Goal: Task Accomplishment & Management: Manage account settings

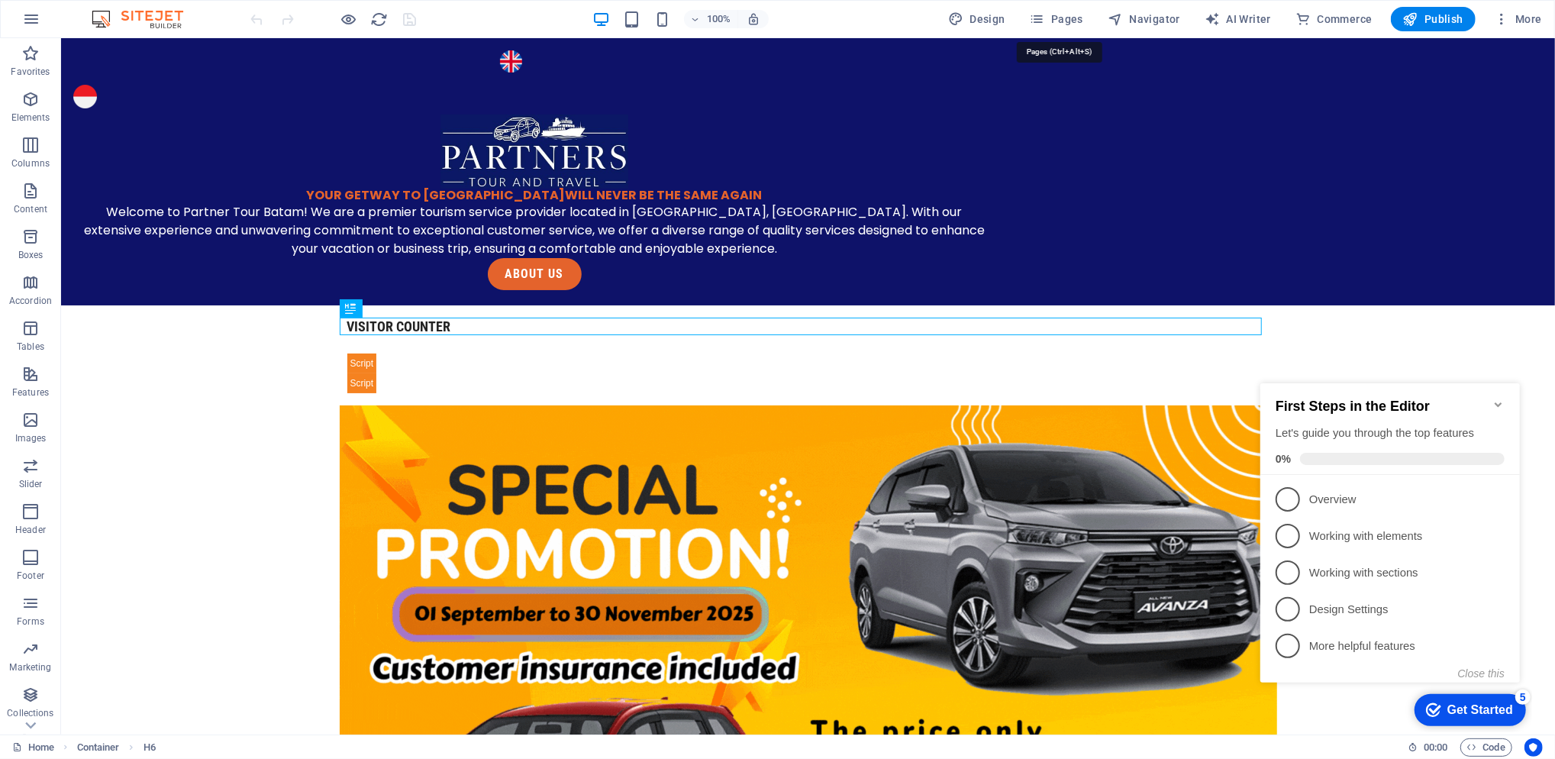
click at [1072, 22] on span "Pages" at bounding box center [1056, 18] width 53 height 15
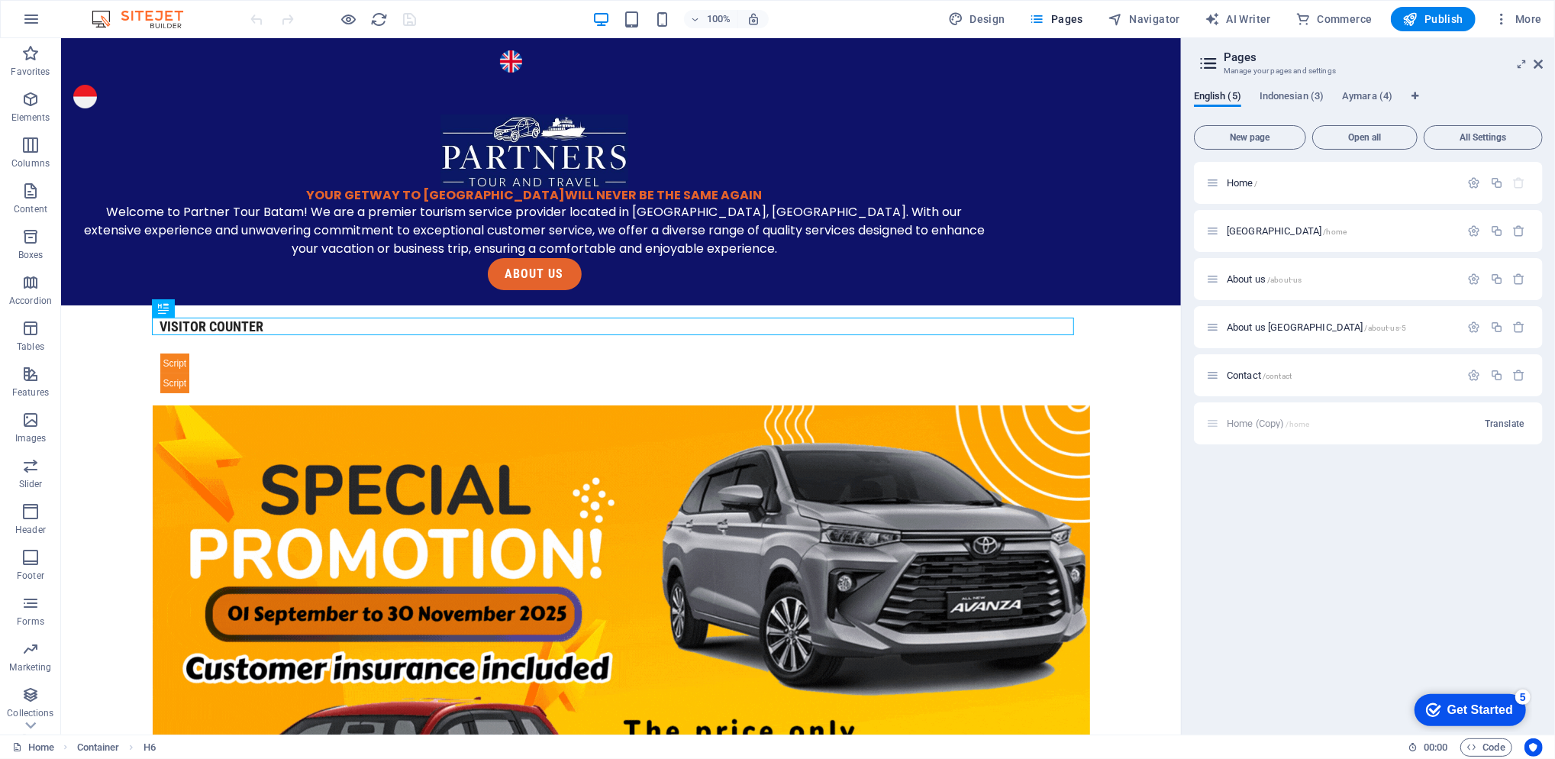
click at [1478, 186] on icon "button" at bounding box center [1474, 182] width 13 height 13
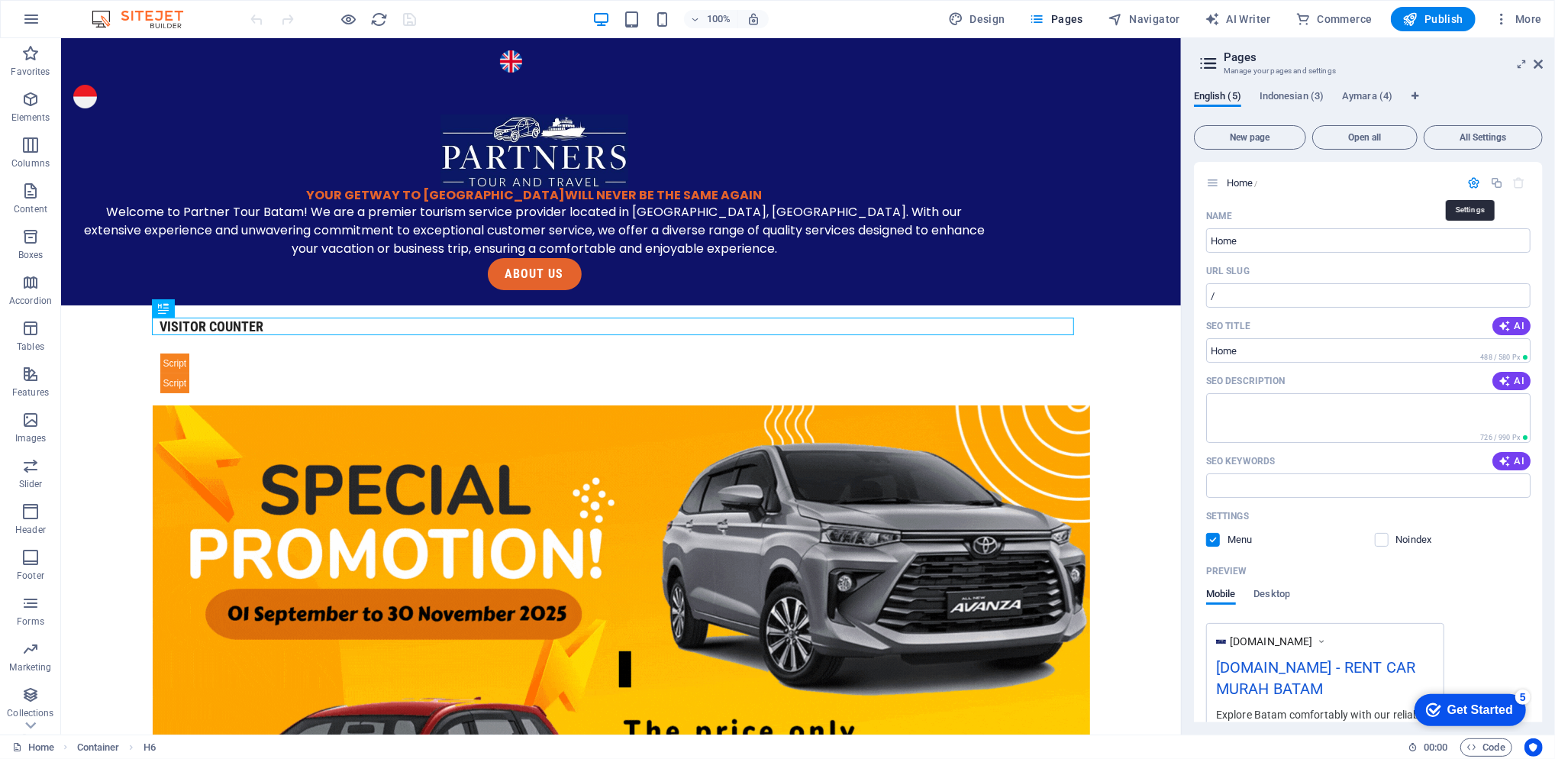
click at [1468, 185] on icon "button" at bounding box center [1474, 182] width 13 height 13
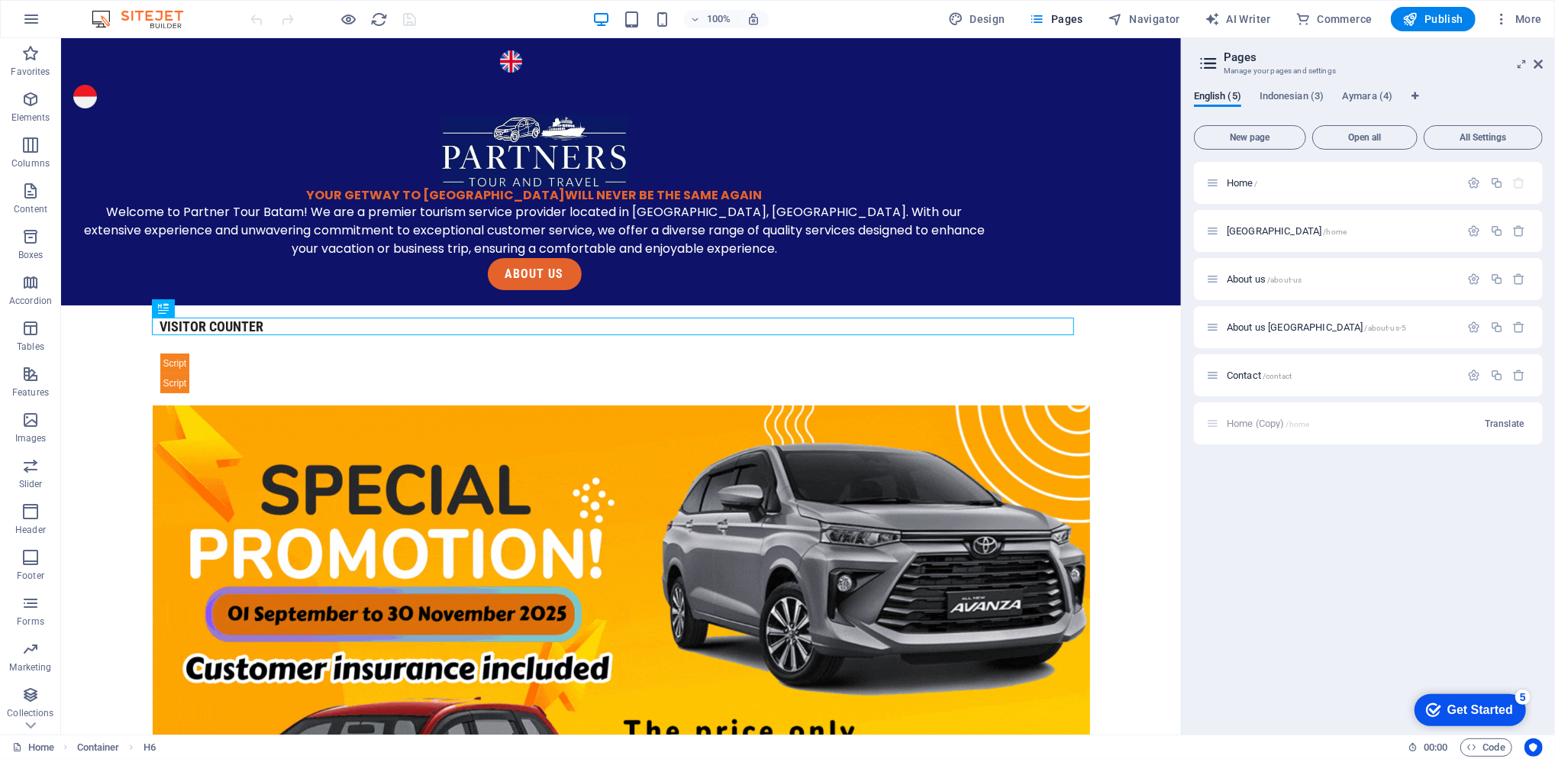
click at [1309, 92] on span "Indonesian (3)" at bounding box center [1292, 97] width 64 height 21
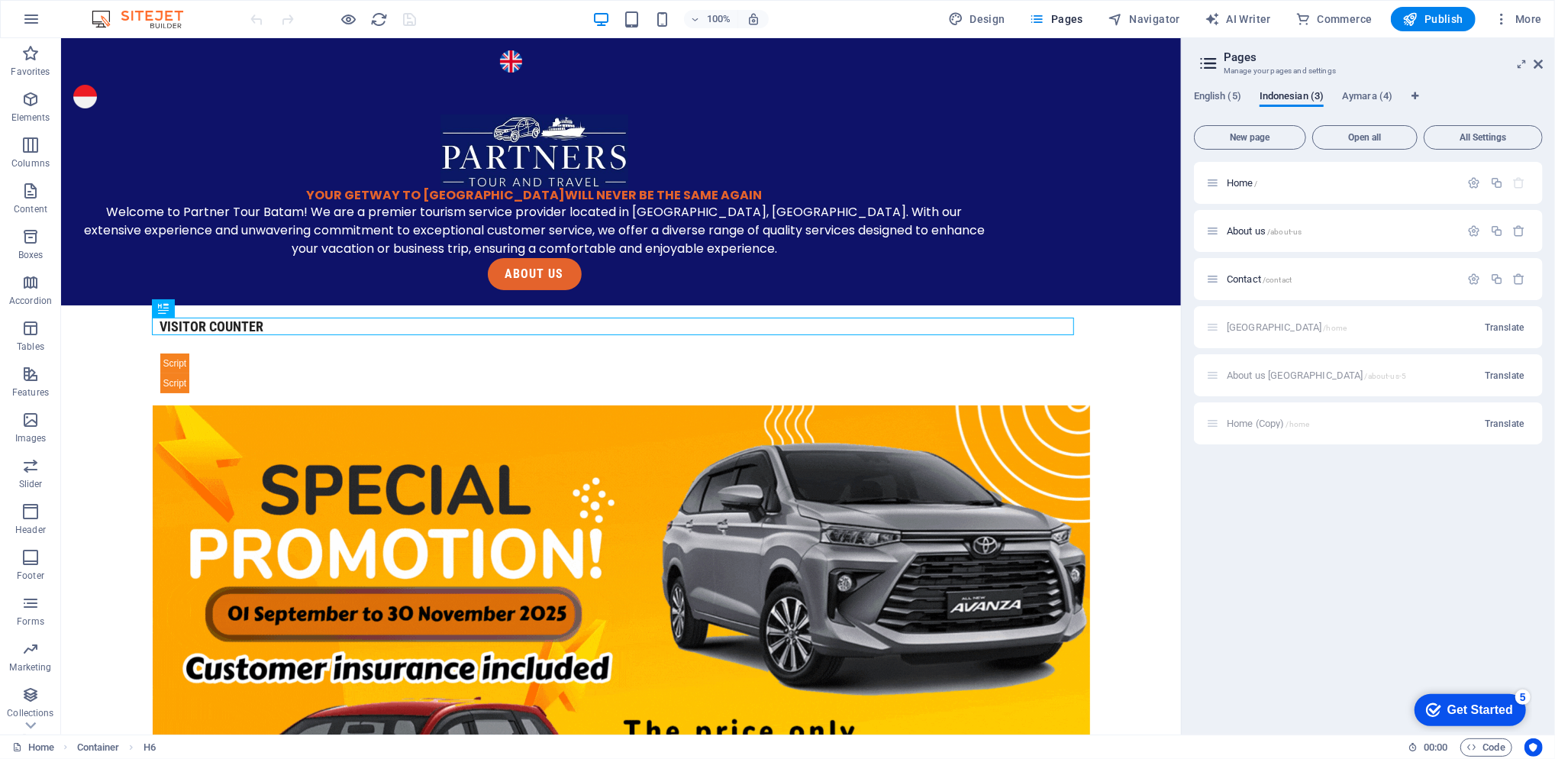
drag, startPoint x: 1308, startPoint y: 92, endPoint x: 1387, endPoint y: 82, distance: 80.1
click at [1387, 82] on div "English (5) Indonesian (3) Aymara (4) New page Open all All Settings Home / Abo…" at bounding box center [1368, 406] width 373 height 657
click at [1223, 95] on span "English (5)" at bounding box center [1217, 97] width 47 height 21
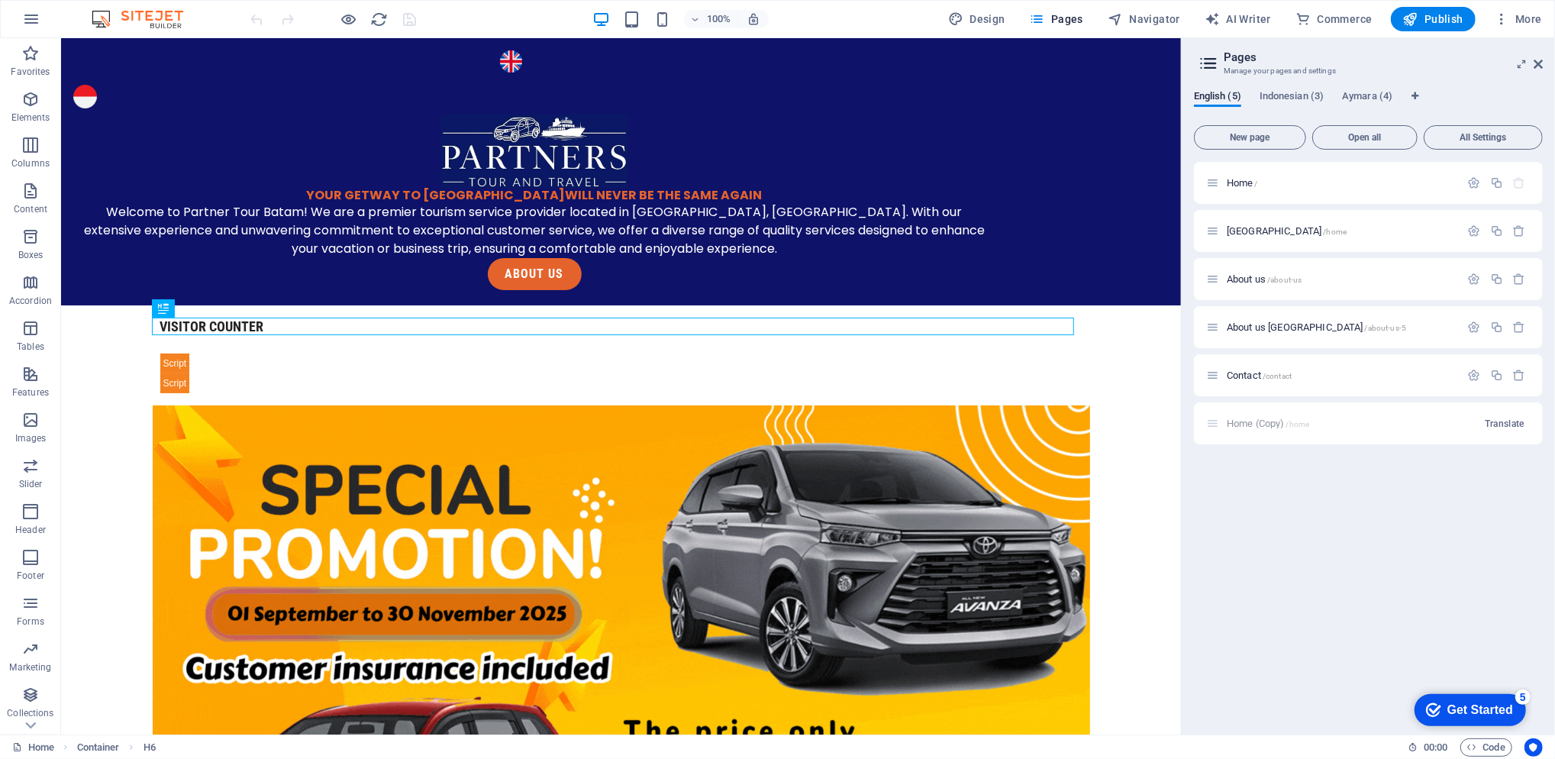
click at [1226, 92] on span "English (5)" at bounding box center [1217, 97] width 47 height 21
click at [1293, 92] on span "Indonesian (3)" at bounding box center [1292, 97] width 64 height 21
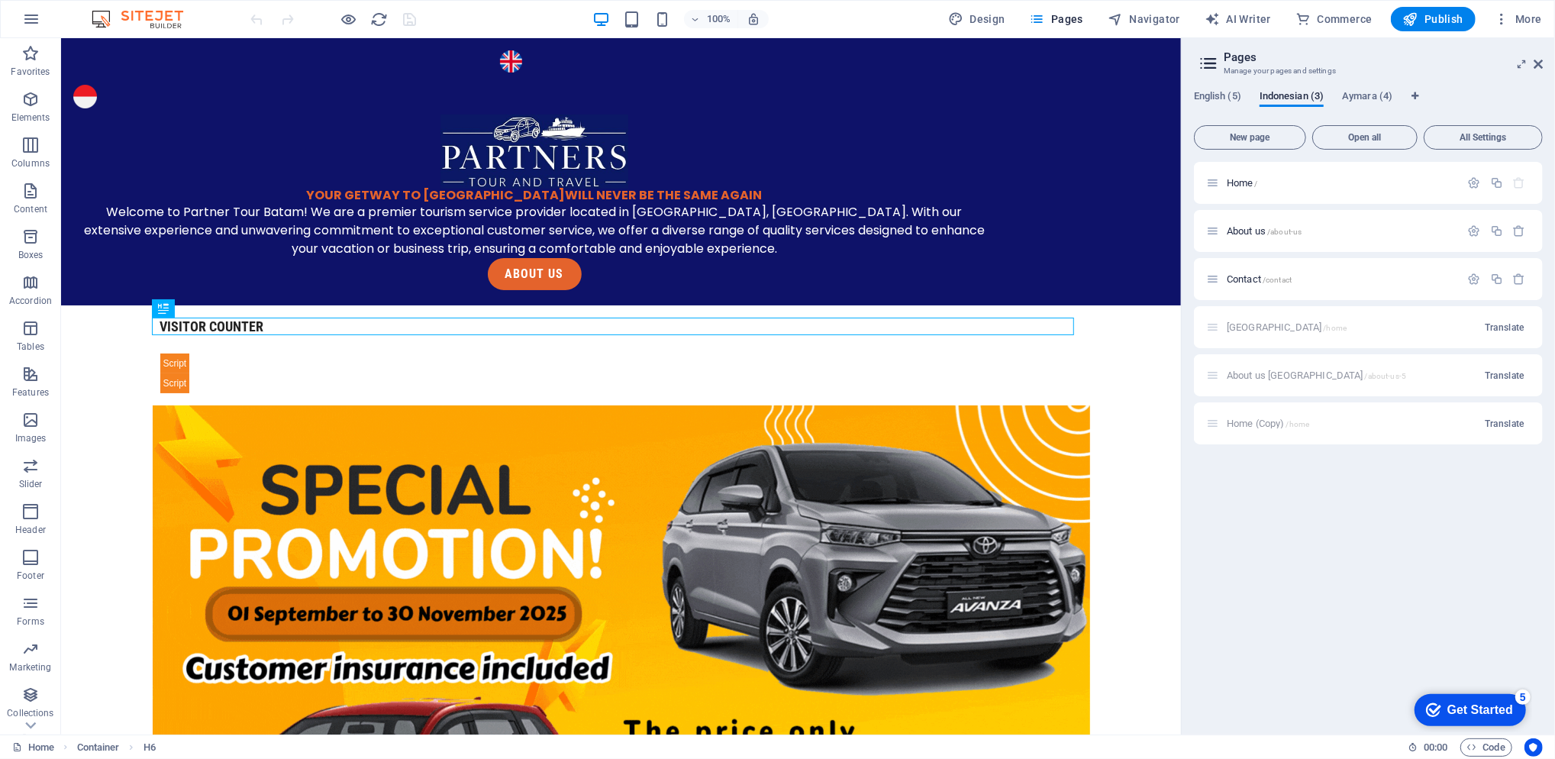
click at [1522, 62] on icon at bounding box center [1522, 64] width 0 height 12
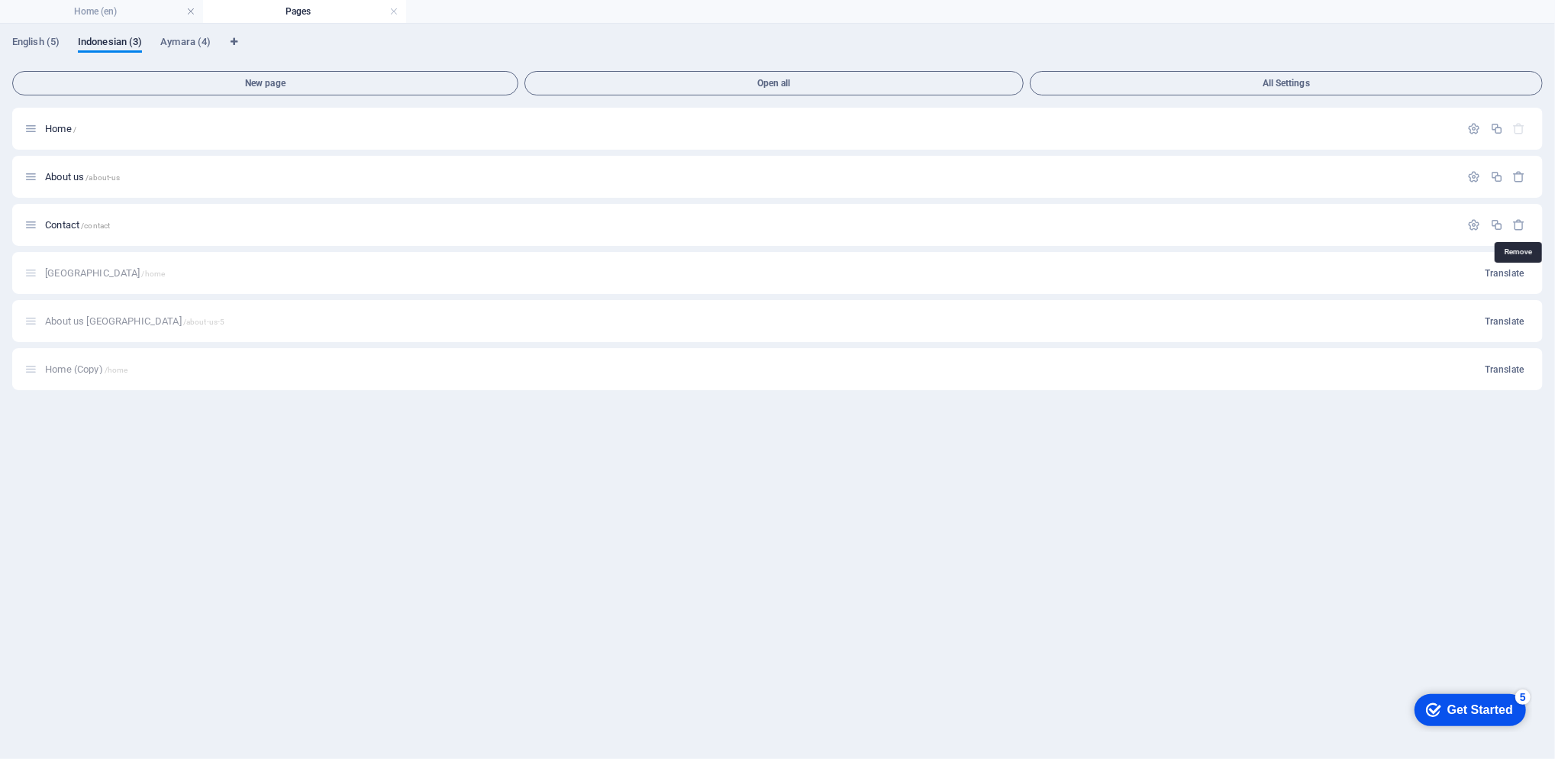
click at [1525, 222] on icon "button" at bounding box center [1519, 224] width 13 height 13
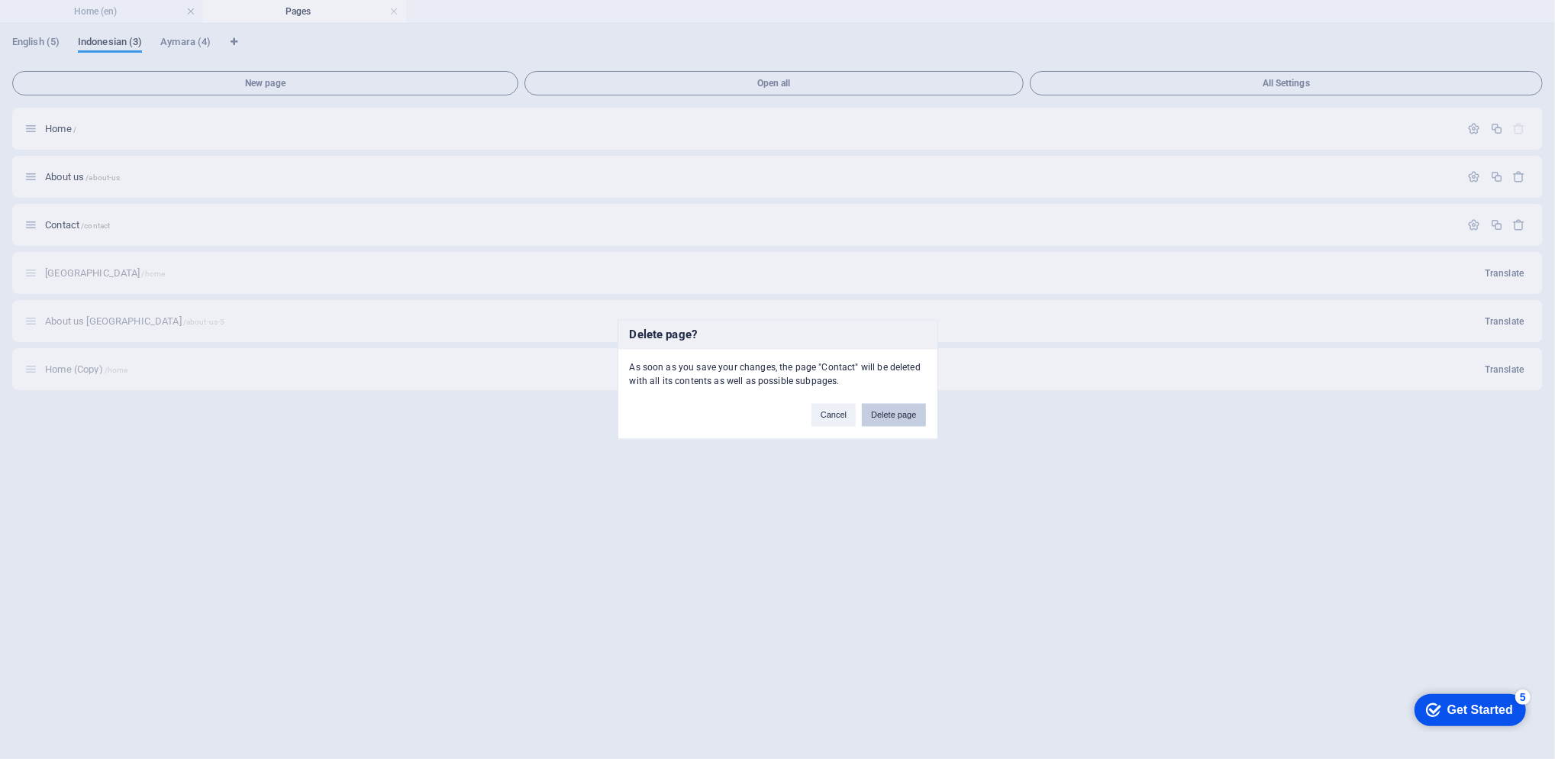
click at [899, 418] on button "Delete page" at bounding box center [893, 415] width 63 height 23
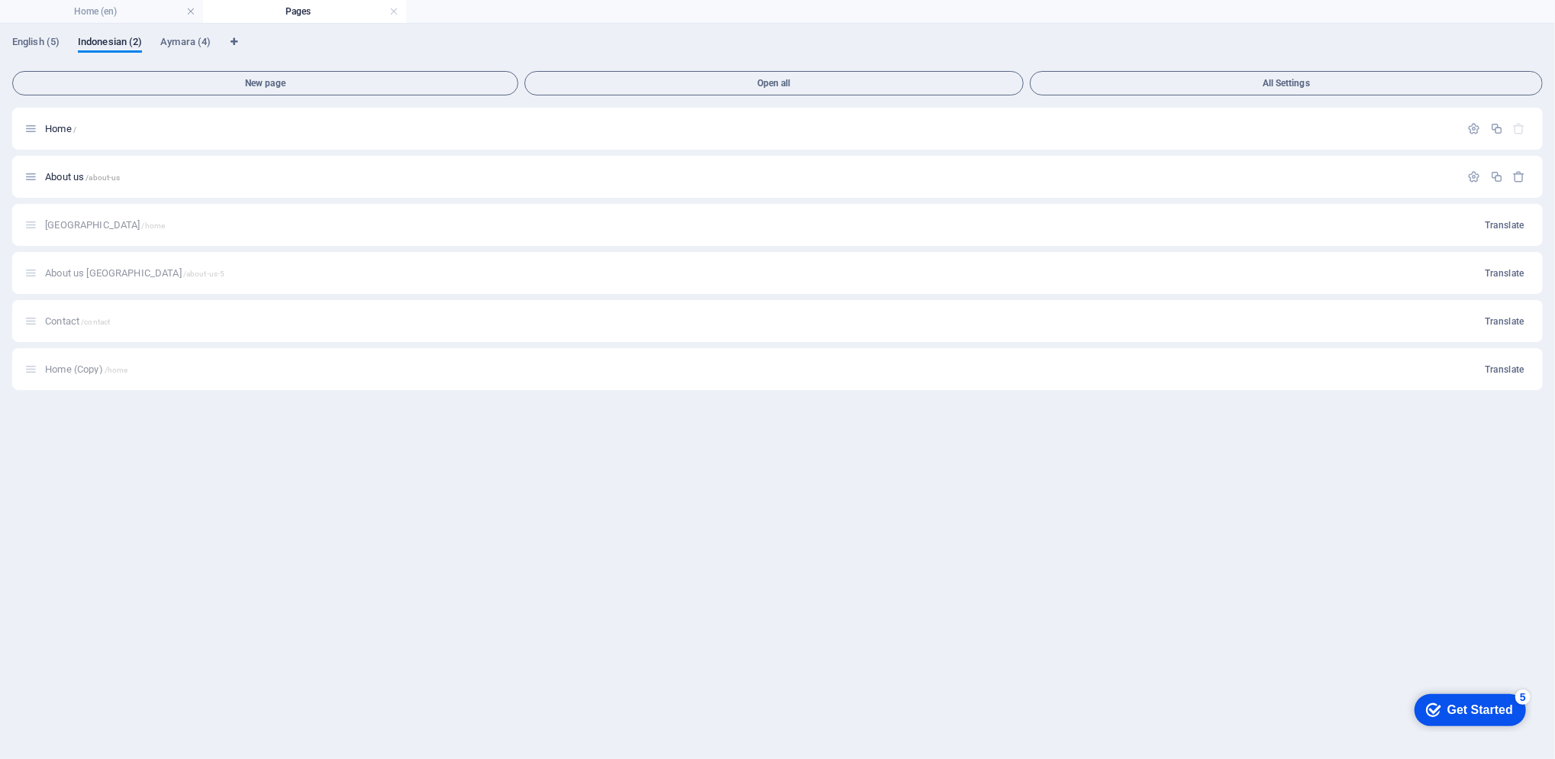
click at [1521, 175] on icon "button" at bounding box center [1519, 176] width 13 height 13
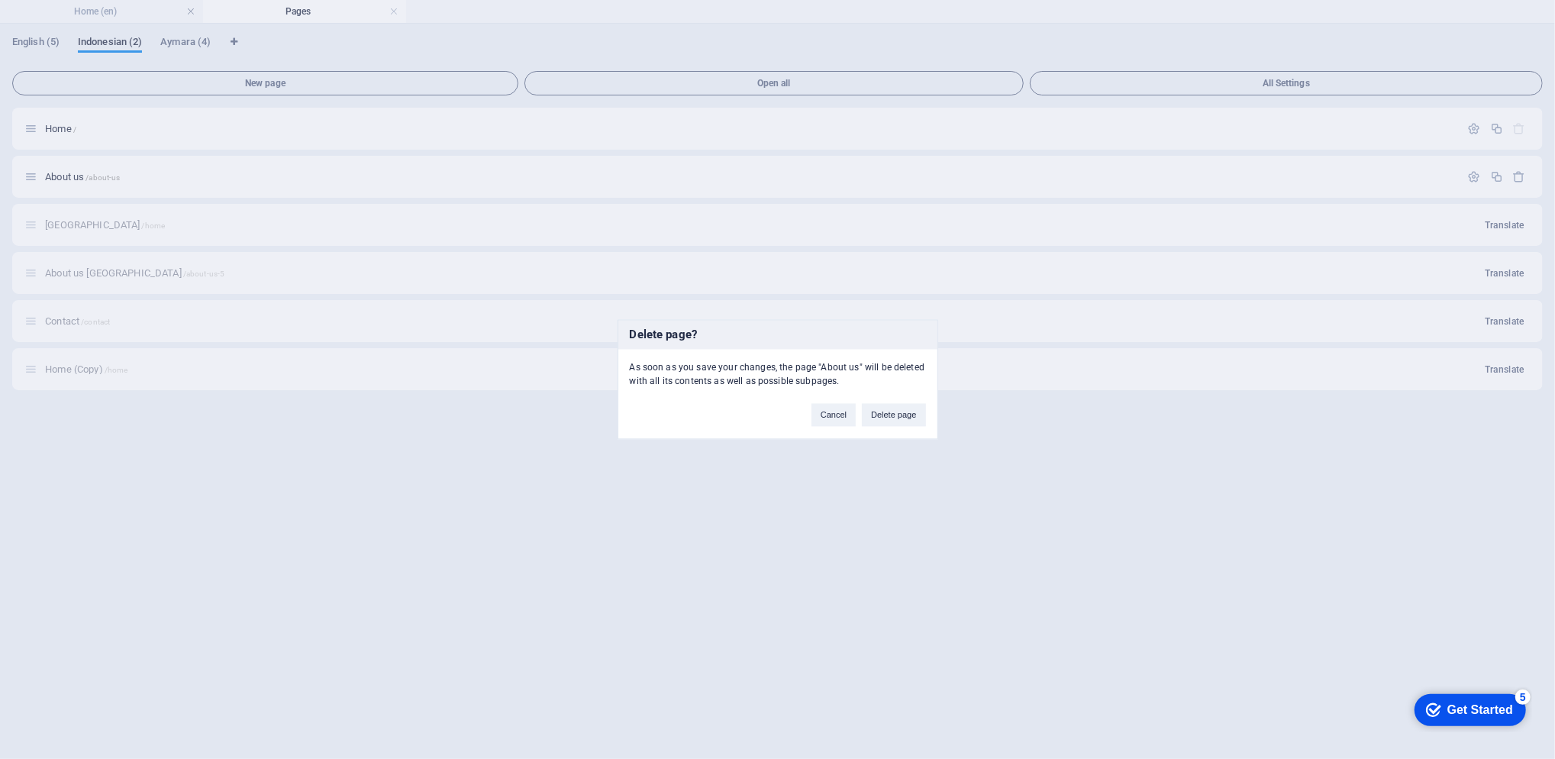
click at [894, 421] on button "Delete page" at bounding box center [893, 415] width 63 height 23
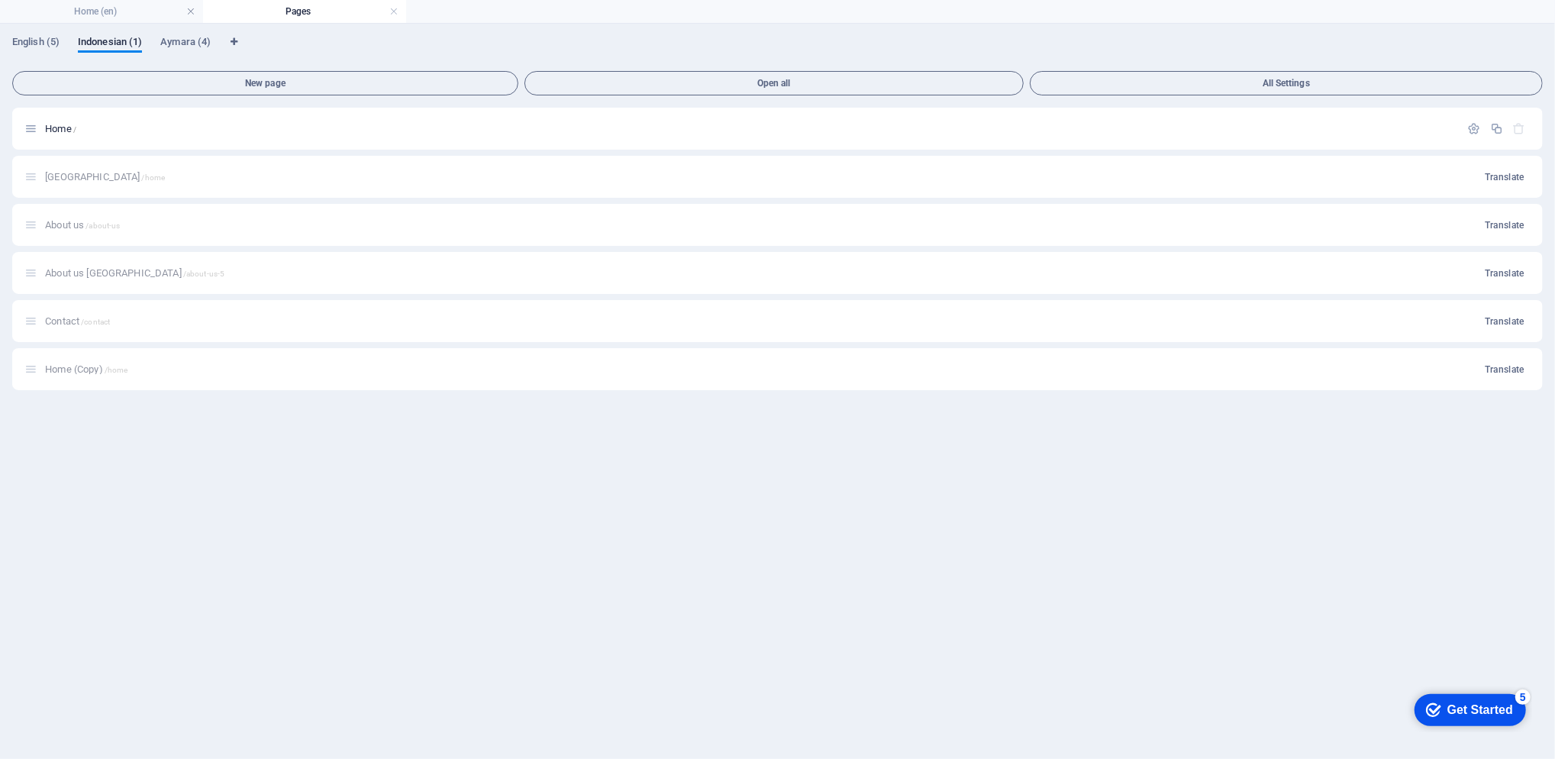
click at [1512, 168] on button "Translate" at bounding box center [1505, 177] width 52 height 24
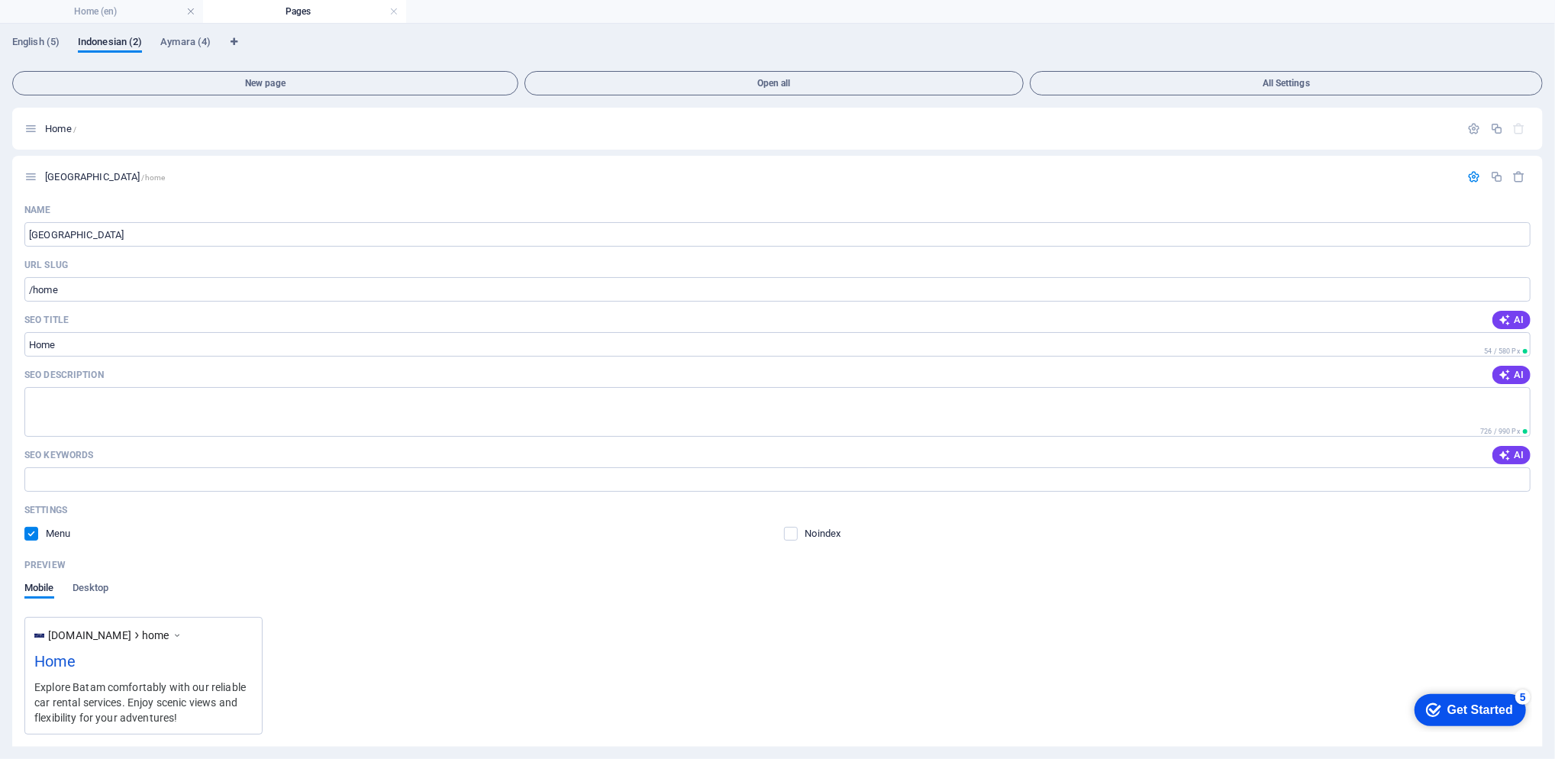
click at [1543, 585] on div "English (5) Indonesian (2) Aymara (4) New page Open all All Settings Home / Ind…" at bounding box center [777, 391] width 1555 height 735
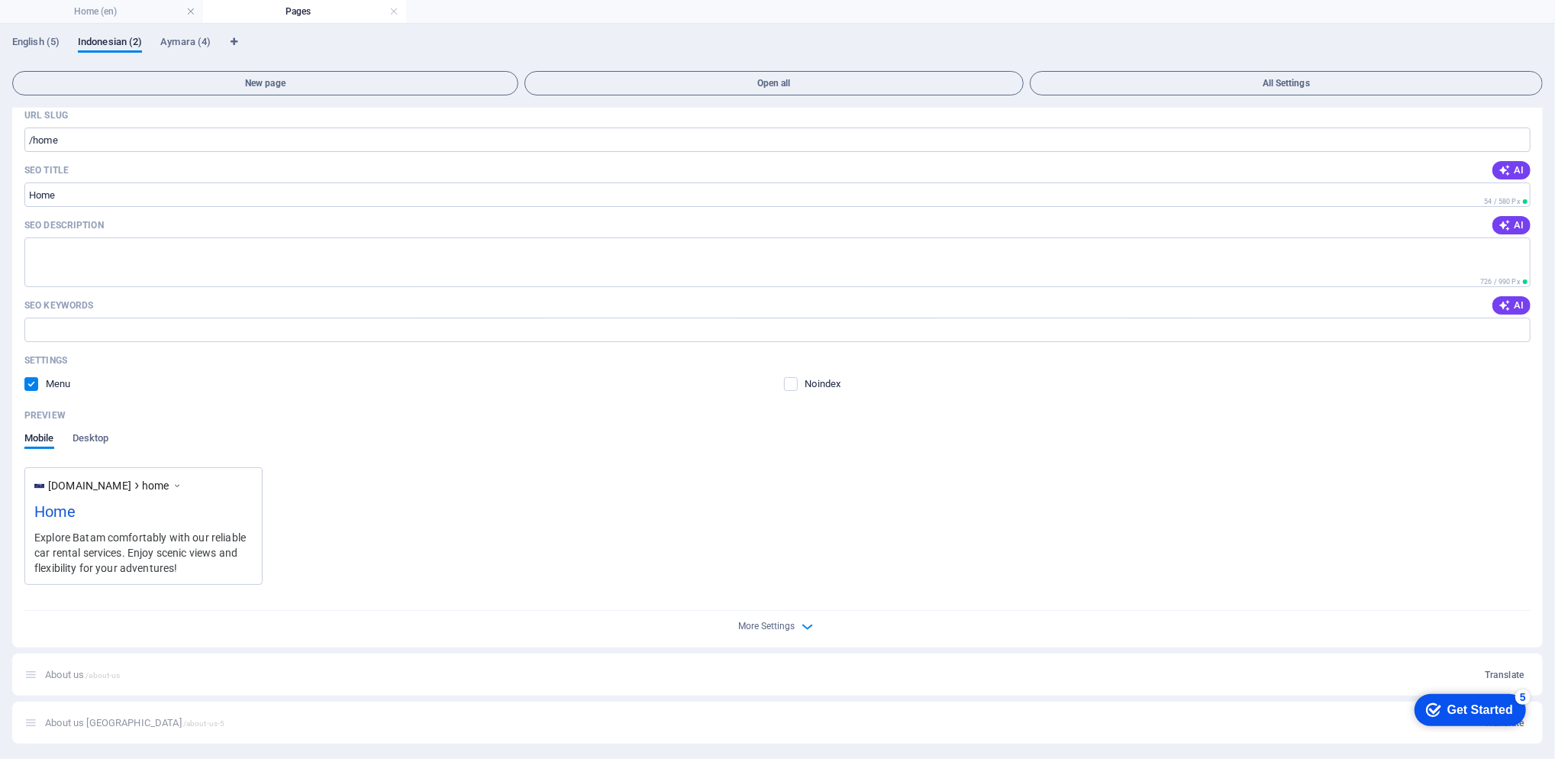
scroll to position [150, 0]
click at [116, 43] on span "Indonesian (2)" at bounding box center [110, 43] width 64 height 21
click at [49, 38] on span "English (5)" at bounding box center [35, 43] width 47 height 21
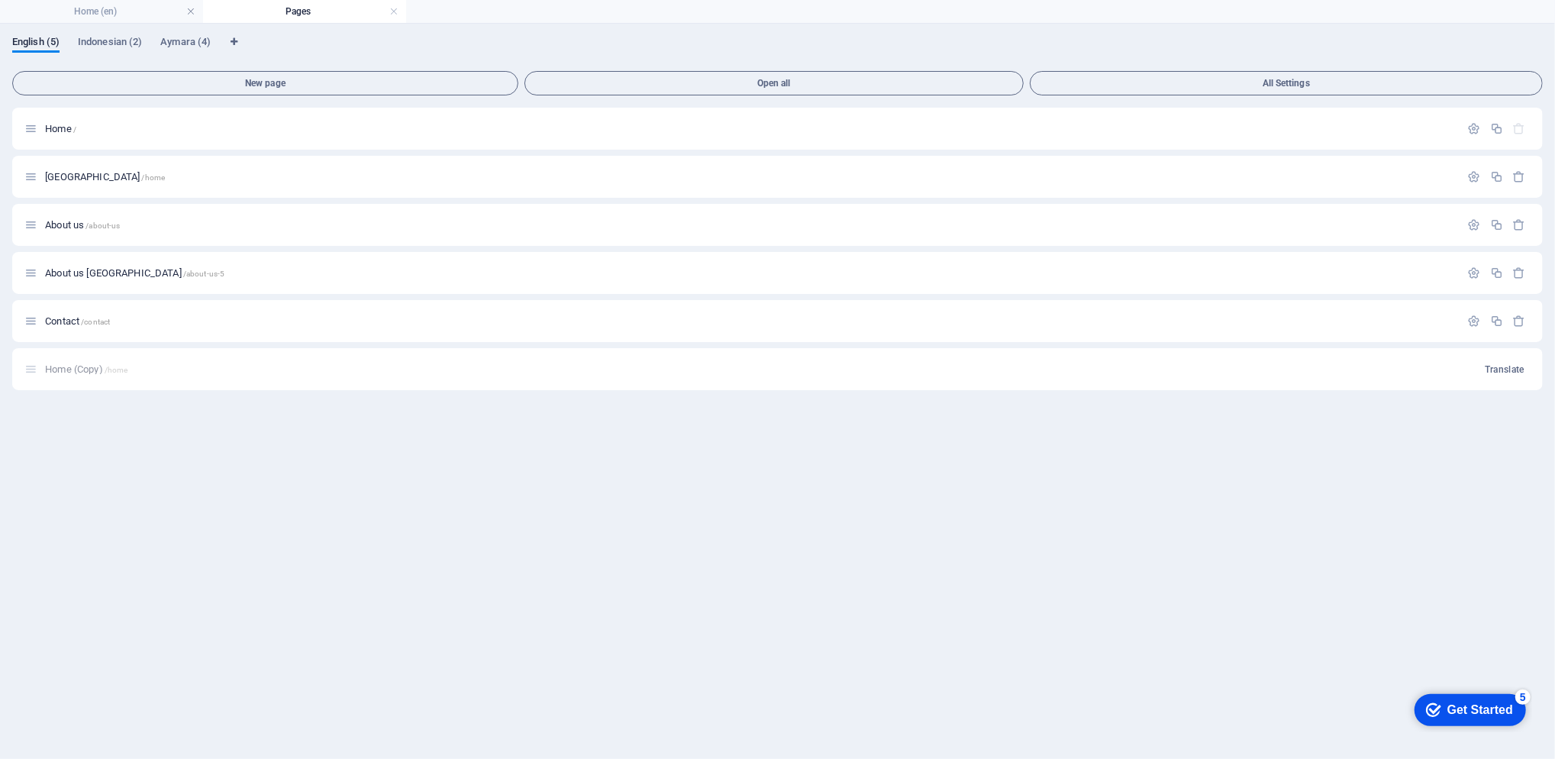
click at [165, 41] on span "Aymara (4)" at bounding box center [185, 43] width 50 height 21
click at [231, 44] on icon "Language Tabs" at bounding box center [234, 41] width 7 height 9
select select "41"
select select "70"
select select "12"
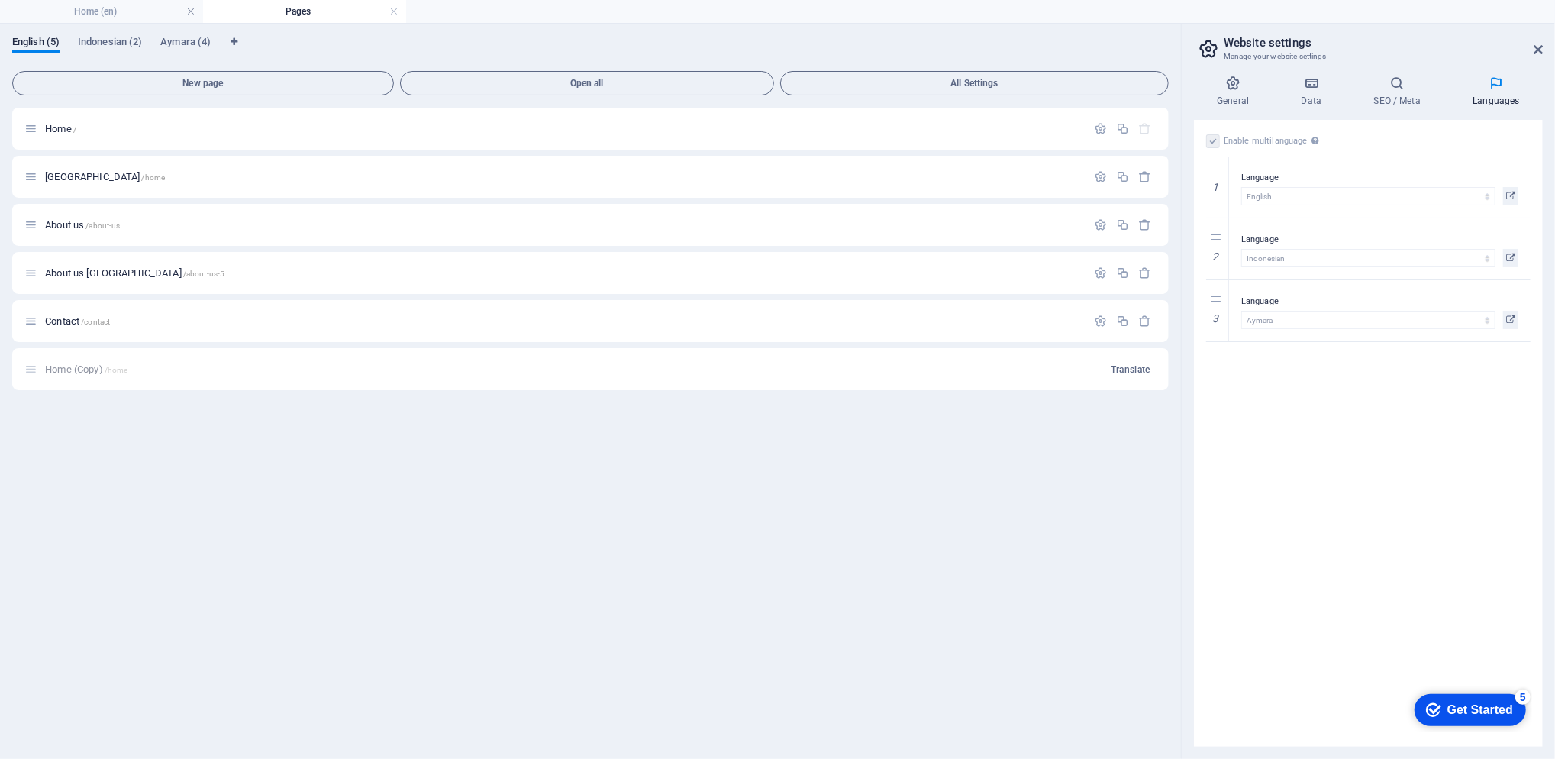
click at [0, 0] on icon at bounding box center [0, 0] width 0 height 0
click at [1512, 258] on icon at bounding box center [1510, 258] width 9 height 18
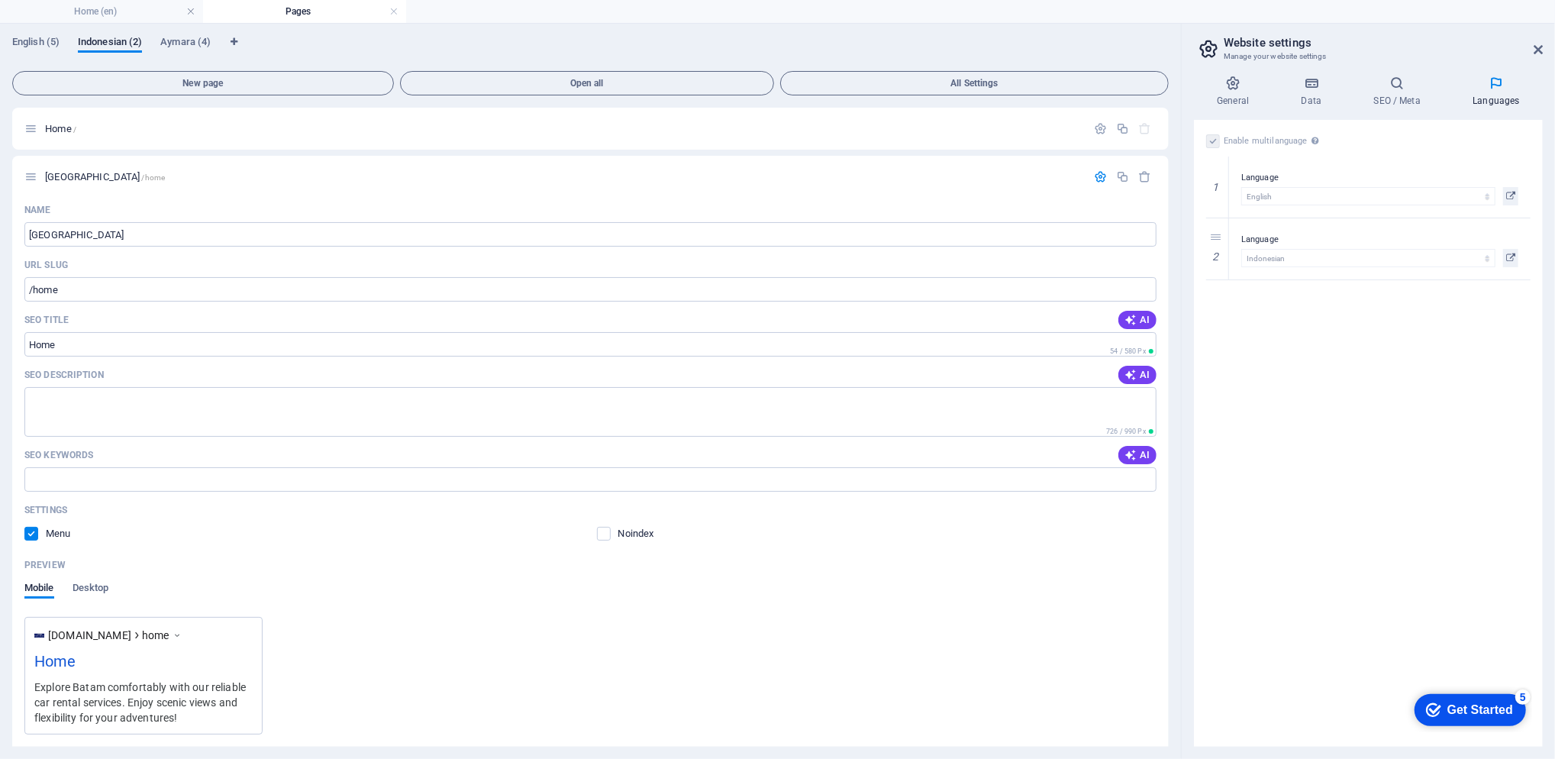
click at [1165, 584] on div "Name Indonesia ​ URL SLUG /home ​ SEO Title AI Home ​ 54 / 580 Px SEO Descripti…" at bounding box center [590, 497] width 1157 height 599
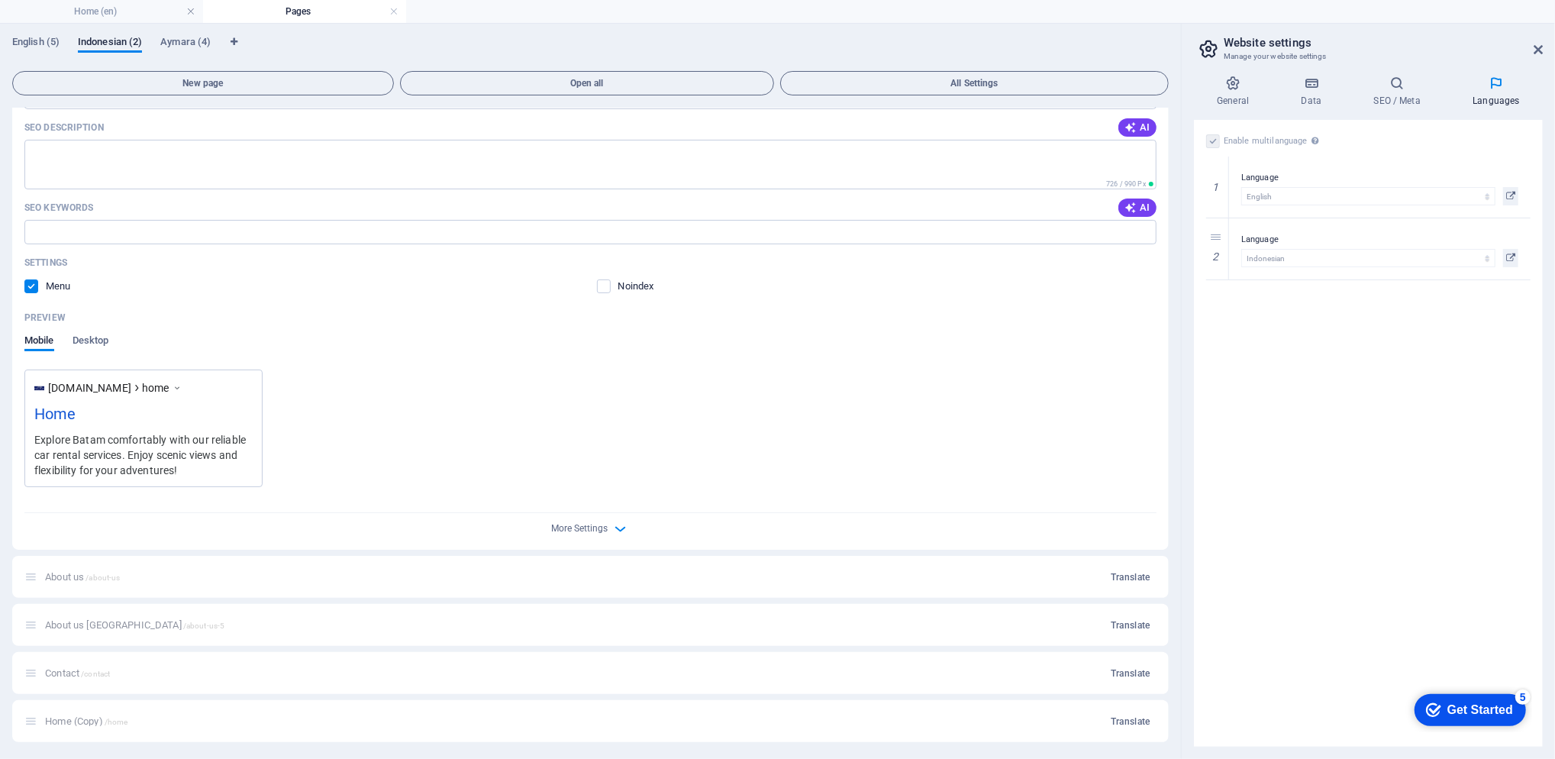
click at [157, 14] on h4 "Home (en)" at bounding box center [101, 11] width 203 height 17
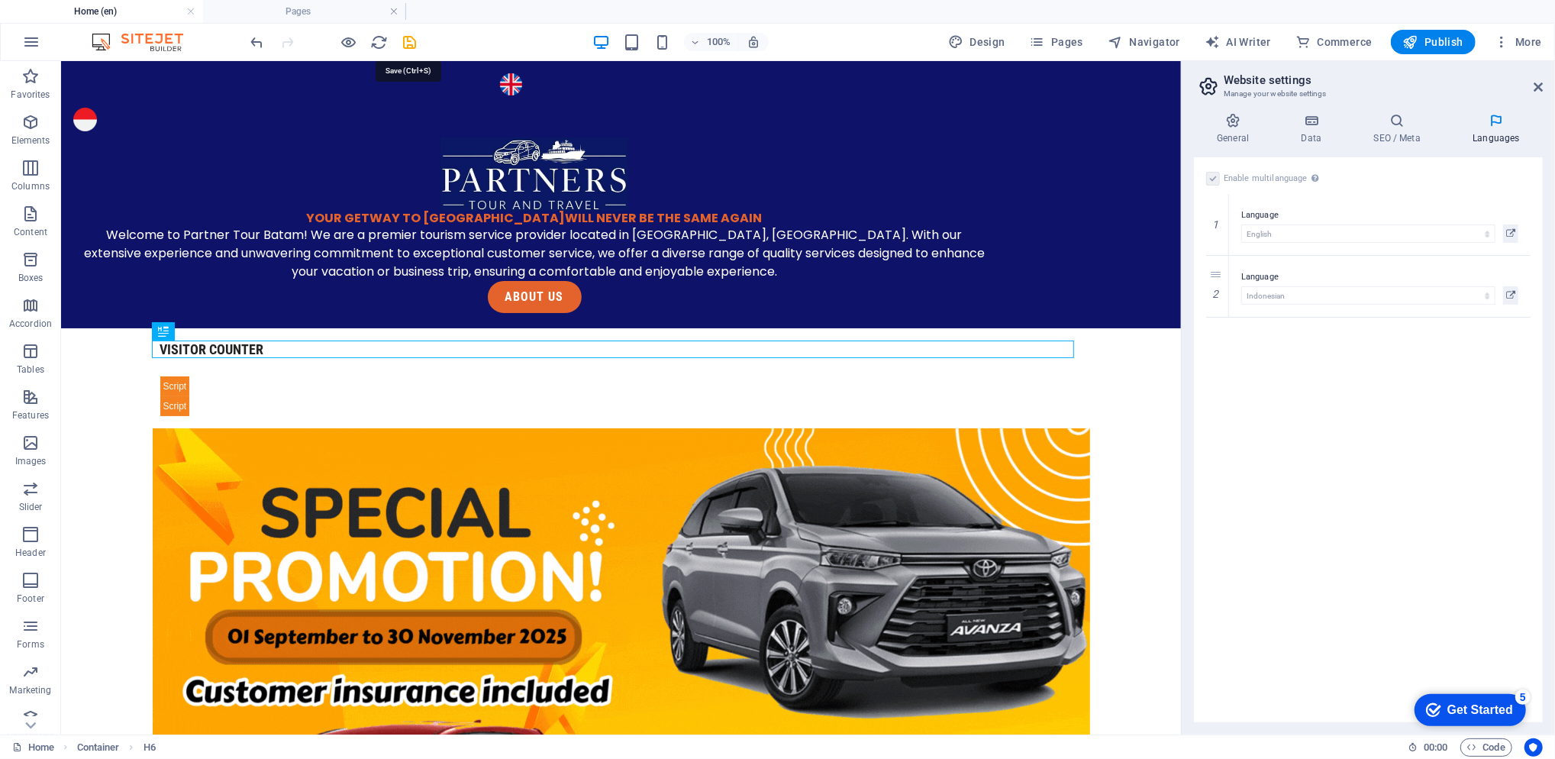
click at [415, 37] on icon "save" at bounding box center [411, 43] width 18 height 18
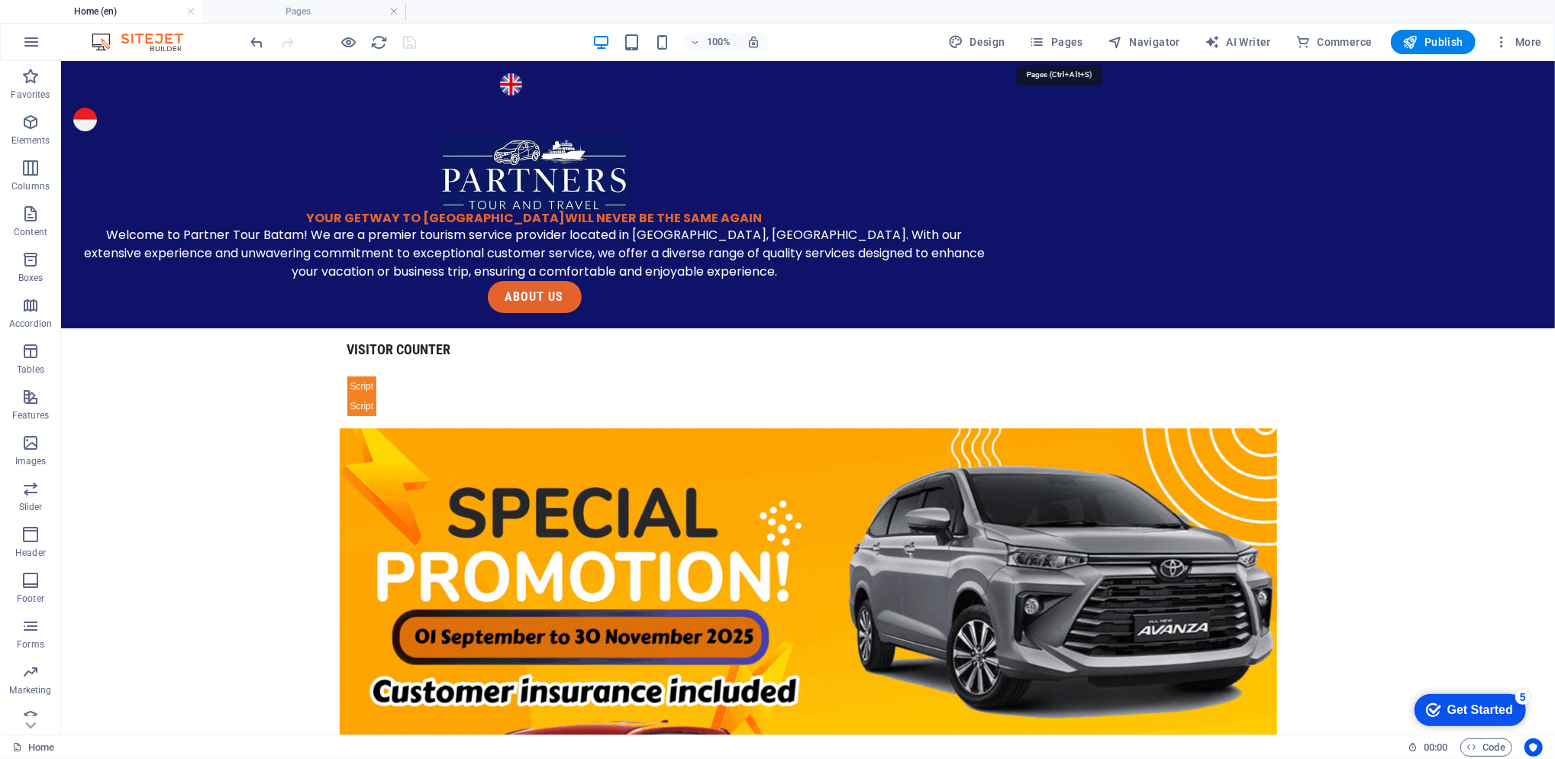
click at [1065, 38] on span "Pages" at bounding box center [1056, 41] width 53 height 15
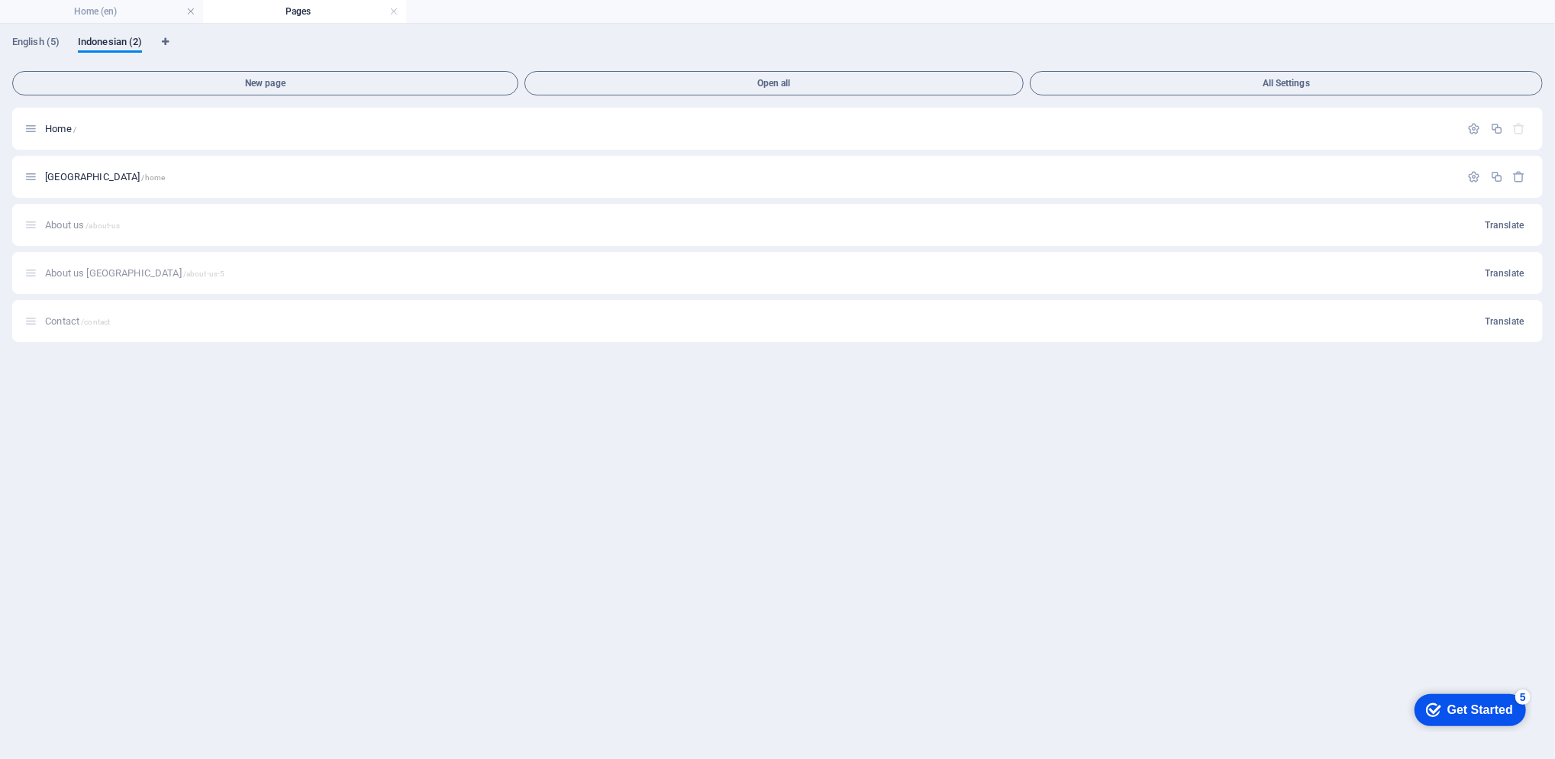
scroll to position [0, 0]
click at [1480, 124] on icon "button" at bounding box center [1474, 128] width 13 height 13
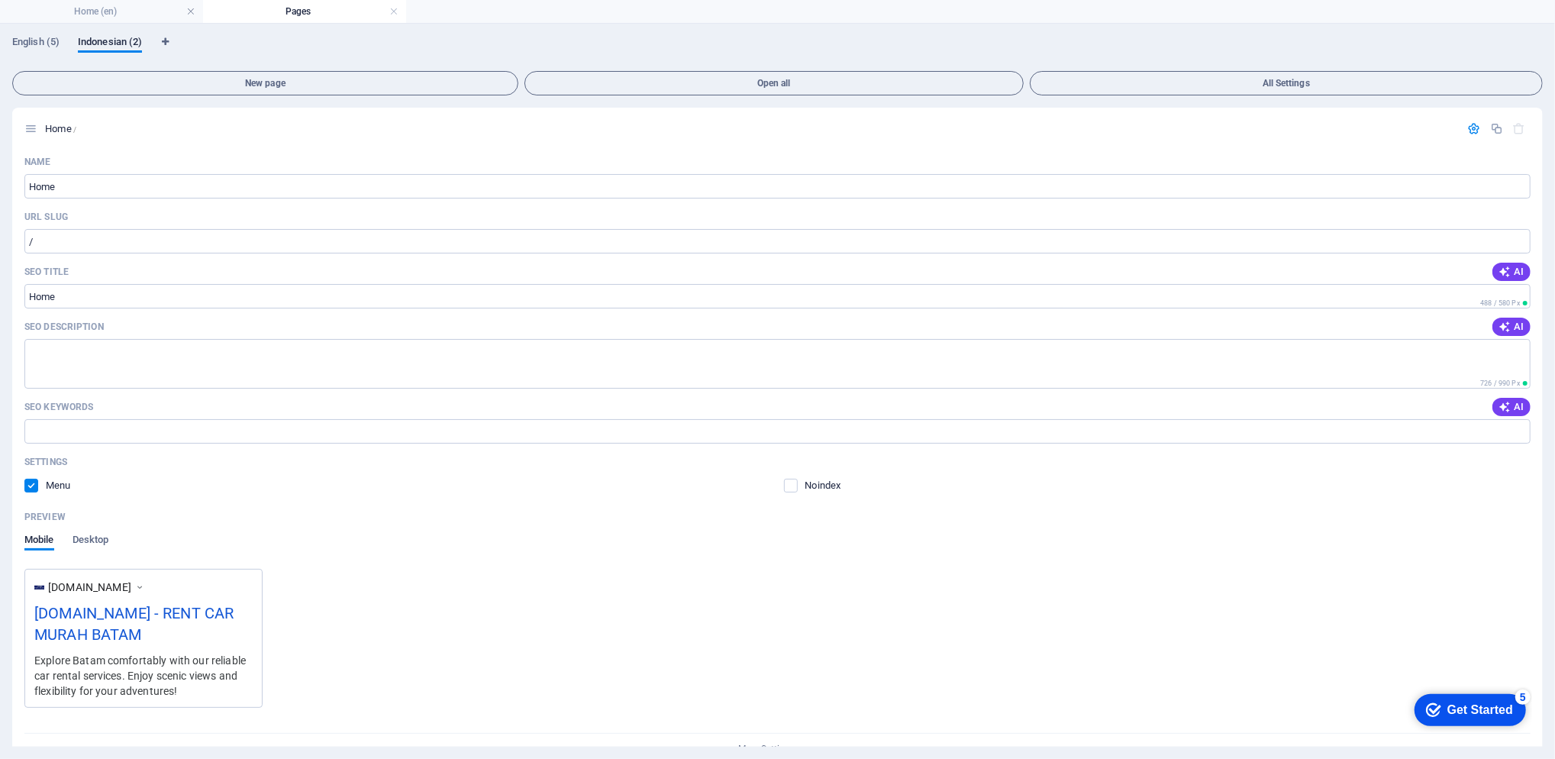
click at [1473, 130] on icon "button" at bounding box center [1474, 128] width 13 height 13
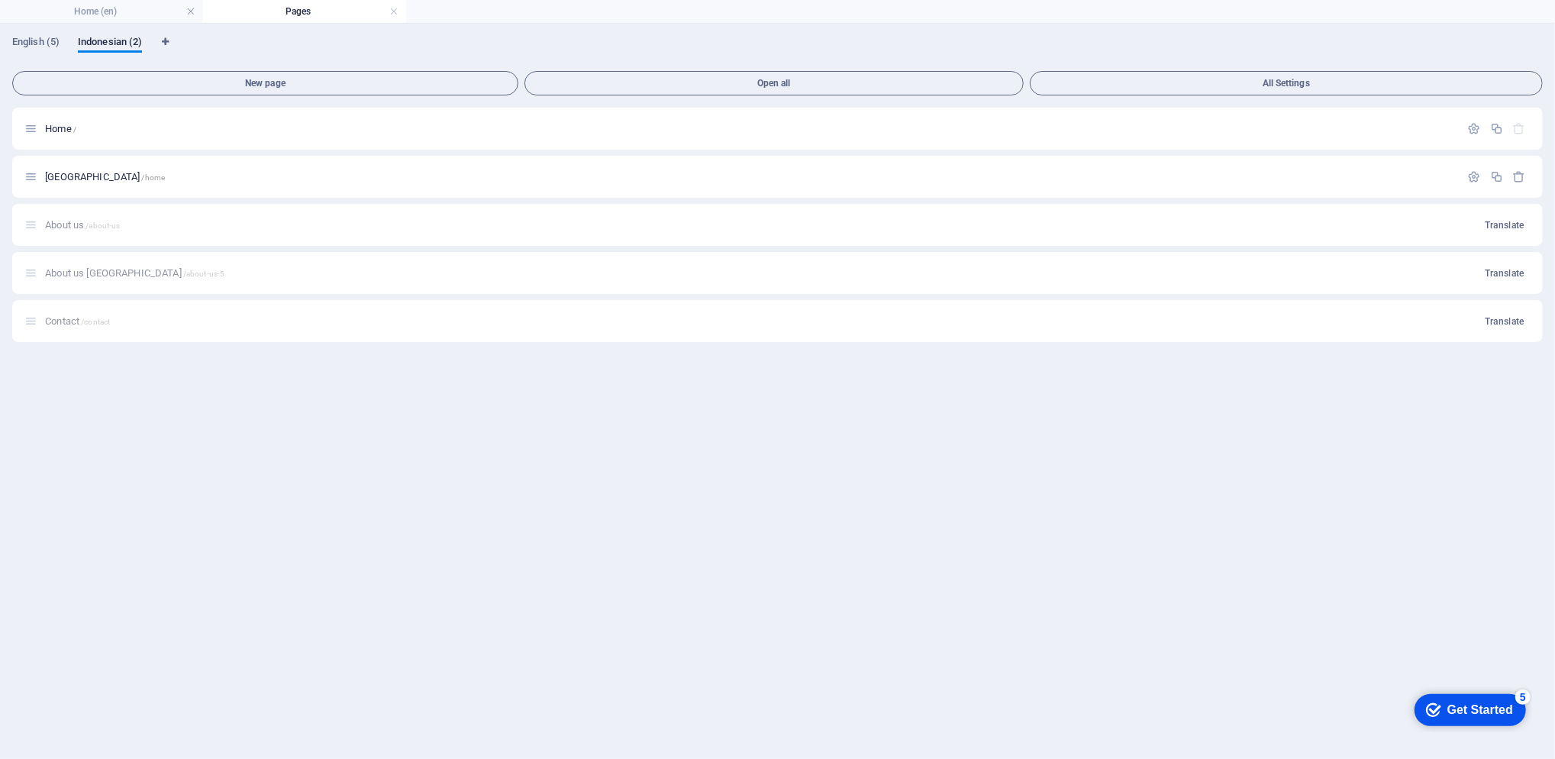
click at [52, 125] on span "Home /" at bounding box center [60, 128] width 31 height 11
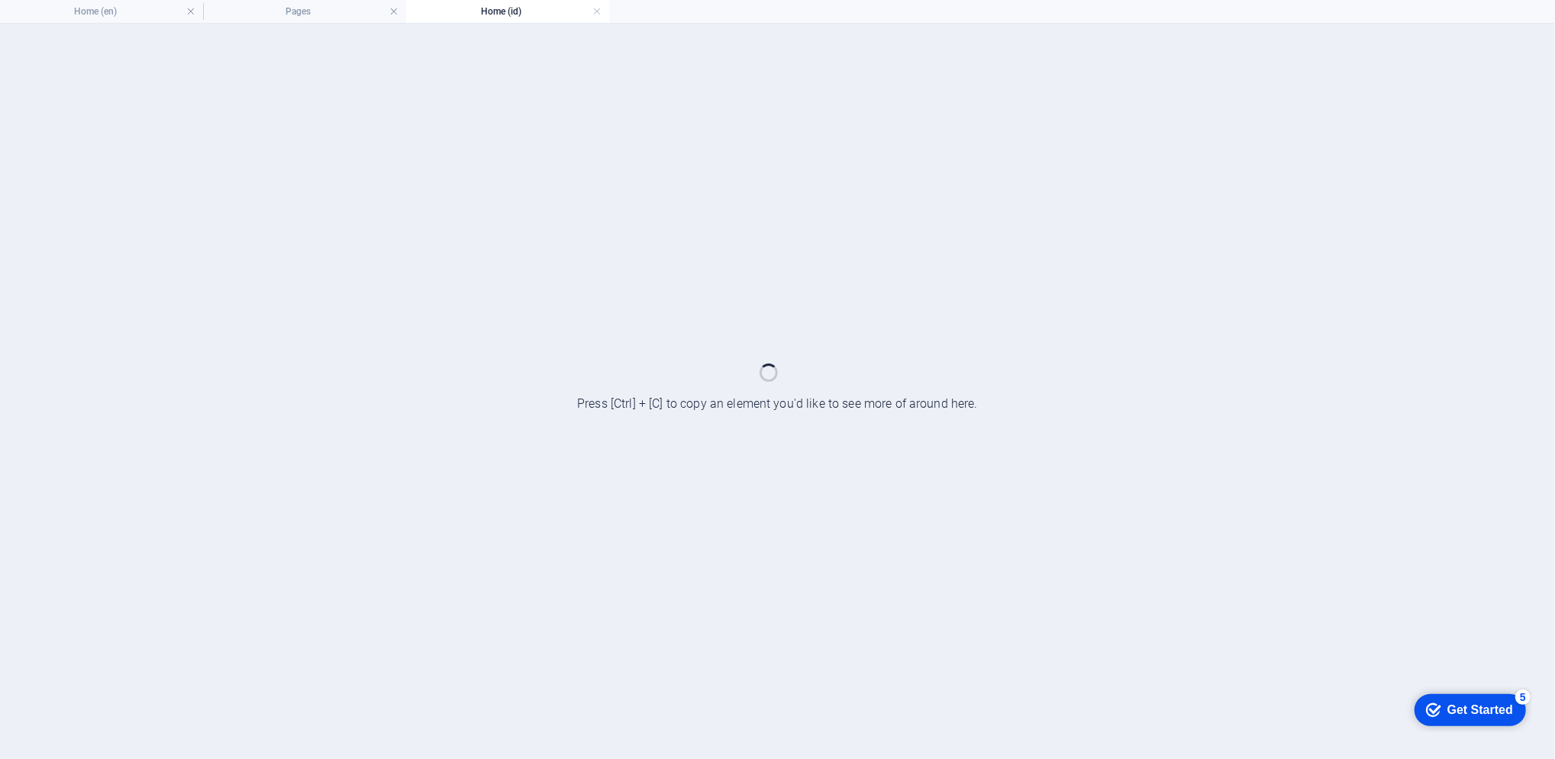
click at [52, 125] on div at bounding box center [777, 391] width 1555 height 735
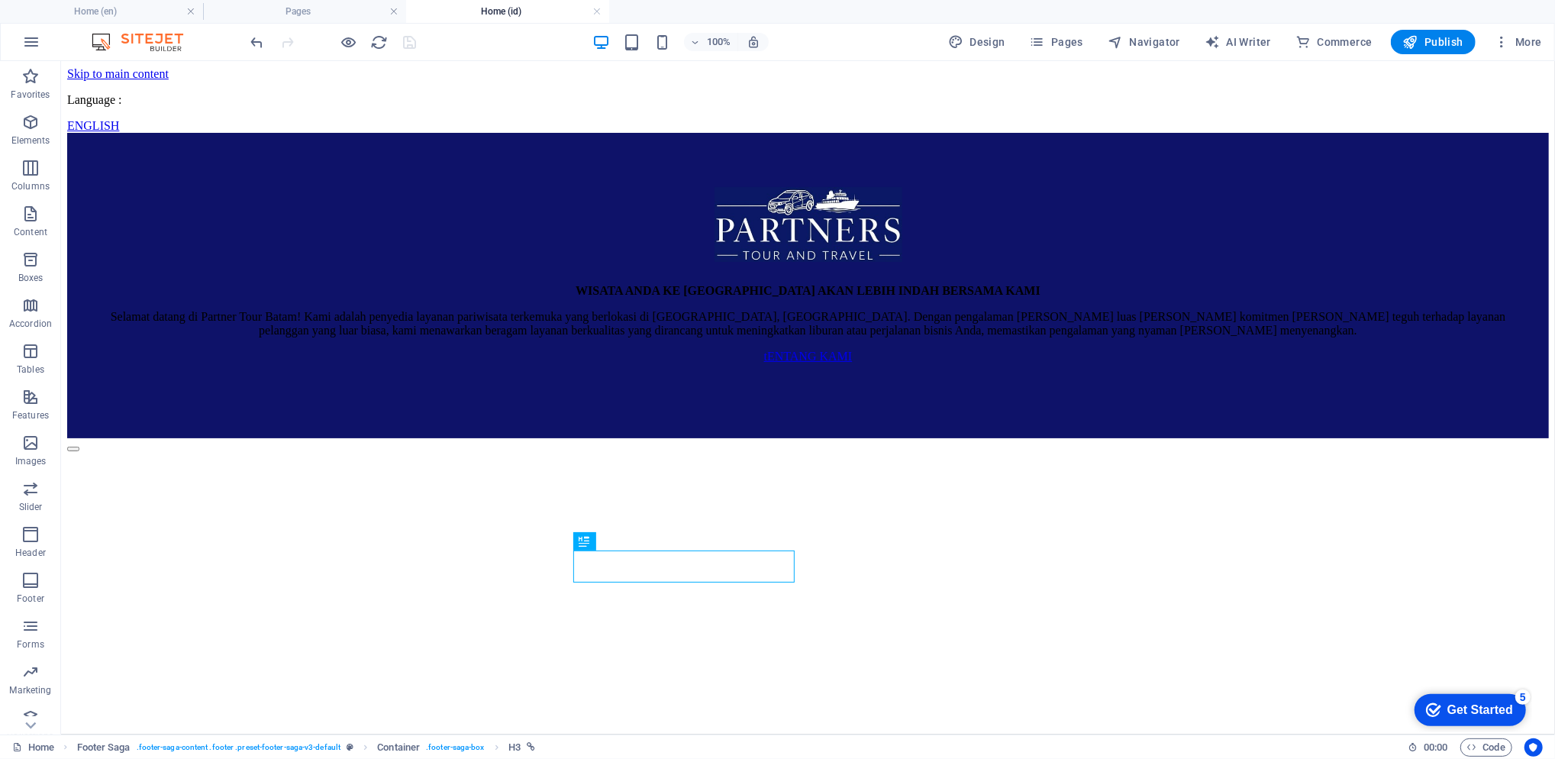
scroll to position [3022, 0]
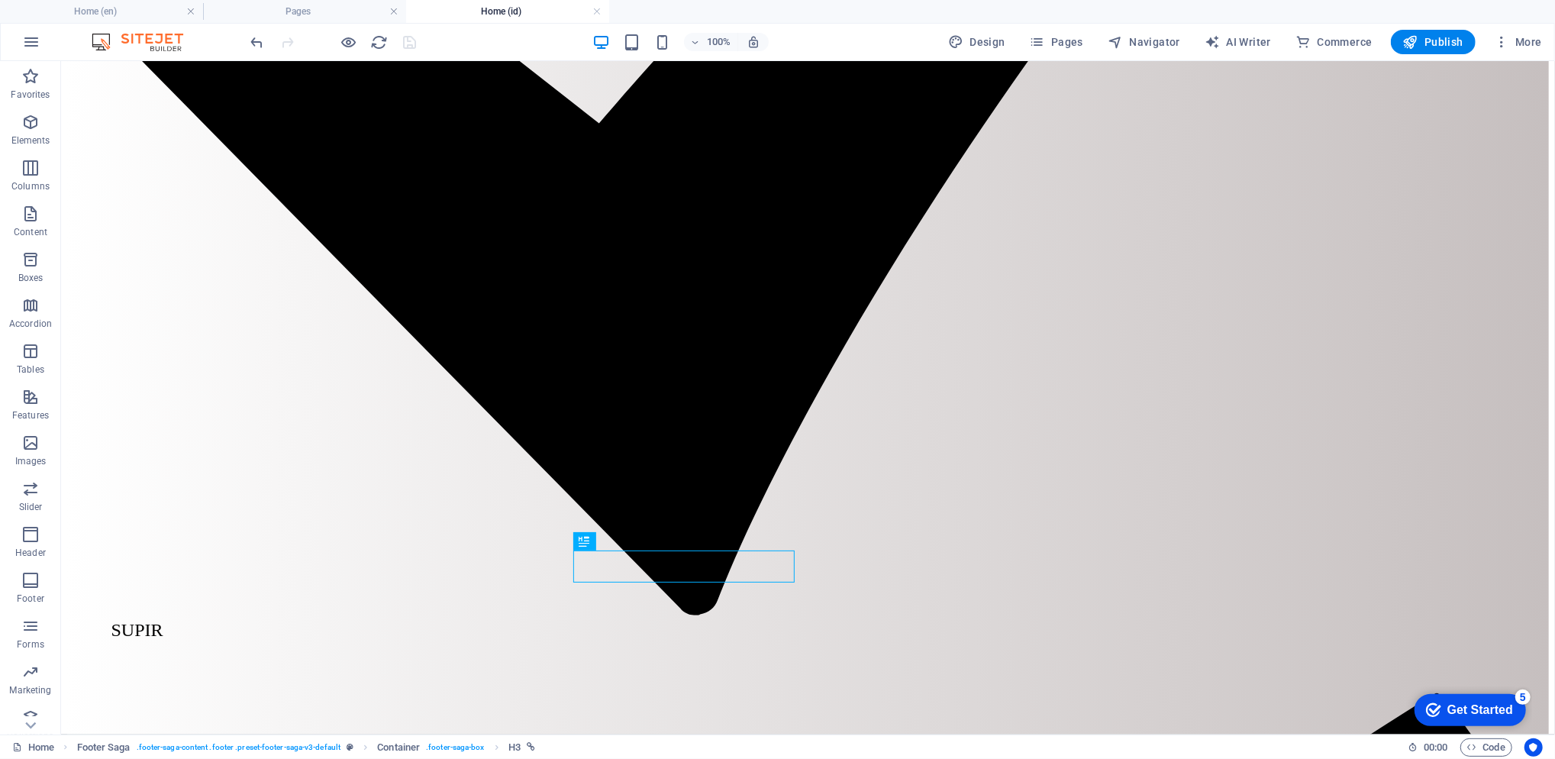
click at [326, 14] on h4 "Pages" at bounding box center [304, 11] width 203 height 17
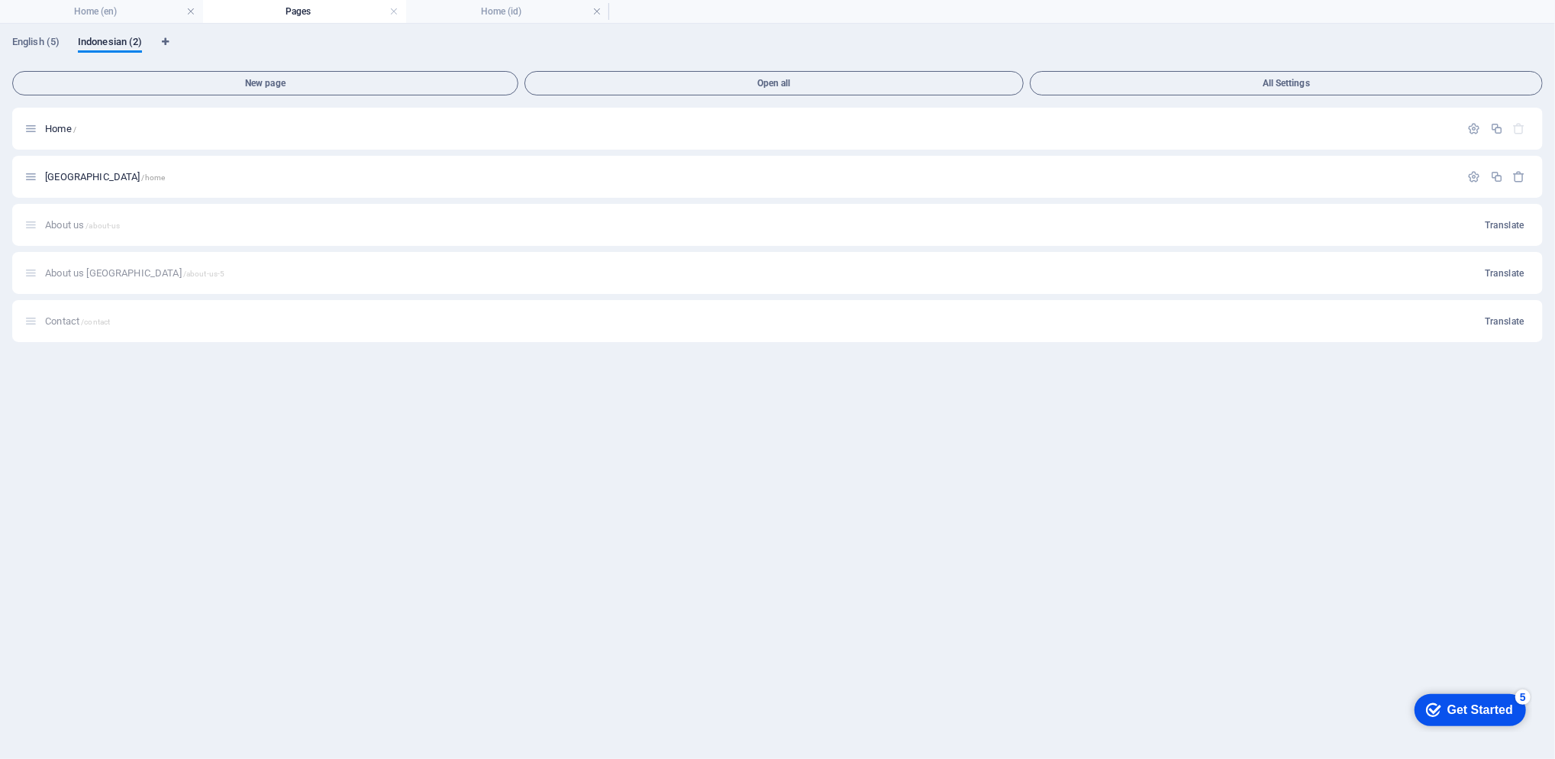
click at [115, 129] on p "Home /" at bounding box center [750, 129] width 1411 height 10
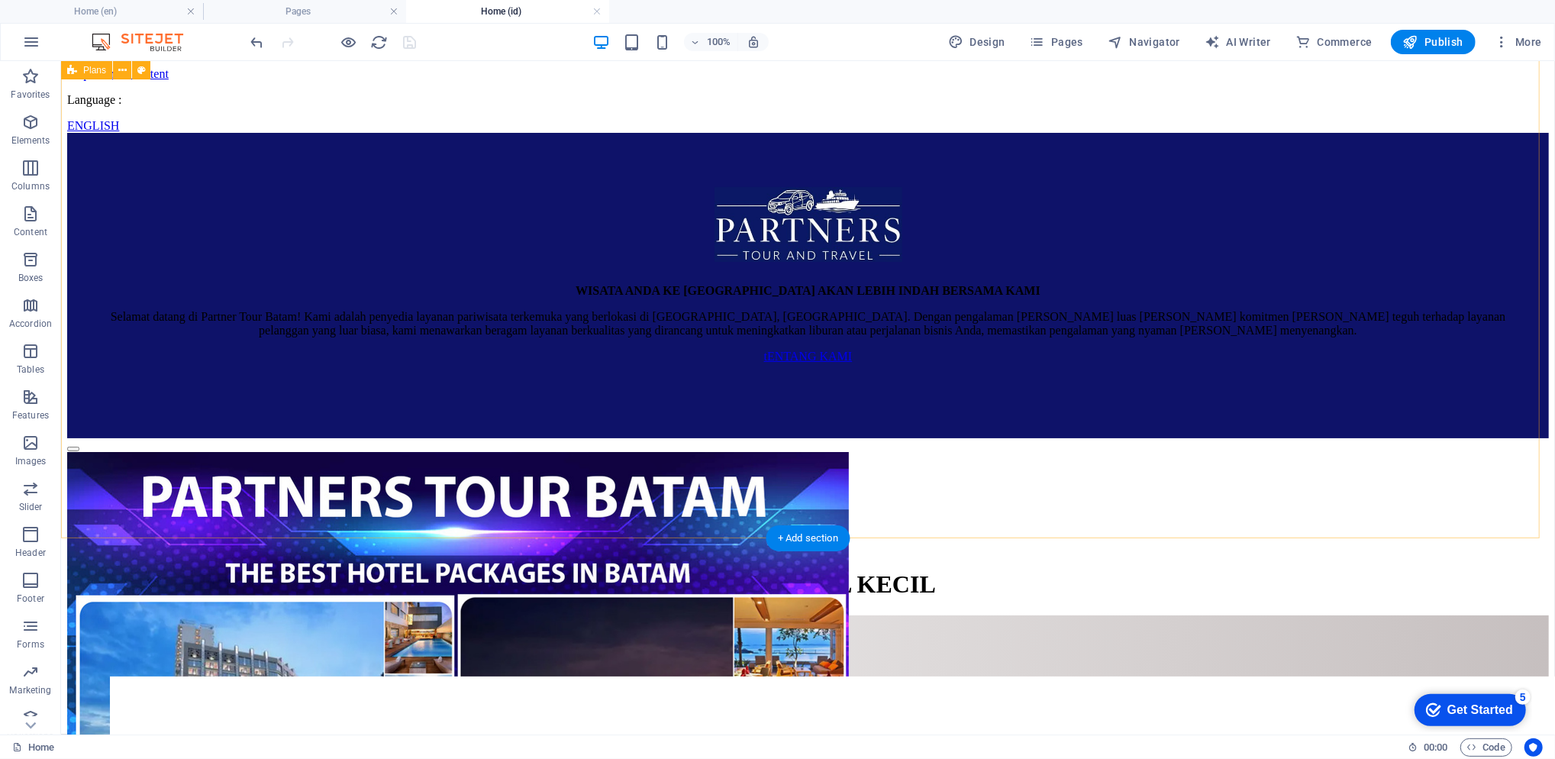
scroll to position [2569, 0]
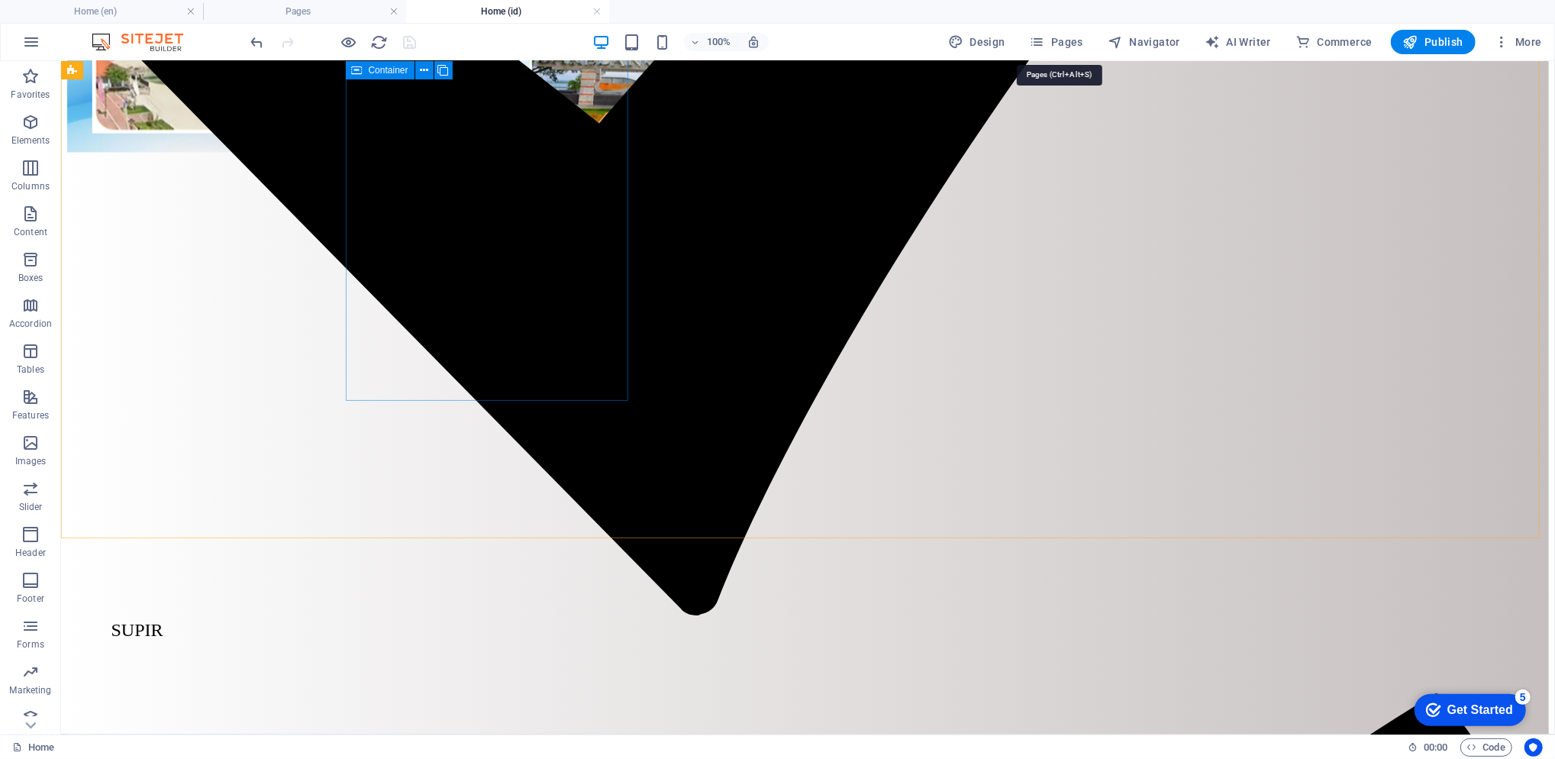
click at [1057, 34] on span "Pages" at bounding box center [1056, 41] width 53 height 15
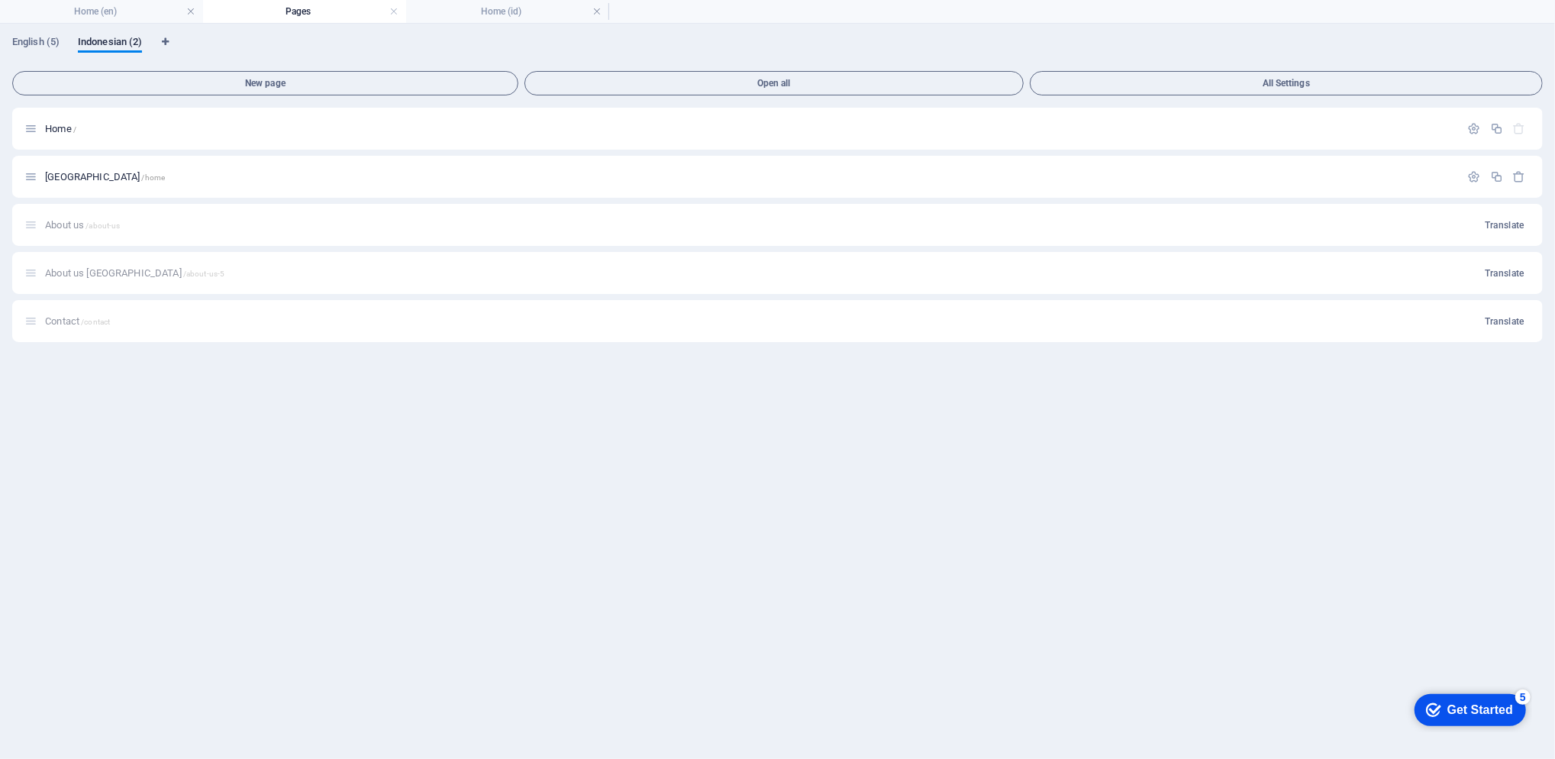
scroll to position [0, 0]
click at [1490, 131] on icon "button" at bounding box center [1496, 128] width 13 height 13
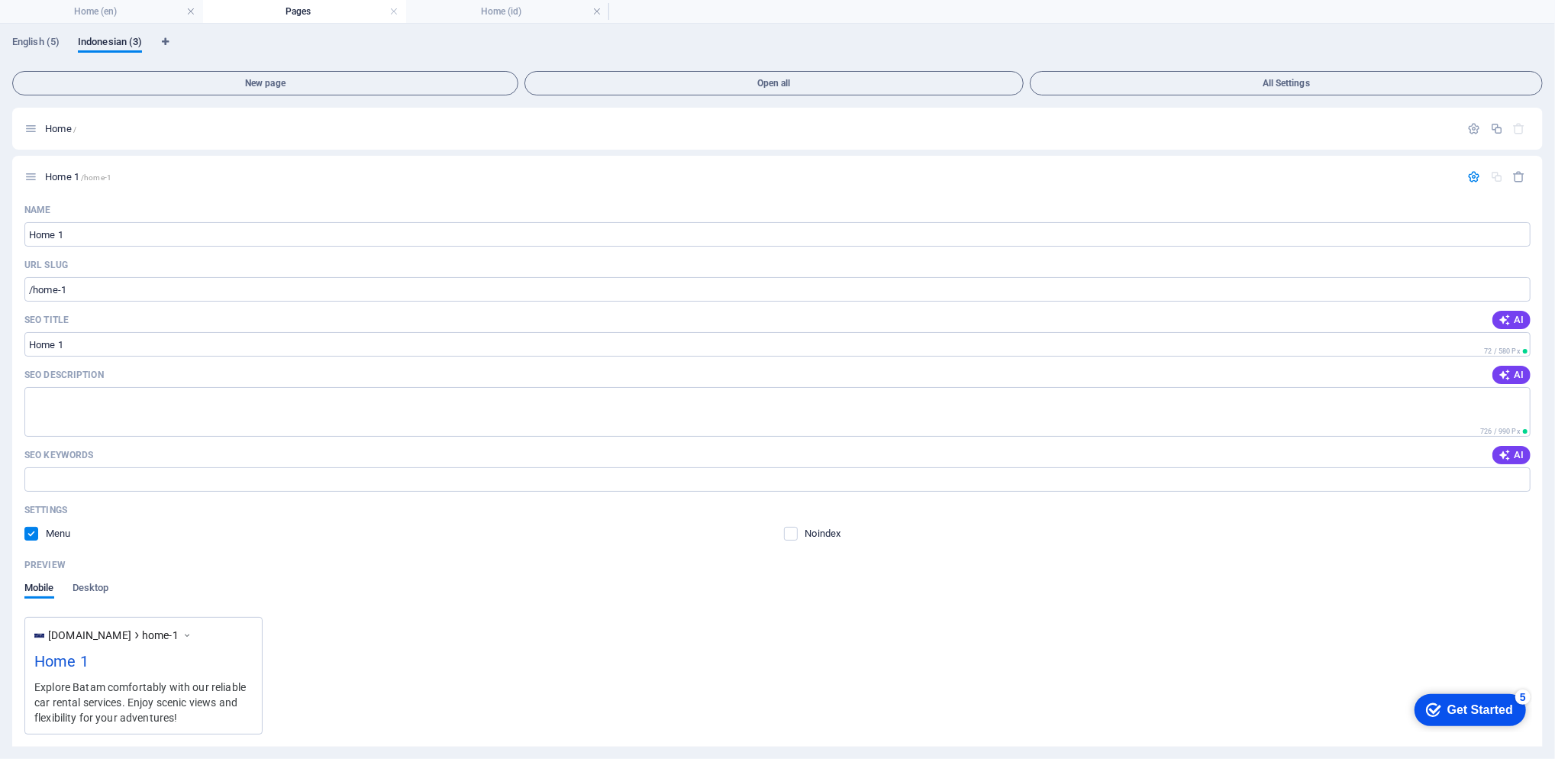
click at [1523, 178] on button "button" at bounding box center [1520, 176] width 22 height 13
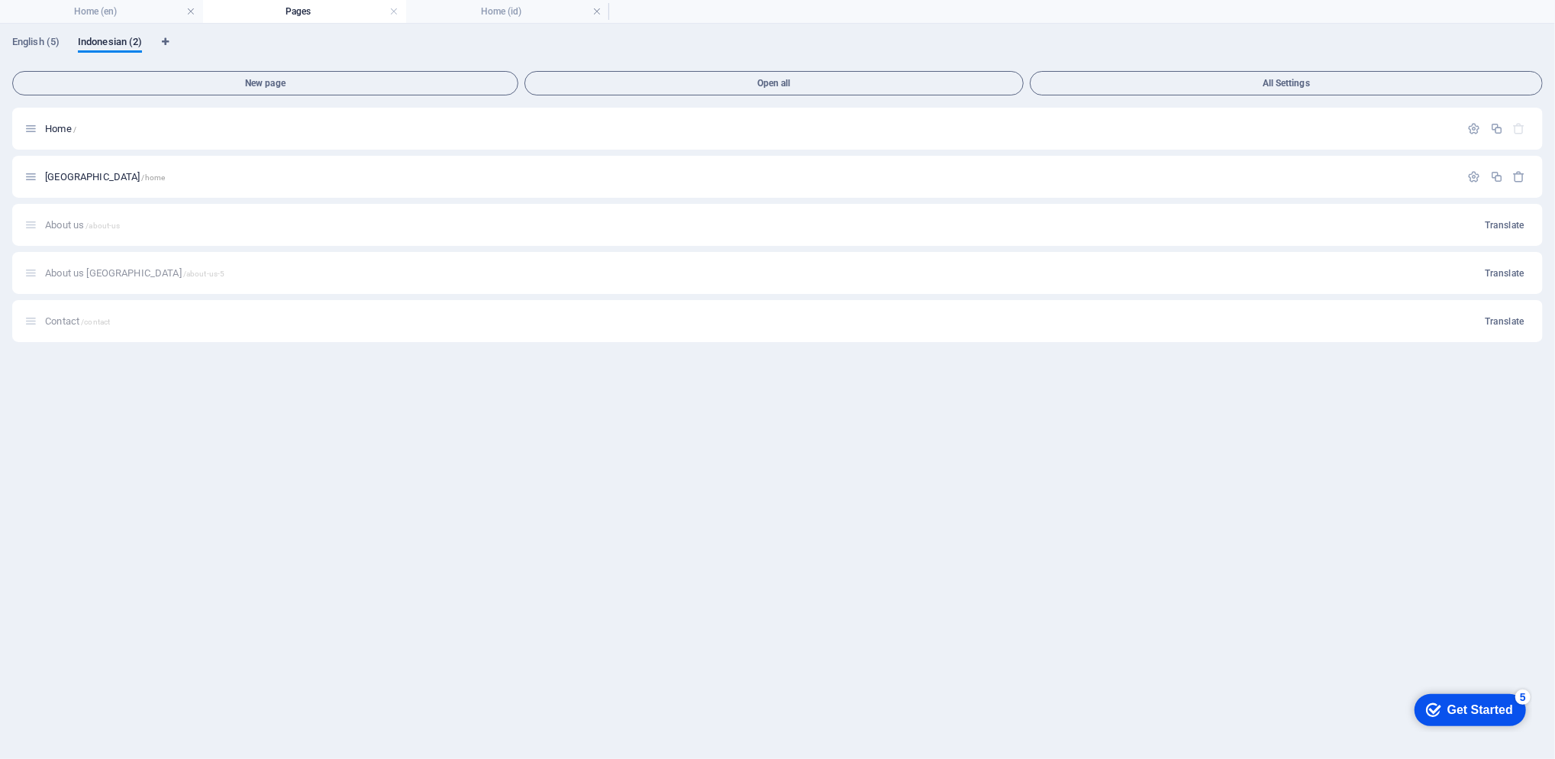
click at [64, 130] on span "Home /" at bounding box center [60, 128] width 31 height 11
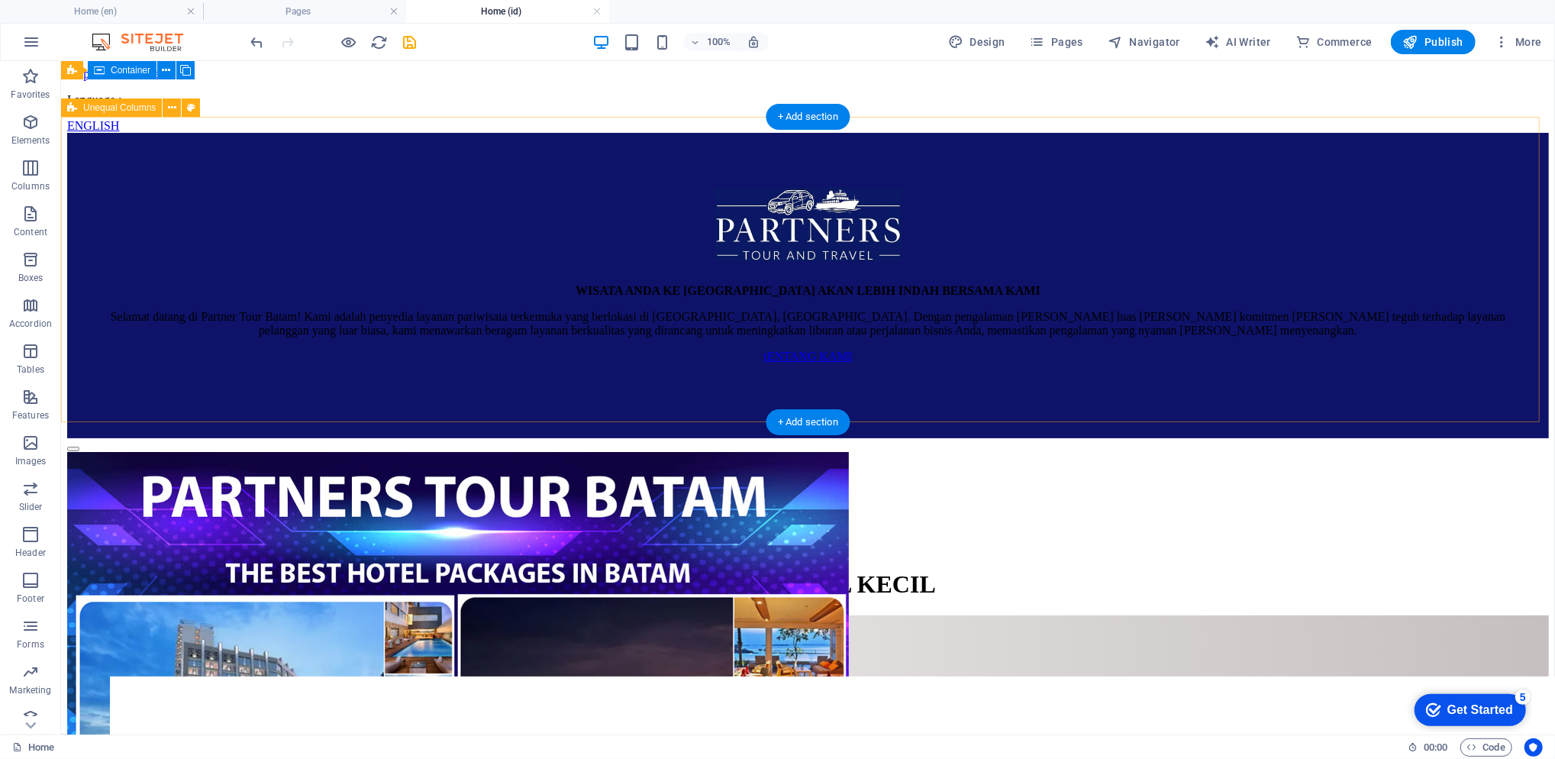
scroll to position [2569, 0]
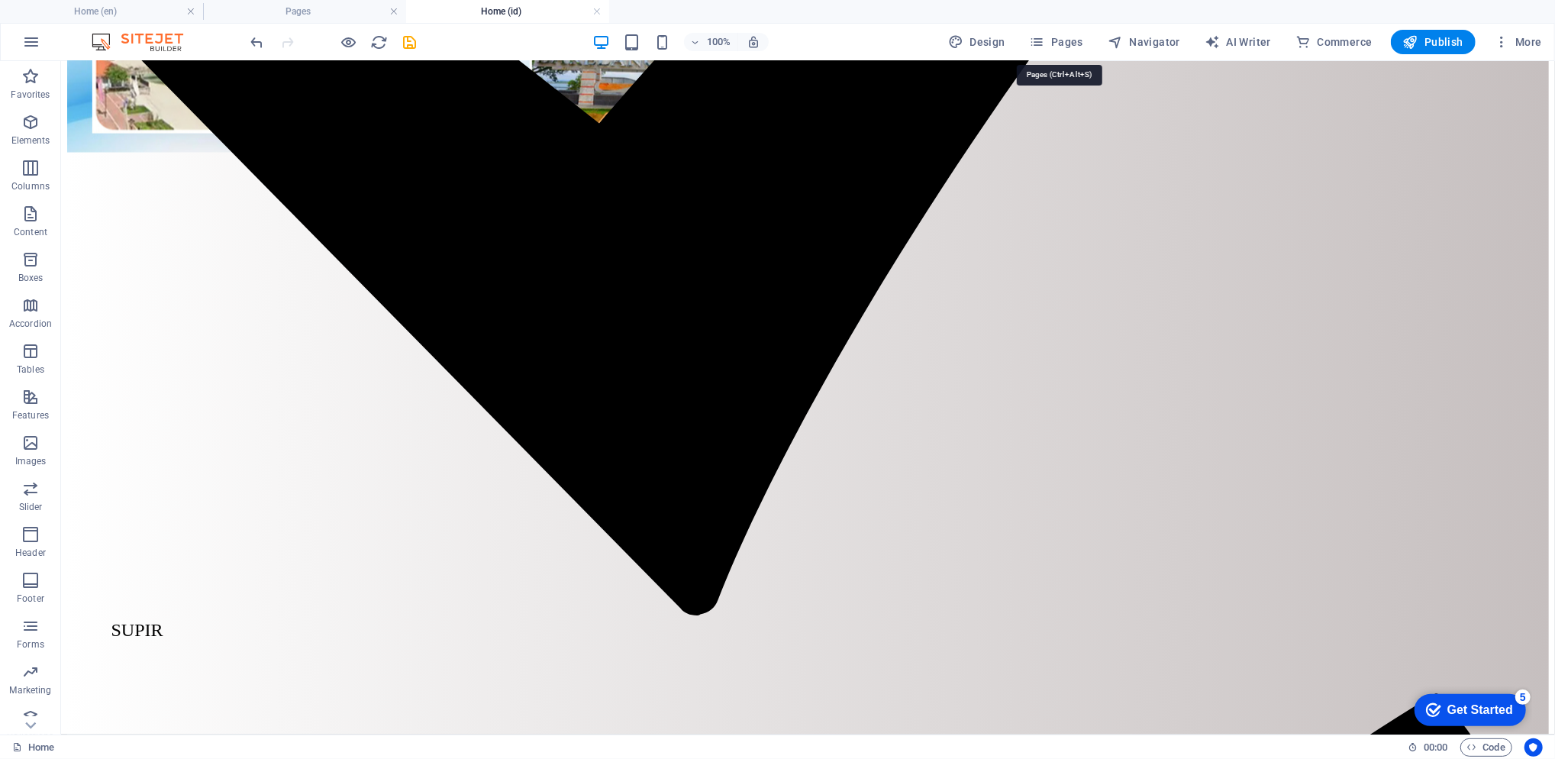
click at [1065, 30] on button "Pages" at bounding box center [1057, 42] width 66 height 24
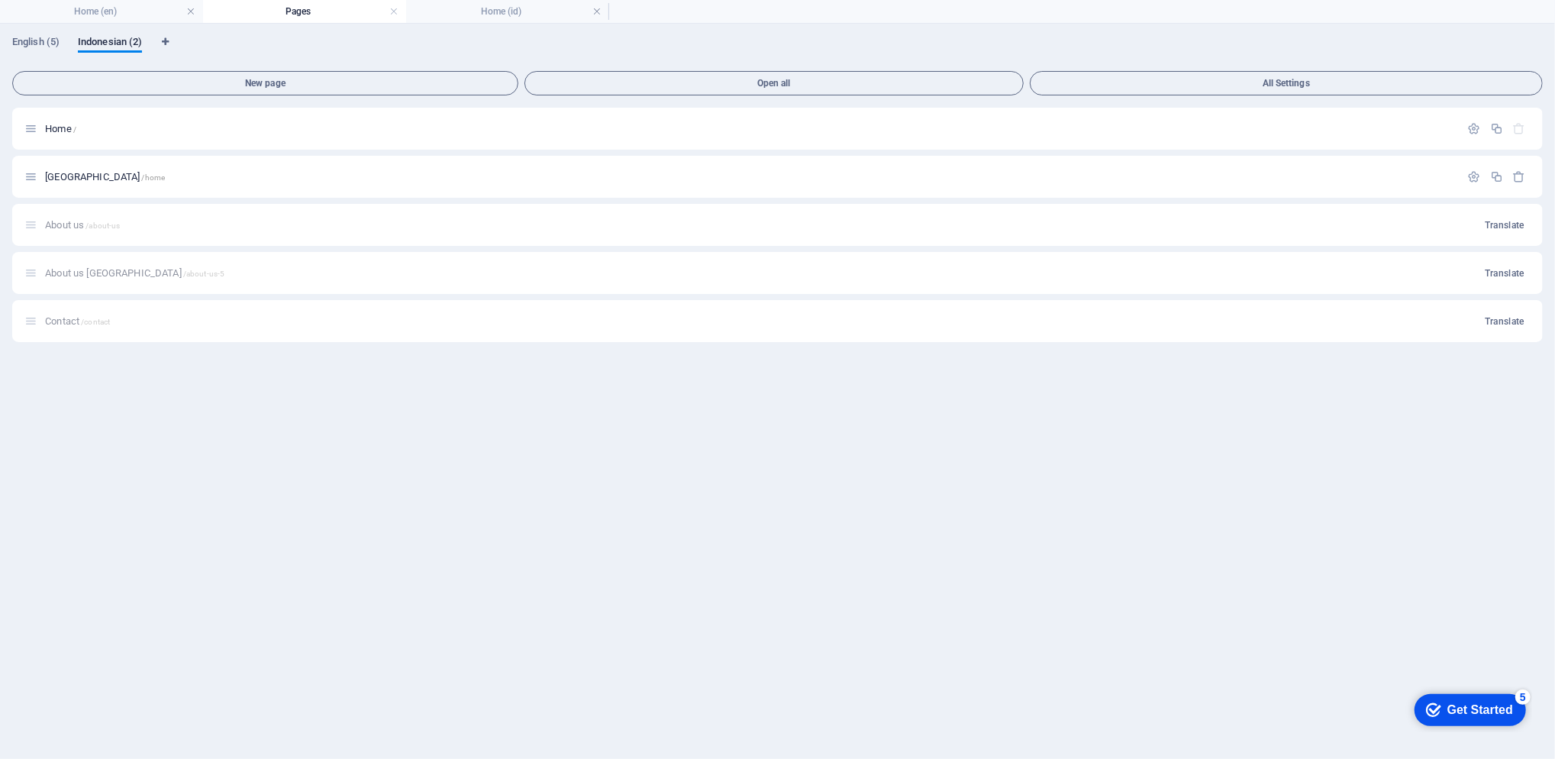
click at [512, 15] on h4 "Home (id)" at bounding box center [507, 11] width 203 height 17
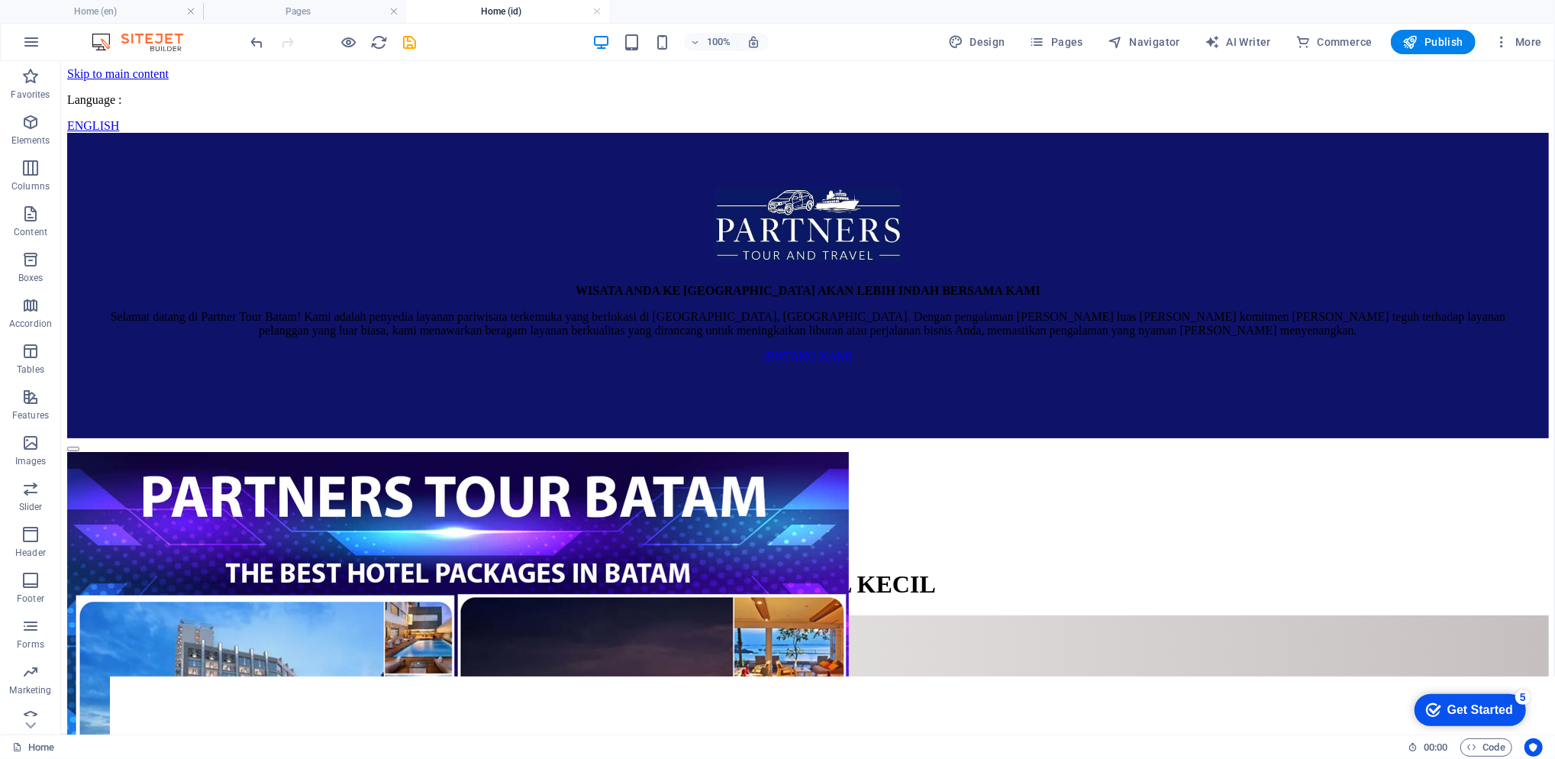
scroll to position [2569, 0]
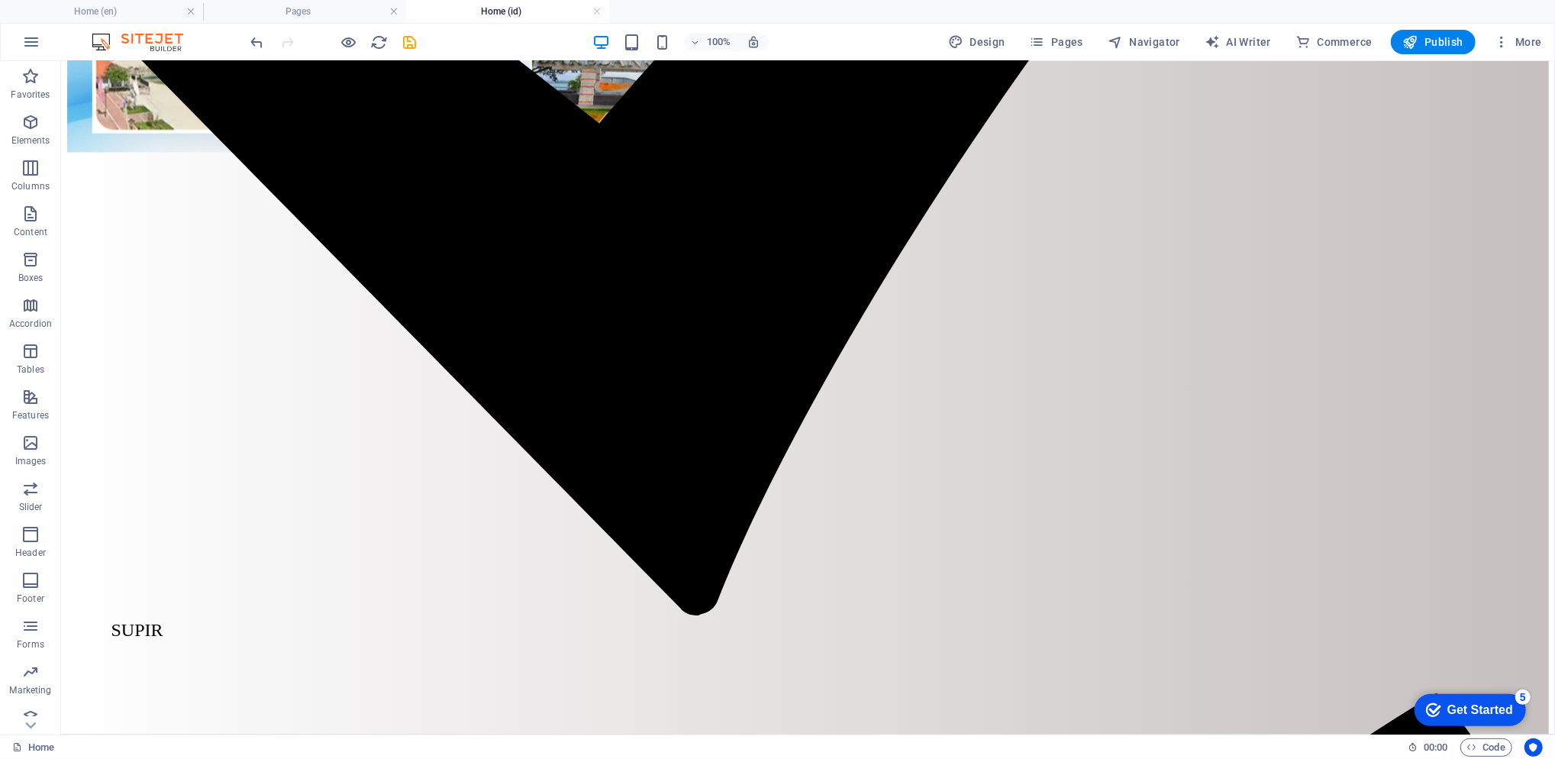
click at [321, 10] on h4 "Pages" at bounding box center [304, 11] width 203 height 17
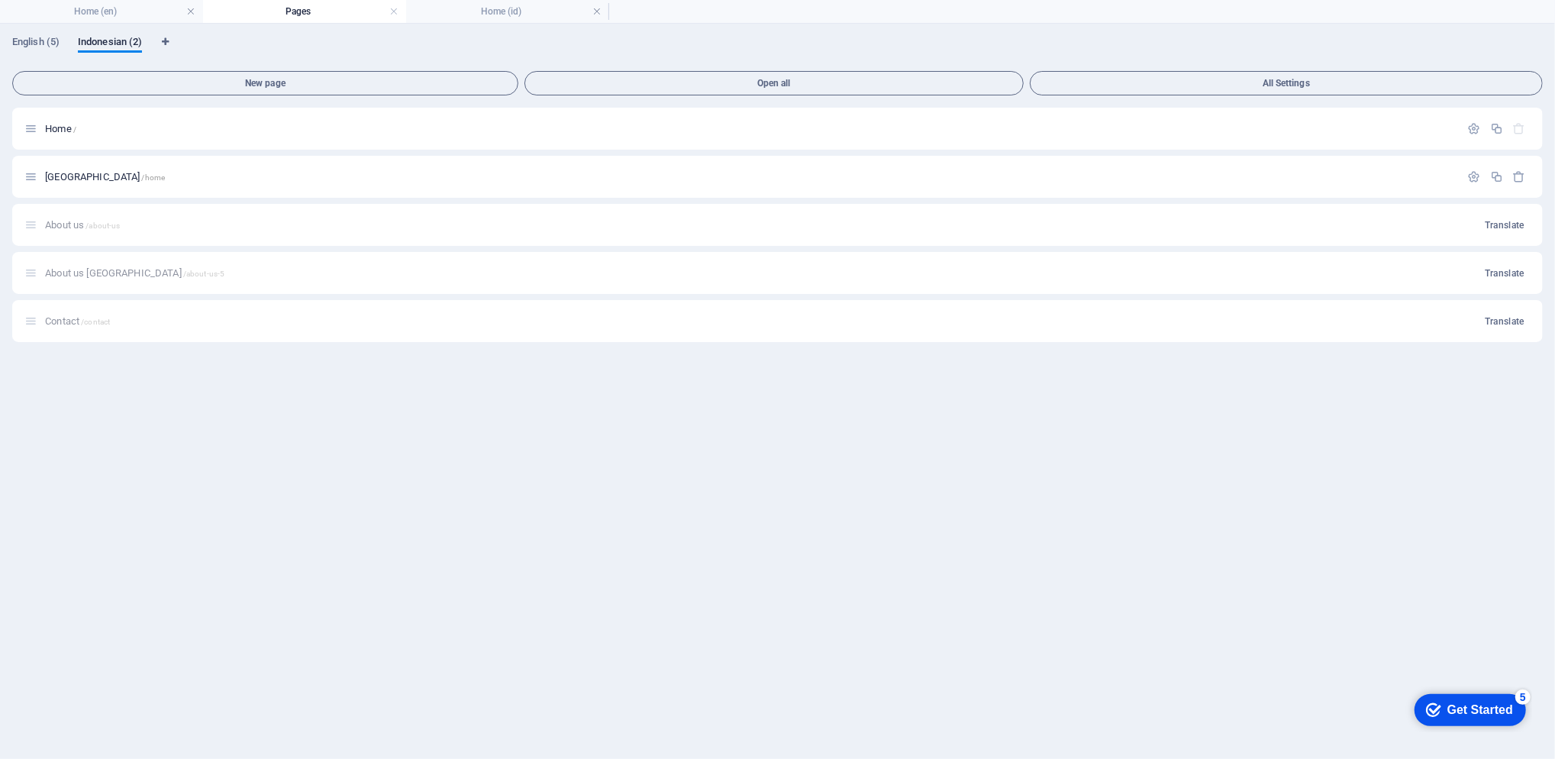
click at [1481, 130] on button "button" at bounding box center [1475, 128] width 22 height 13
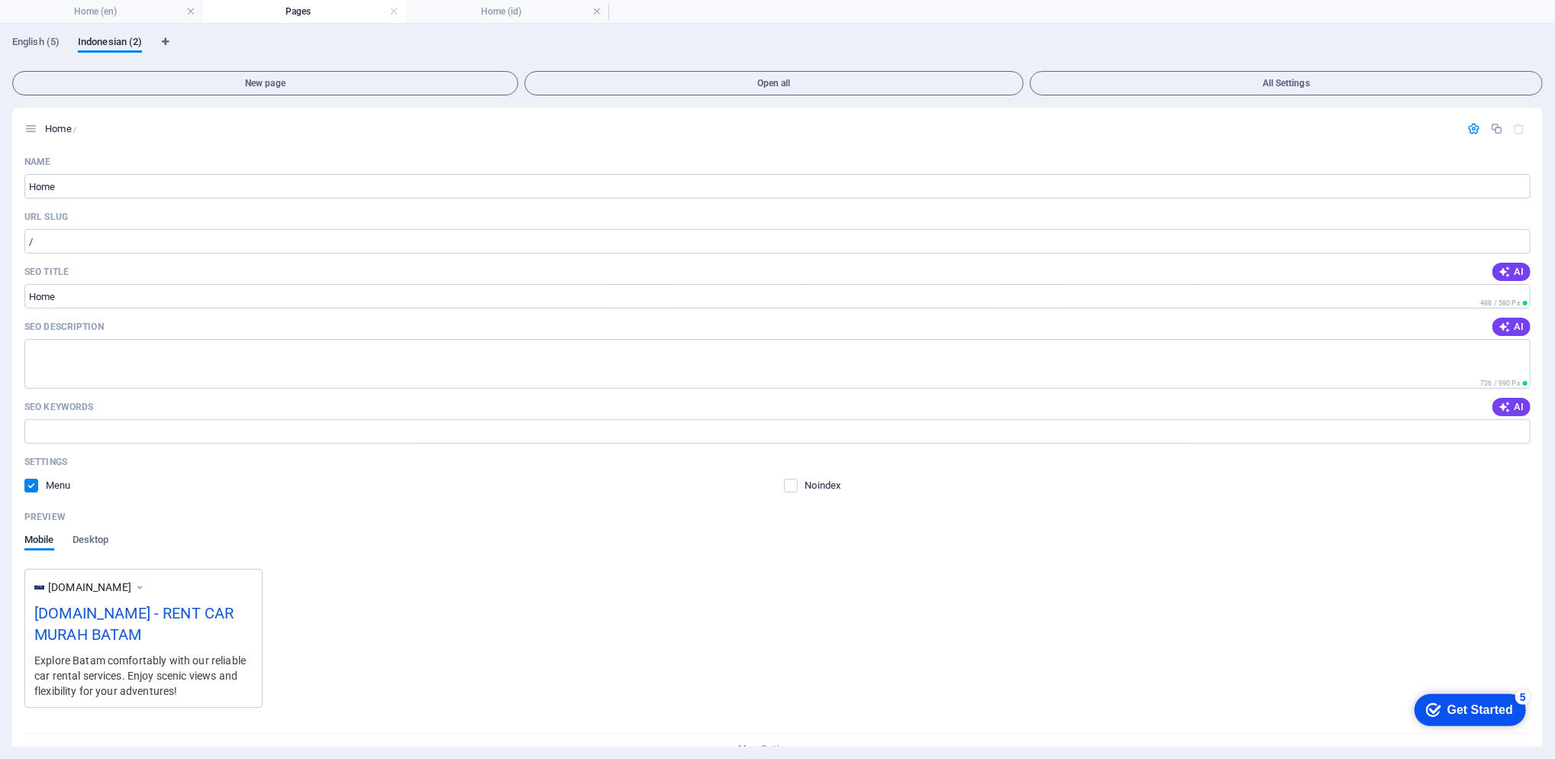
click at [1543, 595] on div "English (5) Indonesian (2) New page Open all All Settings Home / Name Home ​ UR…" at bounding box center [777, 391] width 1555 height 735
click at [1538, 595] on div "Name Home ​ URL SLUG / ​ SEO Title AI ​ 488 / 580 Px SEO Description AI ​ 726 /…" at bounding box center [777, 460] width 1531 height 621
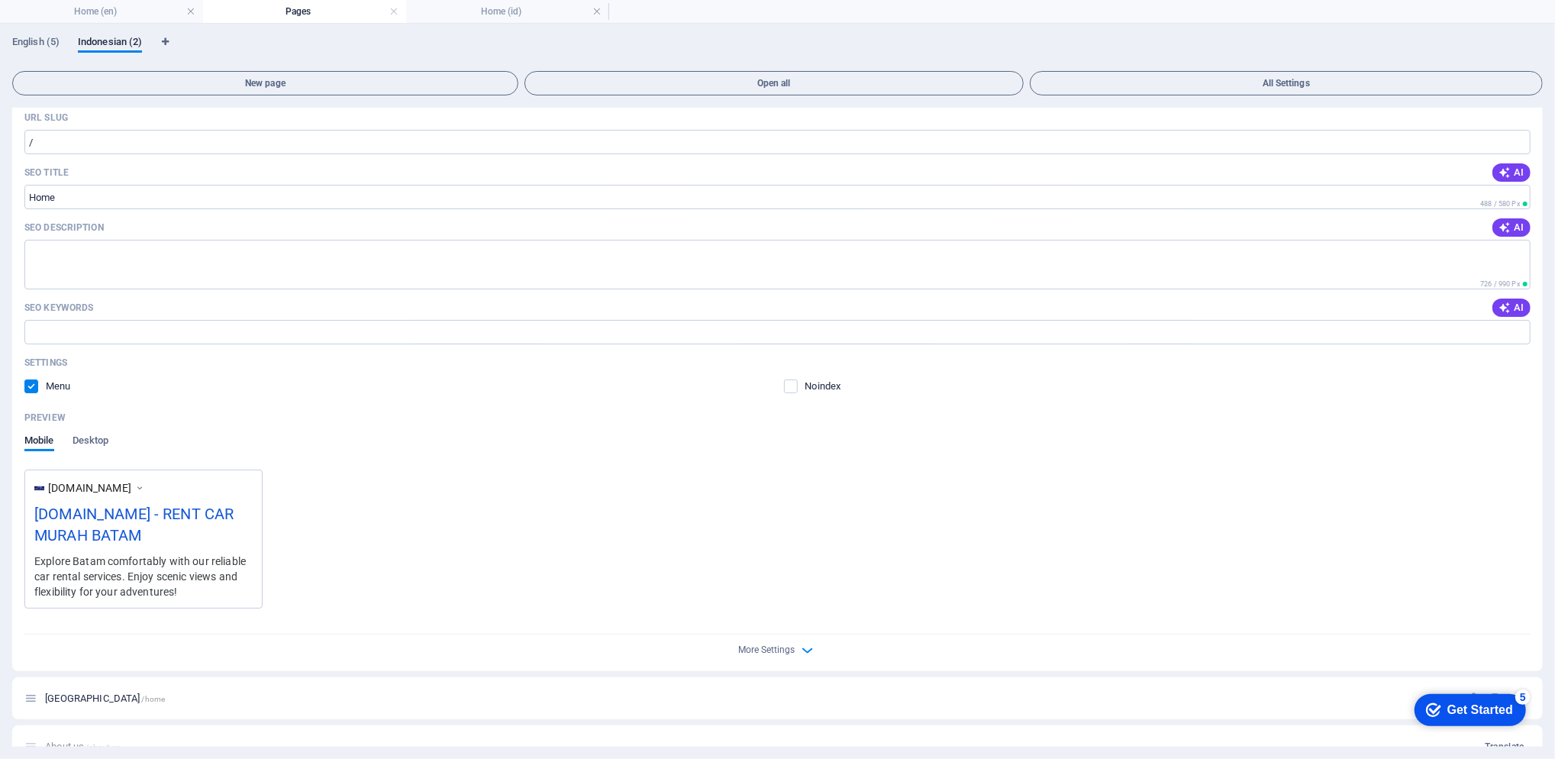
scroll to position [101, 0]
click at [805, 640] on icon "button" at bounding box center [808, 649] width 18 height 18
click at [1545, 557] on div "English (5) Indonesian (2) New page Open all All Settings Home / Name Home ​ UR…" at bounding box center [777, 391] width 1555 height 735
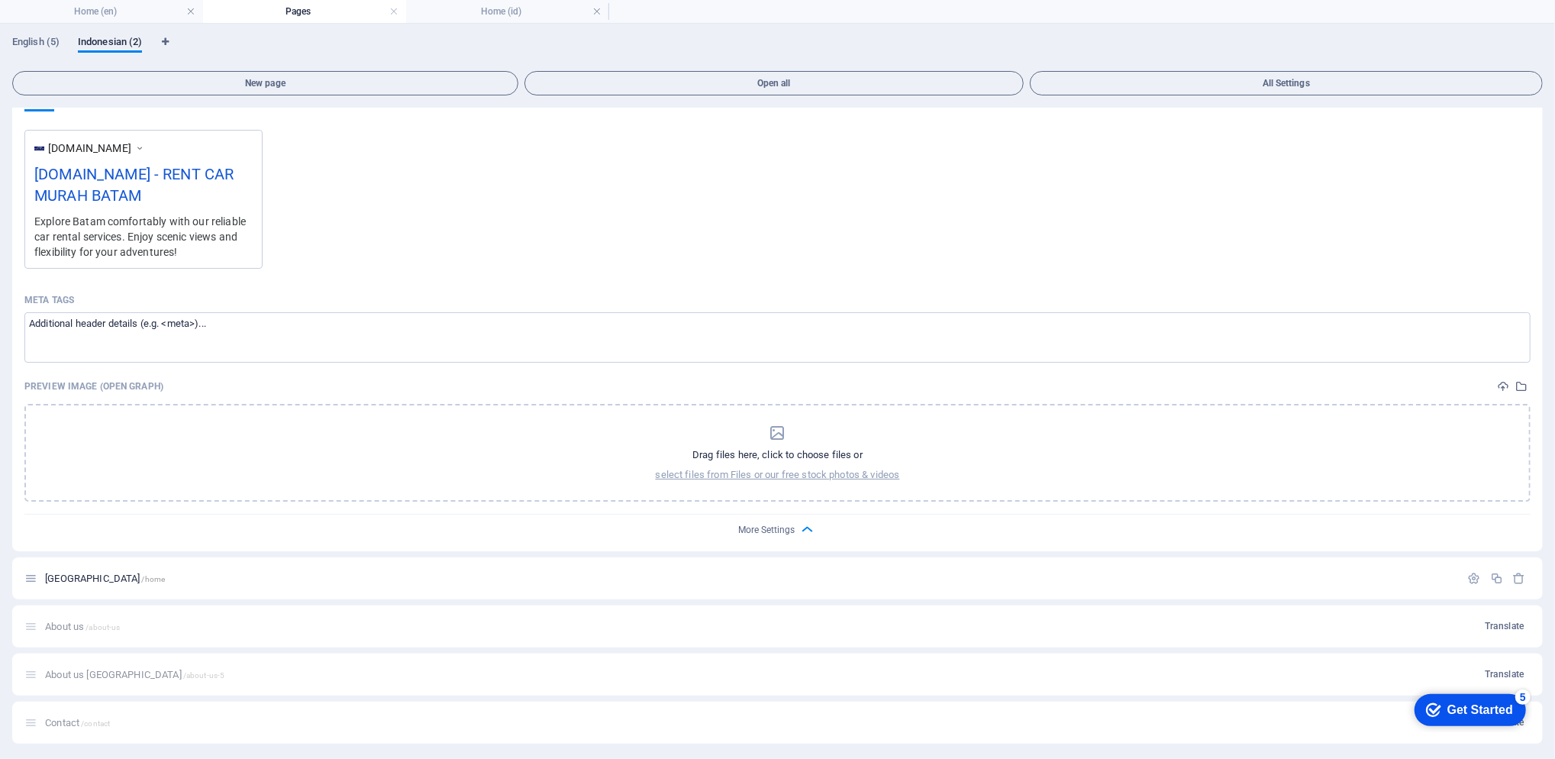
click at [73, 576] on span "Indonesia /home" at bounding box center [105, 578] width 120 height 11
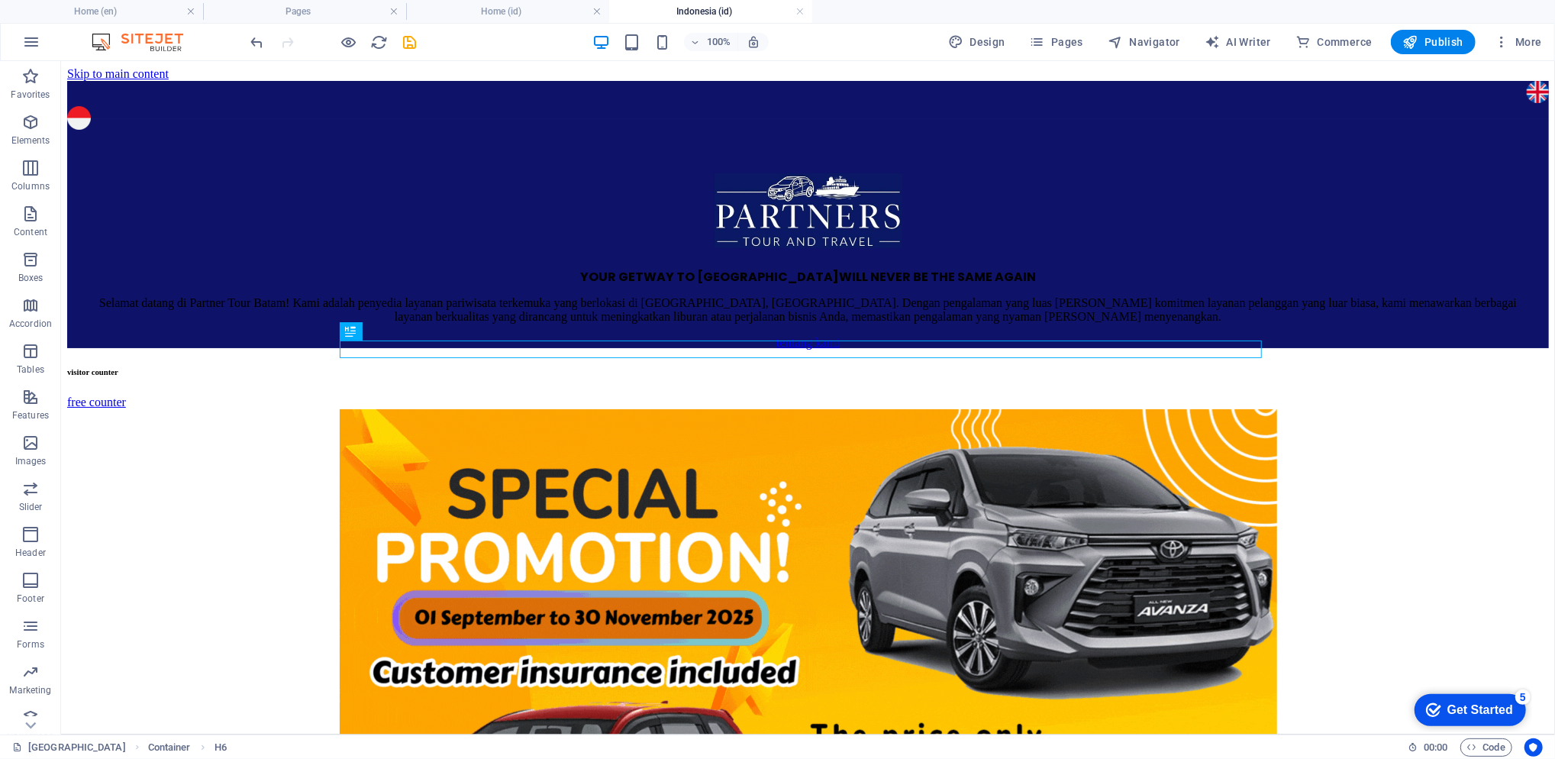
scroll to position [0, 0]
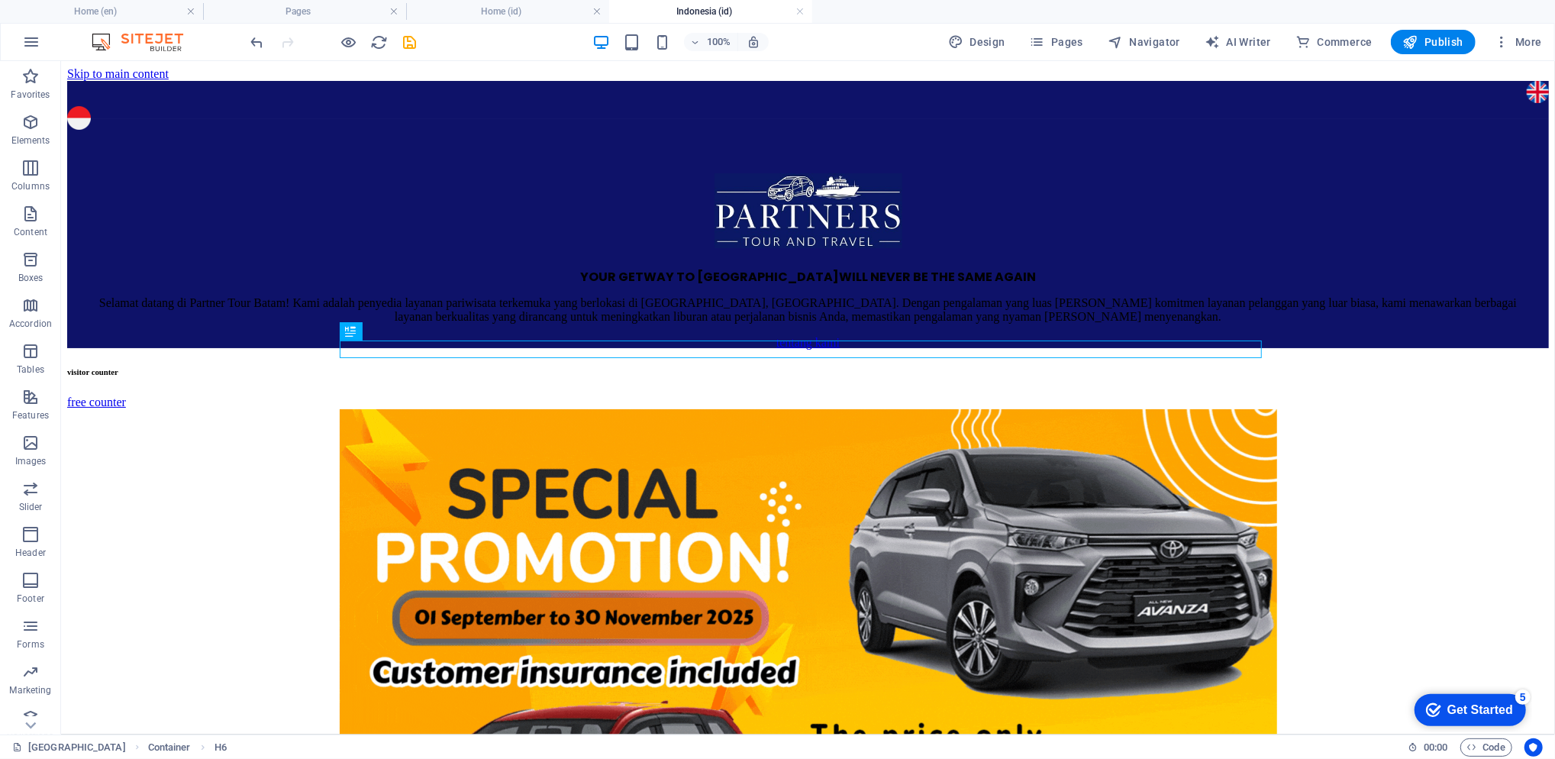
click at [315, 15] on h4 "Pages" at bounding box center [304, 11] width 203 height 17
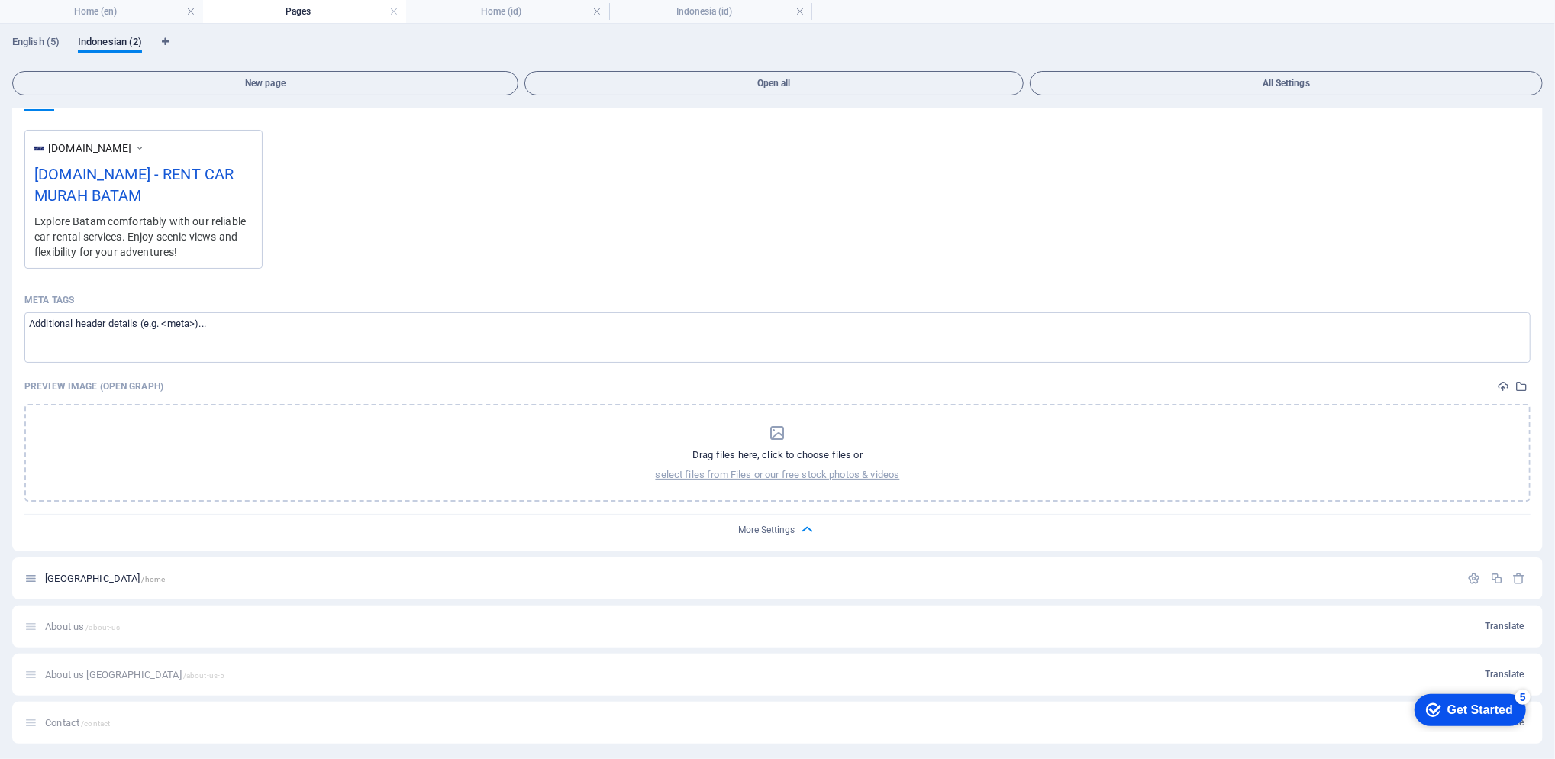
click at [1470, 572] on icon "button" at bounding box center [1474, 578] width 13 height 13
click at [1477, 258] on div "www.example.com partnerstourbatam.com - RENT CAR MURAH BATAM Explore Batam comf…" at bounding box center [777, 199] width 1506 height 139
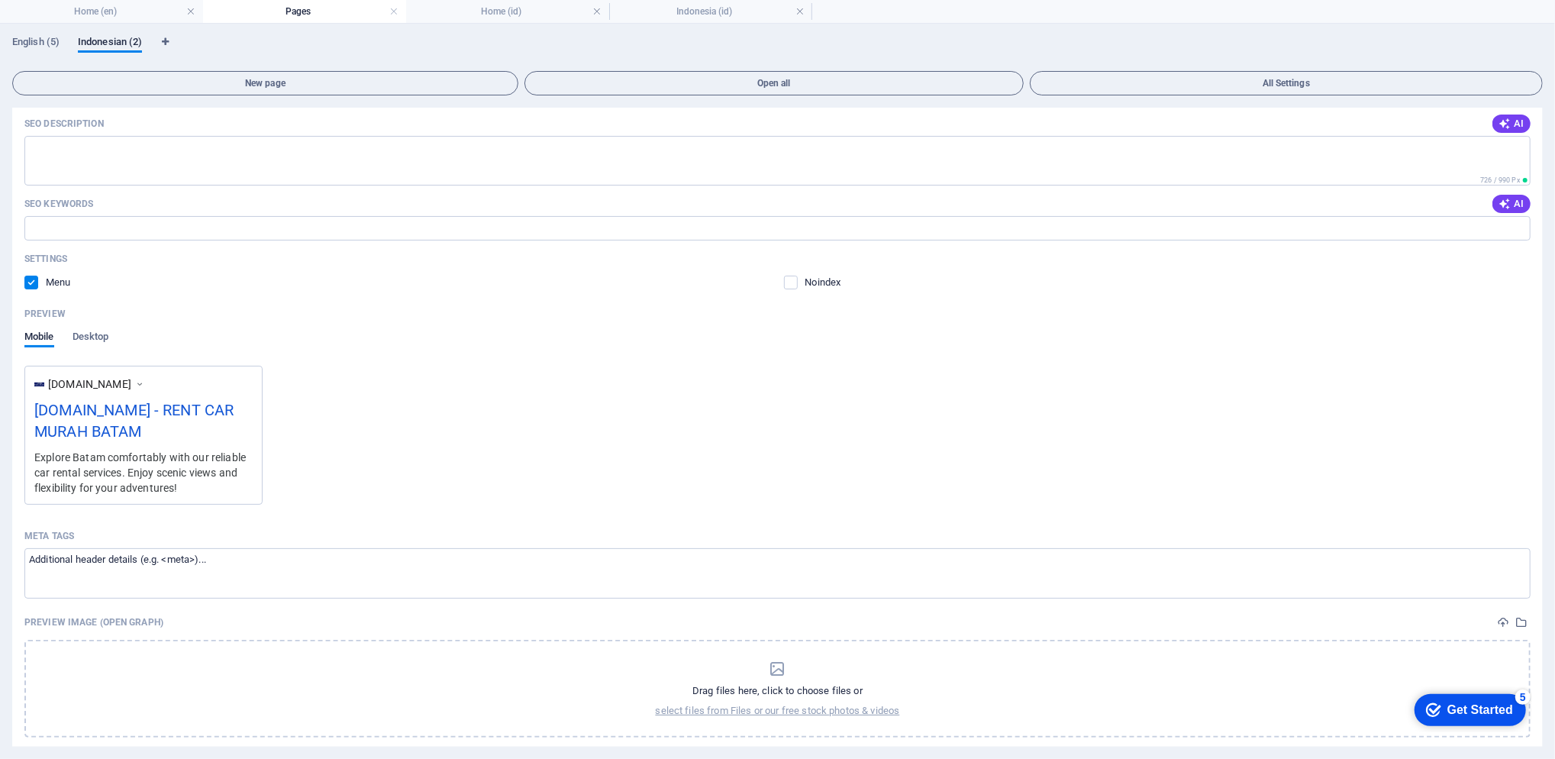
scroll to position [40, 0]
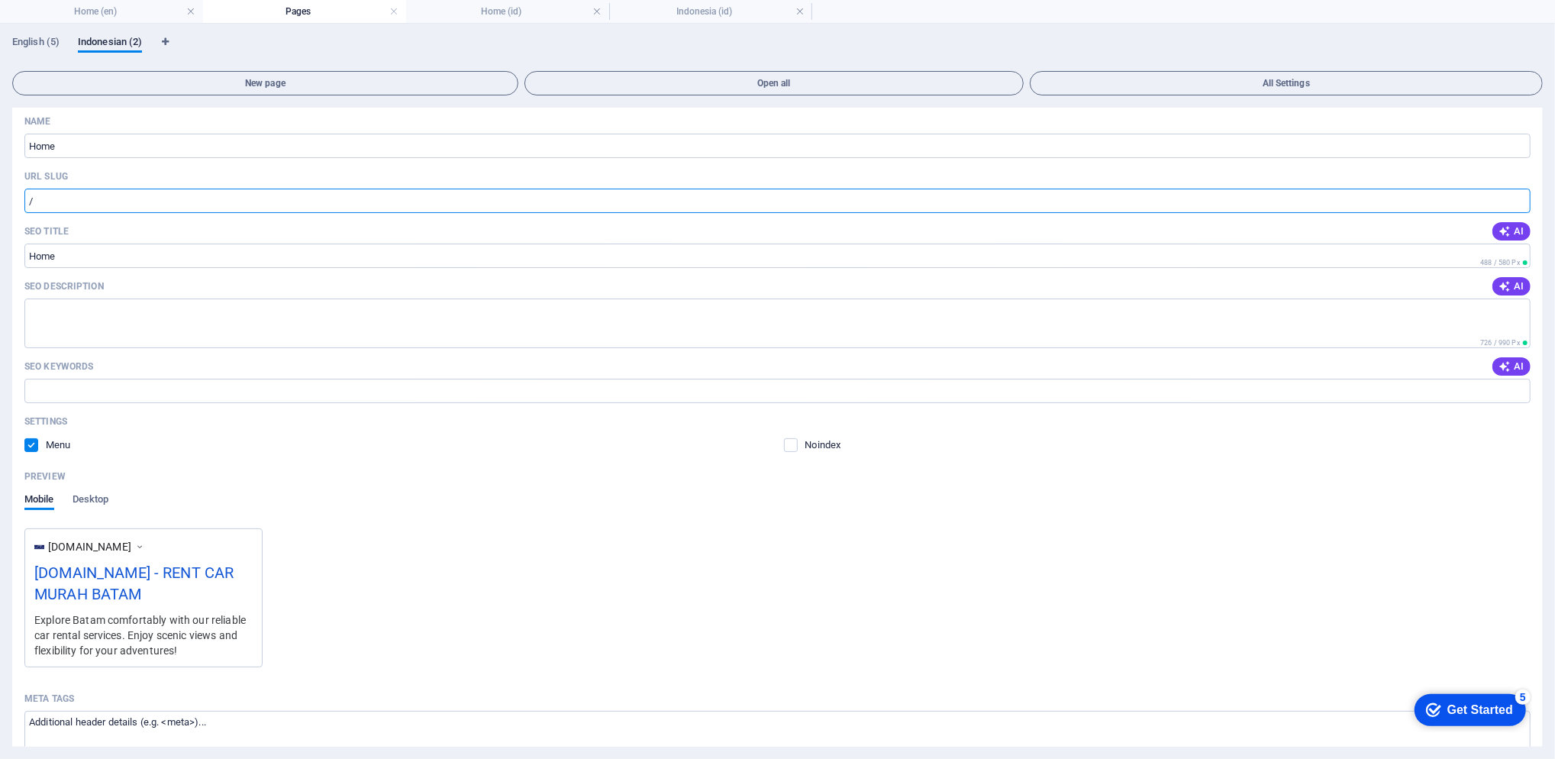
click at [212, 200] on input "/" at bounding box center [777, 201] width 1506 height 24
type input "/"
click at [479, 200] on input "URL SLUG" at bounding box center [777, 201] width 1506 height 24
click at [1544, 384] on div "English (5) Indonesian (2) New page Open all All Settings Home Name Home ​ URL …" at bounding box center [777, 391] width 1555 height 735
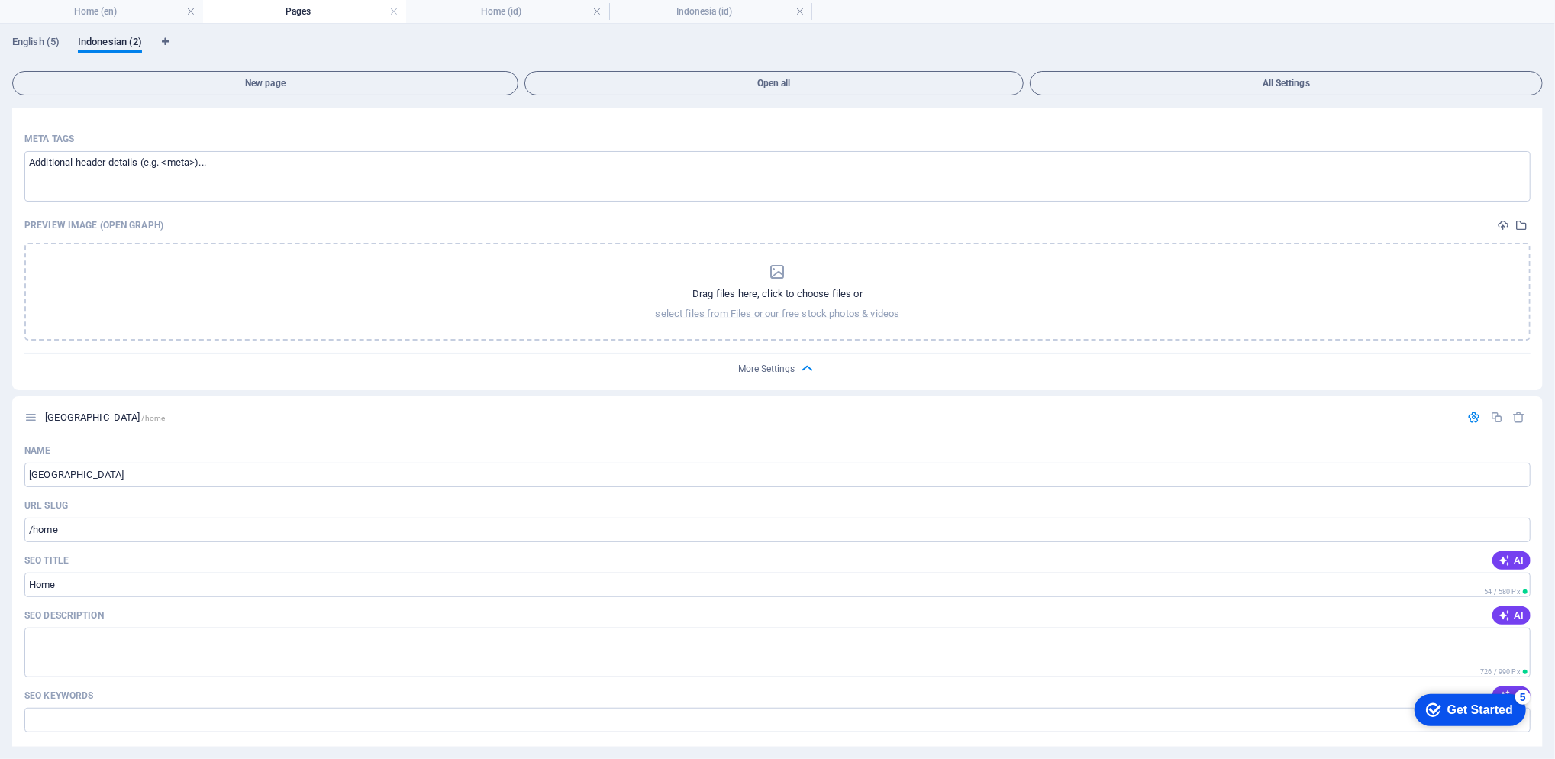
drag, startPoint x: 1539, startPoint y: 380, endPoint x: 1540, endPoint y: 286, distance: 93.9
drag, startPoint x: 1540, startPoint y: 286, endPoint x: 1538, endPoint y: 302, distance: 15.3
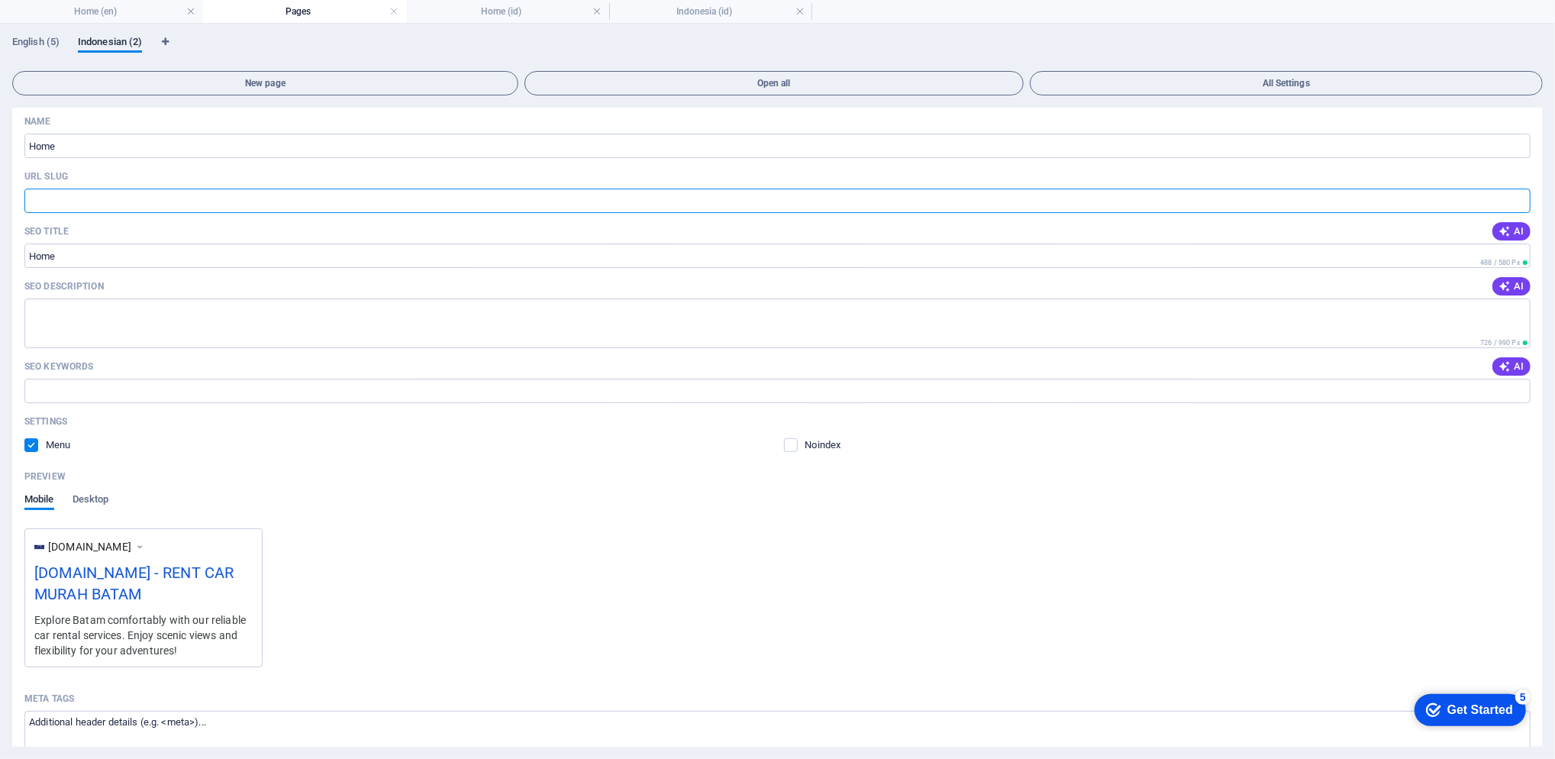
click at [441, 204] on input "URL SLUG" at bounding box center [777, 201] width 1506 height 24
type input "/home"
click at [1539, 417] on div "Name Home ​ URL SLUG /home ​ SEO Title AI ​ 488 / 580 Px SEO Description AI ​ 7…" at bounding box center [777, 529] width 1531 height 841
click at [1544, 415] on div "English (5) Indonesian (2) New page Open all All Settings Home /home Name Home …" at bounding box center [777, 391] width 1555 height 735
click at [119, 15] on h4 "Home (en)" at bounding box center [101, 11] width 203 height 17
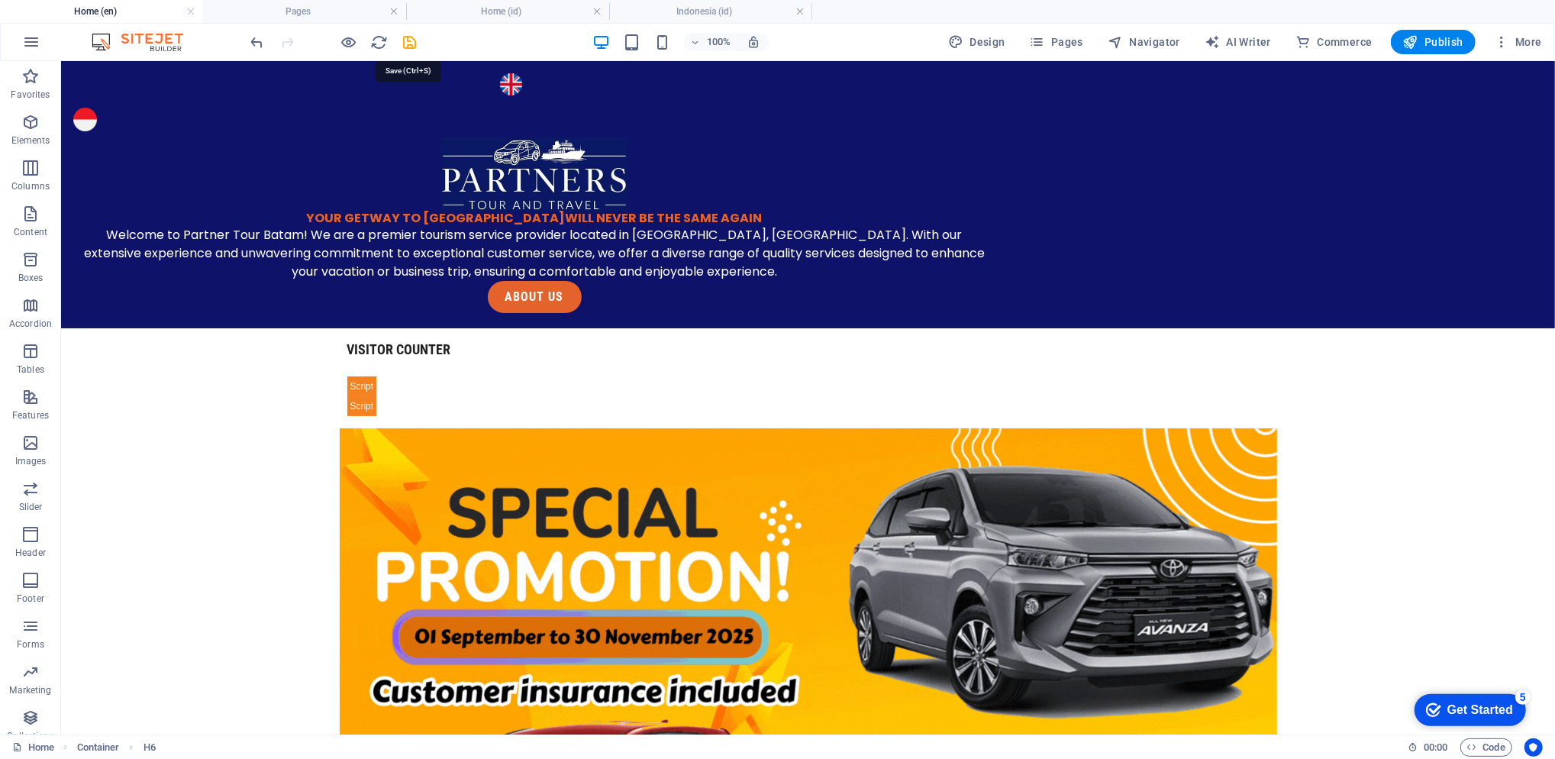
click at [404, 45] on icon "save" at bounding box center [411, 43] width 18 height 18
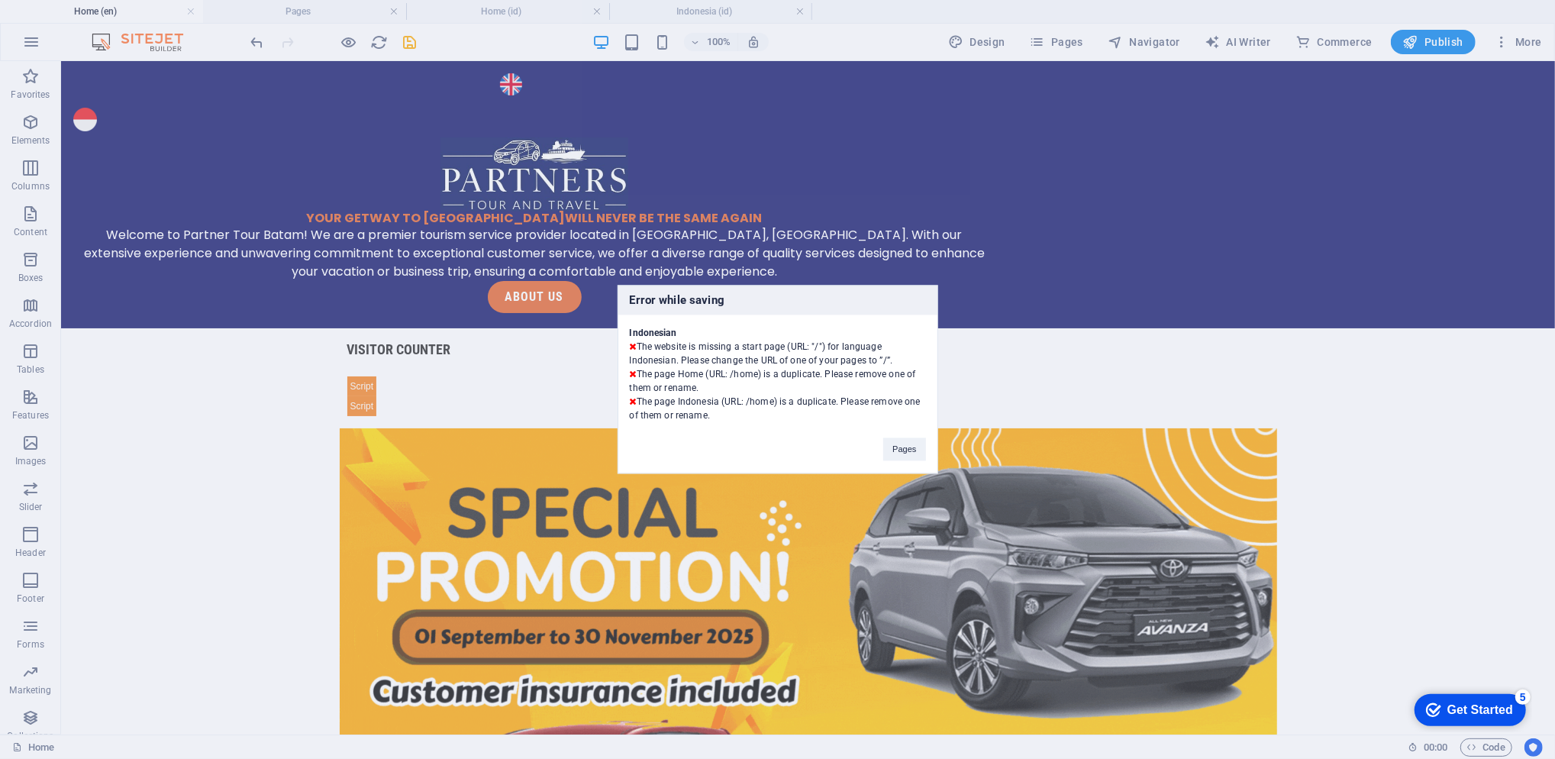
click at [904, 457] on button "Pages" at bounding box center [904, 449] width 42 height 23
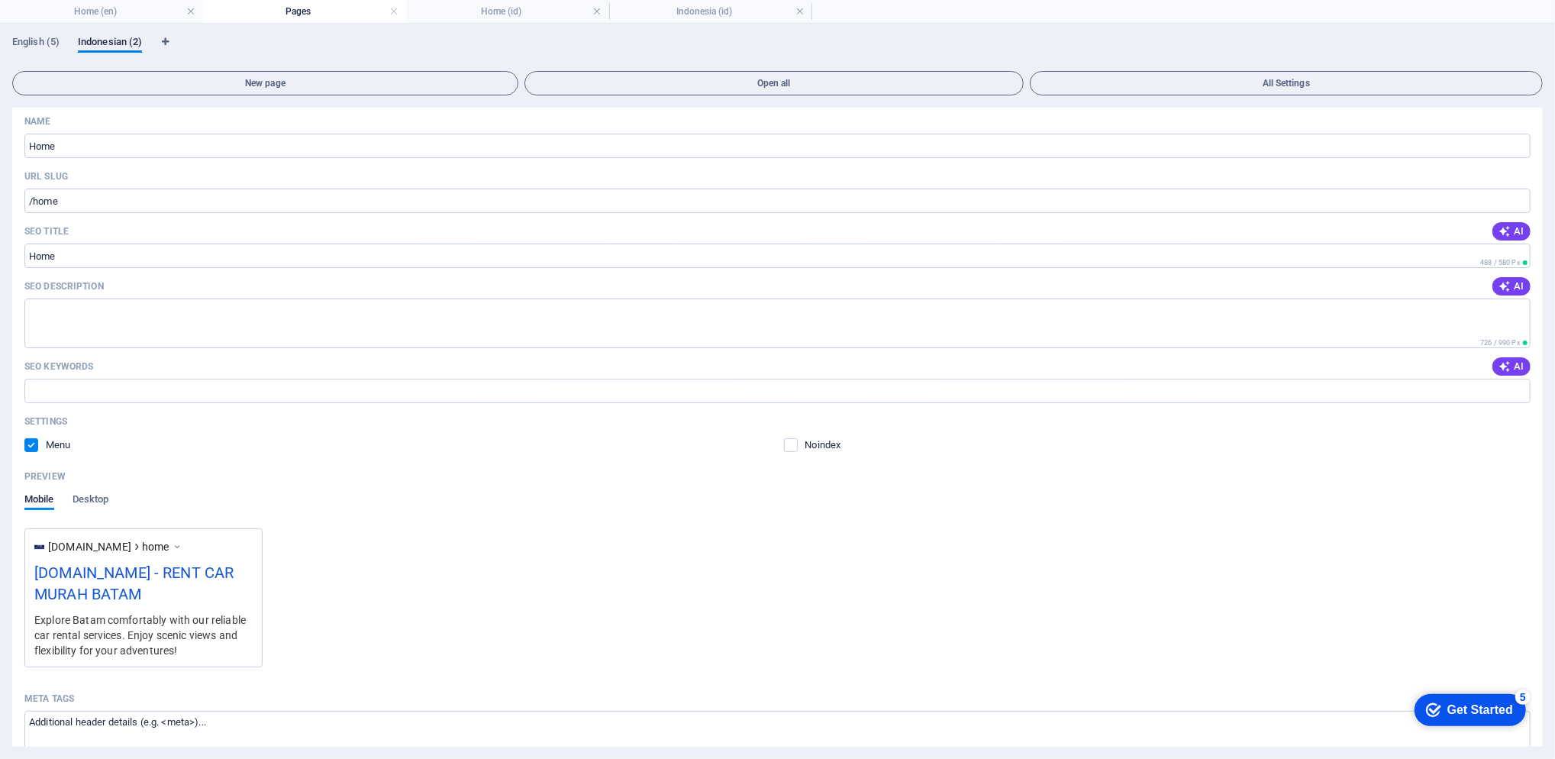
scroll to position [600, 0]
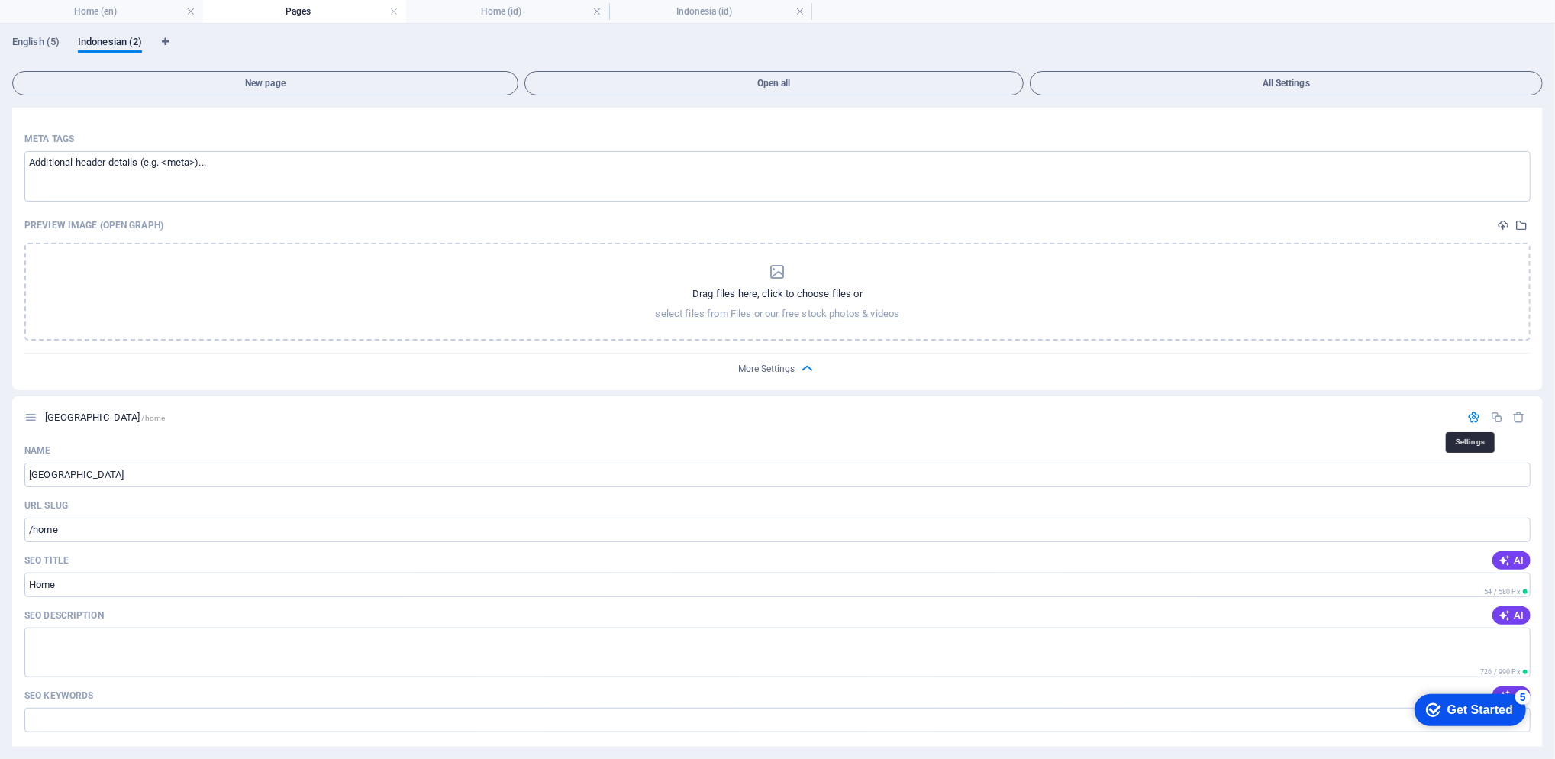
click at [1475, 412] on icon "button" at bounding box center [1474, 417] width 13 height 13
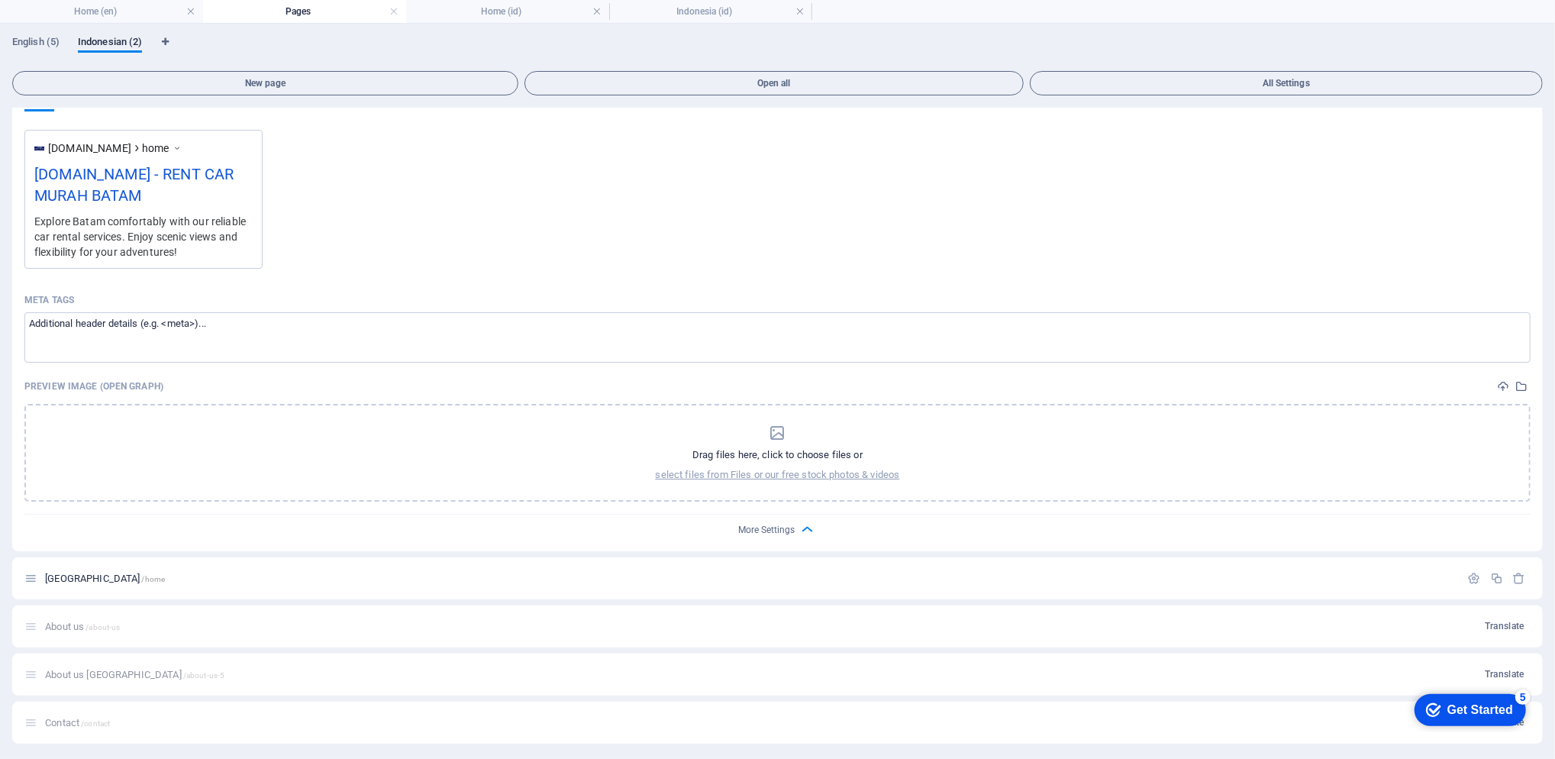
click at [557, 8] on h4 "Home (id)" at bounding box center [507, 11] width 203 height 17
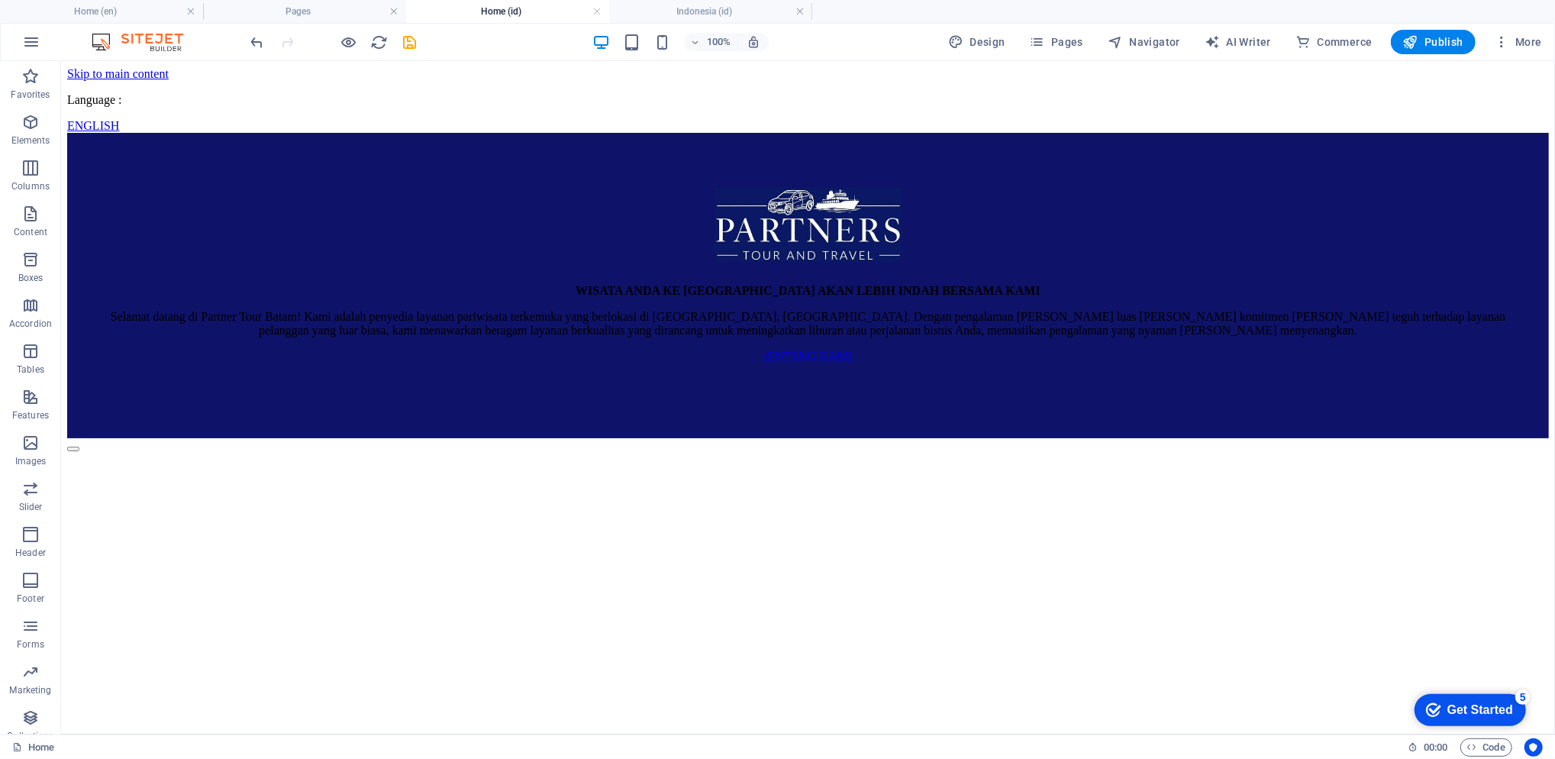
scroll to position [3027, 0]
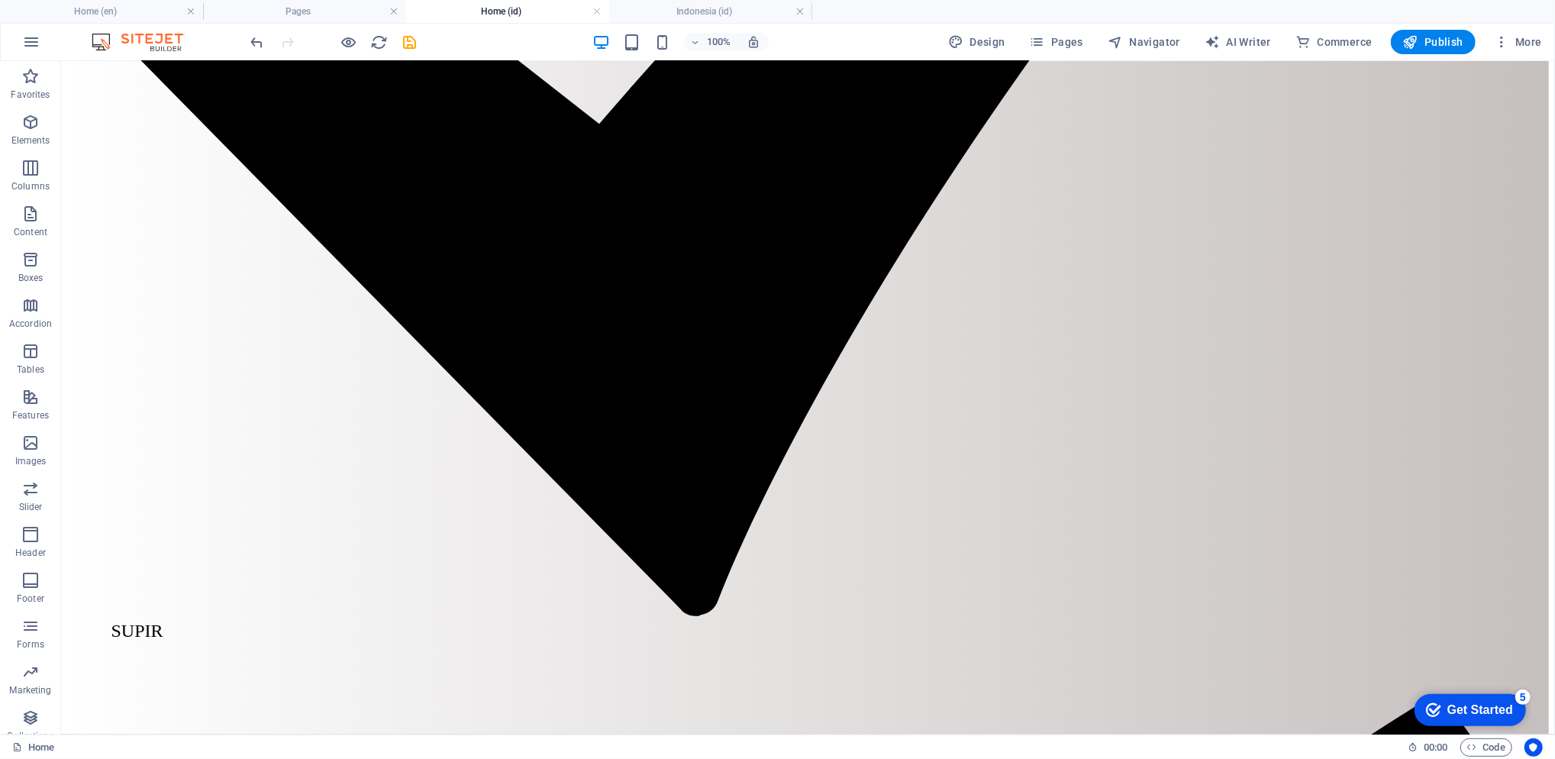
click at [683, 11] on h4 "Indonesia (id)" at bounding box center [710, 11] width 203 height 17
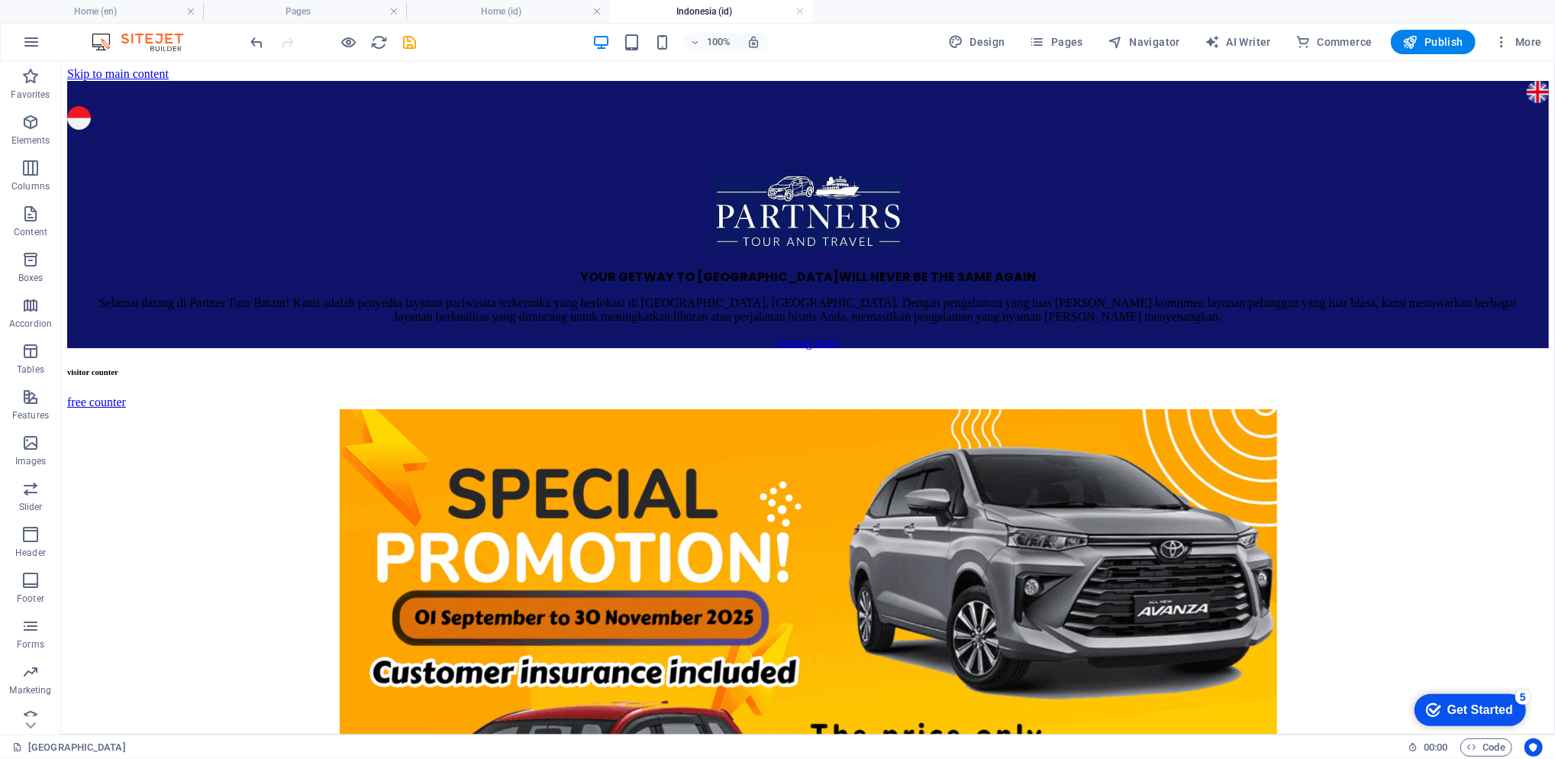
click at [495, 15] on h4 "Home (id)" at bounding box center [507, 11] width 203 height 17
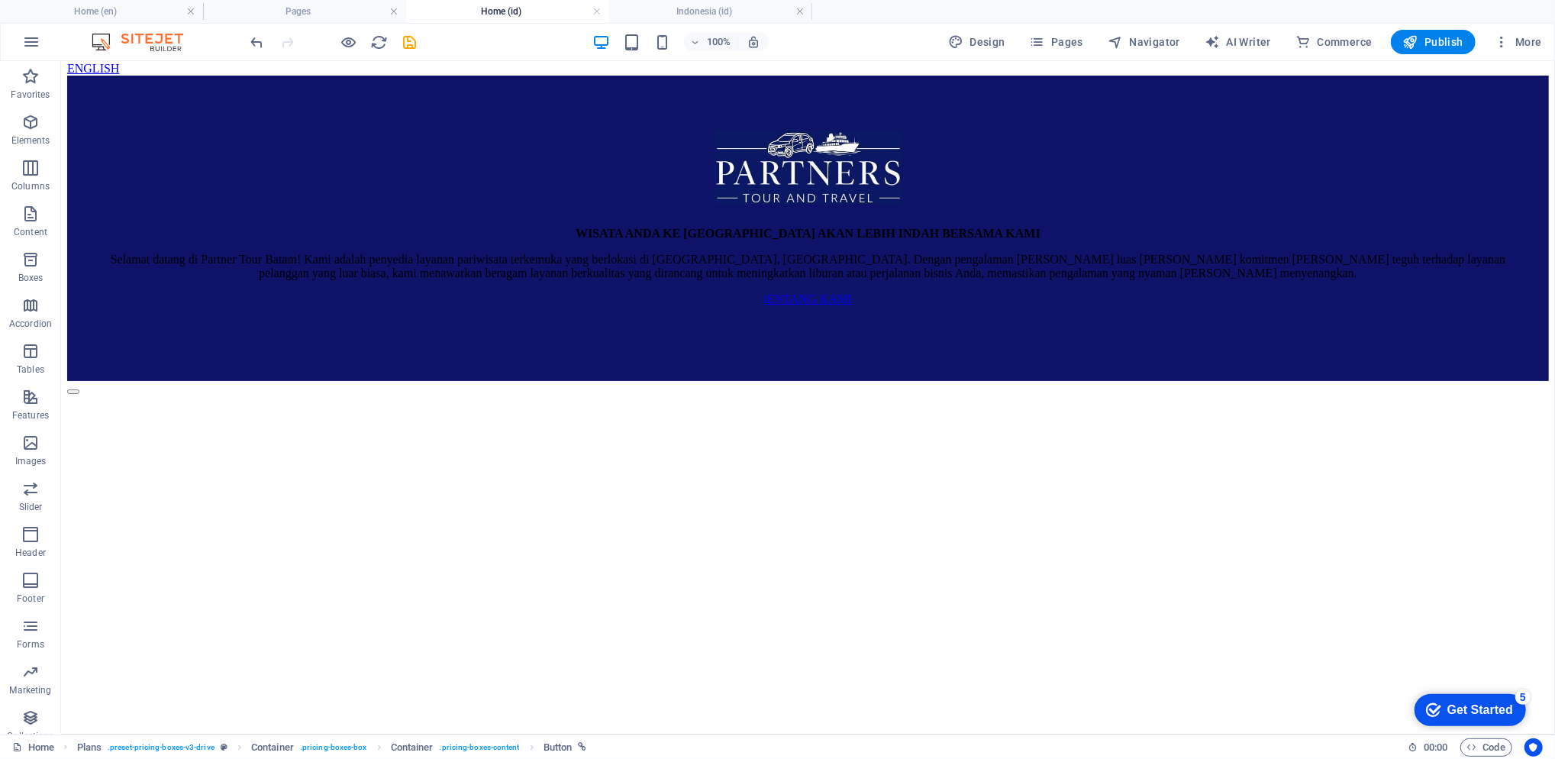
scroll to position [0, 0]
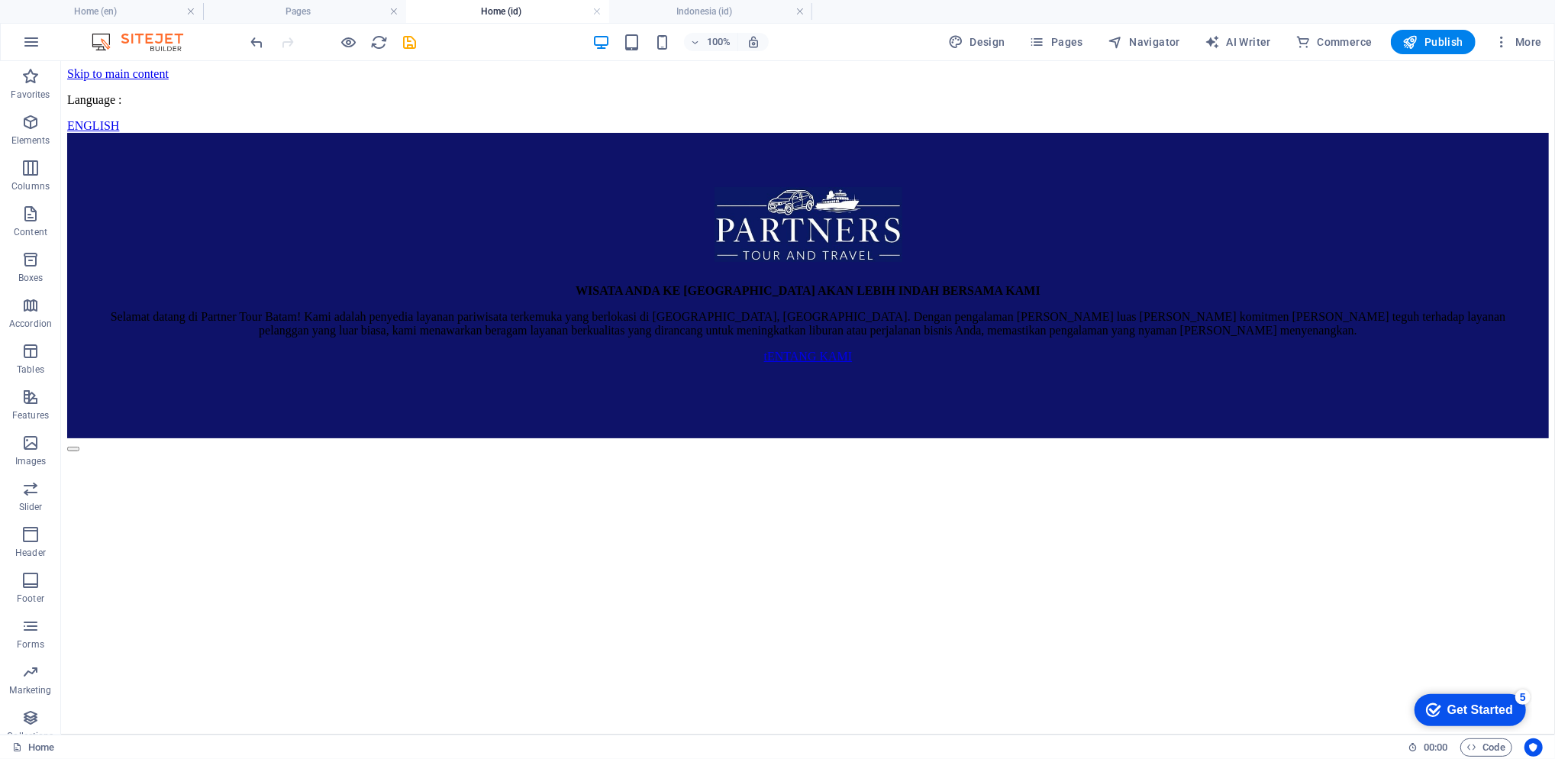
click at [306, 11] on h4 "Pages" at bounding box center [304, 11] width 203 height 17
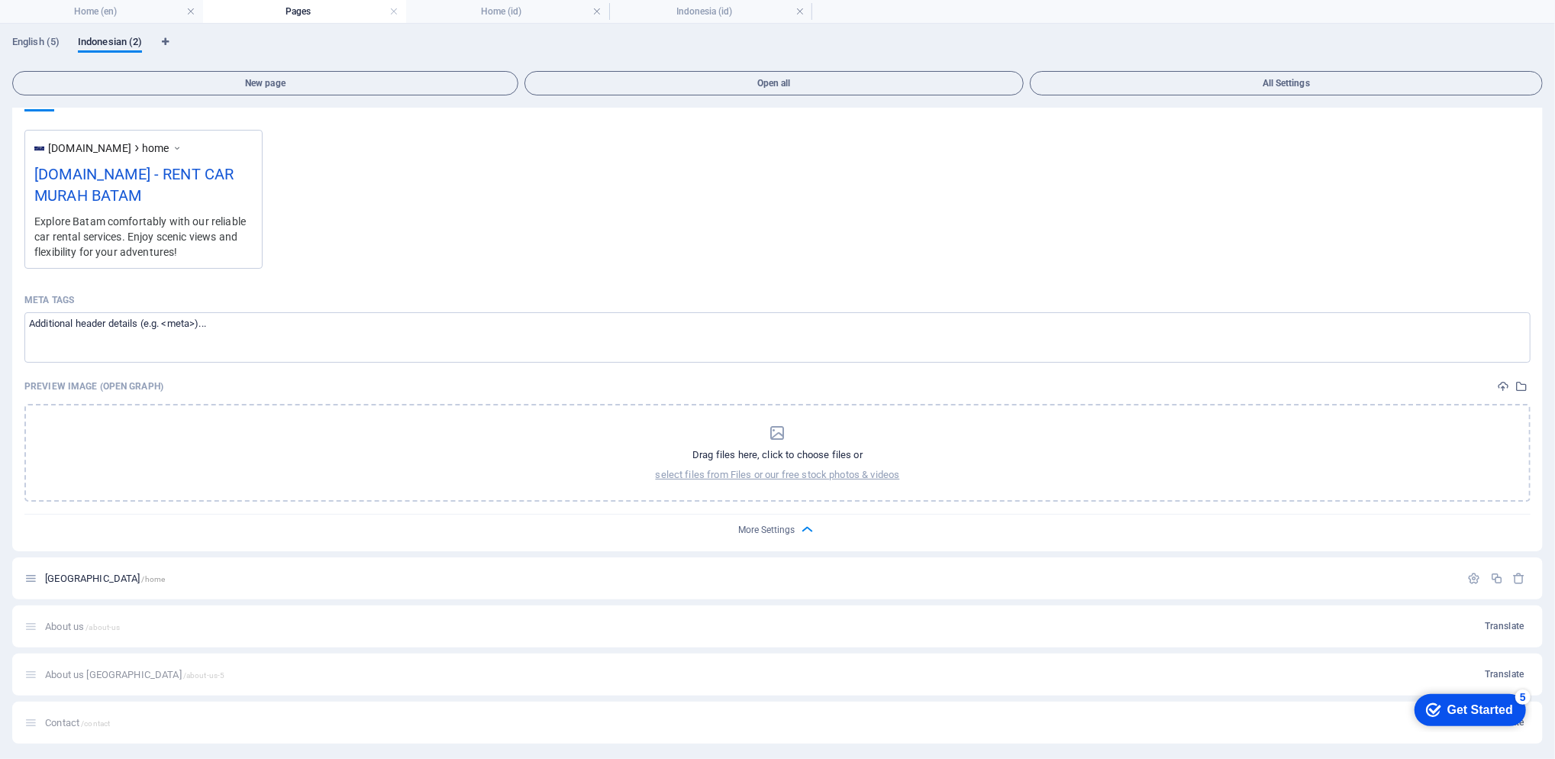
click at [163, 36] on button "Language Tabs" at bounding box center [164, 44] width 9 height 17
select select "41"
select select "70"
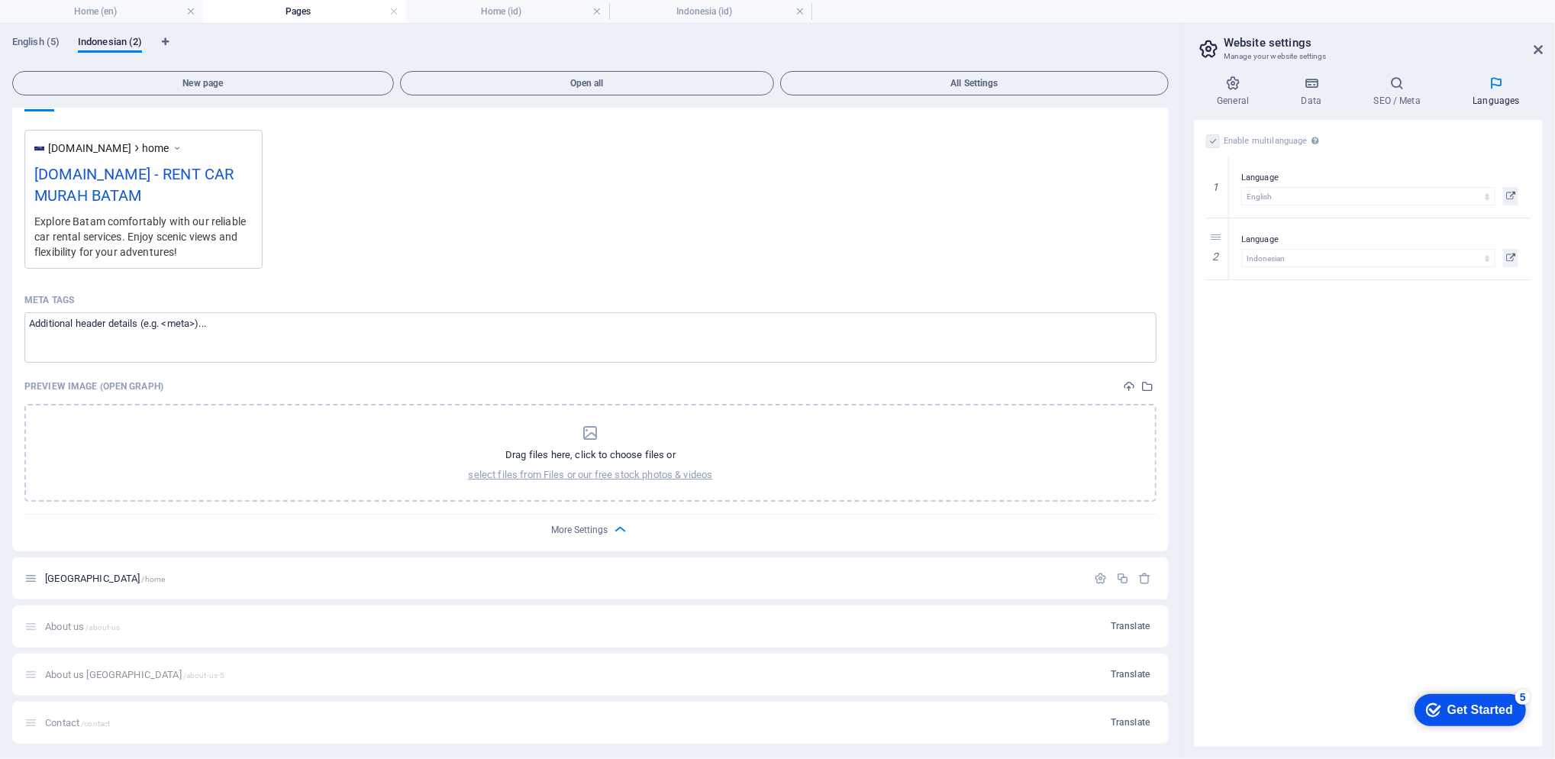
click at [1509, 253] on icon at bounding box center [1510, 258] width 9 height 18
click at [1258, 232] on label "Language" at bounding box center [1379, 240] width 277 height 18
click at [0, 0] on icon at bounding box center [0, 0] width 0 height 0
click at [129, 9] on h4 "Home (en)" at bounding box center [101, 11] width 203 height 17
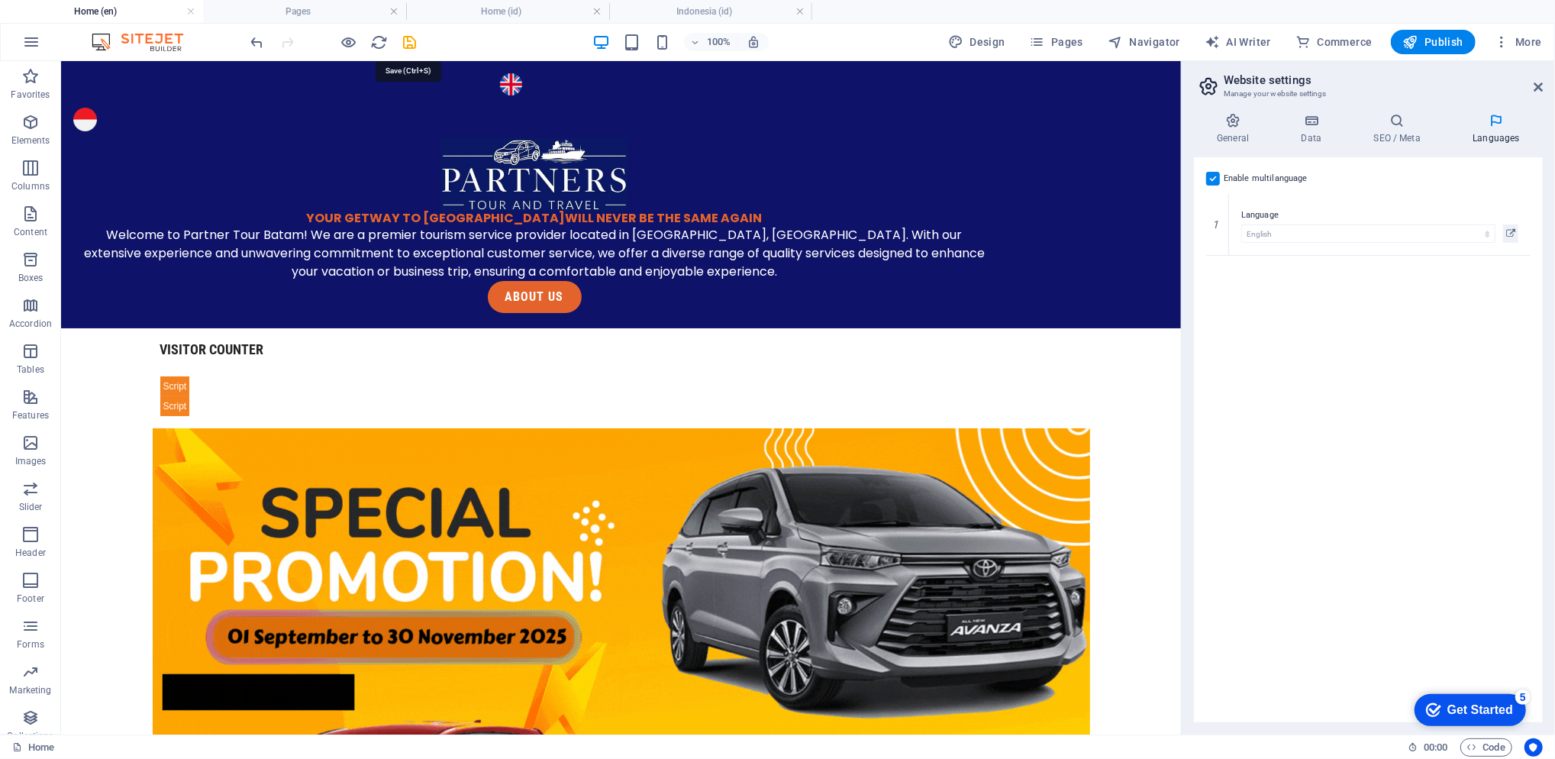
click at [411, 38] on icon "save" at bounding box center [411, 43] width 18 height 18
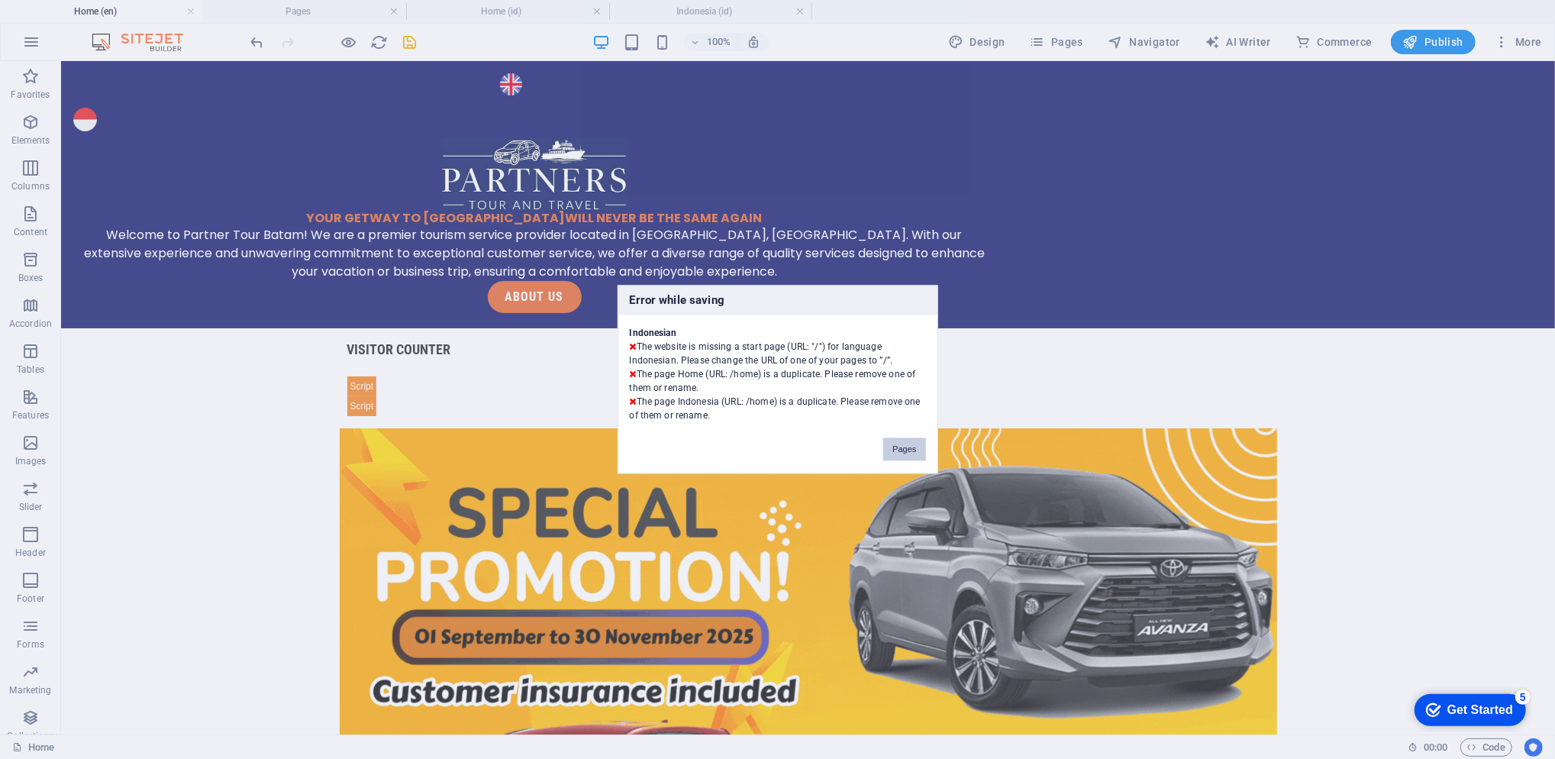
click at [899, 453] on button "Pages" at bounding box center [904, 449] width 42 height 23
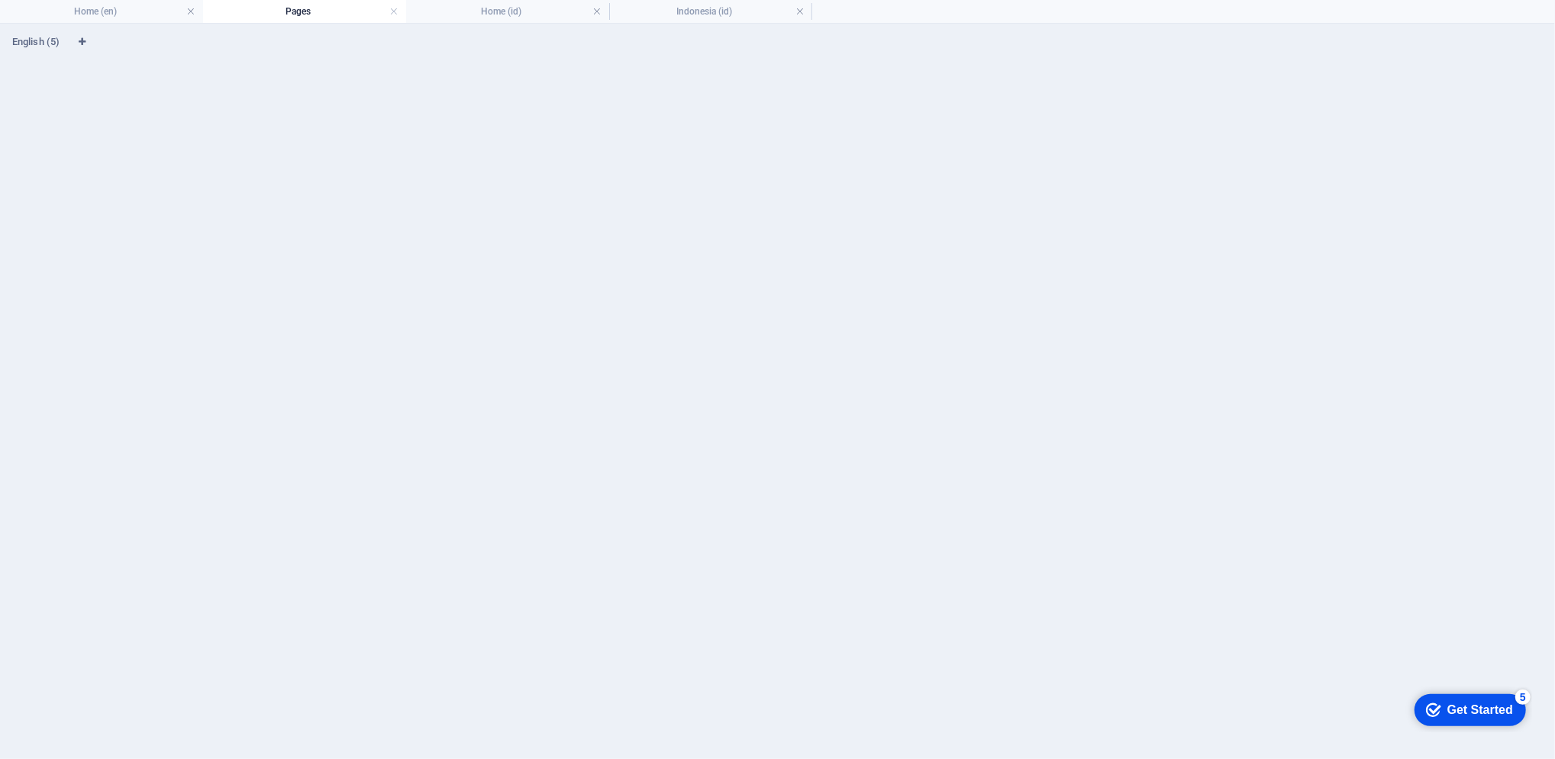
click at [157, 15] on h4 "Home (en)" at bounding box center [101, 11] width 203 height 17
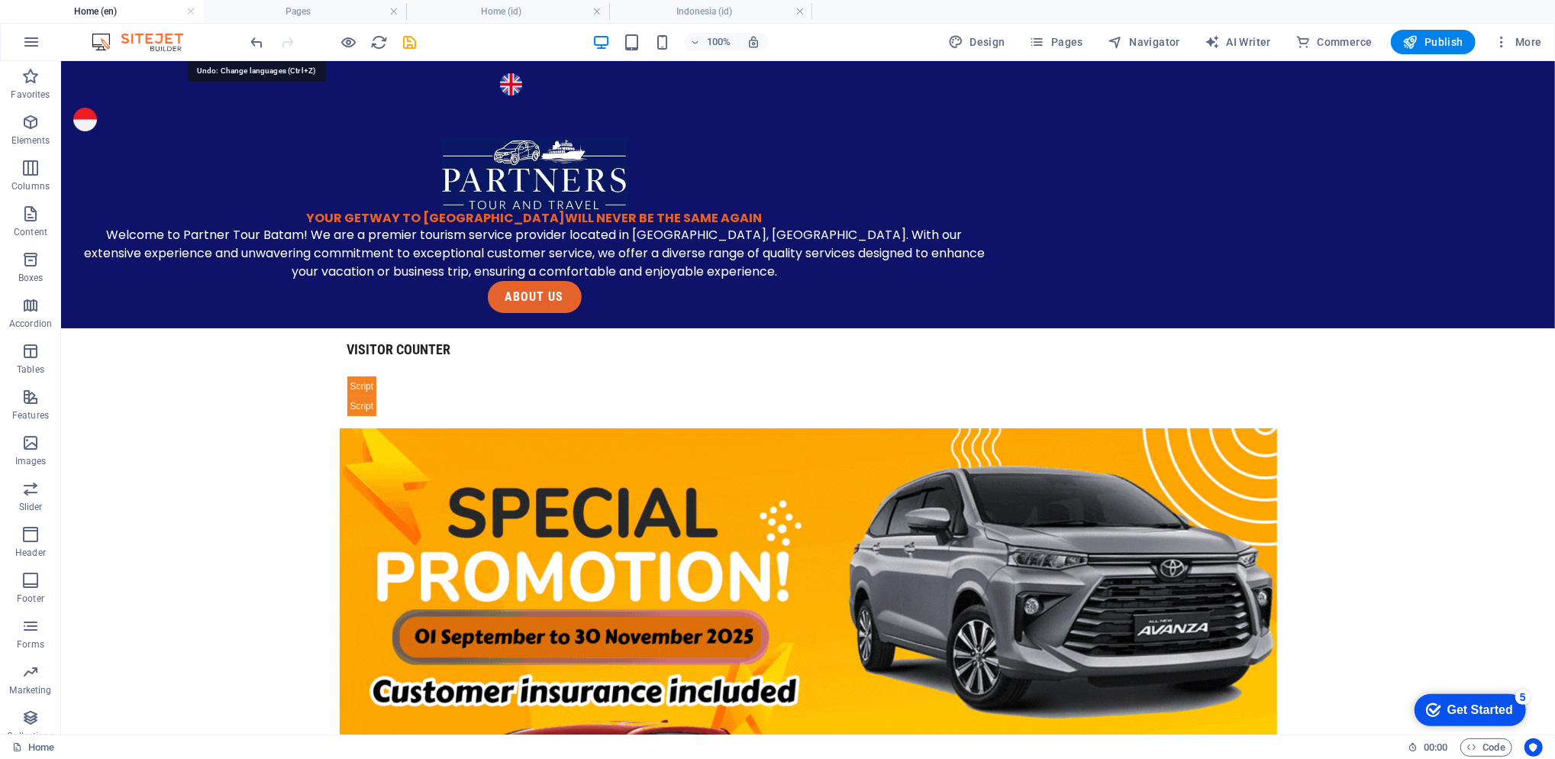
click at [257, 37] on icon "undo" at bounding box center [258, 43] width 18 height 18
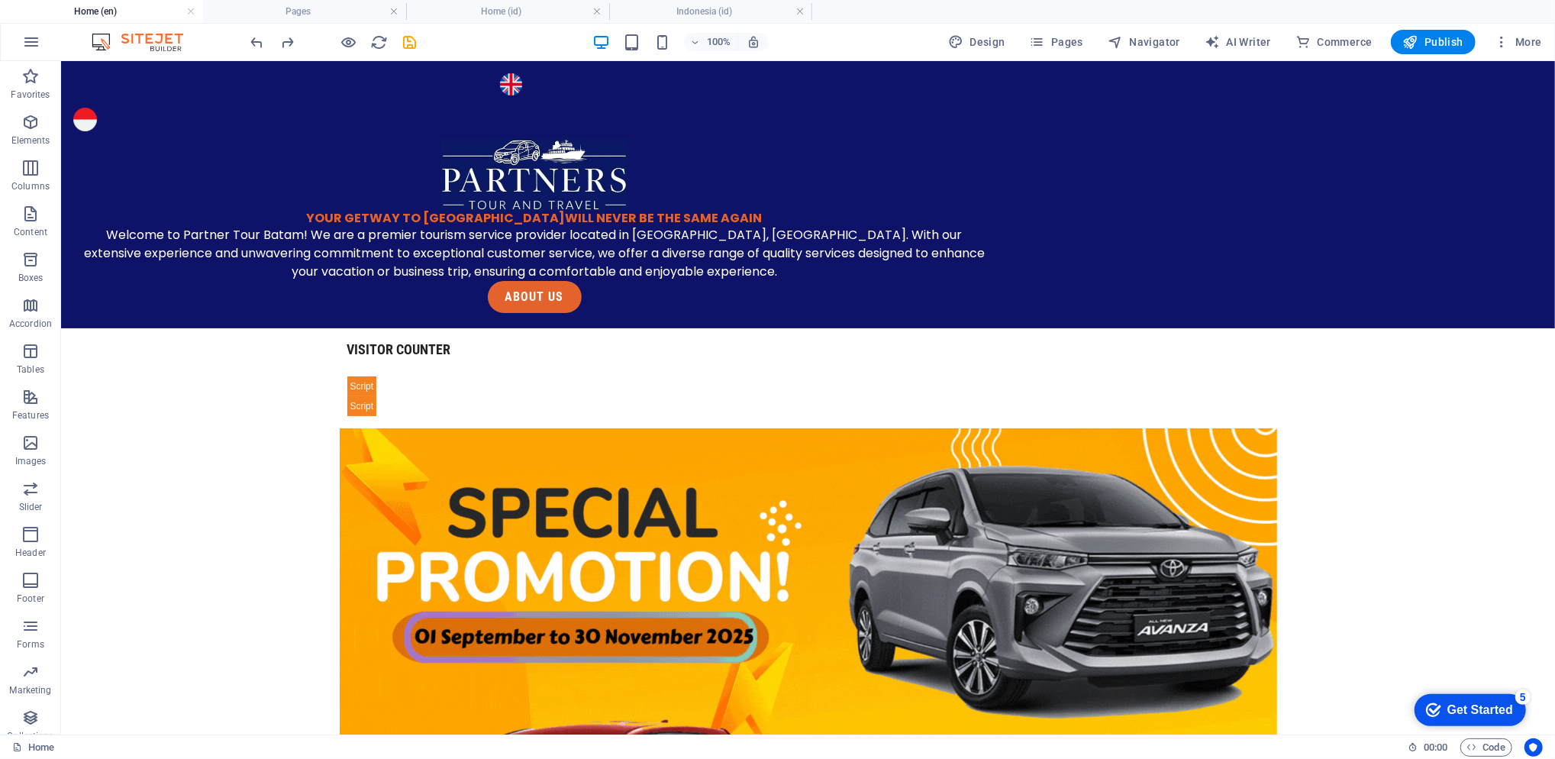
click at [350, 3] on h4 "Pages" at bounding box center [304, 11] width 203 height 17
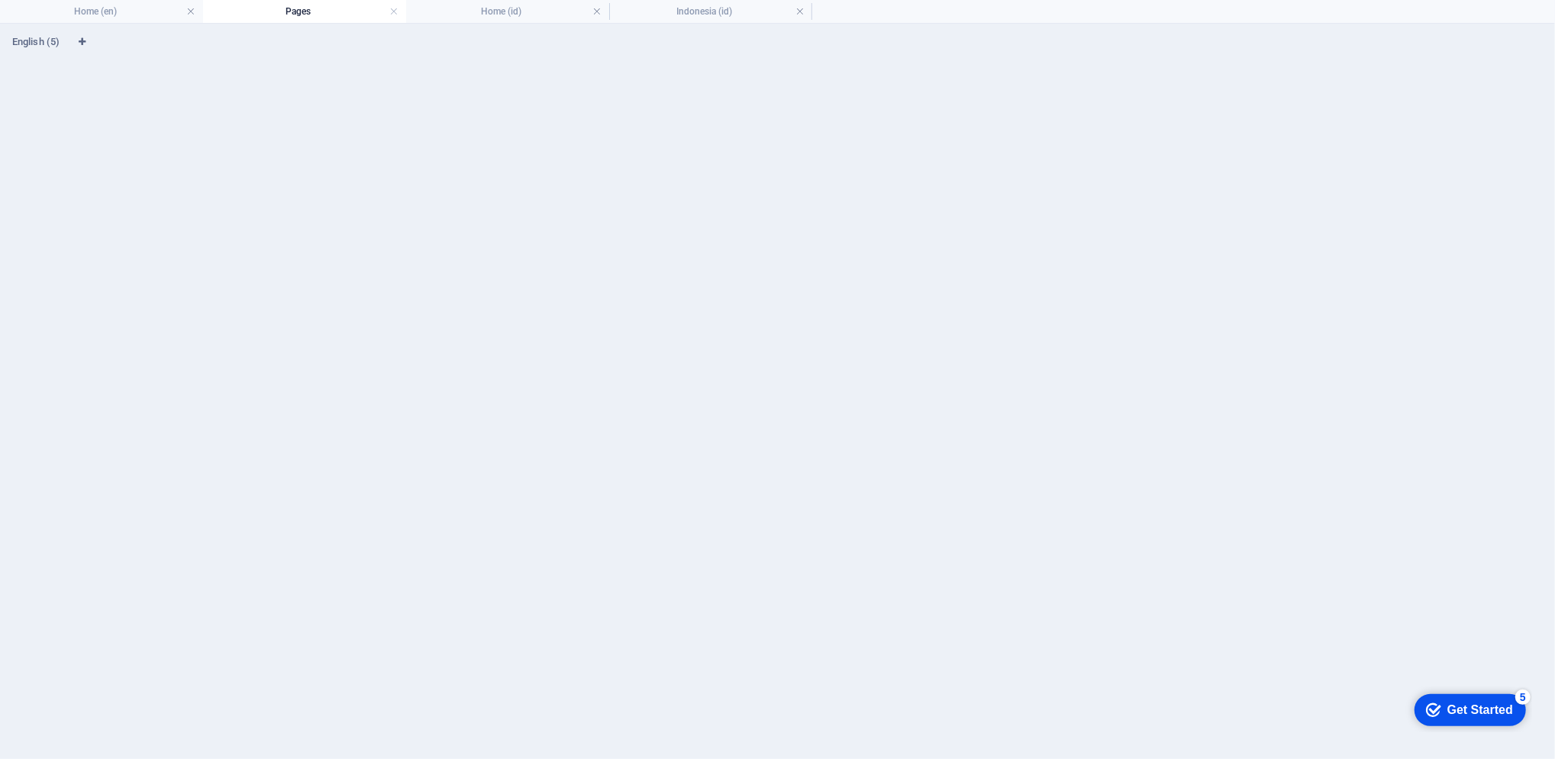
click at [595, 11] on link at bounding box center [596, 12] width 9 height 15
click at [600, 12] on link at bounding box center [596, 12] width 9 height 15
click at [600, 12] on ul "Home (en) Pages" at bounding box center [777, 11] width 1555 height 23
click at [140, 10] on h4 "Home (en)" at bounding box center [101, 11] width 203 height 17
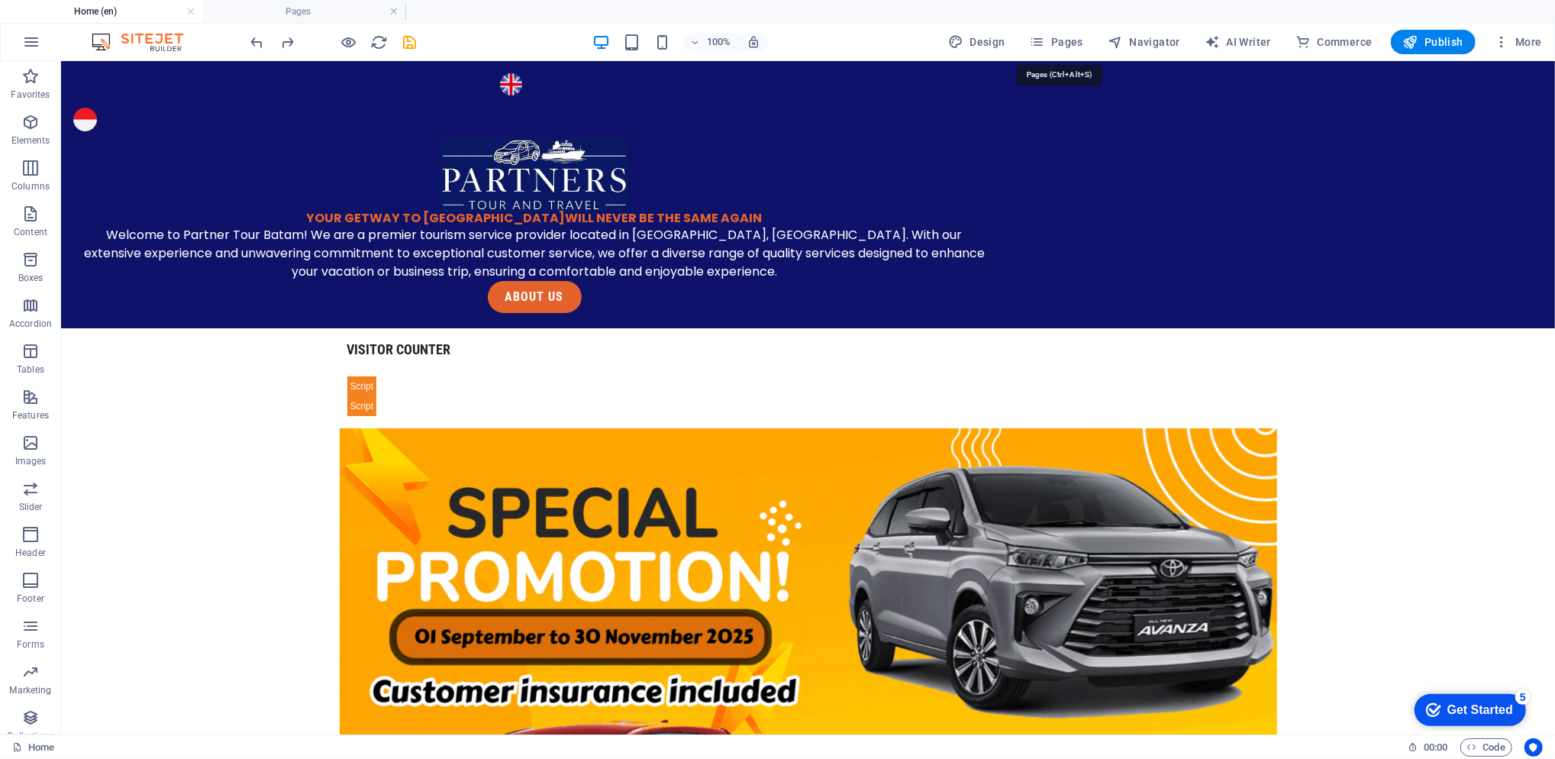
click at [1045, 47] on icon "button" at bounding box center [1037, 41] width 15 height 15
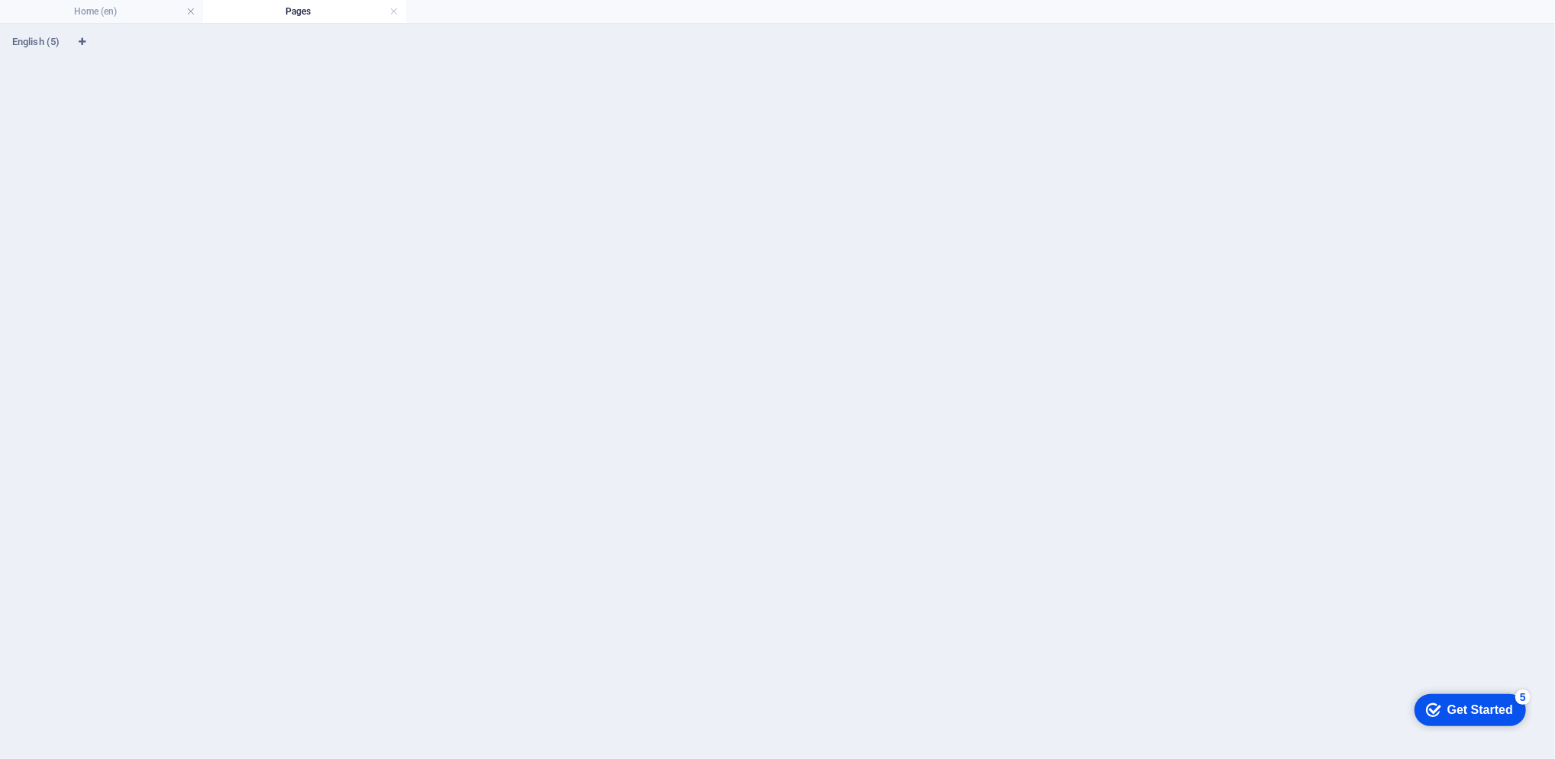
click at [79, 39] on icon "Language Tabs" at bounding box center [82, 41] width 7 height 9
select select "41"
select select "70"
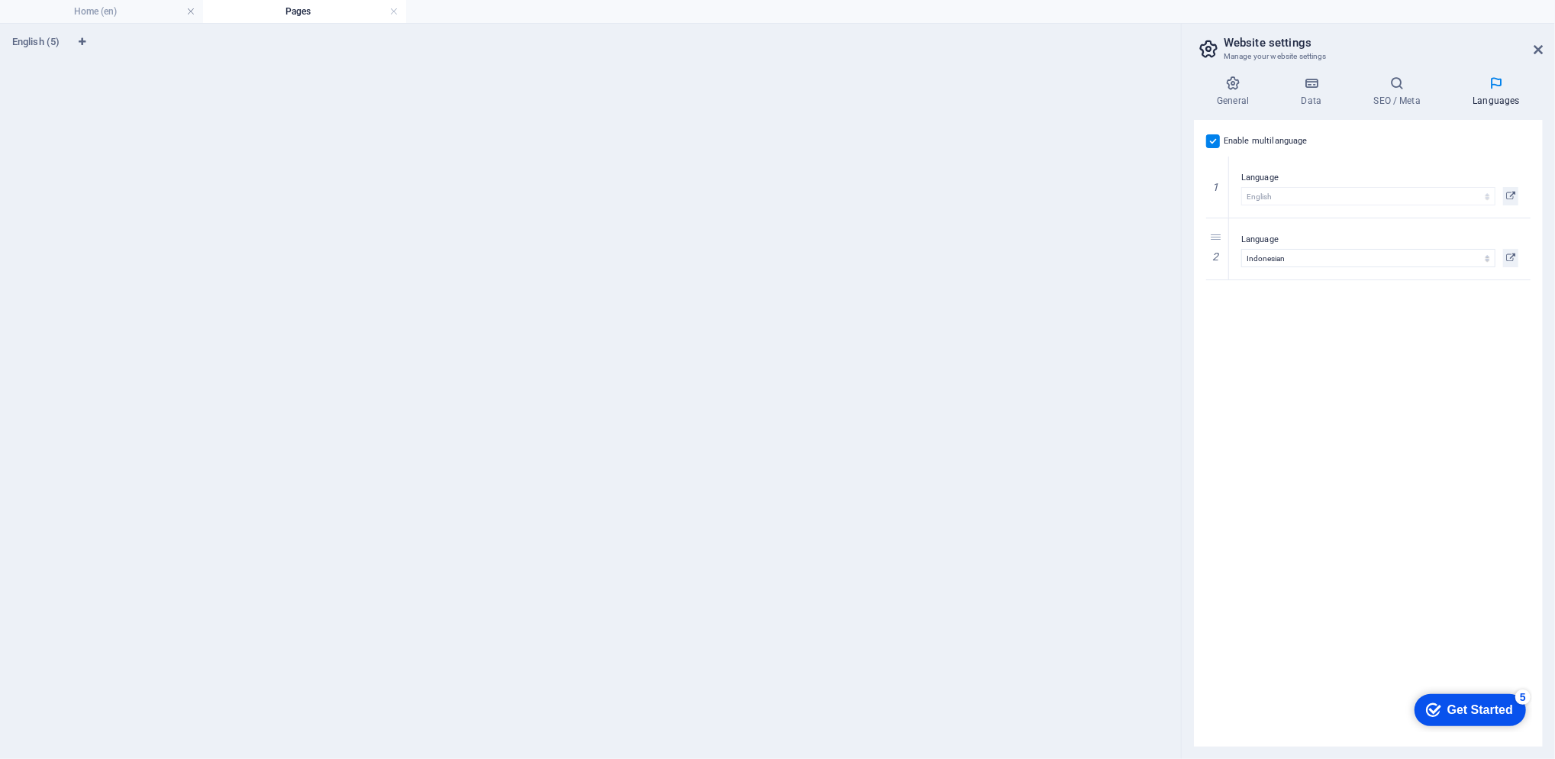
click at [1509, 255] on icon at bounding box center [1510, 258] width 9 height 18
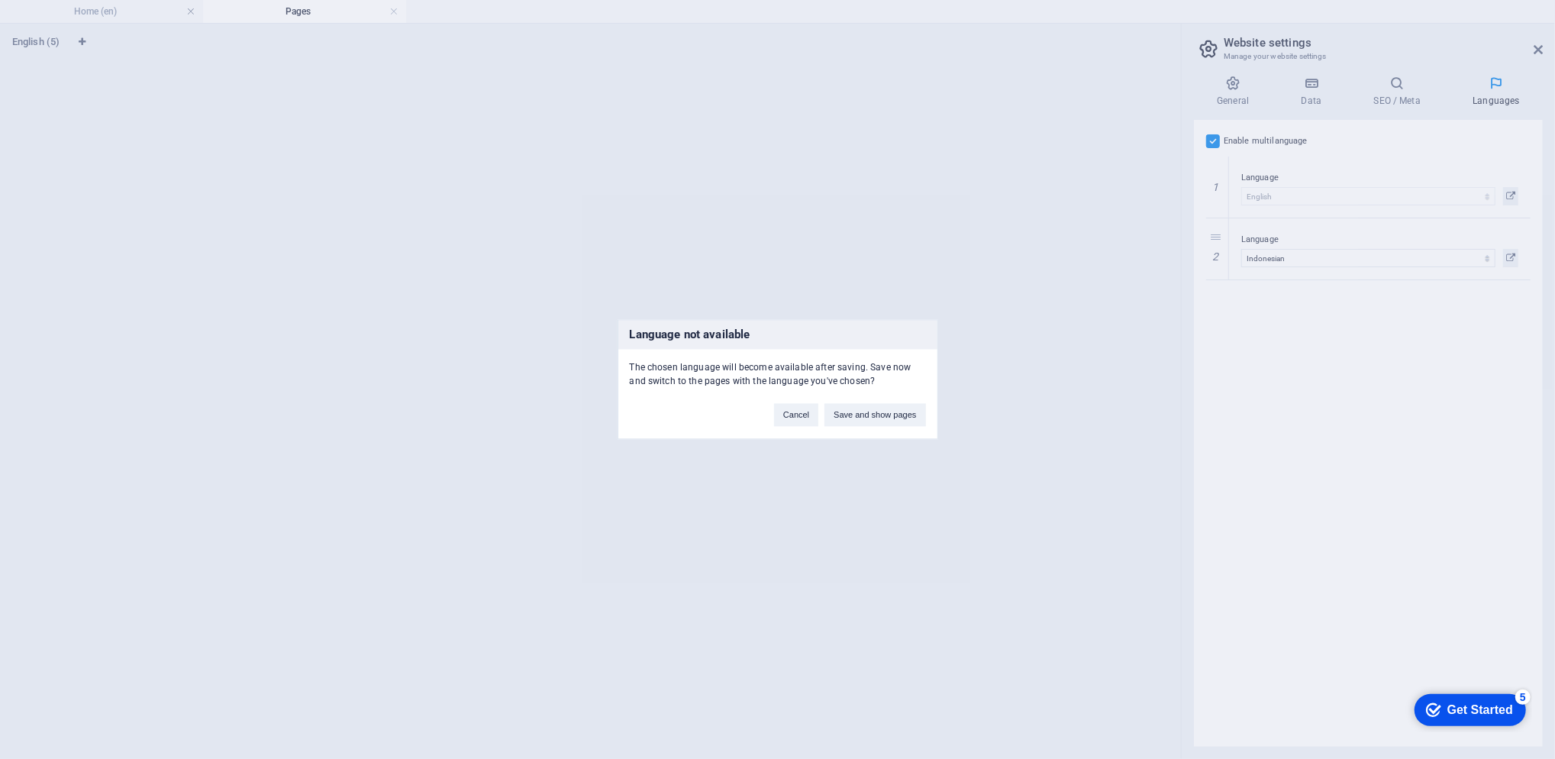
click at [873, 406] on button "Save and show pages" at bounding box center [875, 415] width 101 height 23
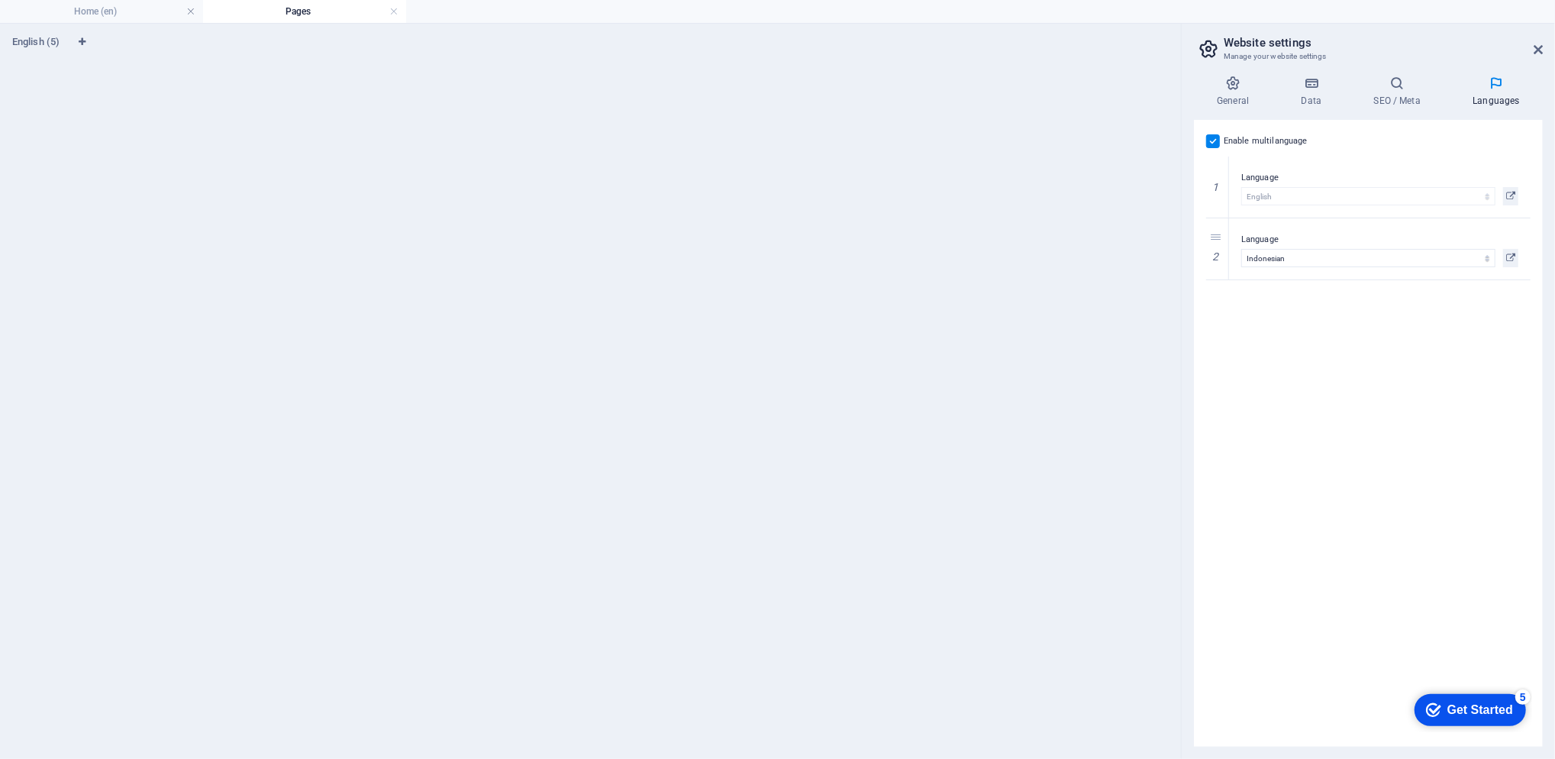
click at [873, 406] on div "English (5)" at bounding box center [590, 391] width 1157 height 711
click at [1510, 253] on icon at bounding box center [1510, 258] width 9 height 18
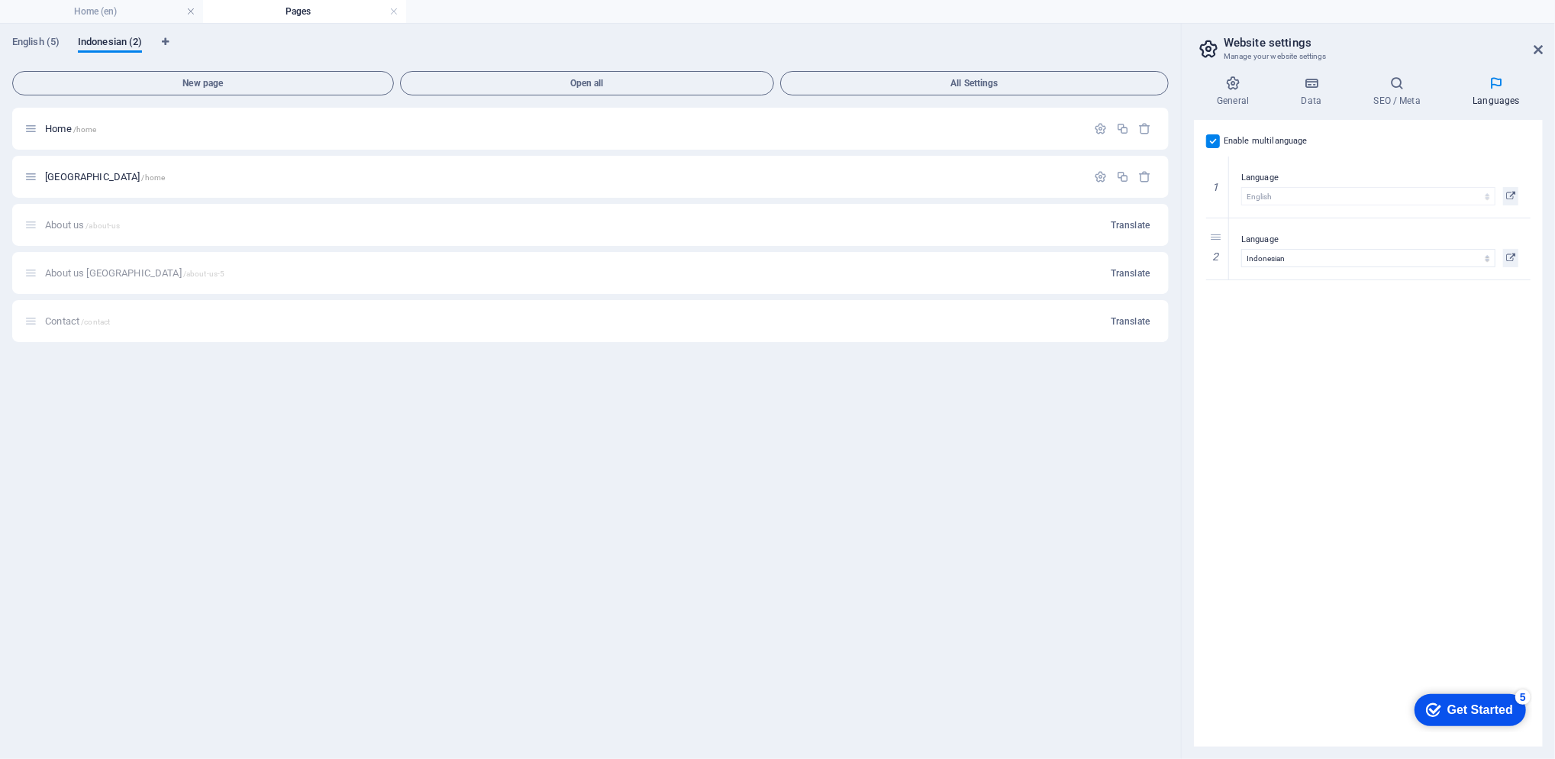
click at [62, 127] on span "Home /home" at bounding box center [70, 128] width 51 height 11
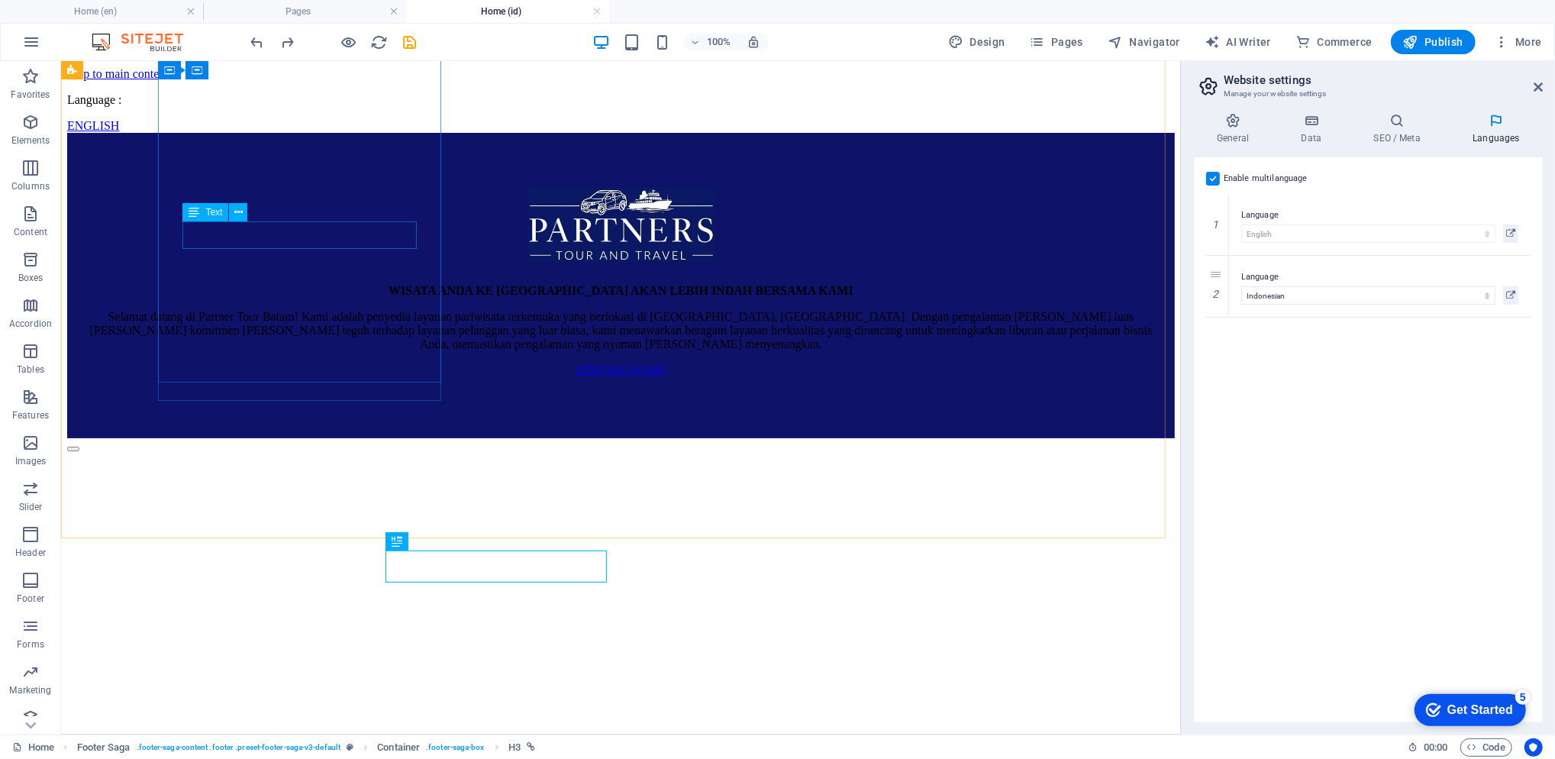
scroll to position [3022, 0]
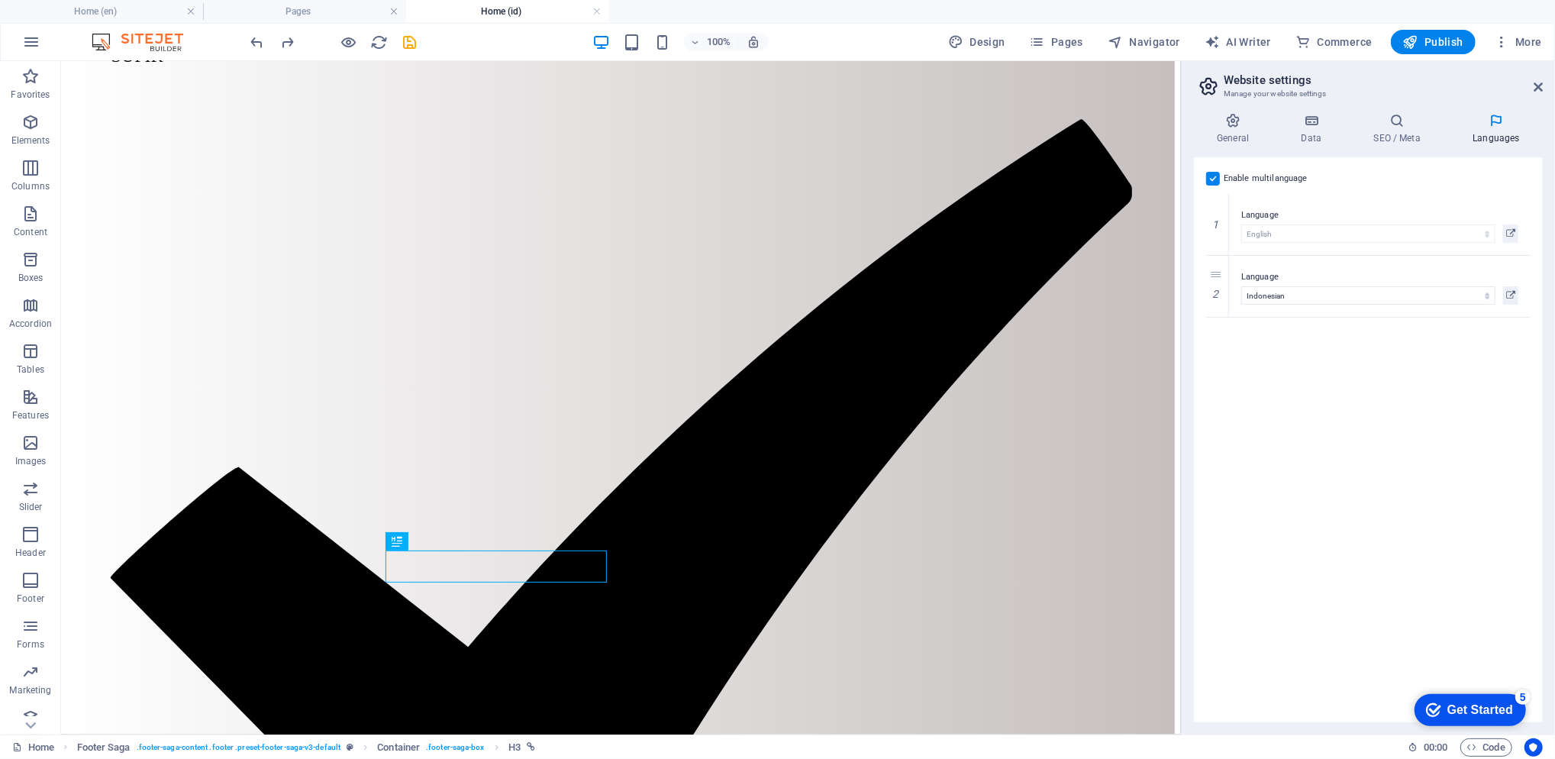
click at [1211, 170] on div "Enable multilanguage To disable multilanguage delete all languages until only o…" at bounding box center [1368, 178] width 324 height 18
click at [1211, 174] on label at bounding box center [1213, 179] width 14 height 14
click at [0, 0] on input "Enable multilanguage To disable multilanguage delete all languages until only o…" at bounding box center [0, 0] width 0 height 0
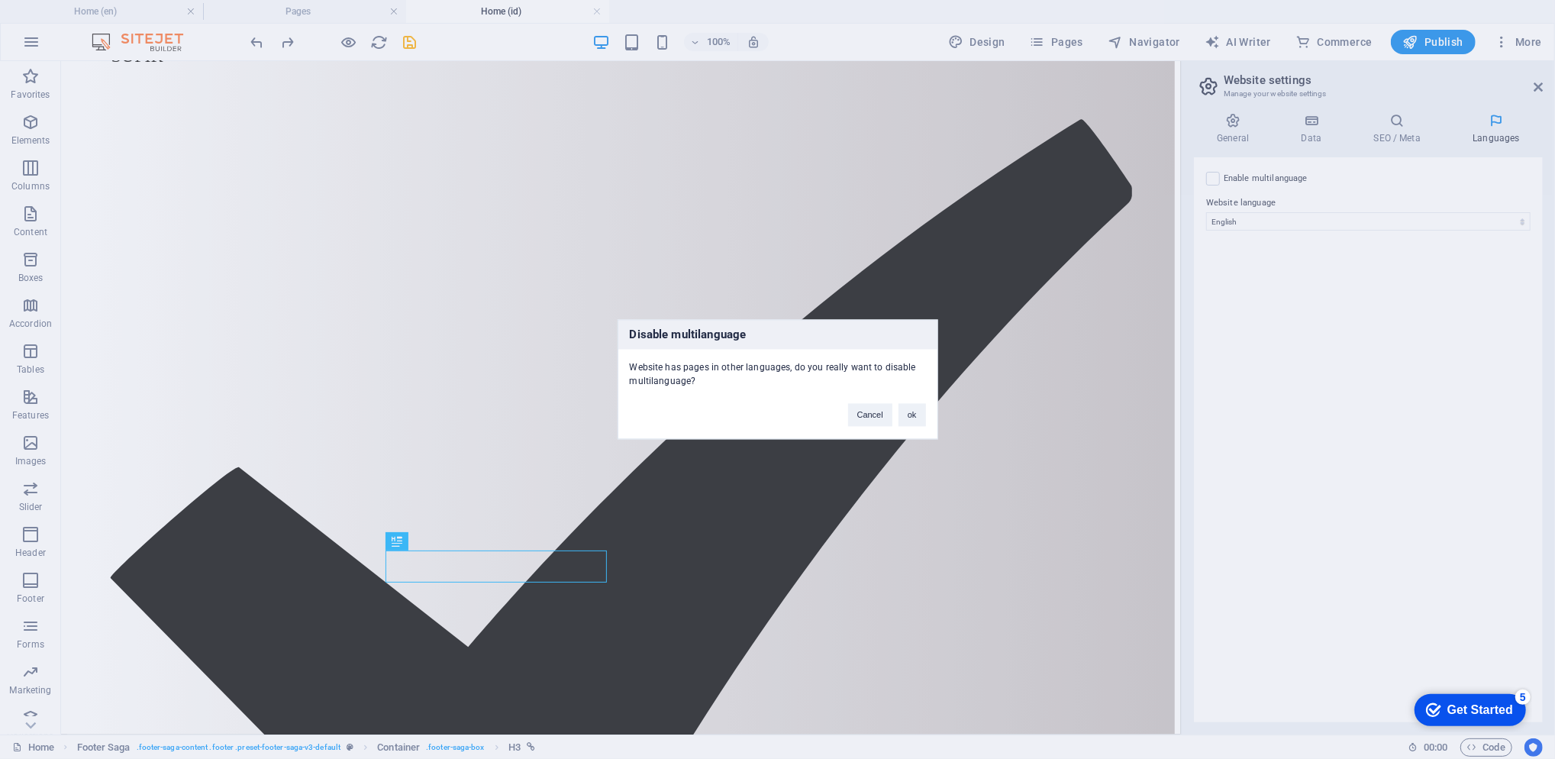
click at [910, 413] on button "ok" at bounding box center [912, 415] width 27 height 23
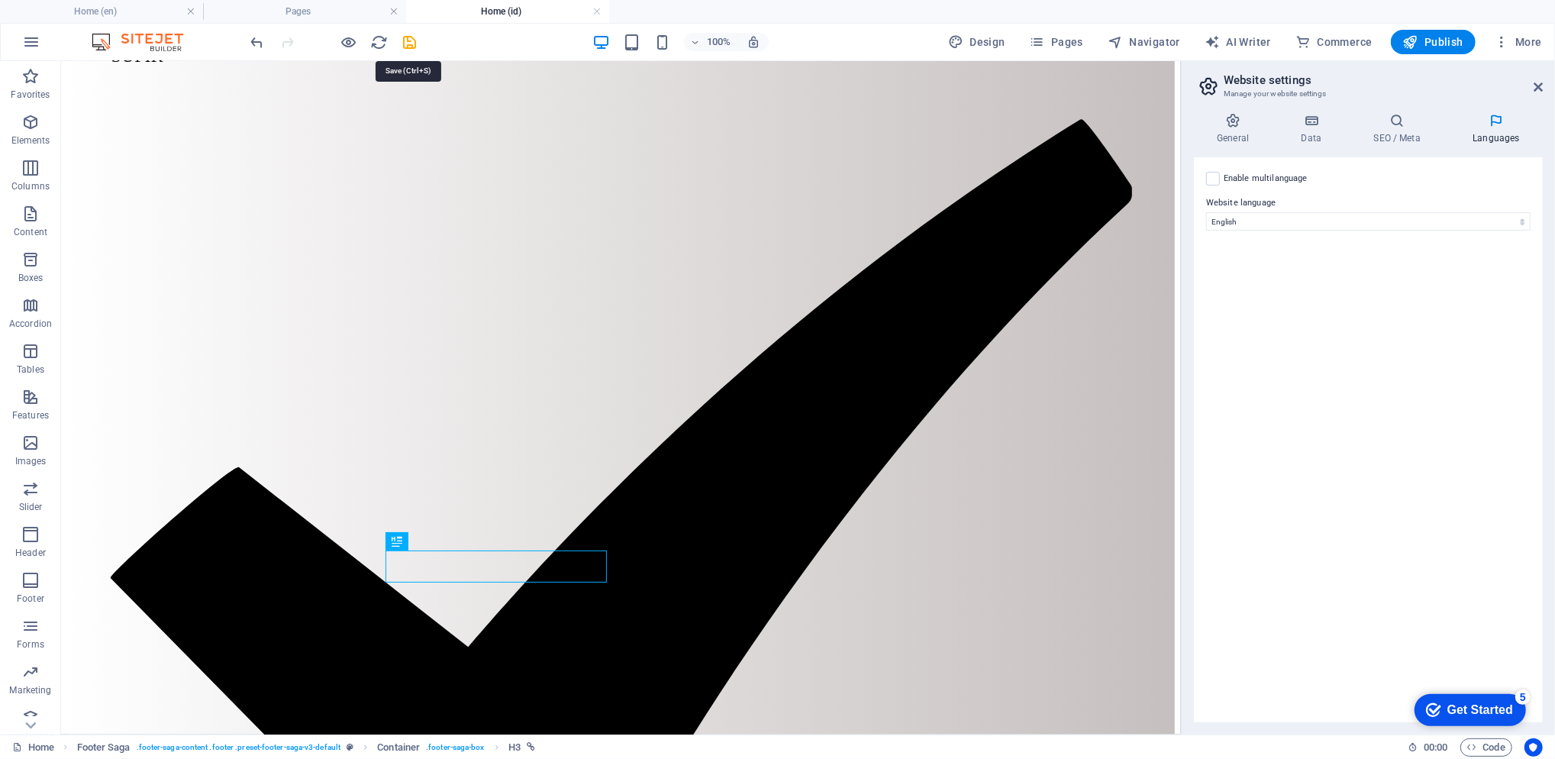
click at [408, 34] on icon "save" at bounding box center [411, 43] width 18 height 18
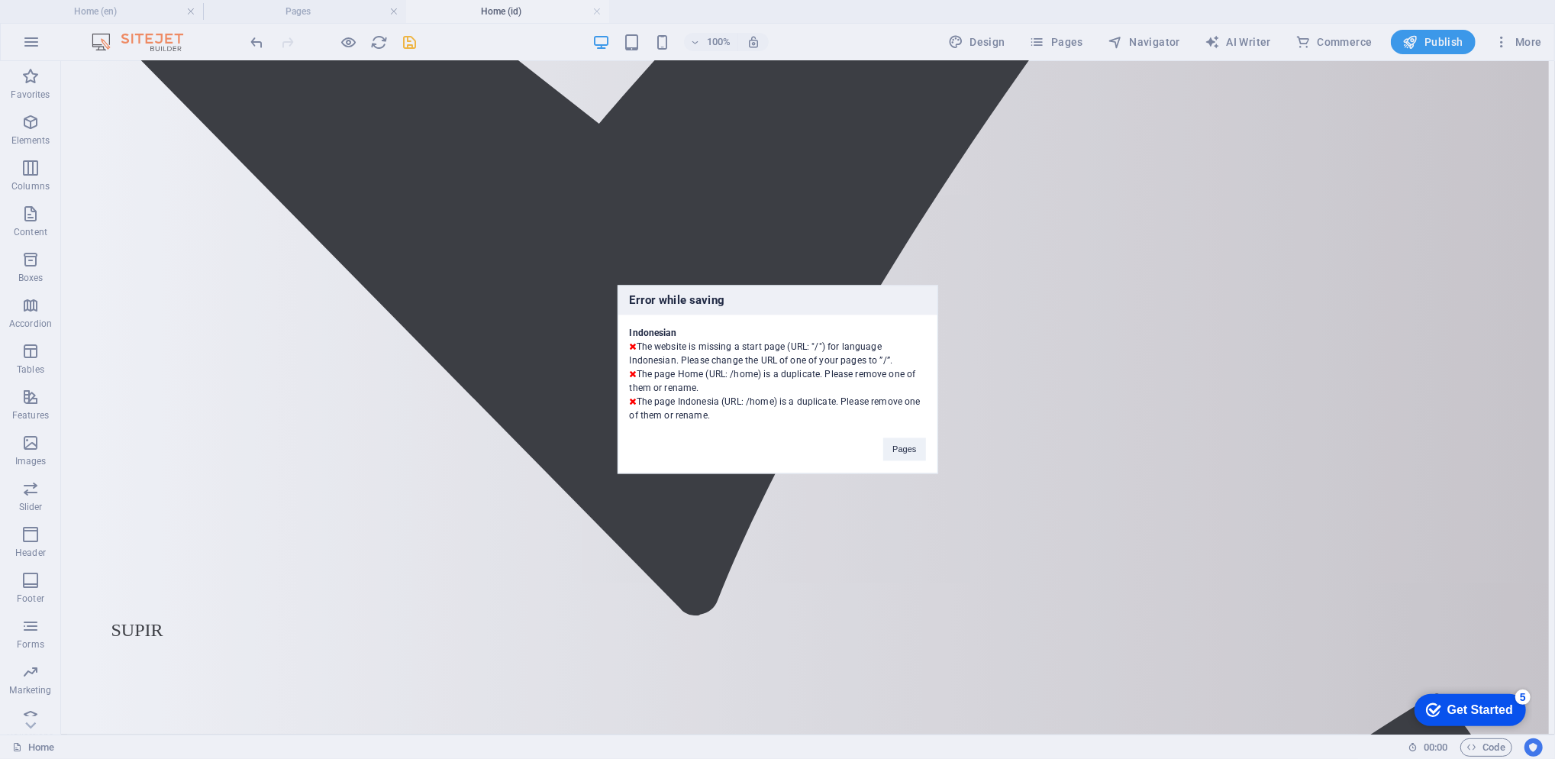
click at [905, 440] on button "Pages" at bounding box center [904, 449] width 42 height 23
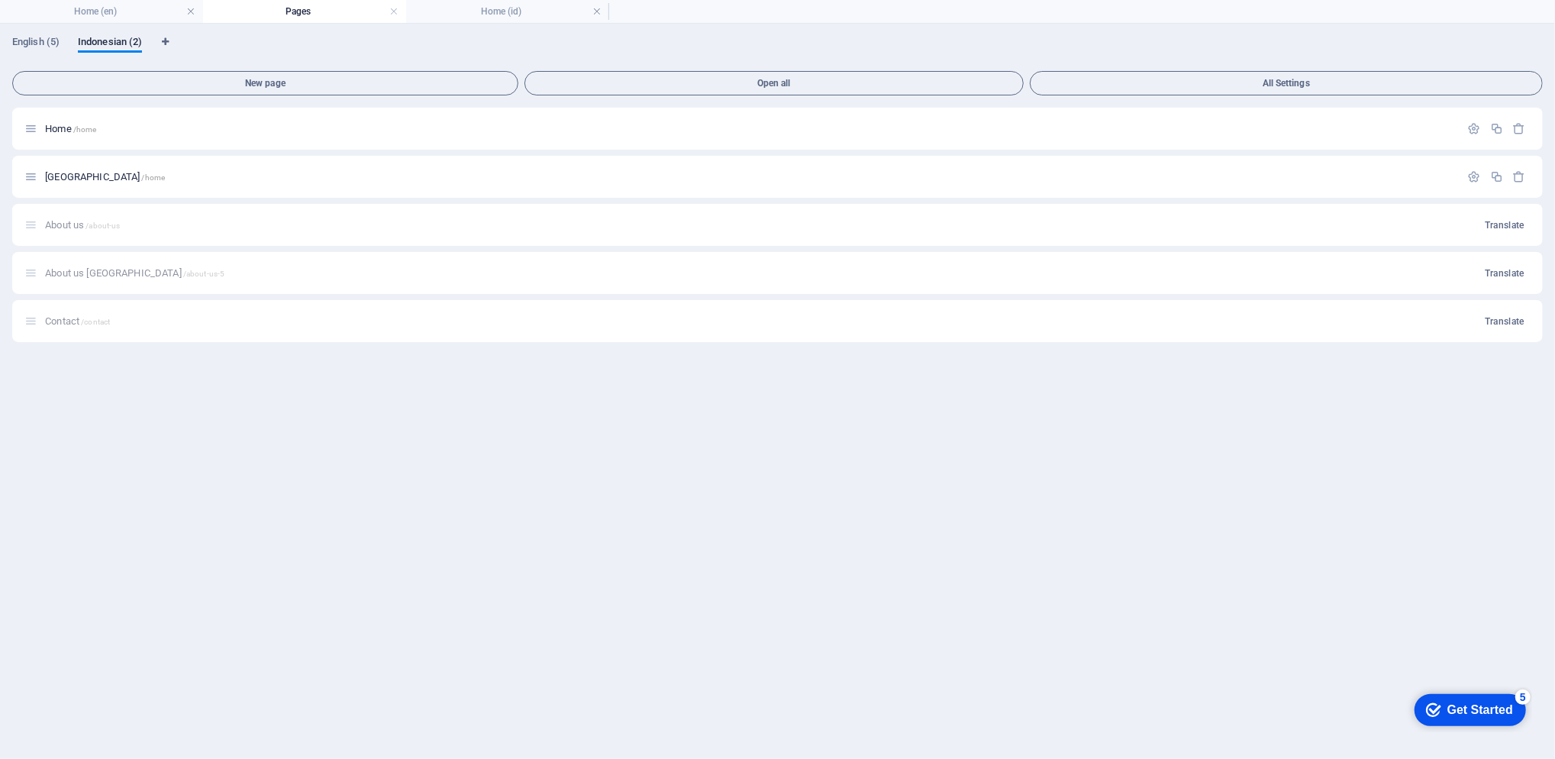
scroll to position [0, 0]
click at [90, 129] on span "/home" at bounding box center [85, 129] width 24 height 8
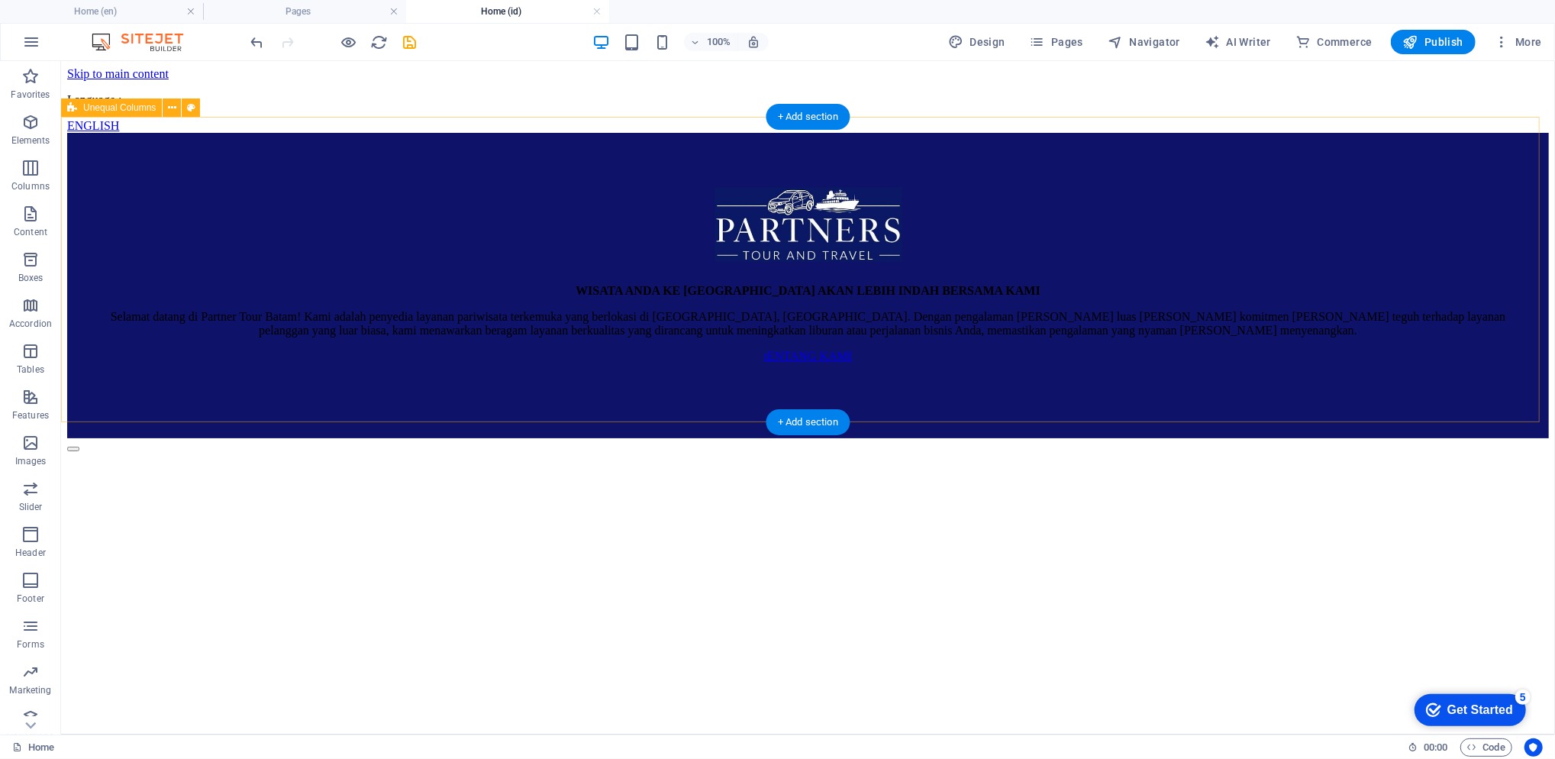
scroll to position [3022, 0]
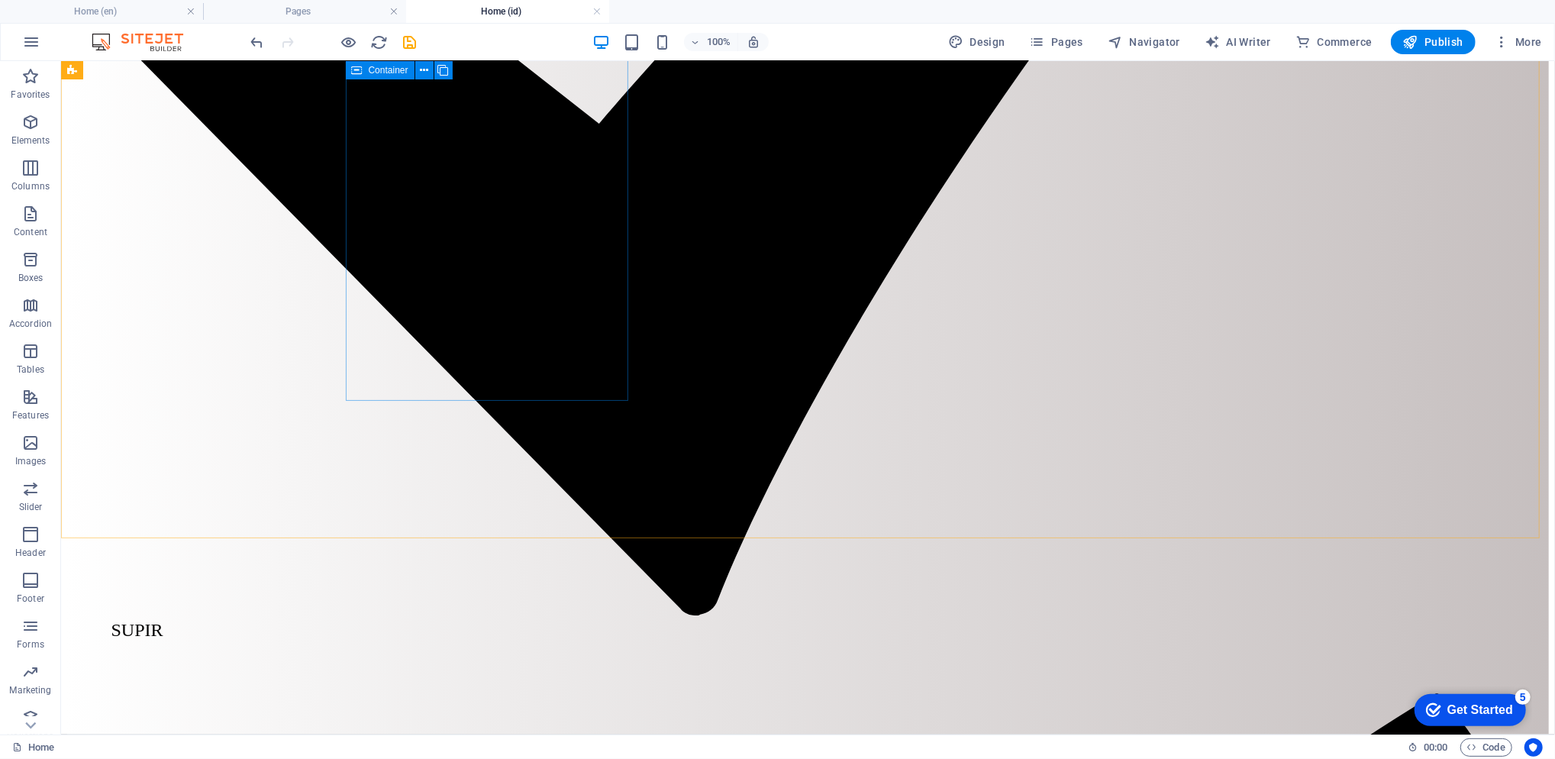
click at [303, 15] on h4 "Pages" at bounding box center [304, 11] width 203 height 17
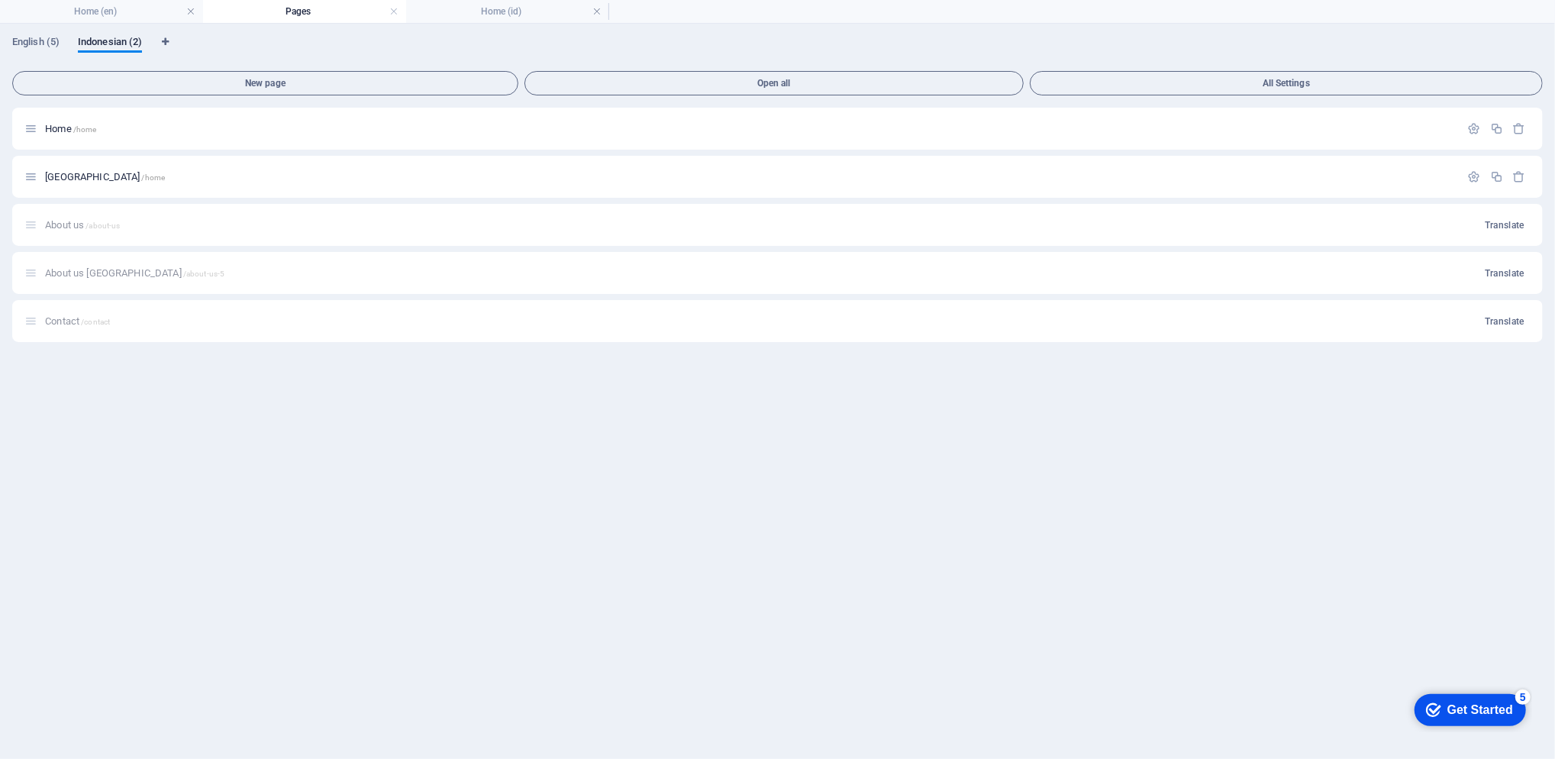
scroll to position [0, 0]
click at [53, 127] on span "Home /home" at bounding box center [70, 128] width 51 height 11
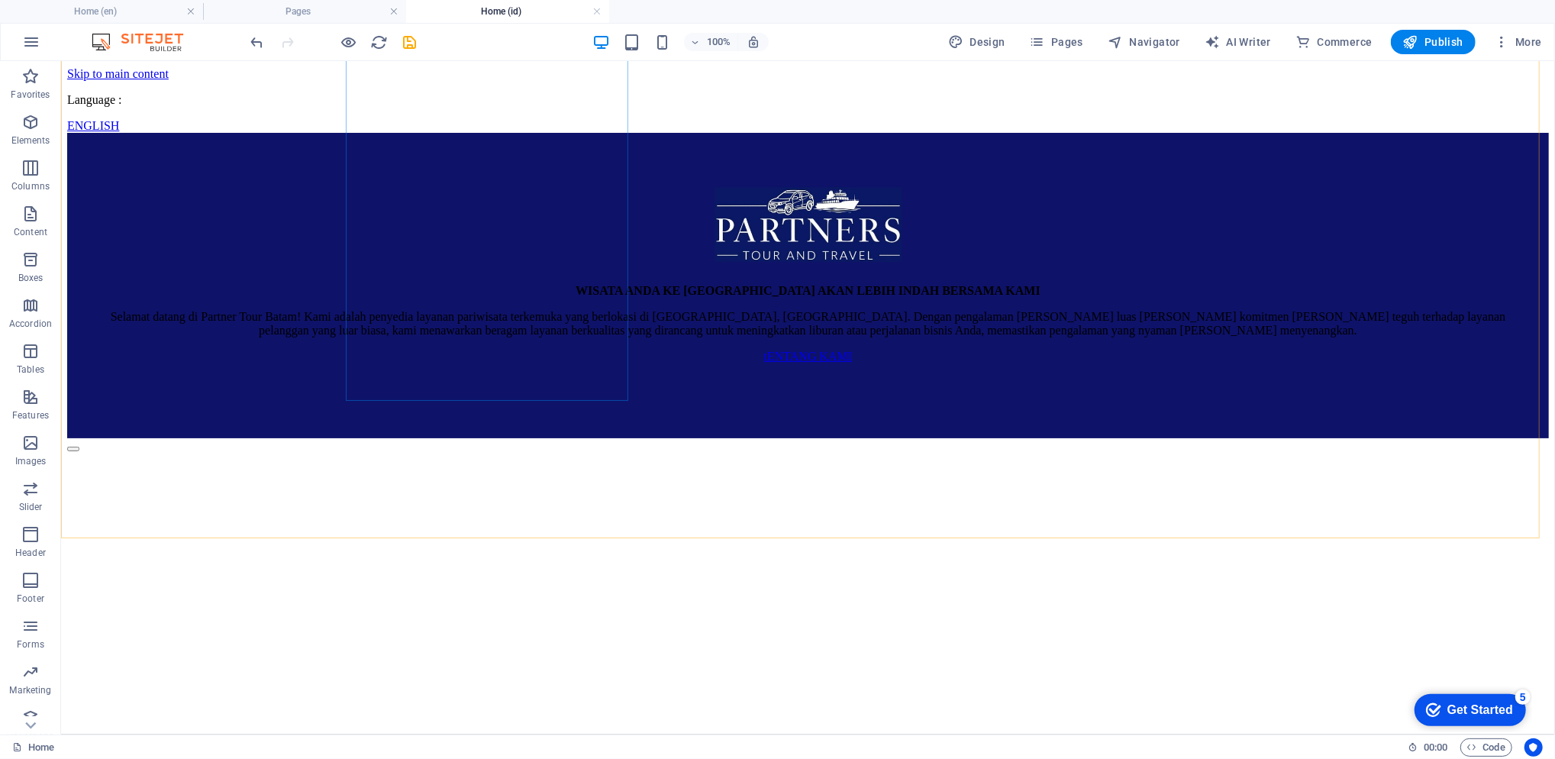
scroll to position [3022, 0]
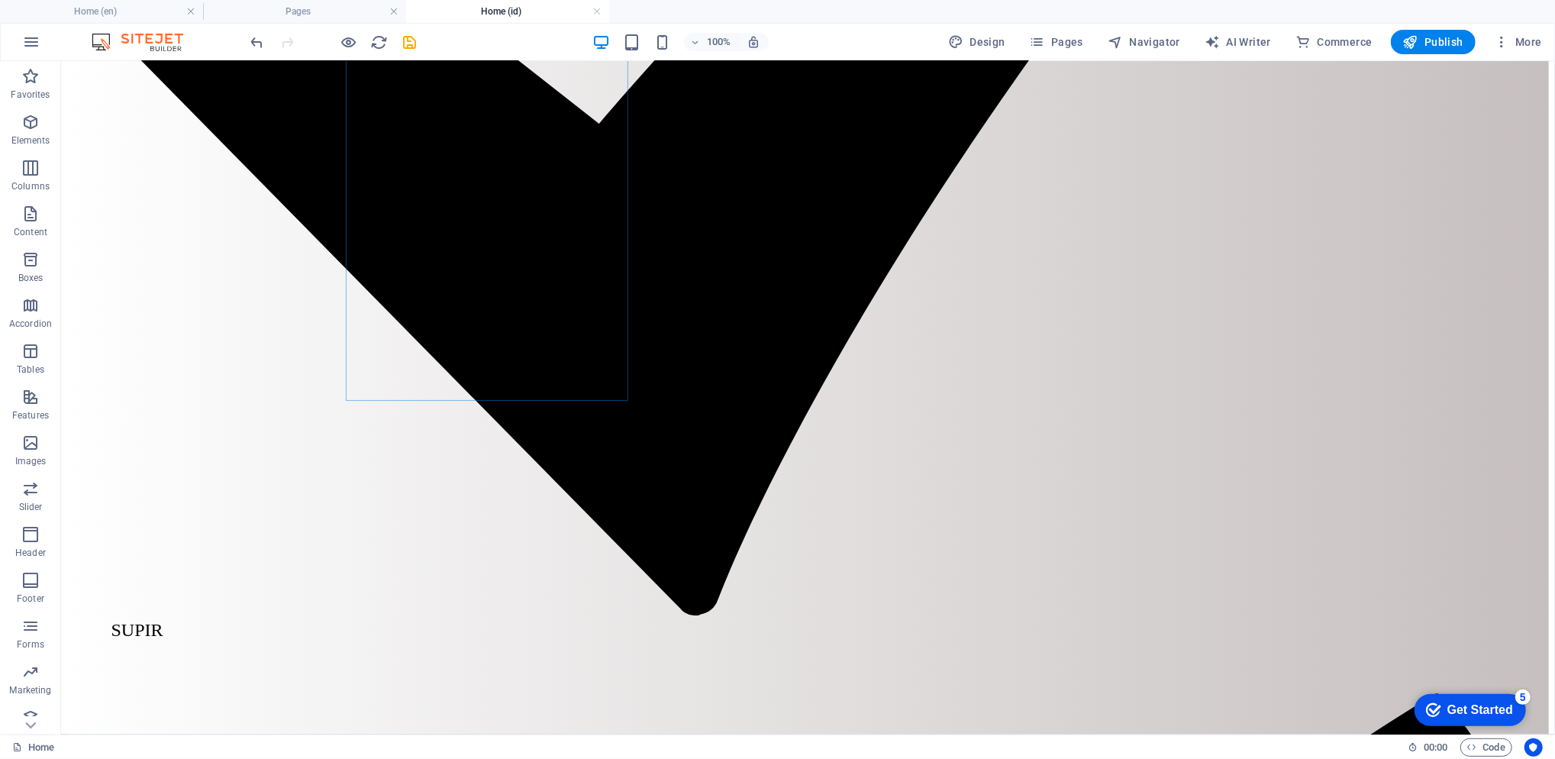
click at [305, 8] on h4 "Pages" at bounding box center [304, 11] width 203 height 17
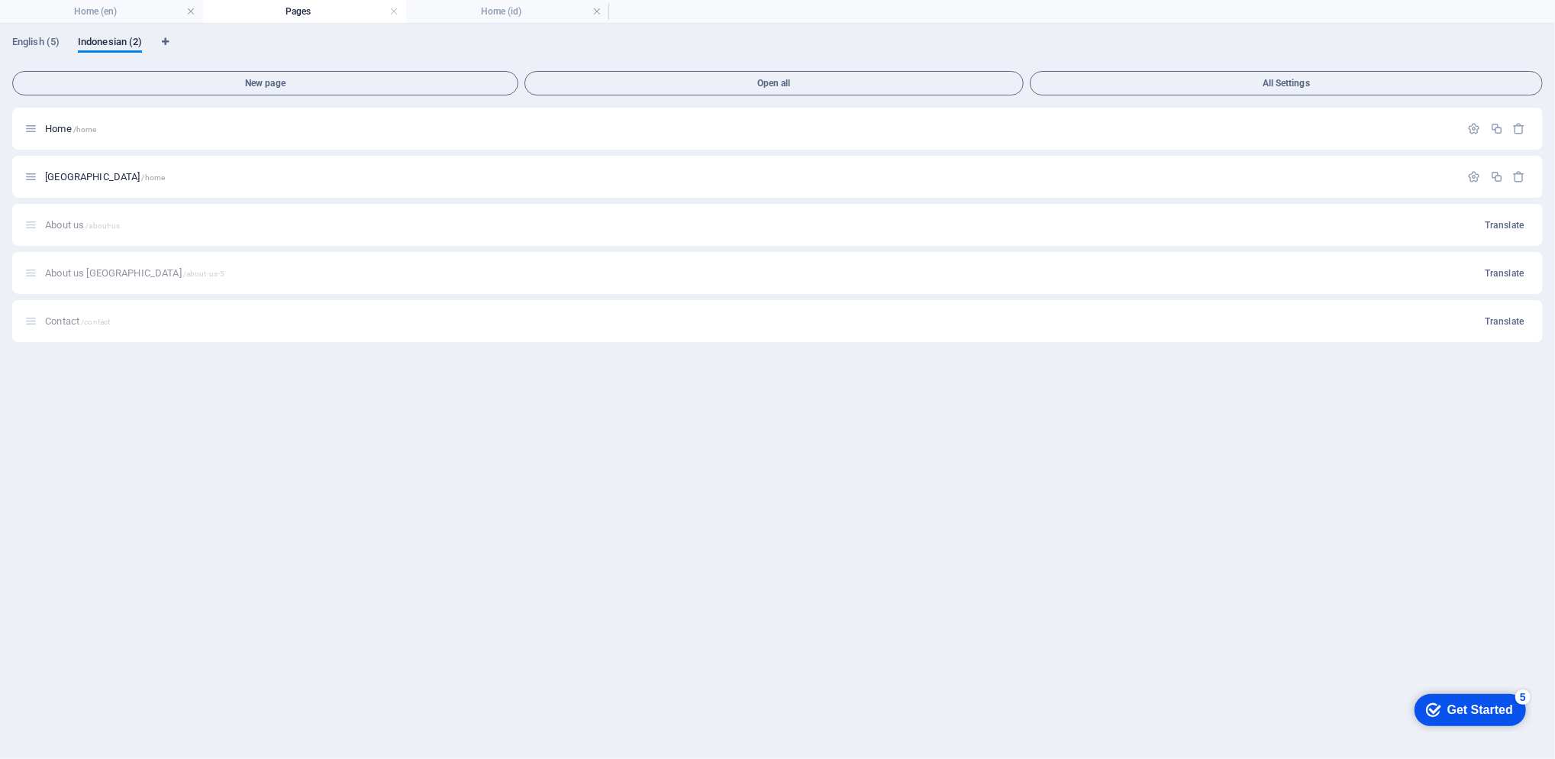
scroll to position [0, 0]
click at [1476, 125] on icon "button" at bounding box center [1474, 128] width 13 height 13
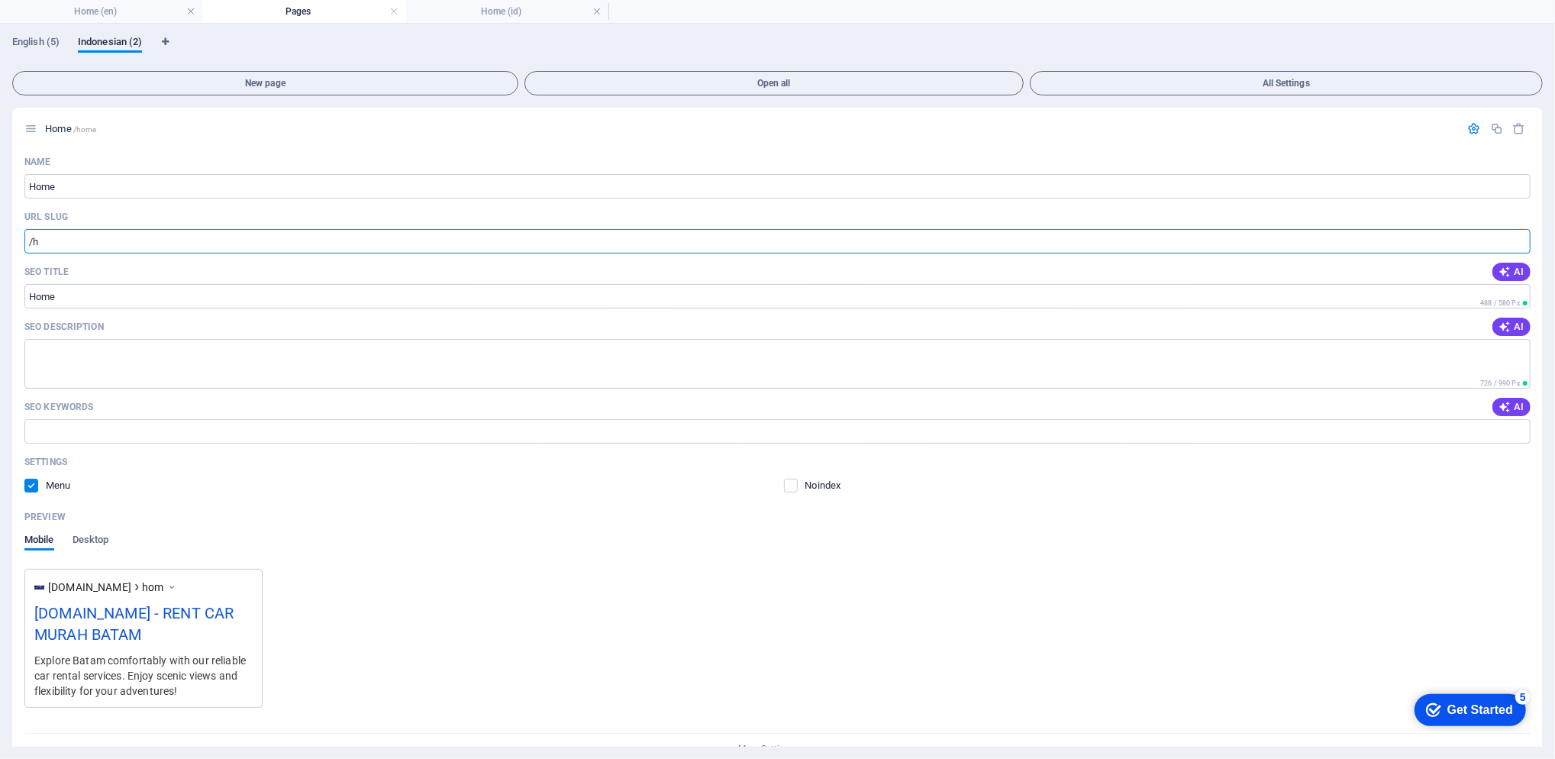
type input "/"
click at [137, 8] on h4 "Home (en)" at bounding box center [101, 11] width 203 height 17
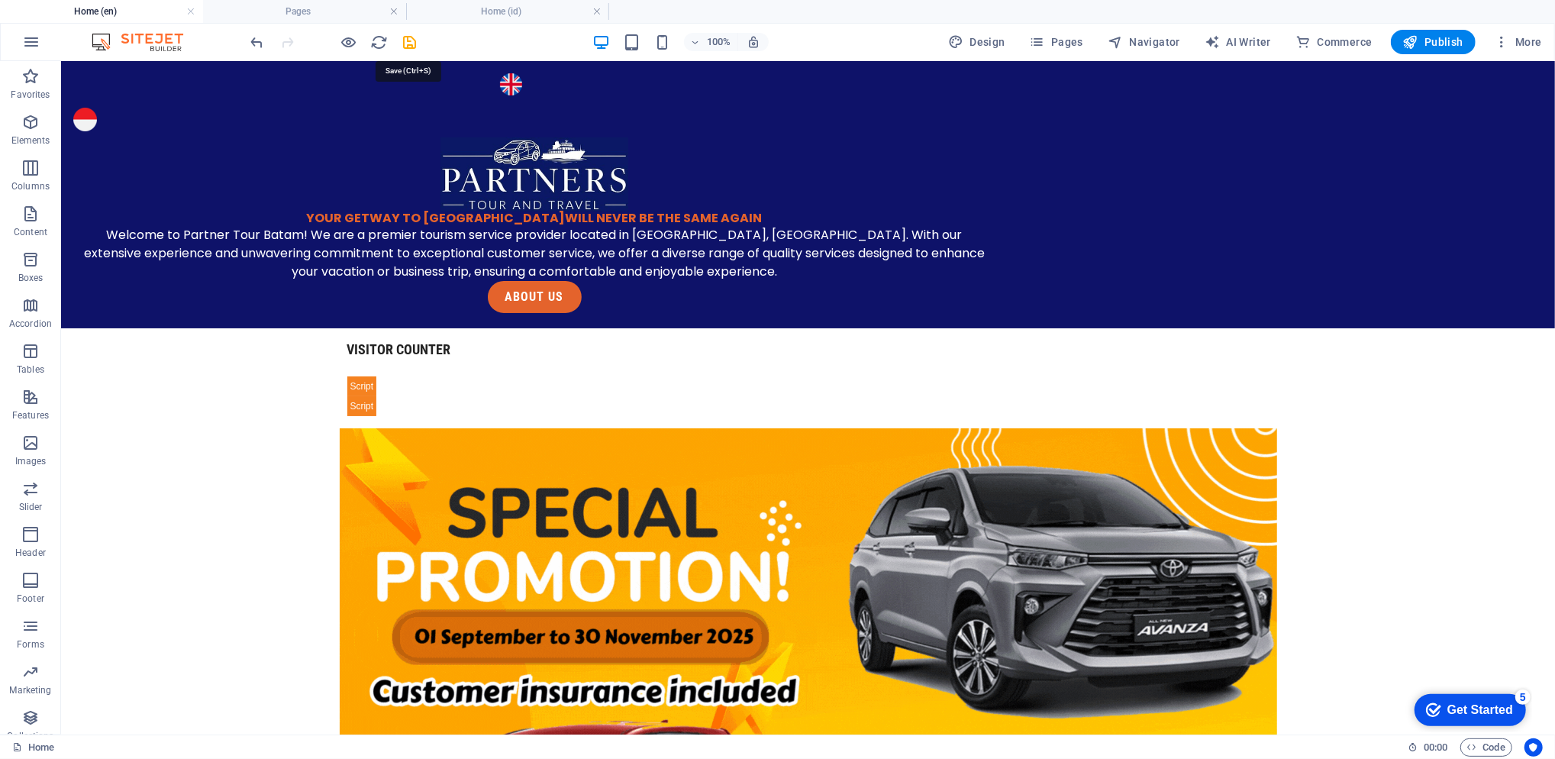
click at [406, 38] on icon "save" at bounding box center [411, 43] width 18 height 18
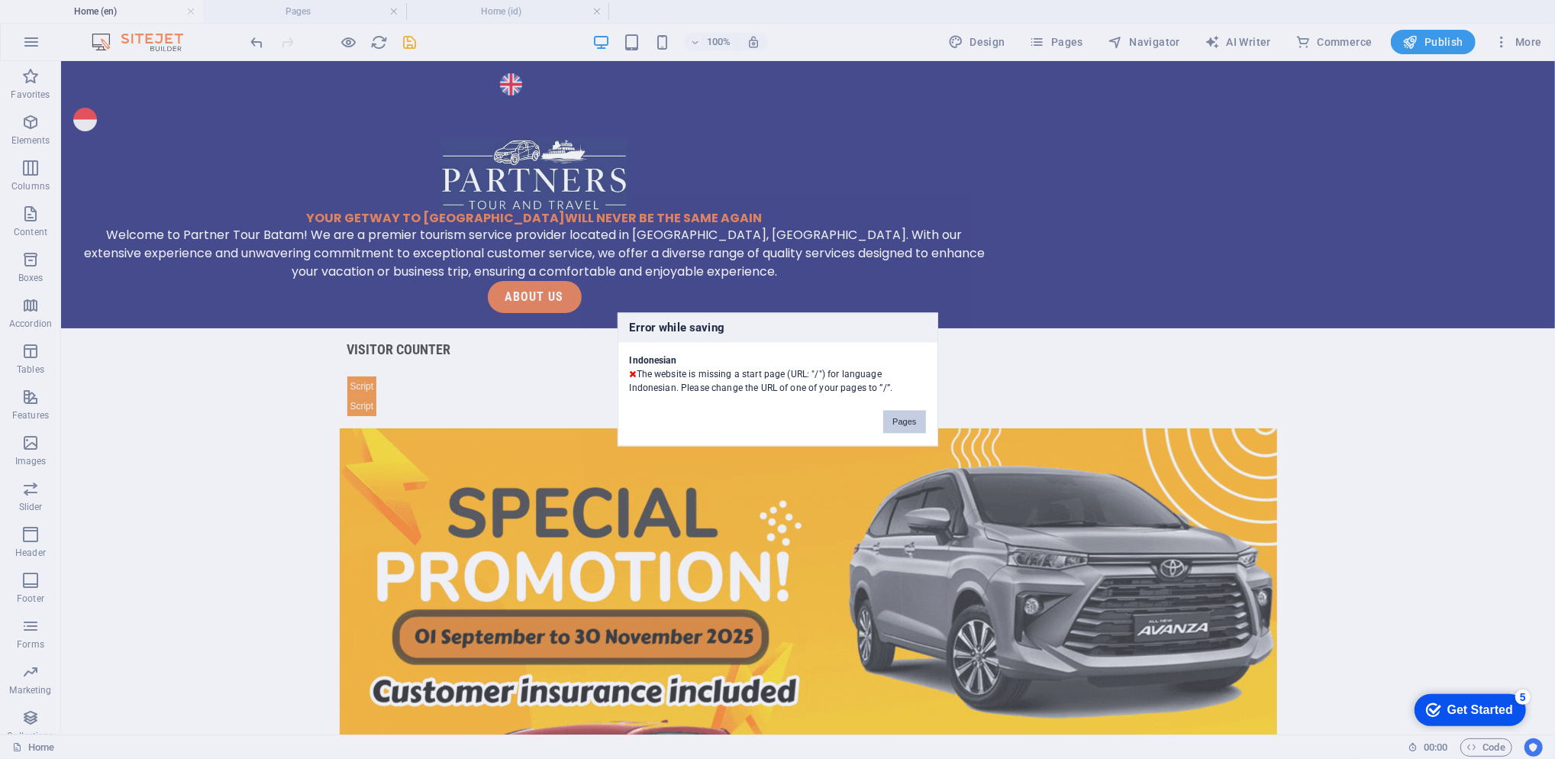
click at [908, 424] on button "Pages" at bounding box center [904, 422] width 42 height 23
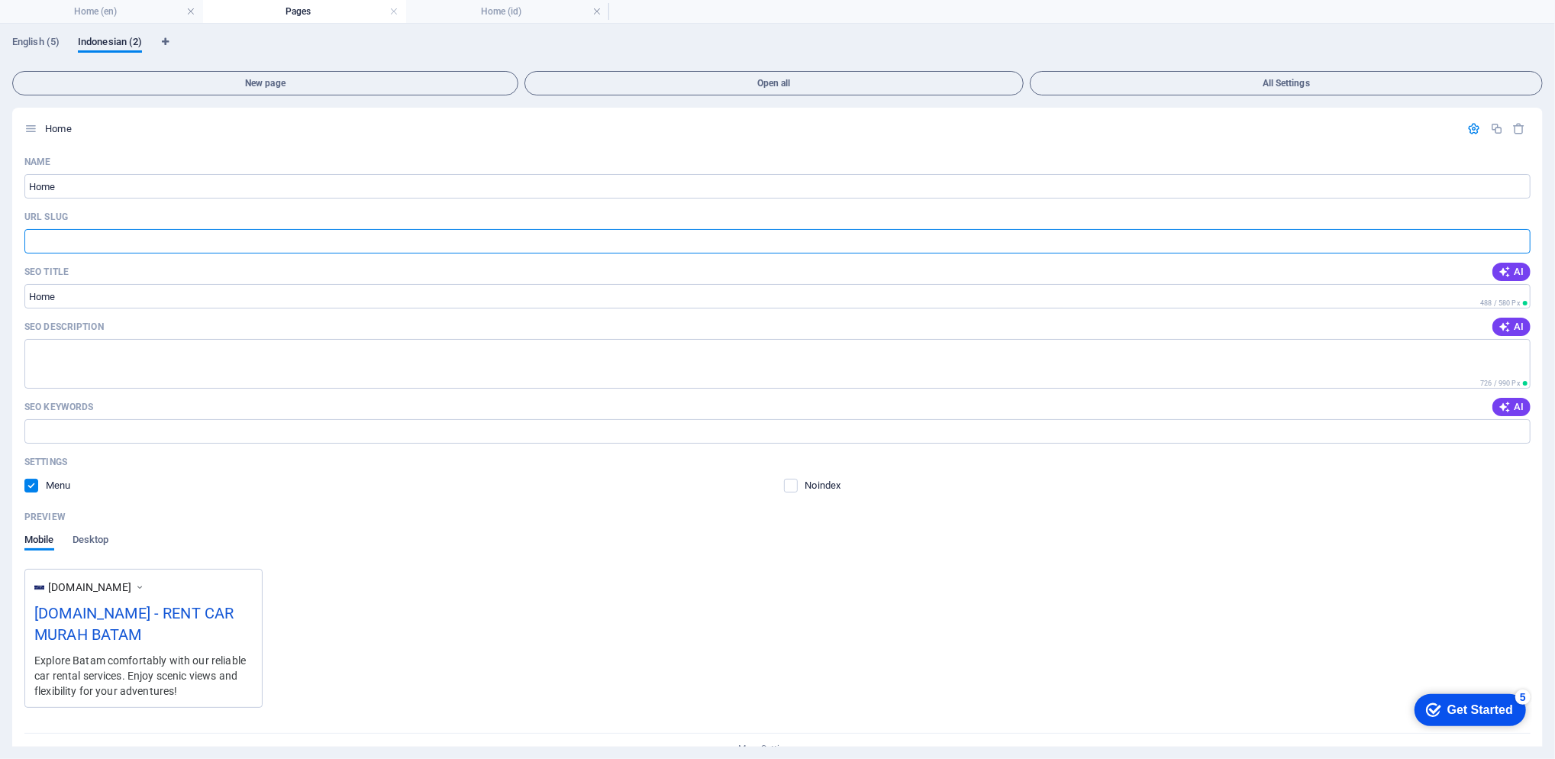
click at [98, 236] on input "URL SLUG" at bounding box center [777, 241] width 1506 height 24
type input "/home"
click at [73, 129] on span "Home /home" at bounding box center [70, 128] width 51 height 11
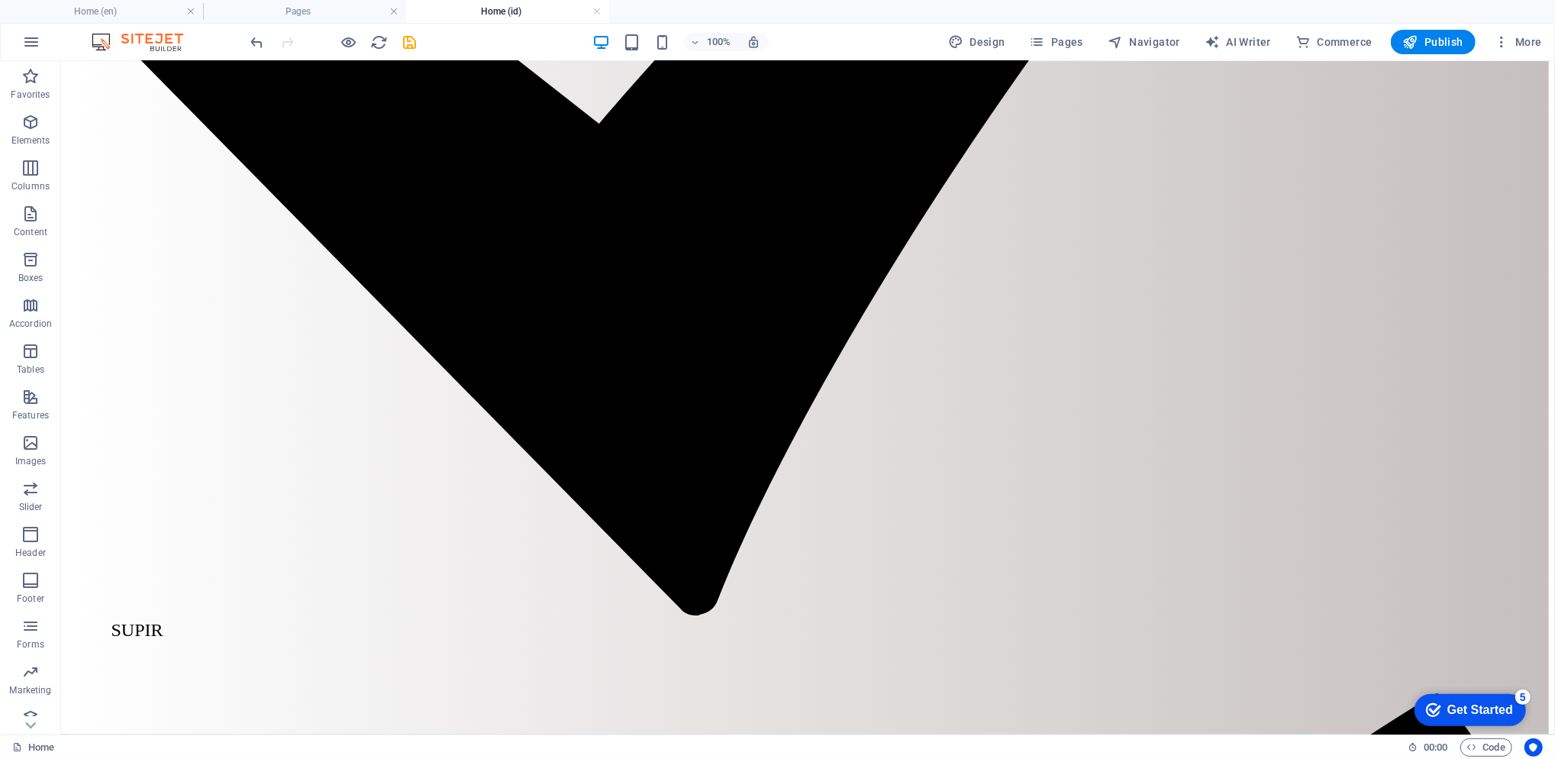
click at [266, 7] on h4 "Pages" at bounding box center [304, 11] width 203 height 17
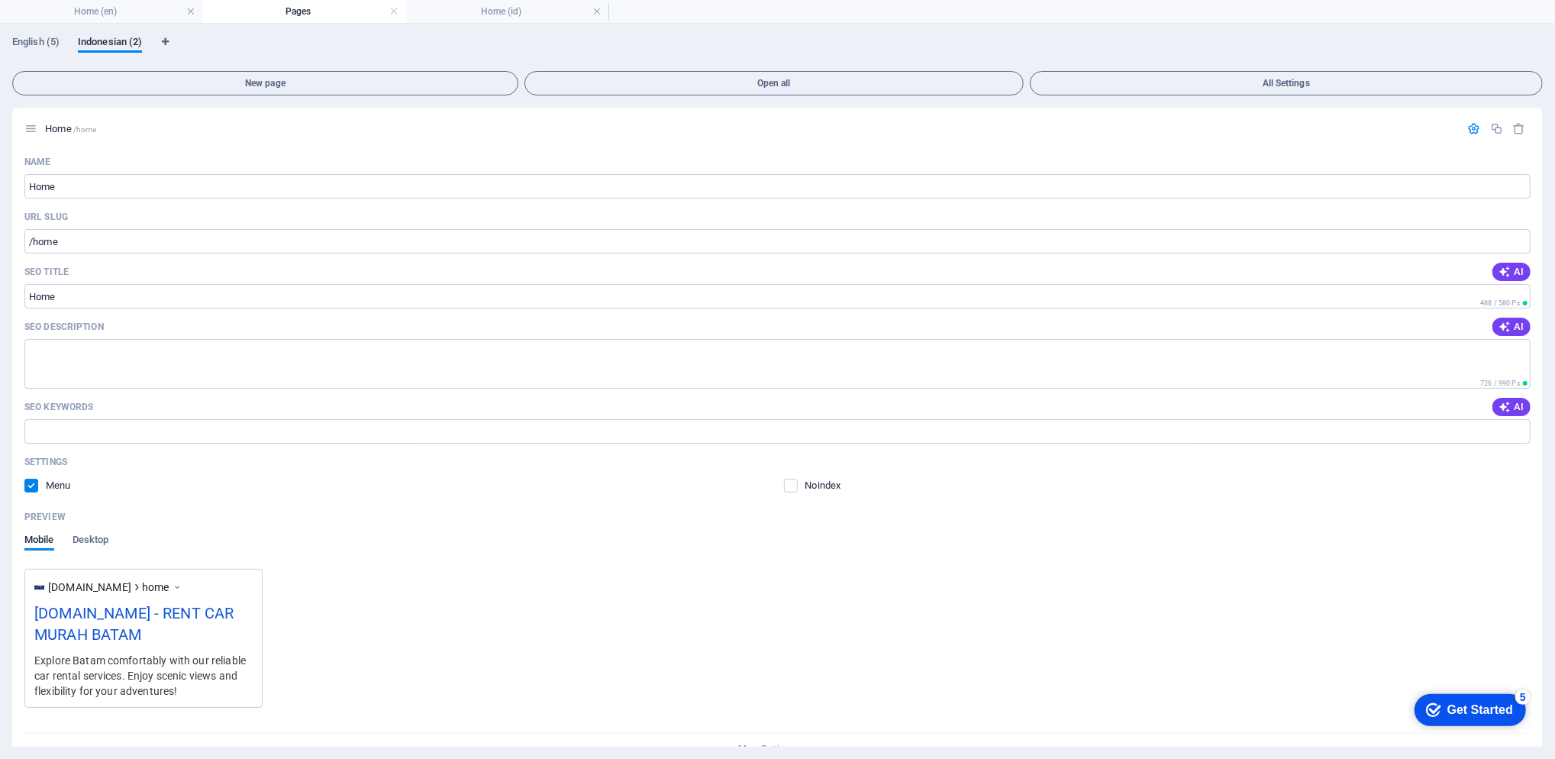
scroll to position [0, 0]
click at [53, 129] on span "Home /home" at bounding box center [70, 128] width 51 height 11
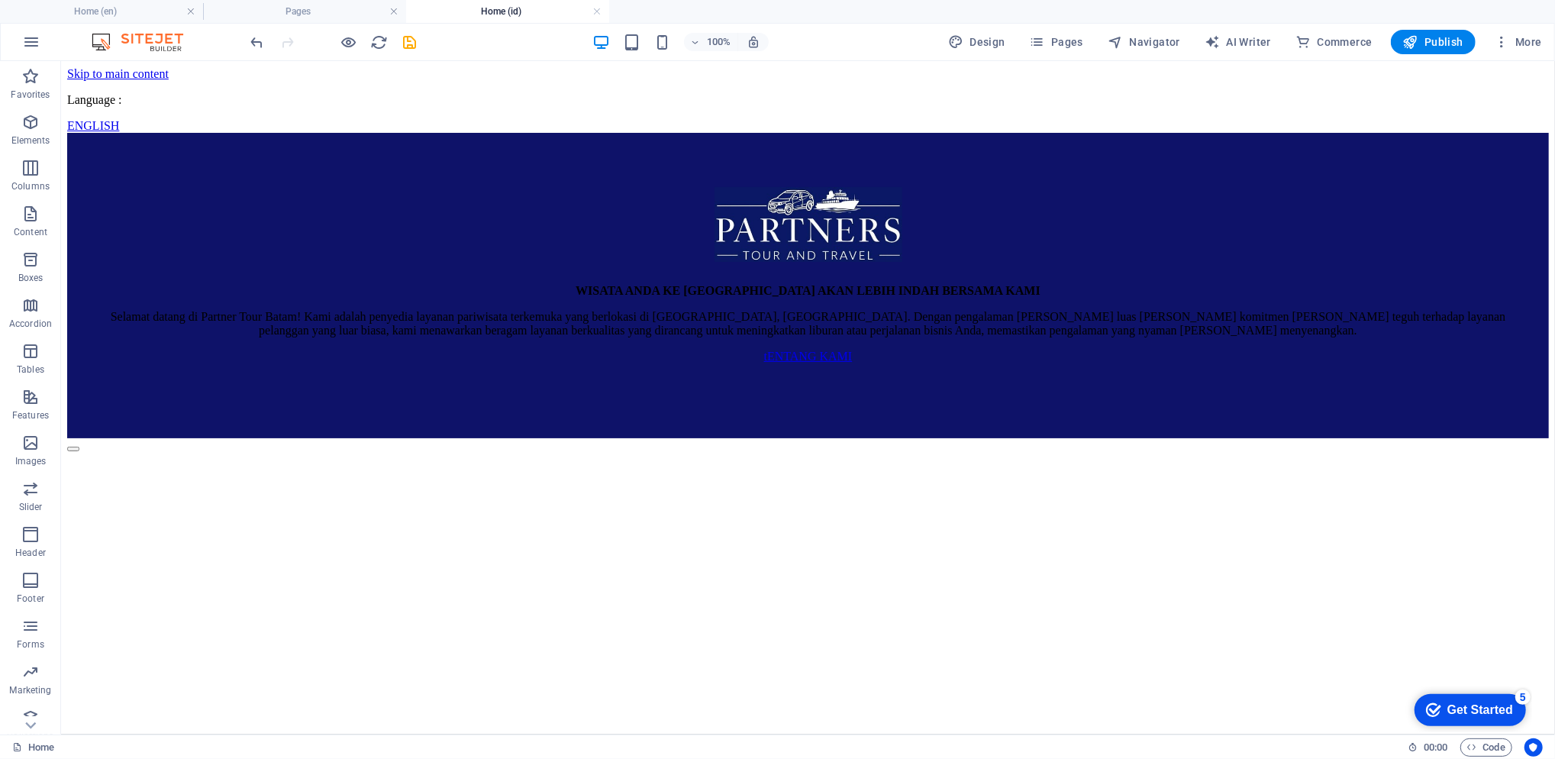
scroll to position [3022, 0]
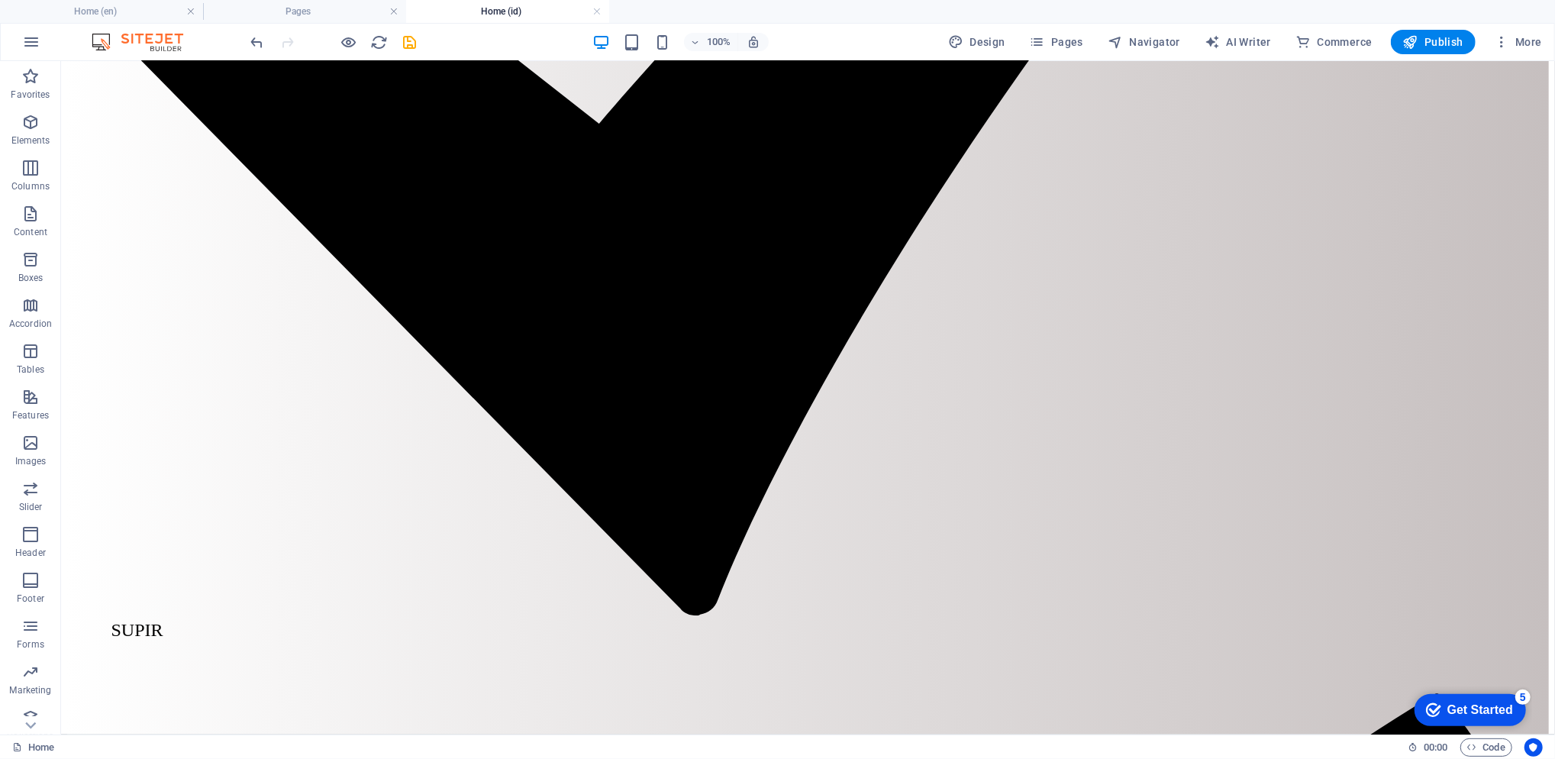
click at [280, 9] on h4 "Pages" at bounding box center [304, 11] width 203 height 17
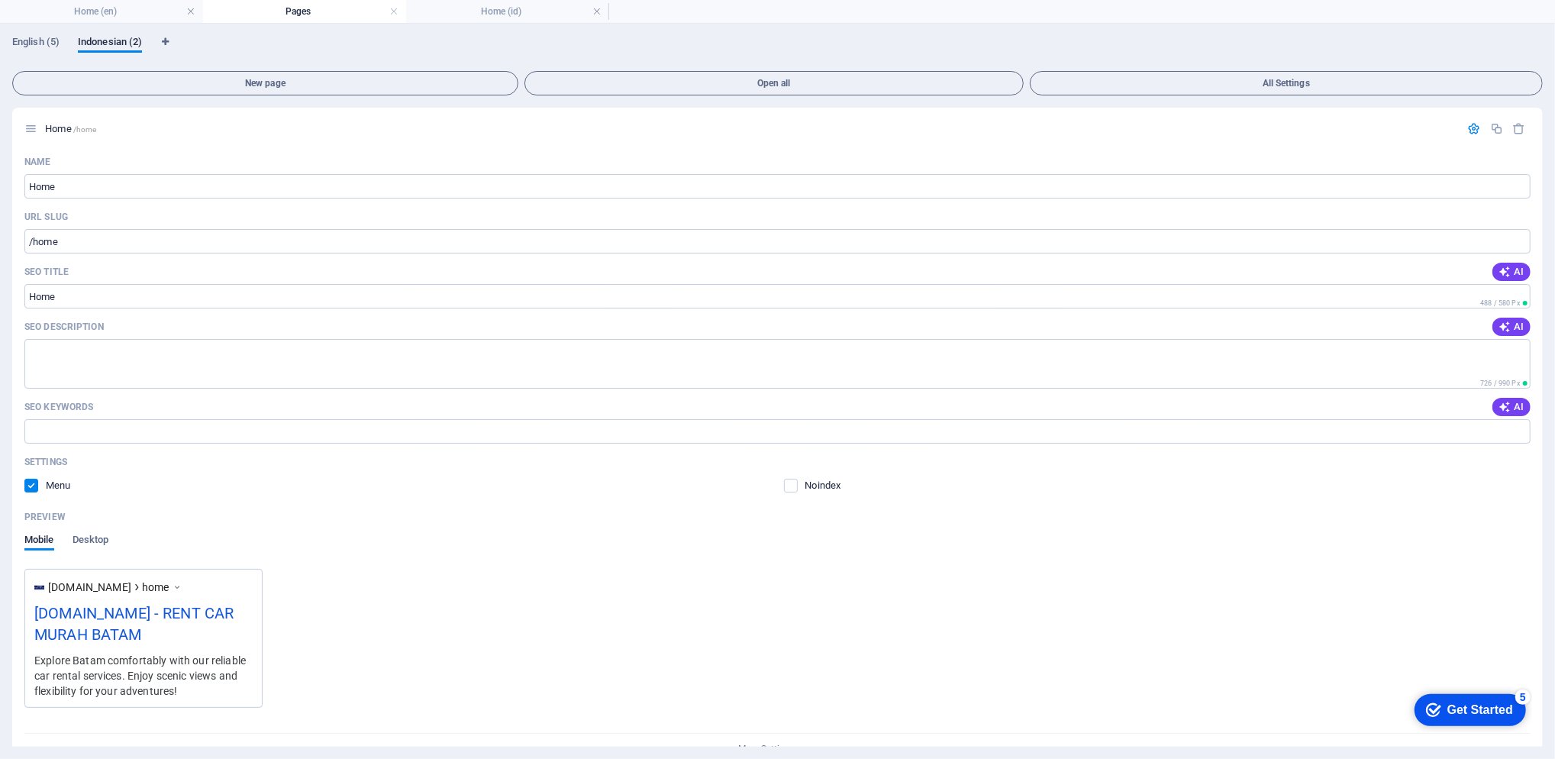
scroll to position [0, 0]
click at [1468, 126] on icon "button" at bounding box center [1474, 128] width 13 height 13
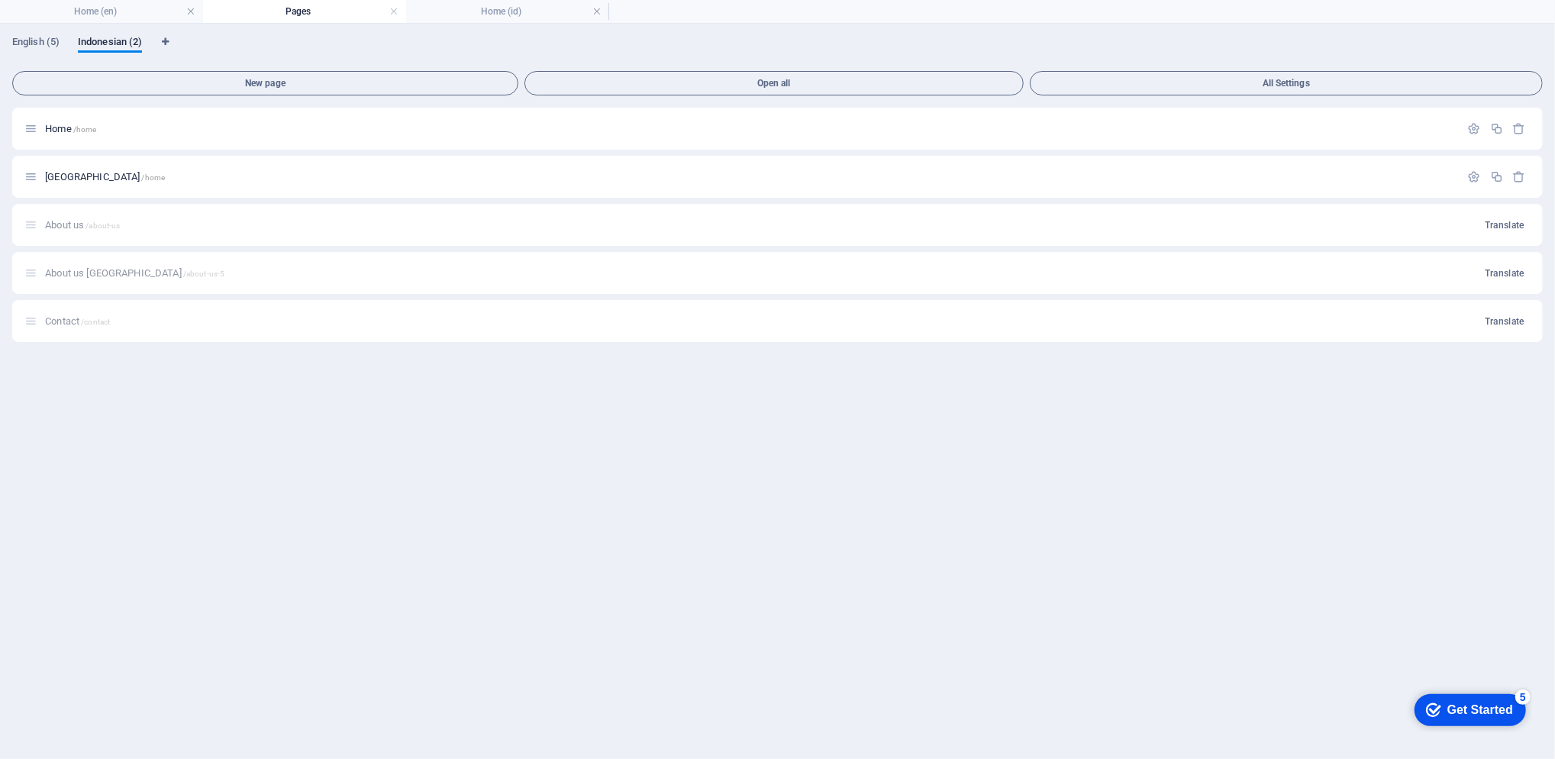
click at [1467, 126] on button "button" at bounding box center [1475, 128] width 22 height 13
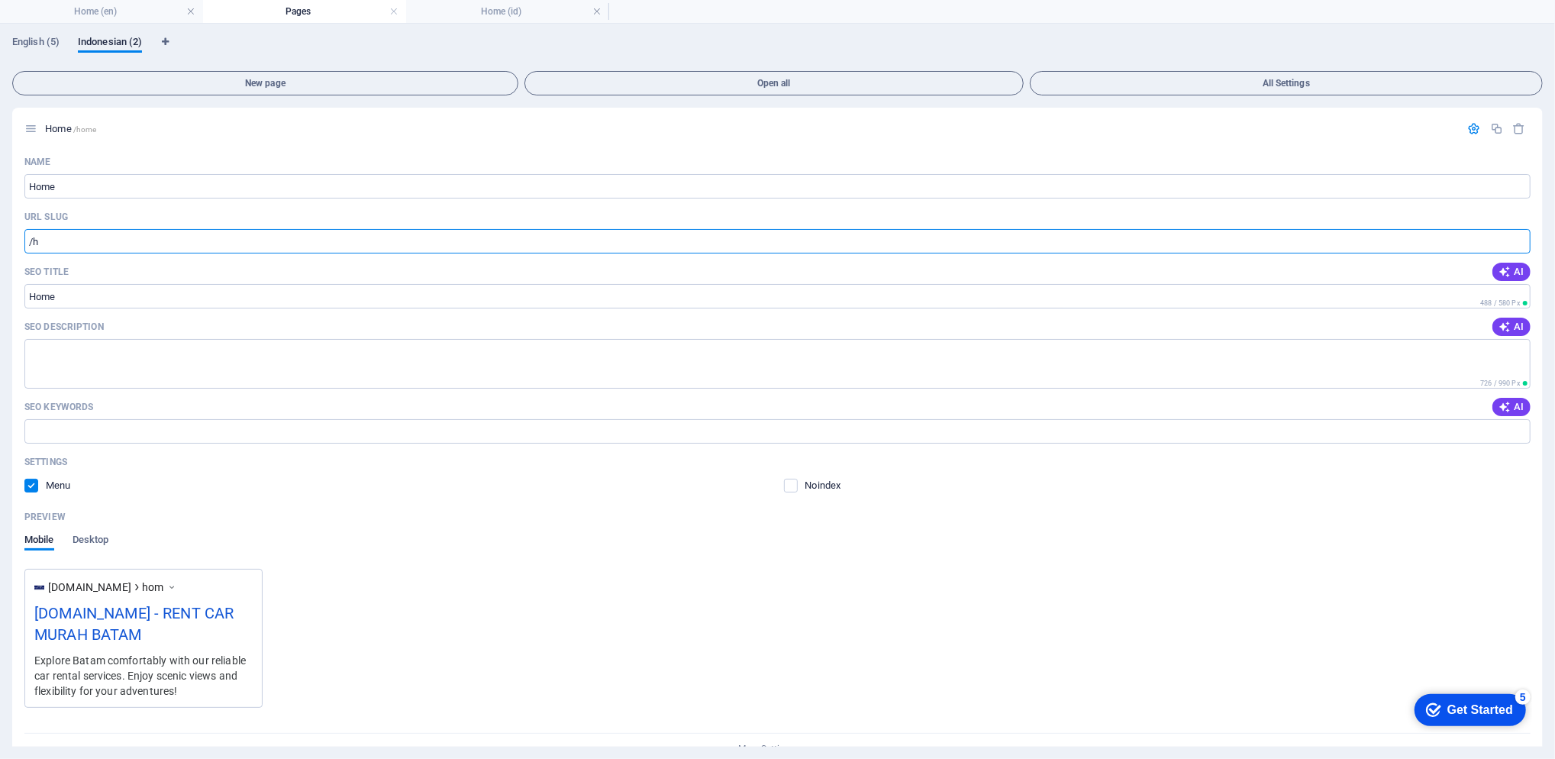
type input "/"
click at [77, 15] on h4 "Home (en)" at bounding box center [101, 11] width 203 height 17
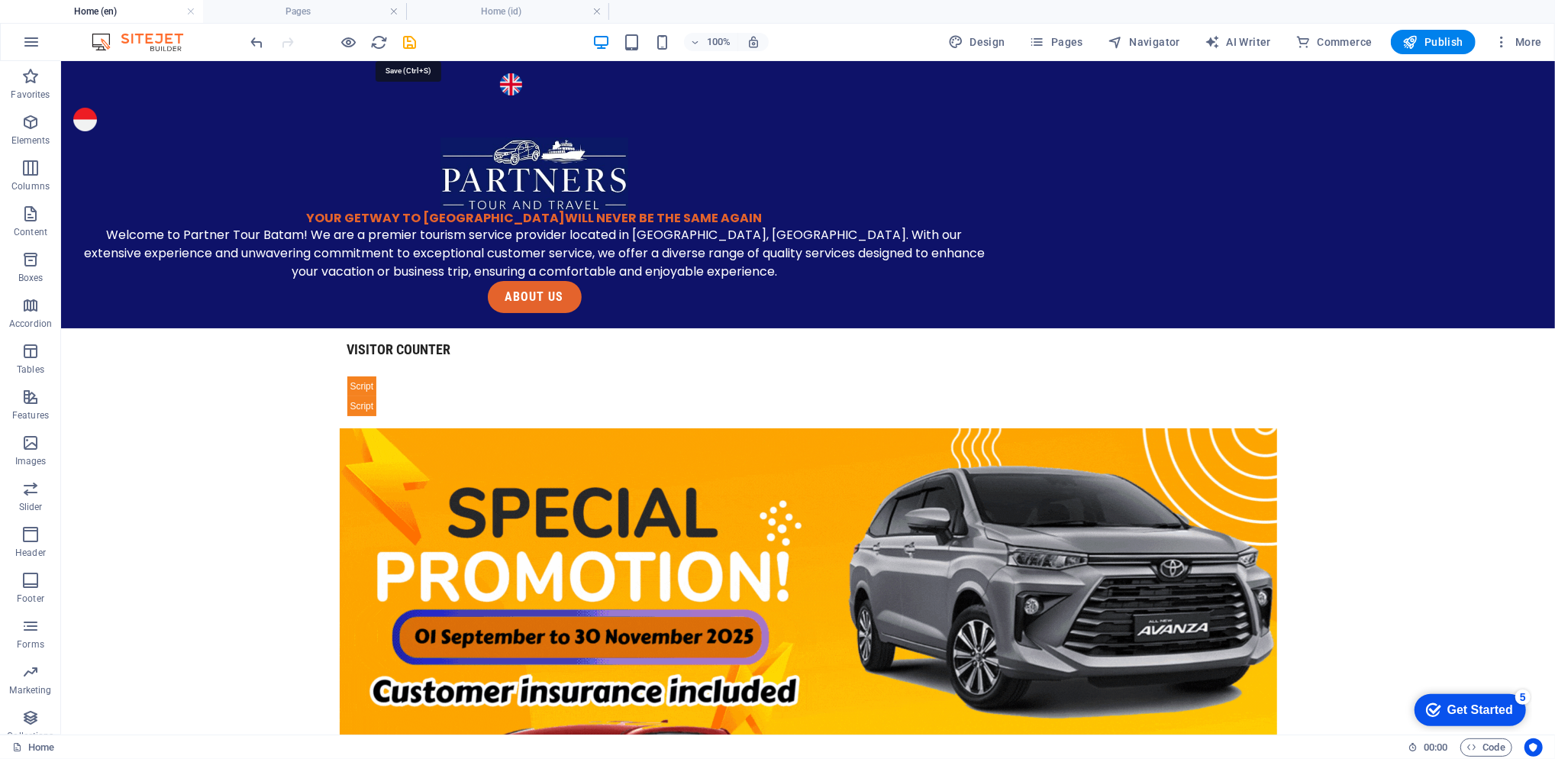
click at [404, 34] on icon "save" at bounding box center [411, 43] width 18 height 18
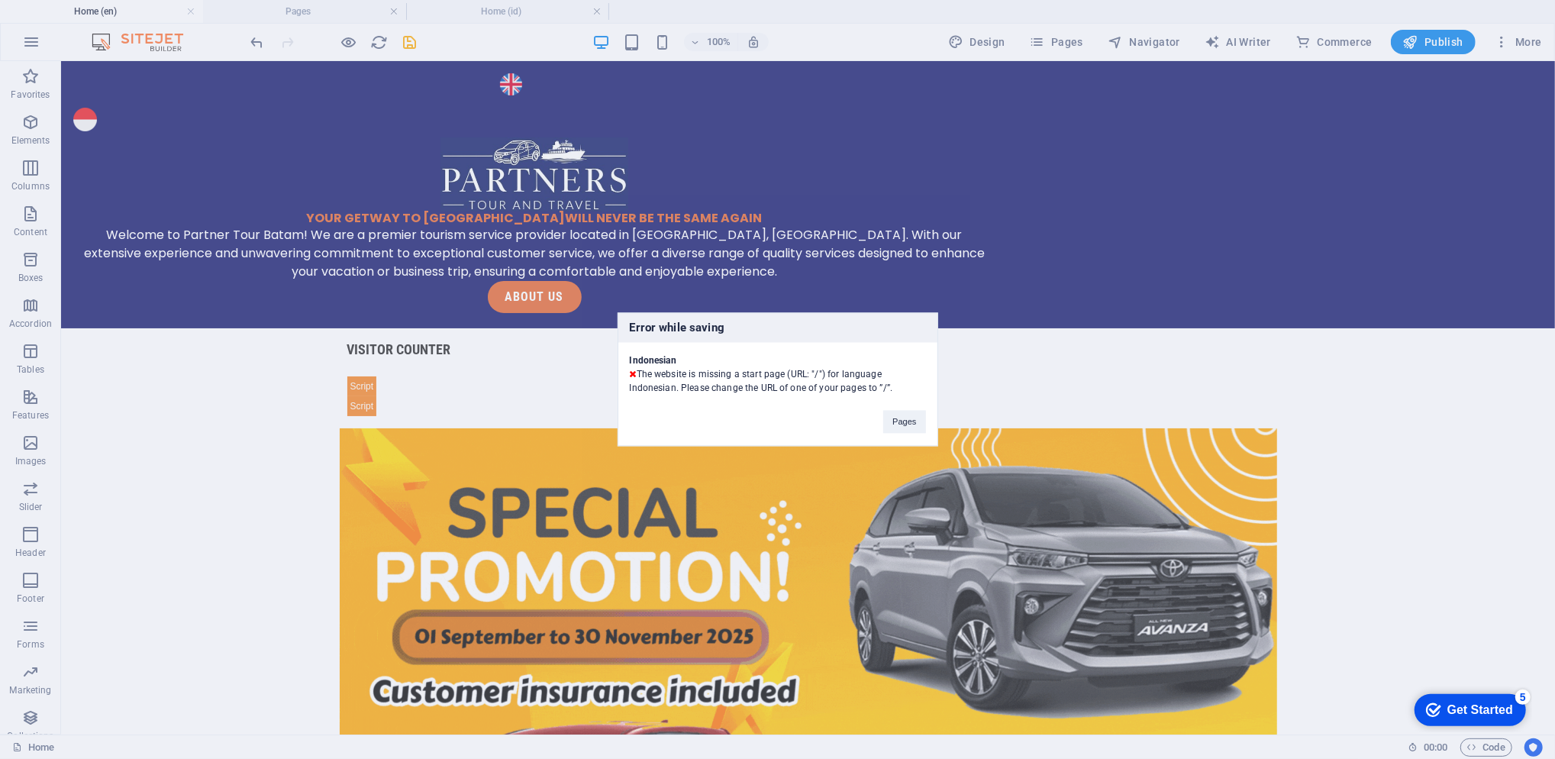
click at [896, 422] on button "Pages" at bounding box center [904, 422] width 42 height 23
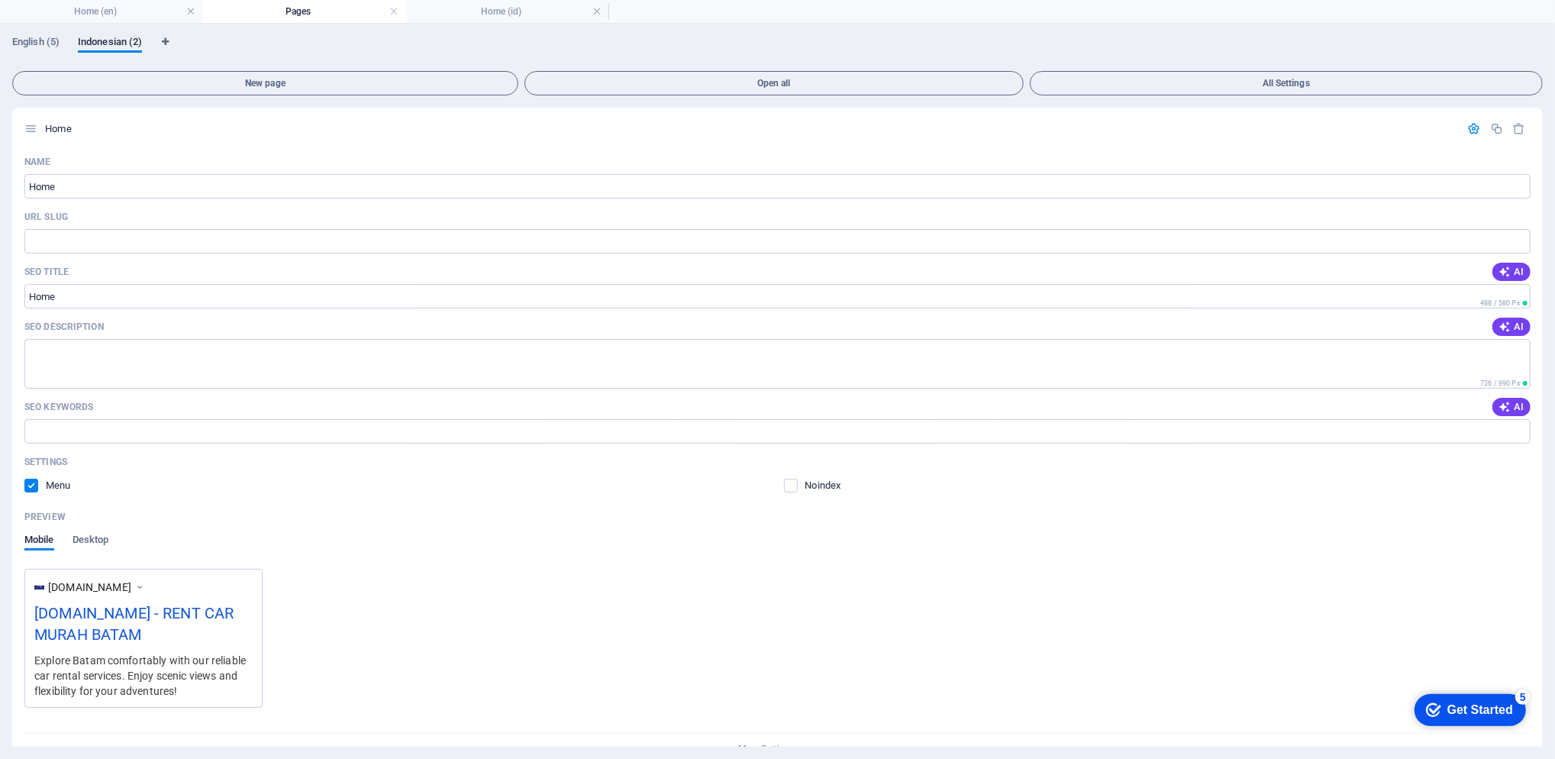
scroll to position [221, 0]
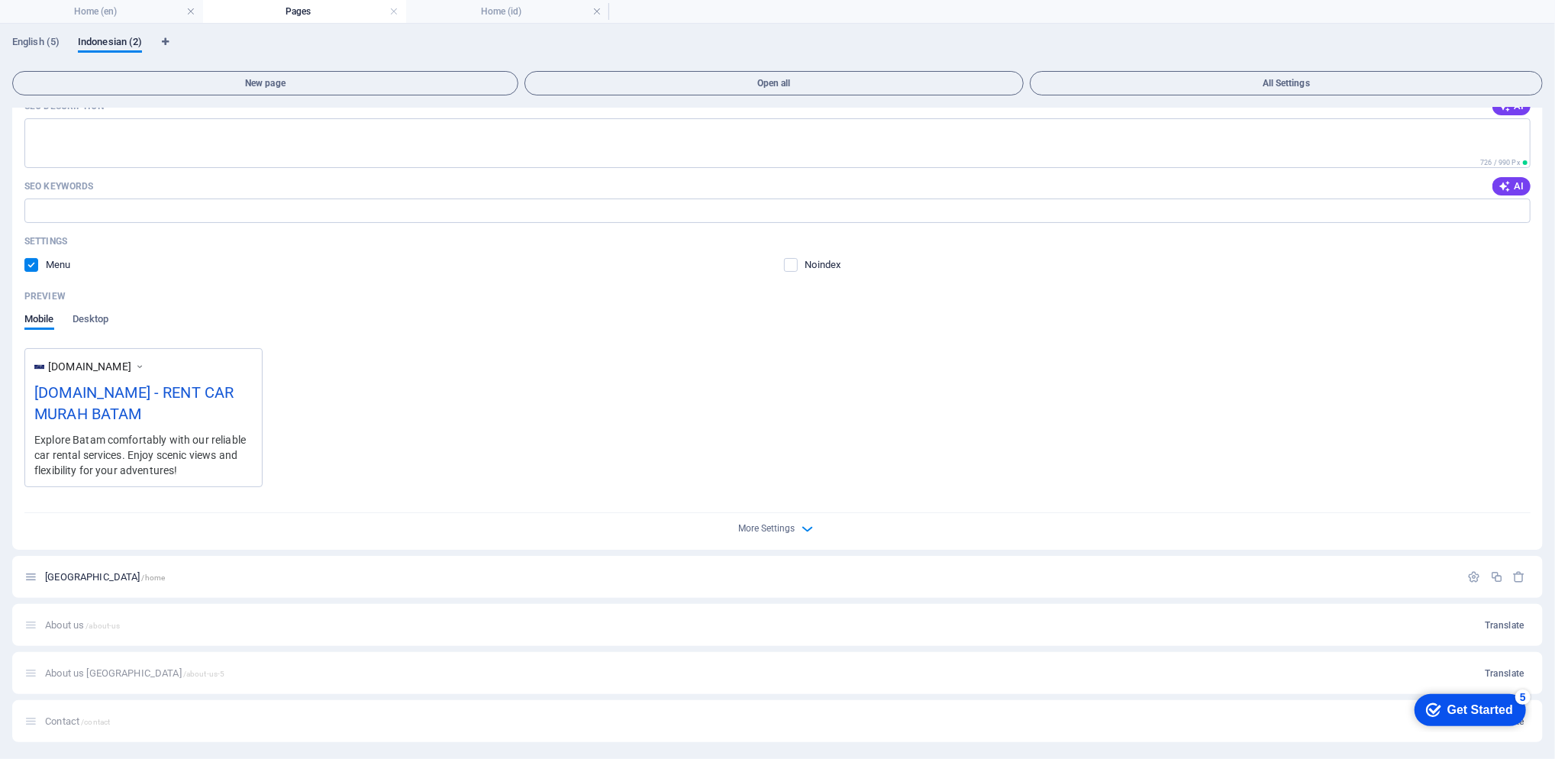
click at [1469, 569] on div at bounding box center [1497, 577] width 67 height 17
click at [1469, 576] on icon "button" at bounding box center [1474, 576] width 13 height 13
click at [1521, 577] on icon "button" at bounding box center [1519, 576] width 13 height 13
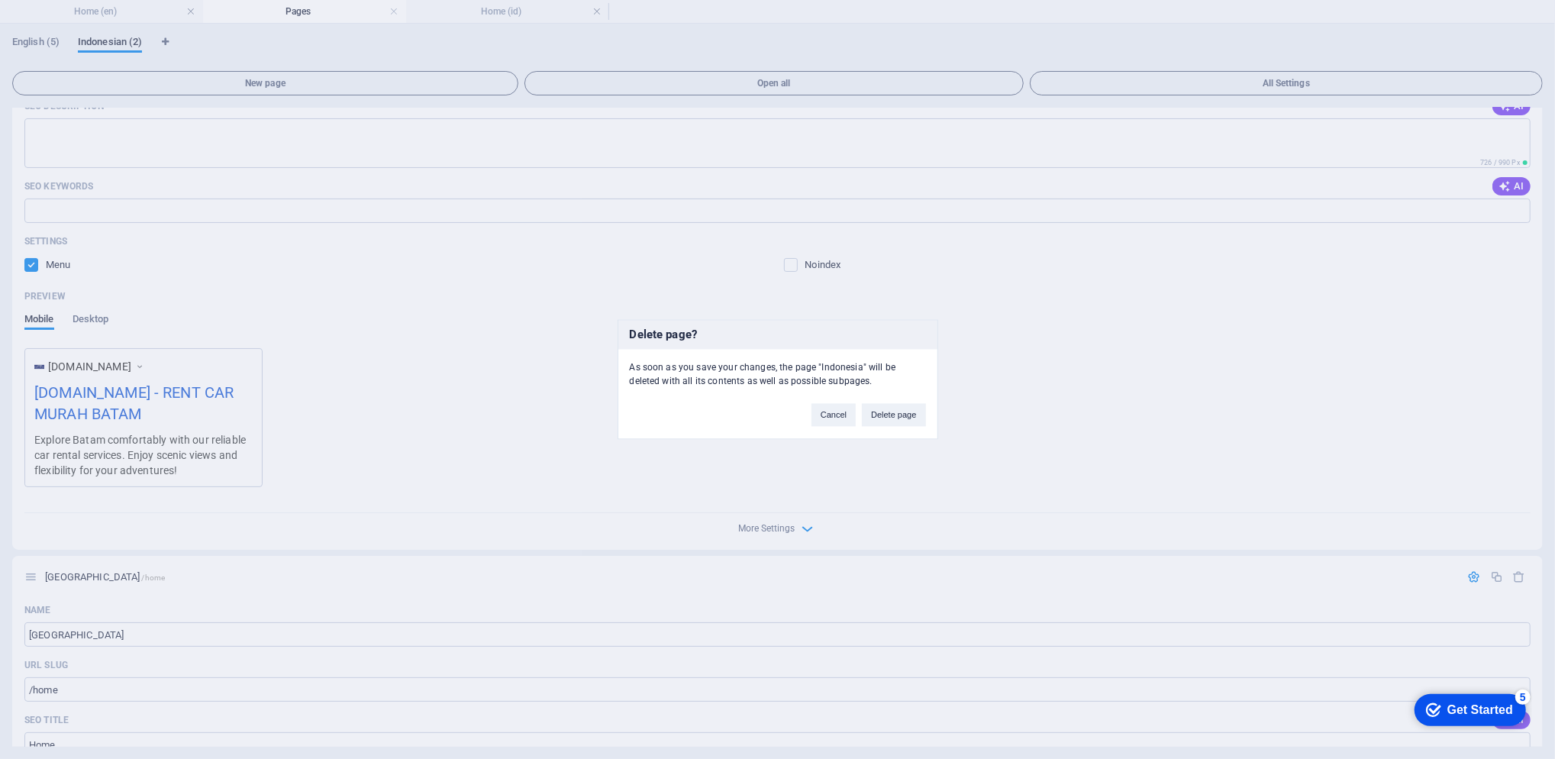
click at [899, 416] on button "Delete page" at bounding box center [893, 415] width 63 height 23
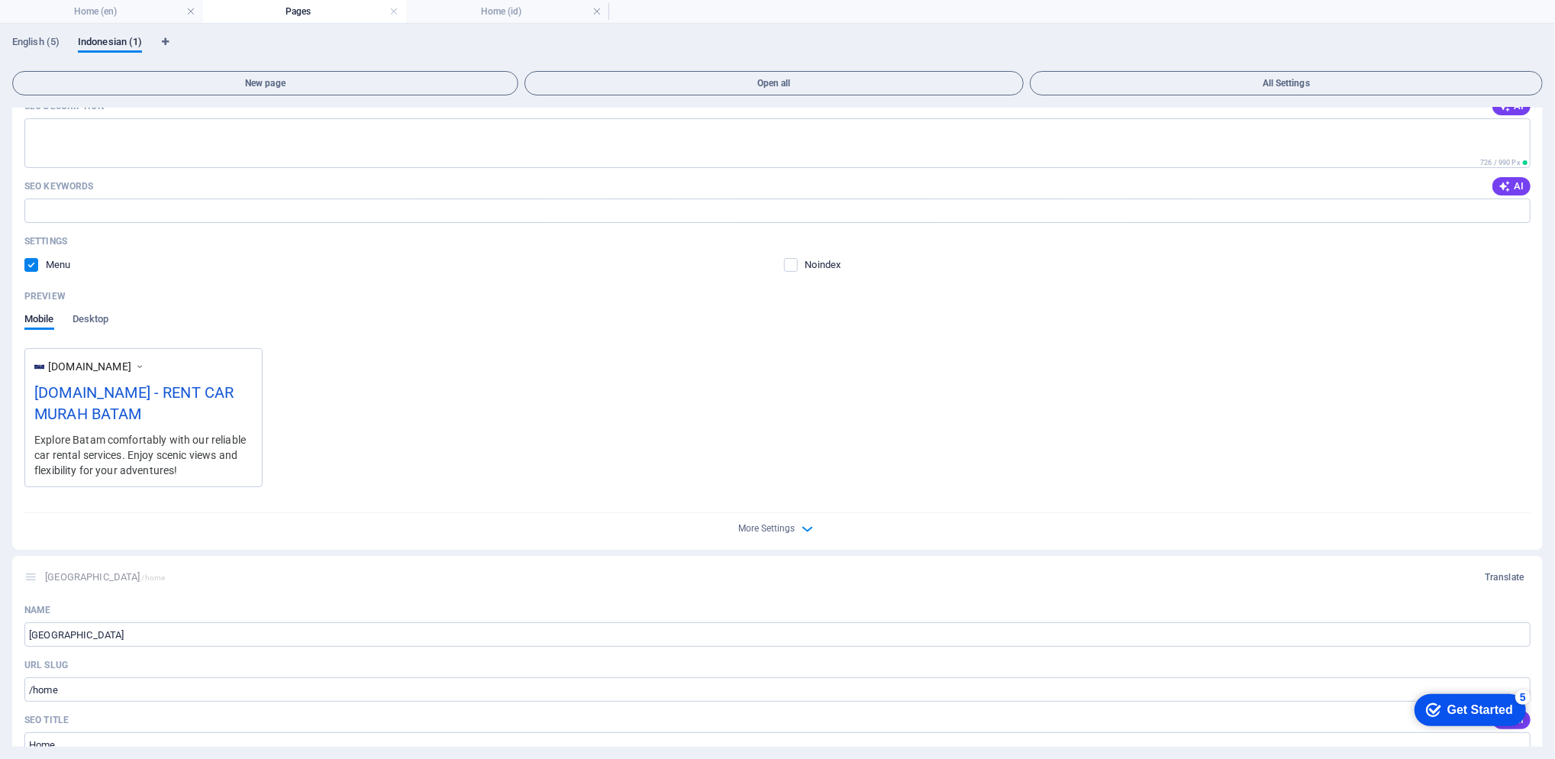
click at [118, 9] on h4 "Home (en)" at bounding box center [101, 11] width 203 height 17
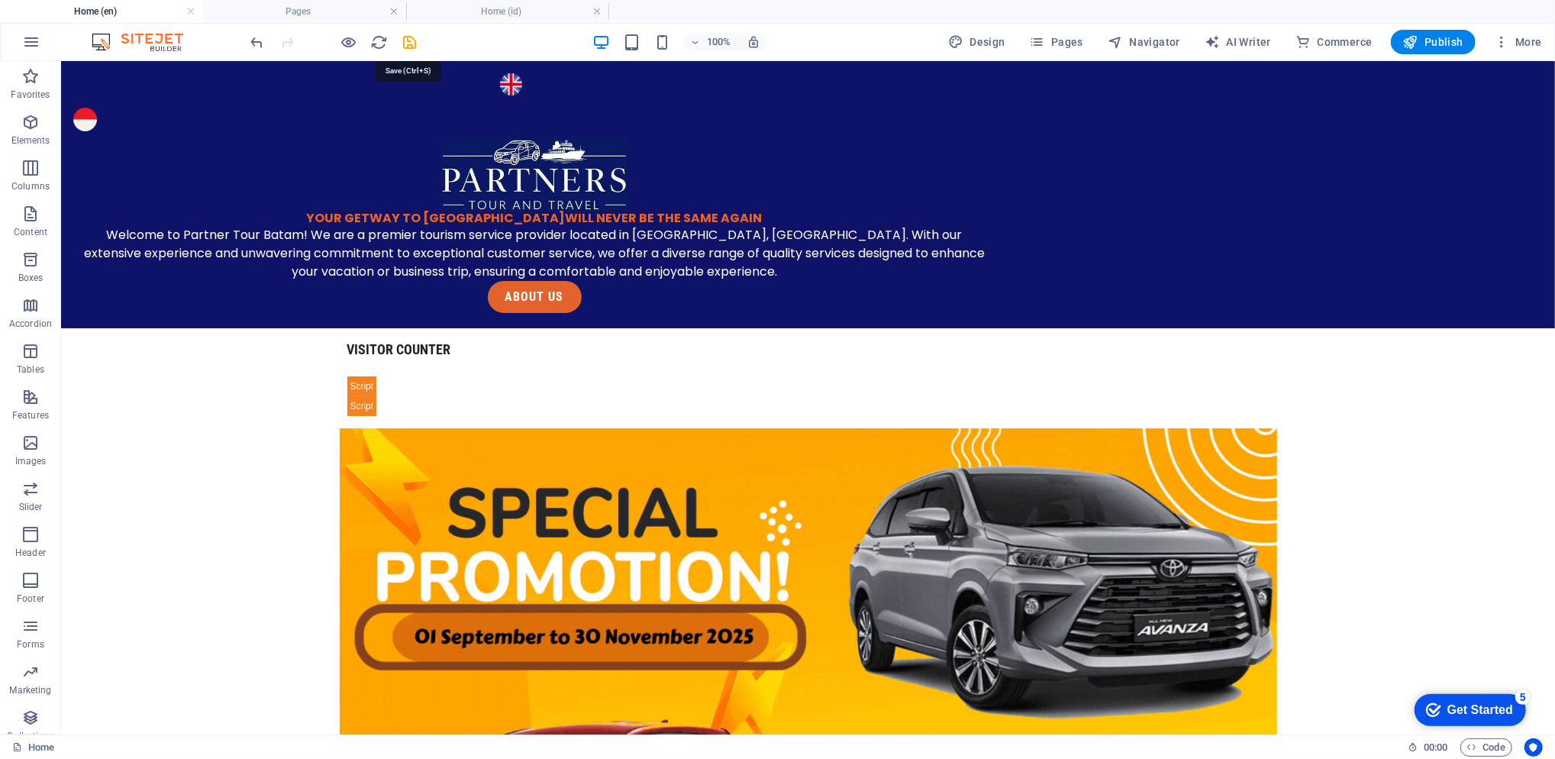
click at [411, 39] on icon "save" at bounding box center [411, 43] width 18 height 18
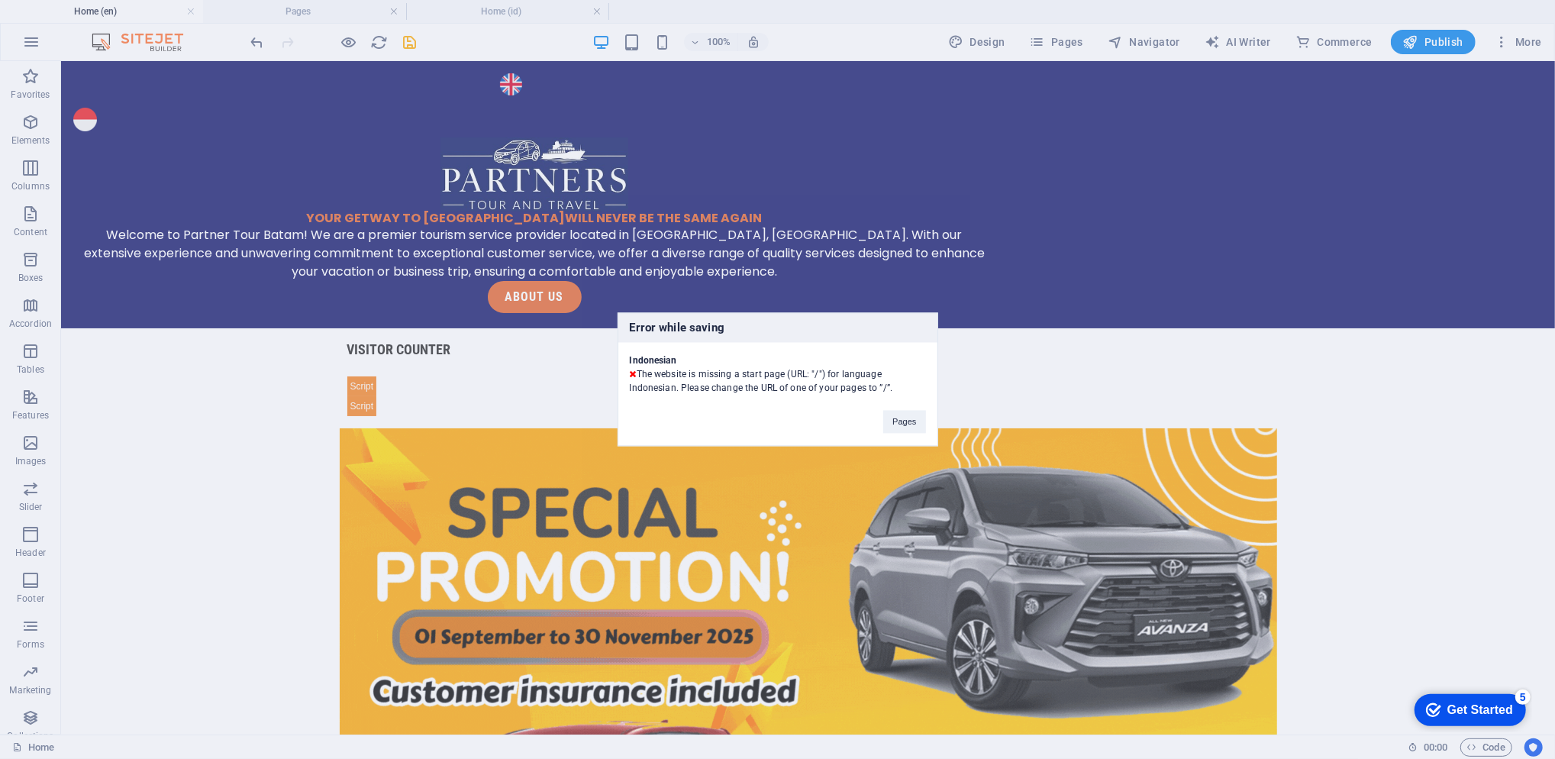
click at [910, 428] on button "Pages" at bounding box center [904, 422] width 42 height 23
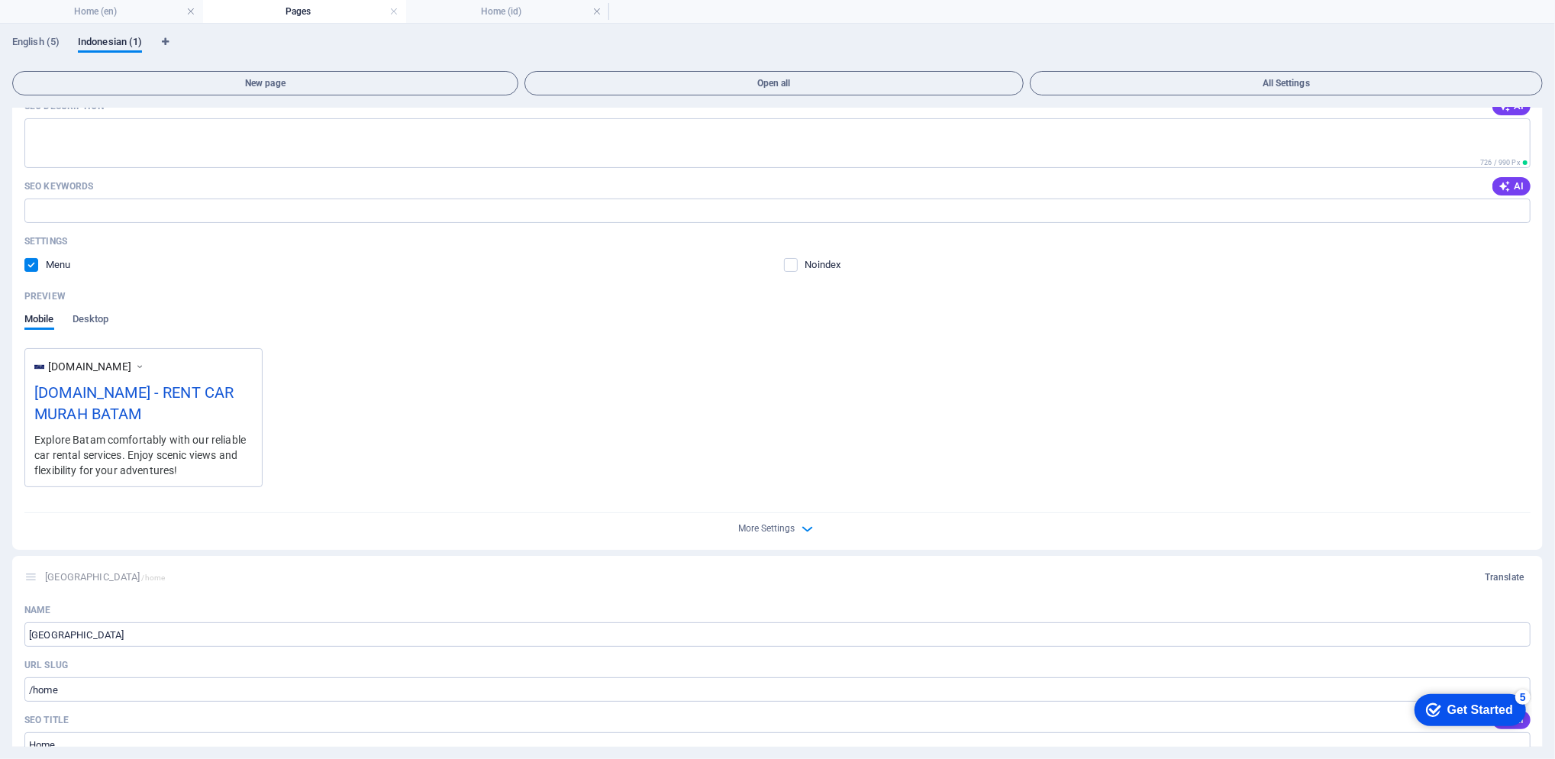
click at [1538, 196] on div "Name Home ​ URL SLUG ​ SEO Title AI ​ 488 / 580 Px SEO Description AI ​ 726 / 9…" at bounding box center [777, 239] width 1531 height 621
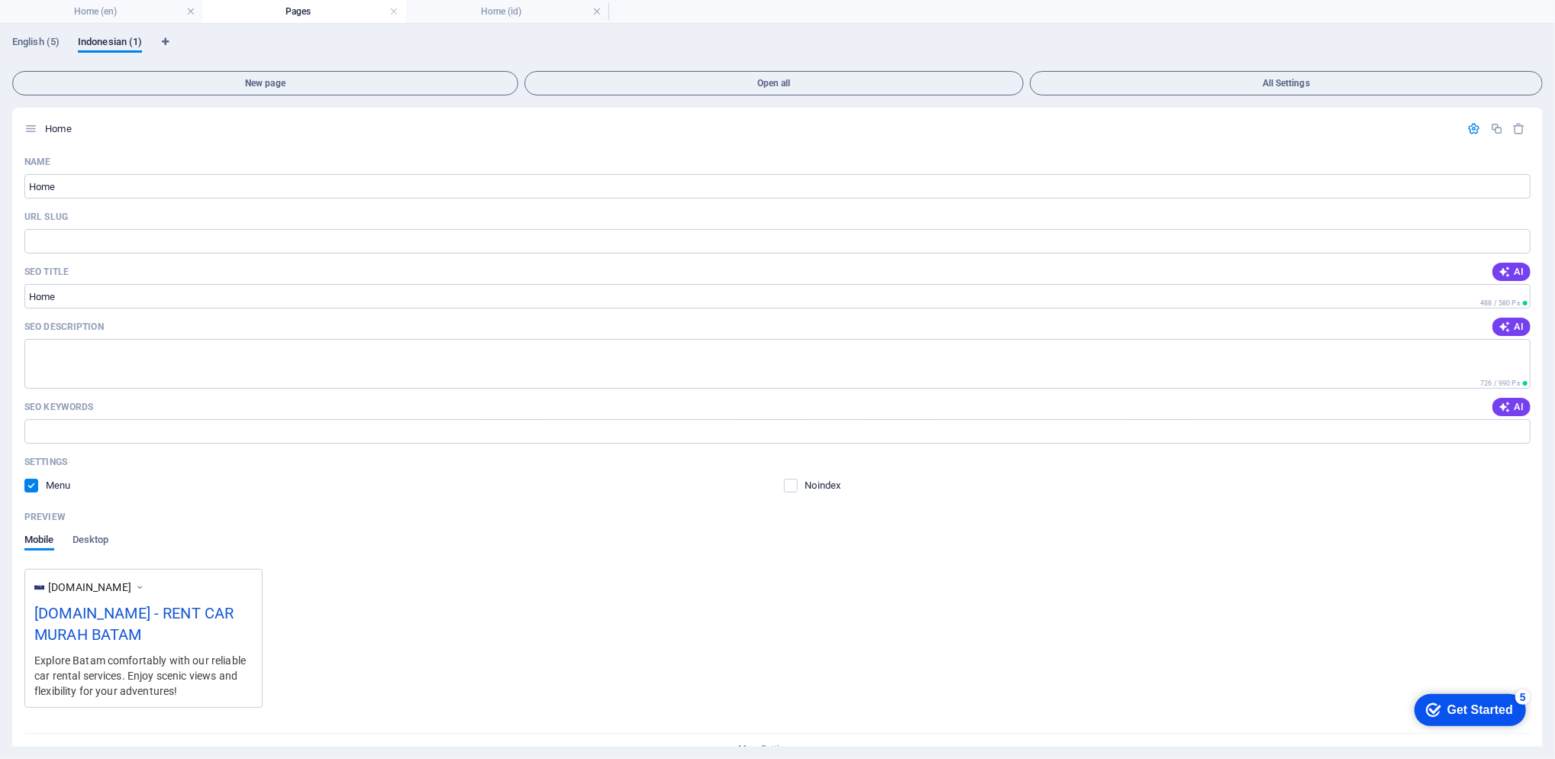
click at [1545, 418] on div "English (5) Indonesian (1) New page Open all All Settings Home Name Home ​ URL …" at bounding box center [777, 391] width 1555 height 735
click at [1515, 132] on icon "button" at bounding box center [1519, 128] width 13 height 13
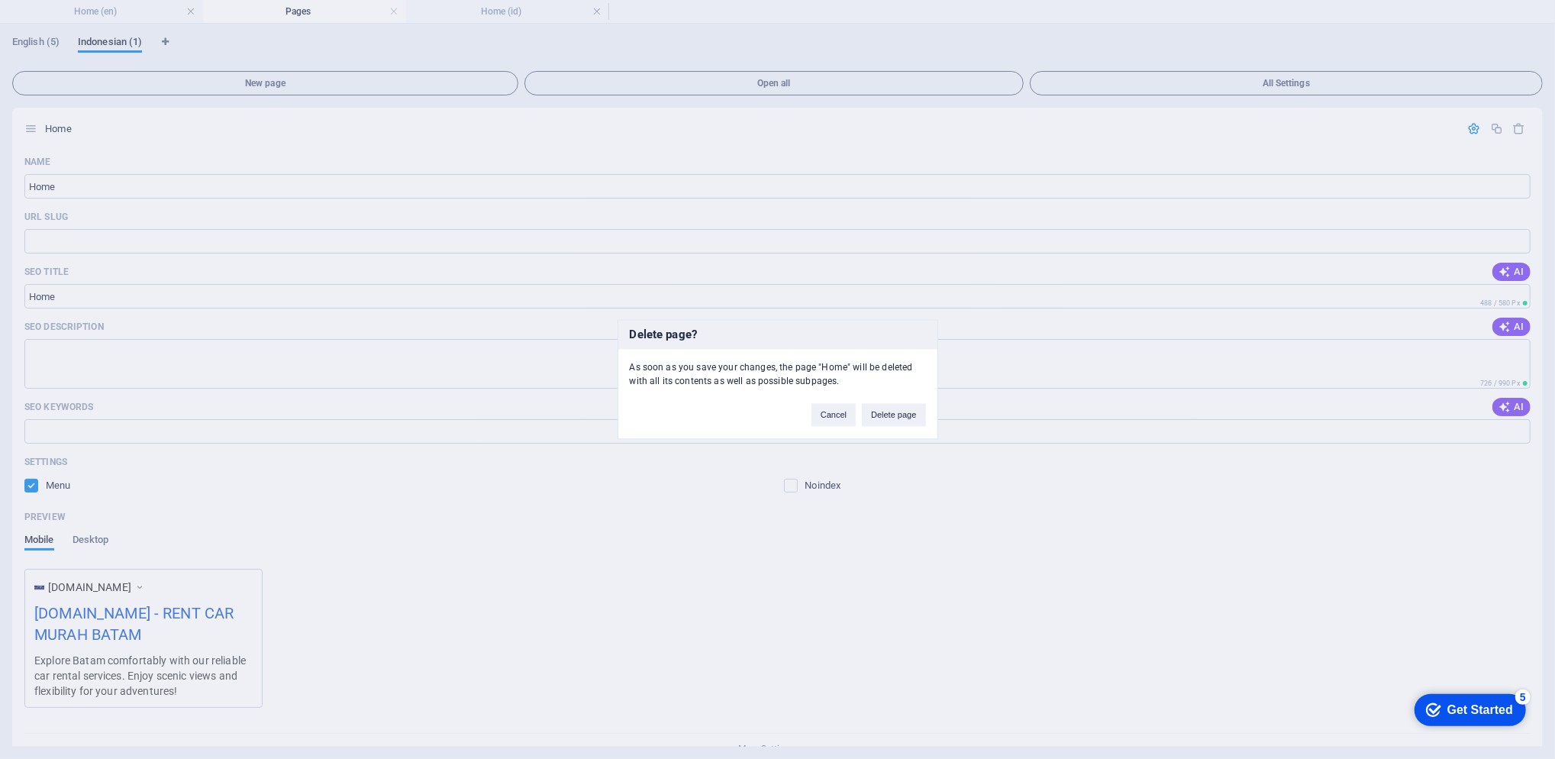
click at [915, 407] on button "Delete page" at bounding box center [893, 415] width 63 height 23
click at [915, 407] on div "SEO Keywords AI" at bounding box center [777, 407] width 1506 height 24
click at [889, 424] on input "SEO Keywords" at bounding box center [777, 431] width 1506 height 24
click at [877, 413] on div "SEO Keywords AI" at bounding box center [777, 407] width 1506 height 24
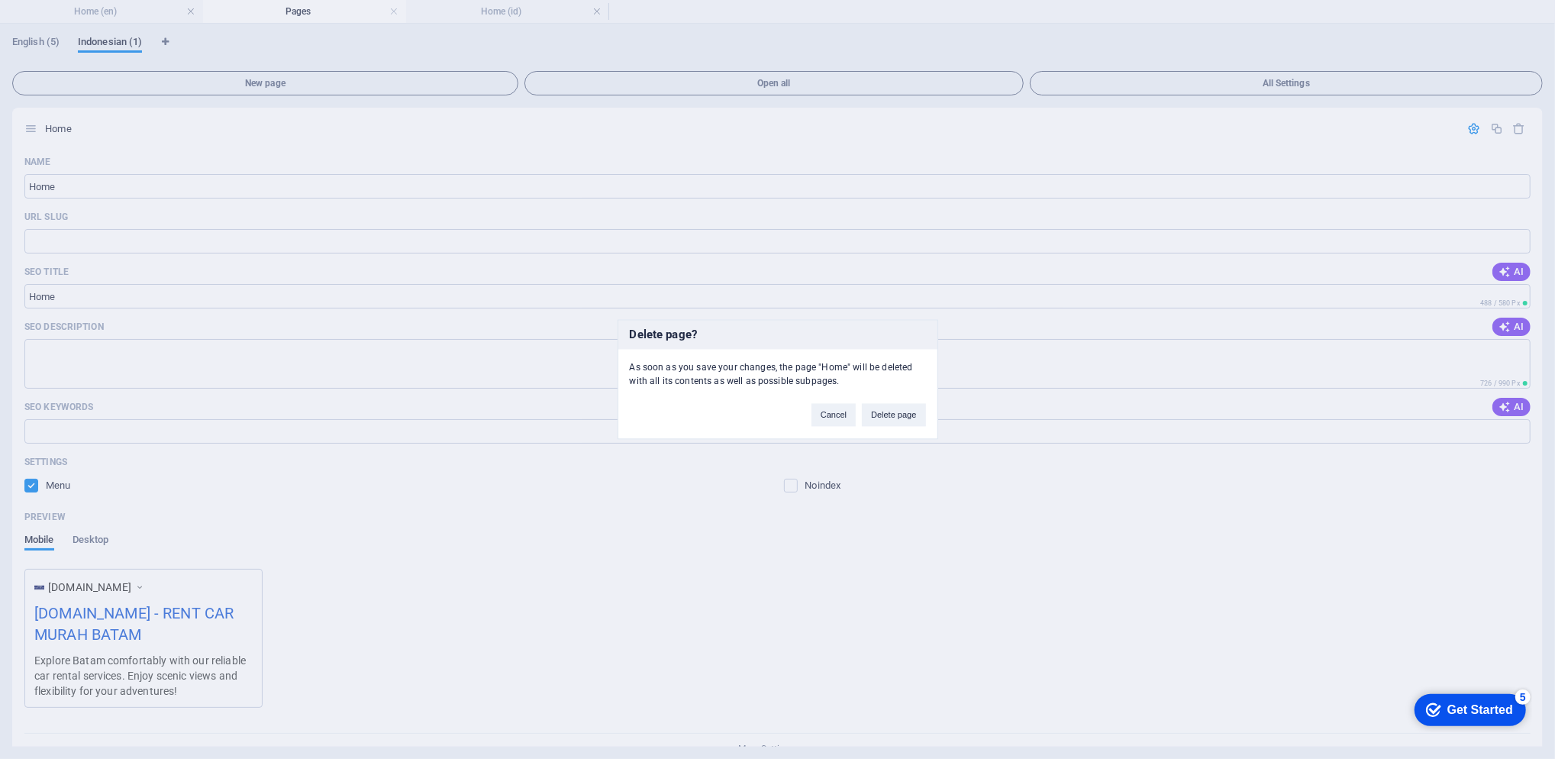
type input "/"
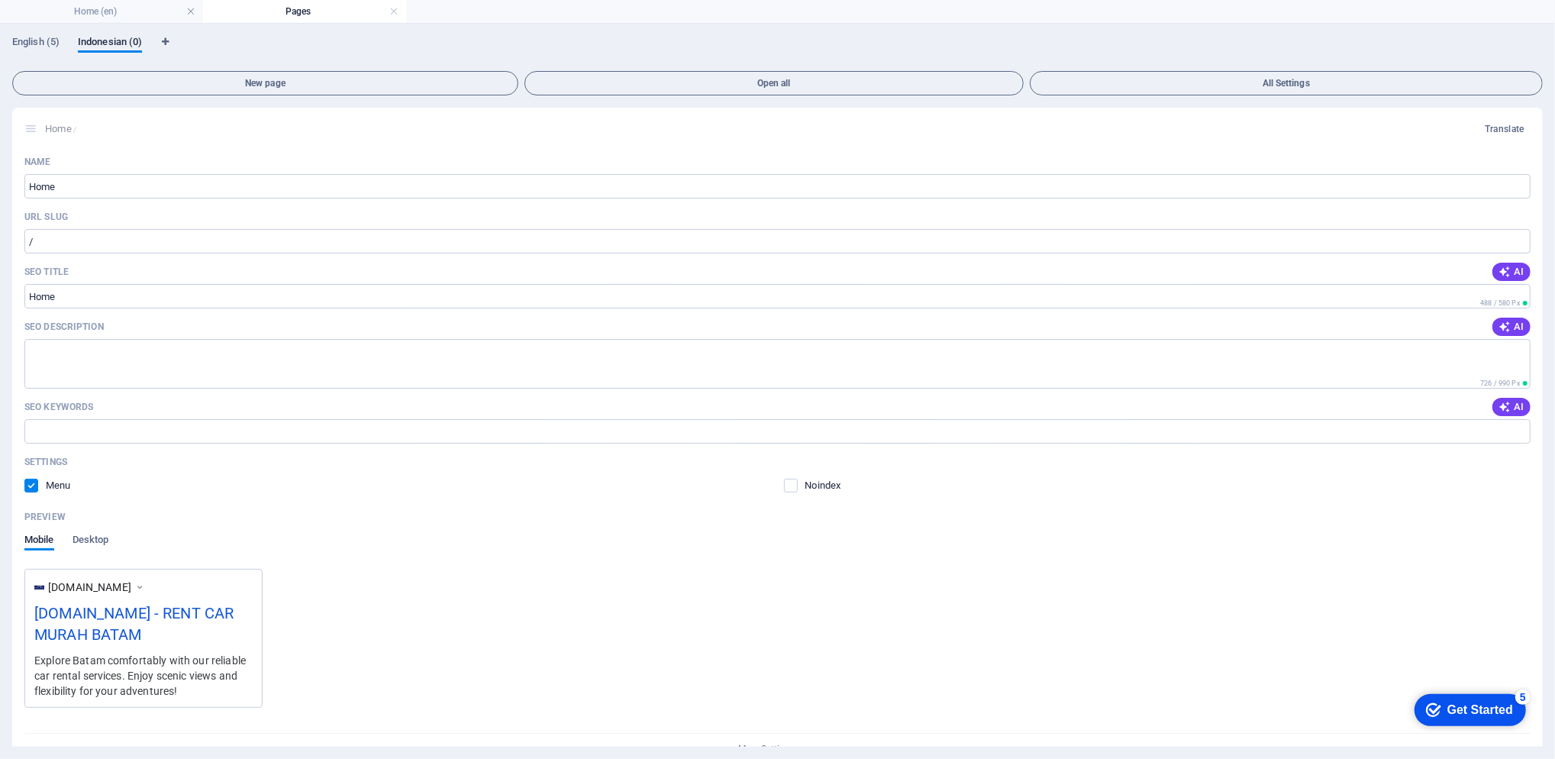
click at [1546, 393] on div "English (5) Indonesian (0) New page Open all All Settings Home / Translate Name…" at bounding box center [777, 391] width 1555 height 735
click at [1543, 393] on div "English (5) Indonesian (0) New page Open all All Settings Home / Translate Name…" at bounding box center [777, 391] width 1555 height 735
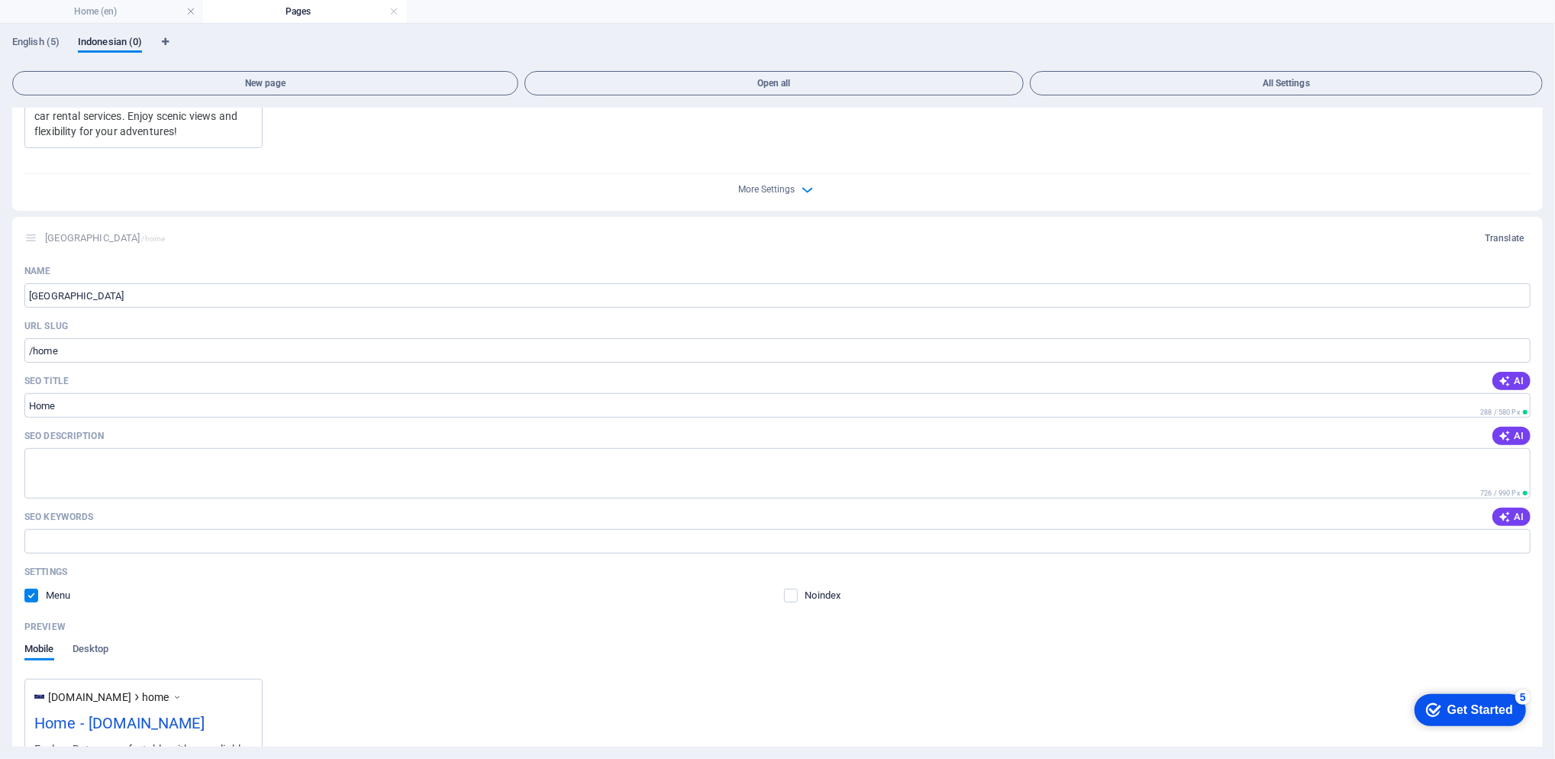
click at [1549, 644] on div "English (5) Indonesian (0) New page Open all All Settings Home / Translate Name…" at bounding box center [777, 391] width 1555 height 735
drag, startPoint x: 1549, startPoint y: 644, endPoint x: 1539, endPoint y: 647, distance: 10.6
click at [1539, 647] on div "Name Indonesia ​ URL SLUG /home ​ SEO Title AI Home ​ 288 / 580 Px SEO Descript…" at bounding box center [777, 558] width 1531 height 599
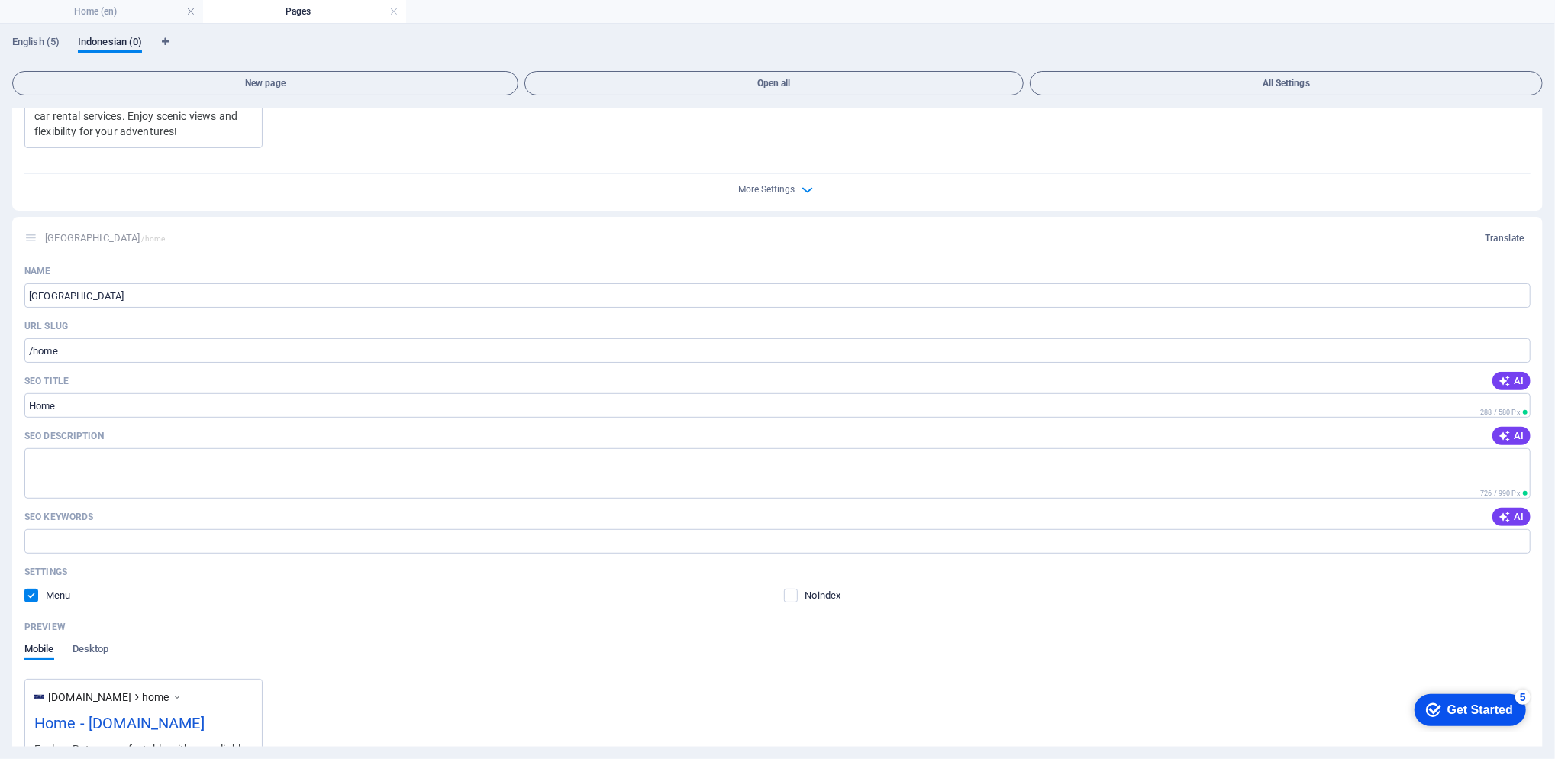
click at [1539, 647] on div "Name Indonesia ​ URL SLUG /home ​ SEO Title AI Home ​ 288 / 580 Px SEO Descript…" at bounding box center [777, 558] width 1531 height 599
click at [1543, 651] on div "English (5) Indonesian (0) New page Open all All Settings Home / Translate Name…" at bounding box center [777, 391] width 1555 height 735
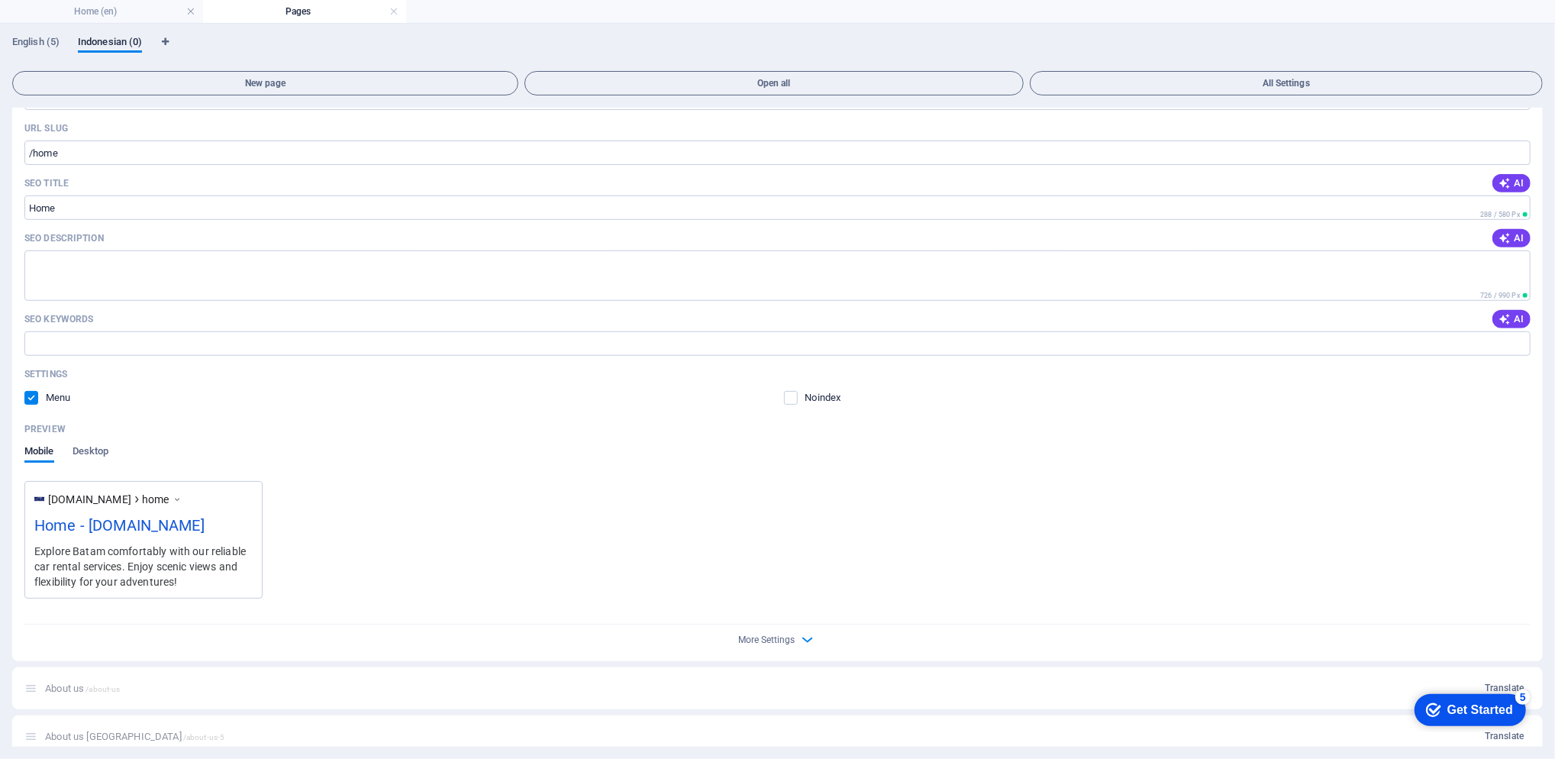
scroll to position [841, 0]
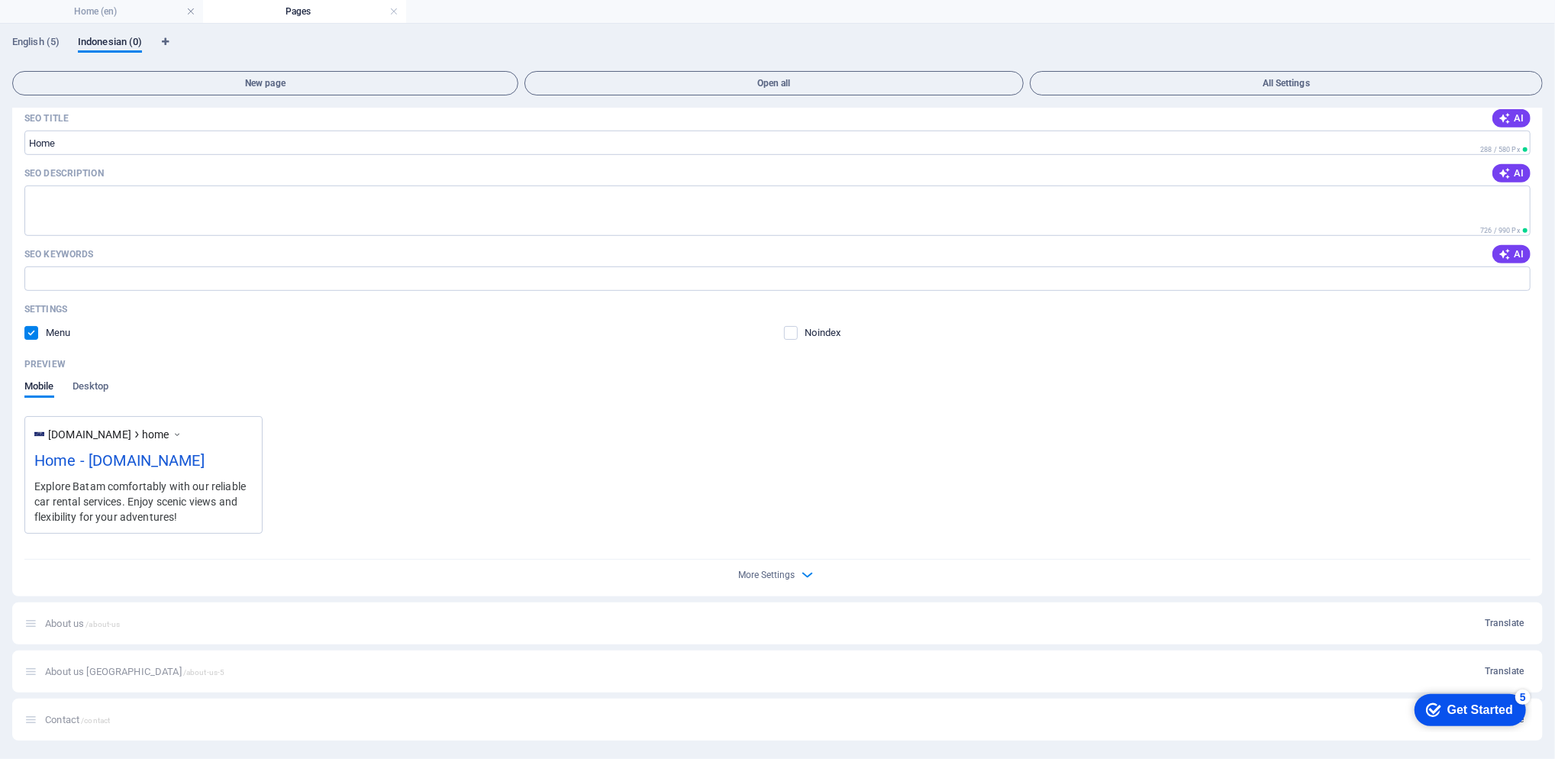
drag, startPoint x: 1540, startPoint y: 605, endPoint x: 1523, endPoint y: 675, distance: 72.2
click at [1523, 675] on div "Home / Translate Name Home ​ URL SLUG / ​ SEO Title AI ​ 488 / 580 Px SEO Descr…" at bounding box center [777, 12] width 1531 height 1455
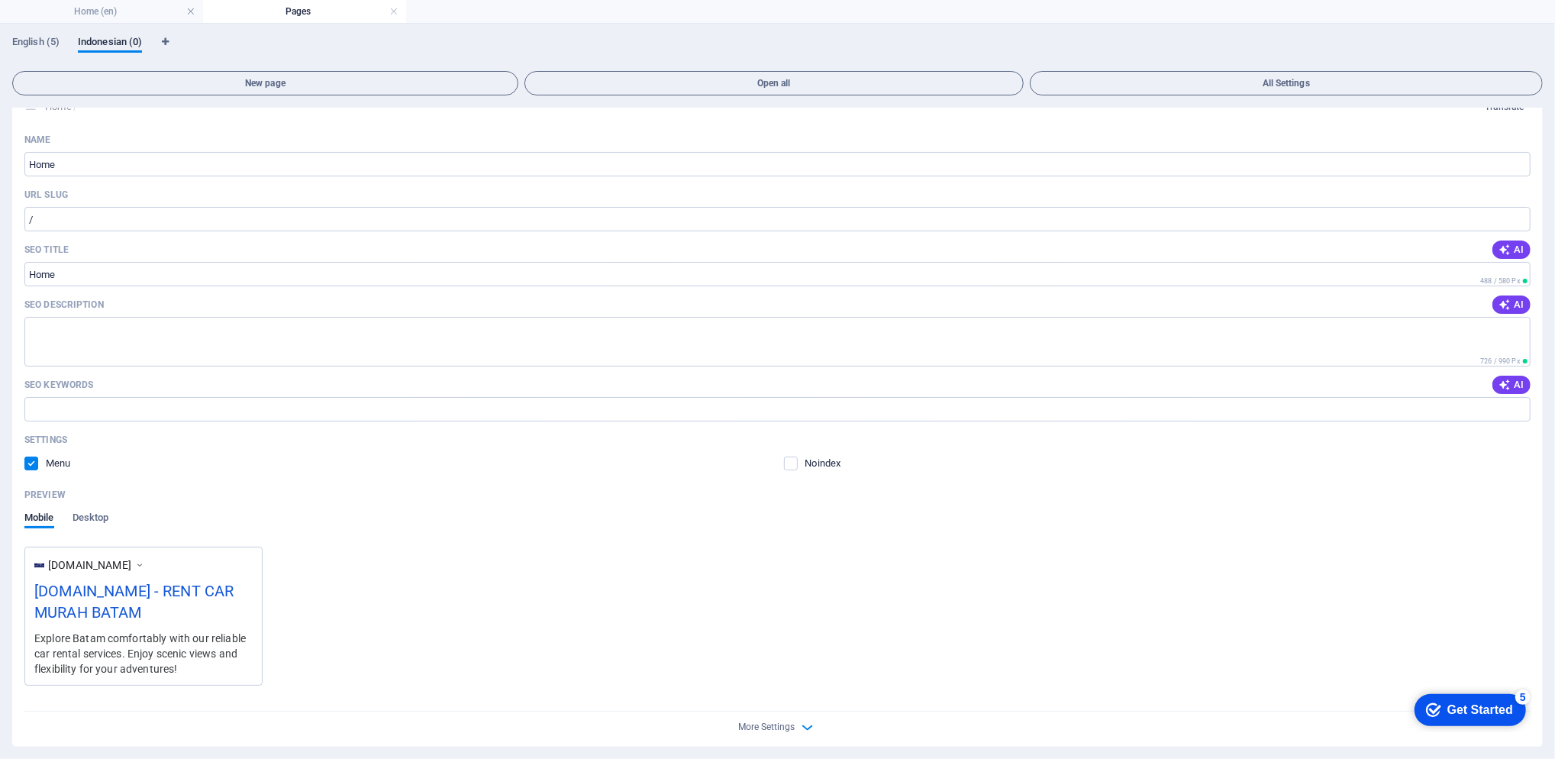
scroll to position [0, 0]
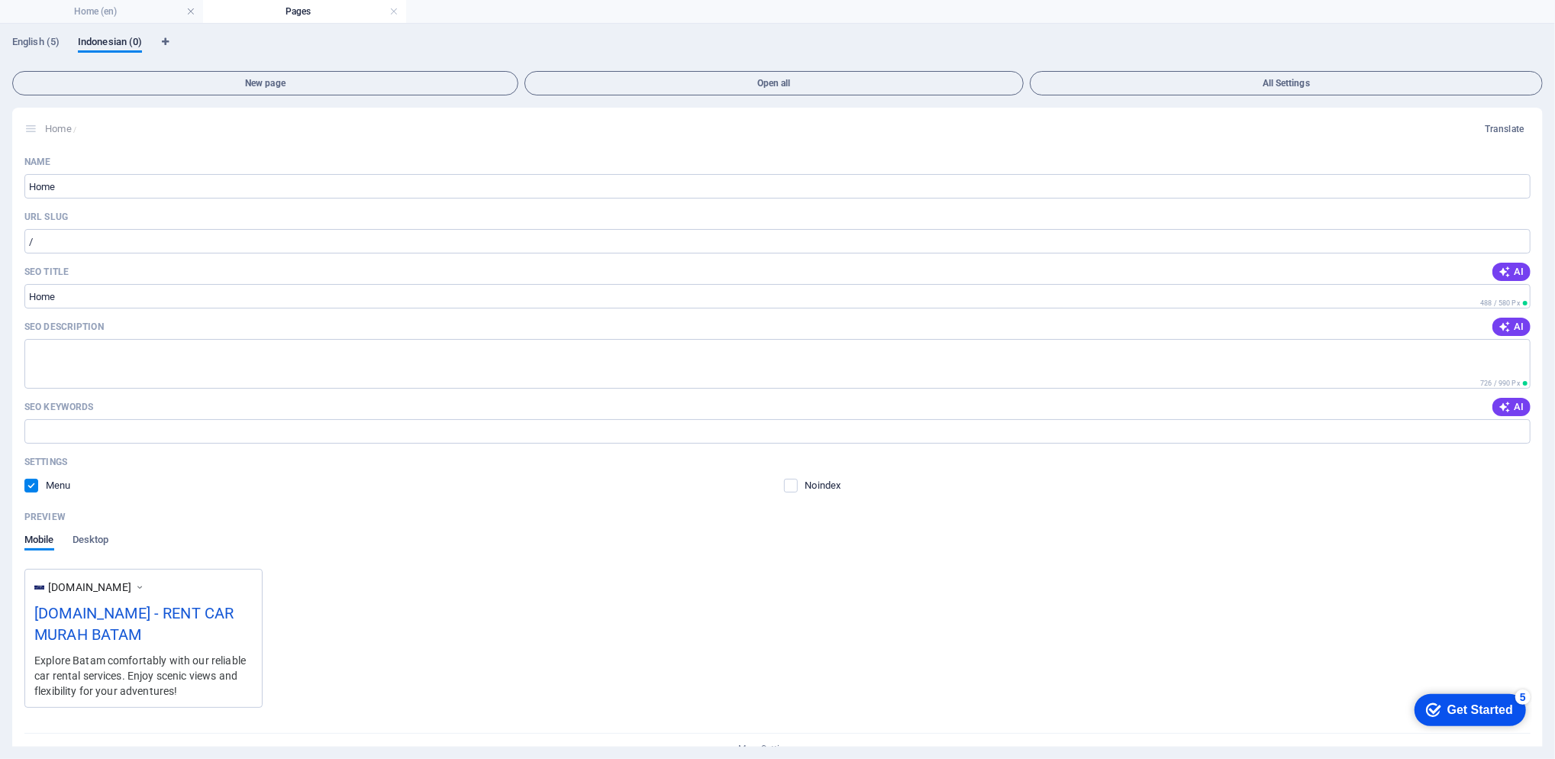
click at [88, 8] on h4 "Home (en)" at bounding box center [101, 11] width 203 height 17
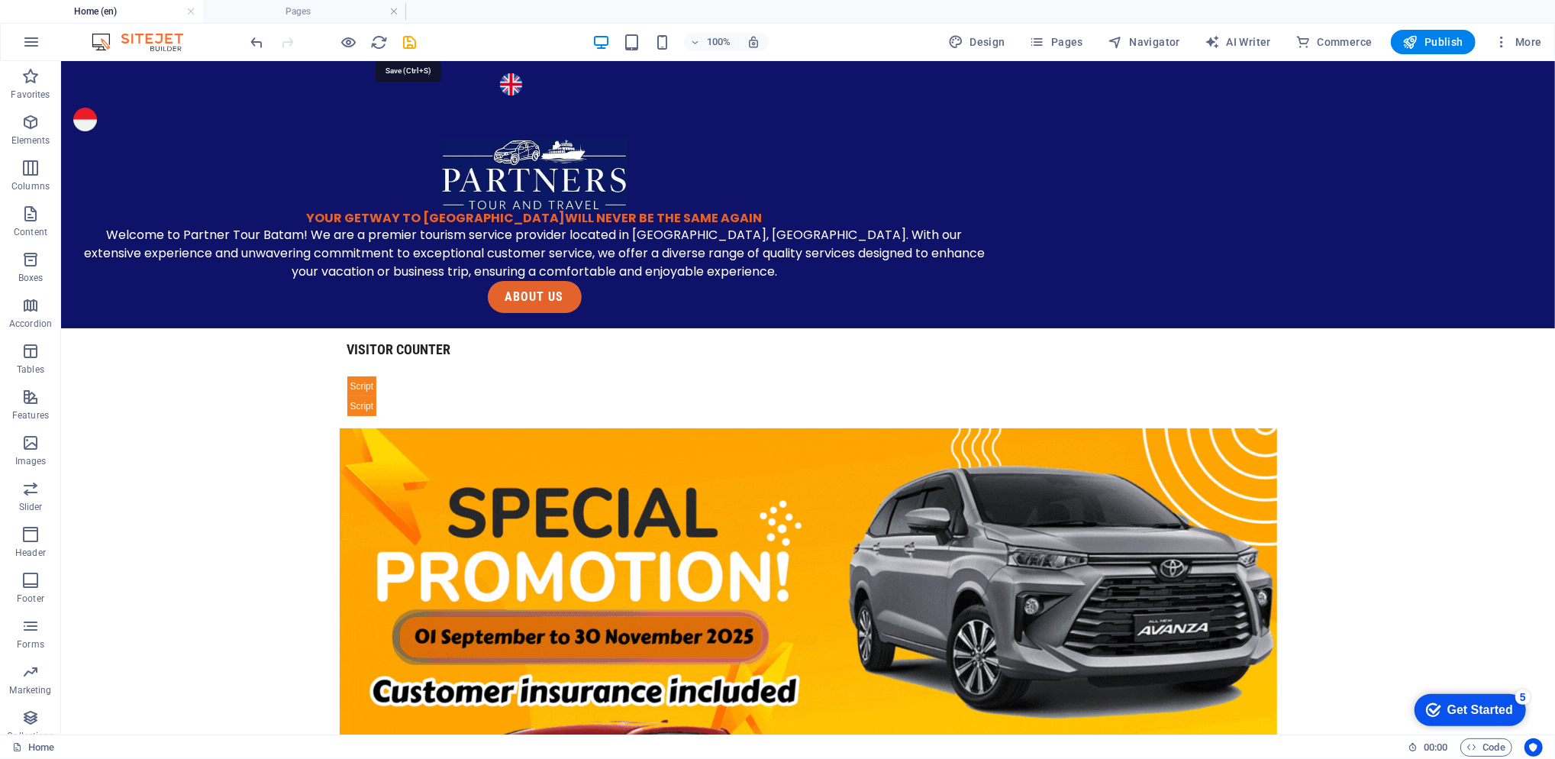
click at [404, 49] on icon "save" at bounding box center [411, 43] width 18 height 18
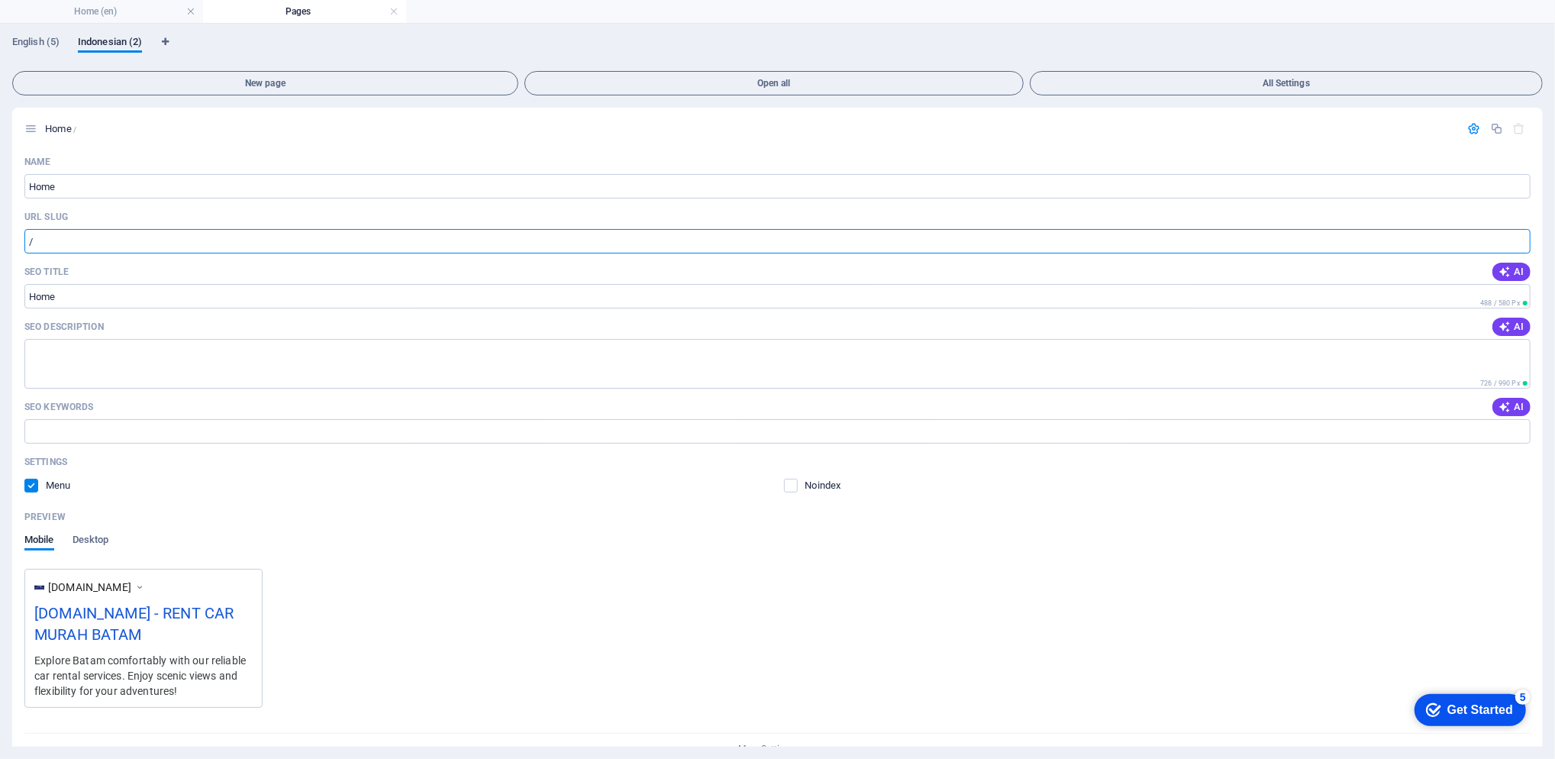
click at [111, 233] on input "/" at bounding box center [777, 241] width 1506 height 24
click at [51, 38] on span "English (5)" at bounding box center [35, 43] width 47 height 21
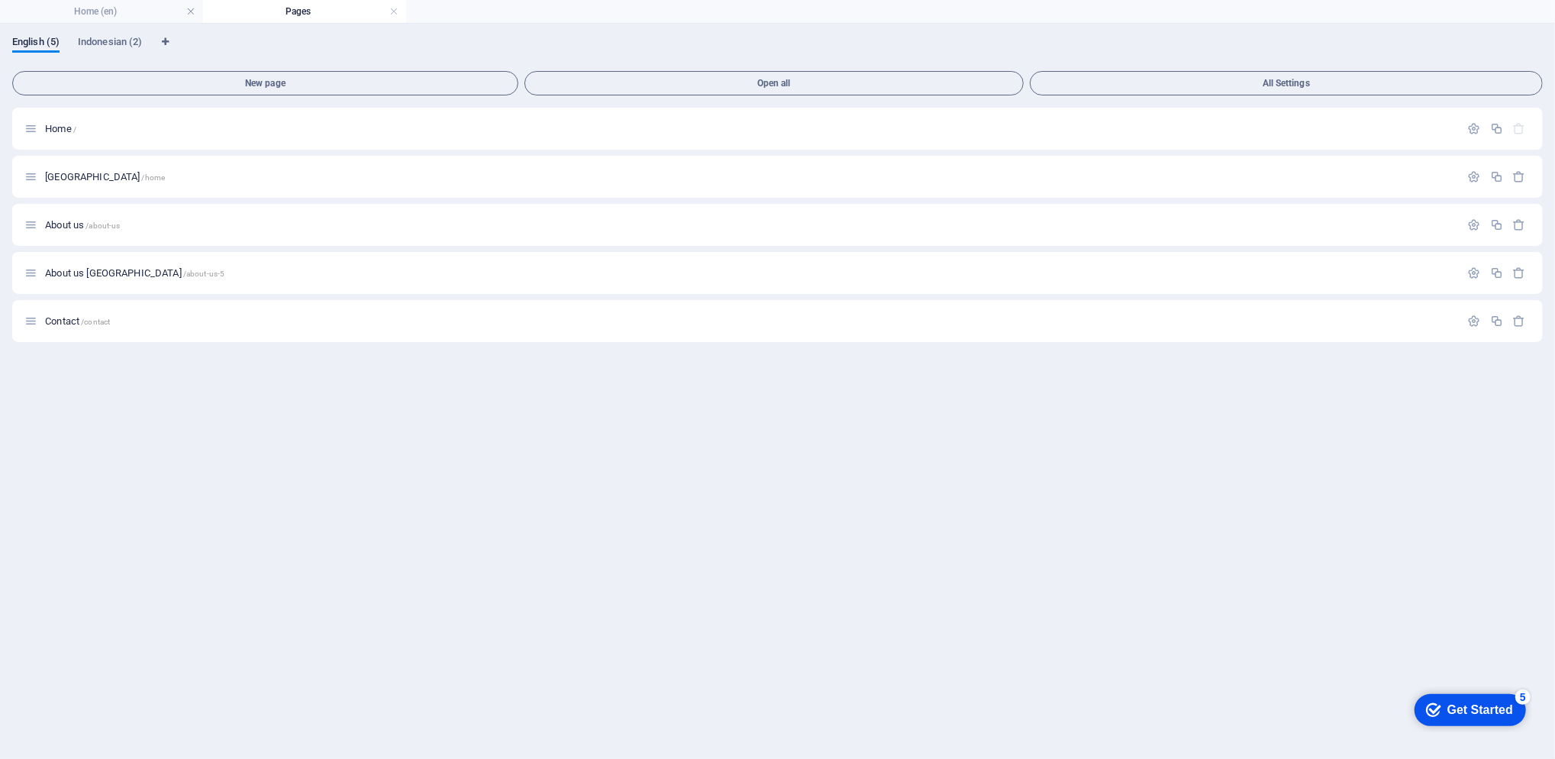
click at [80, 8] on h4 "Home (en)" at bounding box center [101, 11] width 203 height 17
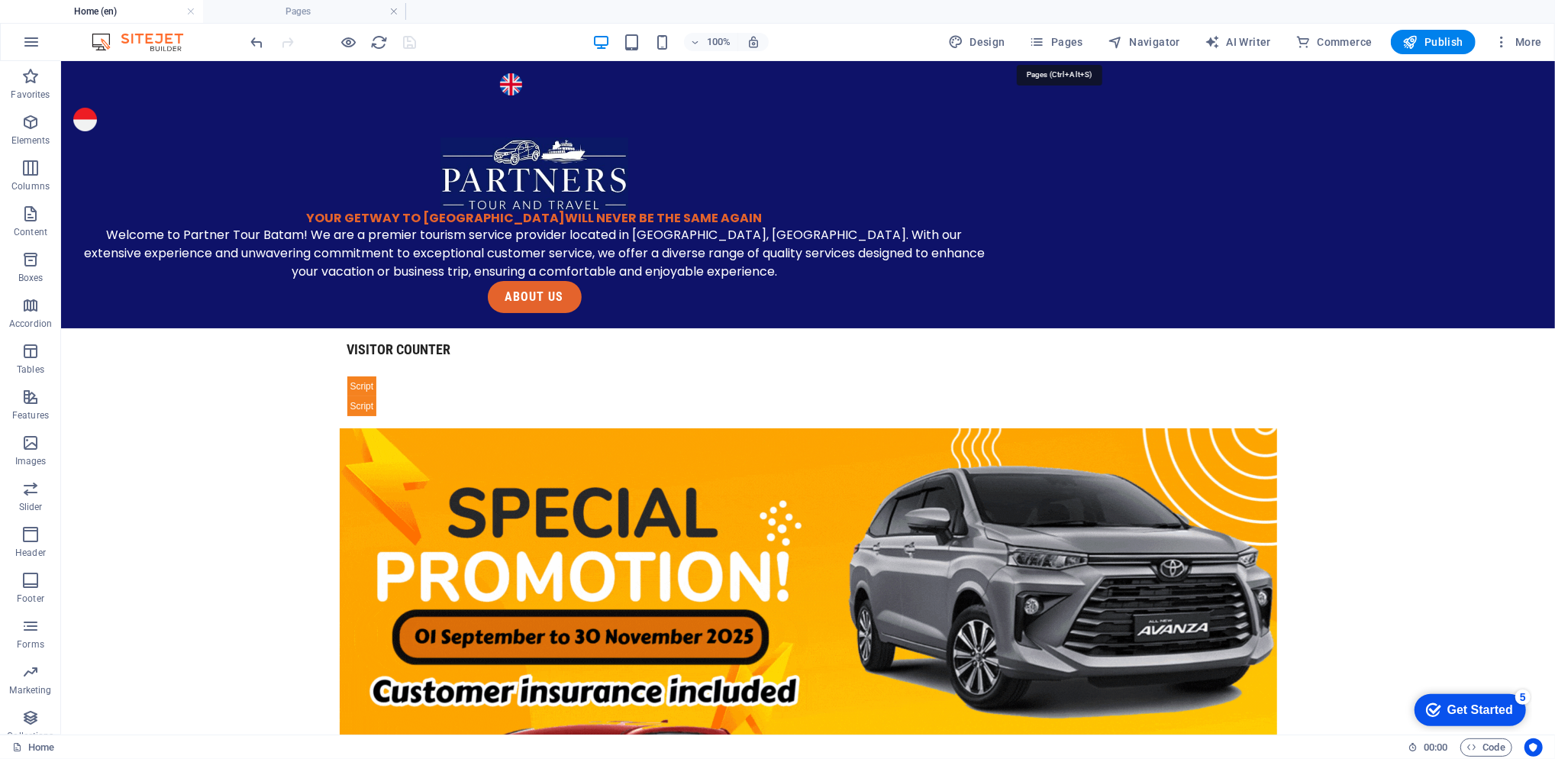
click at [1070, 38] on span "Pages" at bounding box center [1056, 41] width 53 height 15
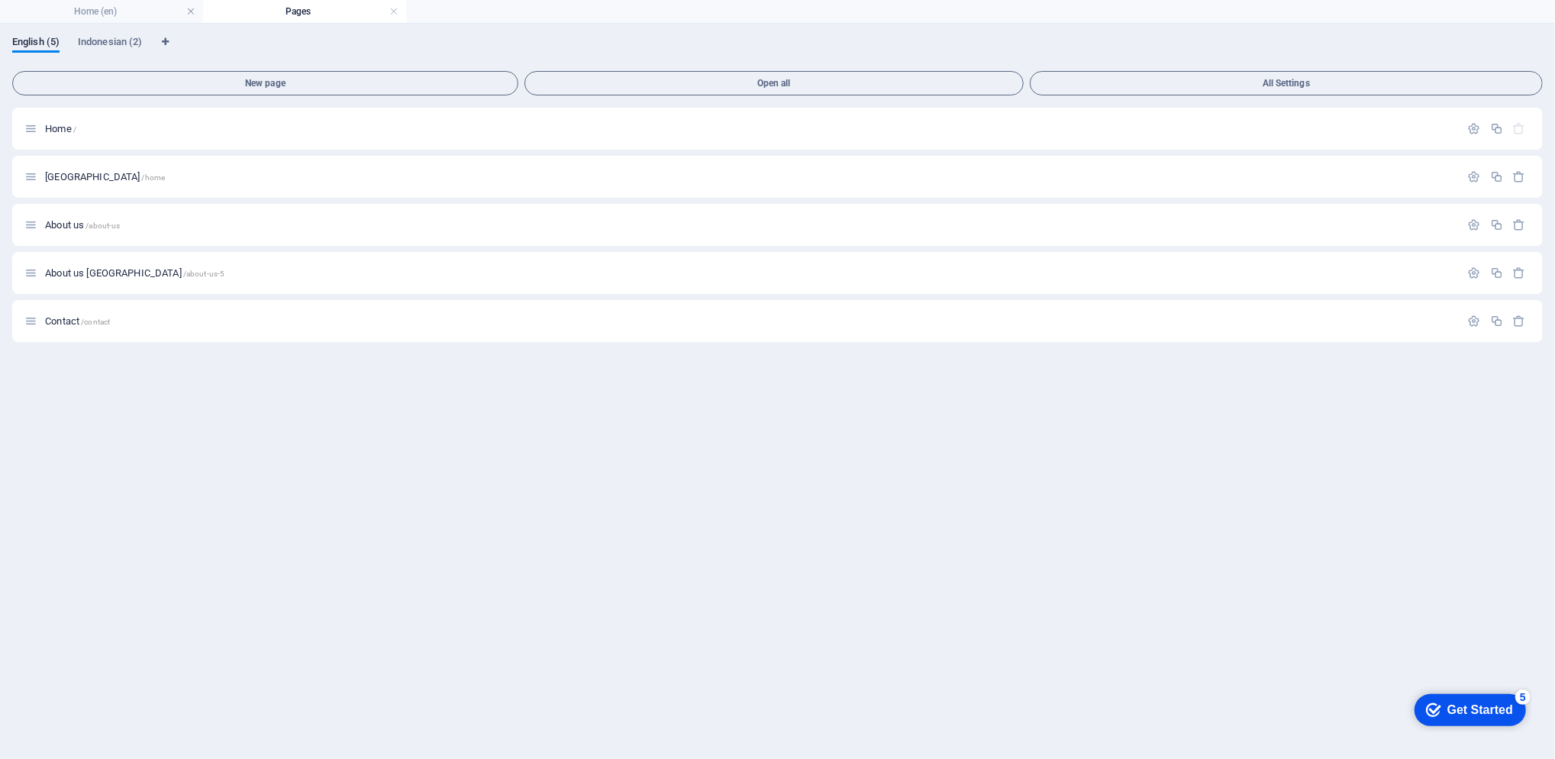
click at [1122, 76] on button "All Settings" at bounding box center [1286, 83] width 513 height 24
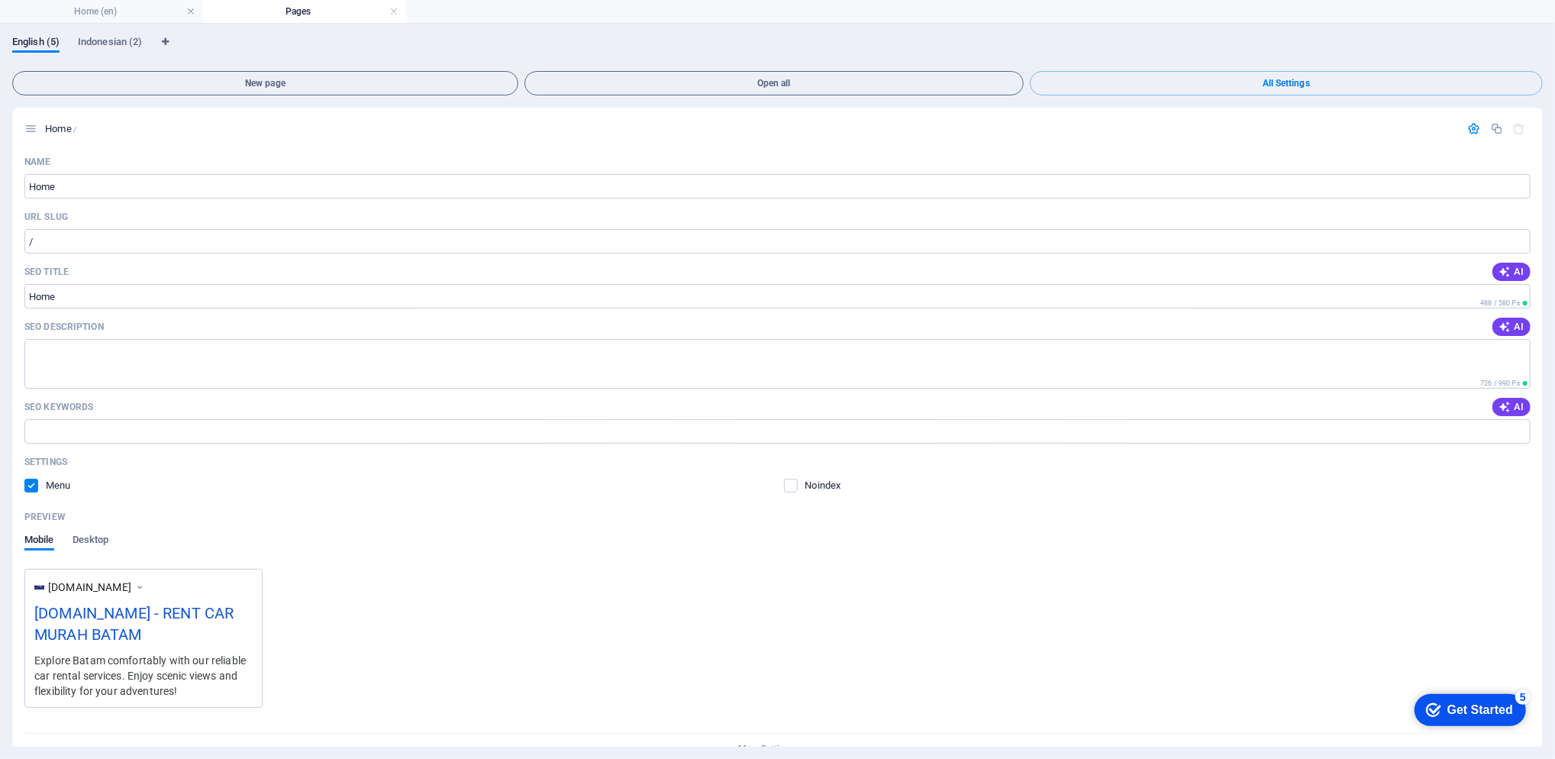
scroll to position [2432, 0]
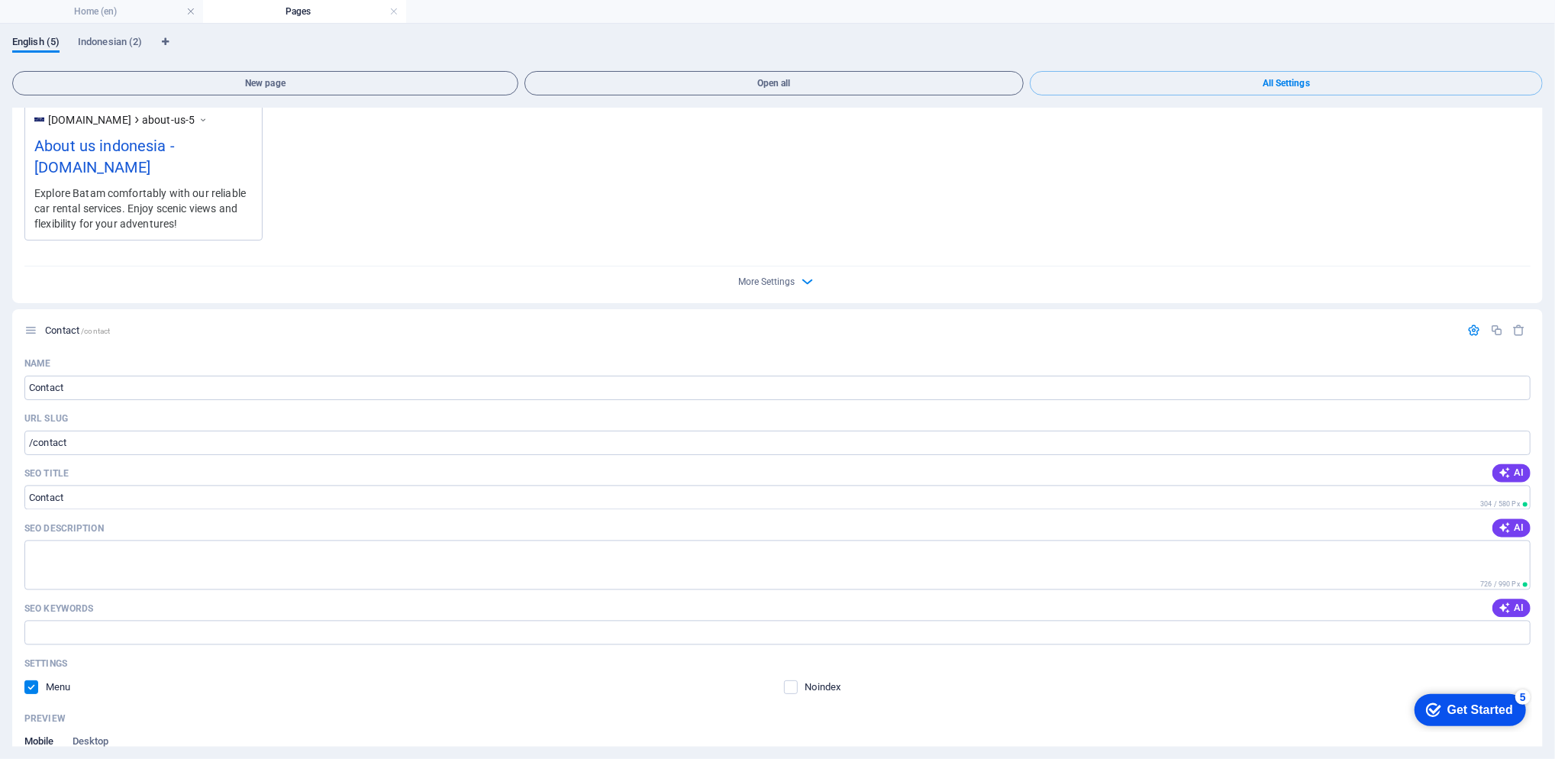
click at [123, 39] on span "Indonesian (2)" at bounding box center [110, 43] width 64 height 21
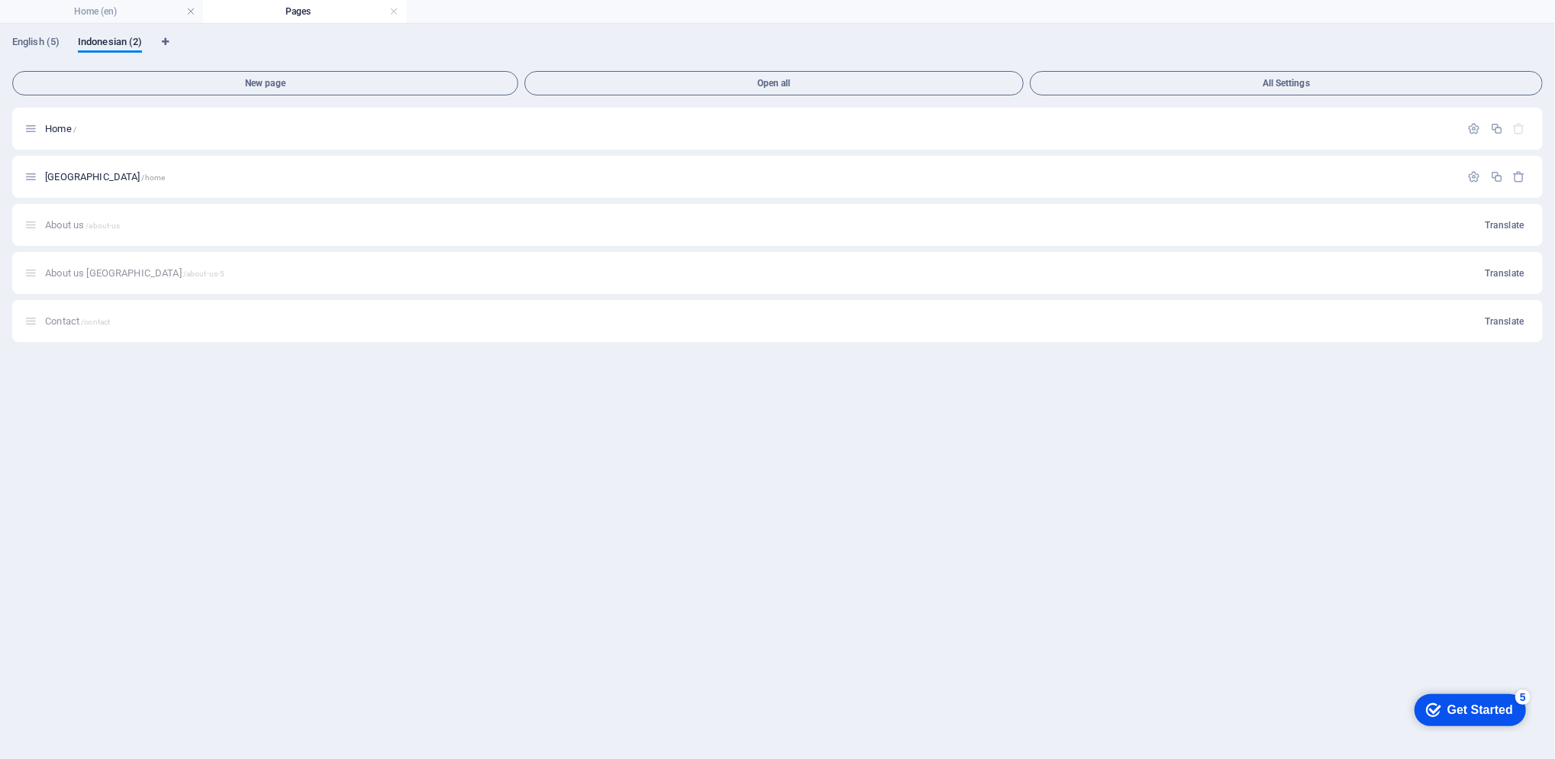
click at [1473, 129] on icon "button" at bounding box center [1474, 128] width 13 height 13
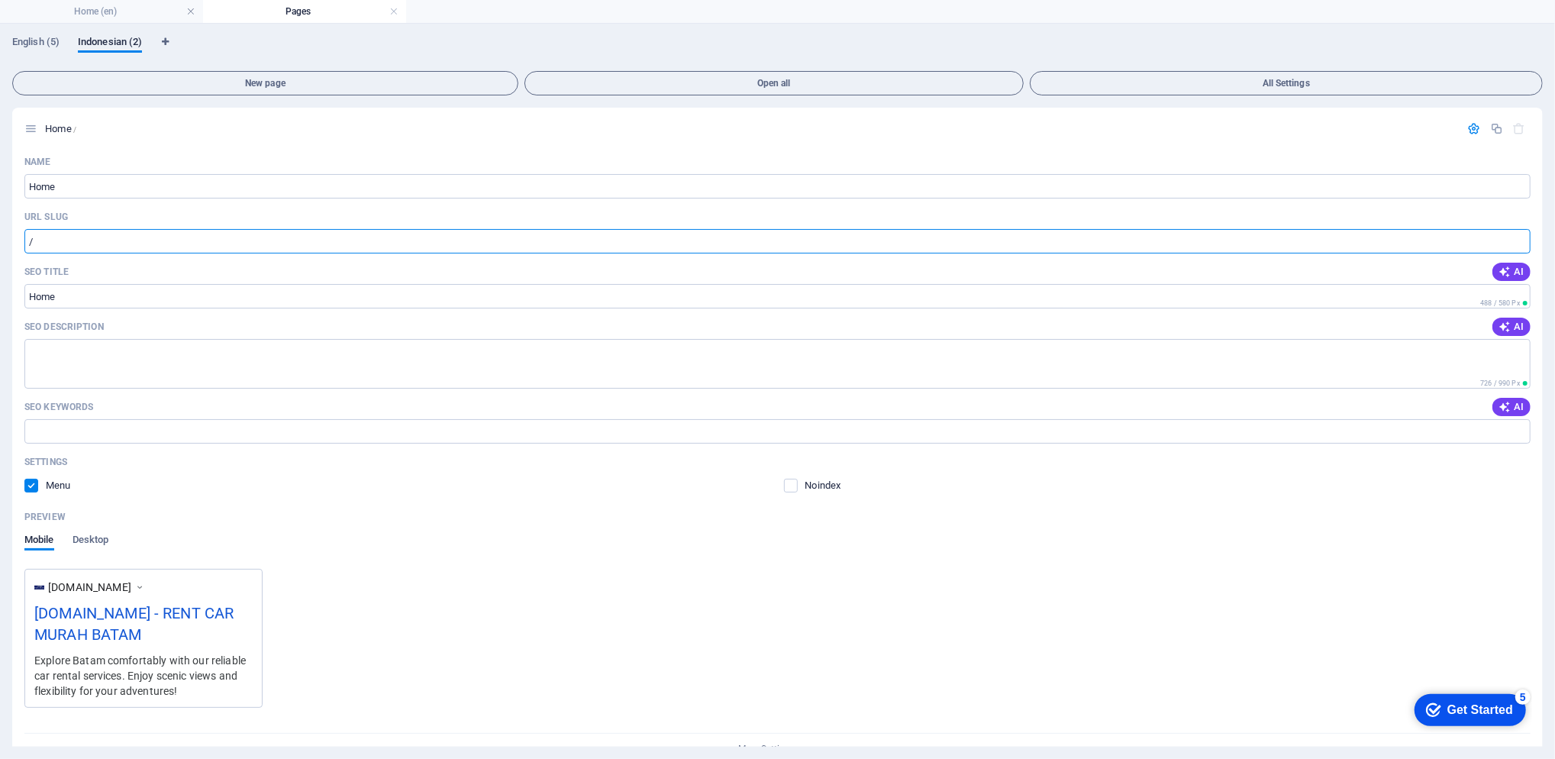
click at [1011, 238] on input "/" at bounding box center [777, 241] width 1506 height 24
click at [37, 41] on span "English (5)" at bounding box center [35, 43] width 47 height 21
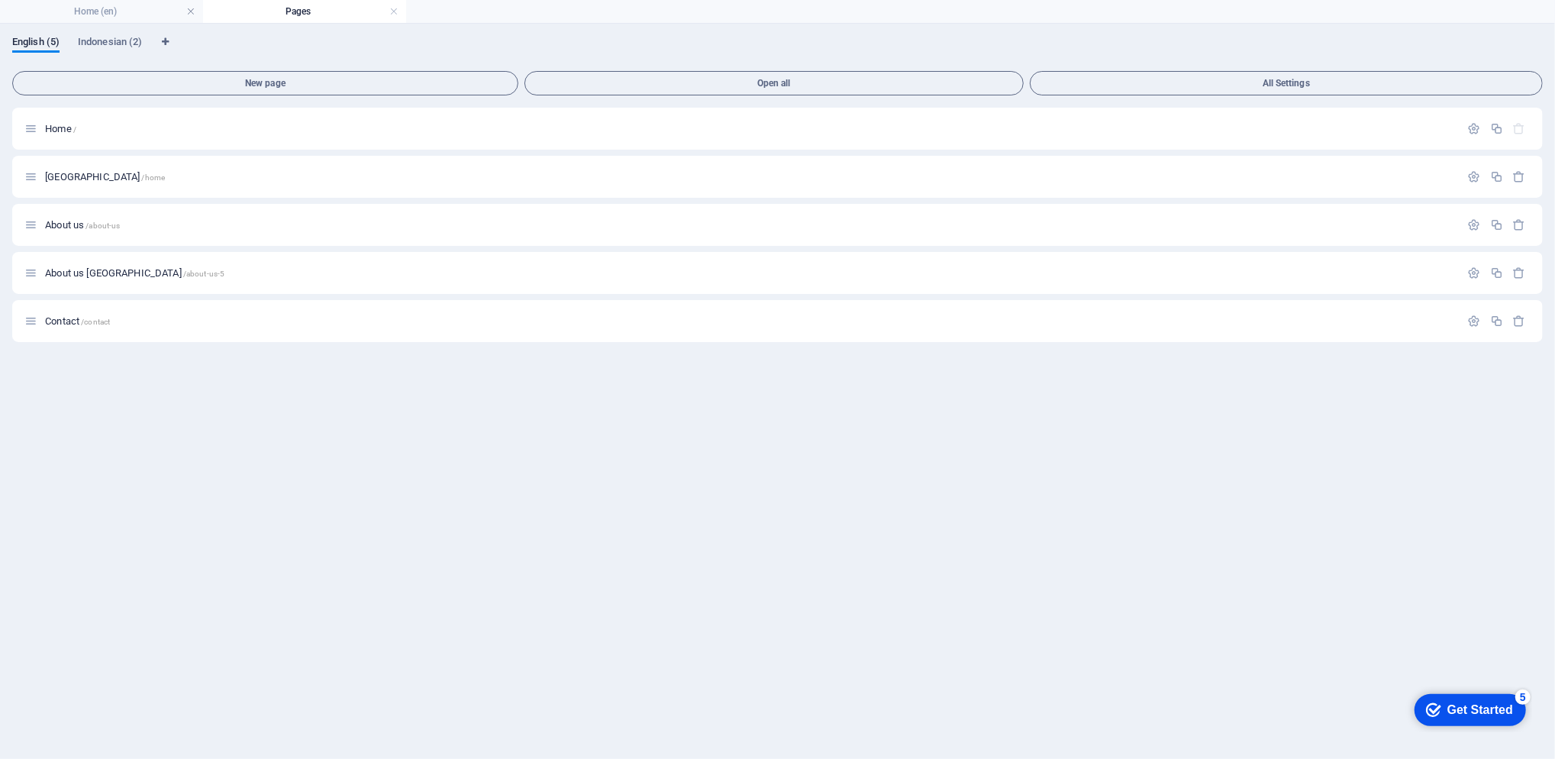
click at [131, 41] on span "Indonesian (2)" at bounding box center [110, 43] width 64 height 21
click at [1469, 133] on icon "button" at bounding box center [1474, 128] width 13 height 13
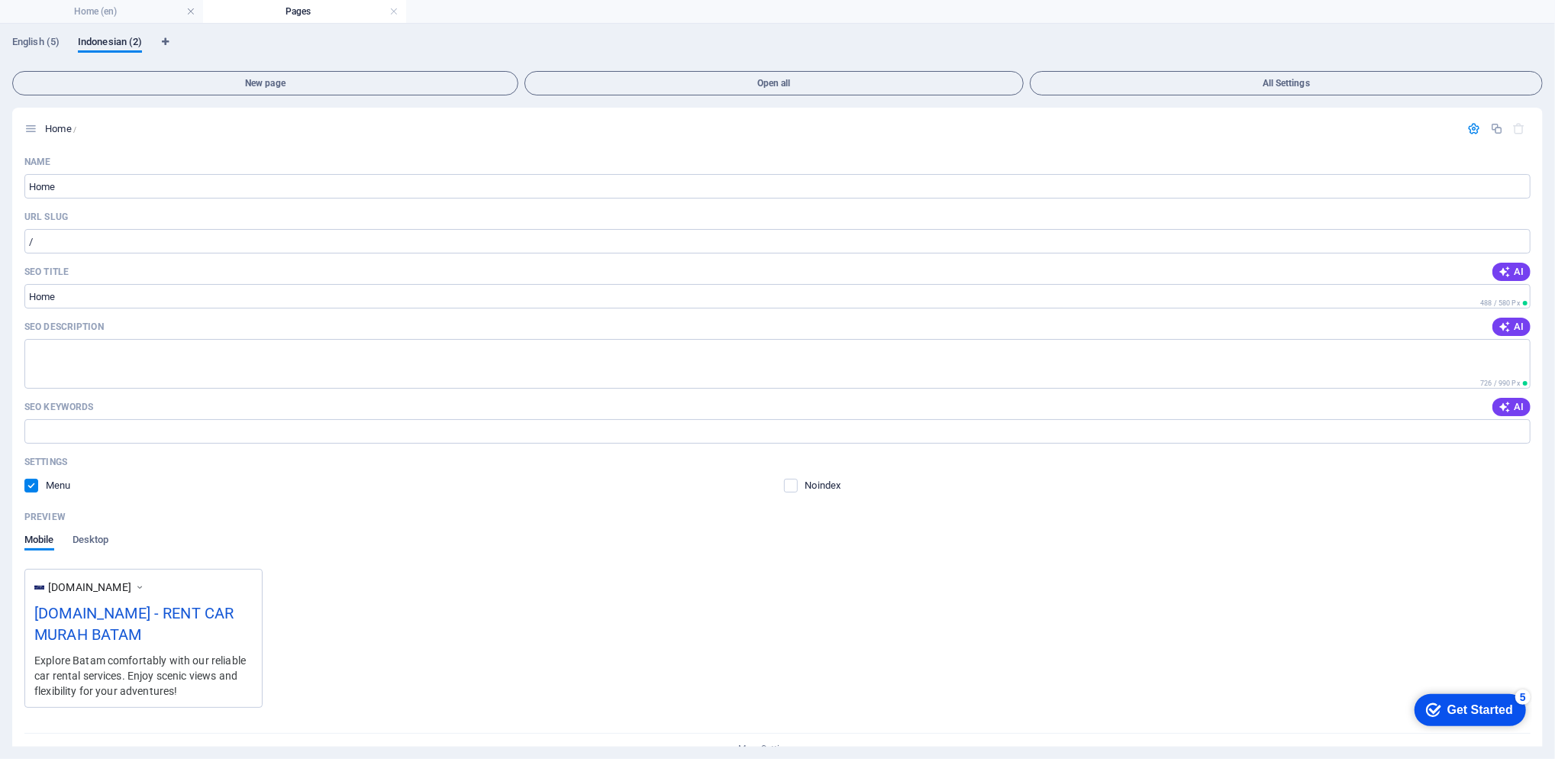
click at [88, 533] on div "Preview Mobile Desktop" at bounding box center [777, 537] width 1506 height 64
click at [88, 542] on span "Desktop" at bounding box center [91, 541] width 37 height 21
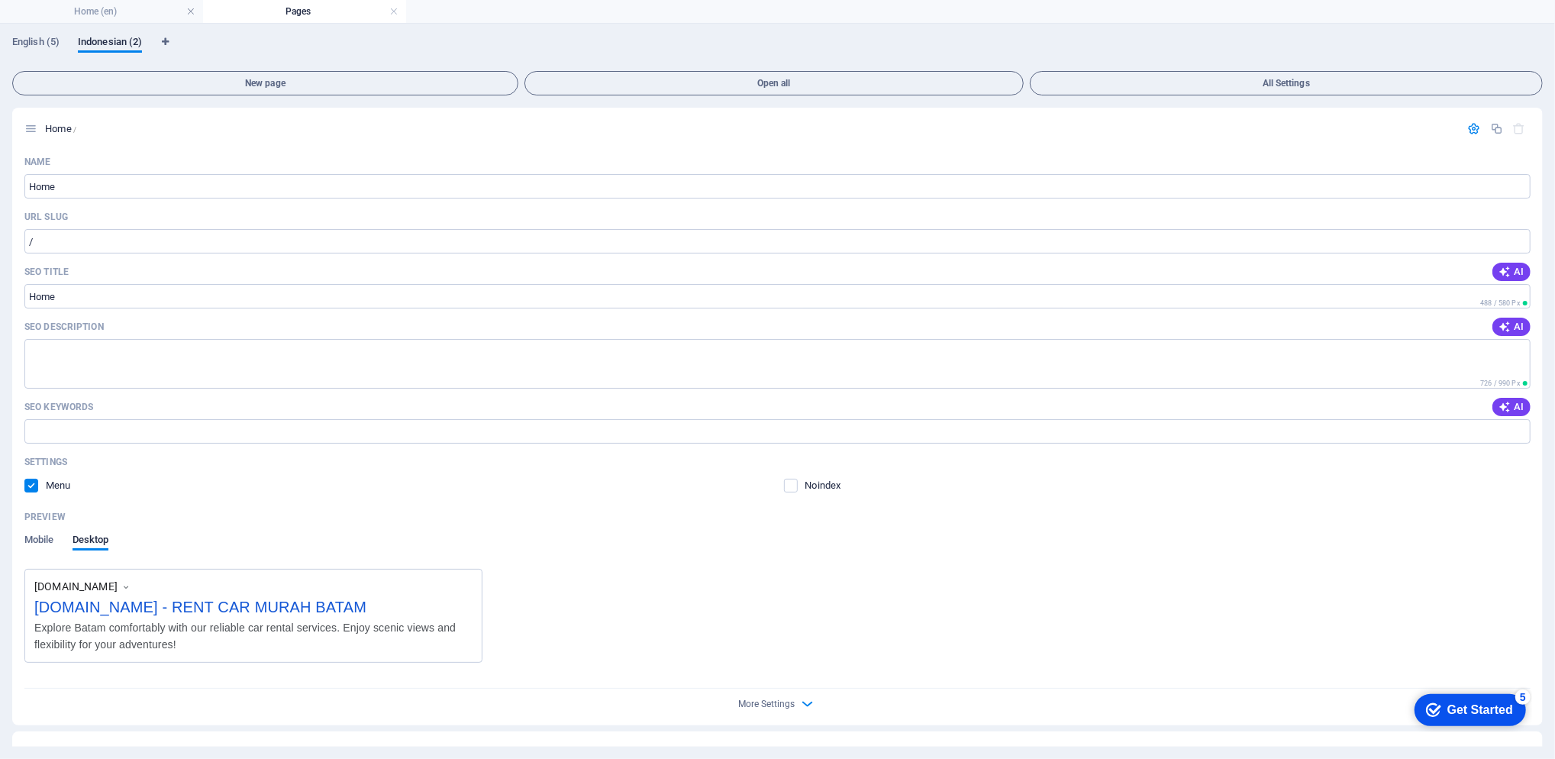
scroll to position [40, 0]
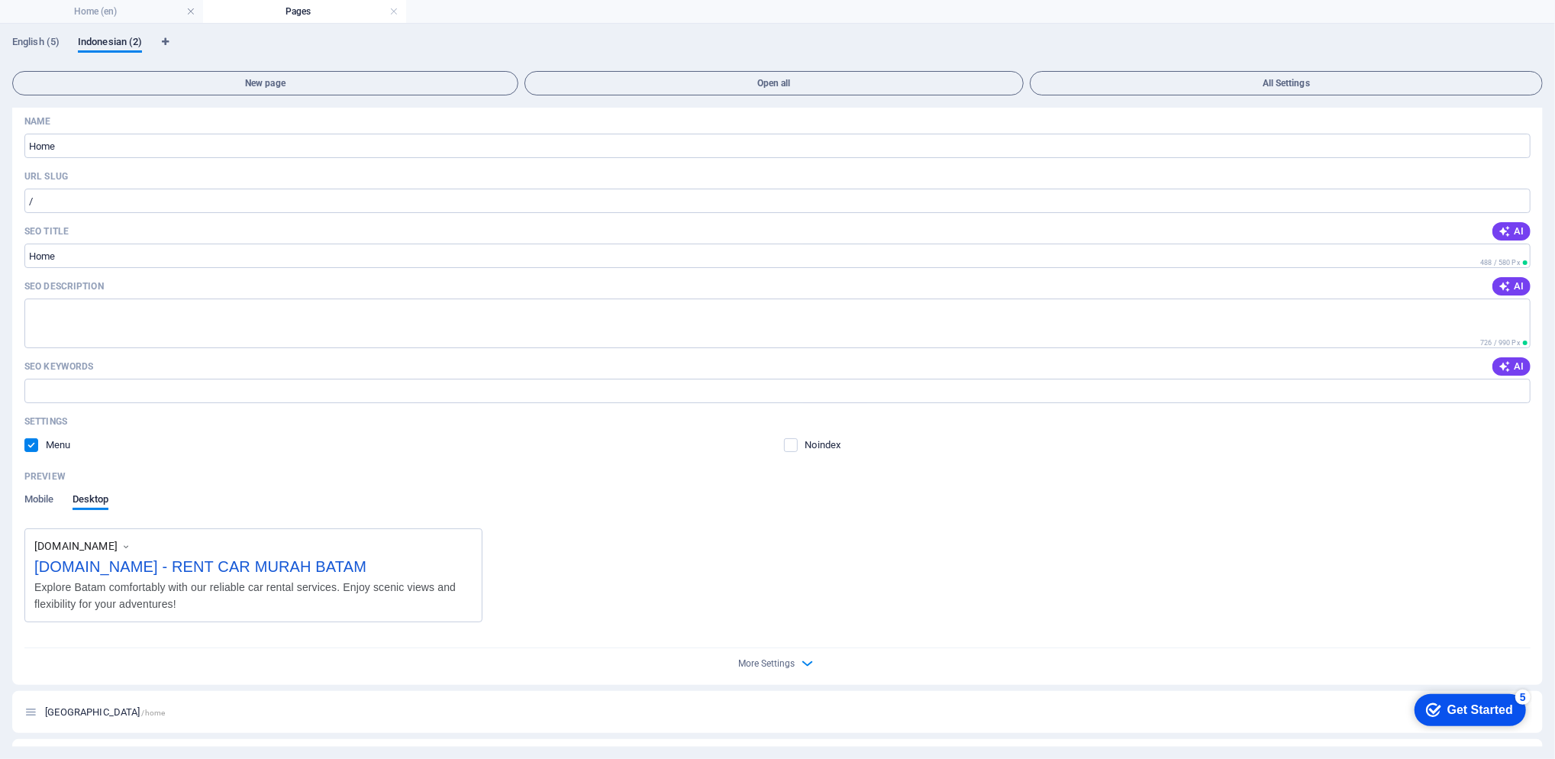
click at [51, 40] on span "English (5)" at bounding box center [35, 43] width 47 height 21
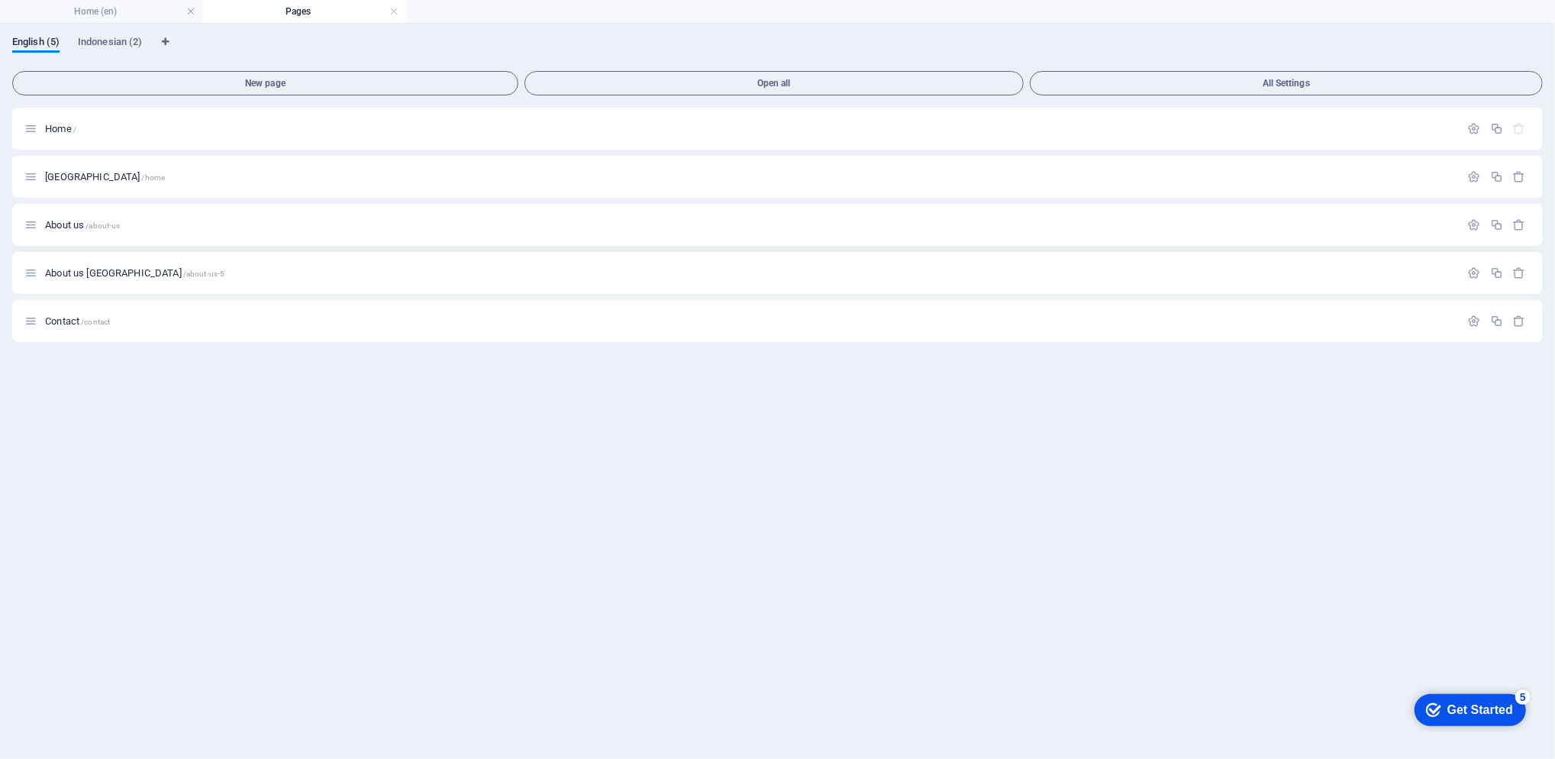
click at [100, 11] on h4 "Home (en)" at bounding box center [101, 11] width 203 height 17
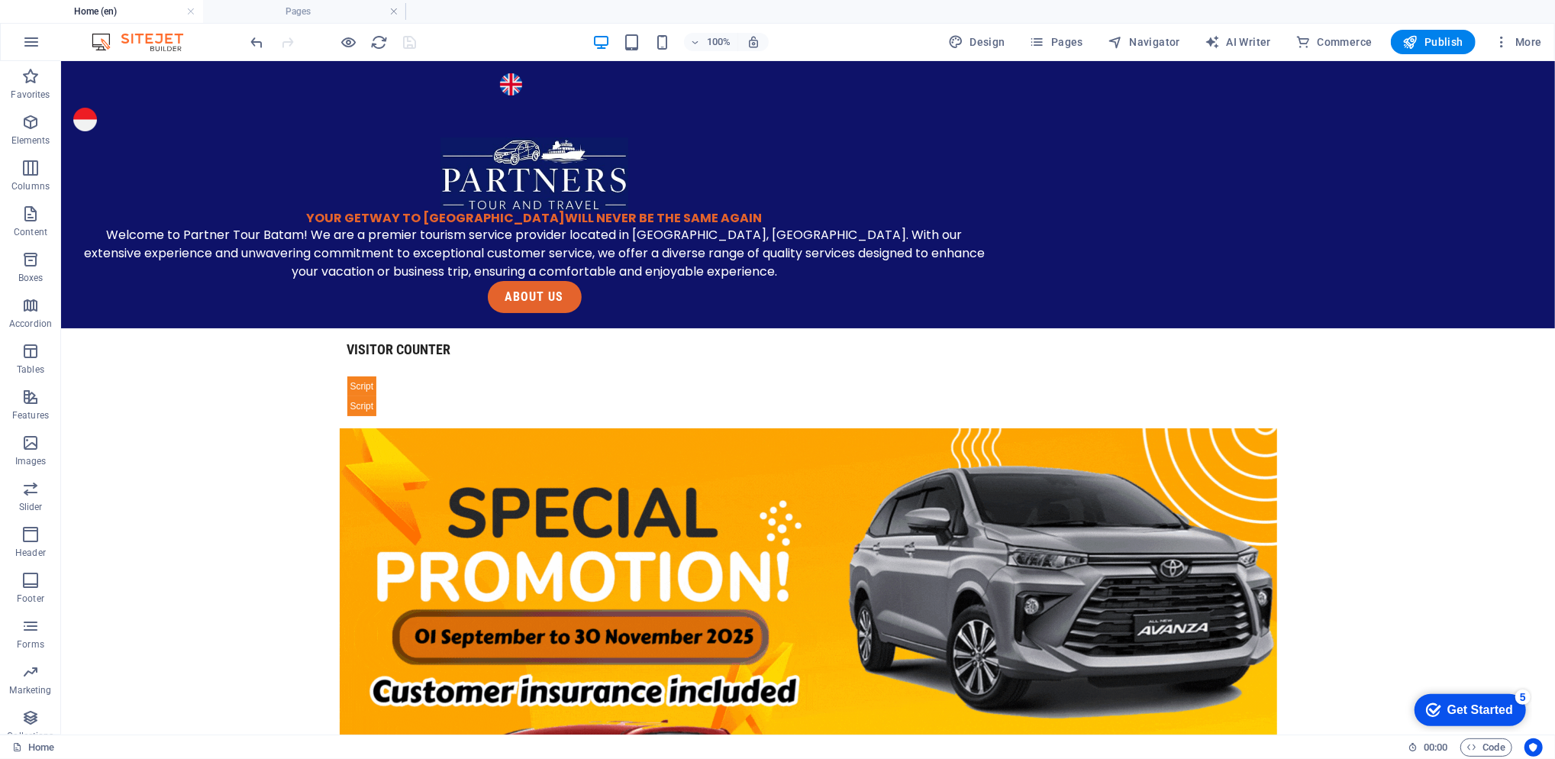
click at [1505, 41] on icon "button" at bounding box center [1501, 41] width 15 height 15
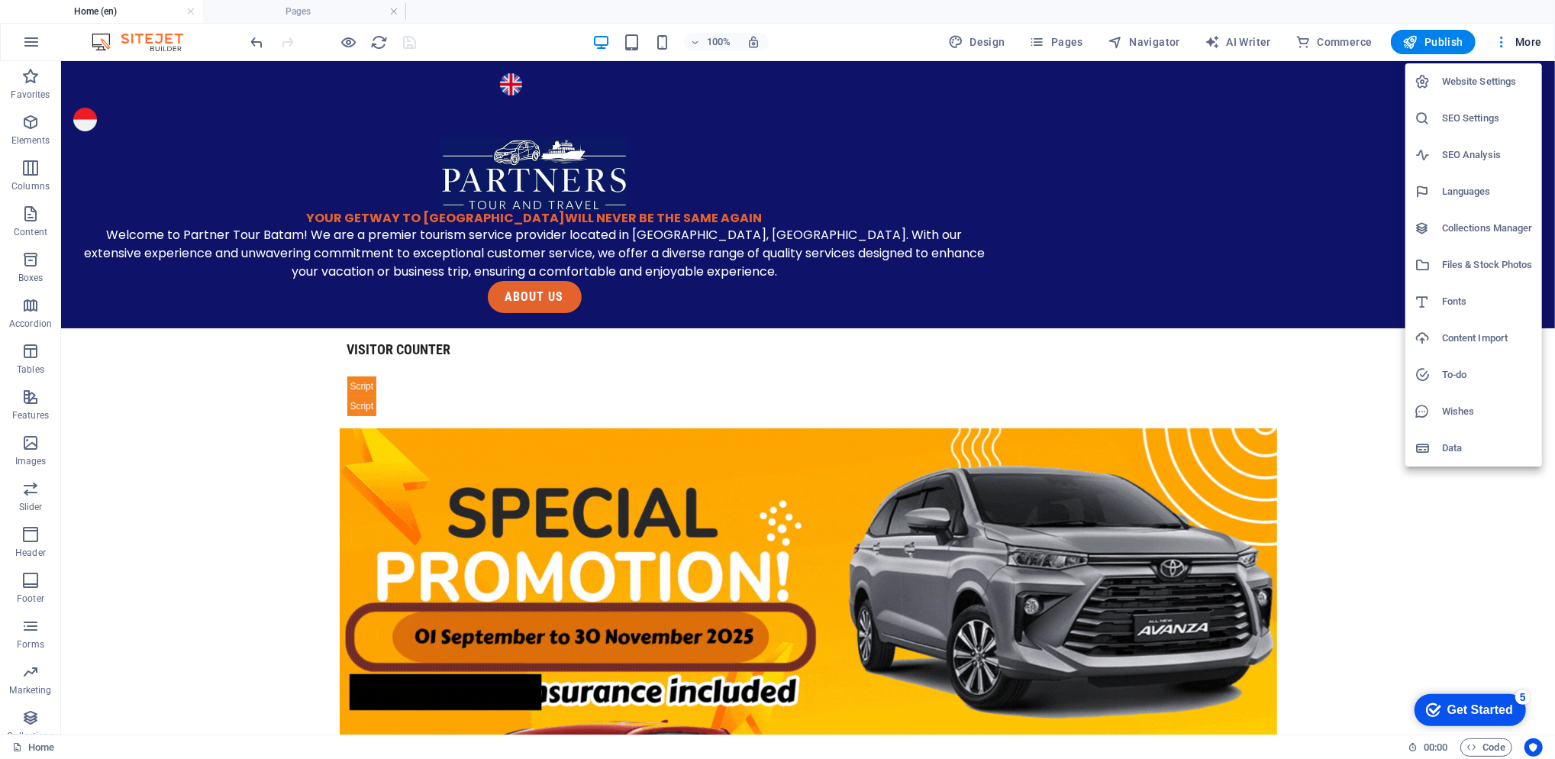
click at [1476, 191] on h6 "Languages" at bounding box center [1487, 191] width 91 height 18
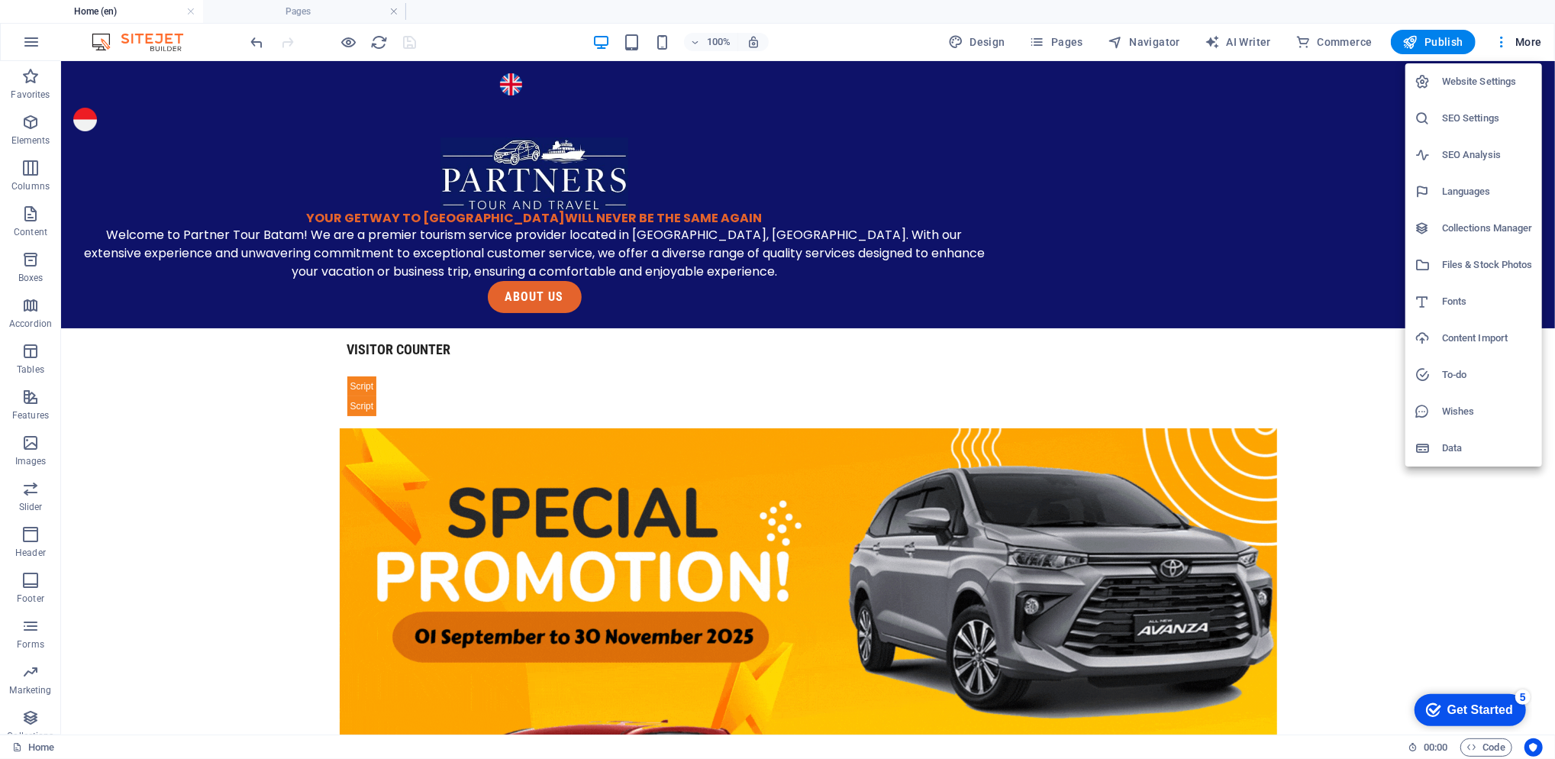
select select "41"
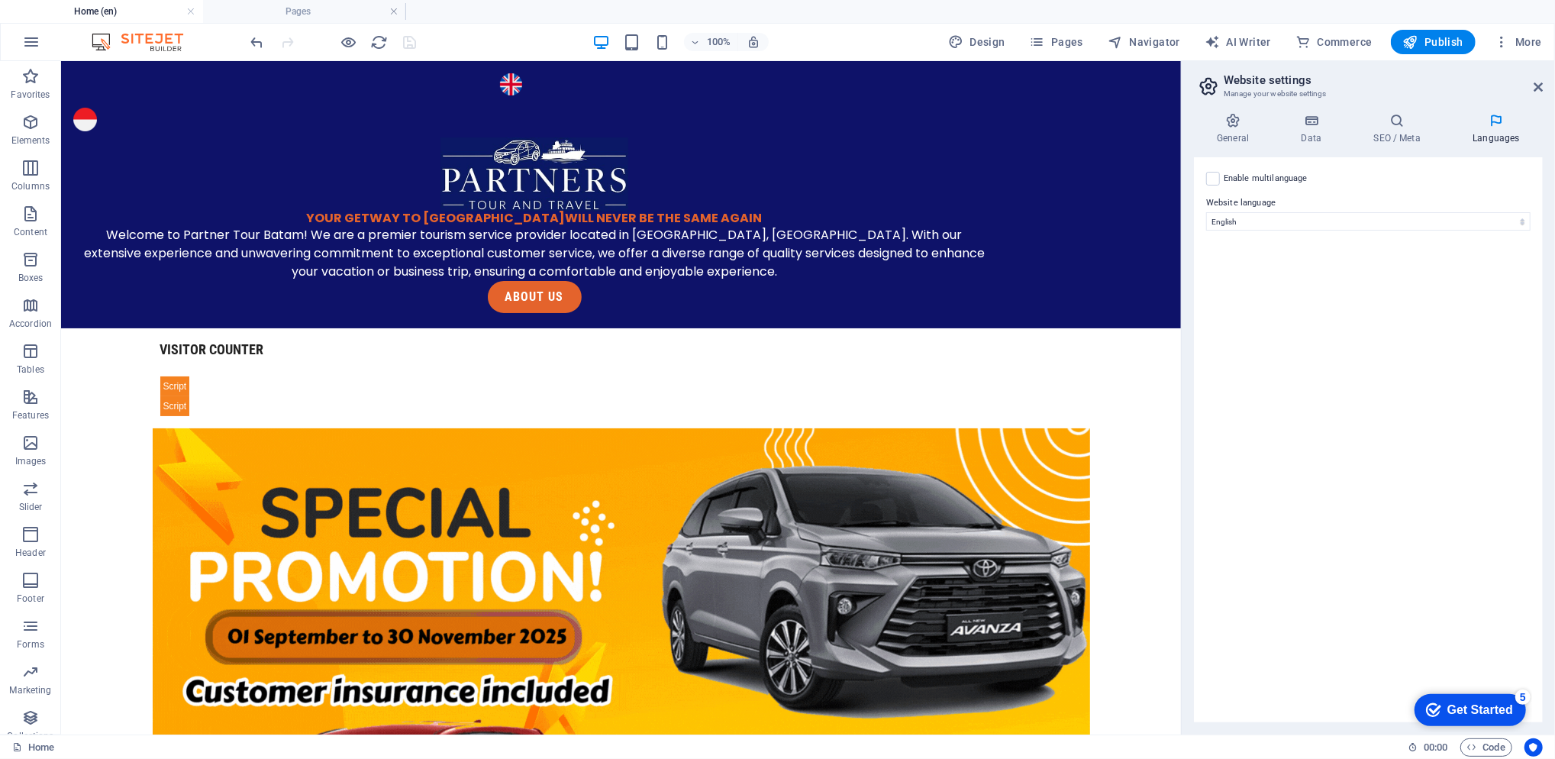
click at [1441, 43] on span "Publish" at bounding box center [1433, 41] width 60 height 15
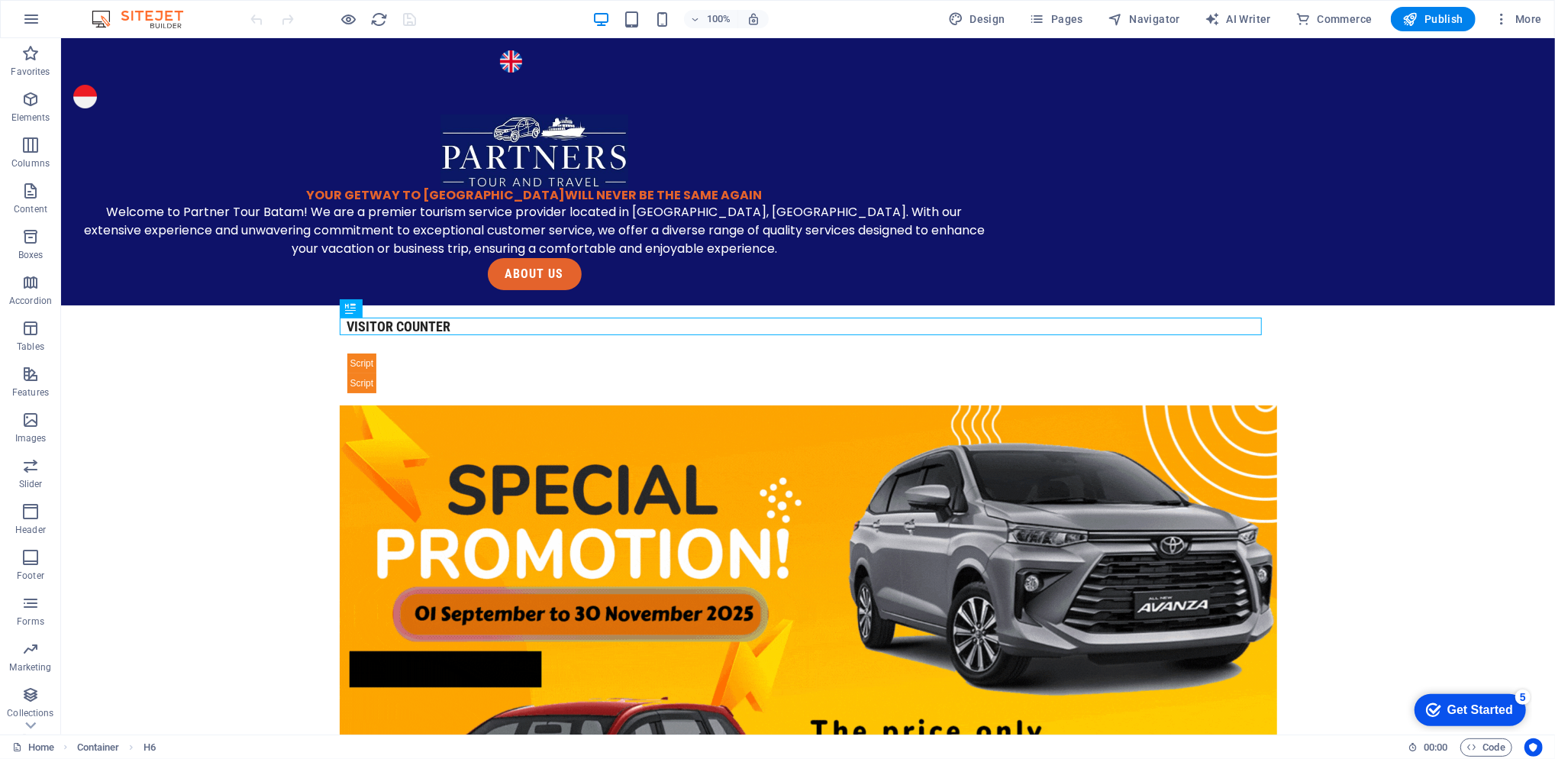
click at [1166, 24] on span "More" at bounding box center [1518, 18] width 48 height 15
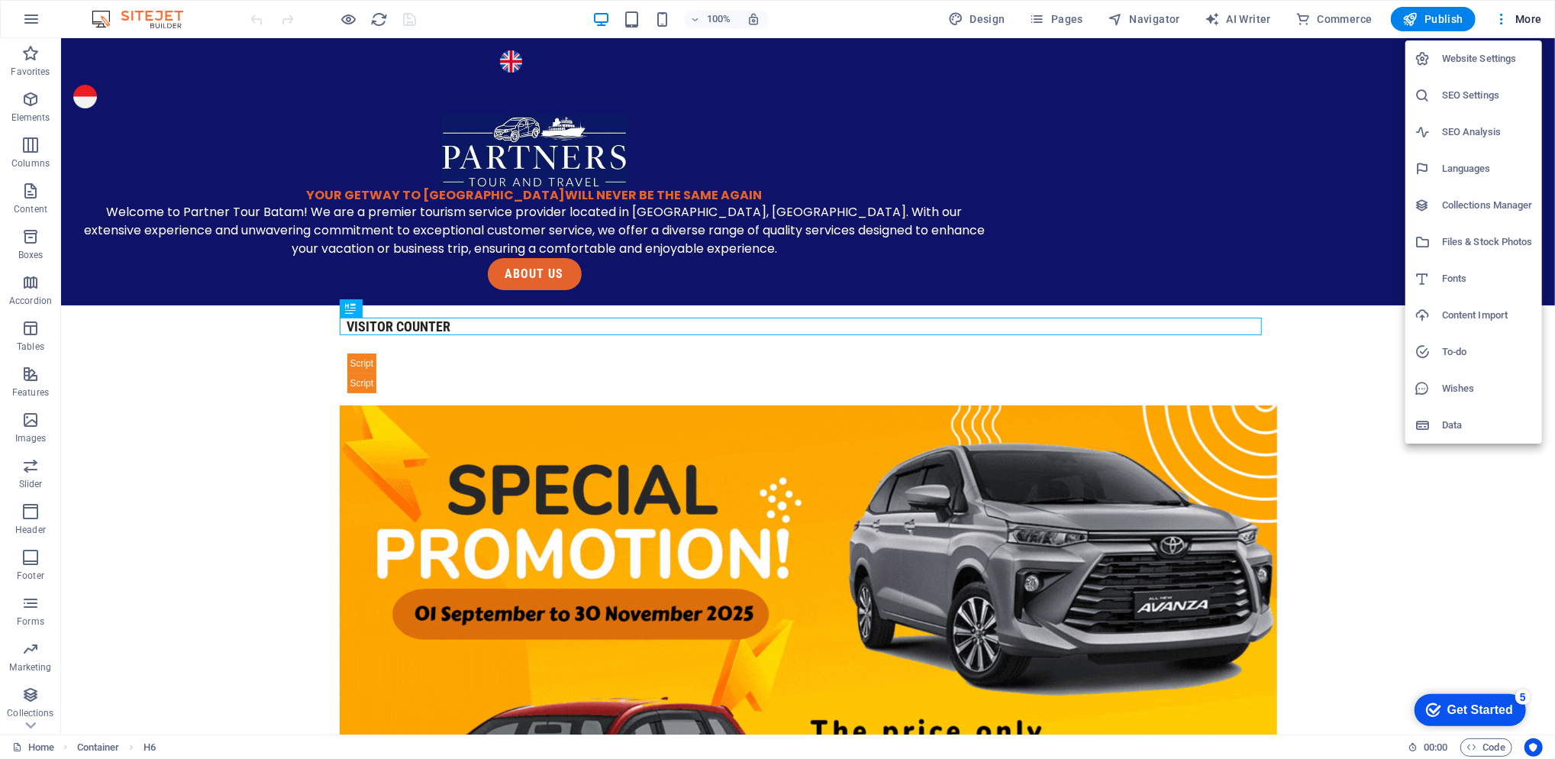
click at [1166, 157] on li "Languages" at bounding box center [1473, 168] width 137 height 37
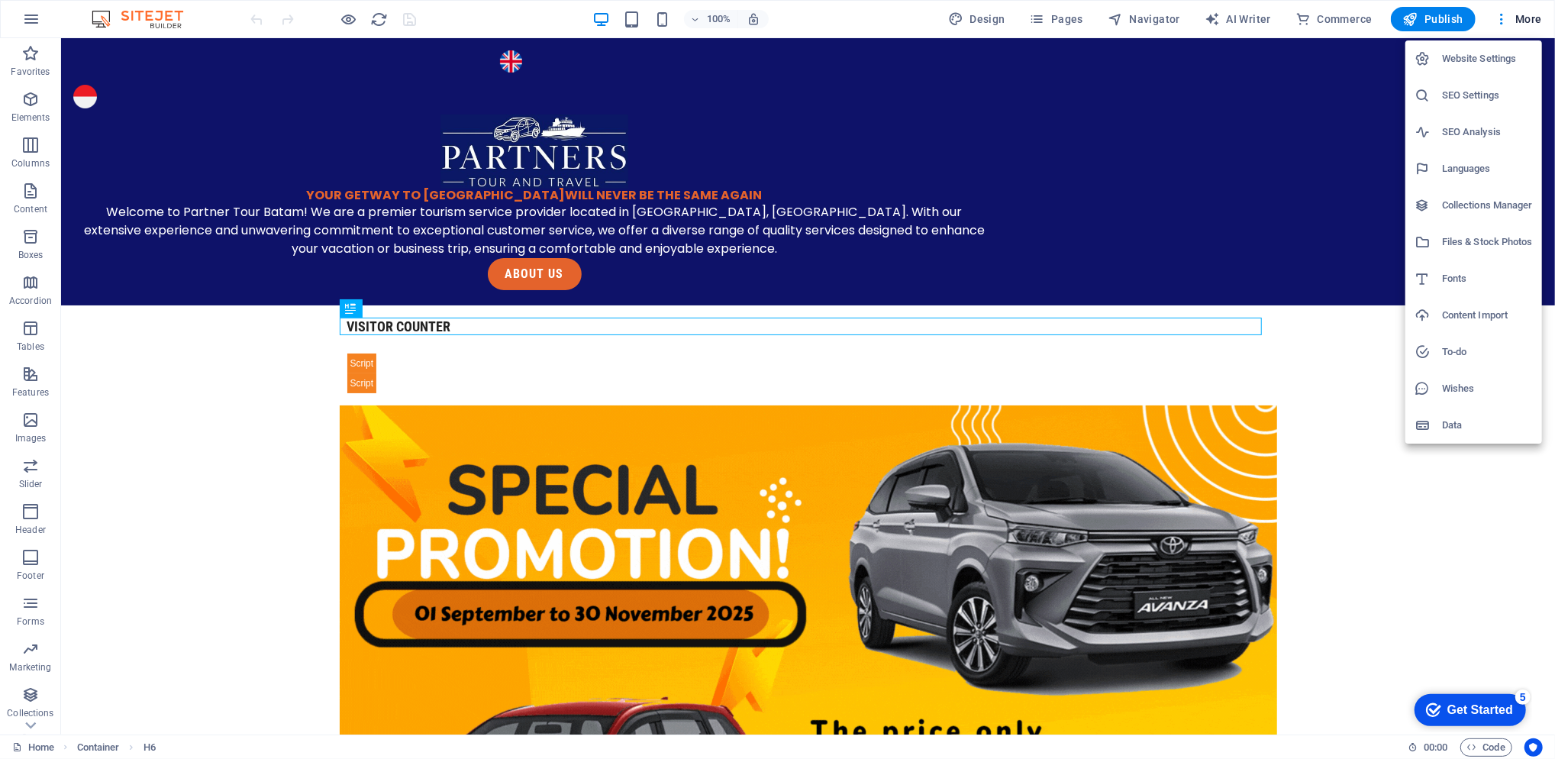
select select "41"
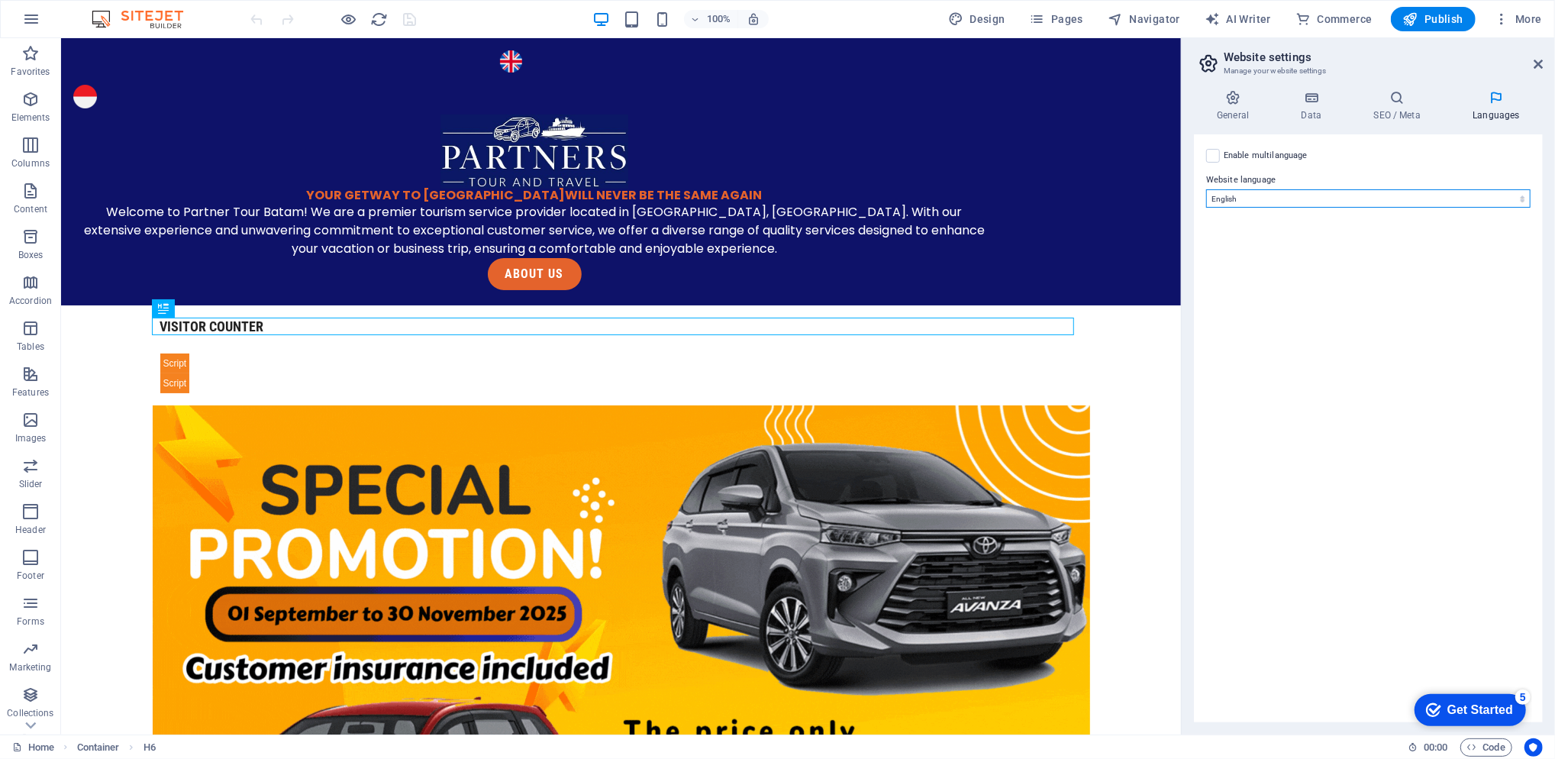
click at [1166, 195] on select "Abkhazian Afar Afrikaans Akan Albanian Amharic Arabic Aragonese Armenian Assame…" at bounding box center [1368, 198] width 324 height 18
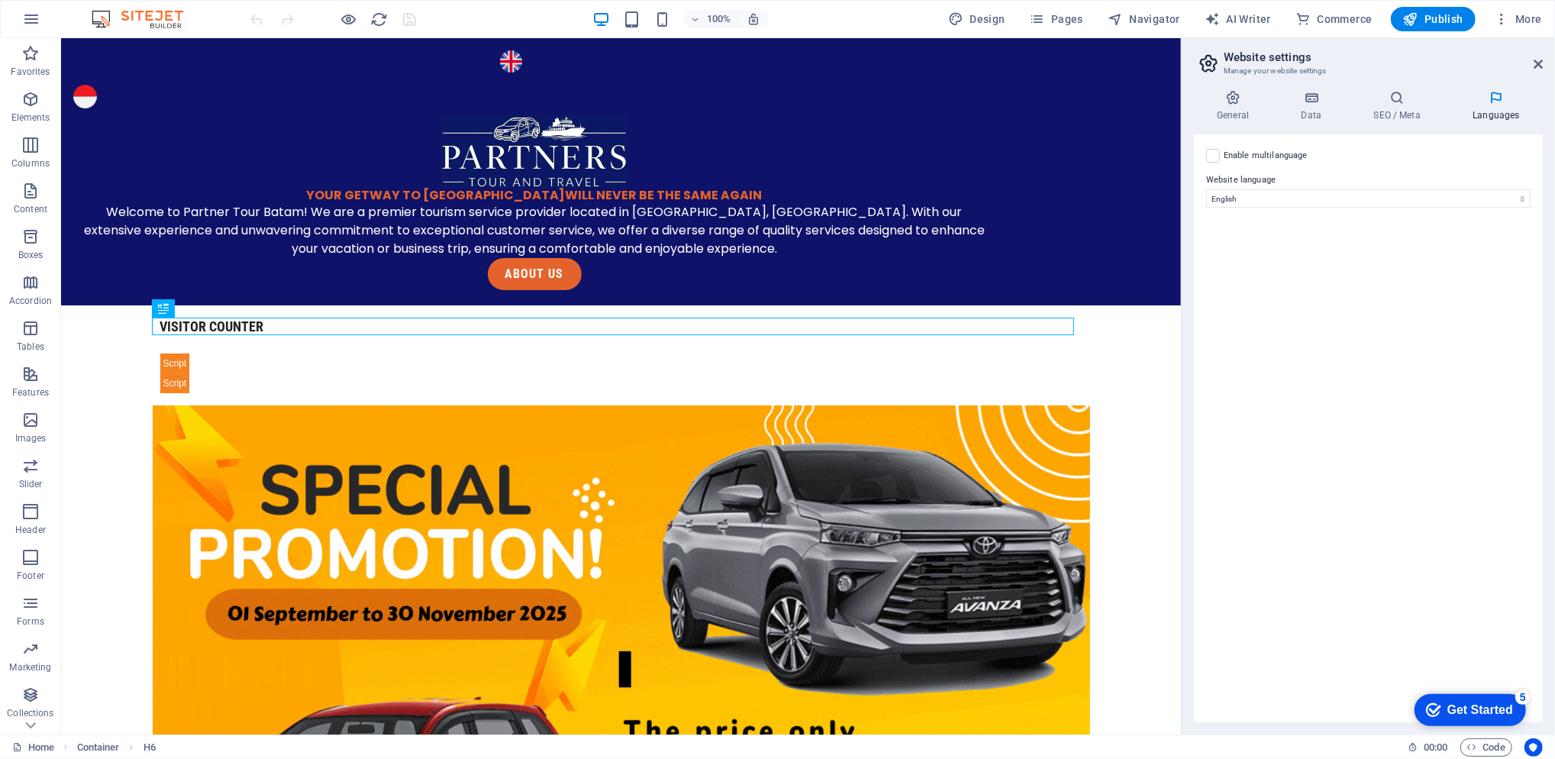
click at [1166, 155] on label at bounding box center [1213, 156] width 14 height 14
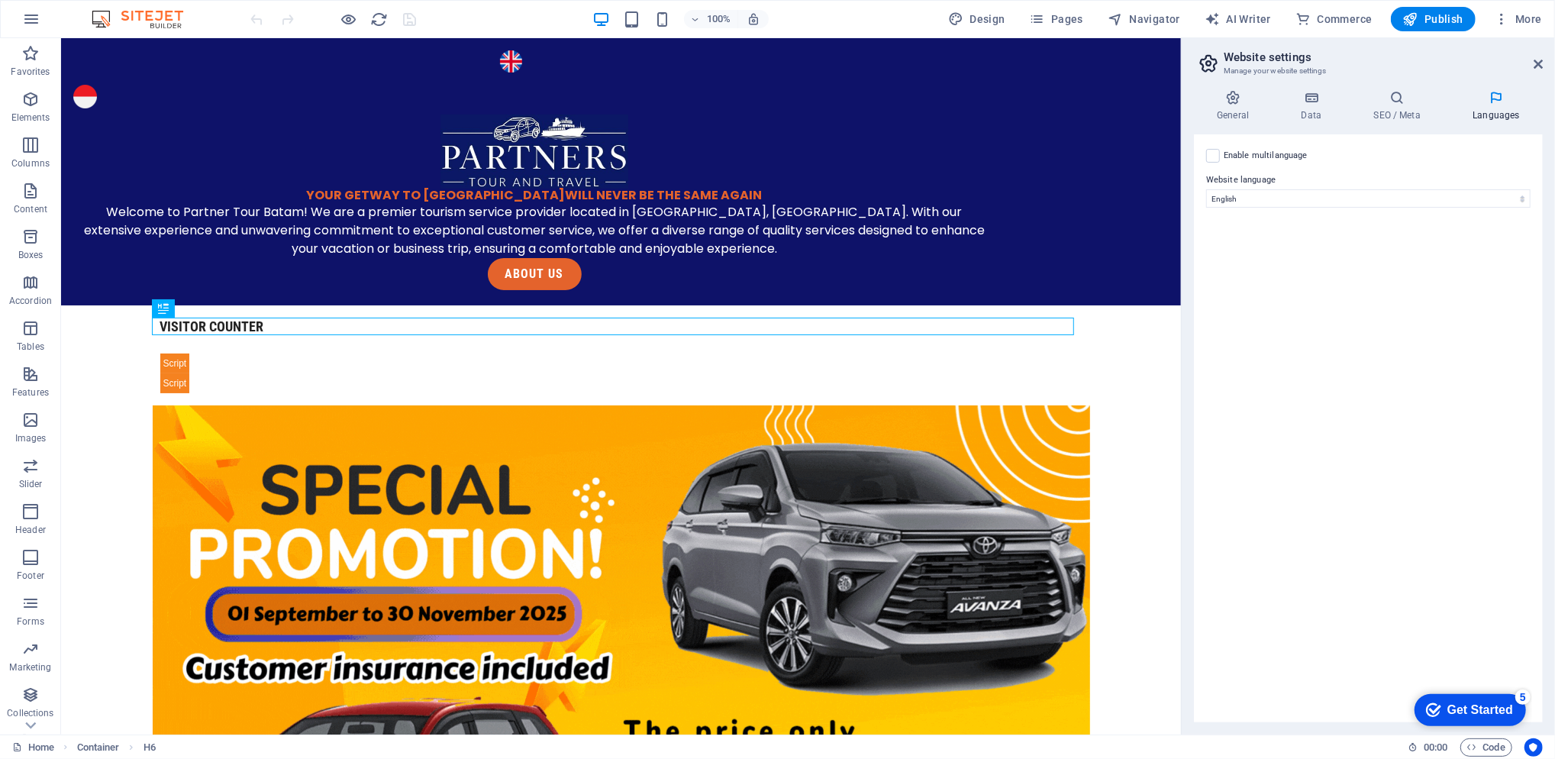
click at [0, 0] on input "Enable multilanguage To disable multilanguage delete all languages until only o…" at bounding box center [0, 0] width 0 height 0
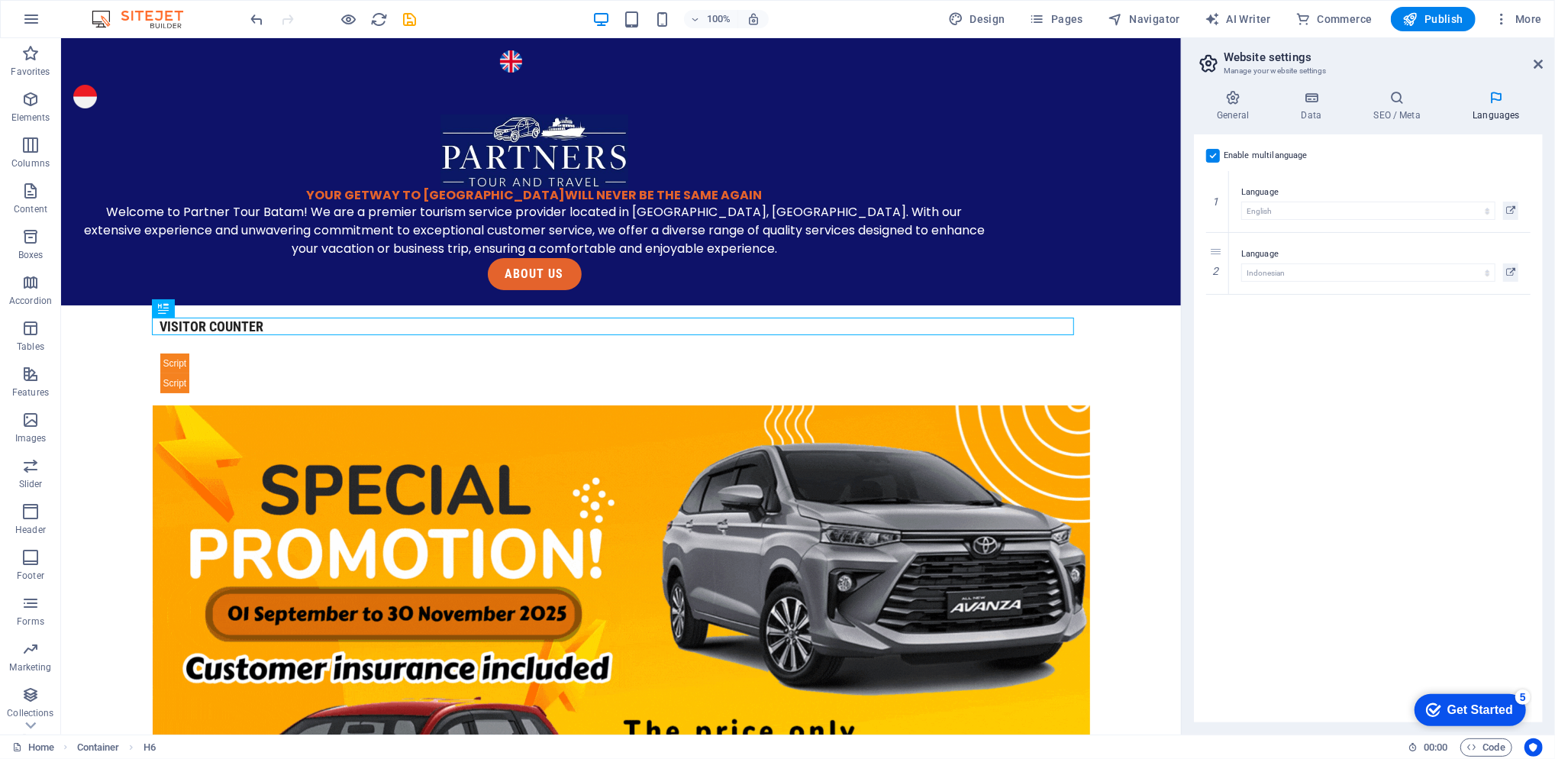
click at [1166, 275] on button at bounding box center [1510, 272] width 15 height 18
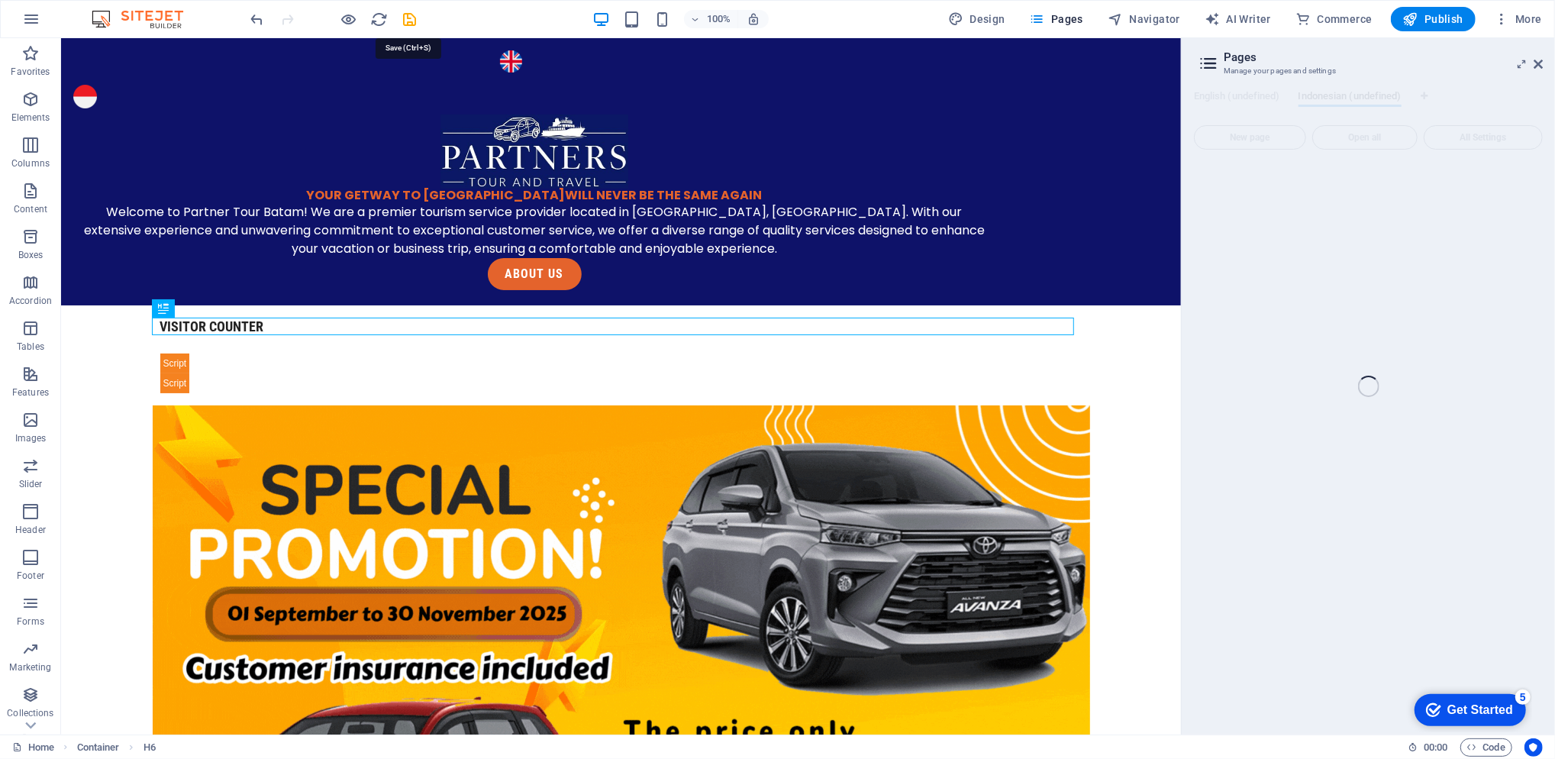
click at [418, 24] on icon "save" at bounding box center [411, 20] width 18 height 18
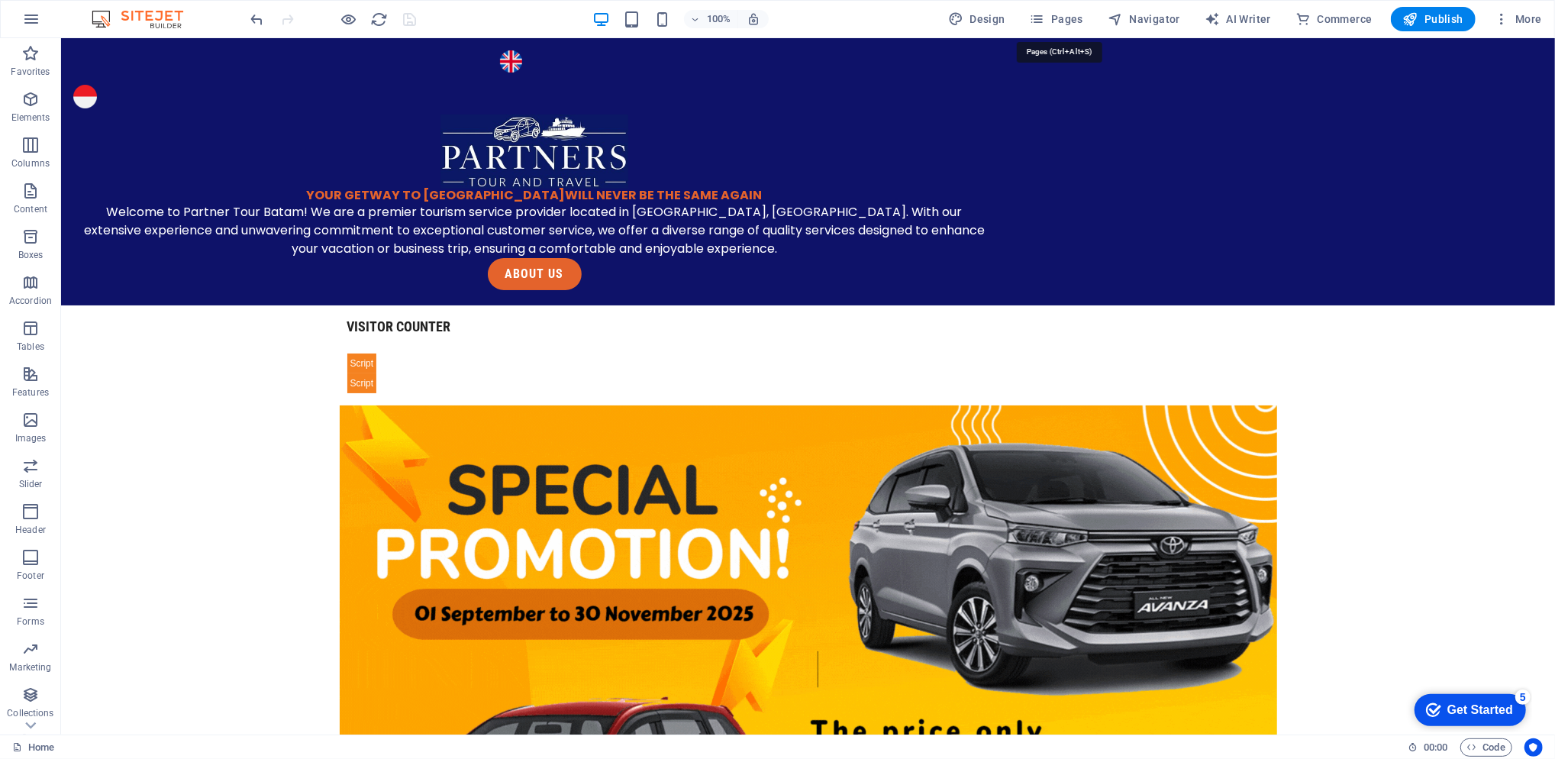
click at [1073, 8] on button "Pages" at bounding box center [1057, 19] width 66 height 24
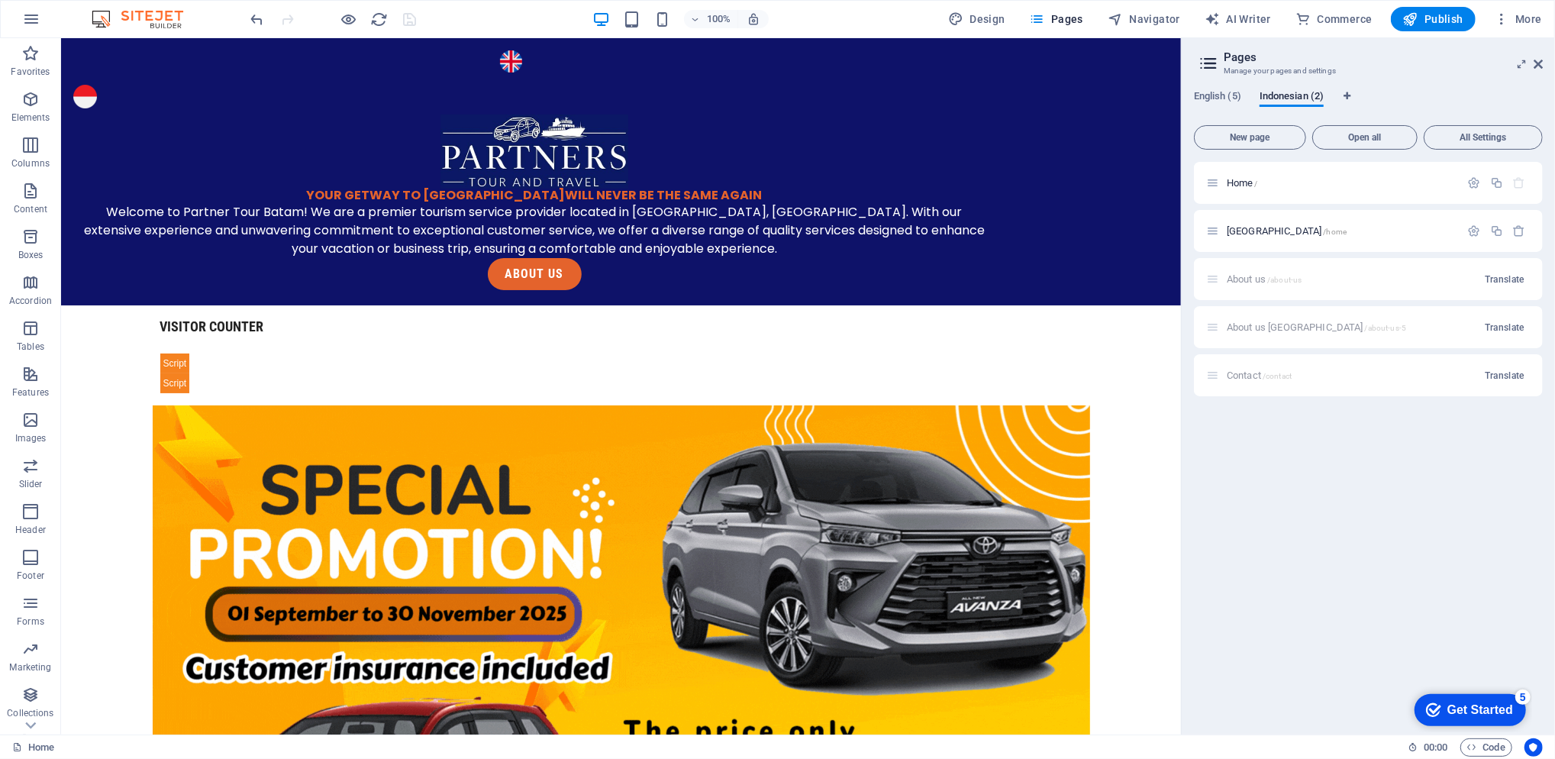
click at [1166, 135] on span "New page" at bounding box center [1250, 137] width 98 height 9
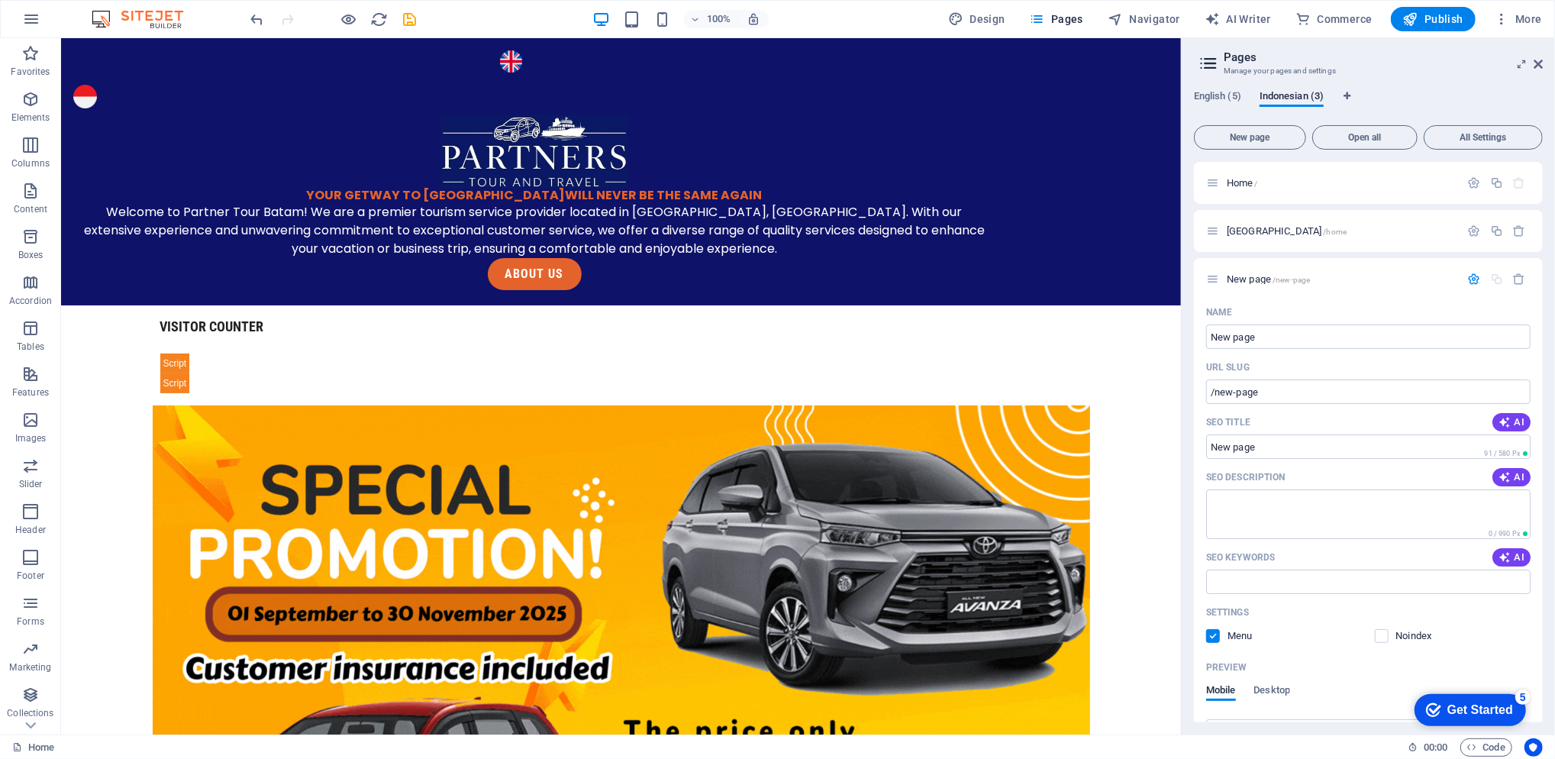
click at [1166, 547] on div "English (5) Indonesian (3) New page Open all All Settings Home / Indonesia /hom…" at bounding box center [1368, 406] width 373 height 657
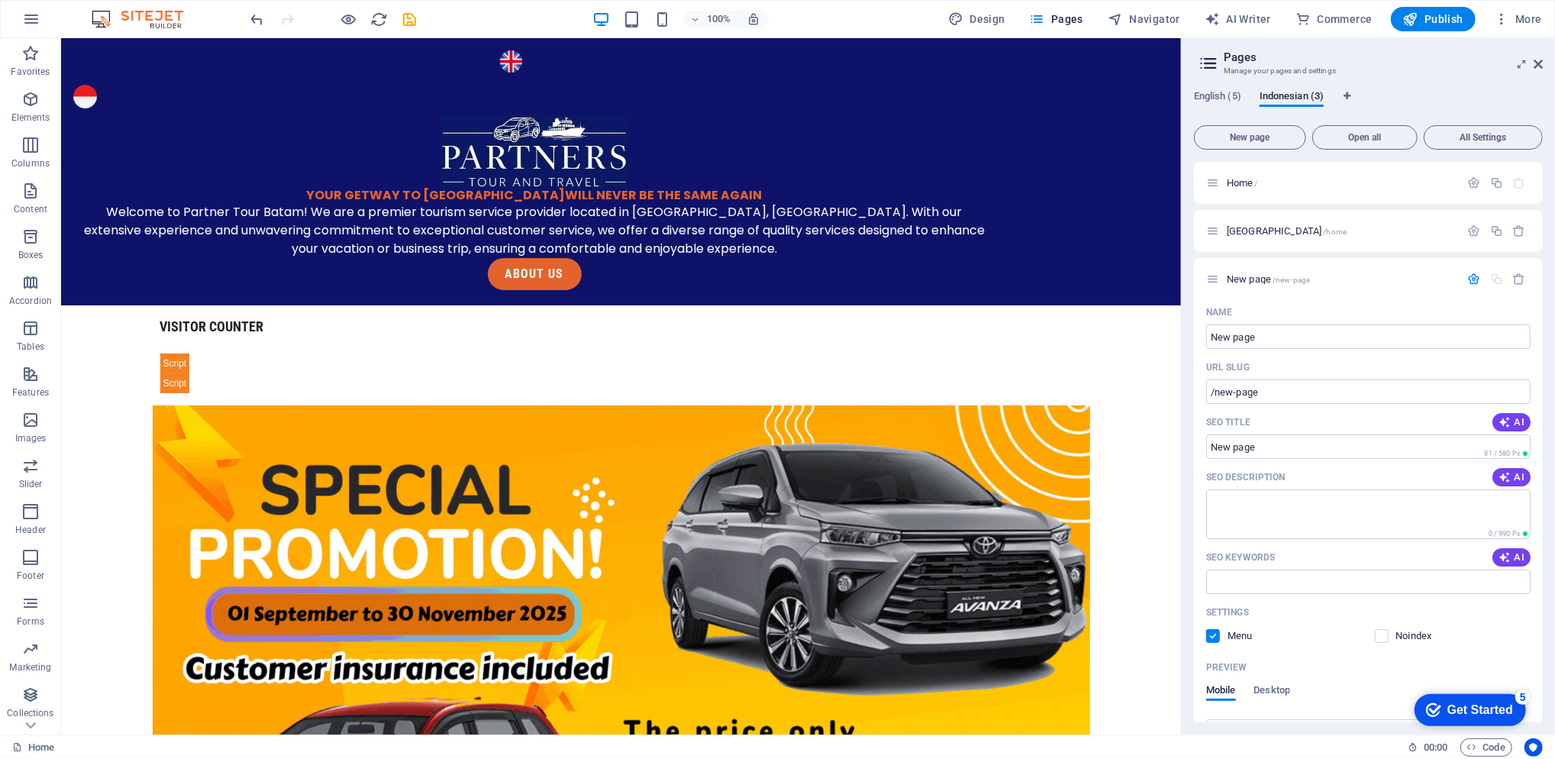
scroll to position [259, 0]
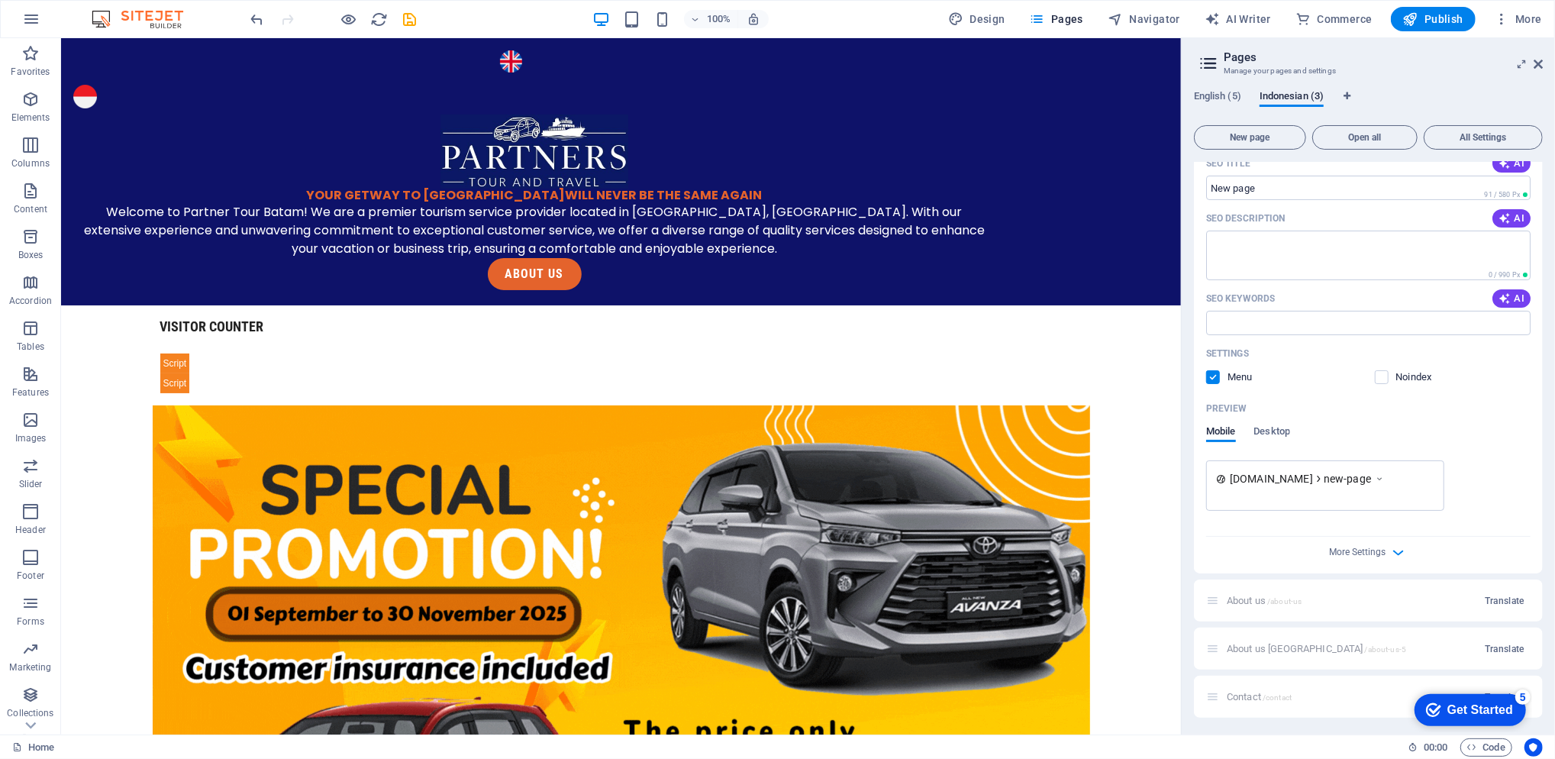
drag, startPoint x: 1540, startPoint y: 363, endPoint x: 1547, endPoint y: 330, distance: 34.3
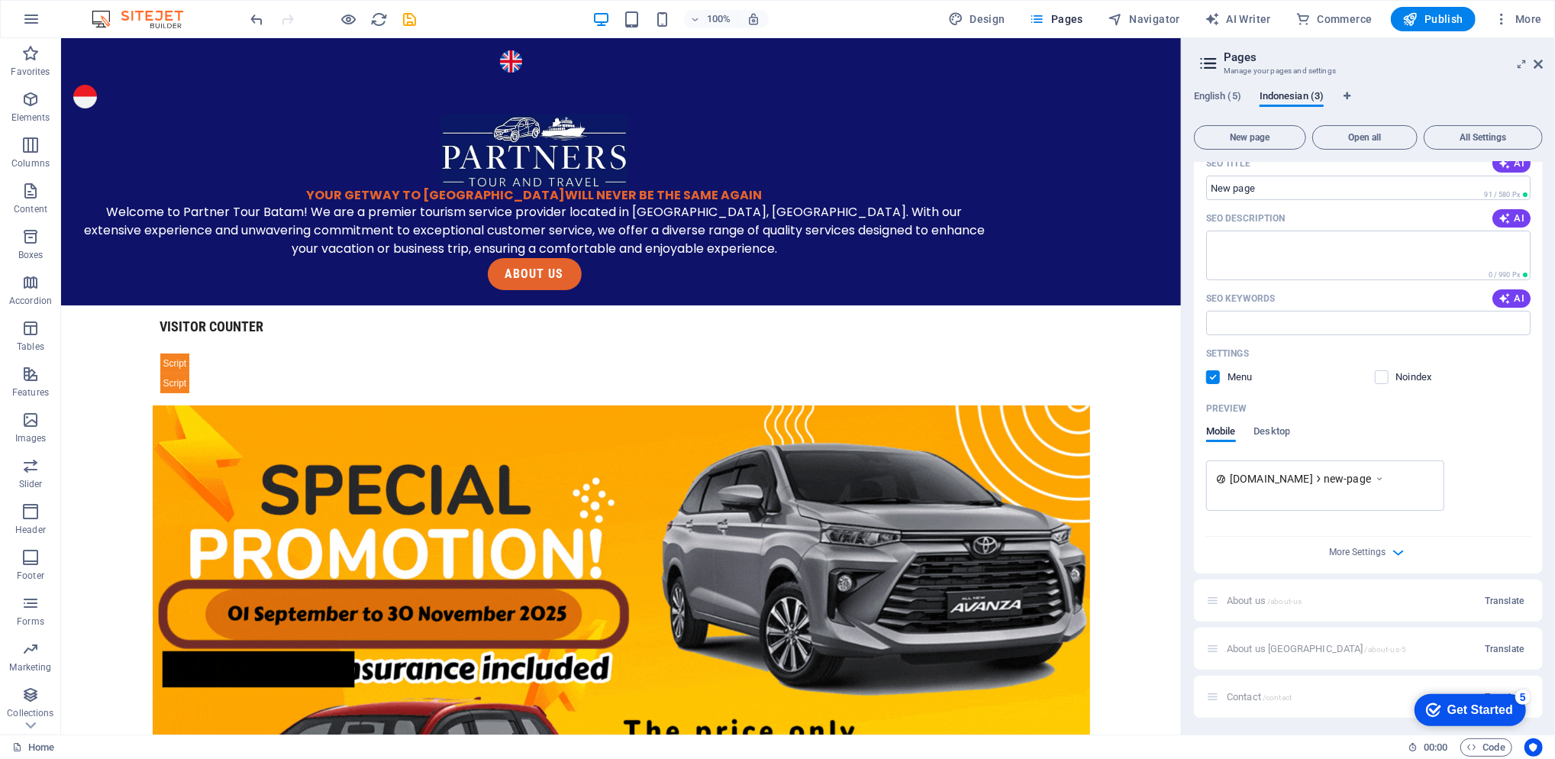
click at [1166, 330] on div "English (5) Indonesian (3) New page Open all All Settings Home / Indonesia /hom…" at bounding box center [1368, 406] width 373 height 657
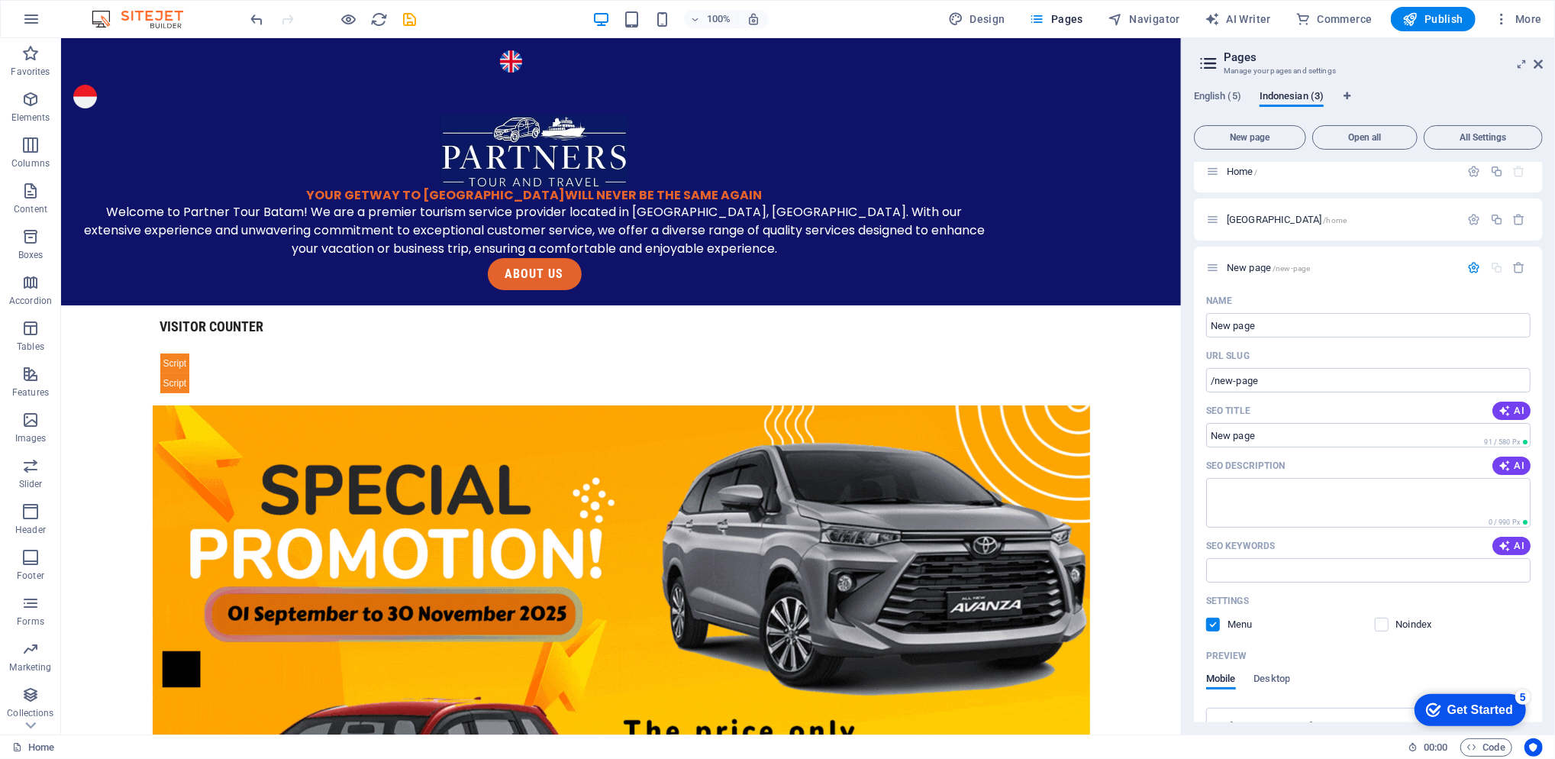
scroll to position [0, 0]
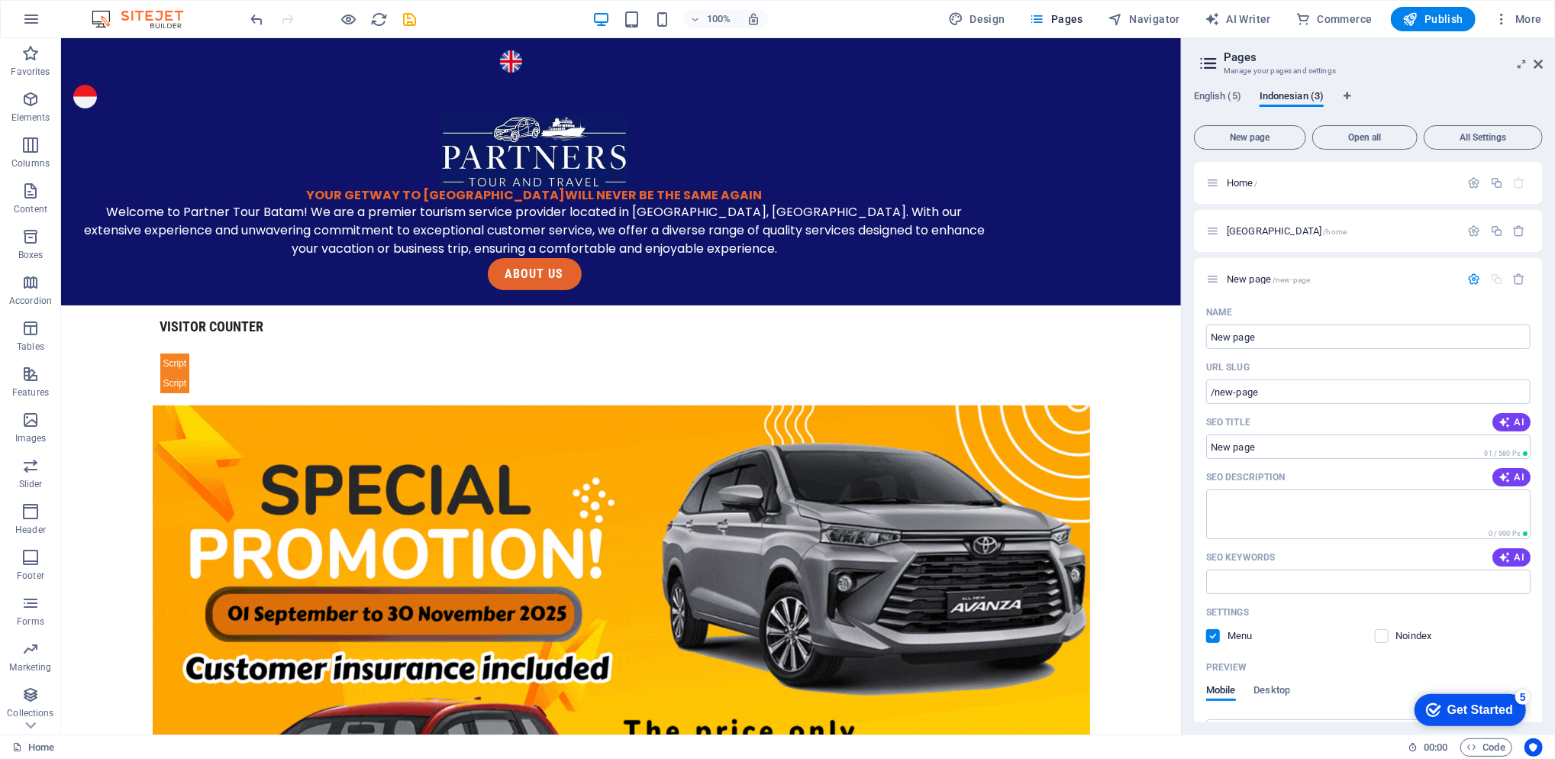
click at [1166, 281] on icon "button" at bounding box center [1519, 279] width 13 height 13
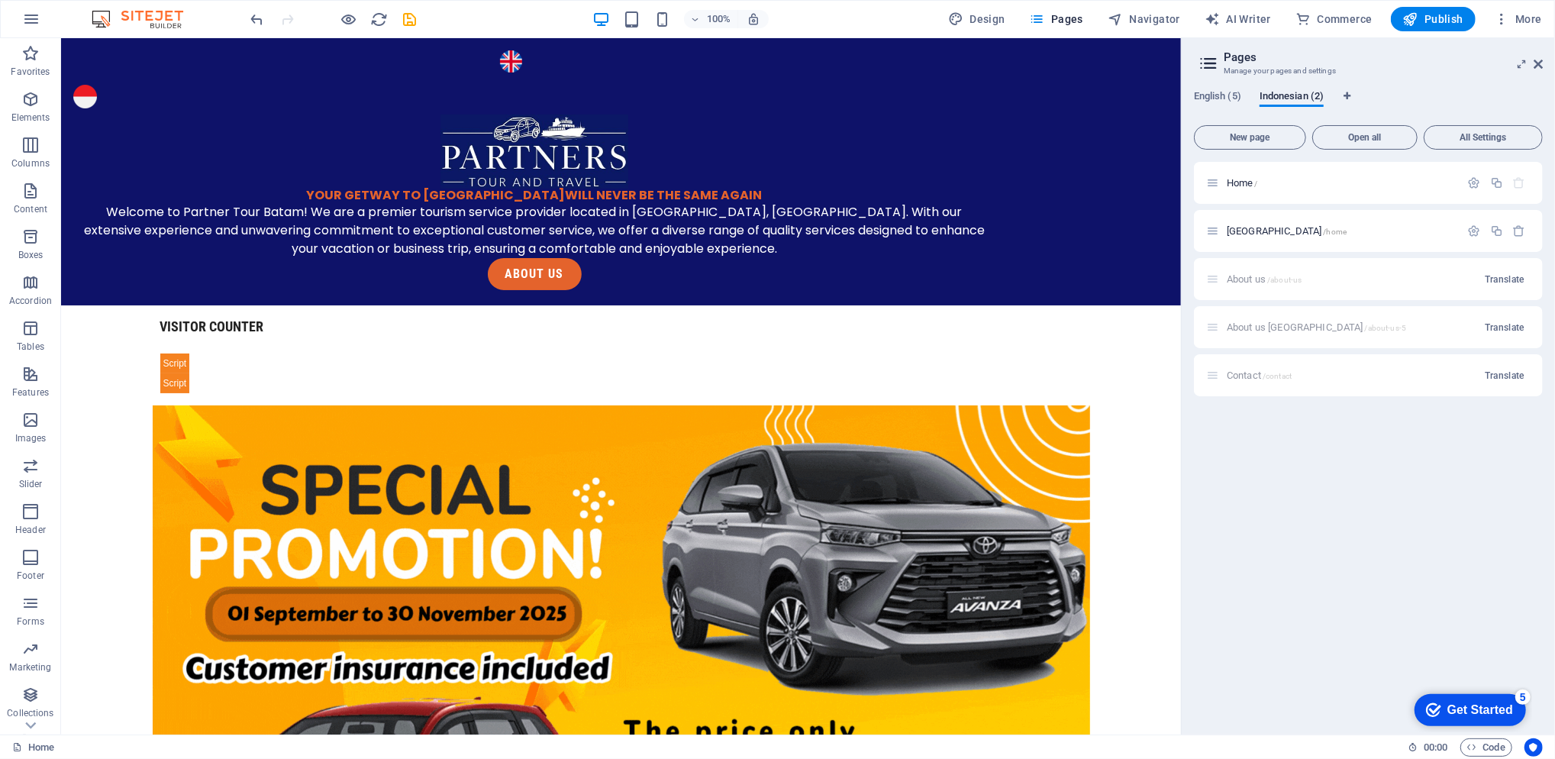
drag, startPoint x: 1267, startPoint y: 145, endPoint x: 1299, endPoint y: 217, distance: 78.9
click at [1166, 217] on div "New page Open all All Settings Home / Indonesia /home About us /about-us Transl…" at bounding box center [1368, 420] width 349 height 603
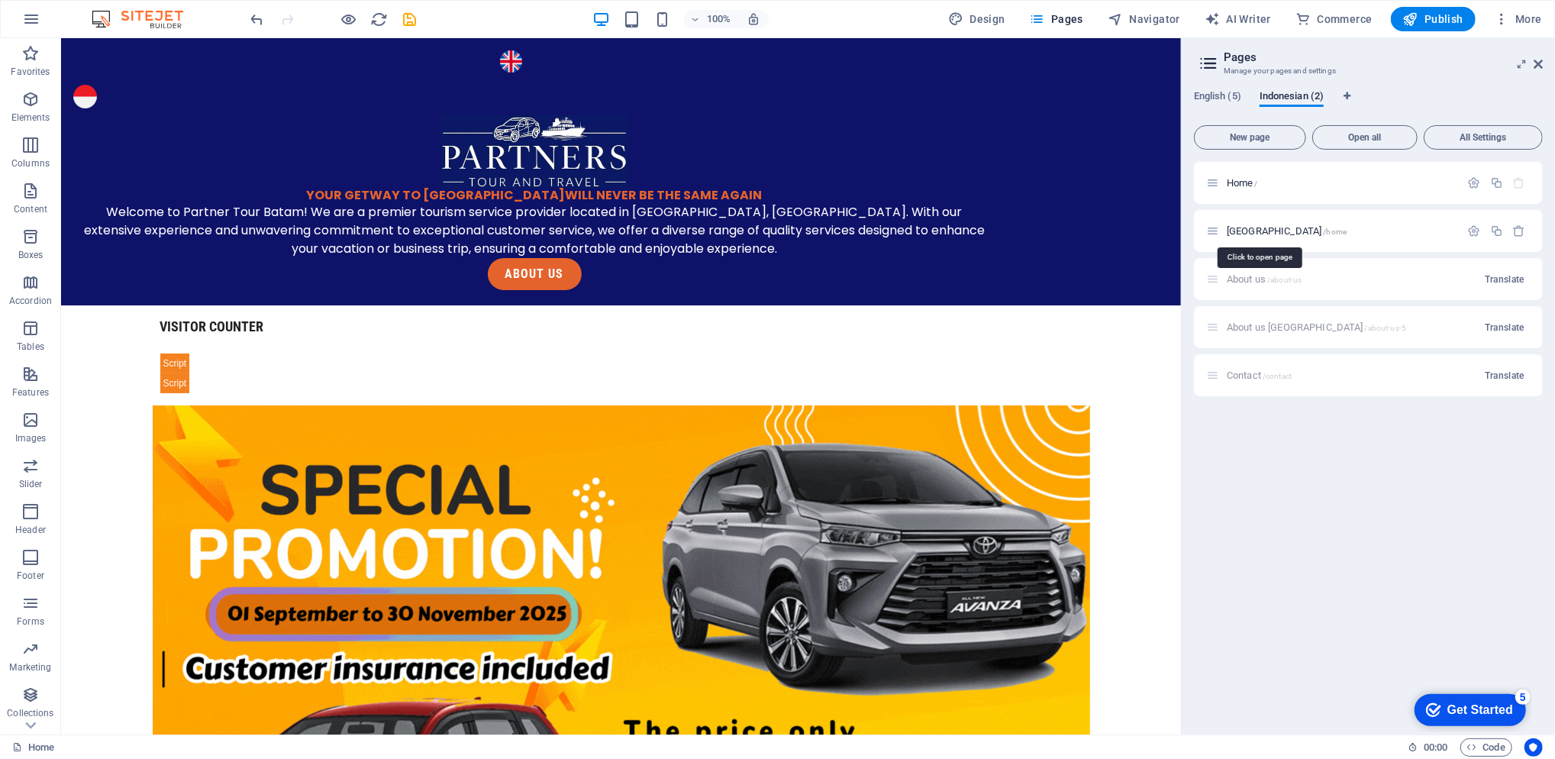
click at [1166, 234] on span "Indonesia /home" at bounding box center [1287, 230] width 120 height 11
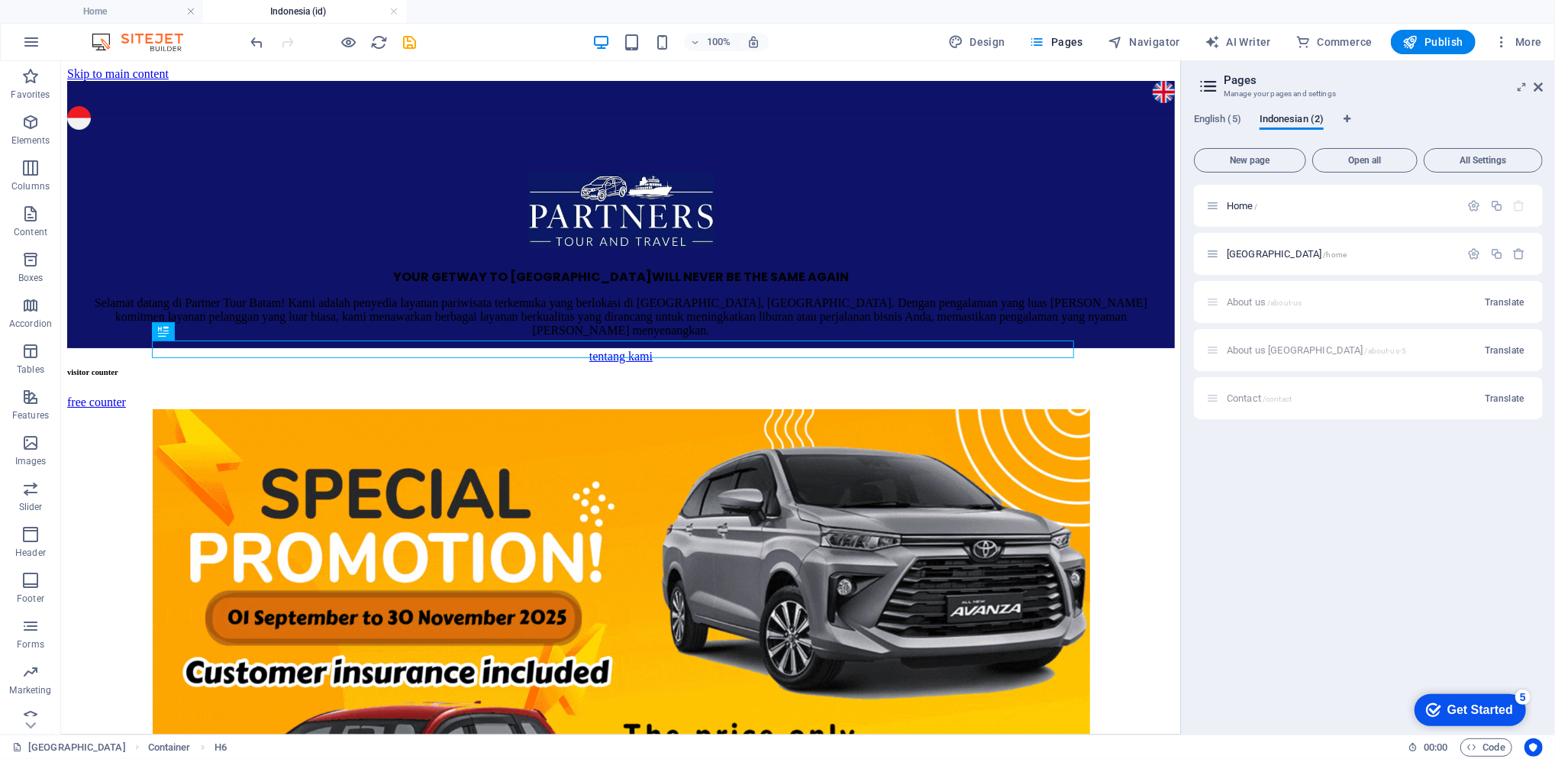
click at [1166, 208] on span "Home /" at bounding box center [1242, 205] width 31 height 11
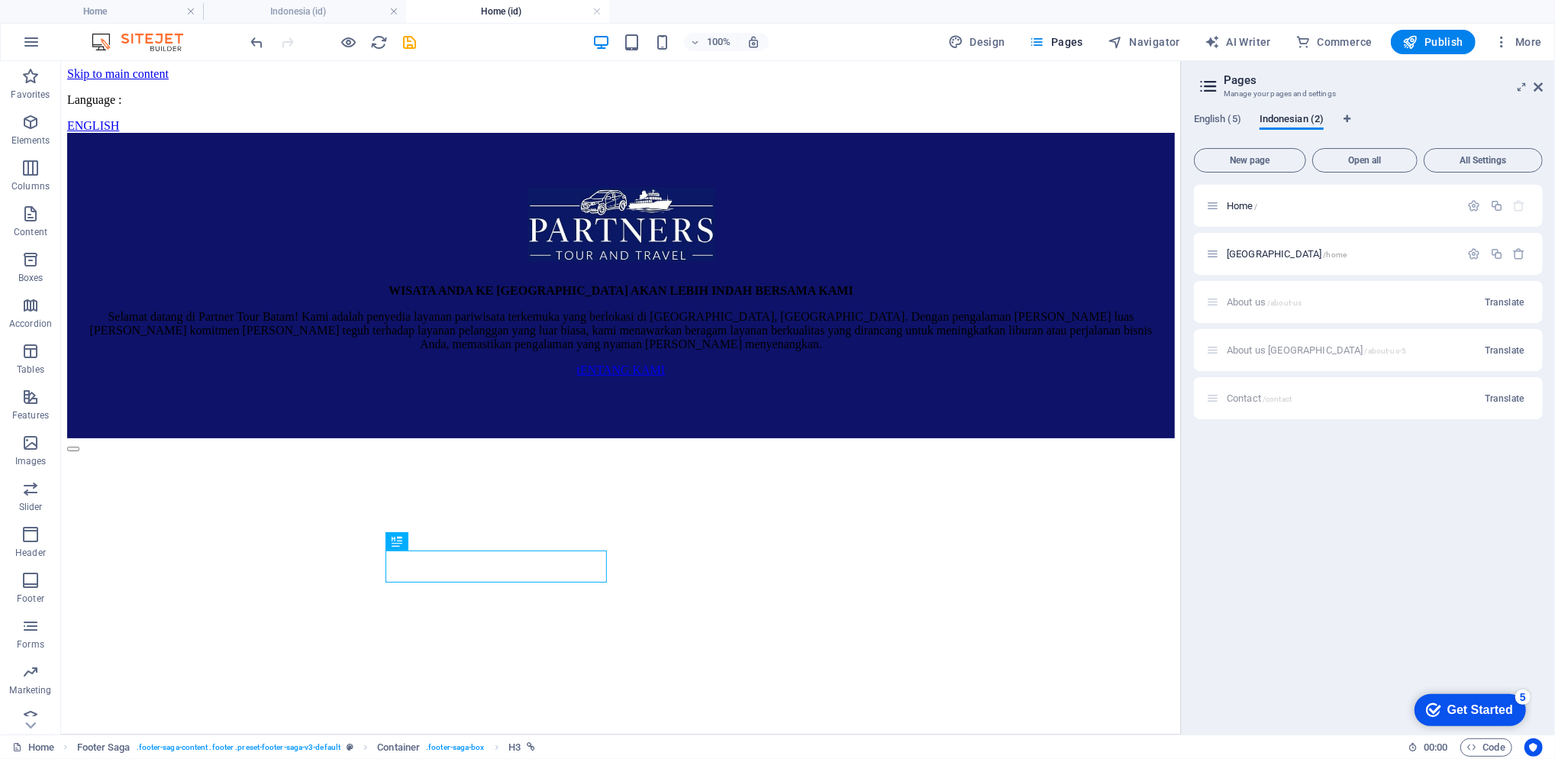
scroll to position [3022, 0]
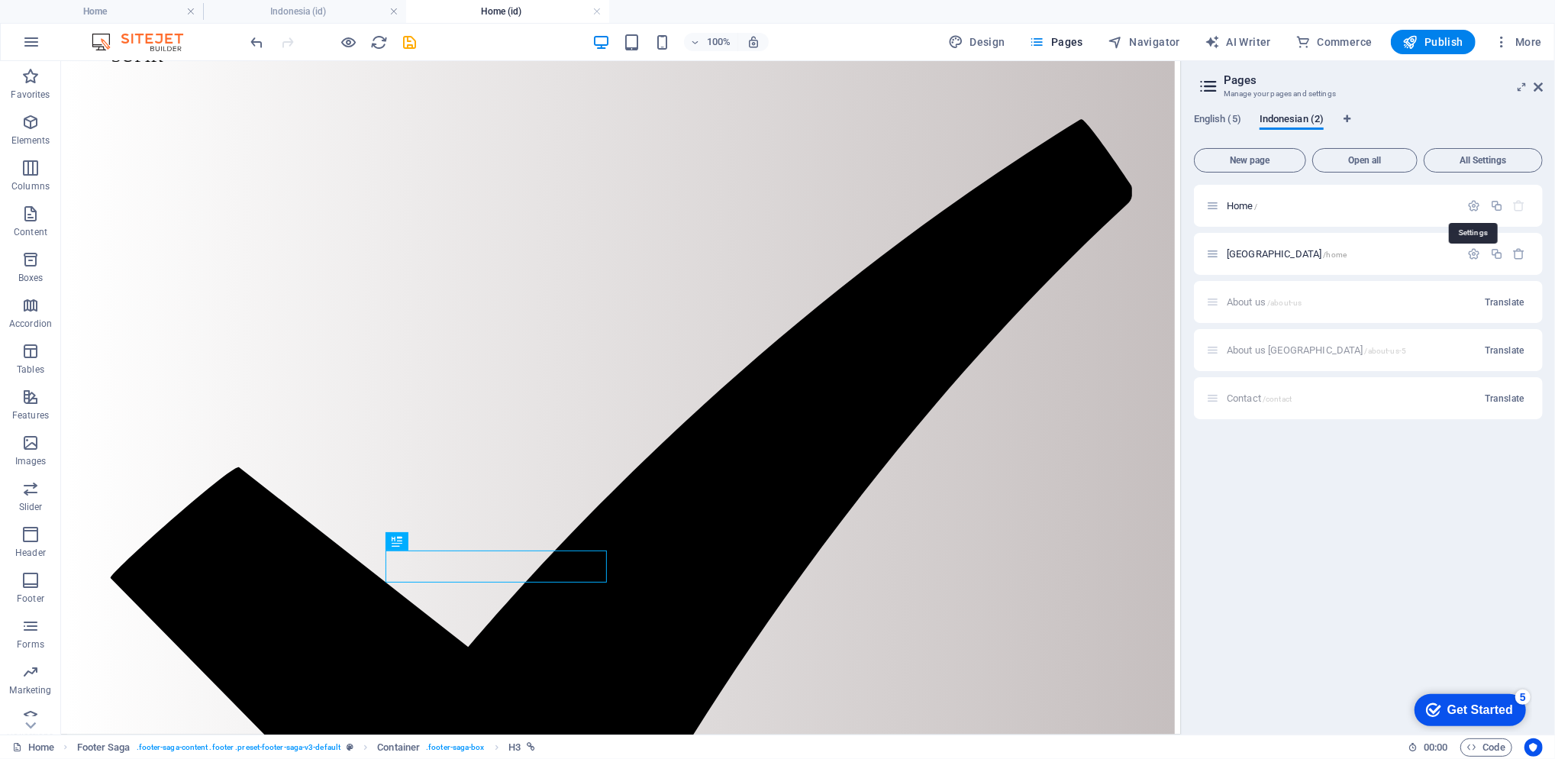
click at [1166, 206] on icon "button" at bounding box center [1474, 205] width 13 height 13
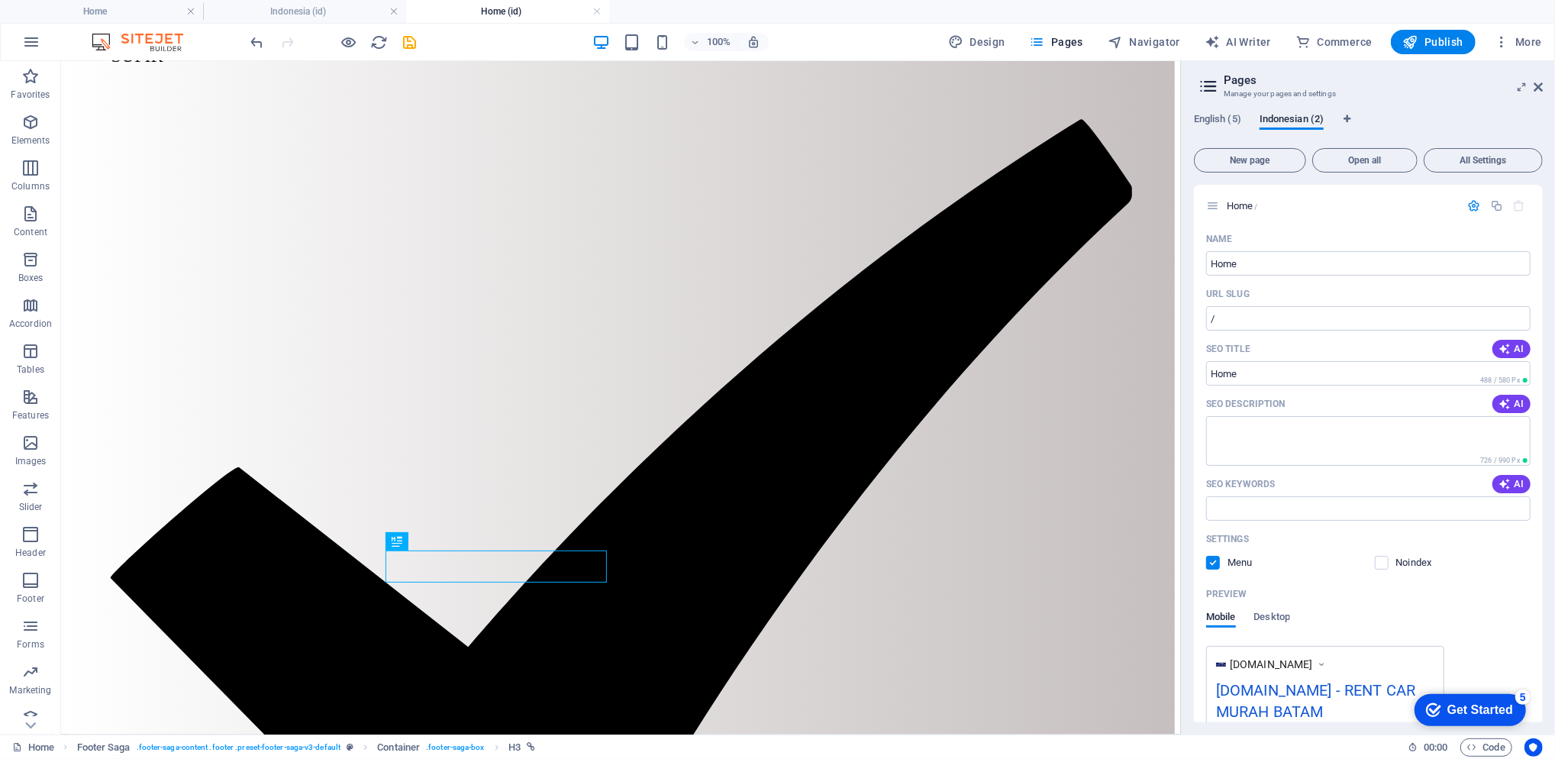
click at [1166, 42] on icon "button" at bounding box center [1410, 41] width 15 height 15
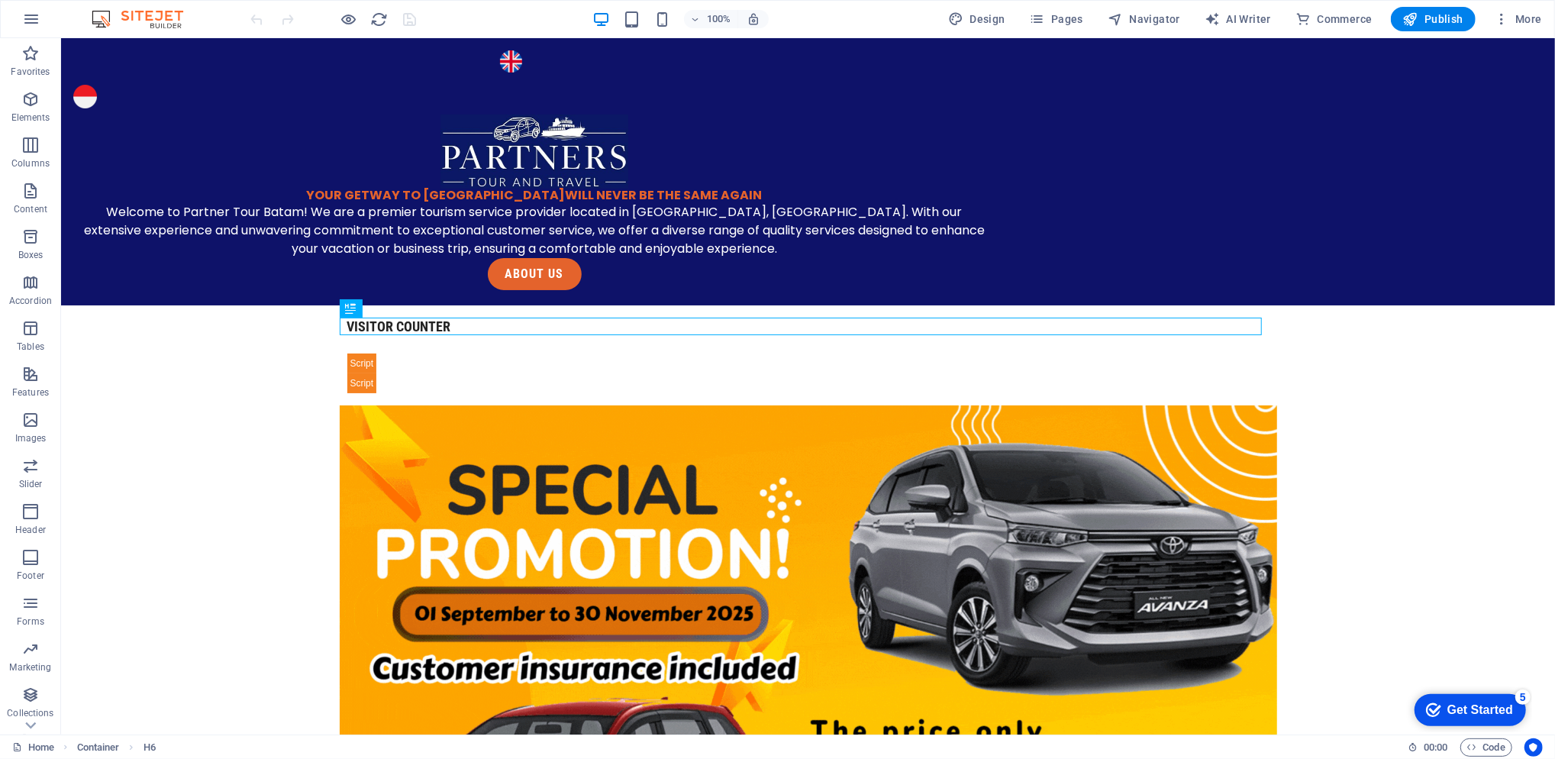
click at [1525, 22] on span "More" at bounding box center [1518, 18] width 48 height 15
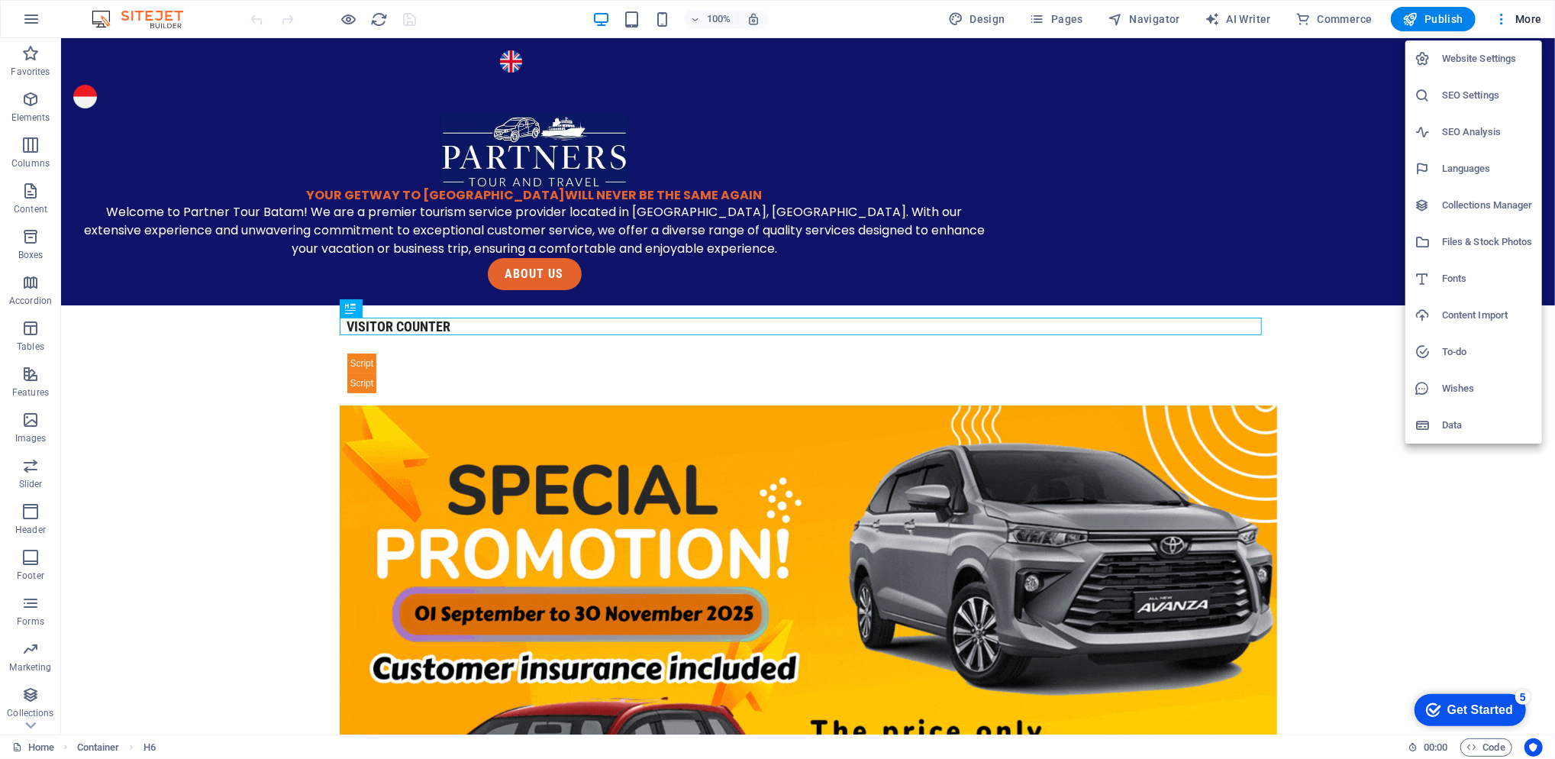
click at [1470, 177] on h6 "Languages" at bounding box center [1487, 169] width 91 height 18
select select "41"
select select "70"
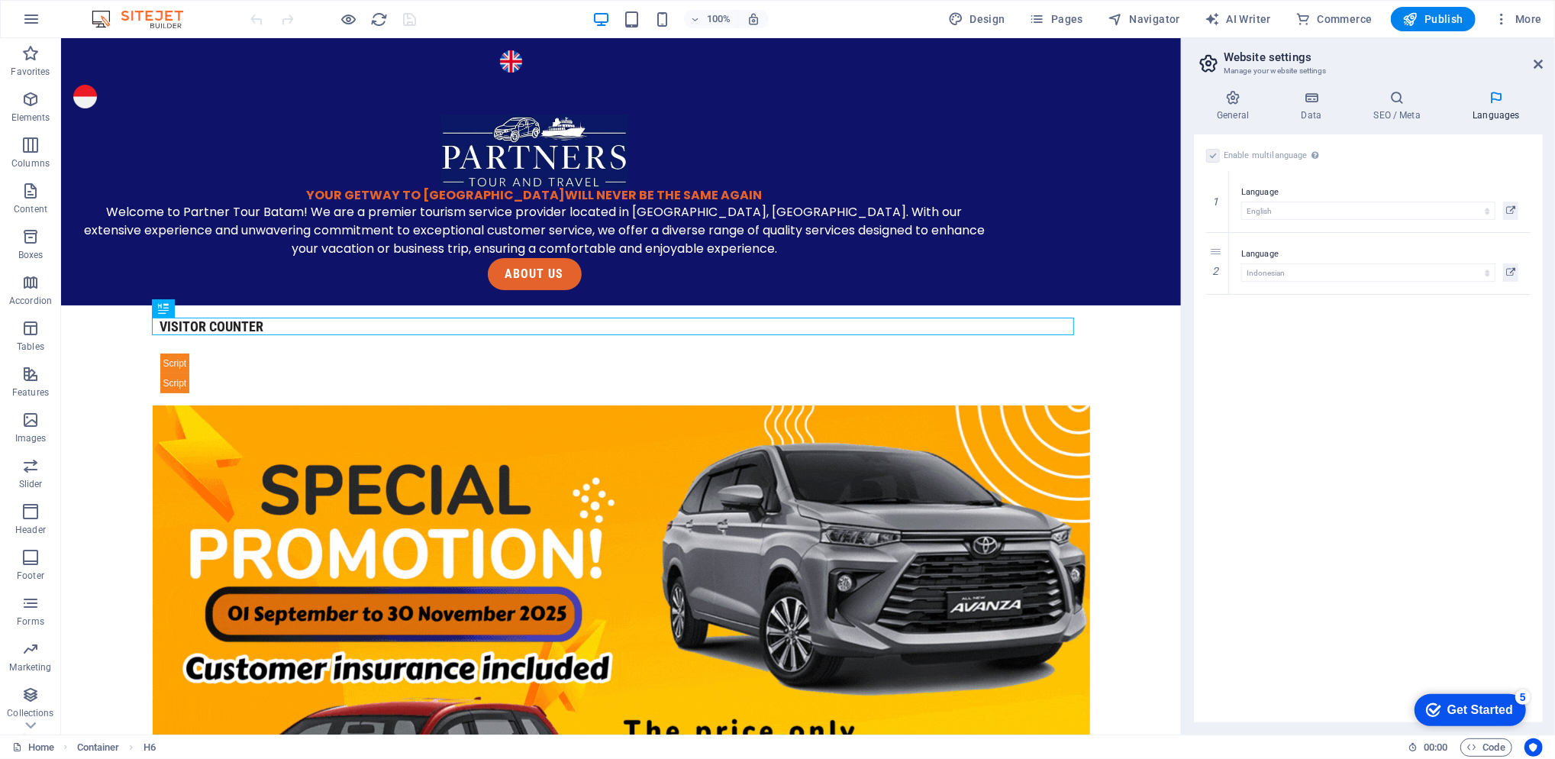
click at [1417, 13] on icon "button" at bounding box center [1410, 18] width 15 height 15
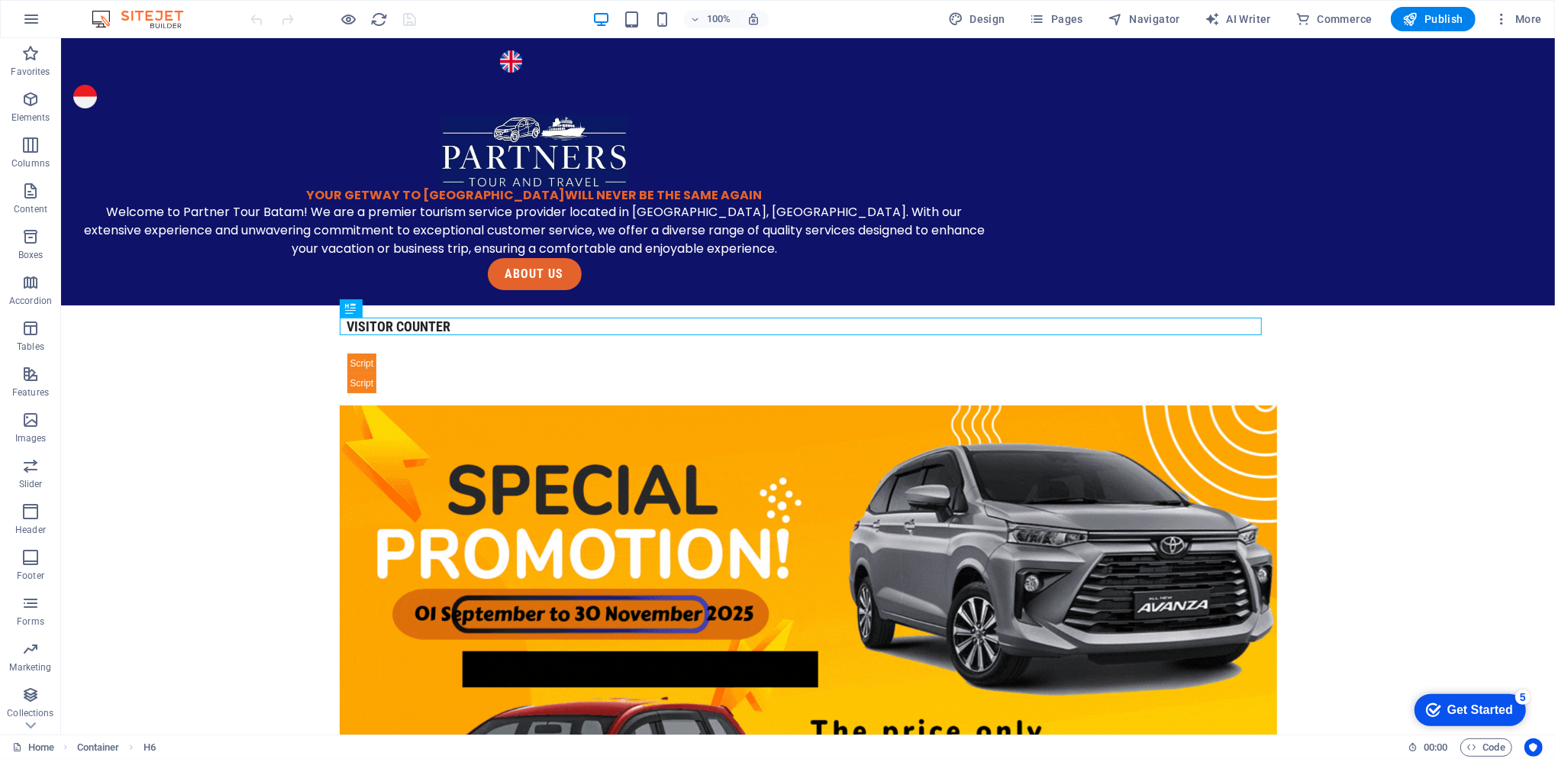
click at [15, 686] on span "Collections" at bounding box center [30, 704] width 61 height 37
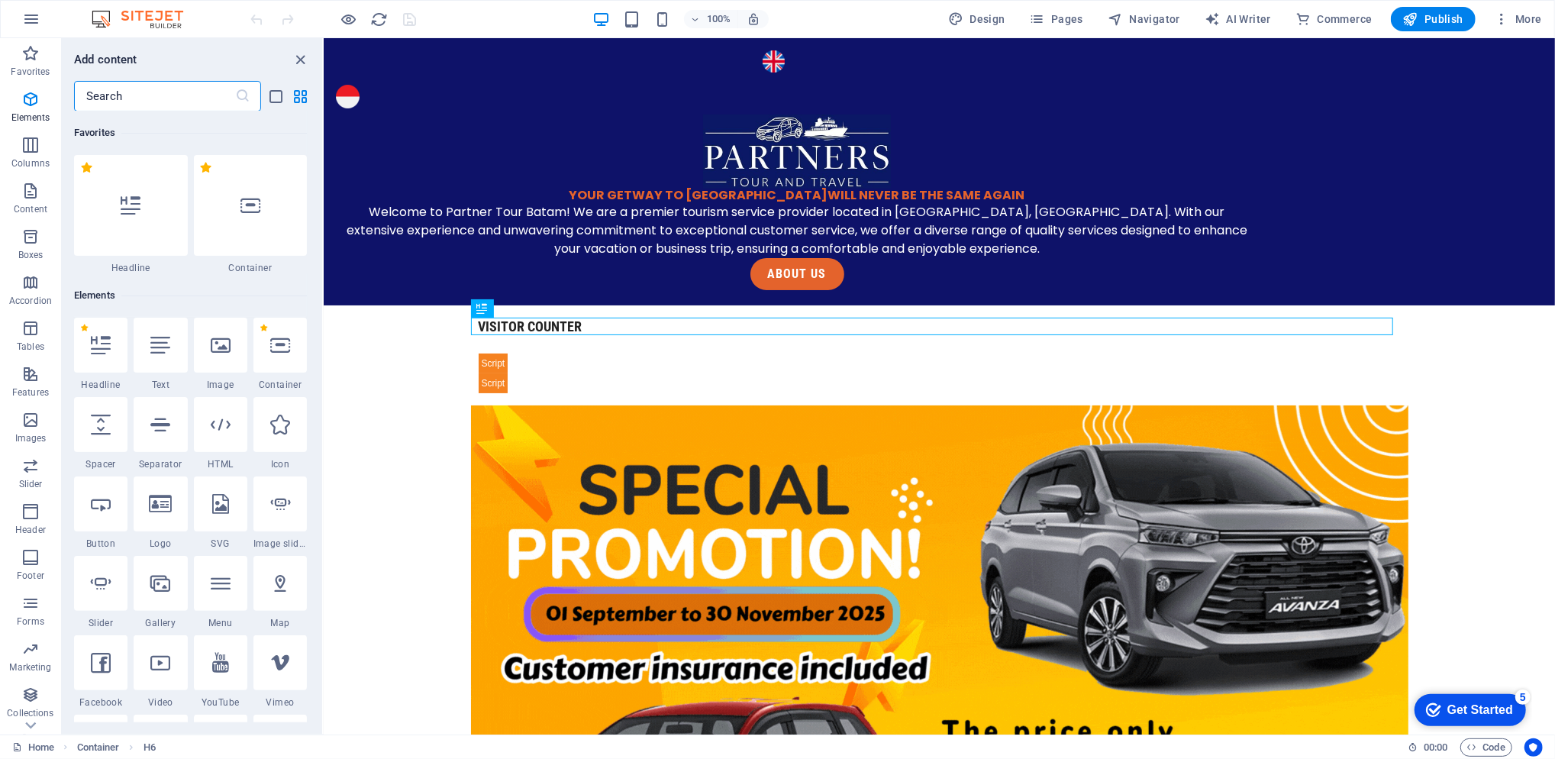
scroll to position [13975, 0]
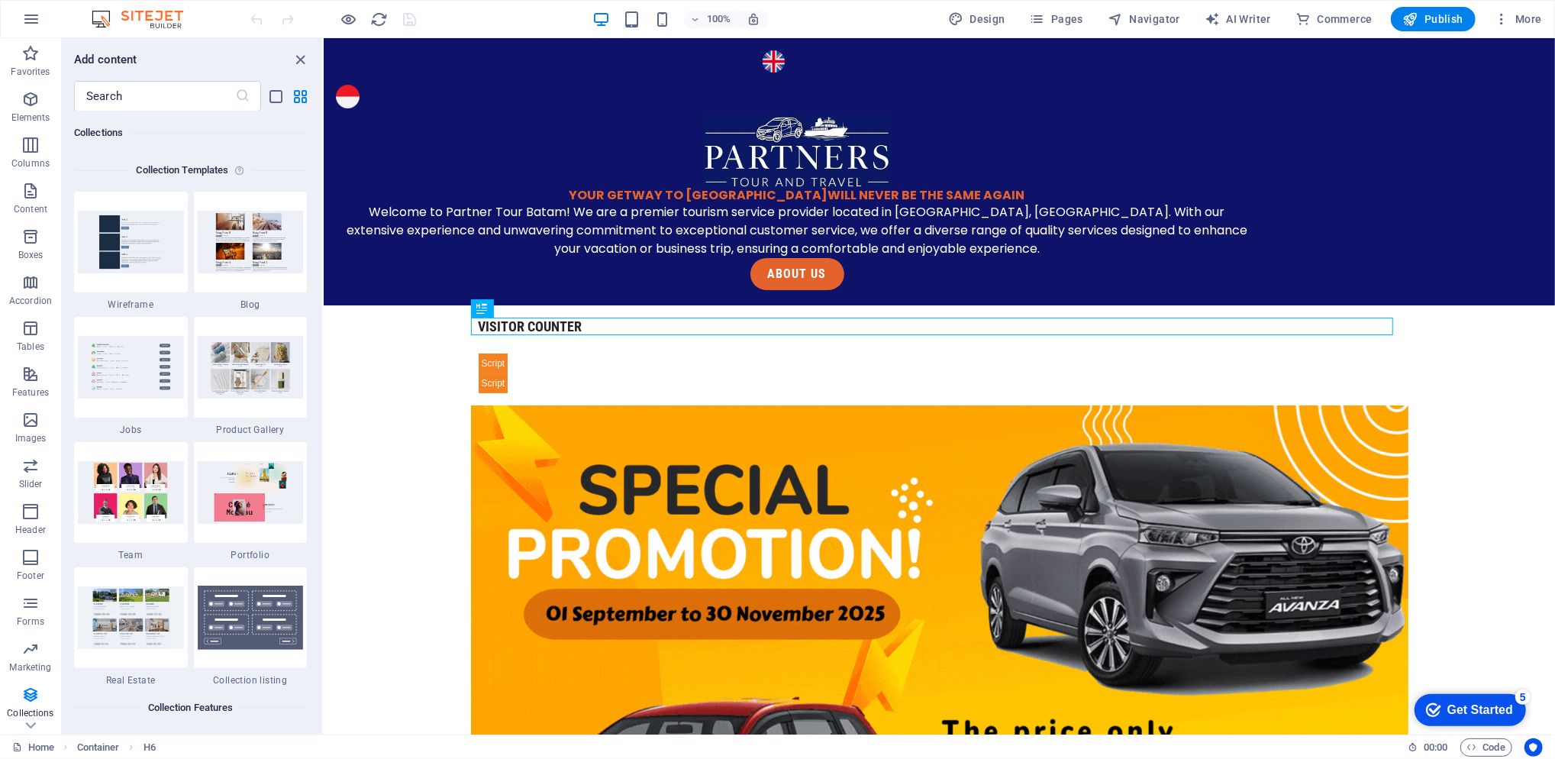
click at [37, 15] on icon "button" at bounding box center [31, 19] width 18 height 18
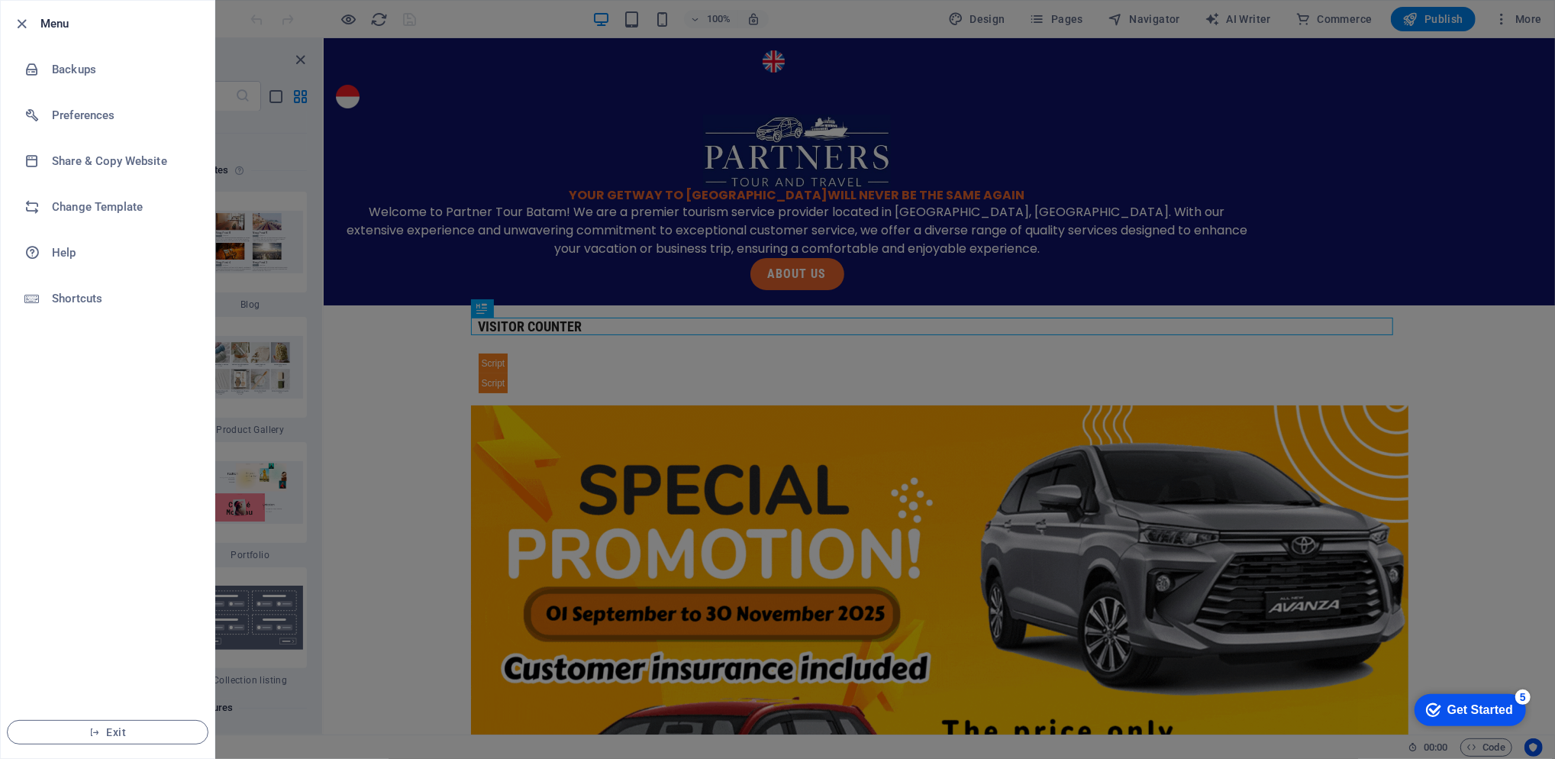
click at [156, 66] on h6 "Backups" at bounding box center [122, 69] width 141 height 18
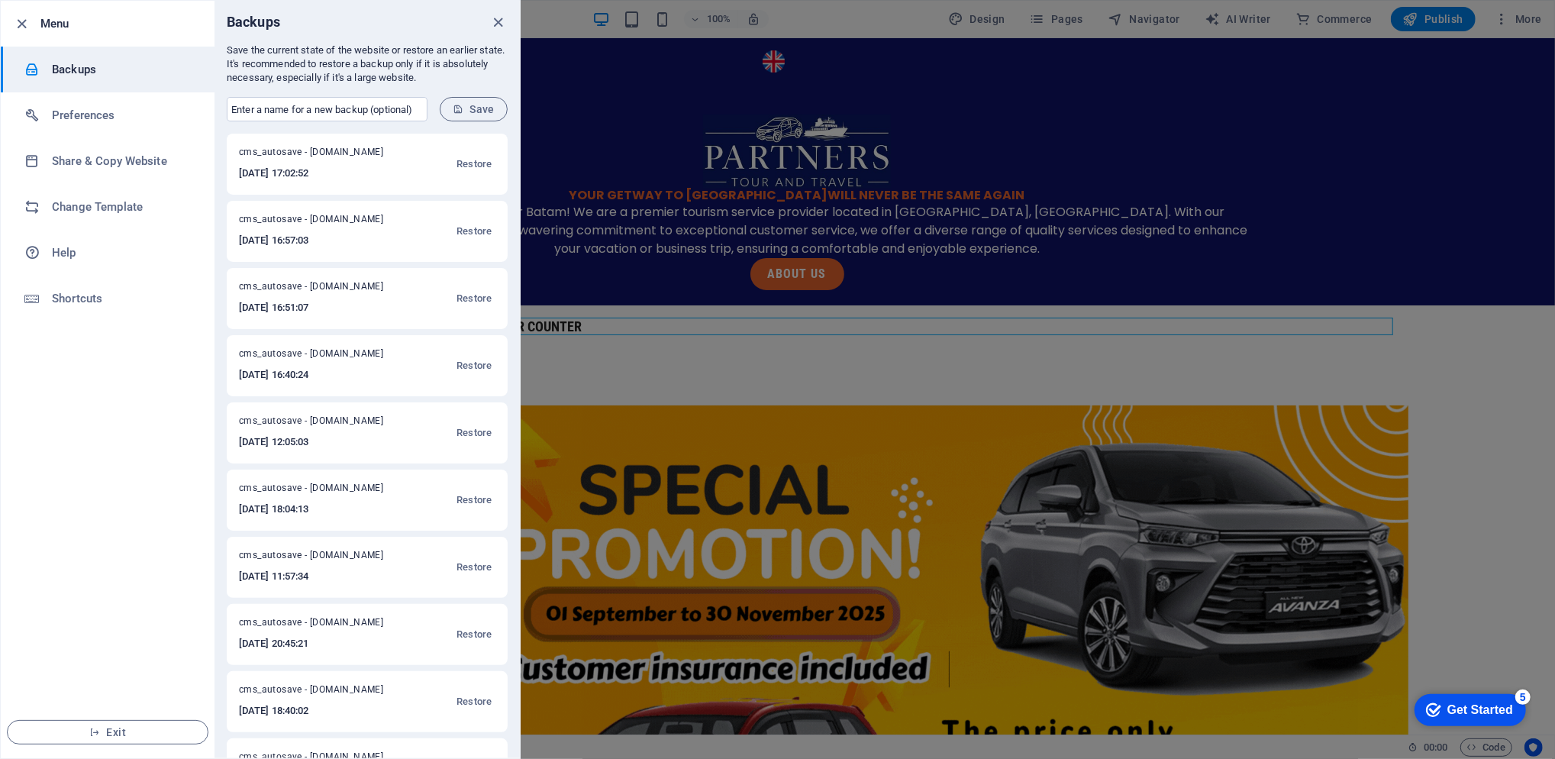
click at [147, 159] on h6 "Share & Copy Website" at bounding box center [122, 161] width 141 height 18
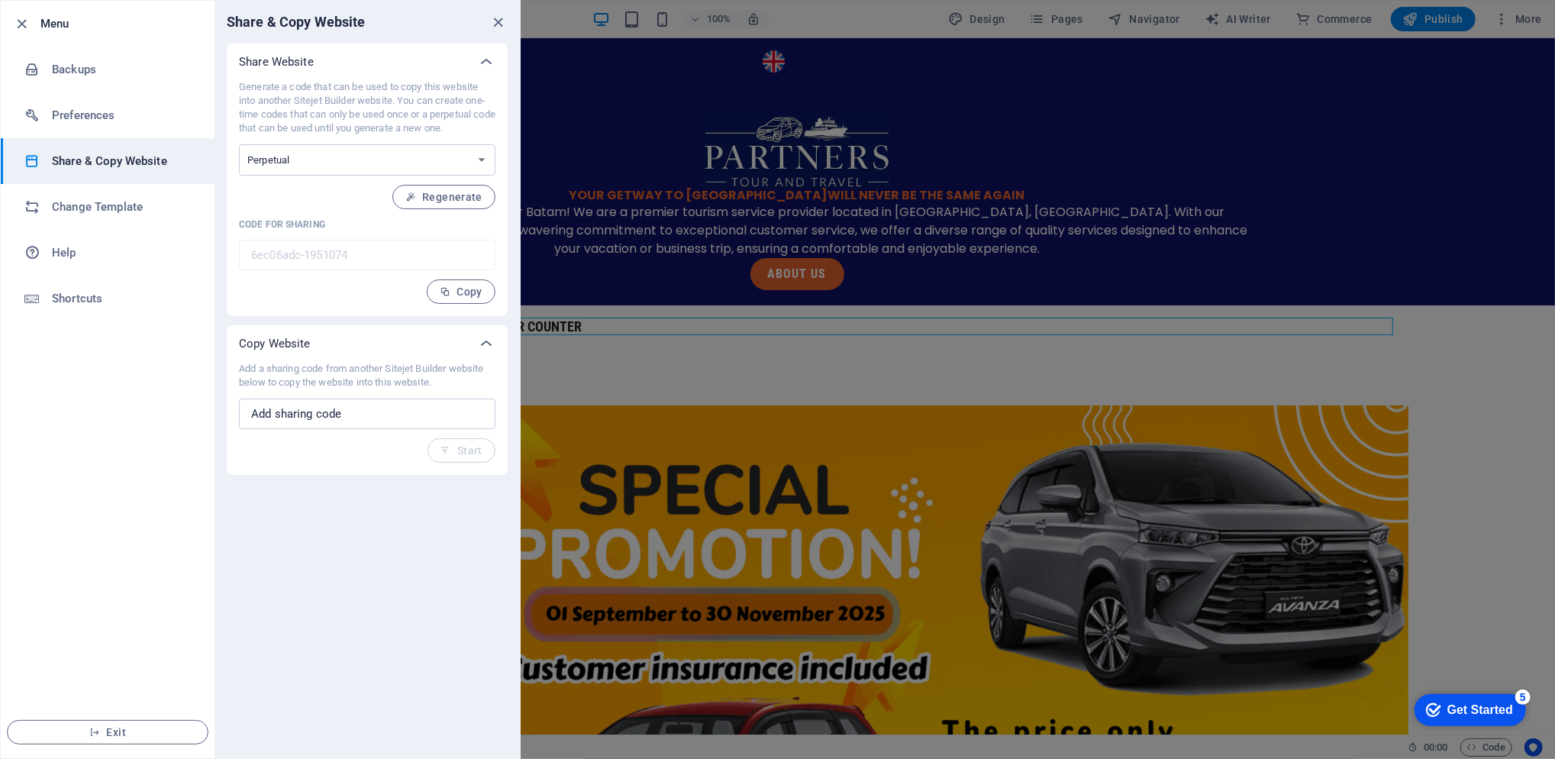
click at [450, 153] on select "One-time Perpetual" at bounding box center [367, 159] width 257 height 31
click at [430, 420] on input "text" at bounding box center [367, 414] width 257 height 31
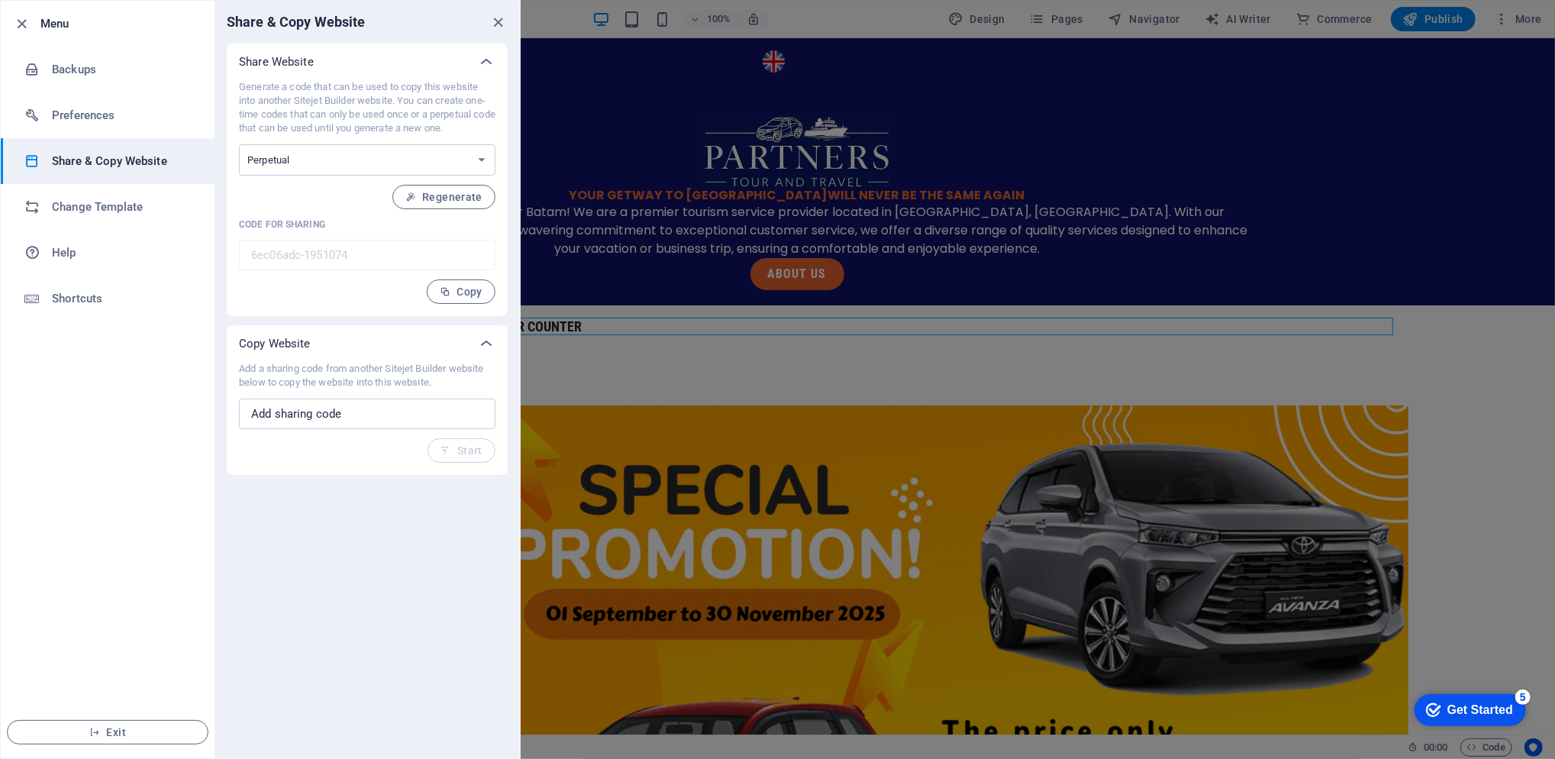
click at [95, 114] on h6 "Preferences" at bounding box center [122, 115] width 141 height 18
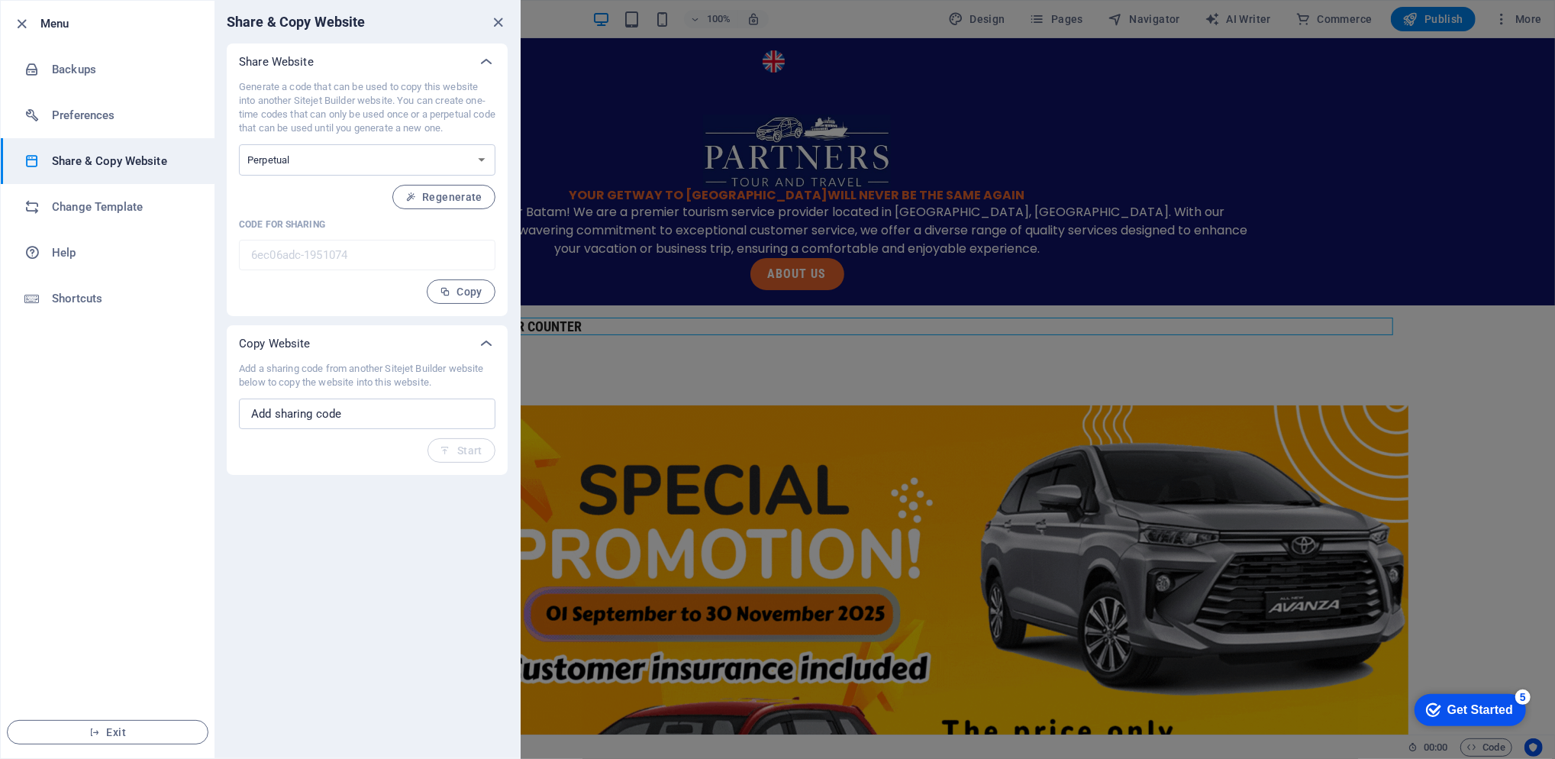
select select "all"
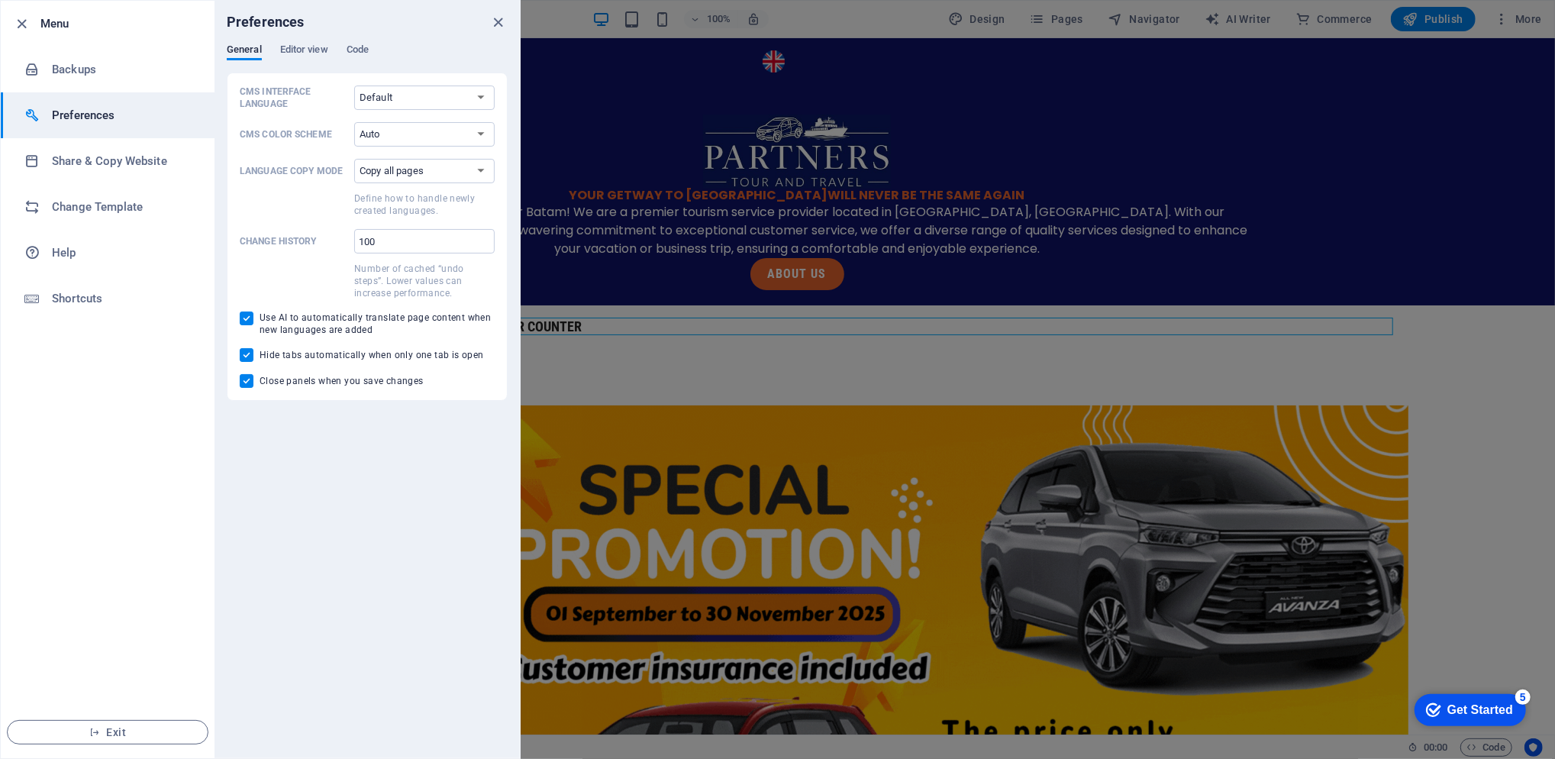
click at [294, 47] on span "Editor view" at bounding box center [304, 50] width 48 height 21
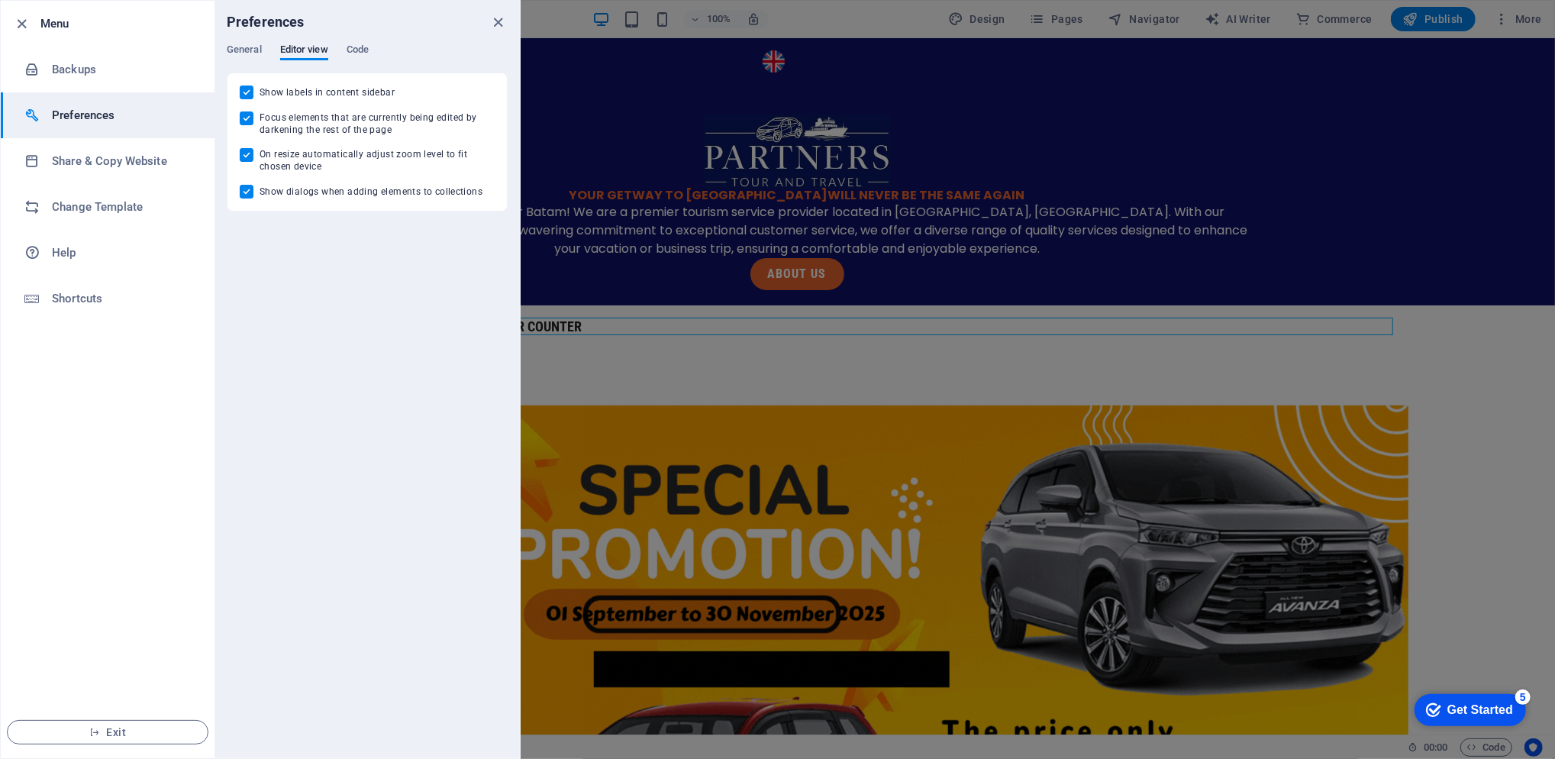
click at [376, 50] on div "General Editor view Code" at bounding box center [367, 58] width 281 height 29
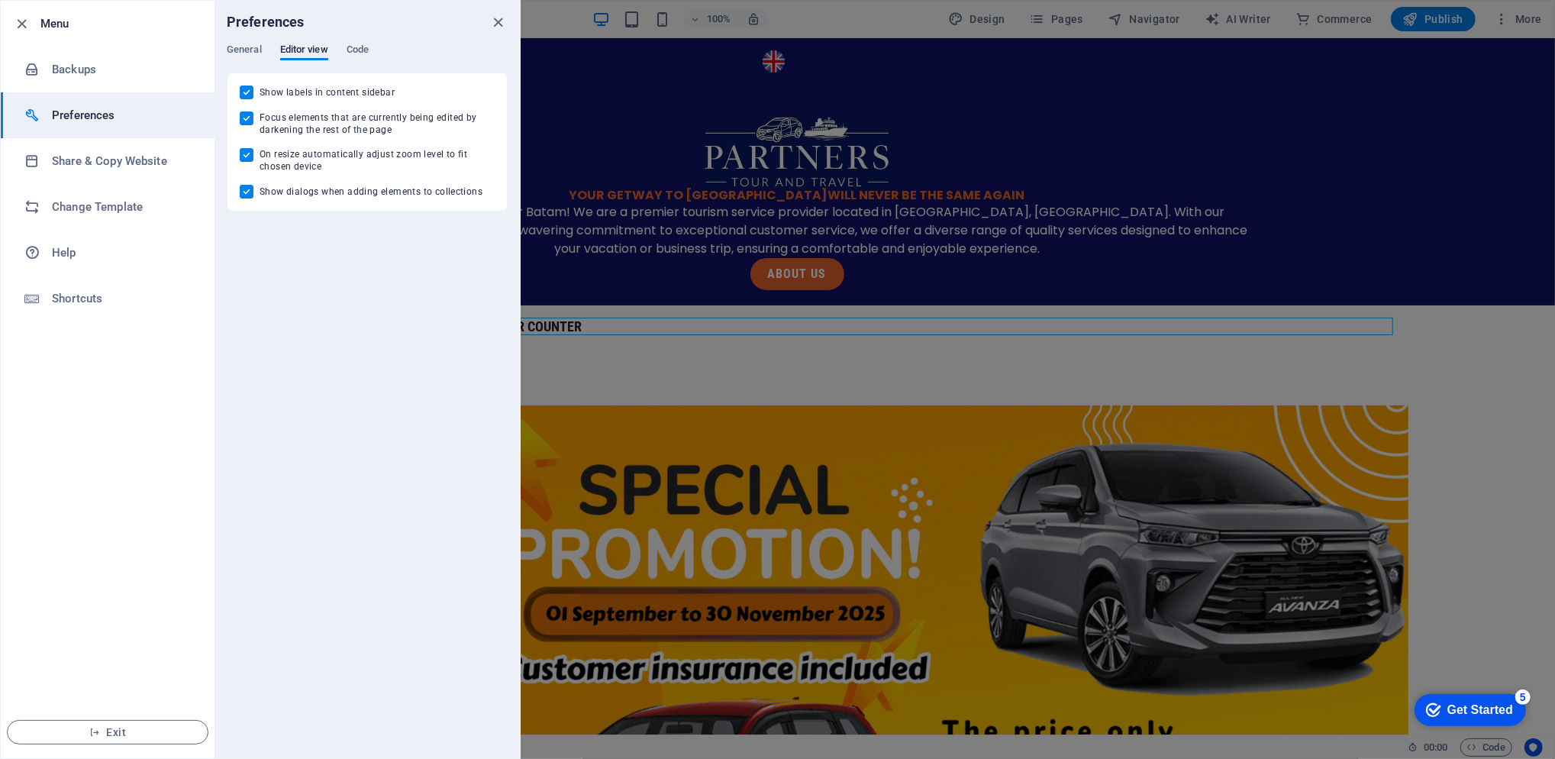
click at [87, 71] on h6 "Backups" at bounding box center [122, 69] width 141 height 18
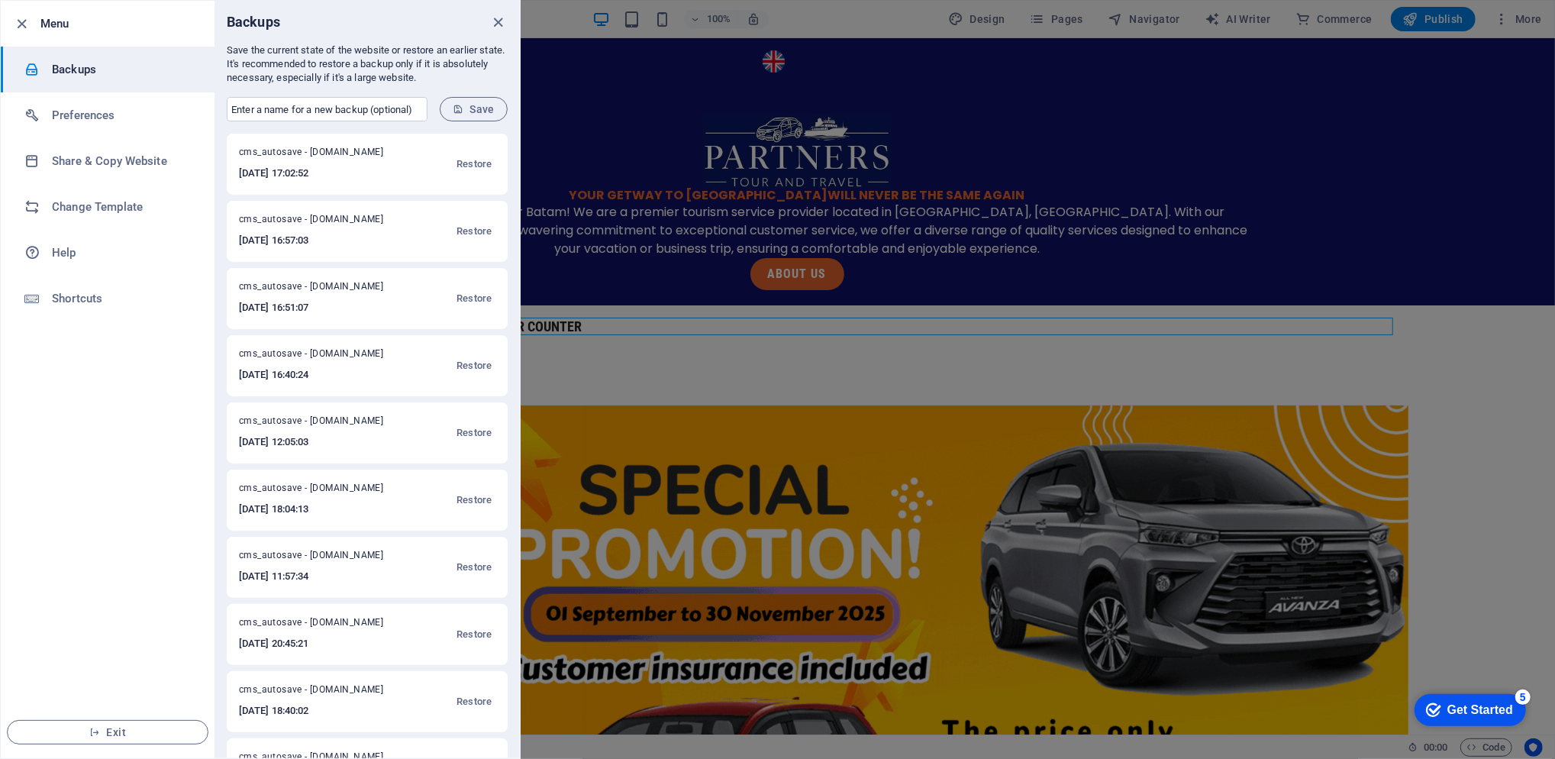
click at [491, 21] on icon "close" at bounding box center [499, 23] width 18 height 18
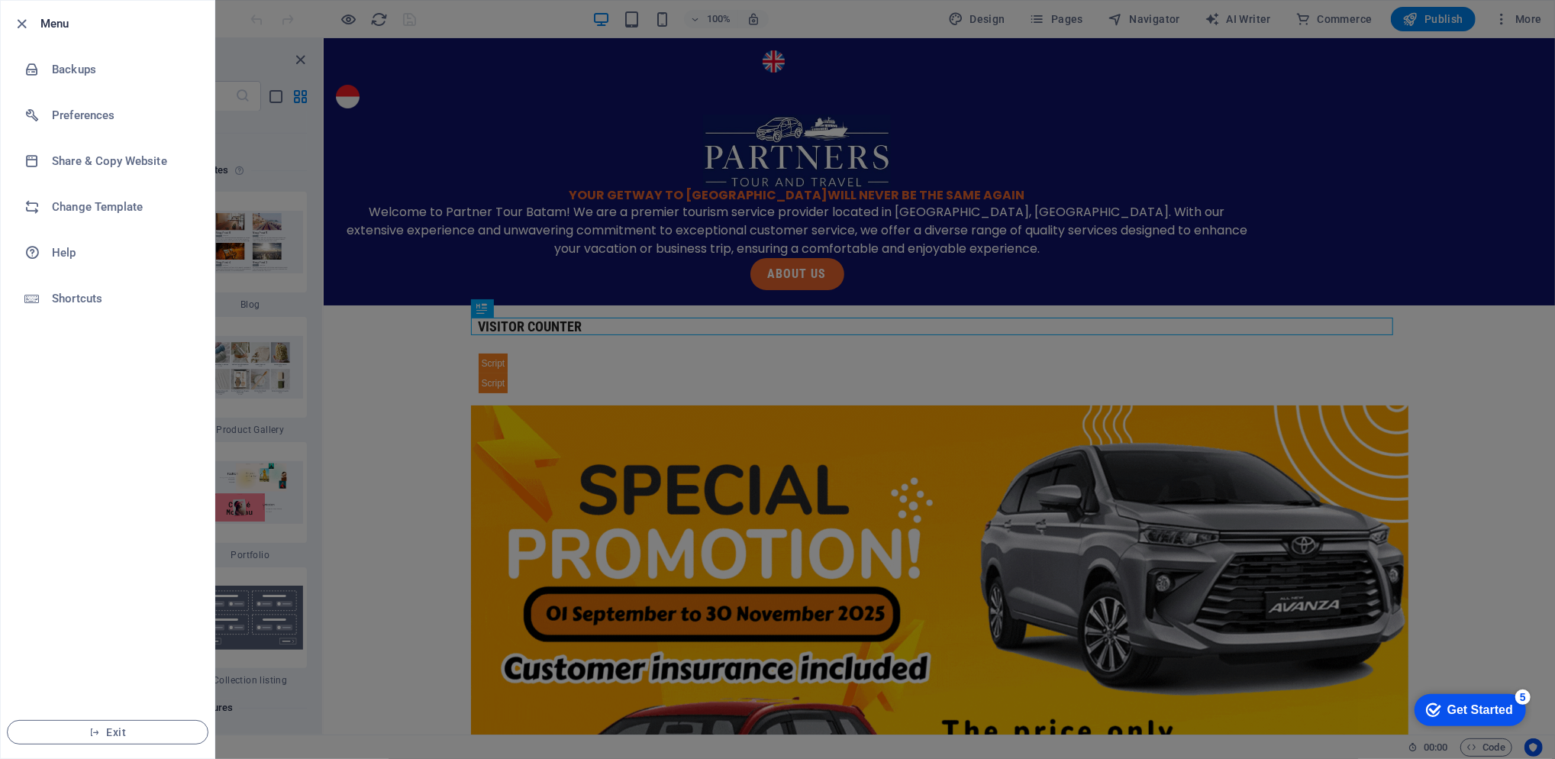
click at [488, 140] on div at bounding box center [777, 379] width 1555 height 759
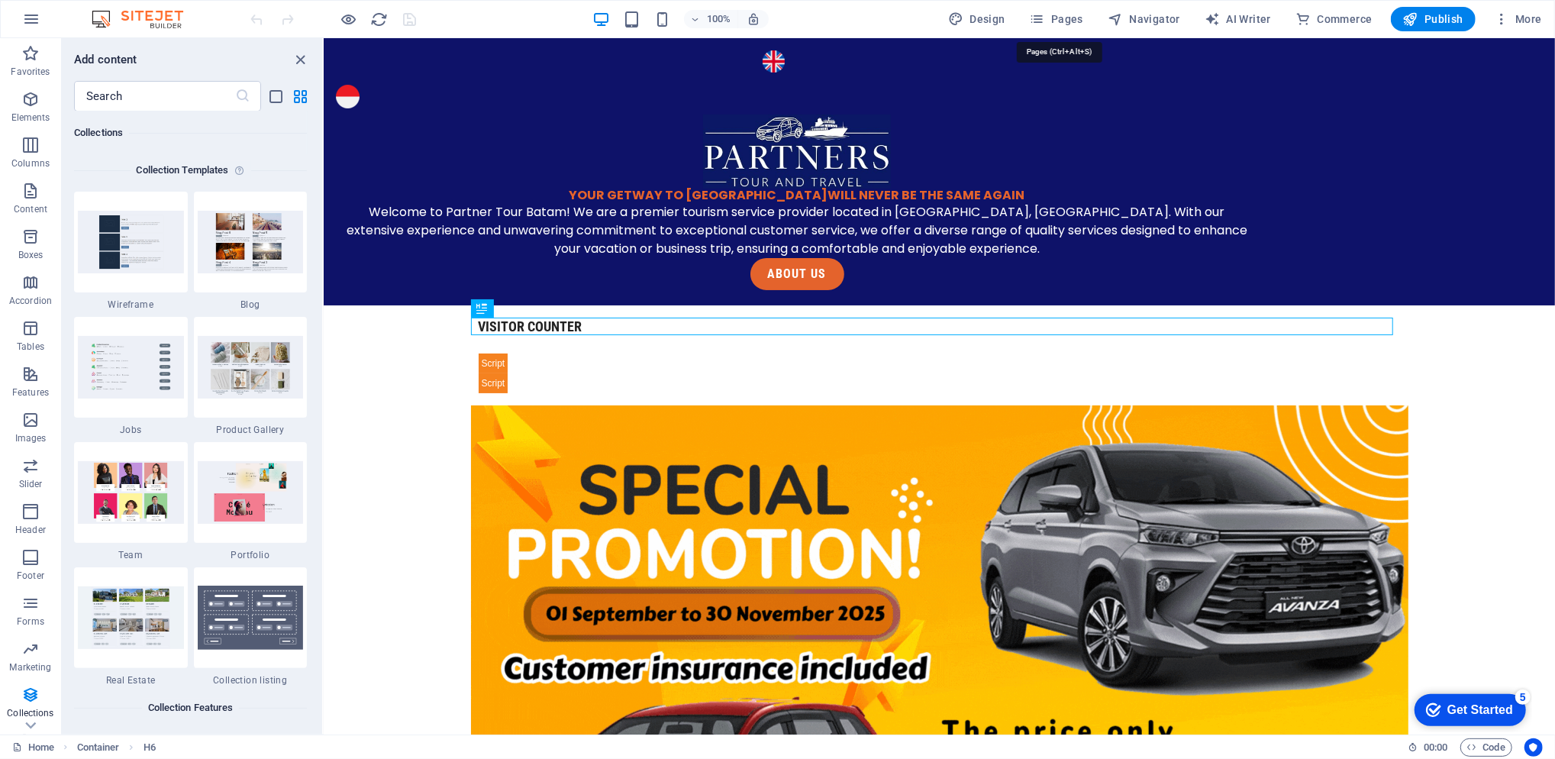
click at [1059, 24] on span "Pages" at bounding box center [1056, 18] width 53 height 15
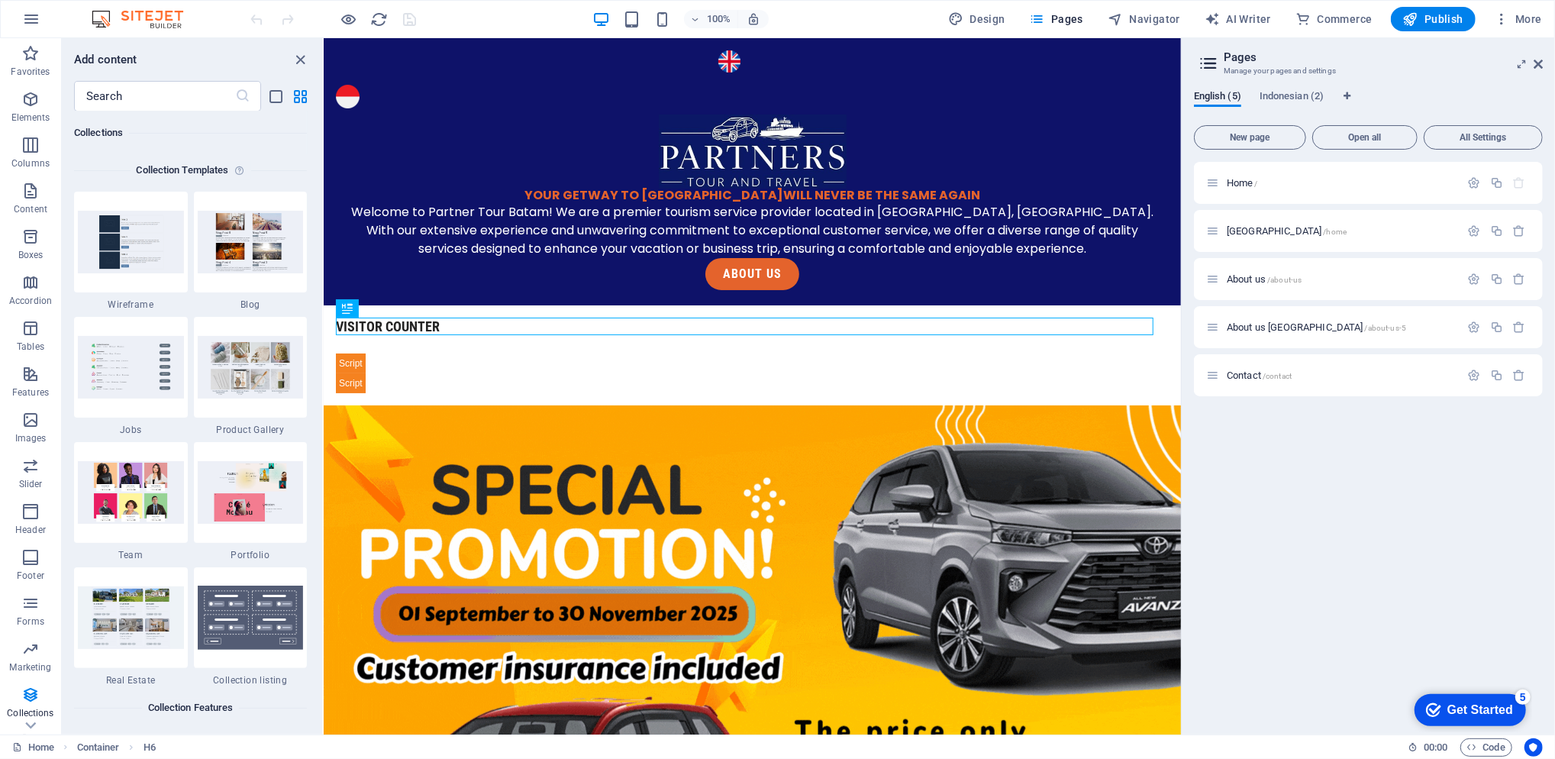
click at [1244, 219] on div "Indonesia /home" at bounding box center [1368, 231] width 349 height 42
drag, startPoint x: 1449, startPoint y: 234, endPoint x: 1292, endPoint y: 185, distance: 164.2
click at [1292, 185] on div "Home / Indonesia /home About us /about-us About us indonesia /about-us-5 Contac…" at bounding box center [1368, 279] width 349 height 234
click at [1260, 183] on p "Home /" at bounding box center [1341, 183] width 229 height 10
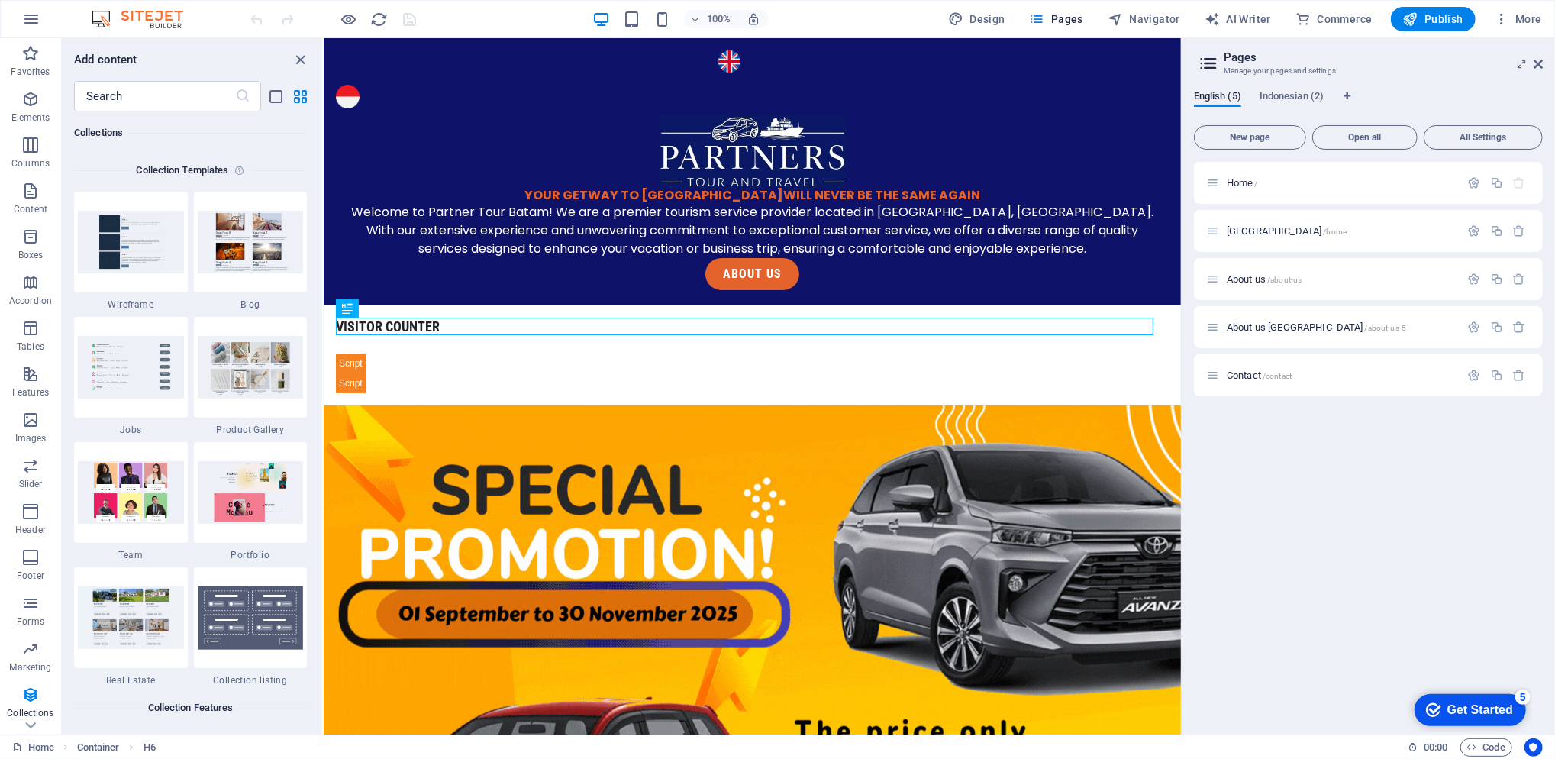
click at [1260, 183] on p "Home /" at bounding box center [1341, 183] width 229 height 10
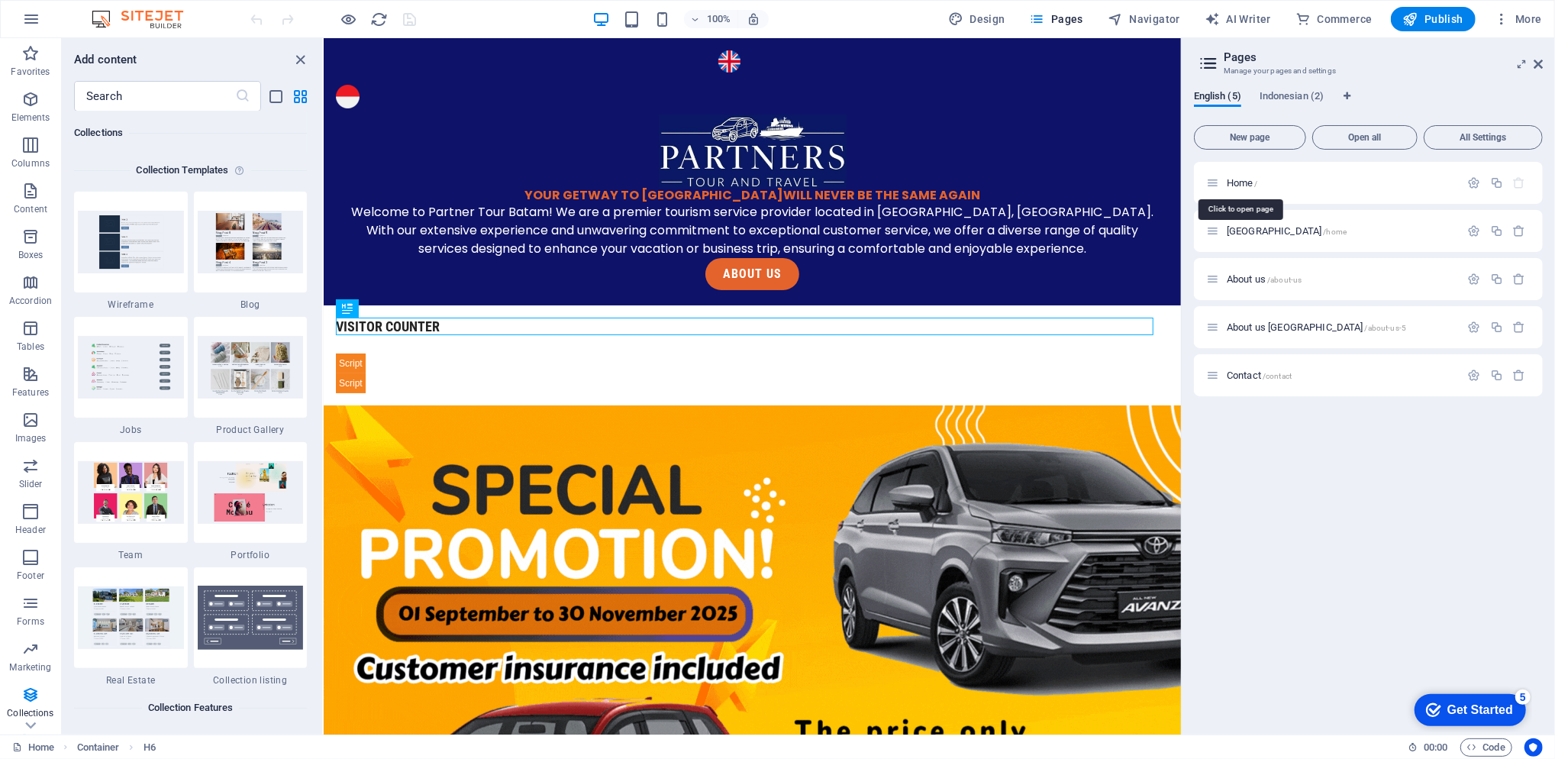
click at [1243, 186] on span "Home /" at bounding box center [1242, 182] width 31 height 11
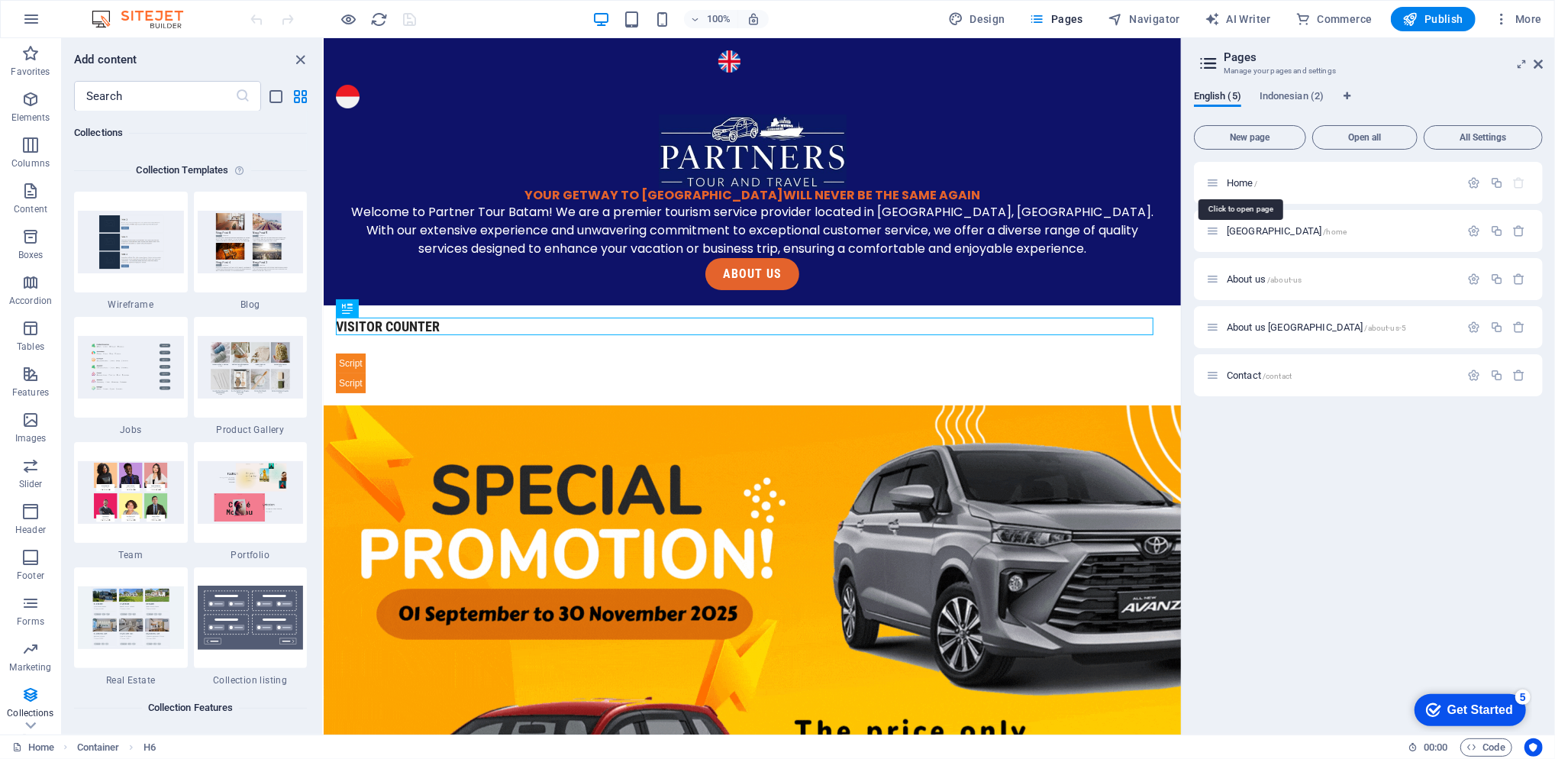
click at [1243, 186] on span "Home /" at bounding box center [1242, 182] width 31 height 11
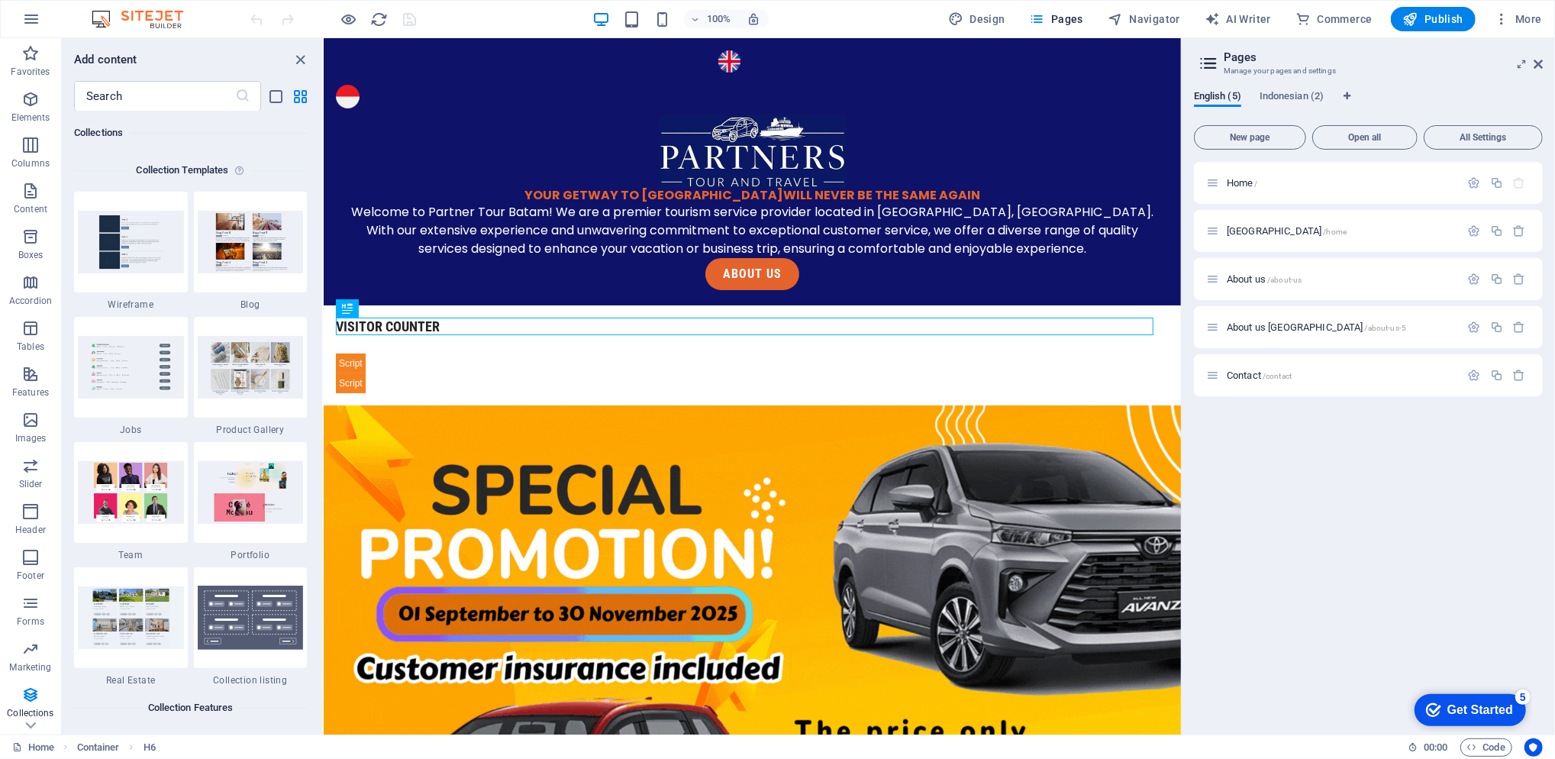
click at [1241, 182] on span "Home /" at bounding box center [1242, 182] width 31 height 11
click at [1305, 94] on span "Indonesian (2)" at bounding box center [1292, 97] width 64 height 21
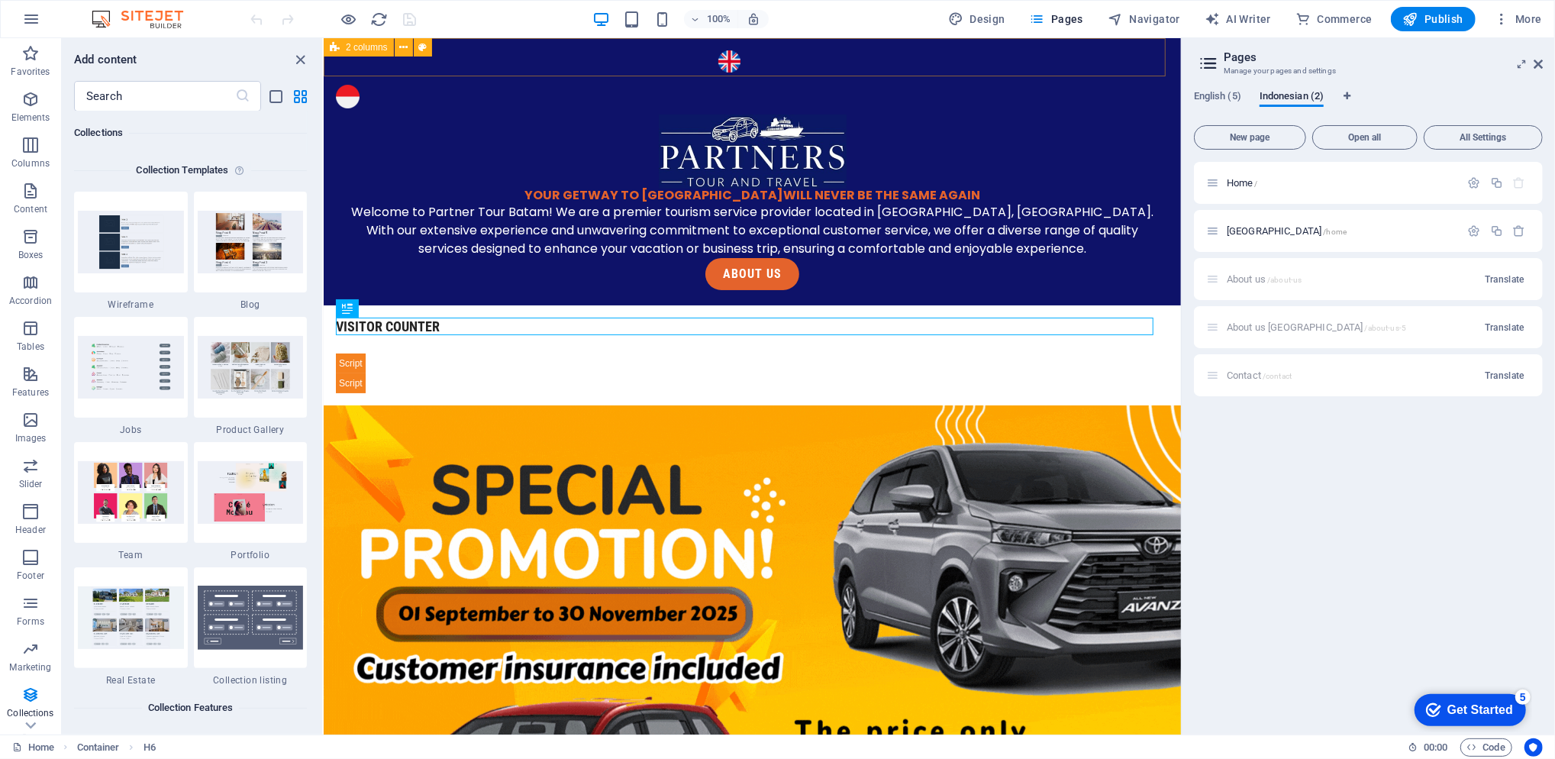
click at [409, 44] on button at bounding box center [404, 47] width 18 height 18
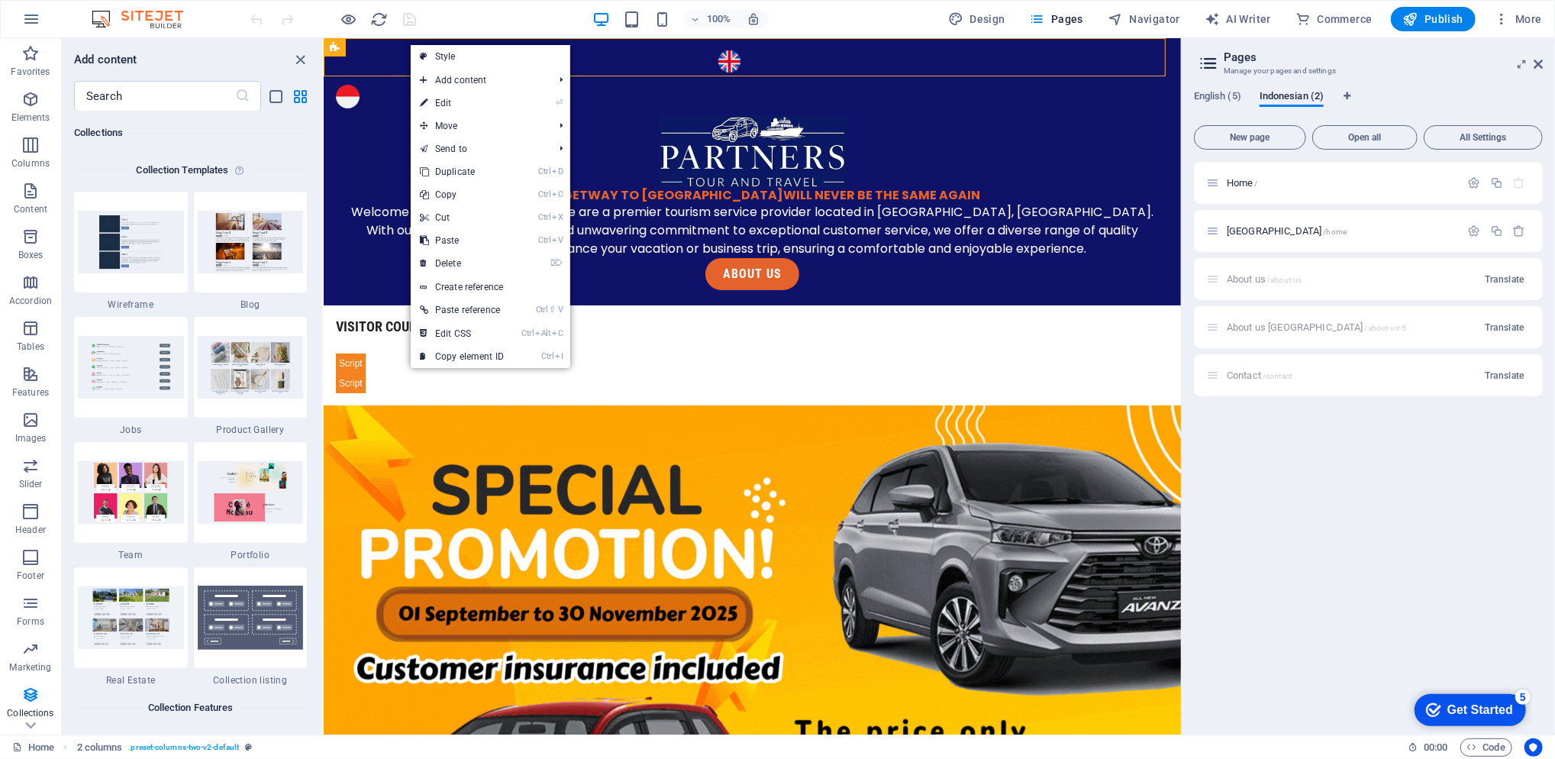
click at [467, 198] on link "Ctrl C Copy" at bounding box center [462, 194] width 102 height 23
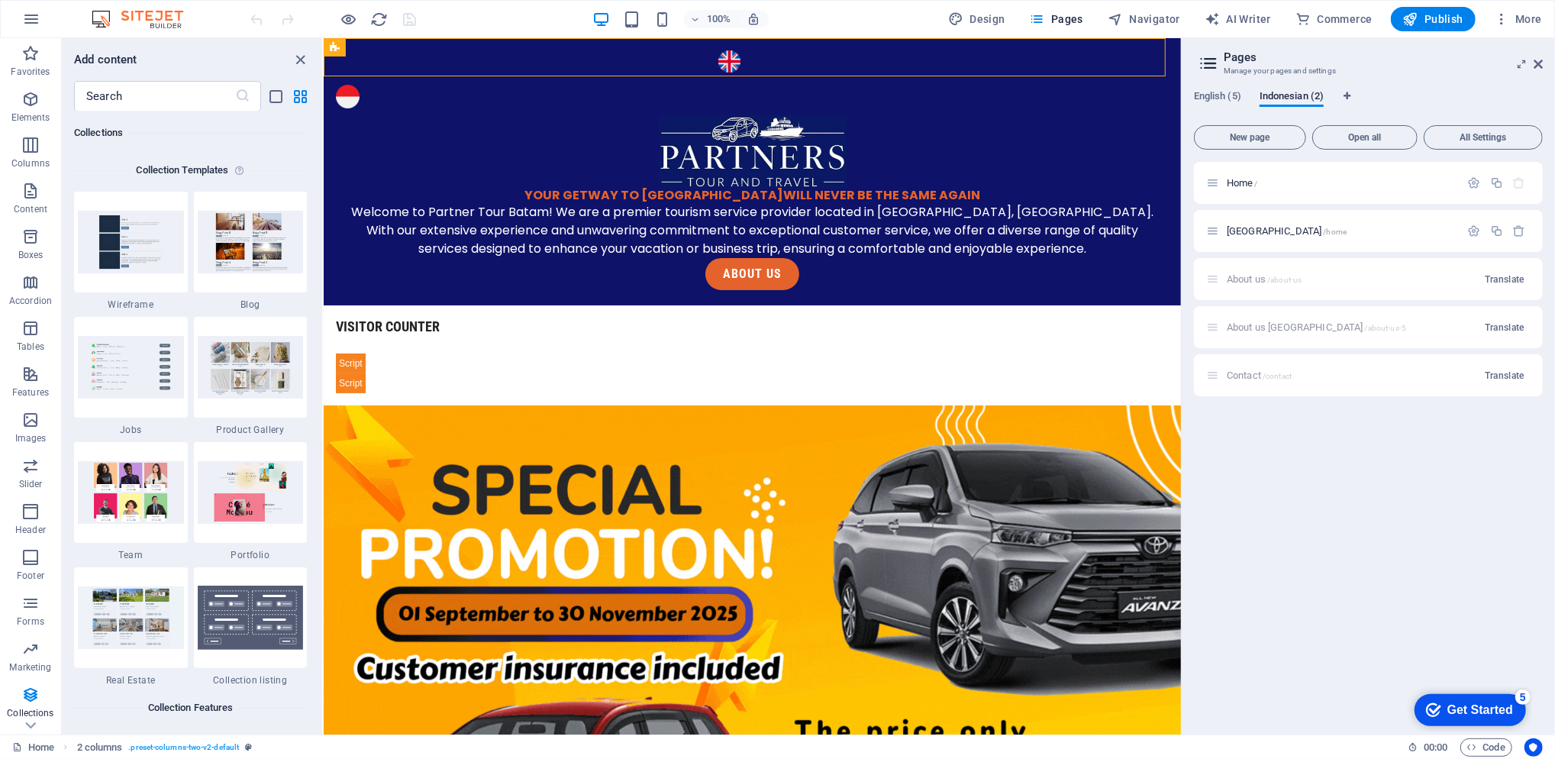
click at [1238, 183] on span "Home /" at bounding box center [1242, 182] width 31 height 11
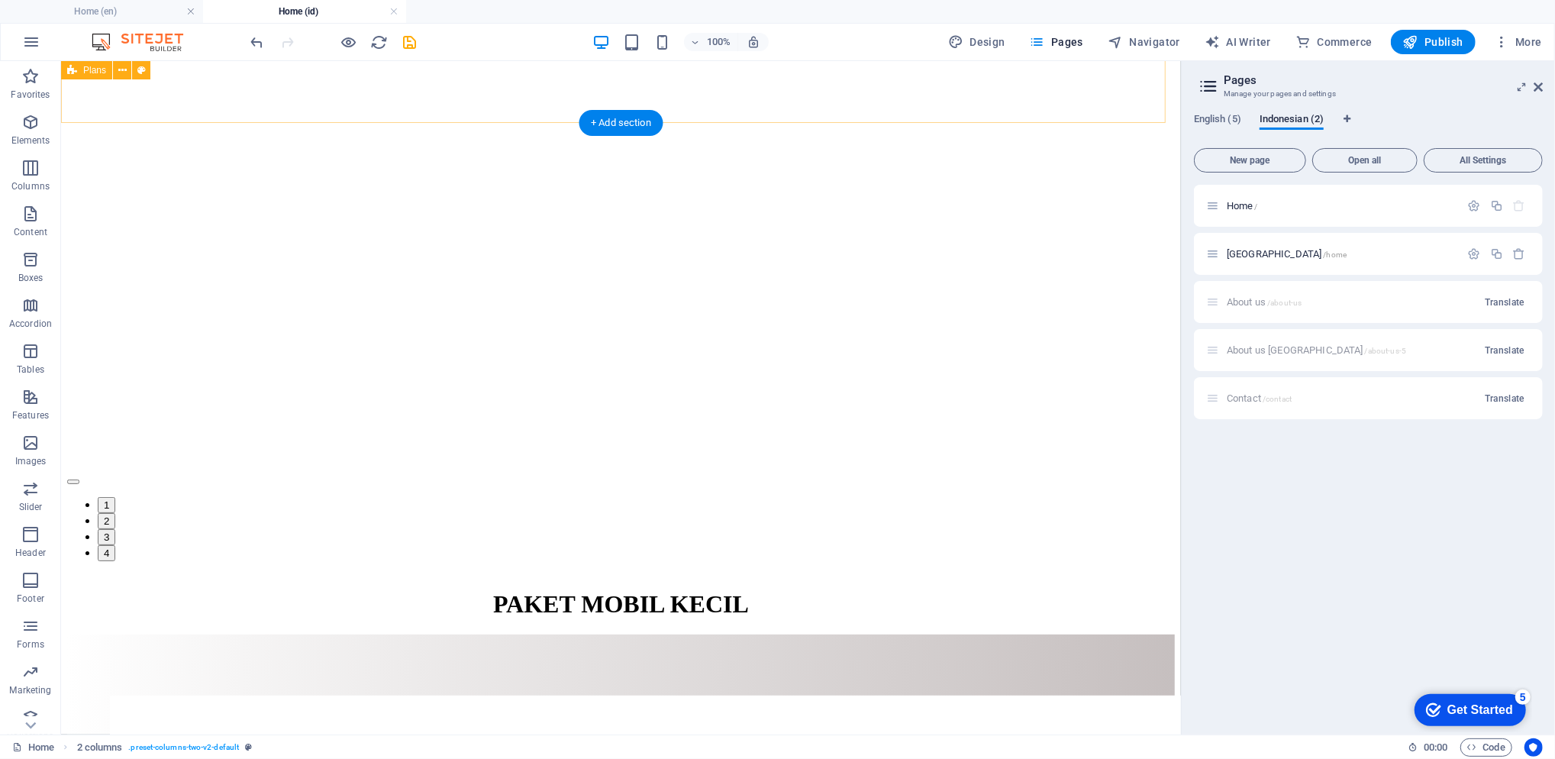
scroll to position [3060, 0]
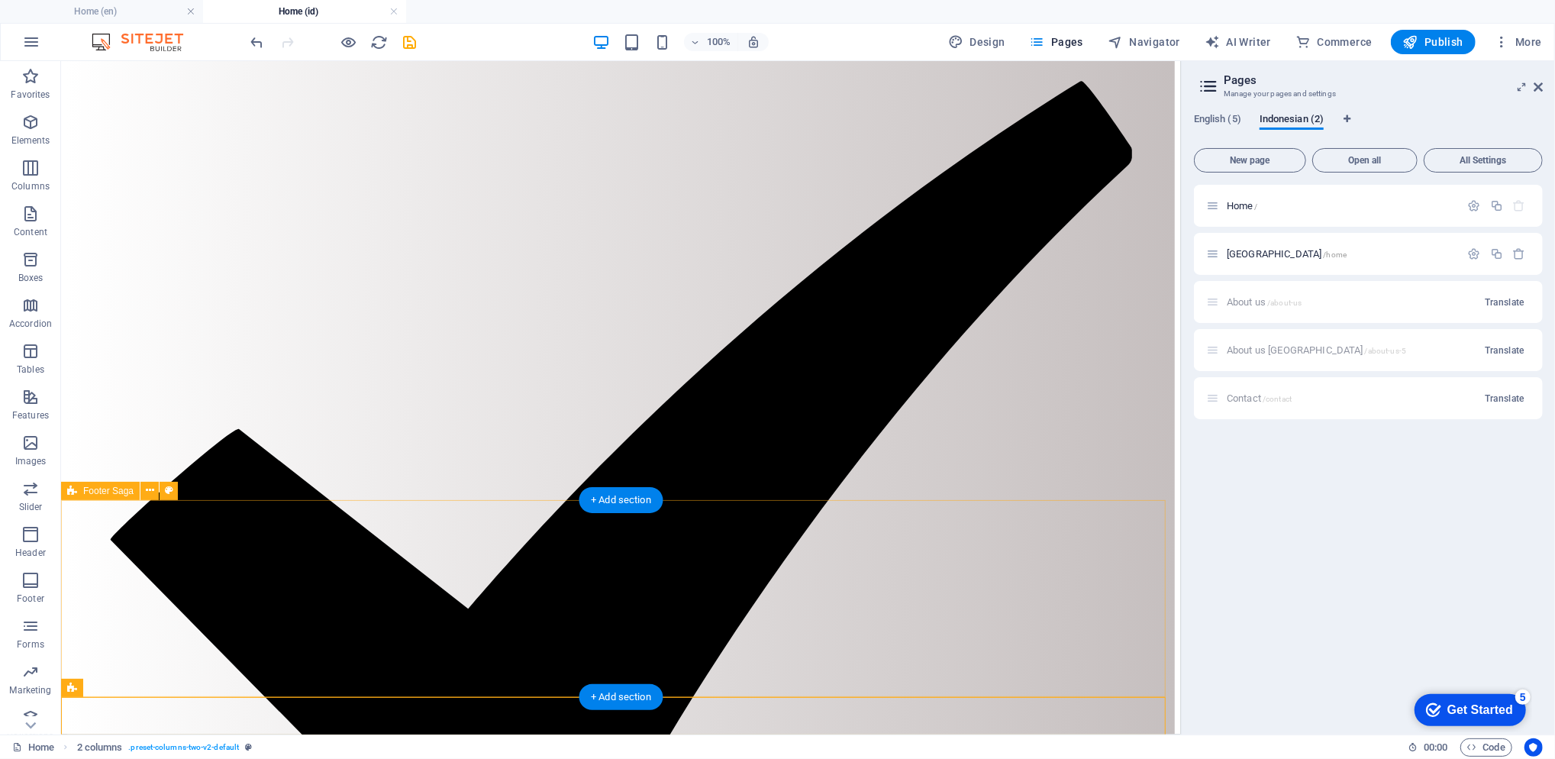
drag, startPoint x: 198, startPoint y: 749, endPoint x: 123, endPoint y: 541, distance: 220.7
click at [1231, 119] on span "English (5)" at bounding box center [1217, 120] width 47 height 21
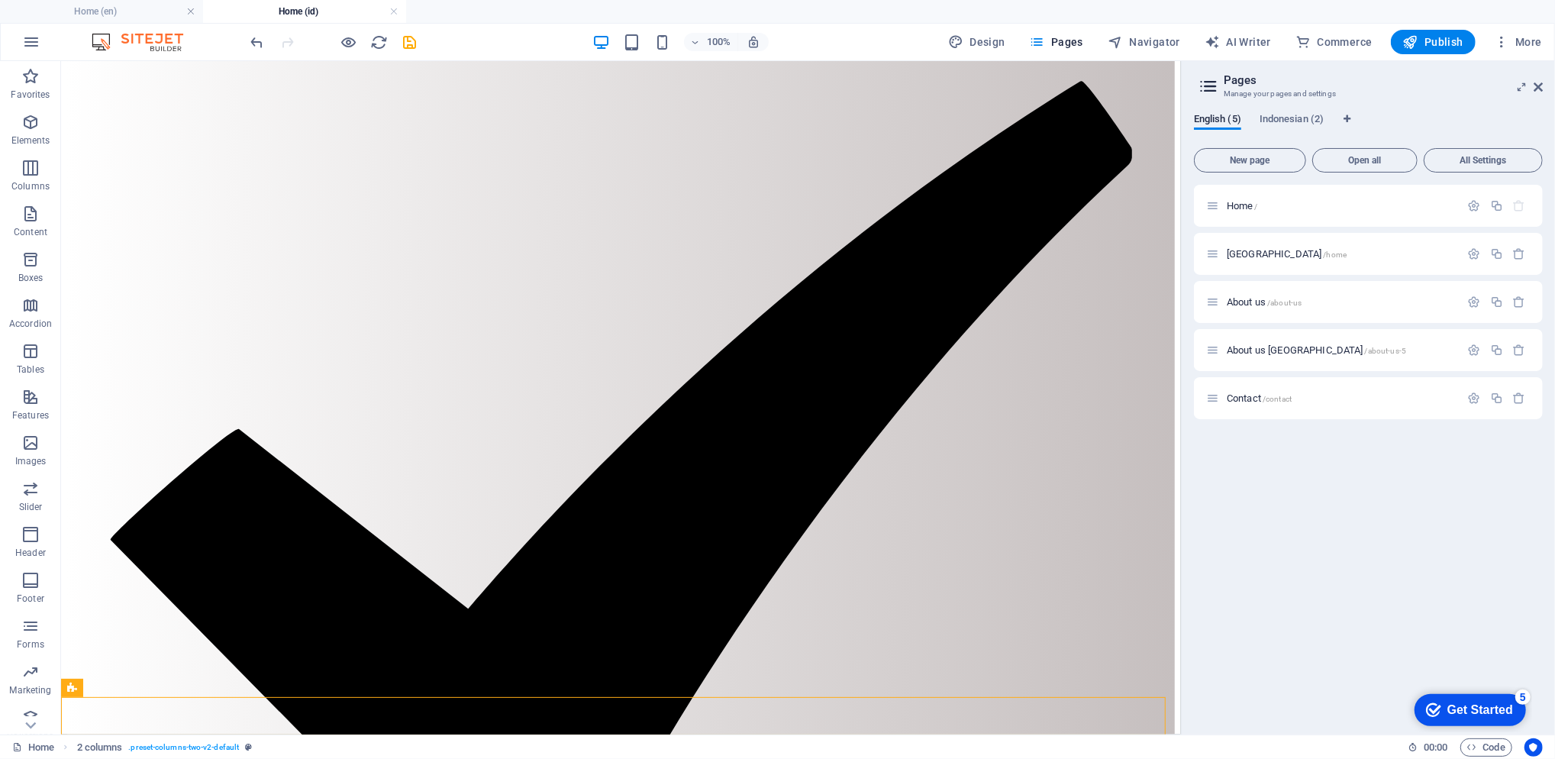
click at [1249, 208] on span "Home /" at bounding box center [1242, 205] width 31 height 11
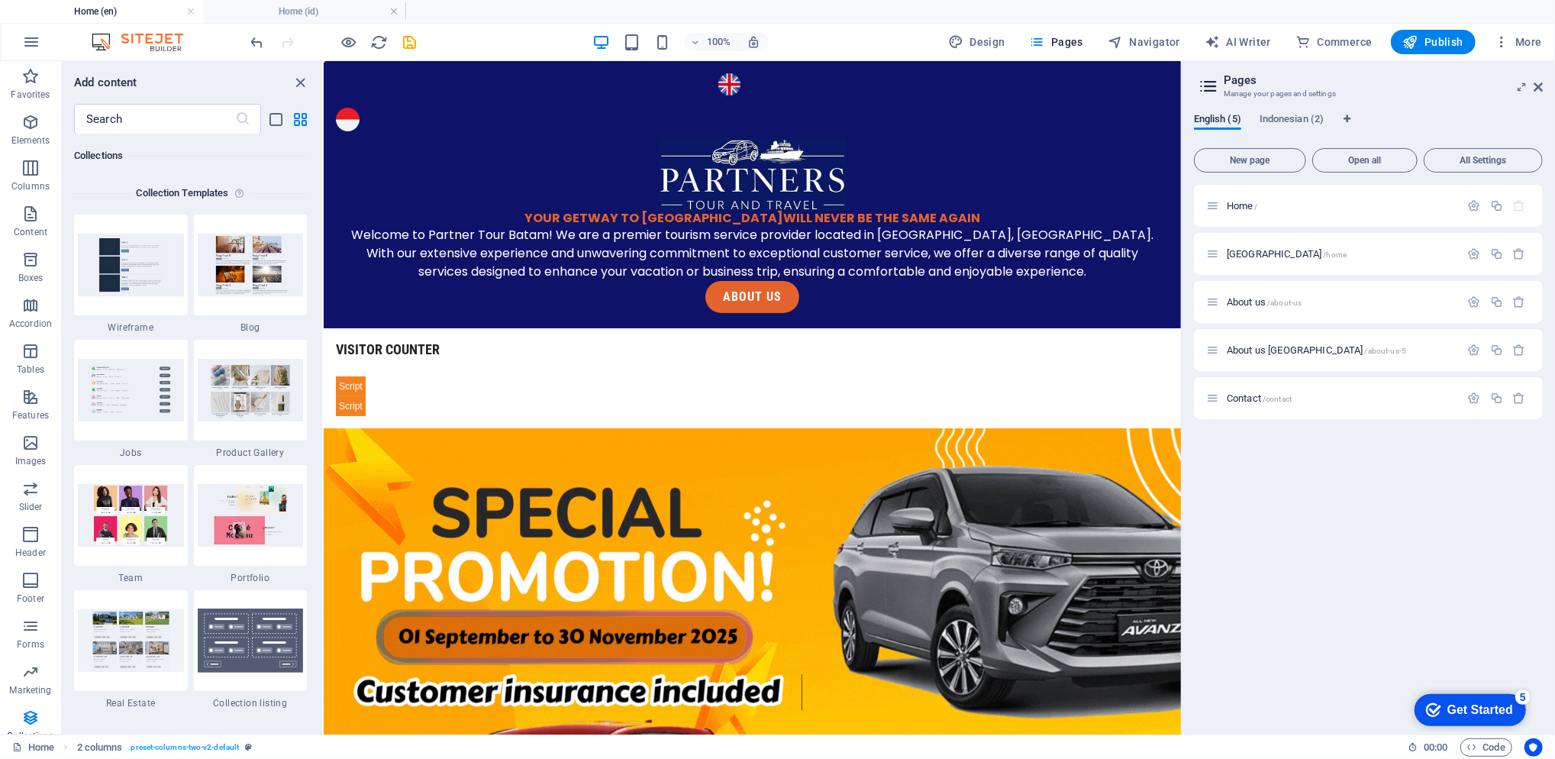
scroll to position [0, 0]
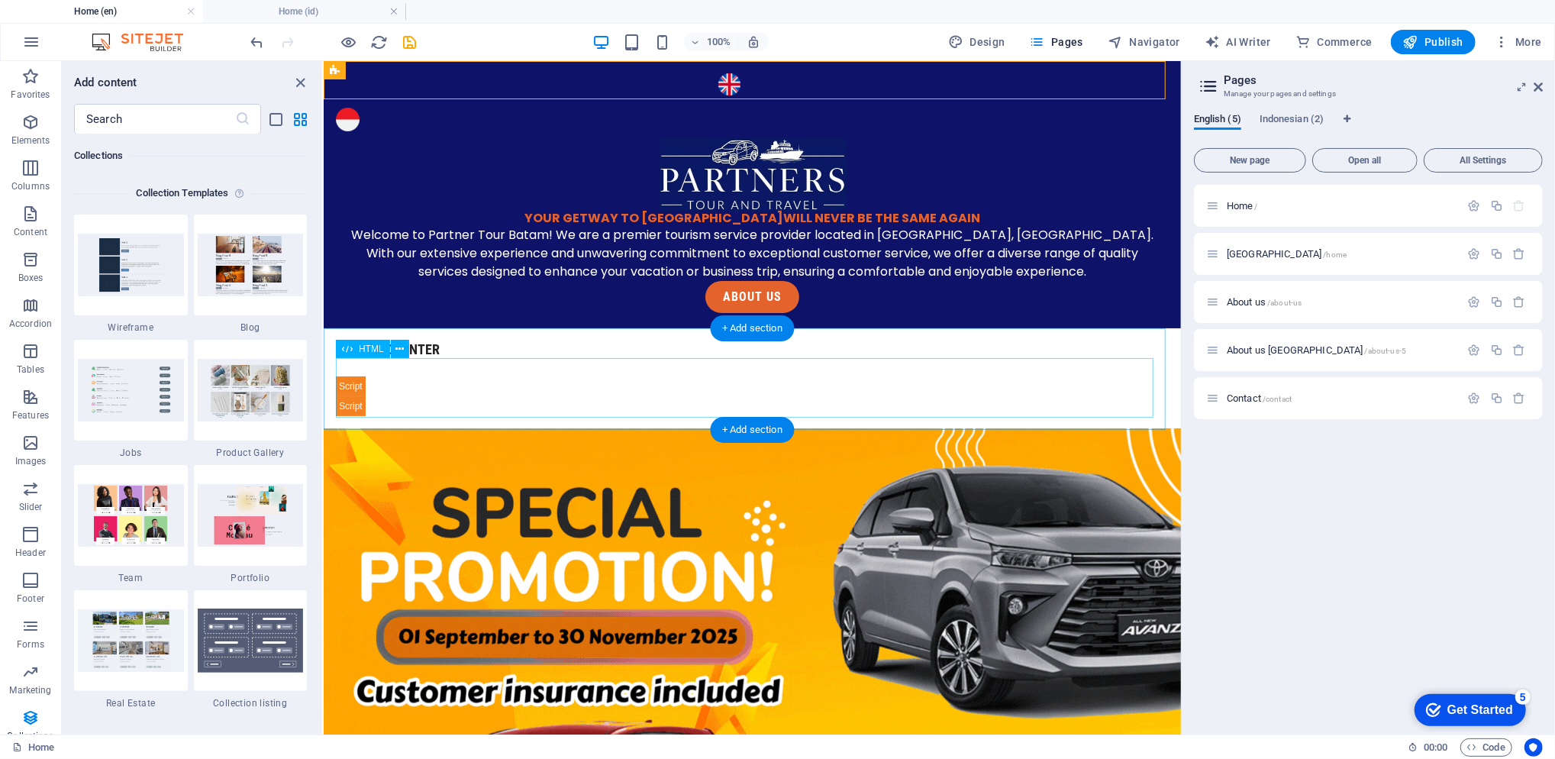
click at [911, 377] on div "free counter" at bounding box center [751, 386] width 833 height 58
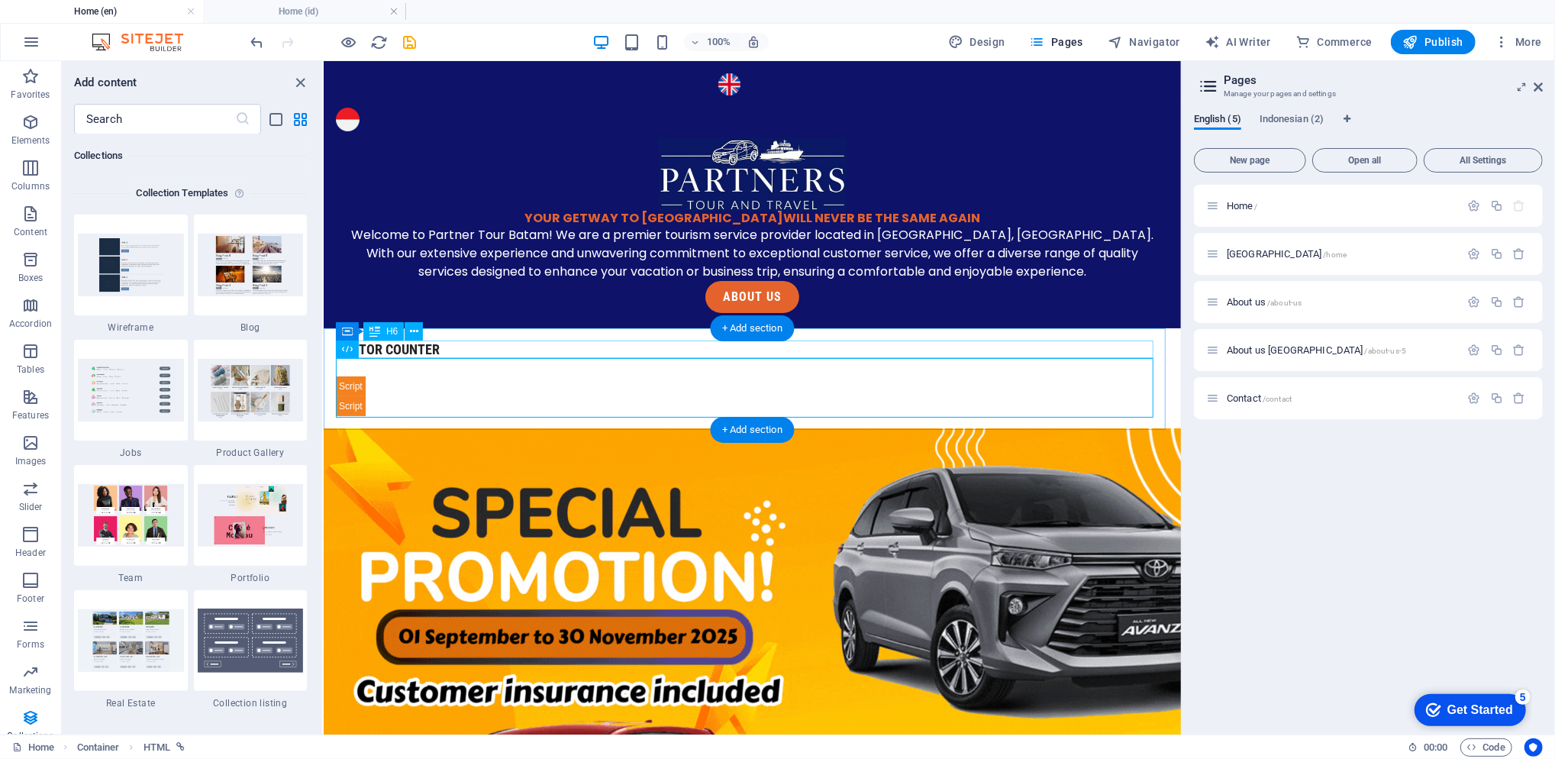
click at [921, 341] on div "visitor counter" at bounding box center [751, 349] width 833 height 18
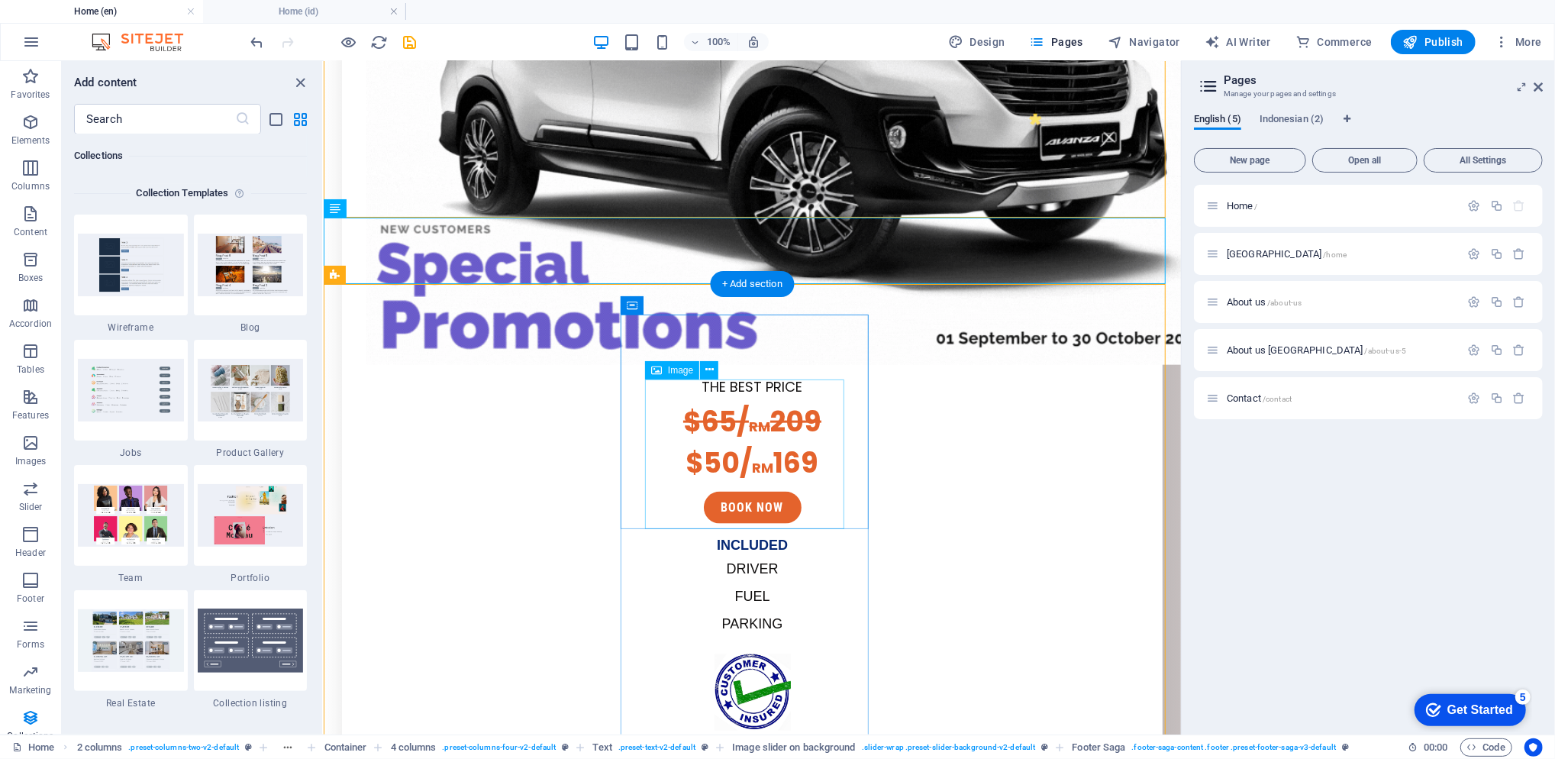
scroll to position [1527, 0]
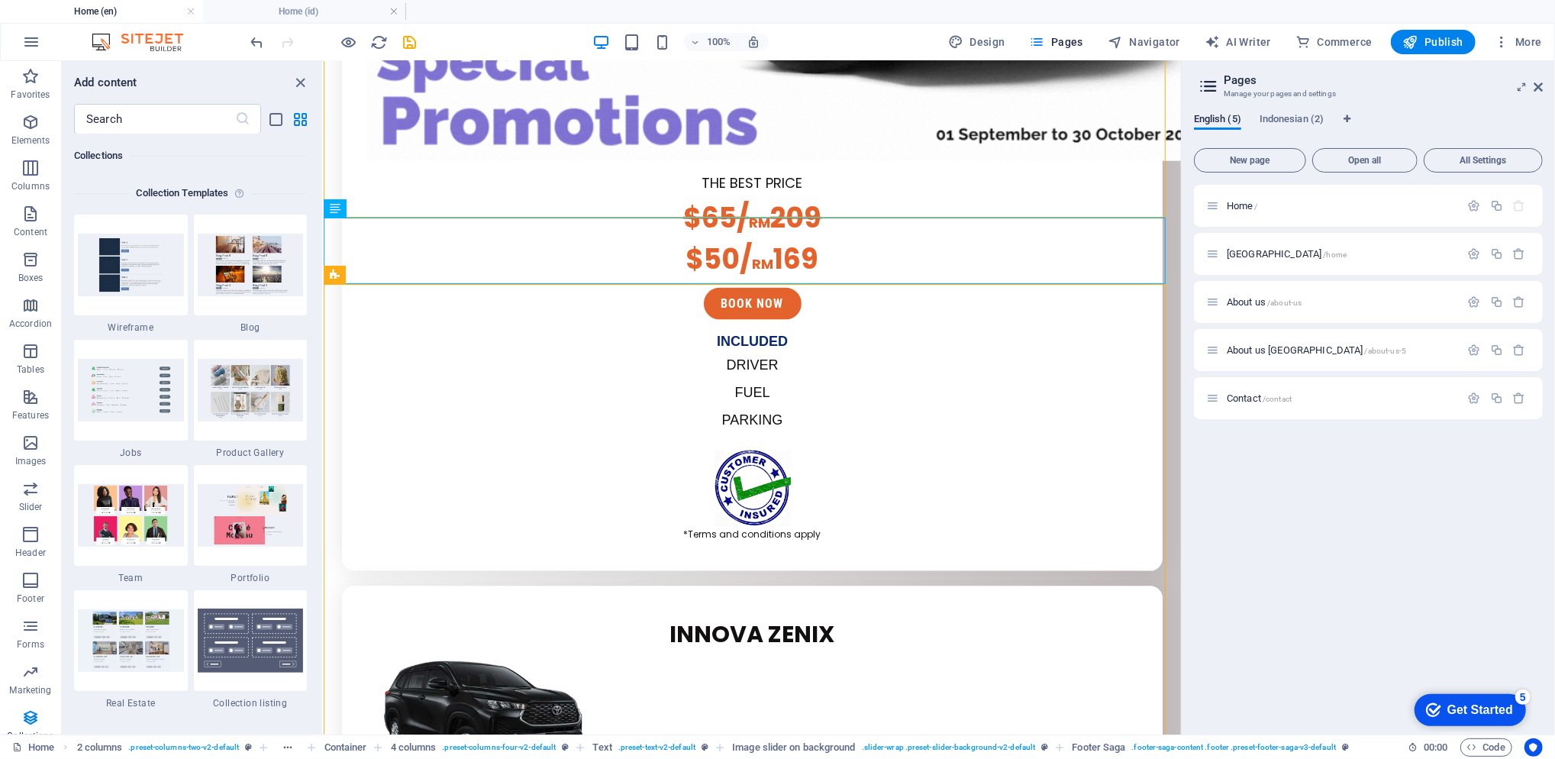
click at [1290, 112] on span "Indonesian (2)" at bounding box center [1292, 120] width 64 height 21
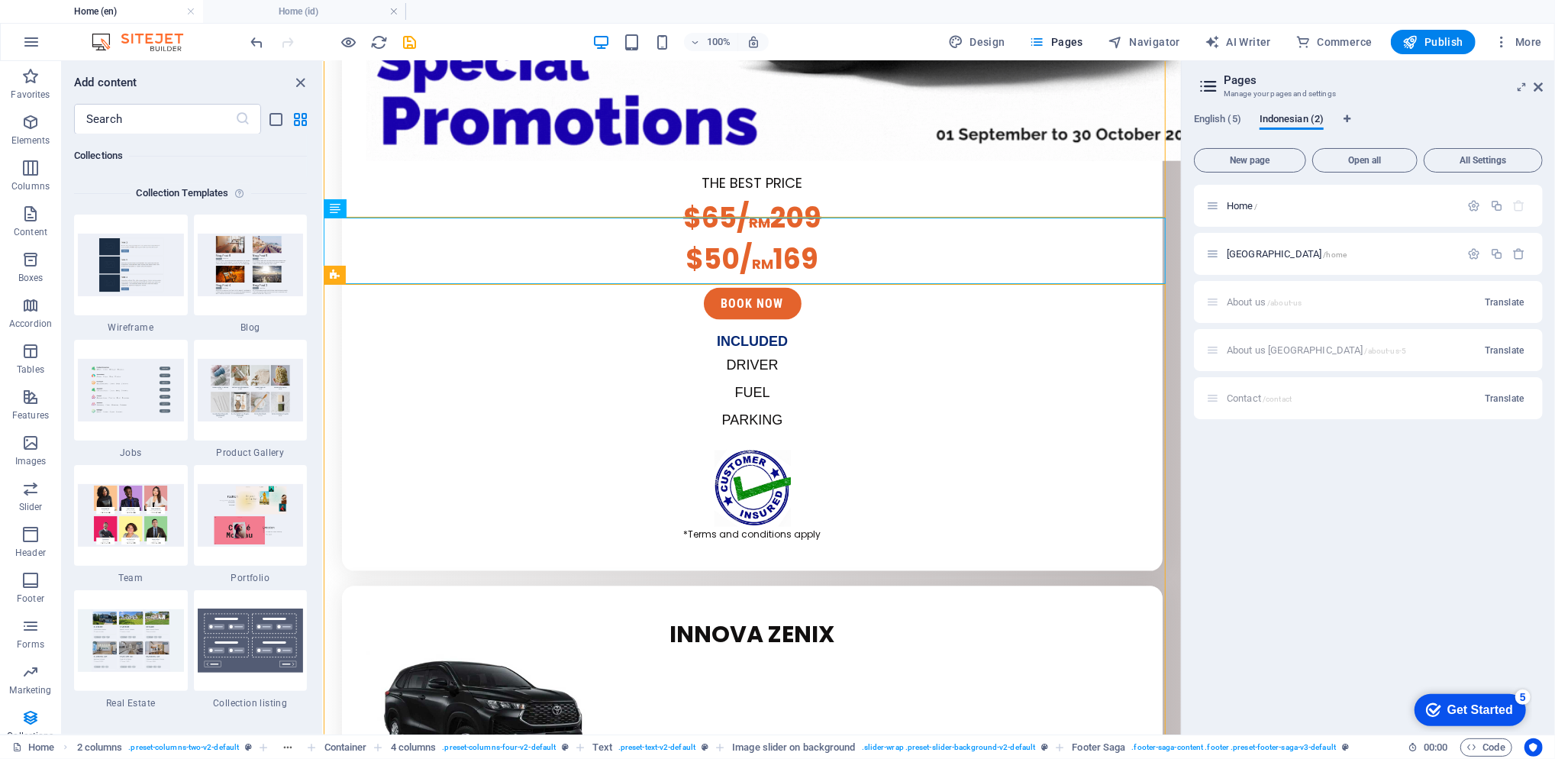
click at [1259, 202] on p "Home /" at bounding box center [1341, 206] width 229 height 10
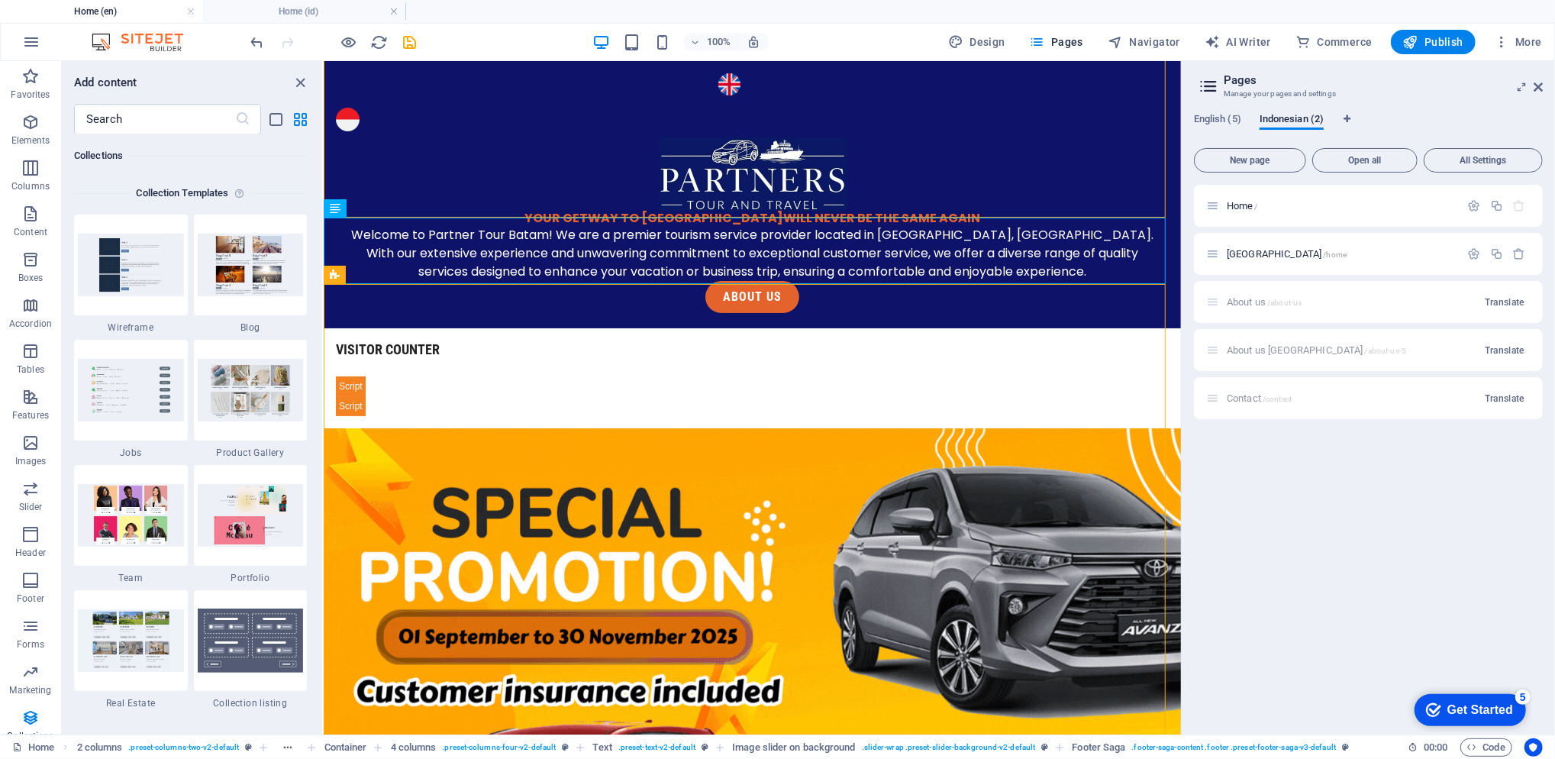
scroll to position [3060, 0]
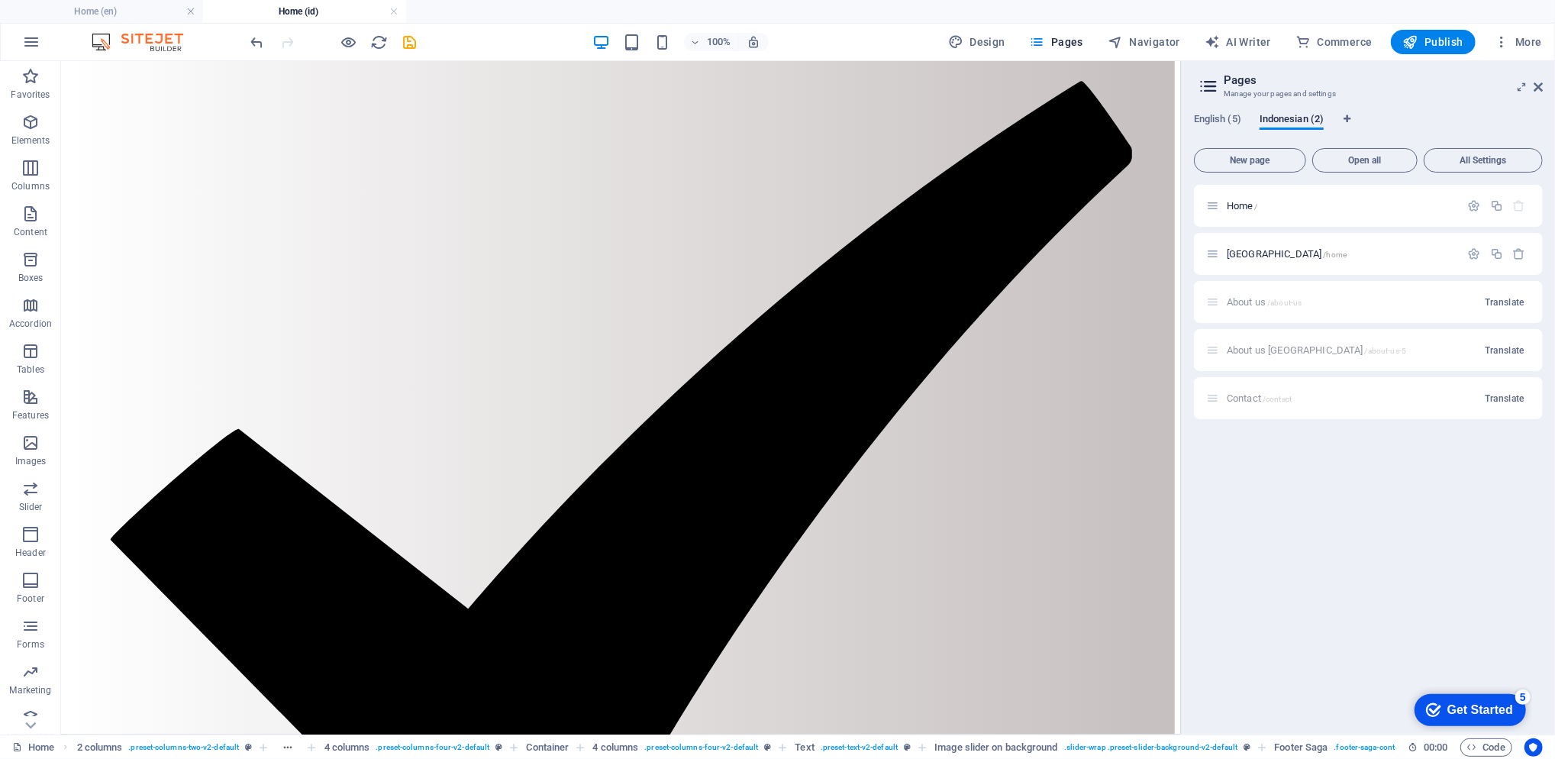
click at [1259, 202] on p "Home /" at bounding box center [1341, 206] width 229 height 10
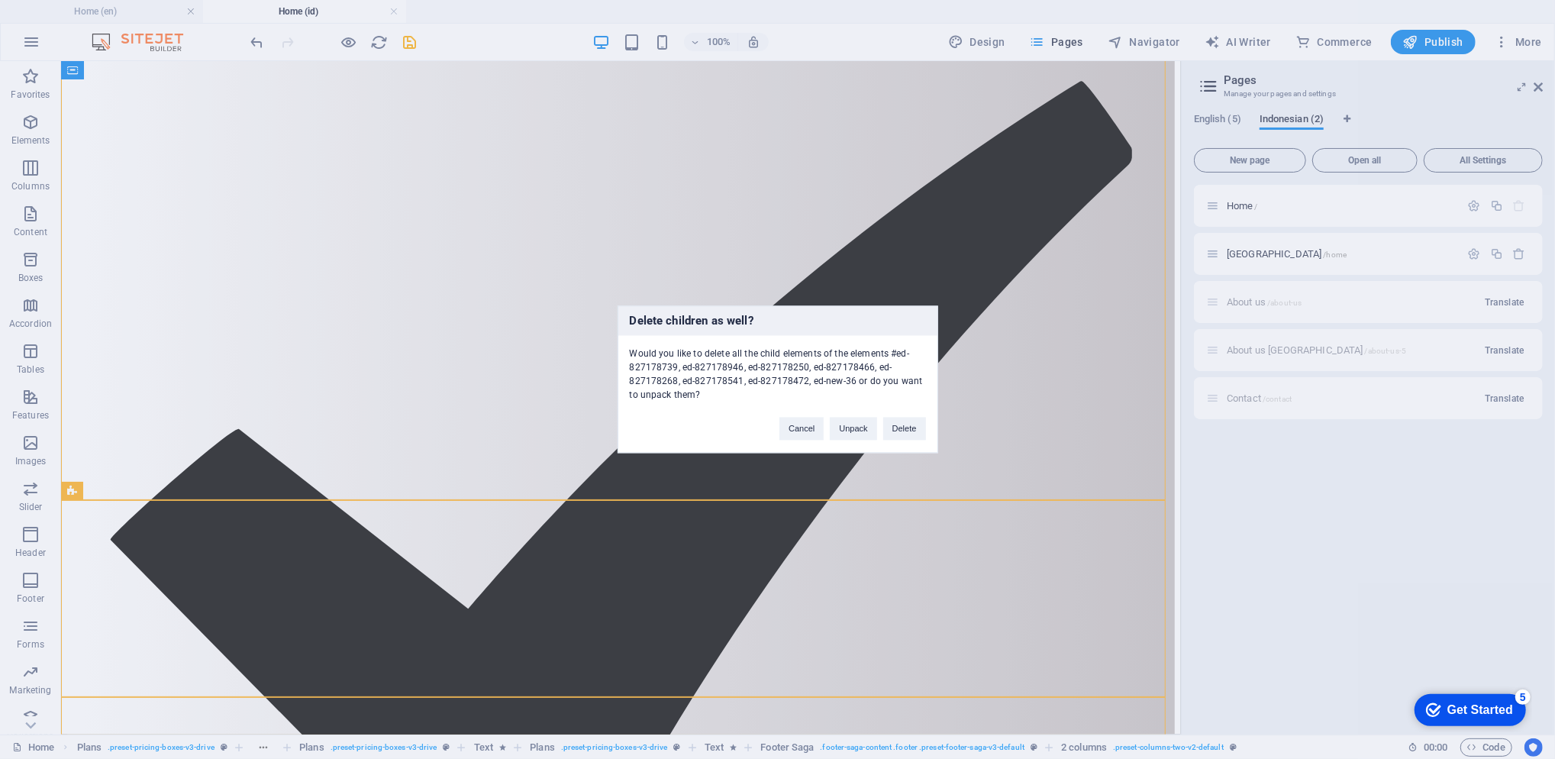
click at [890, 421] on button "Delete" at bounding box center [904, 429] width 43 height 23
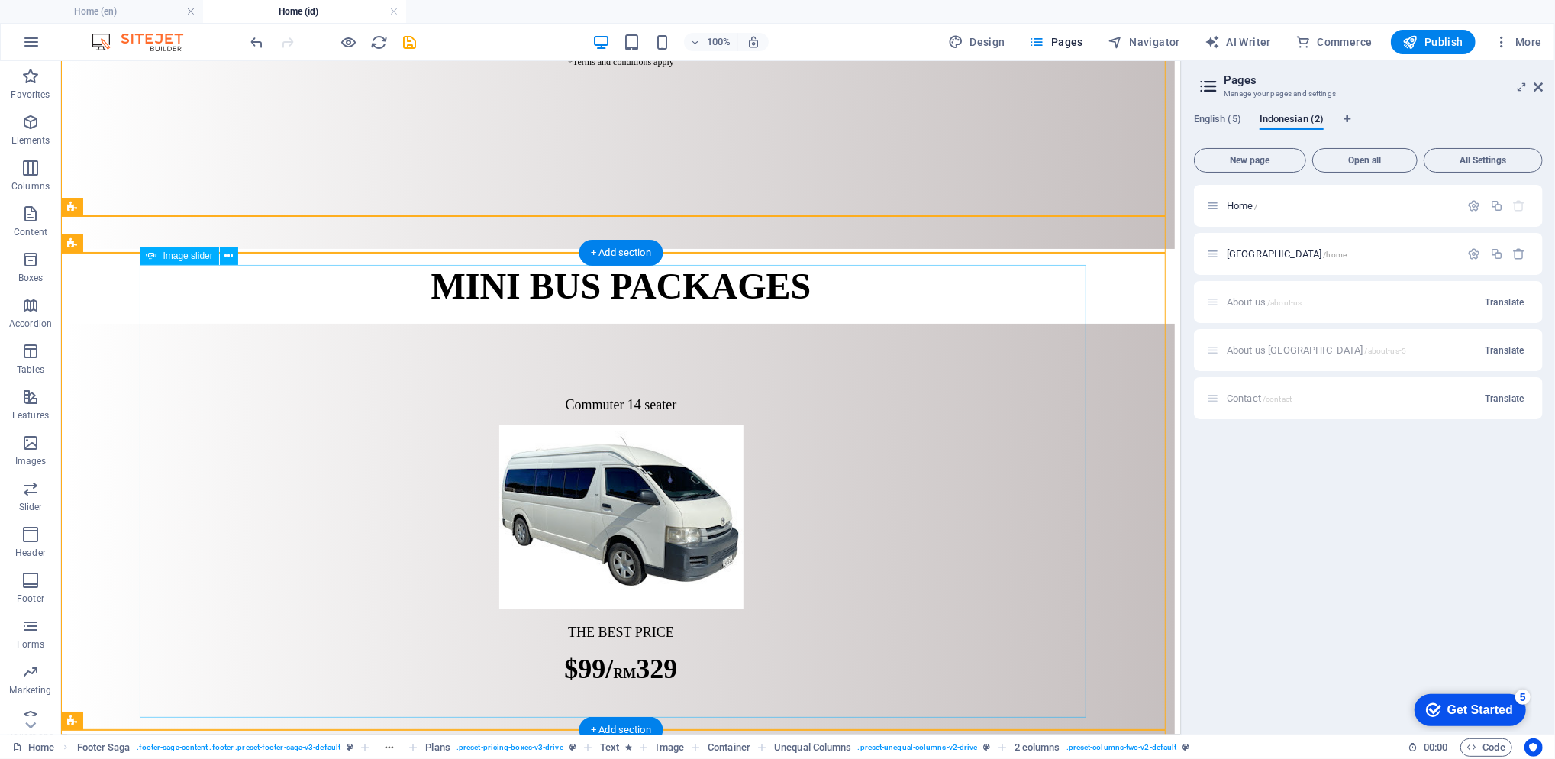
scroll to position [4263, 0]
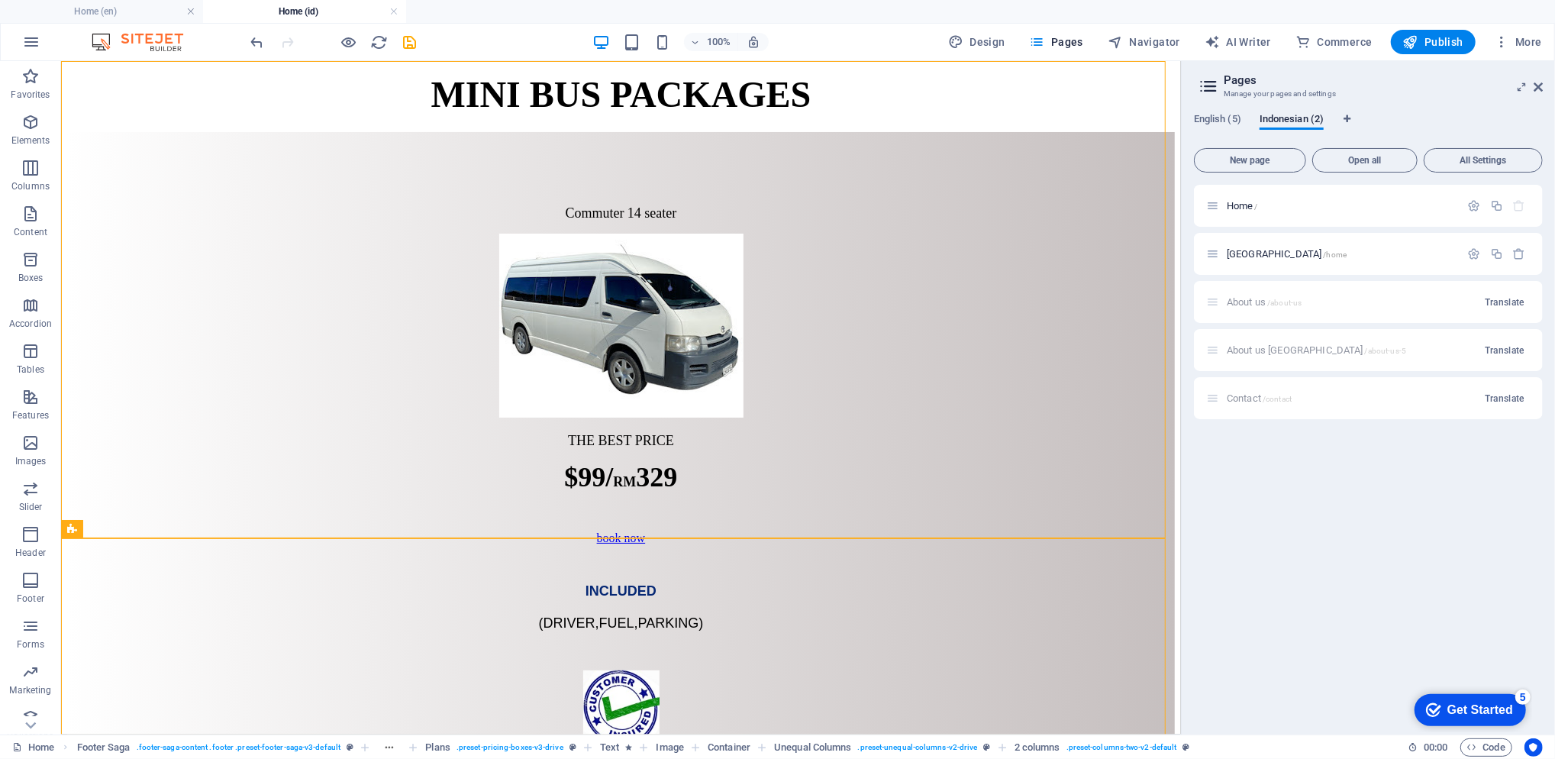
click at [1527, 257] on button "button" at bounding box center [1520, 253] width 22 height 13
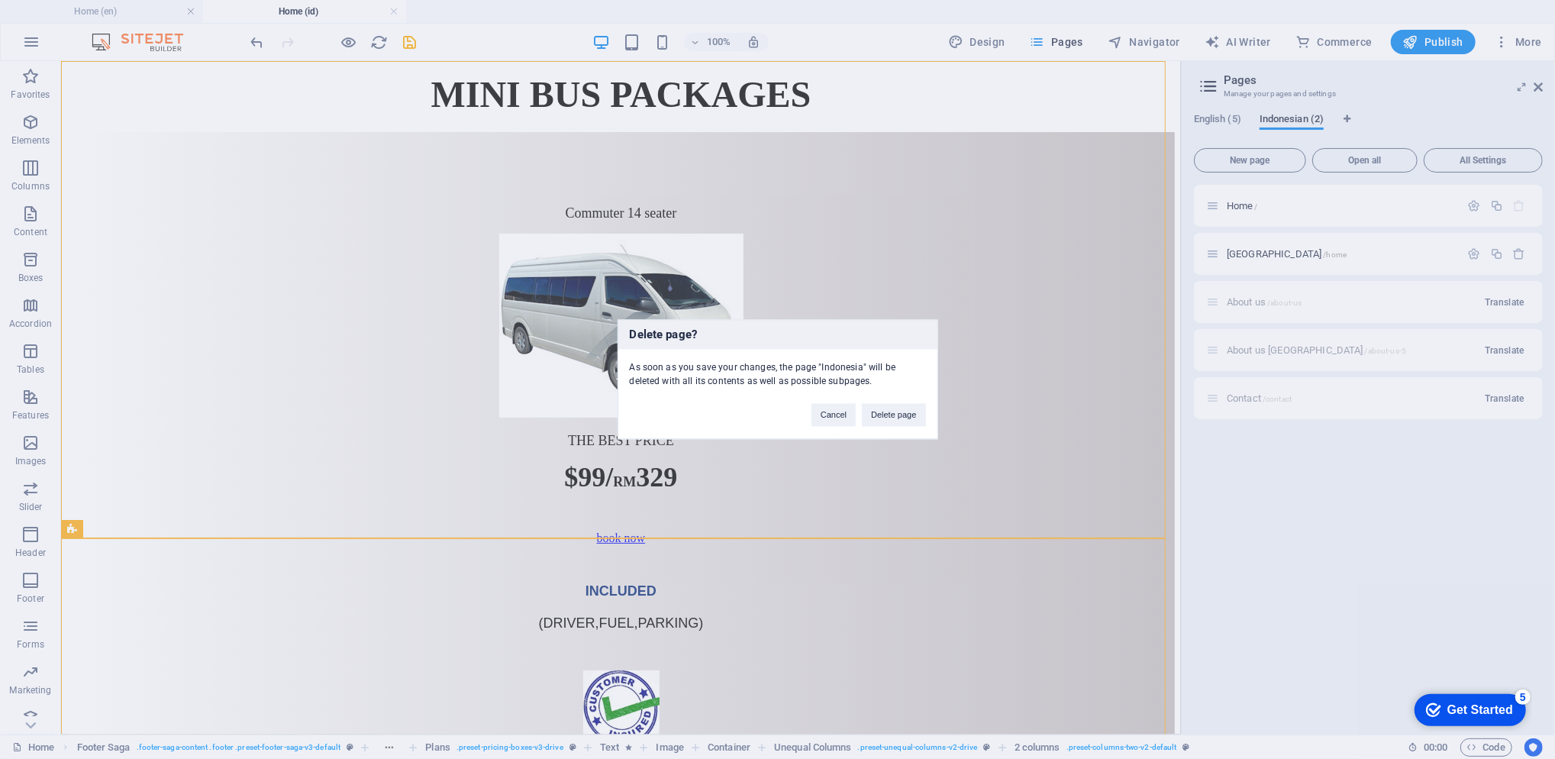
click at [916, 415] on button "Delete page" at bounding box center [893, 415] width 63 height 23
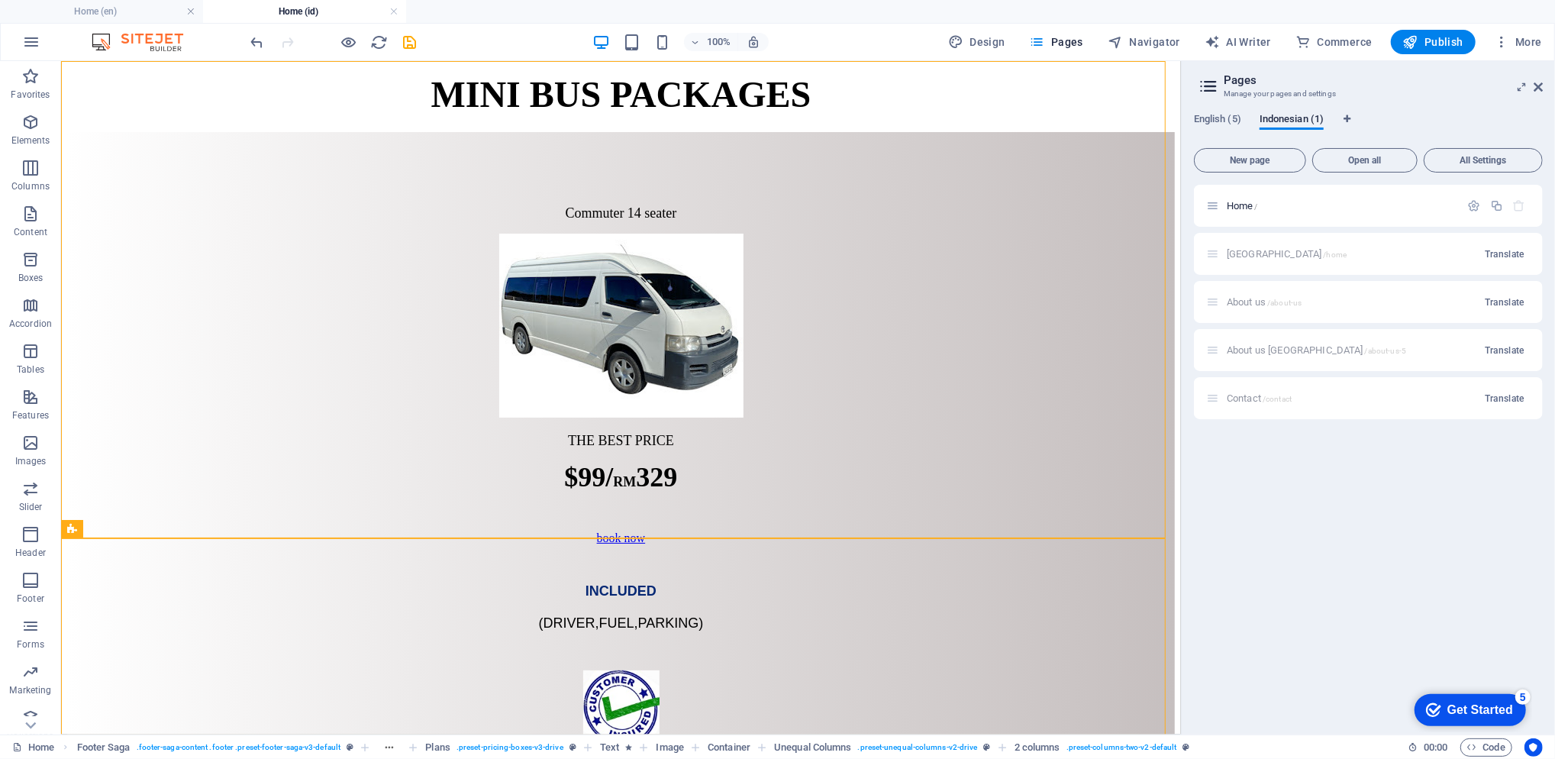
click at [1416, 51] on button "Publish" at bounding box center [1433, 42] width 85 height 24
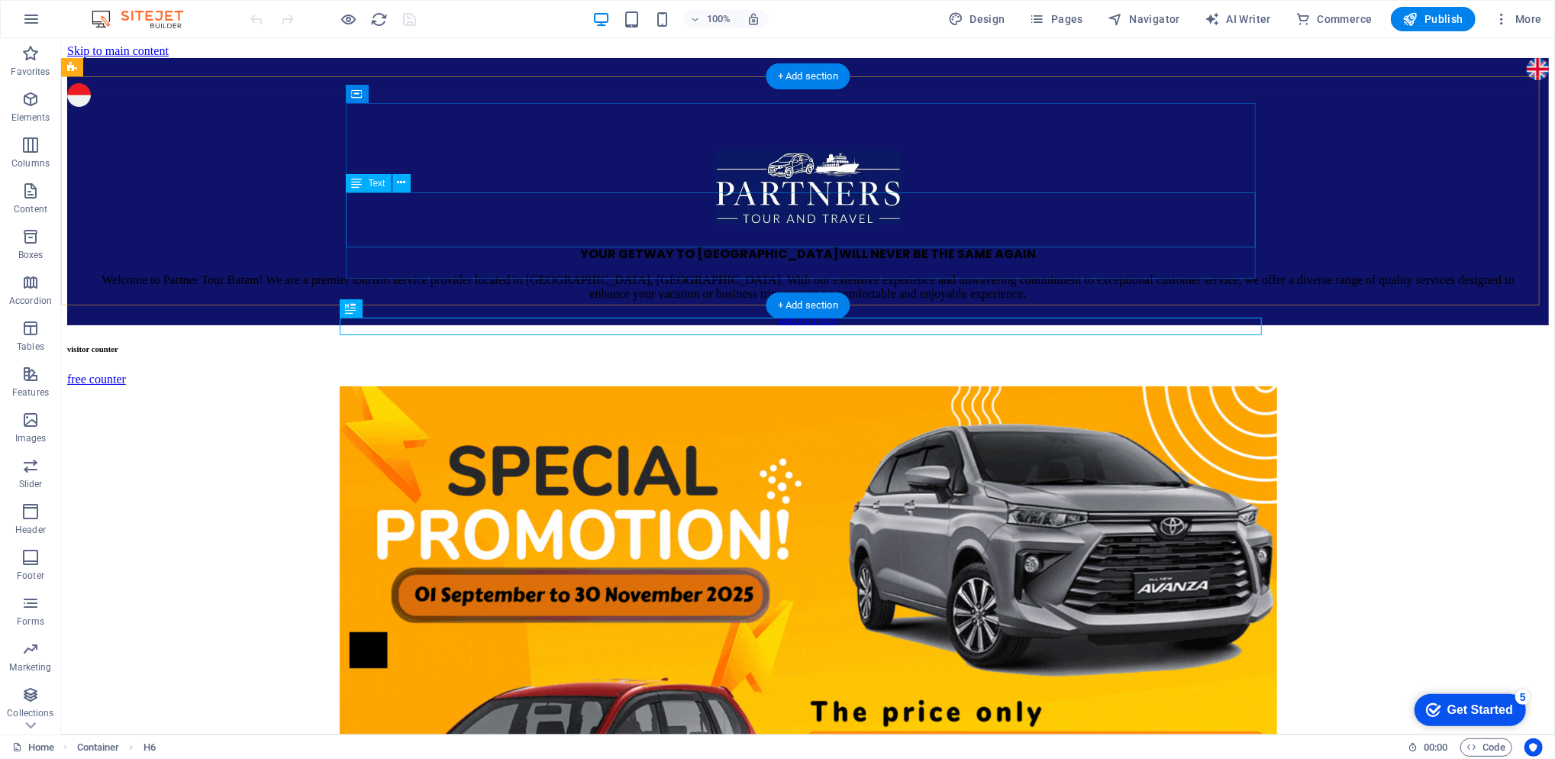
click at [939, 273] on div "Welcome to Partner Tour Batam! We are a premier tourism service provider locate…" at bounding box center [807, 286] width 1445 height 27
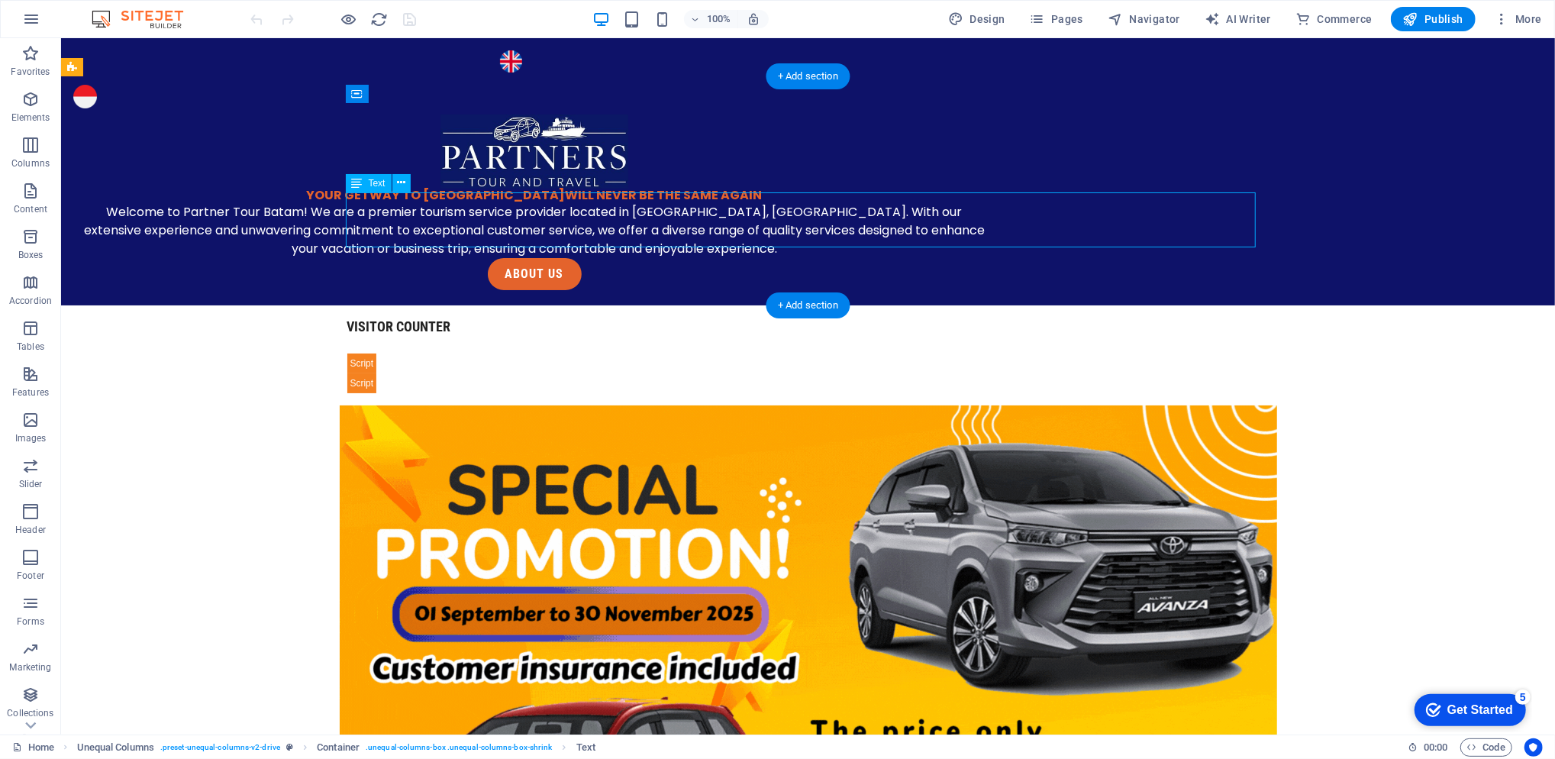
click at [939, 211] on div "Welcome to Partner Tour Batam! We are a premier tourism service provider locate…" at bounding box center [534, 229] width 910 height 55
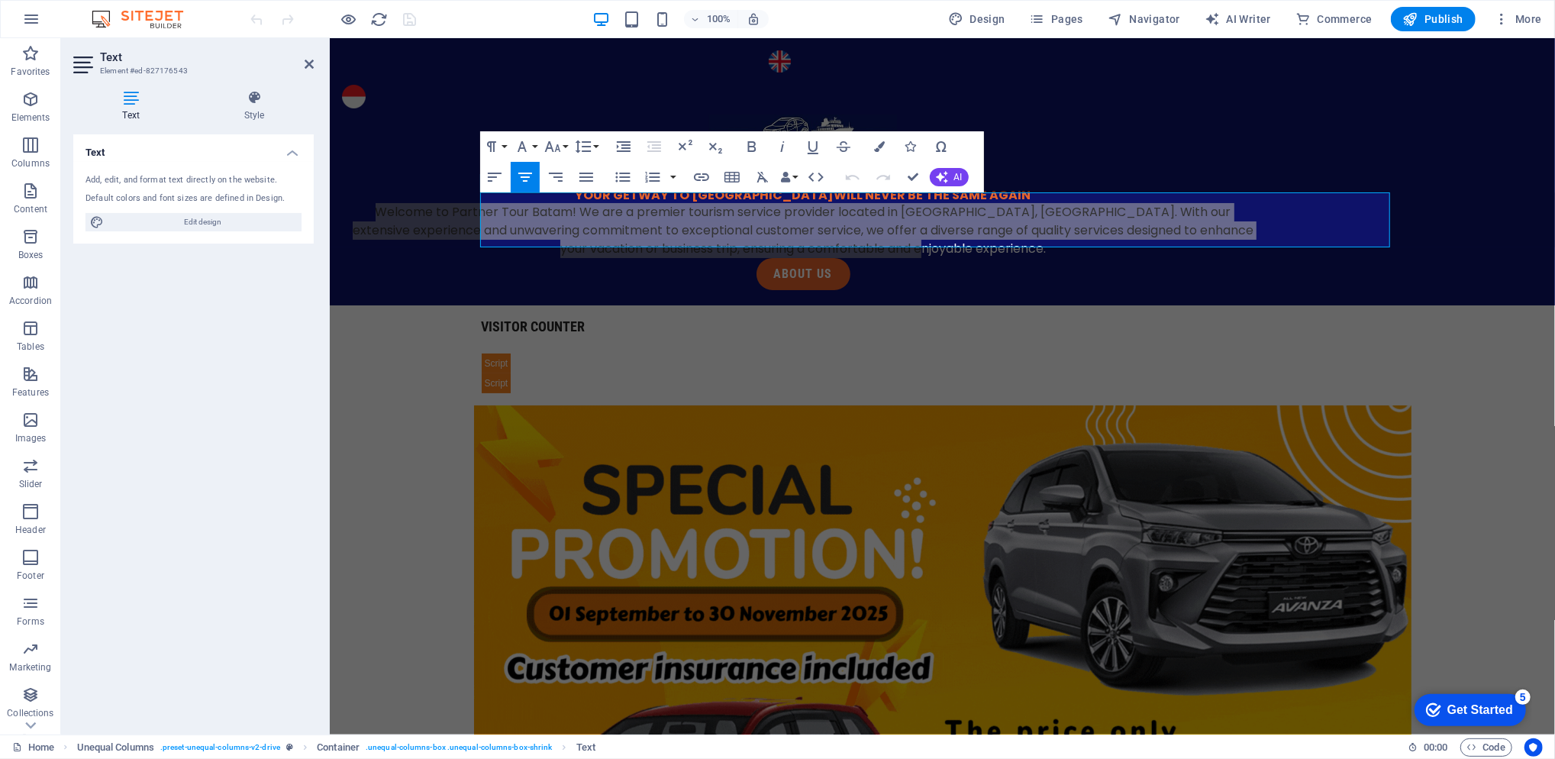
click at [240, 113] on h4 "Style" at bounding box center [254, 106] width 119 height 32
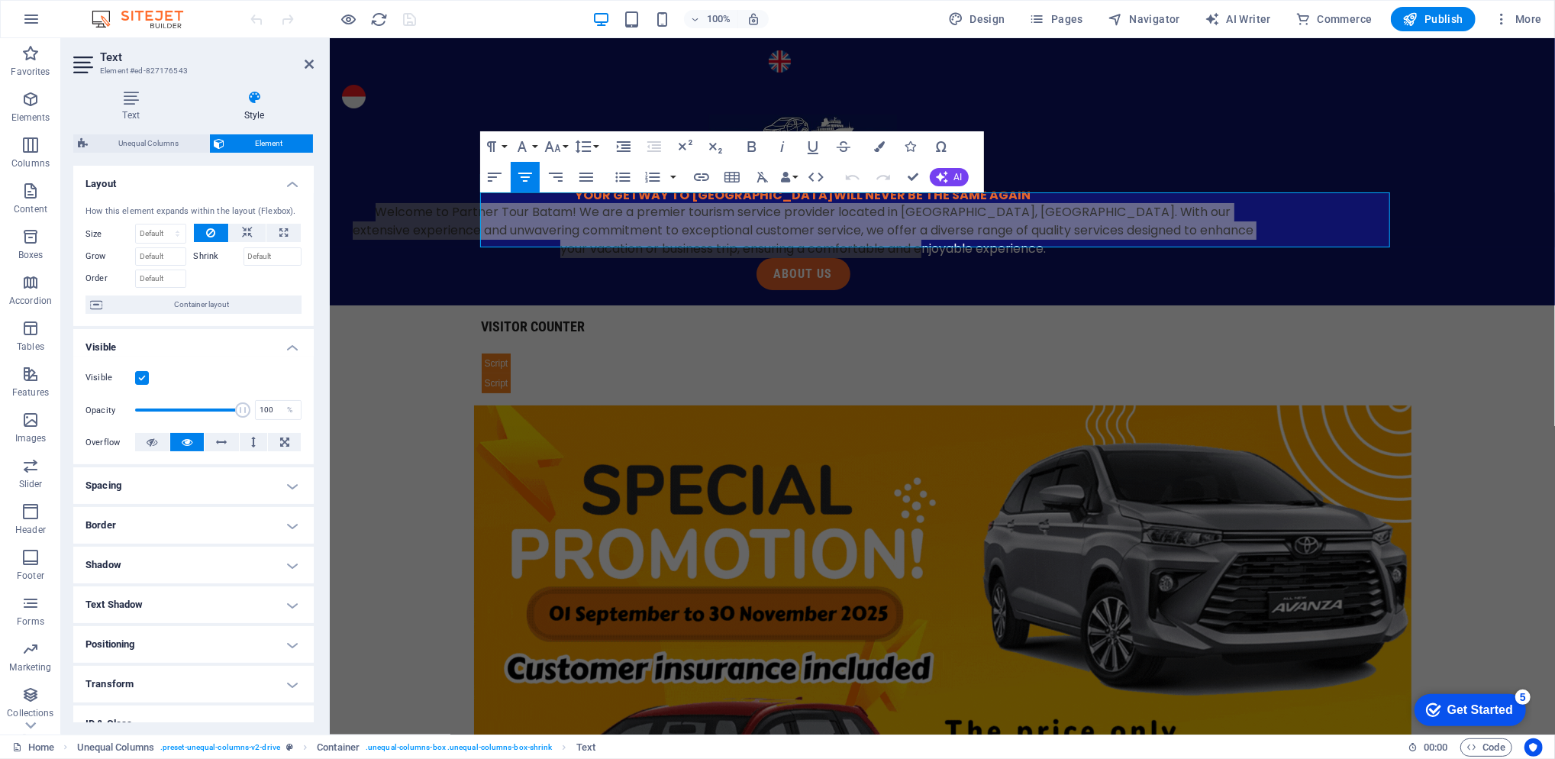
scroll to position [98, 0]
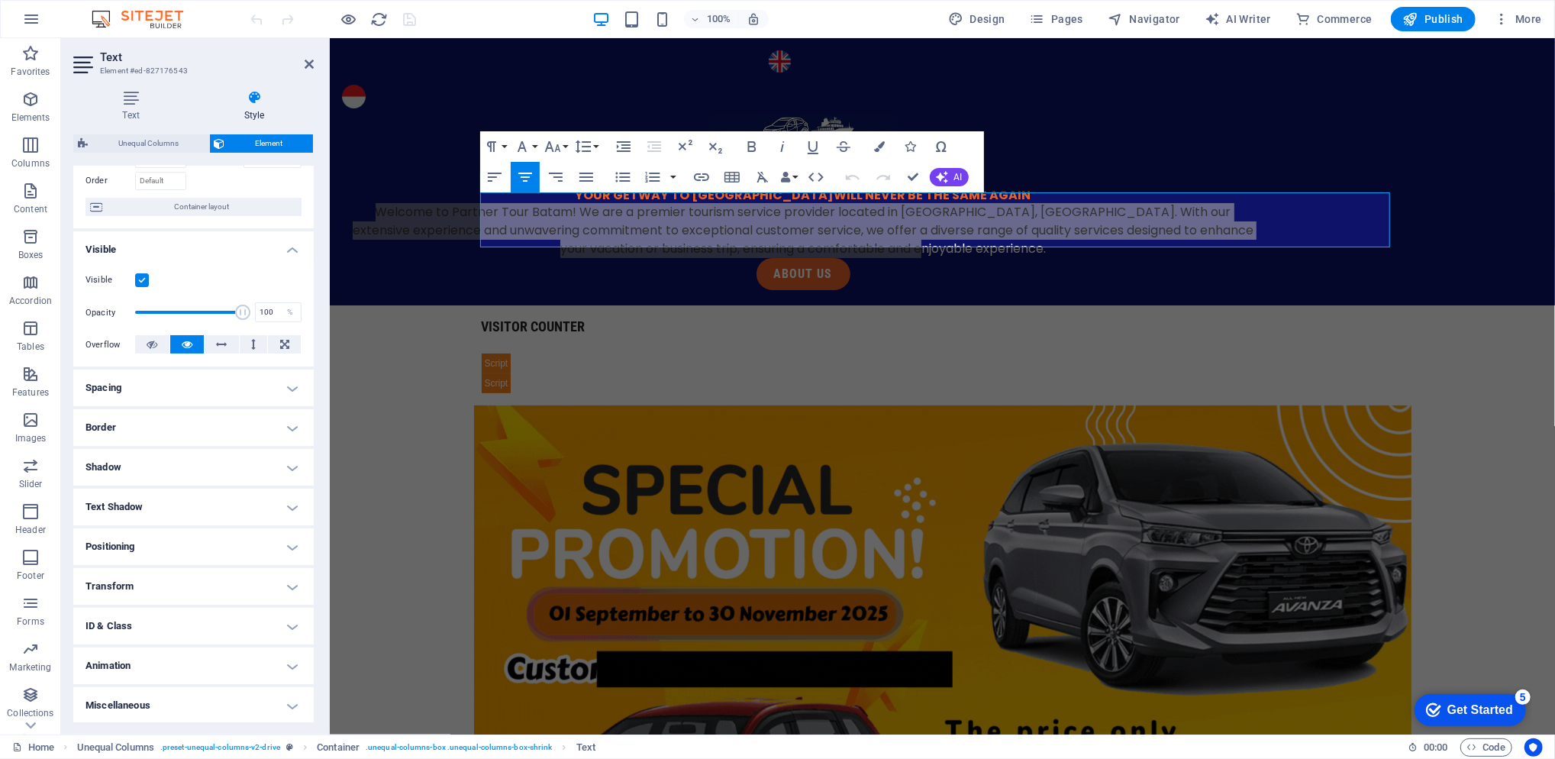
click at [218, 664] on h4 "Animation" at bounding box center [193, 665] width 240 height 37
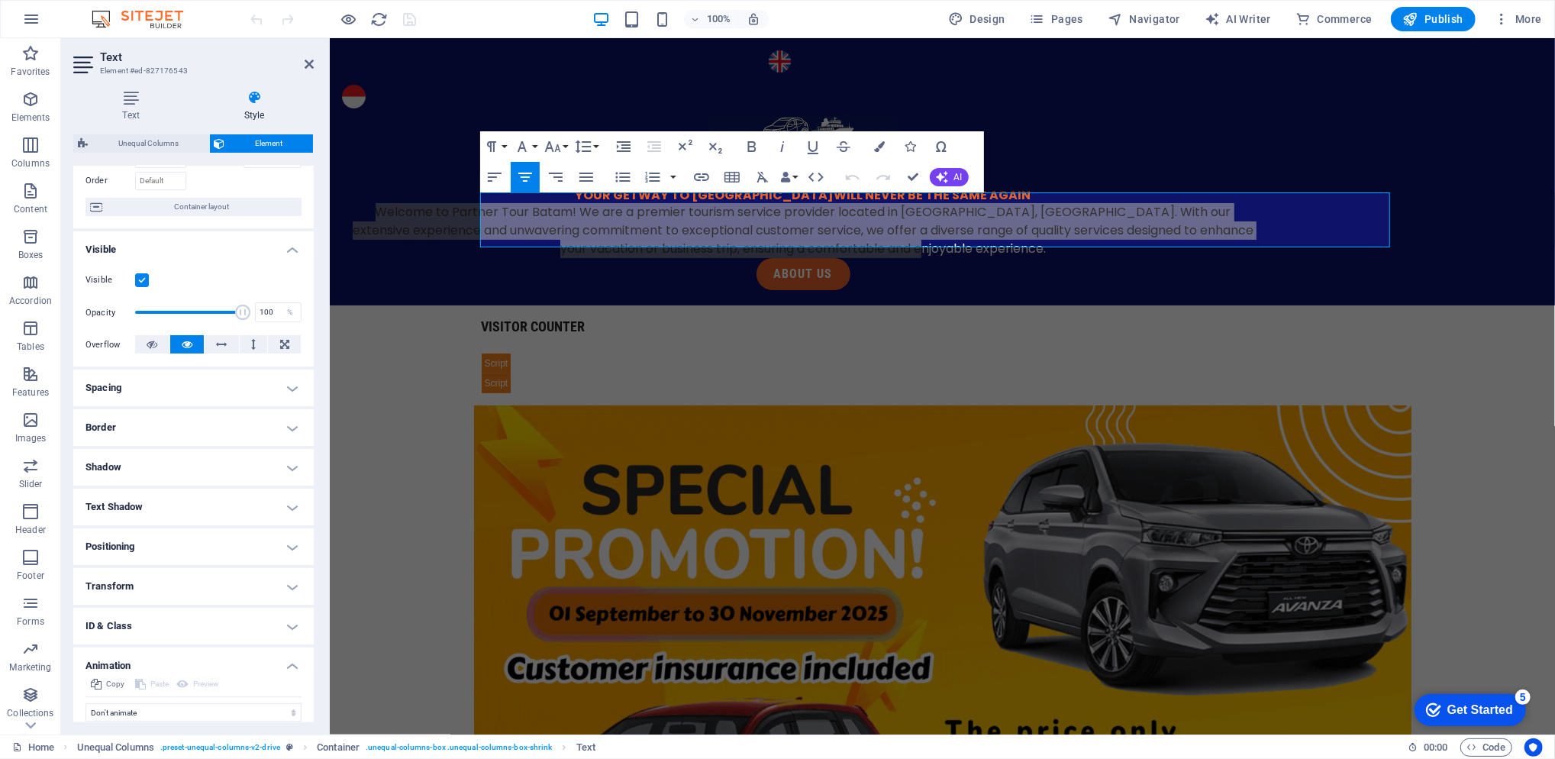
scroll to position [147, 0]
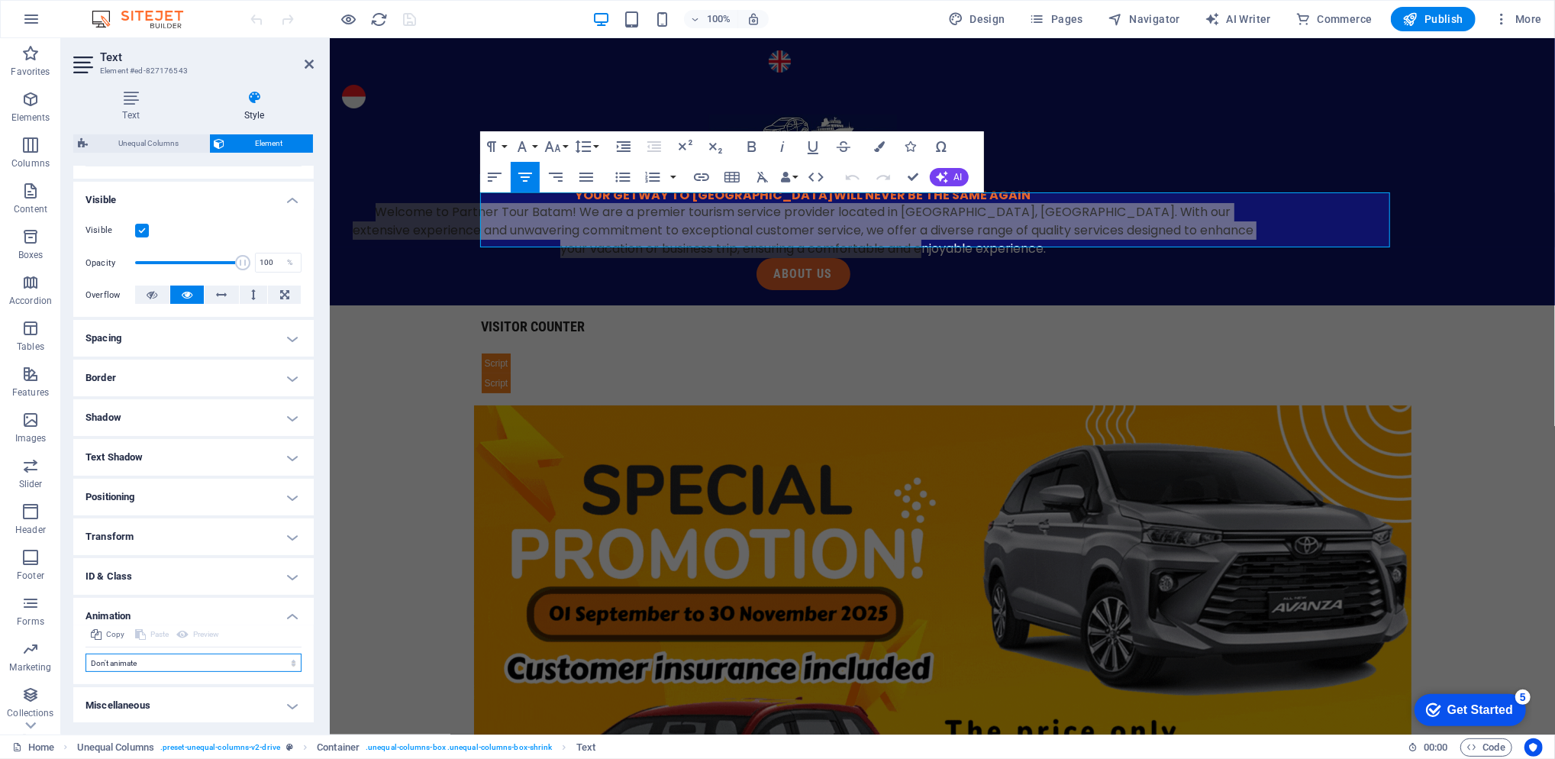
click at [208, 655] on select "Don't animate Show / Hide Slide up/down Zoom in/out Slide left to right Slide r…" at bounding box center [194, 663] width 216 height 18
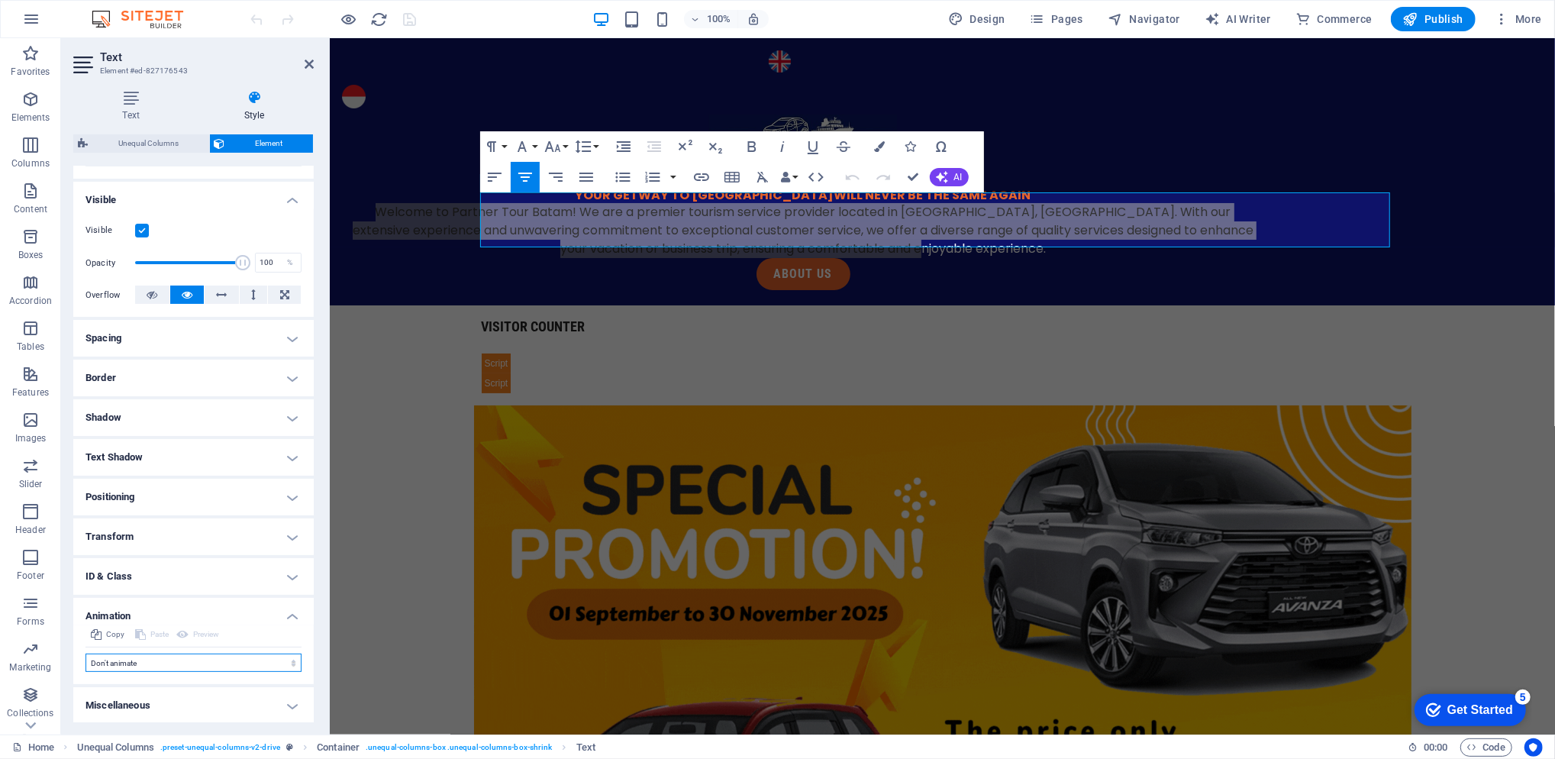
select select "fade"
click at [86, 654] on select "Don't animate Show / Hide Slide up/down Zoom in/out Slide left to right Slide r…" at bounding box center [194, 663] width 216 height 18
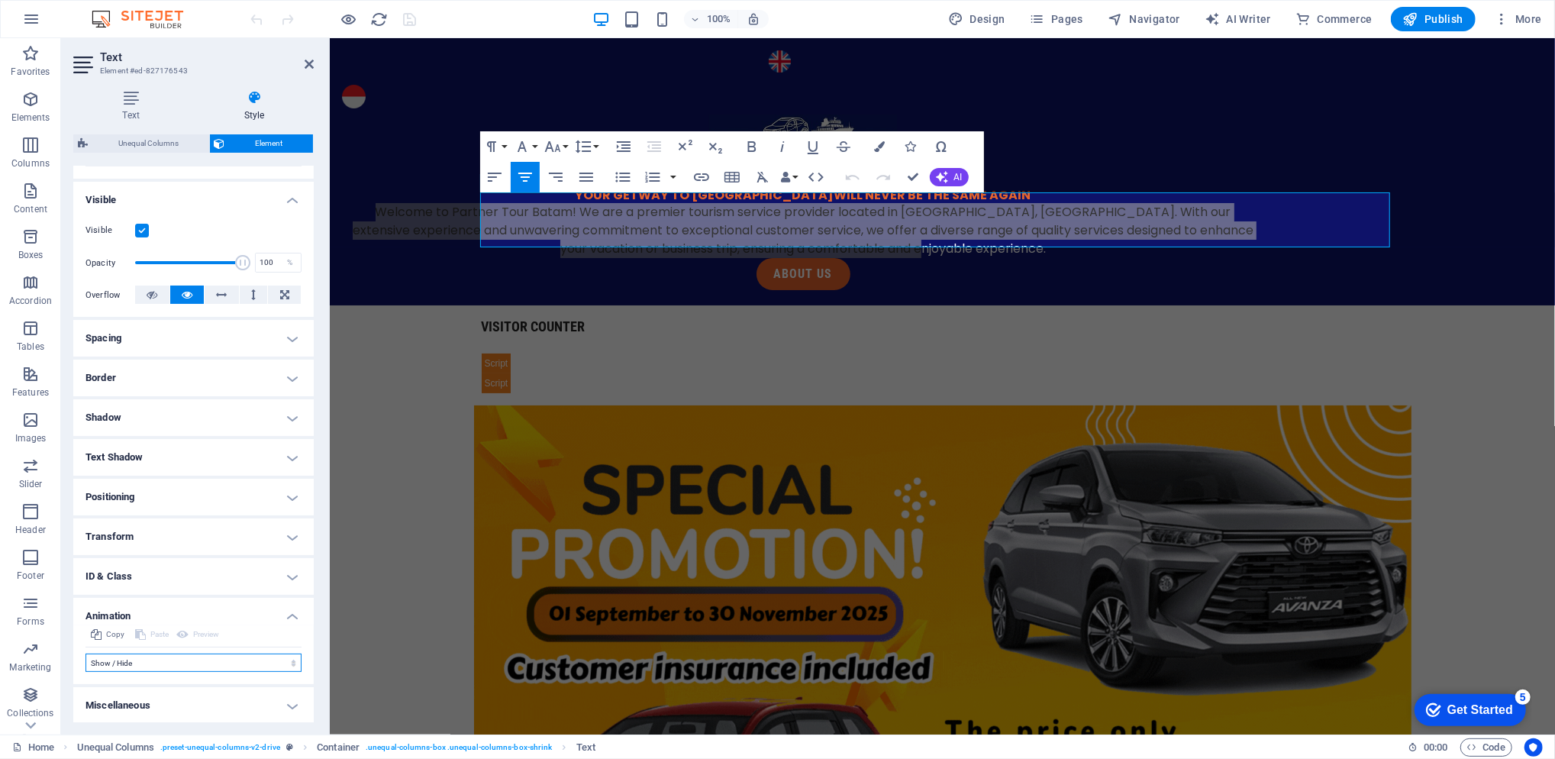
select select "scroll"
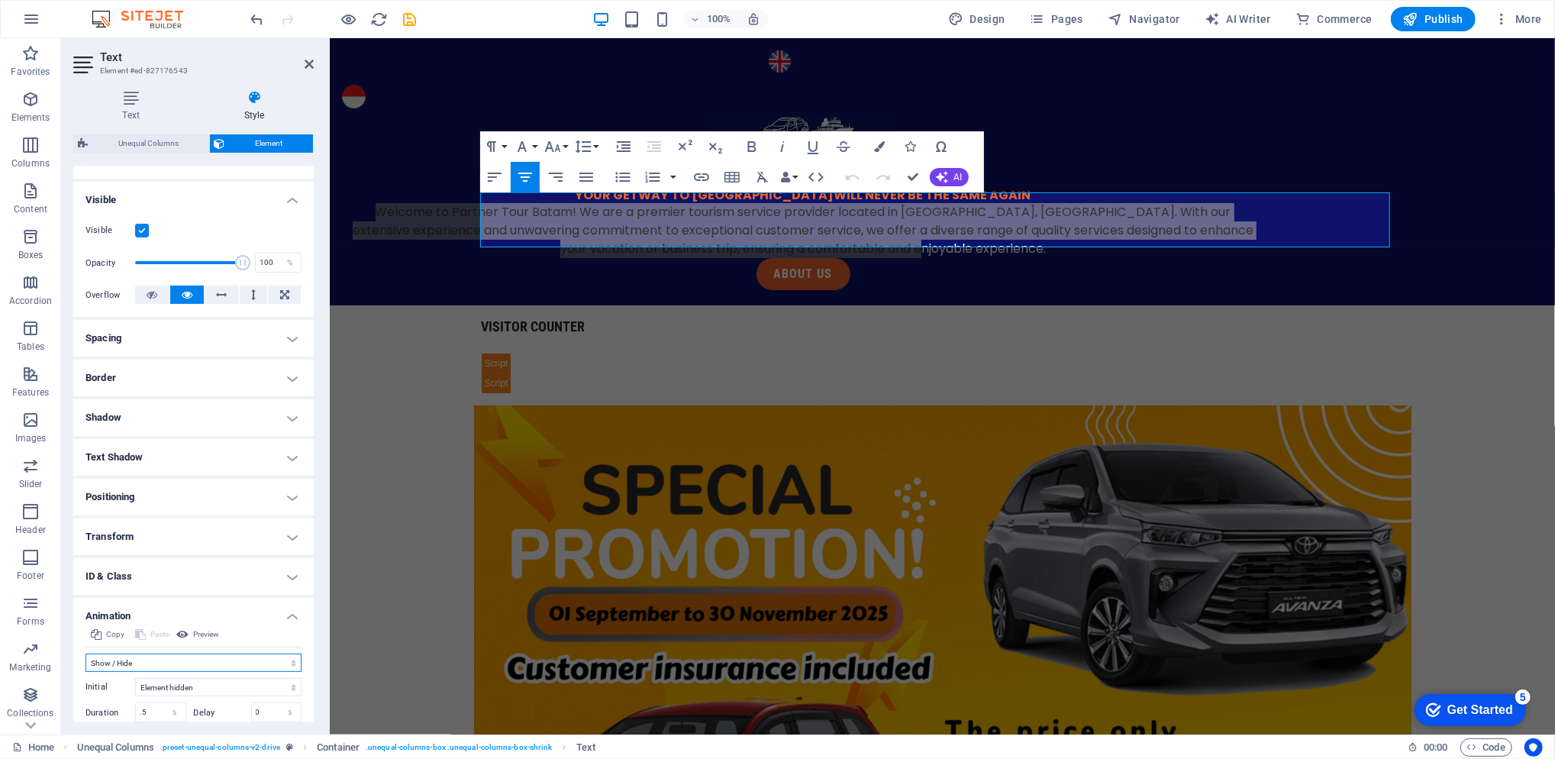
click at [215, 669] on select "Don't animate Show / Hide Slide up/down Zoom in/out Slide left to right Slide r…" at bounding box center [194, 663] width 216 height 18
select select "move-bottom-to-top"
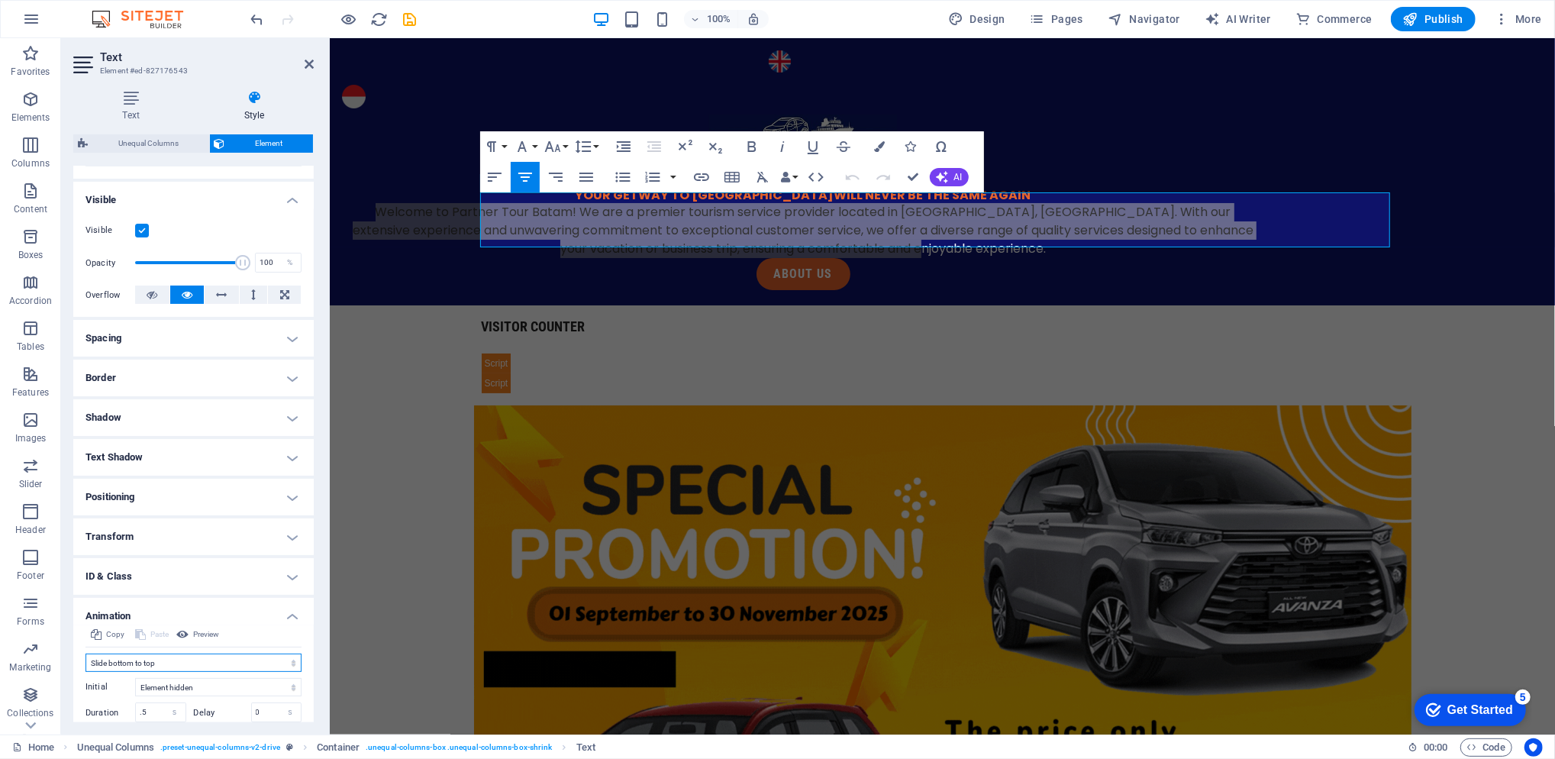
click at [86, 654] on select "Don't animate Show / Hide Slide up/down Zoom in/out Slide left to right Slide r…" at bounding box center [194, 663] width 216 height 18
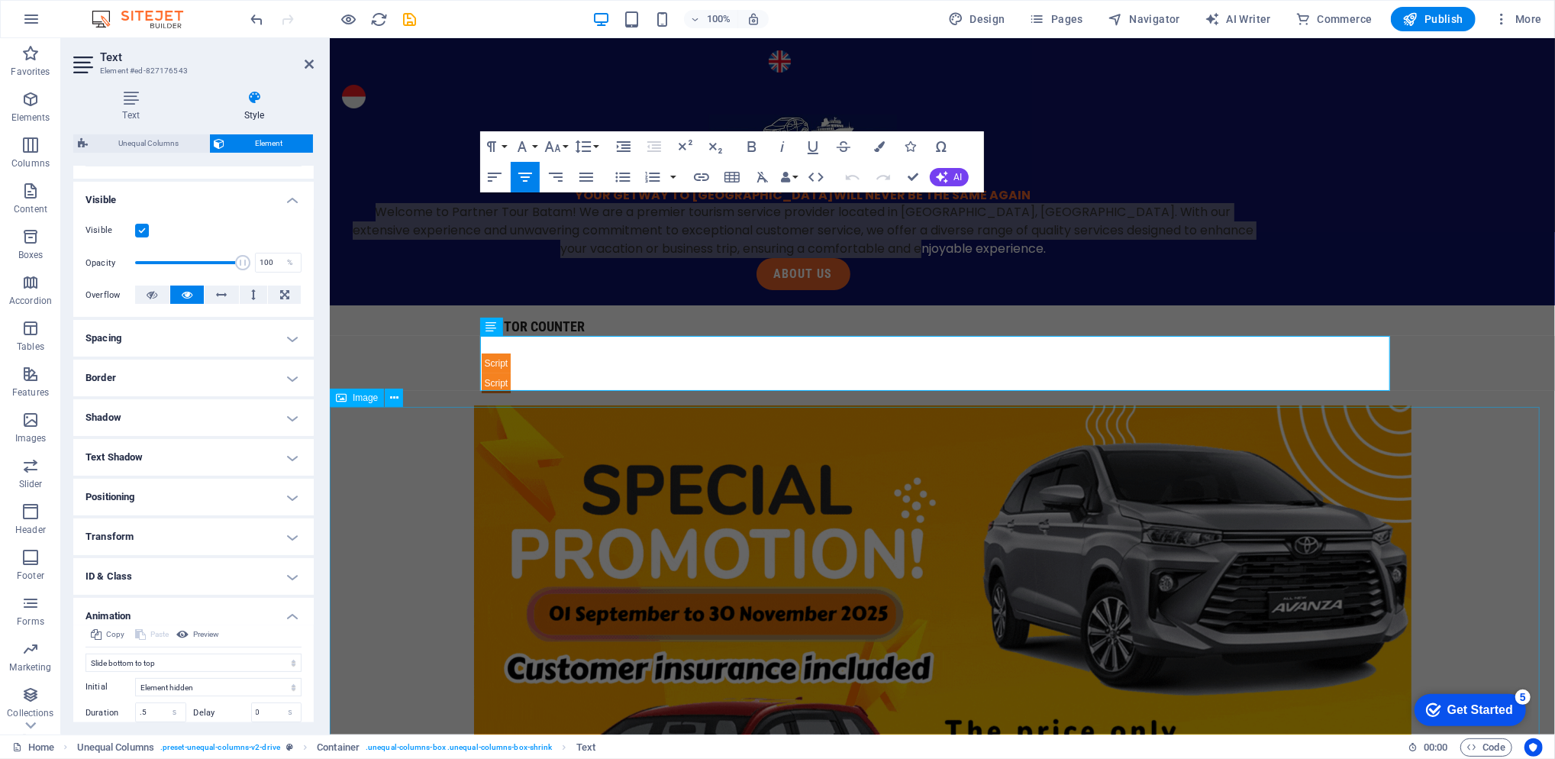
click at [373, 459] on figure at bounding box center [941, 668] width 1225 height 527
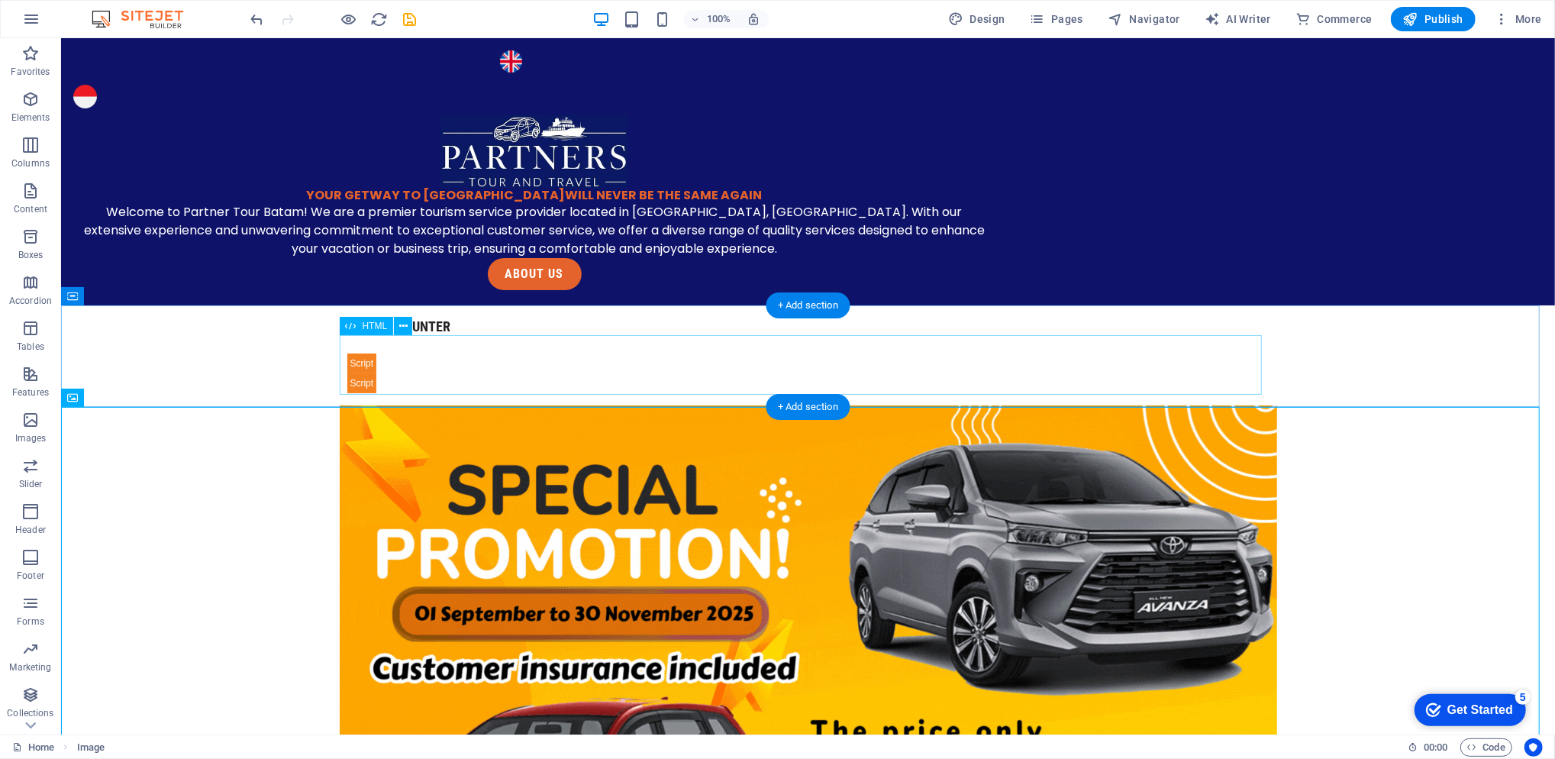
click at [555, 350] on div "free counter" at bounding box center [808, 363] width 922 height 58
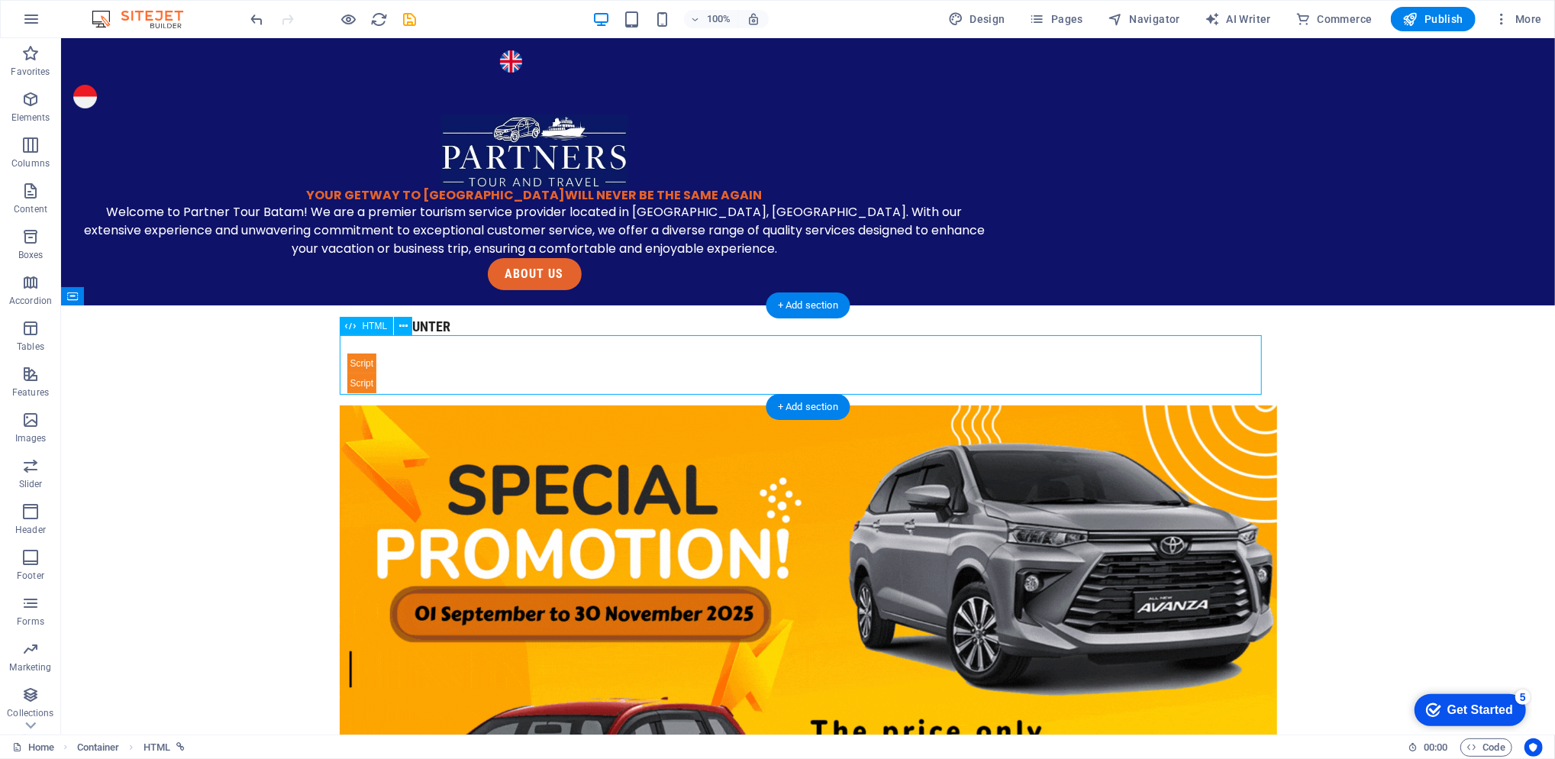
click at [453, 339] on div "free counter" at bounding box center [808, 363] width 922 height 58
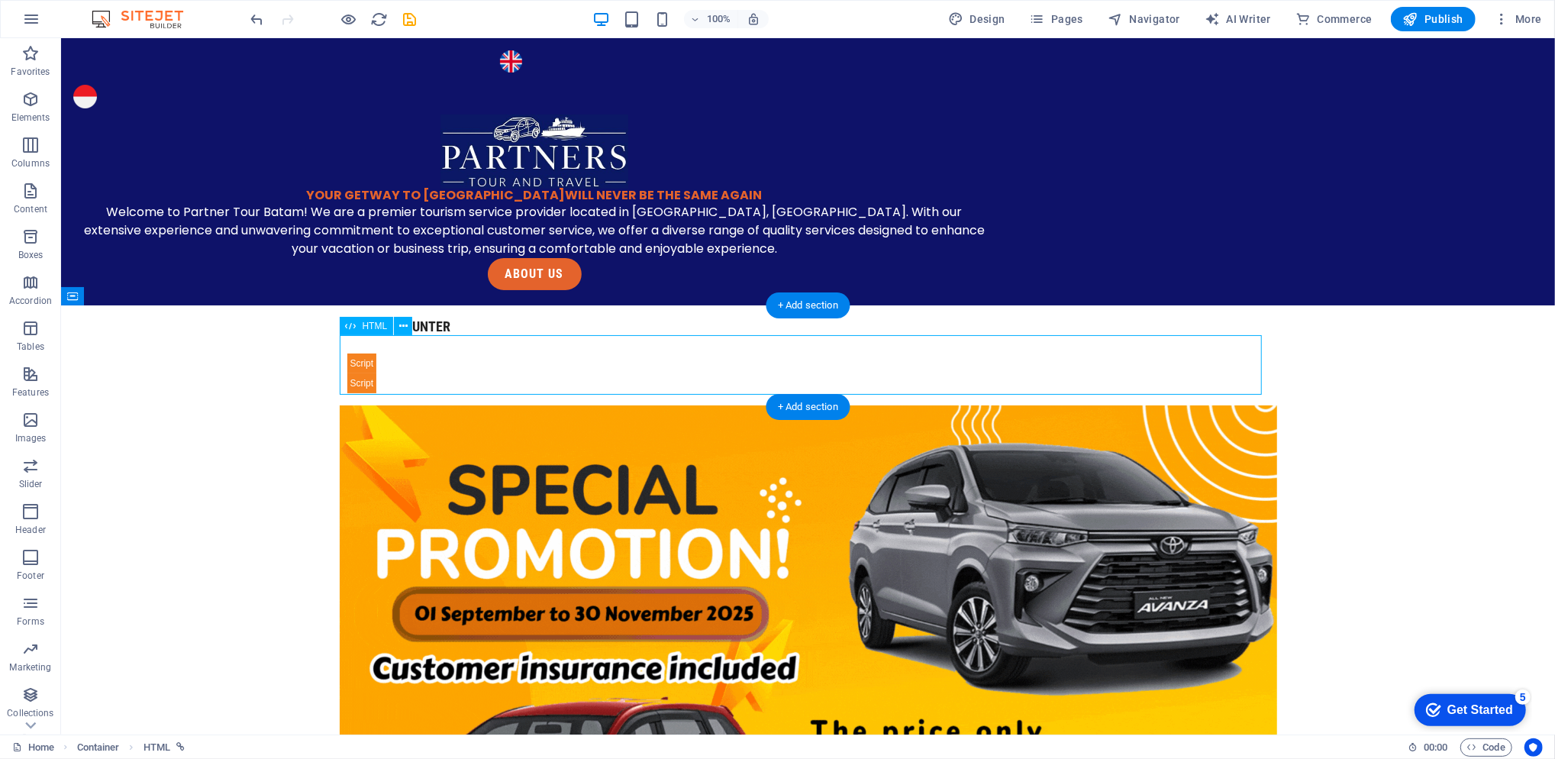
click at [453, 339] on div "free counter" at bounding box center [808, 363] width 922 height 58
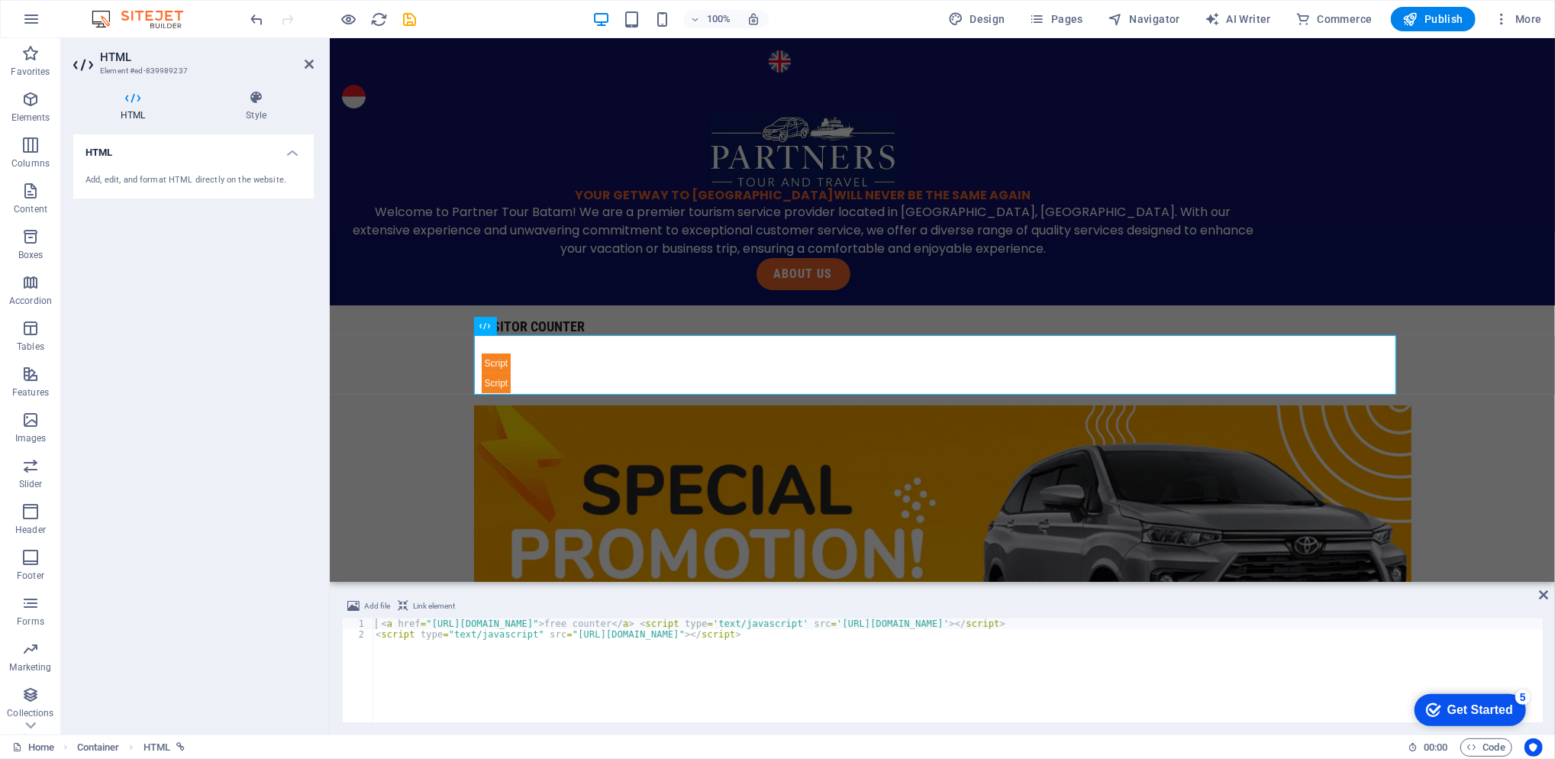
click at [266, 98] on icon at bounding box center [255, 97] width 115 height 15
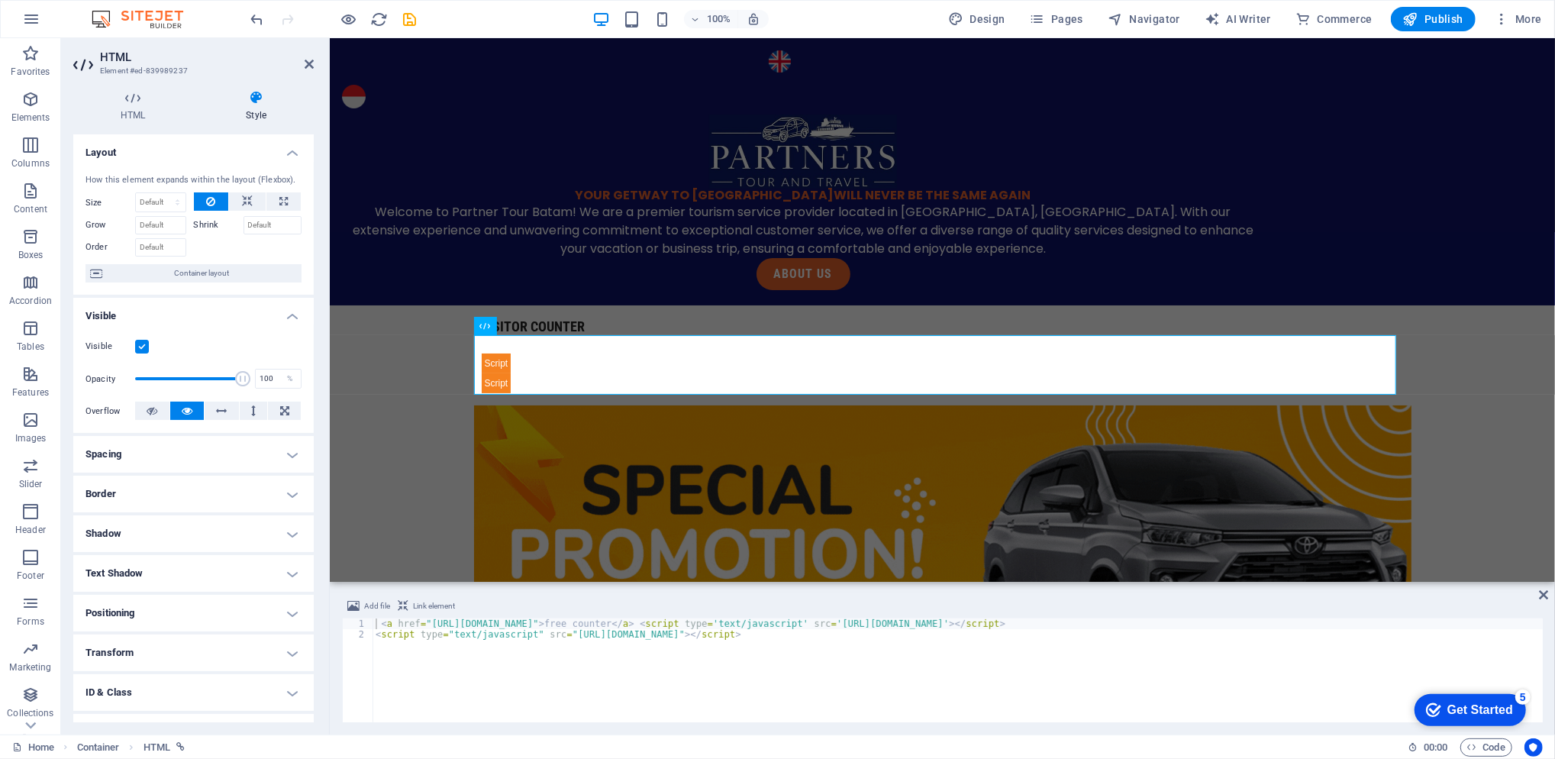
scroll to position [66, 0]
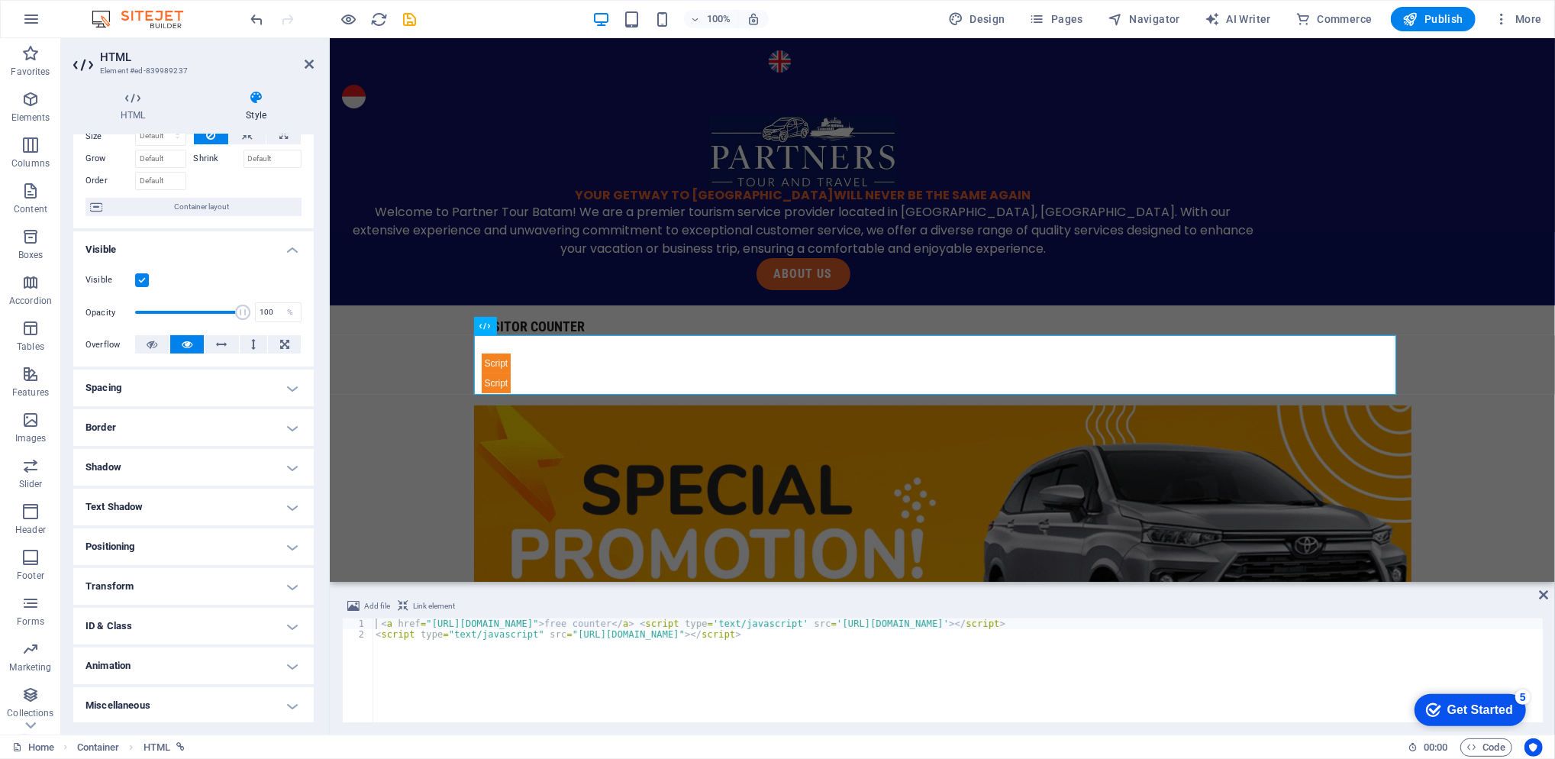
click at [173, 655] on h4 "Animation" at bounding box center [193, 665] width 240 height 37
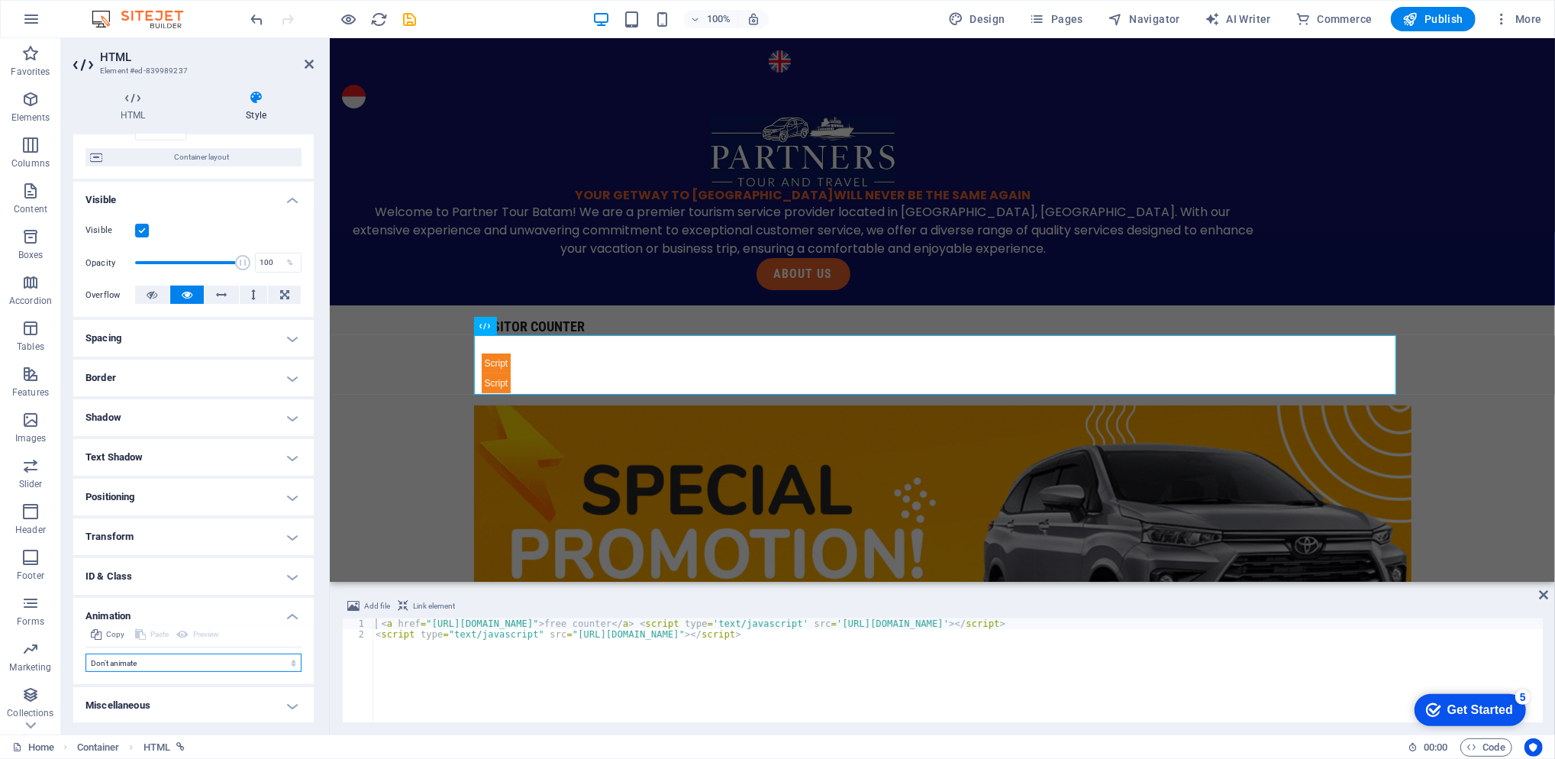
click at [183, 654] on select "Don't animate Show / Hide Slide up/down Zoom in/out Slide left to right Slide r…" at bounding box center [194, 663] width 216 height 18
select select "move-top-to-bottom"
click at [86, 654] on select "Don't animate Show / Hide Slide up/down Zoom in/out Slide left to right Slide r…" at bounding box center [194, 663] width 216 height 18
select select "scroll"
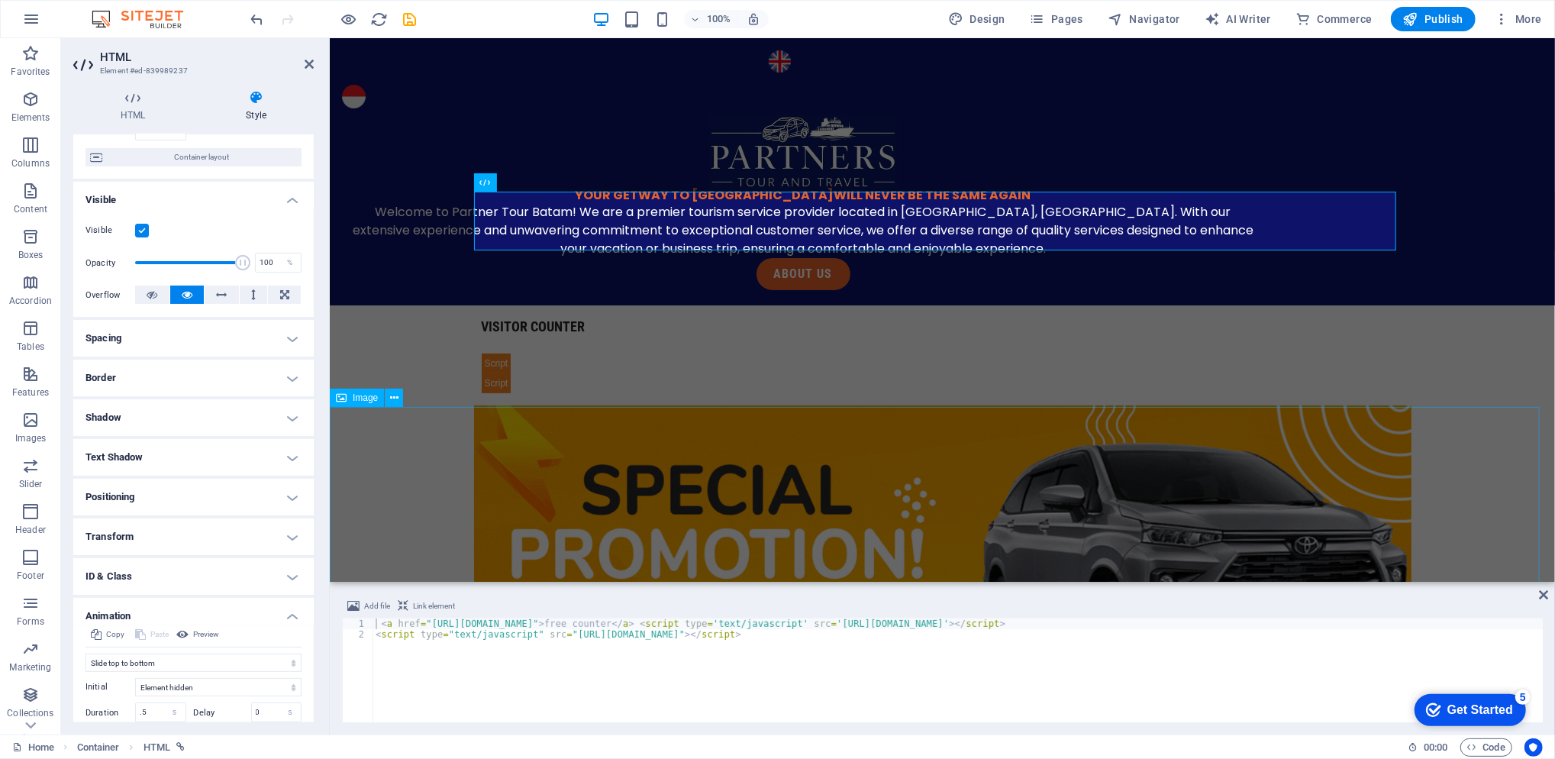
click at [404, 476] on figure at bounding box center [941, 668] width 1225 height 527
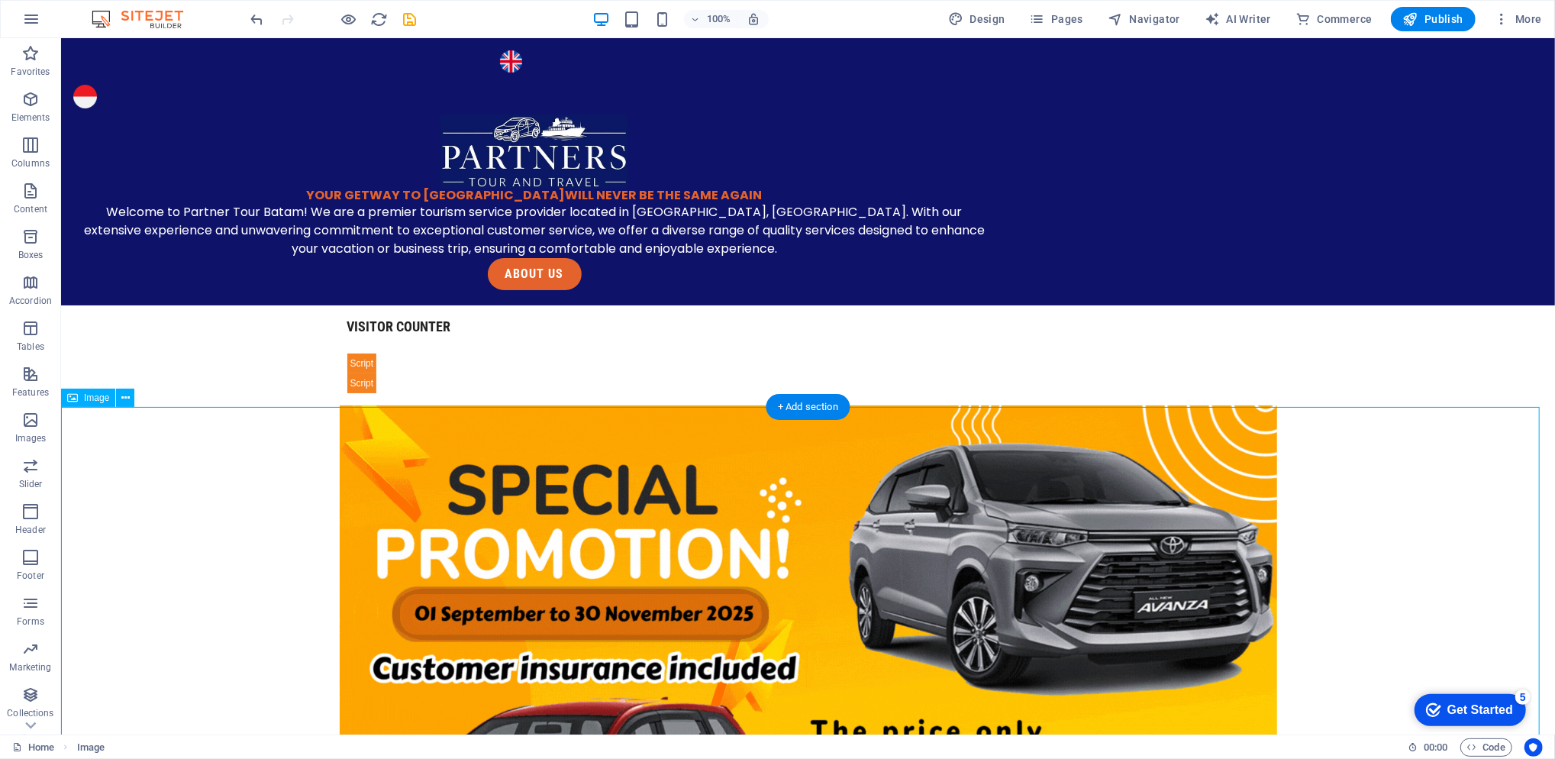
click at [173, 470] on figure at bounding box center [807, 668] width 1494 height 527
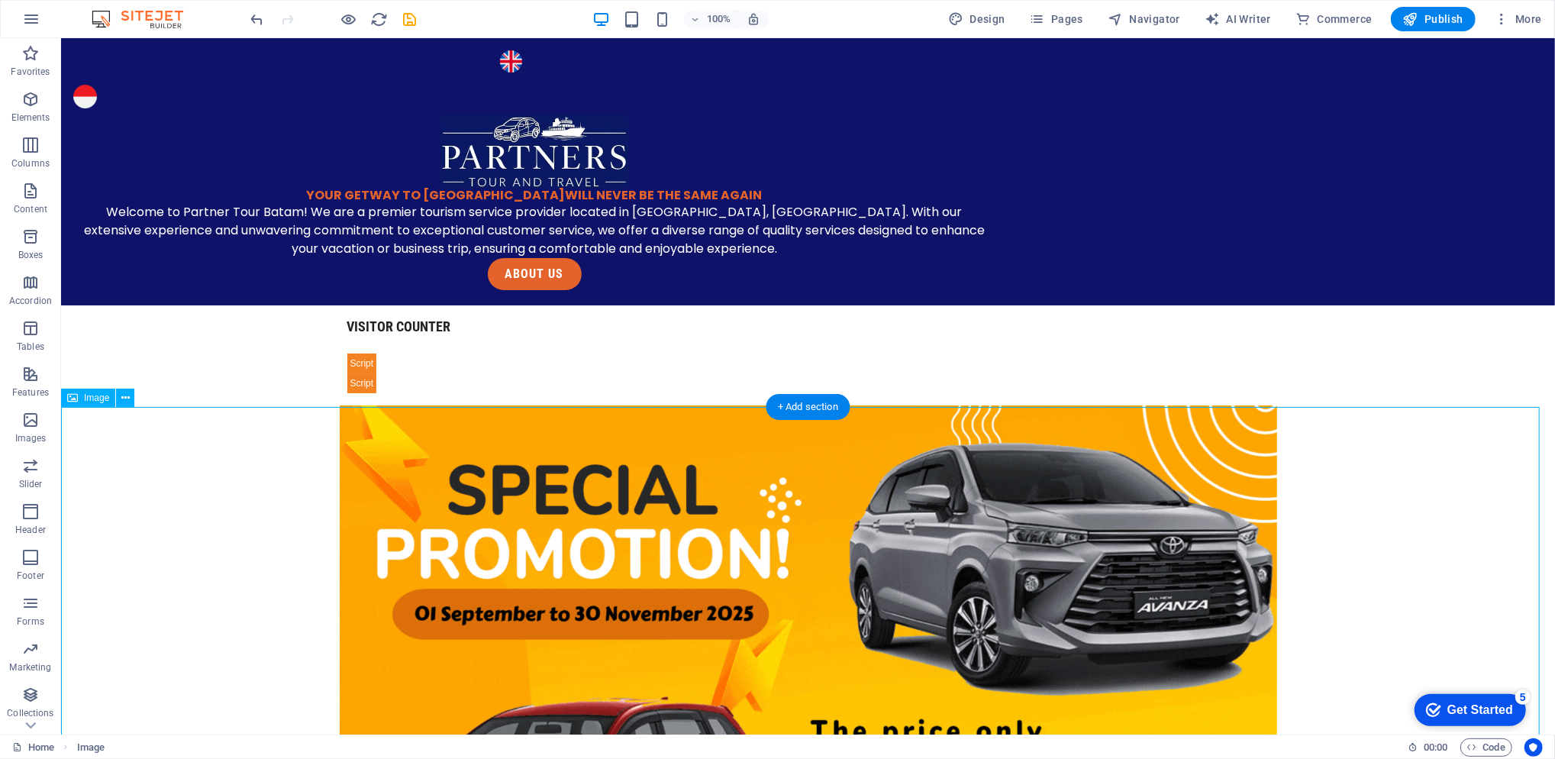
click at [173, 470] on figure at bounding box center [807, 668] width 1494 height 527
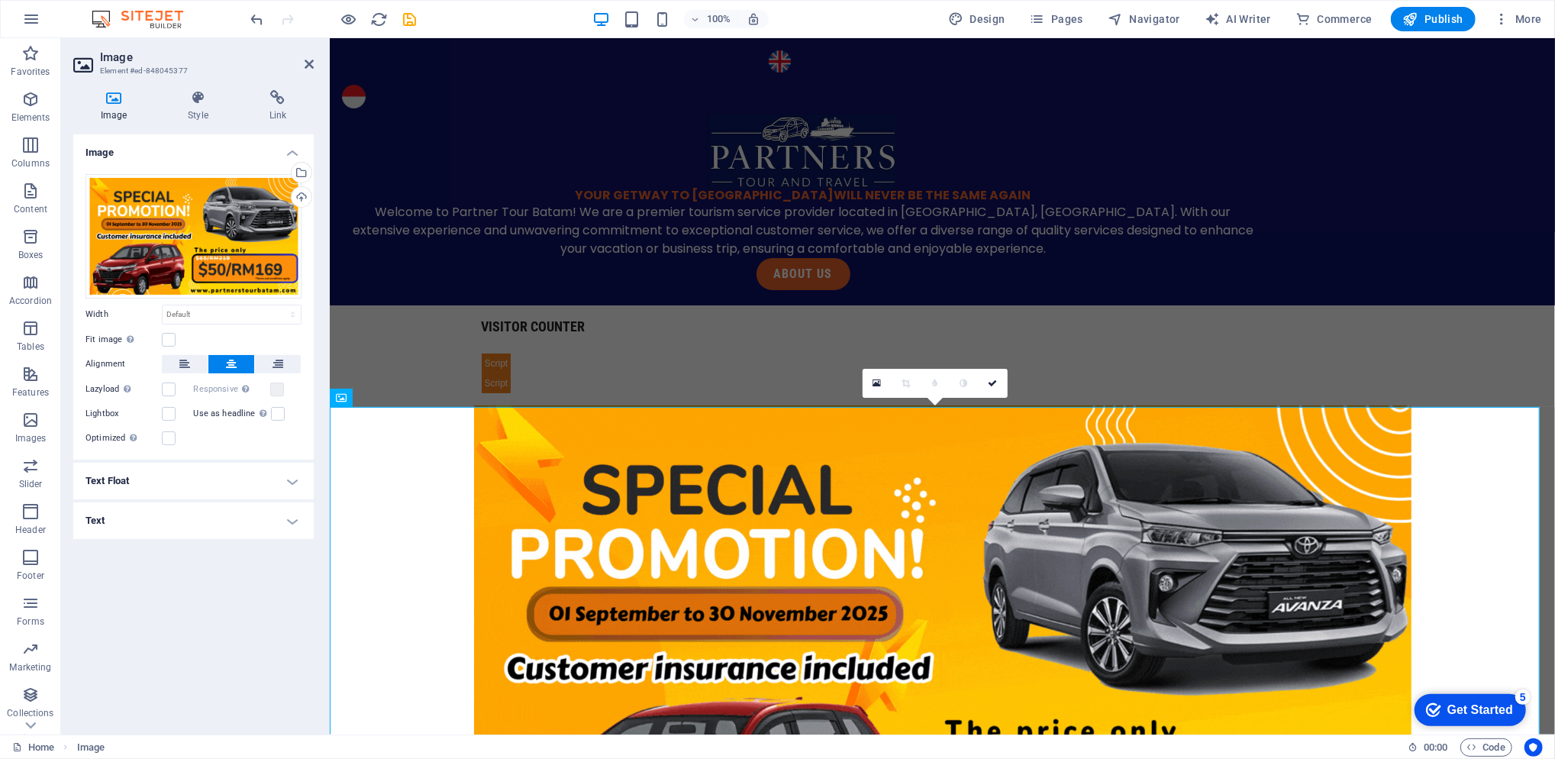
click at [205, 106] on h4 "Style" at bounding box center [200, 106] width 81 height 32
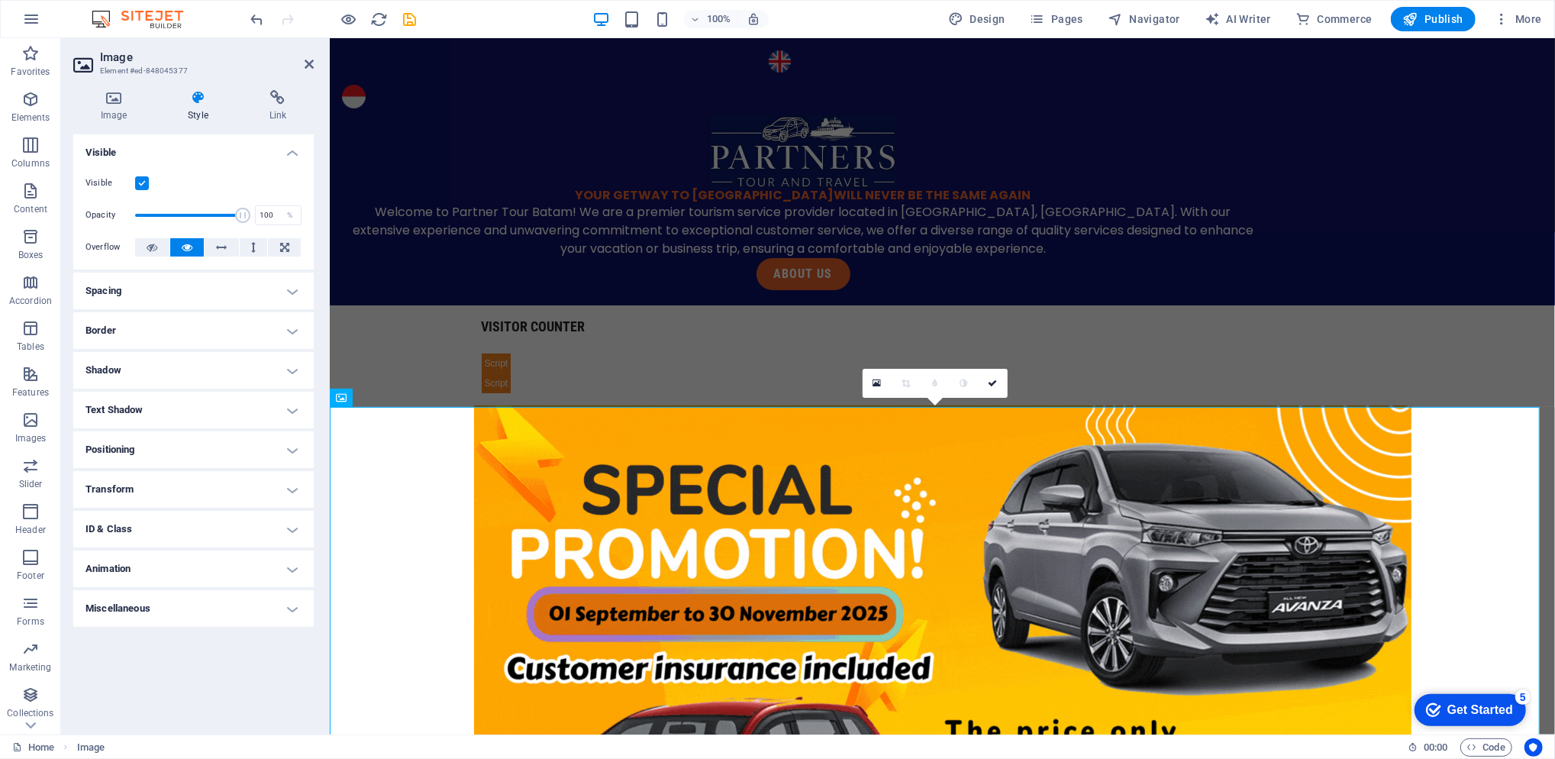
click at [179, 559] on h4 "Animation" at bounding box center [193, 568] width 240 height 37
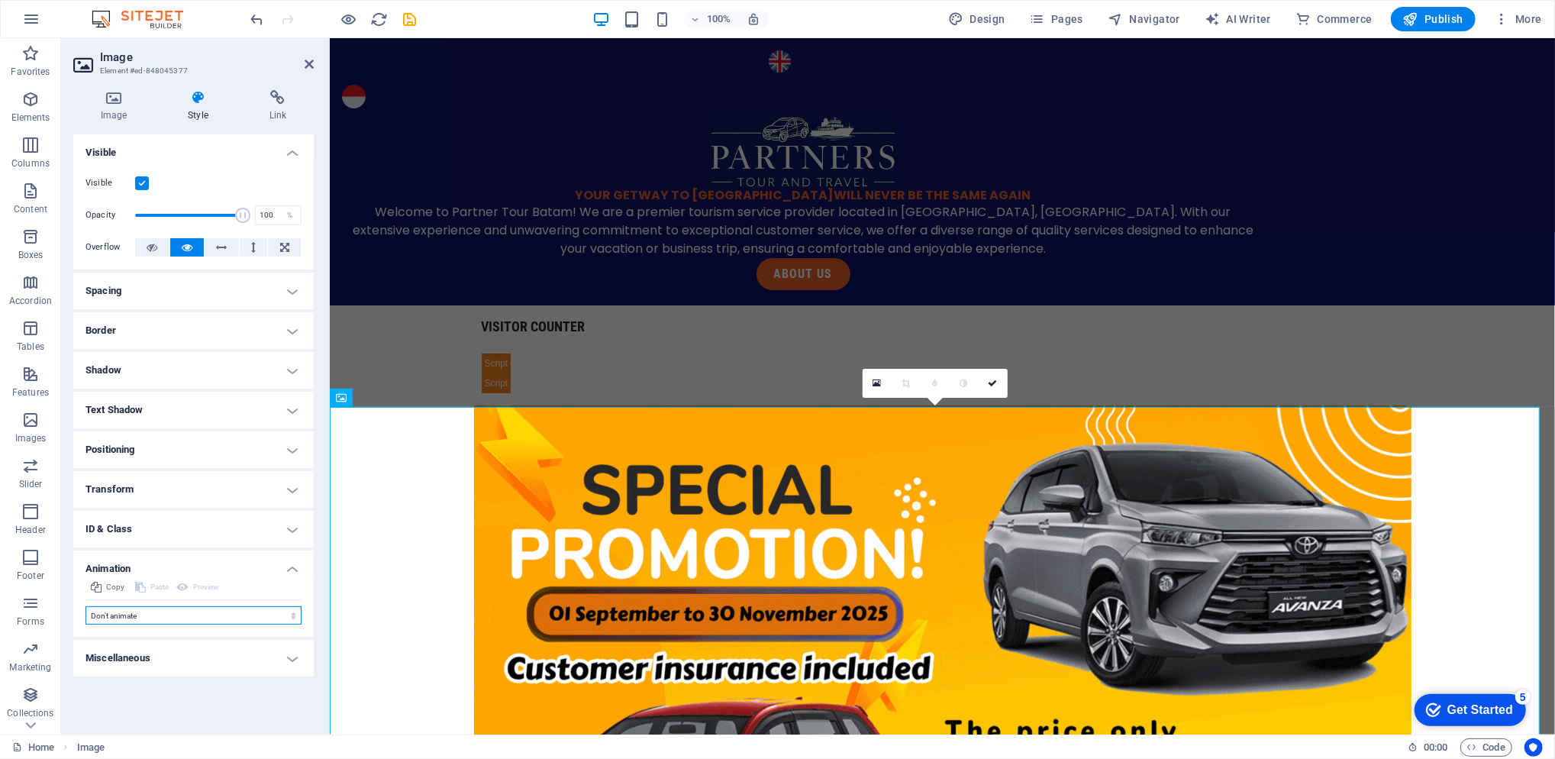
click at [181, 607] on select "Don't animate Show / Hide Slide up/down Zoom in/out Slide left to right Slide r…" at bounding box center [194, 615] width 216 height 18
select select "move-left-to-right"
click at [86, 606] on select "Don't animate Show / Hide Slide up/down Zoom in/out Slide left to right Slide r…" at bounding box center [194, 615] width 216 height 18
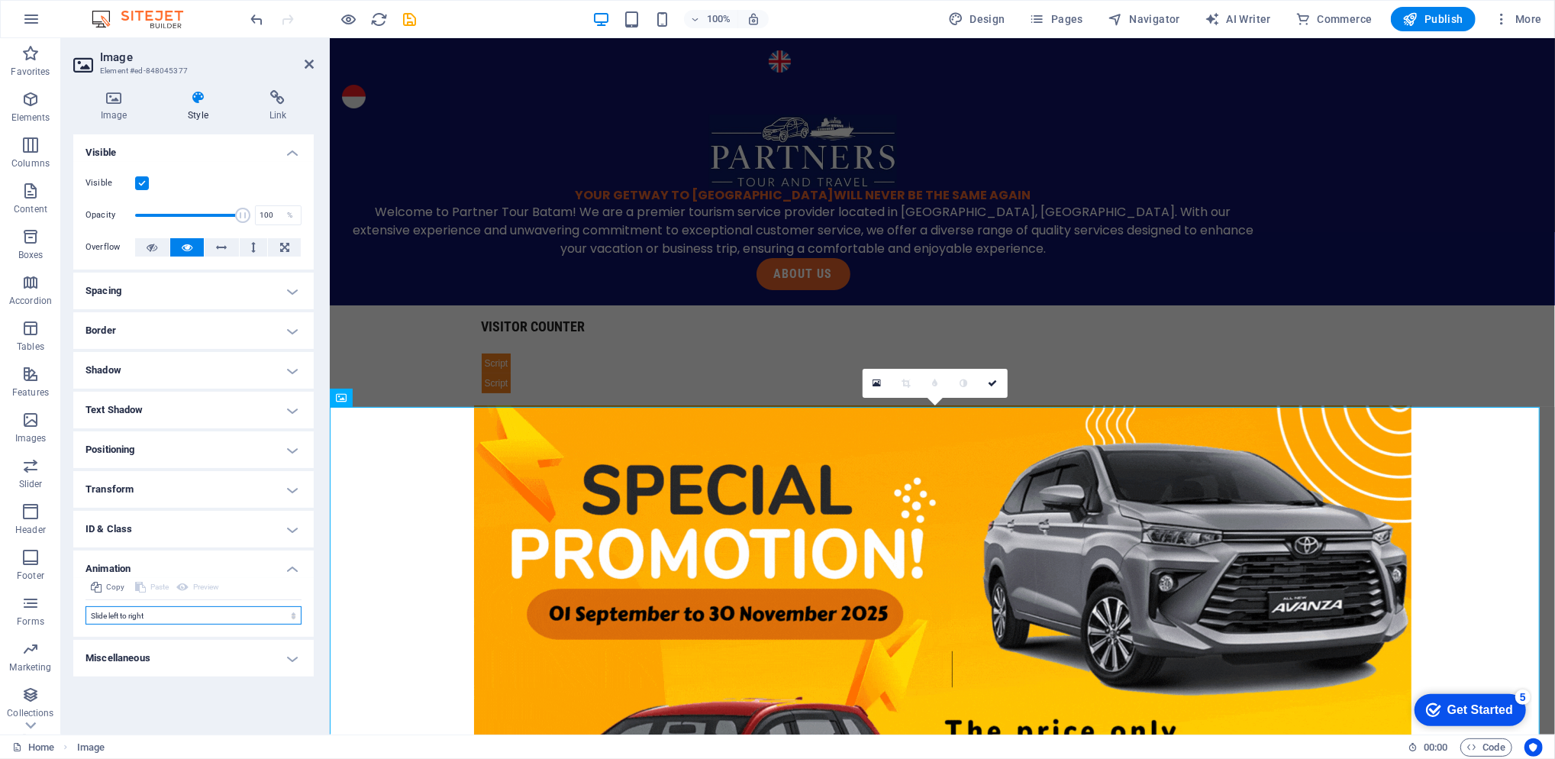
select select "scroll"
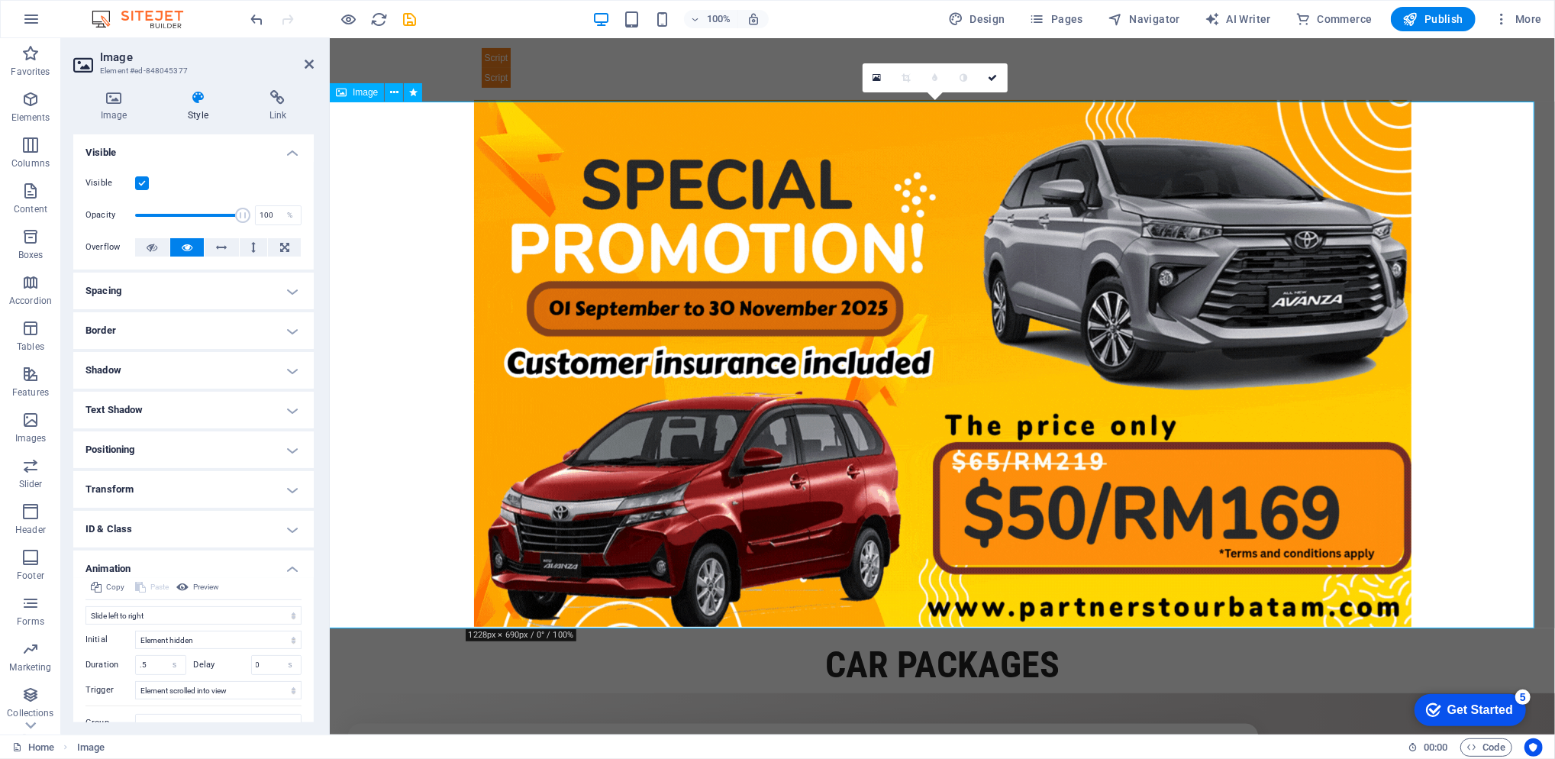
scroll to position [611, 0]
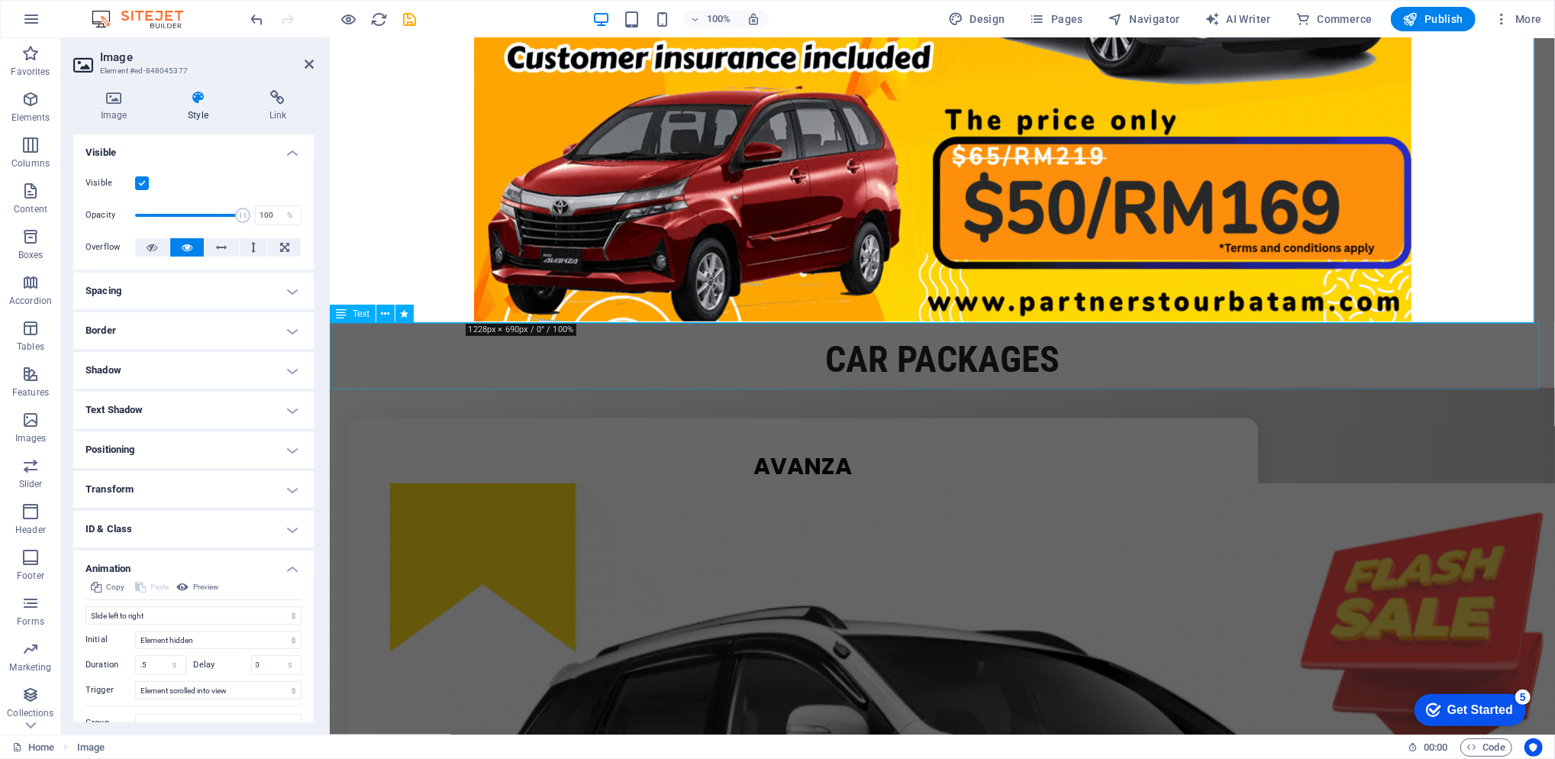
click at [592, 373] on div "CAR PACKAGES" at bounding box center [941, 354] width 1225 height 66
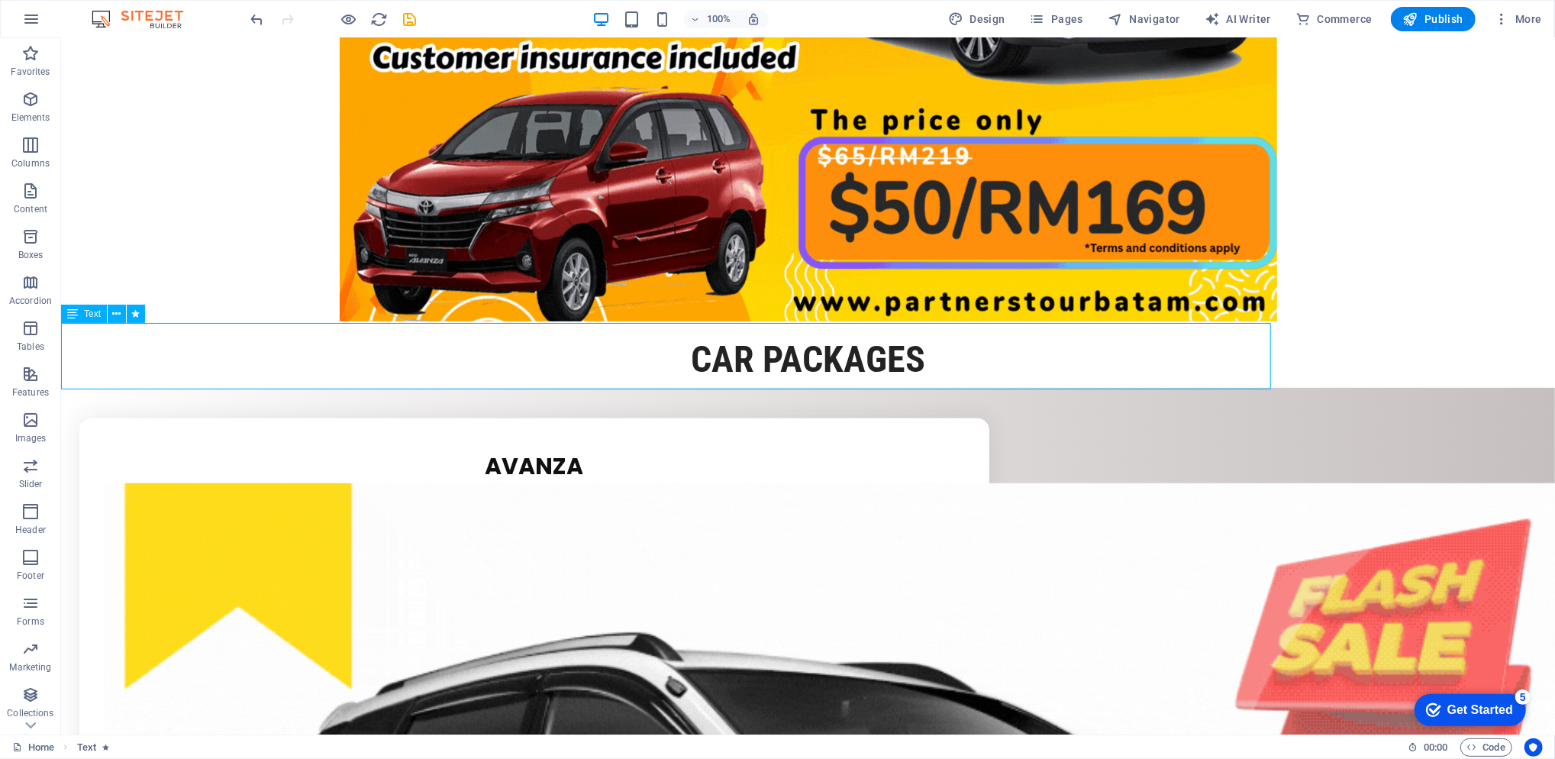
click at [592, 373] on div "CAR PACKAGES" at bounding box center [807, 354] width 1494 height 66
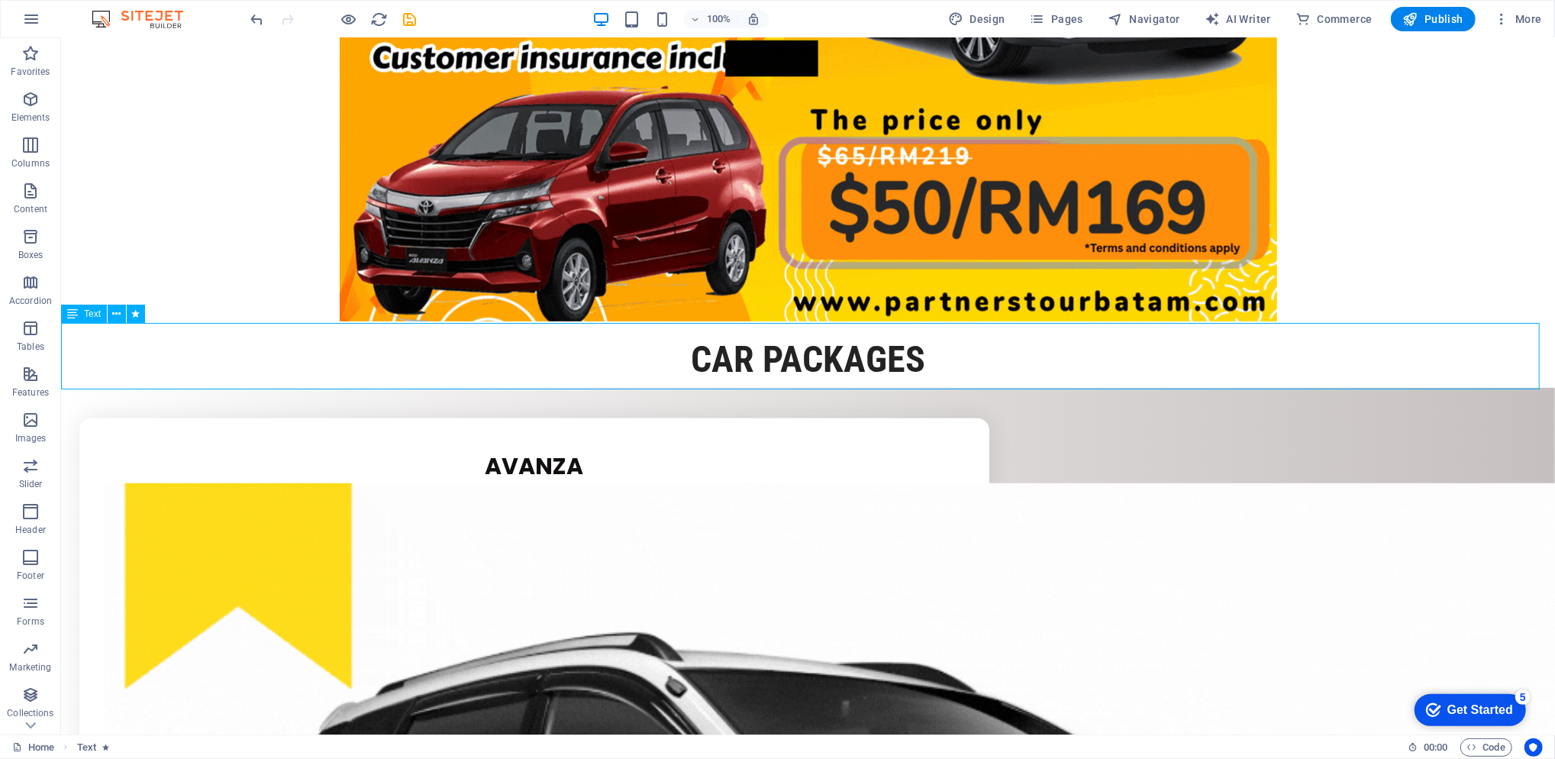
click at [592, 373] on div "CAR PACKAGES" at bounding box center [807, 354] width 1494 height 66
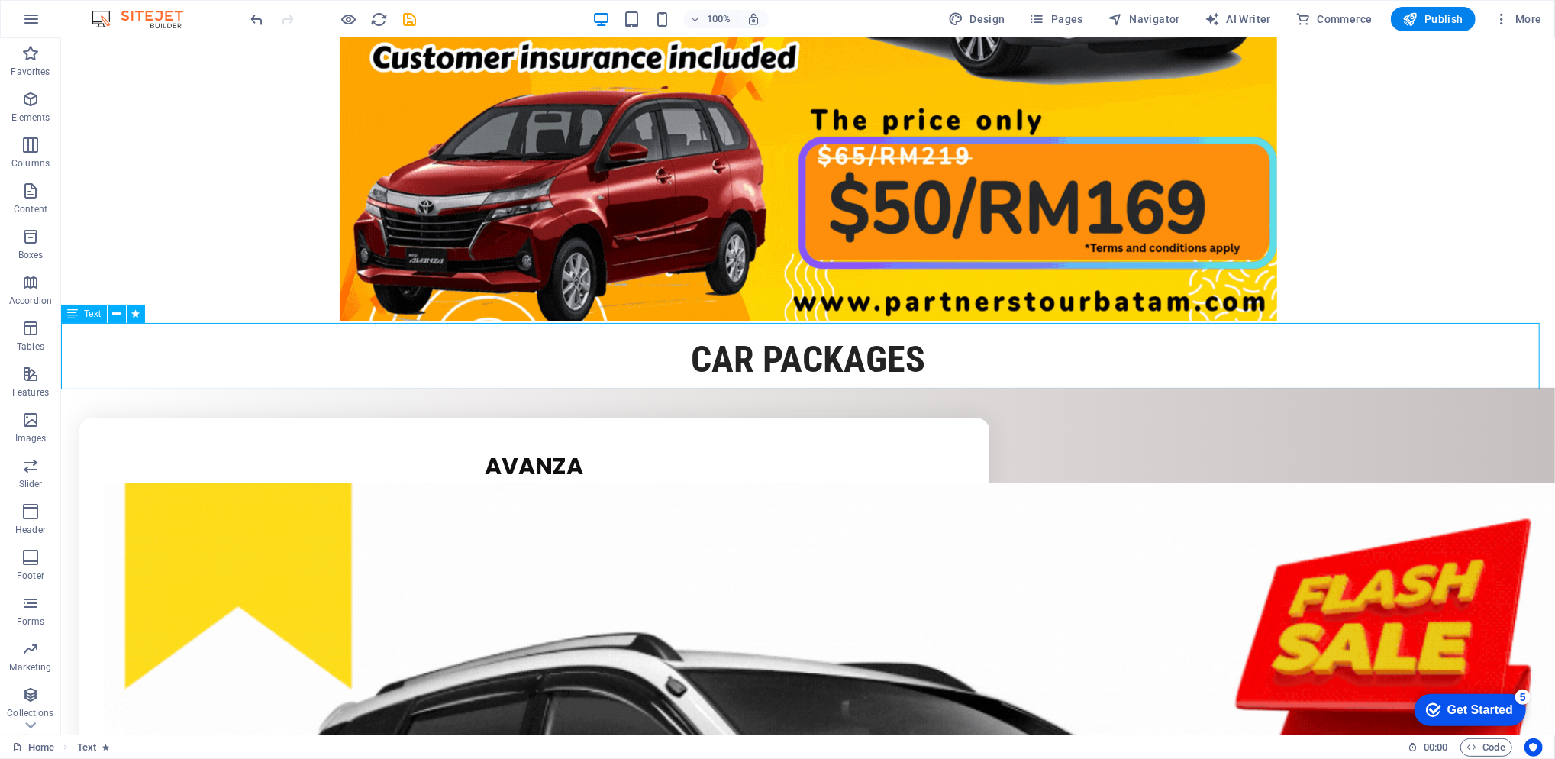
click at [592, 373] on div "CAR PACKAGES" at bounding box center [807, 354] width 1494 height 66
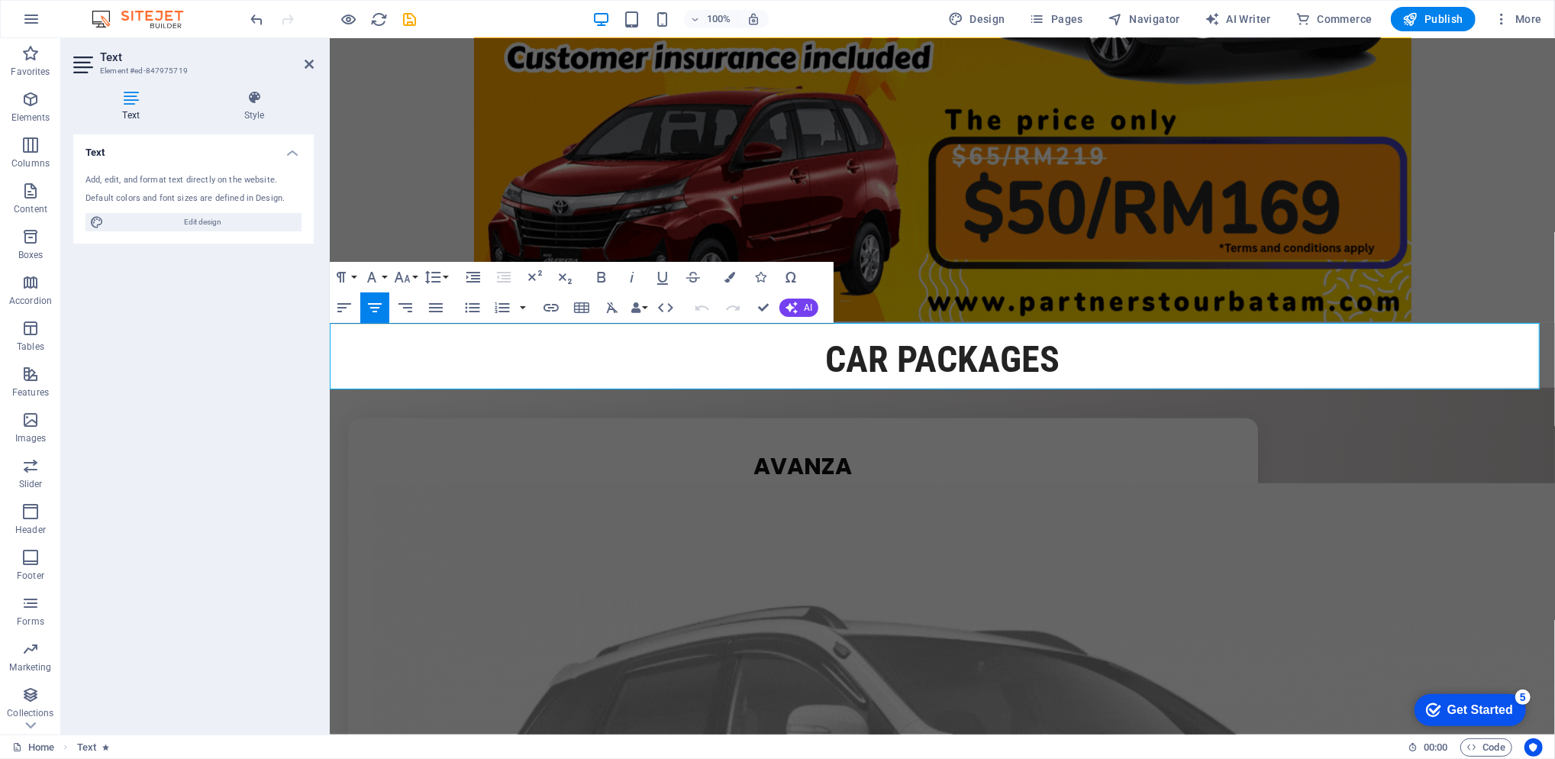
click at [267, 93] on icon at bounding box center [254, 97] width 119 height 15
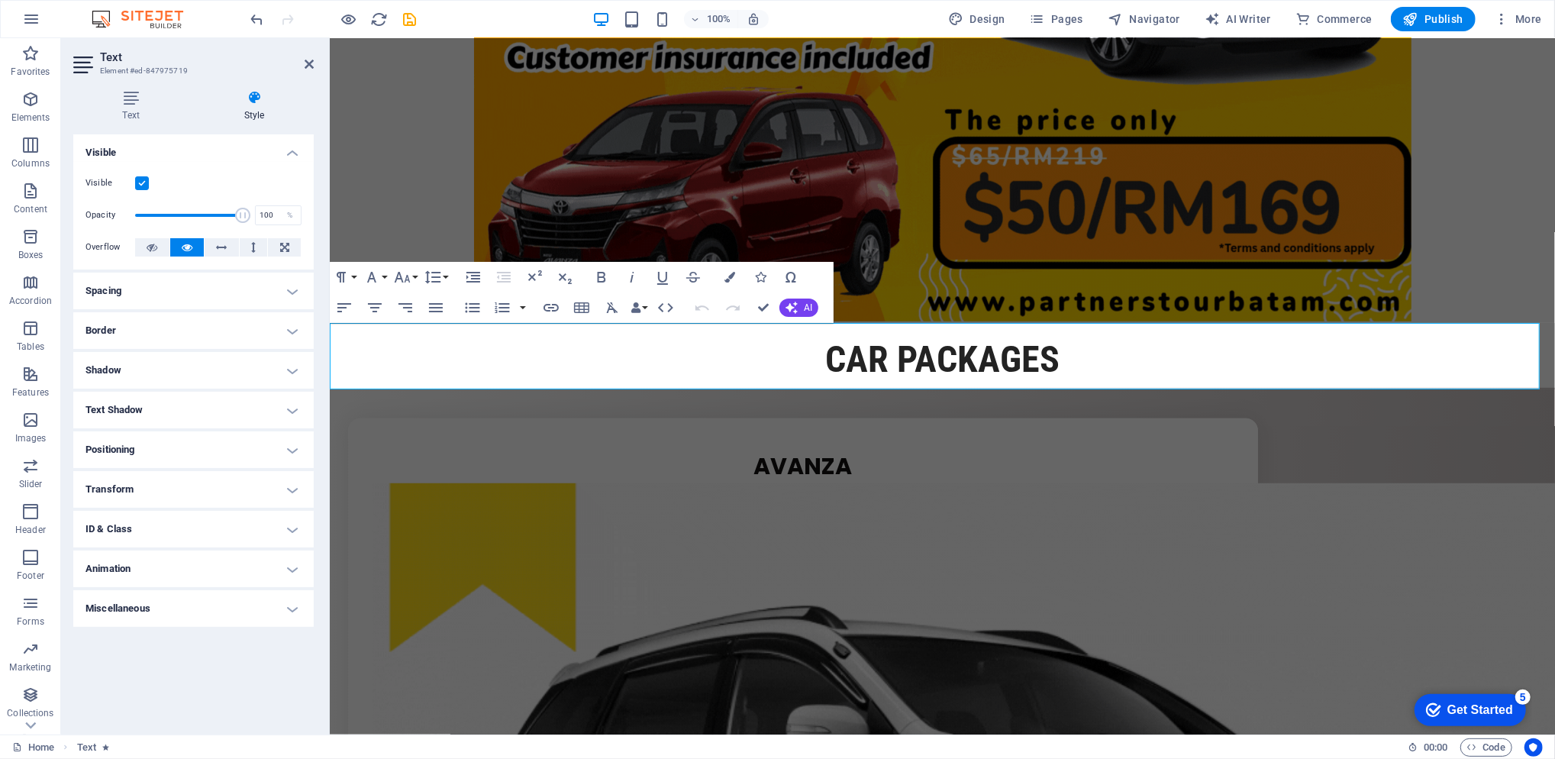
click at [179, 558] on h4 "Animation" at bounding box center [193, 568] width 240 height 37
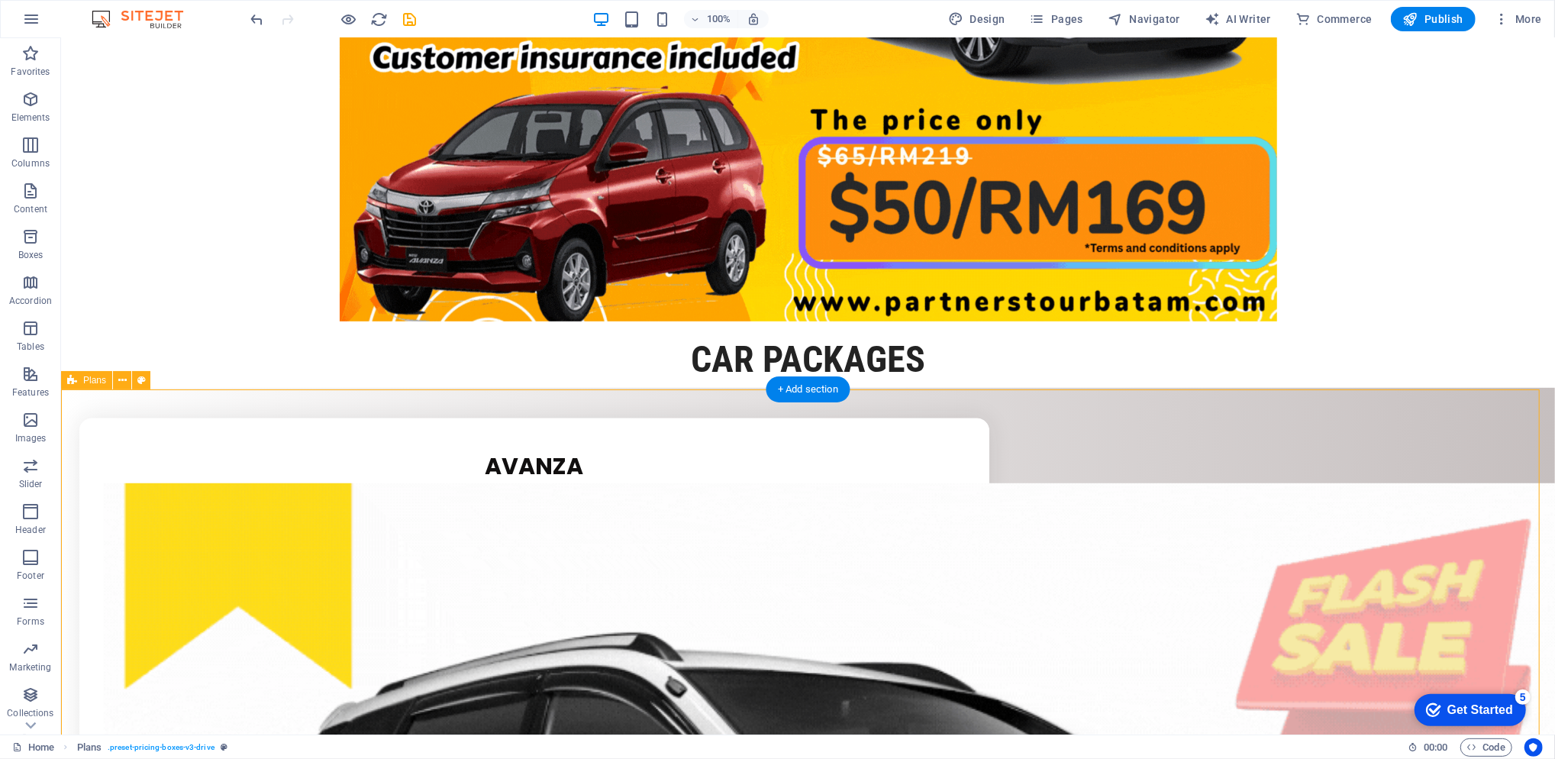
select select "px"
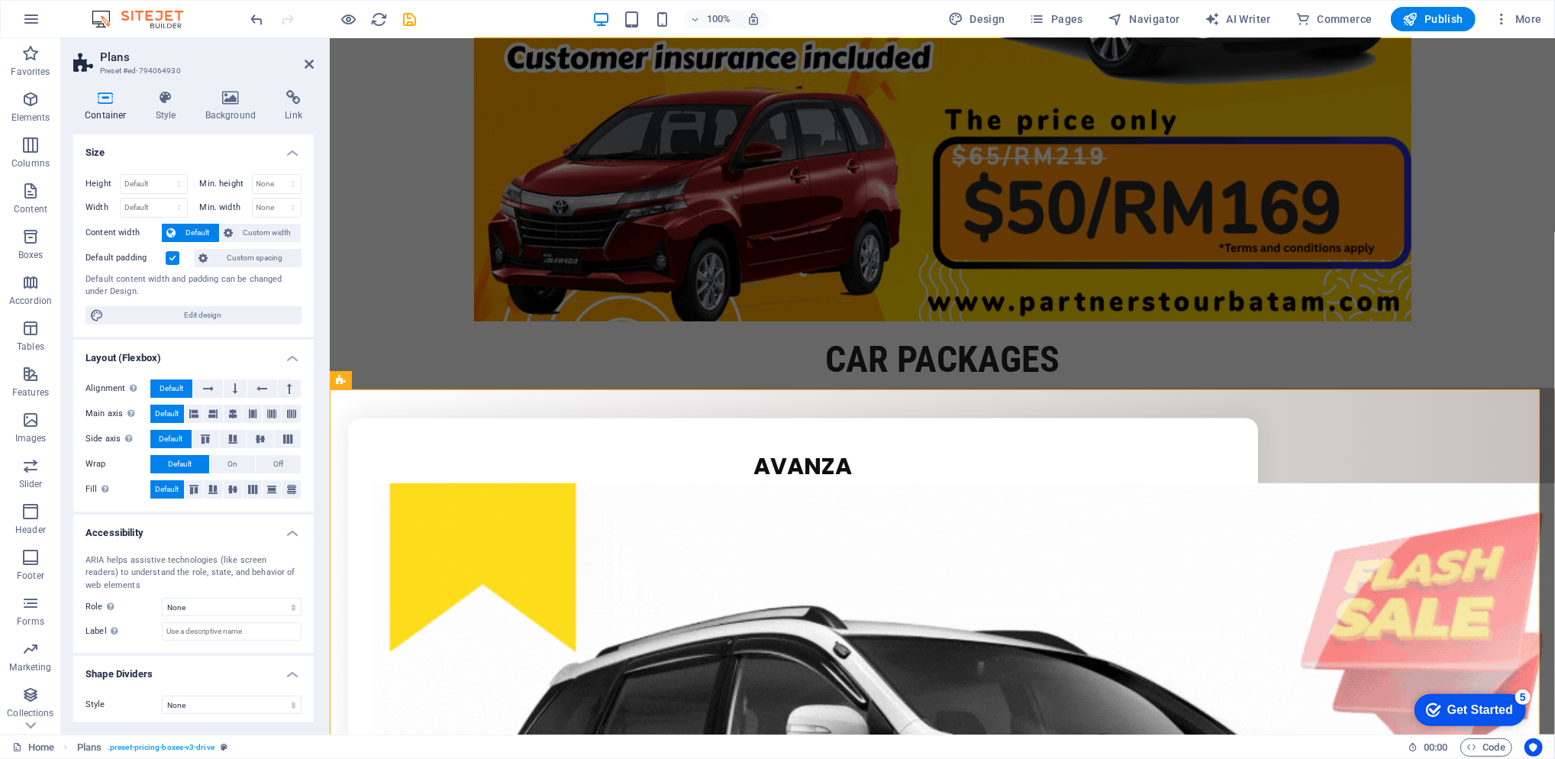
click at [161, 105] on icon at bounding box center [166, 97] width 44 height 15
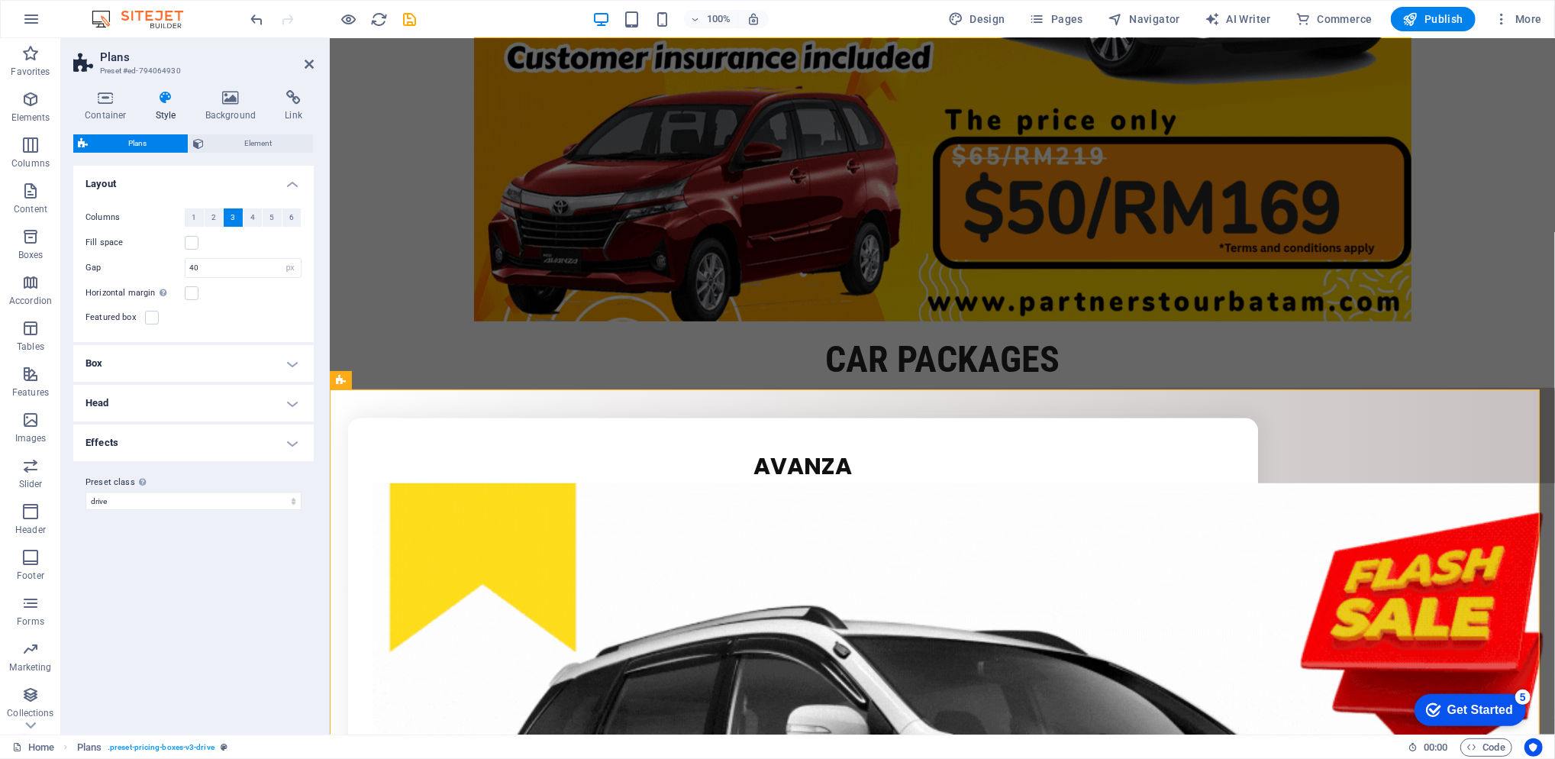
click at [172, 95] on icon at bounding box center [166, 97] width 44 height 15
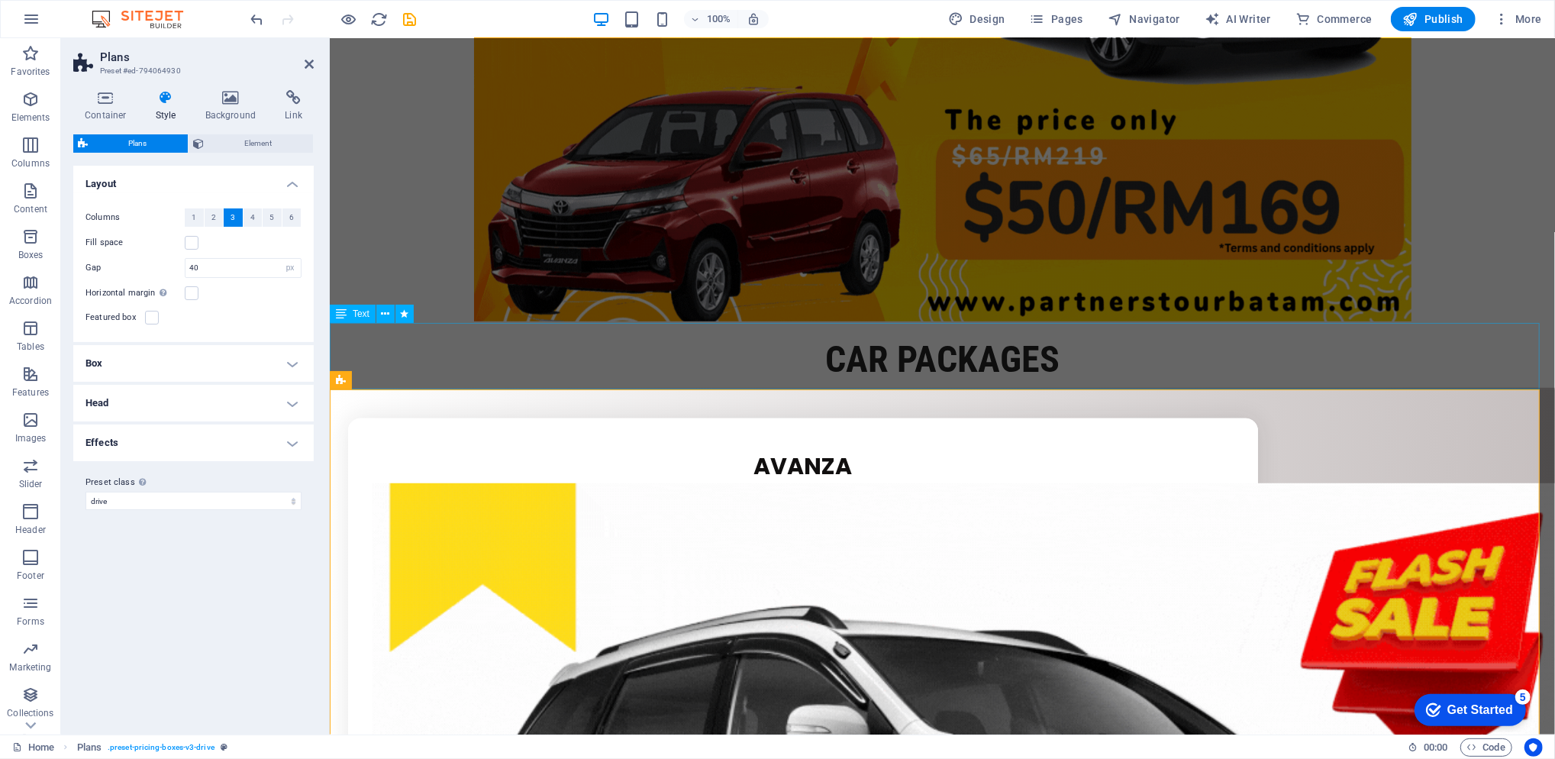
click at [418, 348] on div "CAR PACKAGES" at bounding box center [941, 354] width 1225 height 66
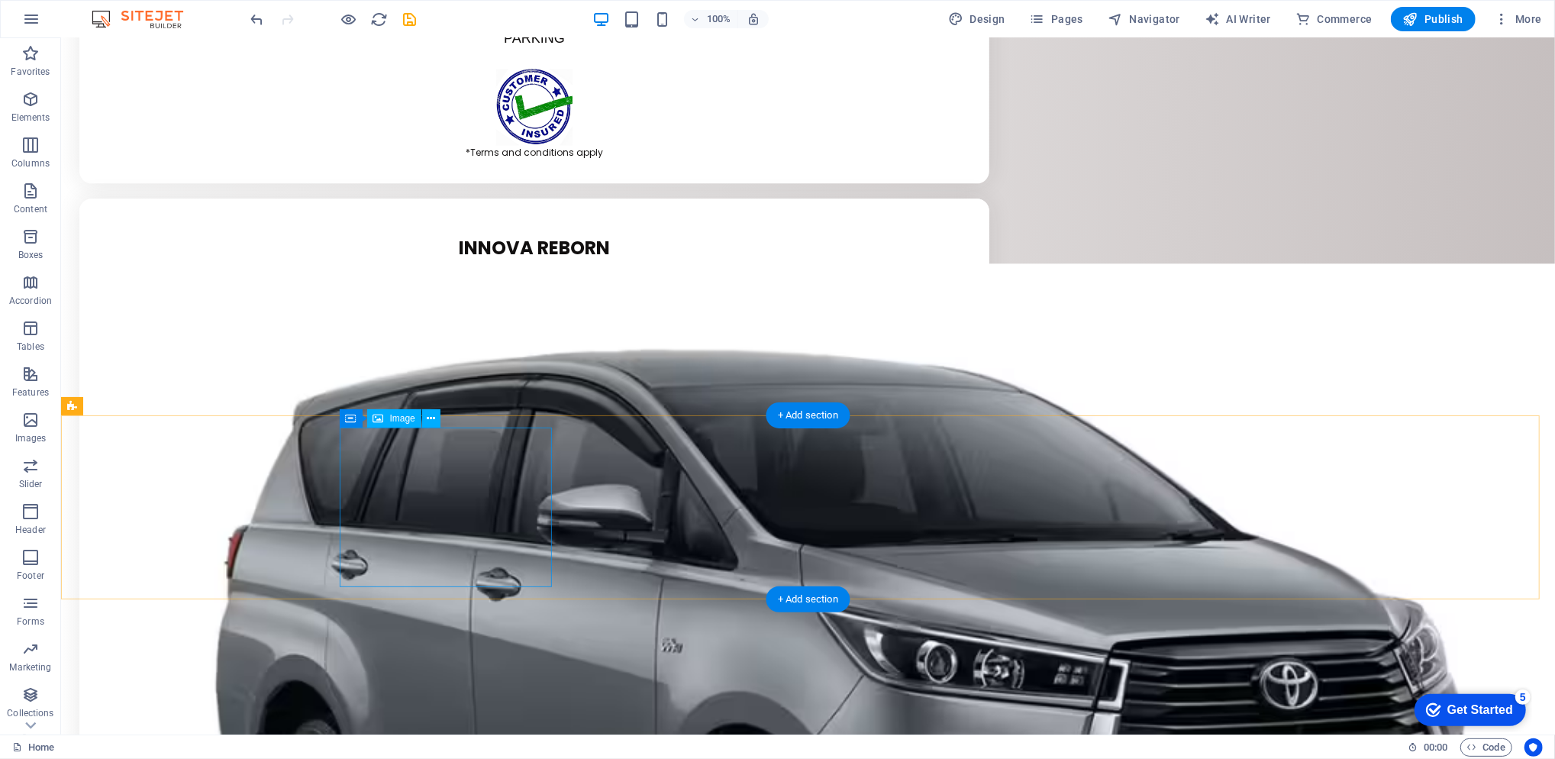
scroll to position [3257, 0]
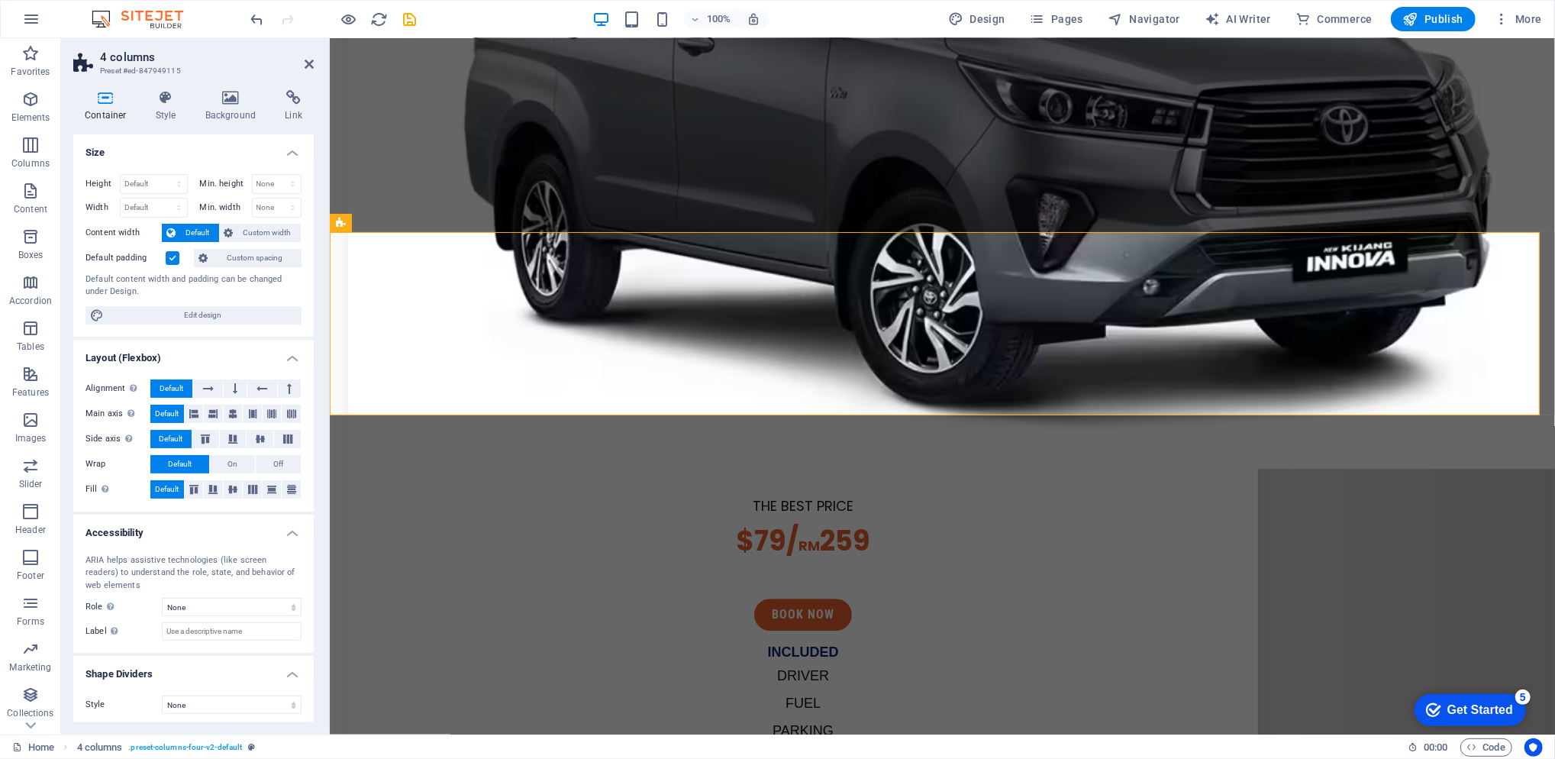
click at [183, 109] on h4 "Style" at bounding box center [169, 106] width 50 height 32
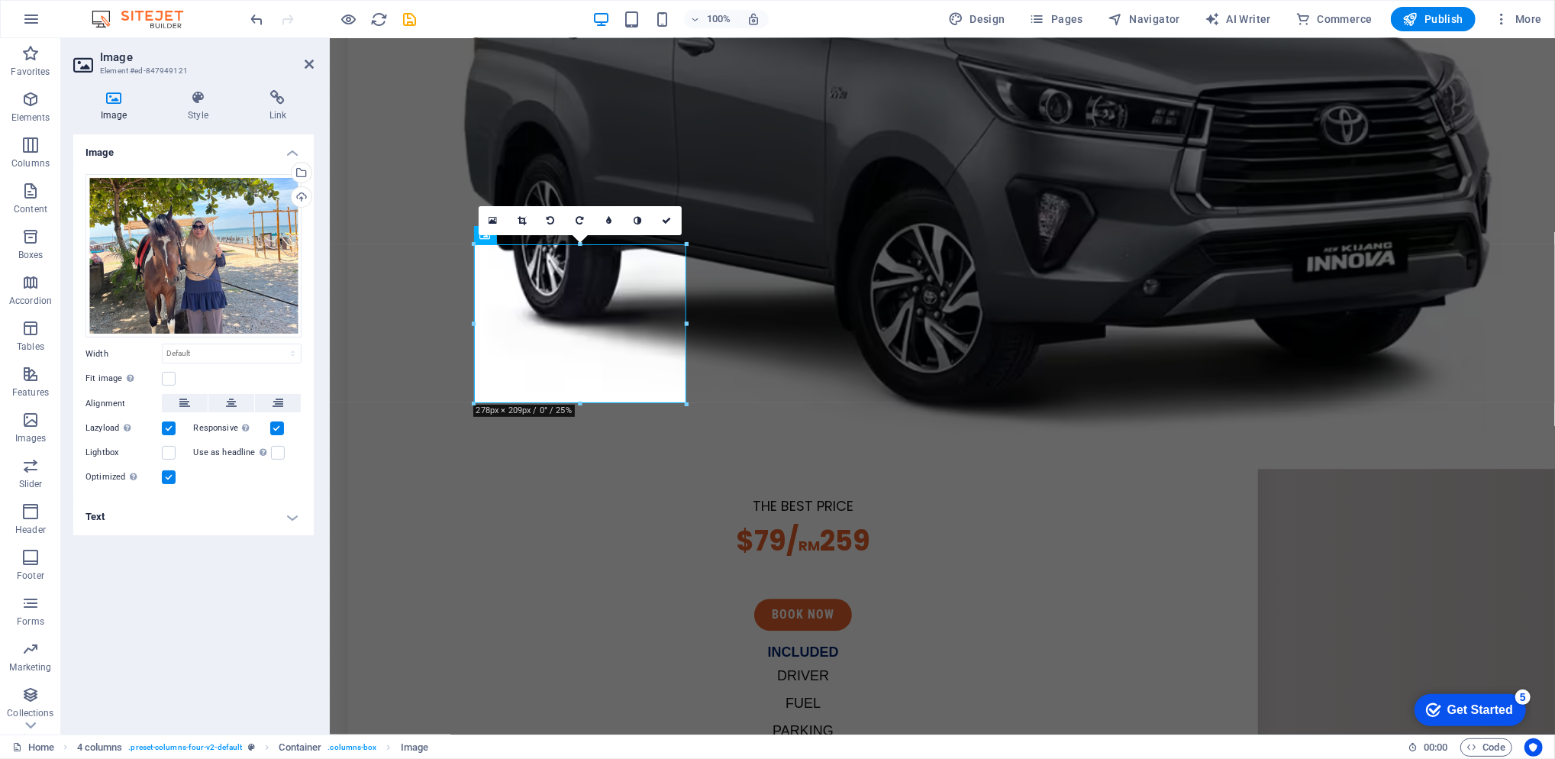
click at [215, 102] on icon at bounding box center [197, 97] width 75 height 15
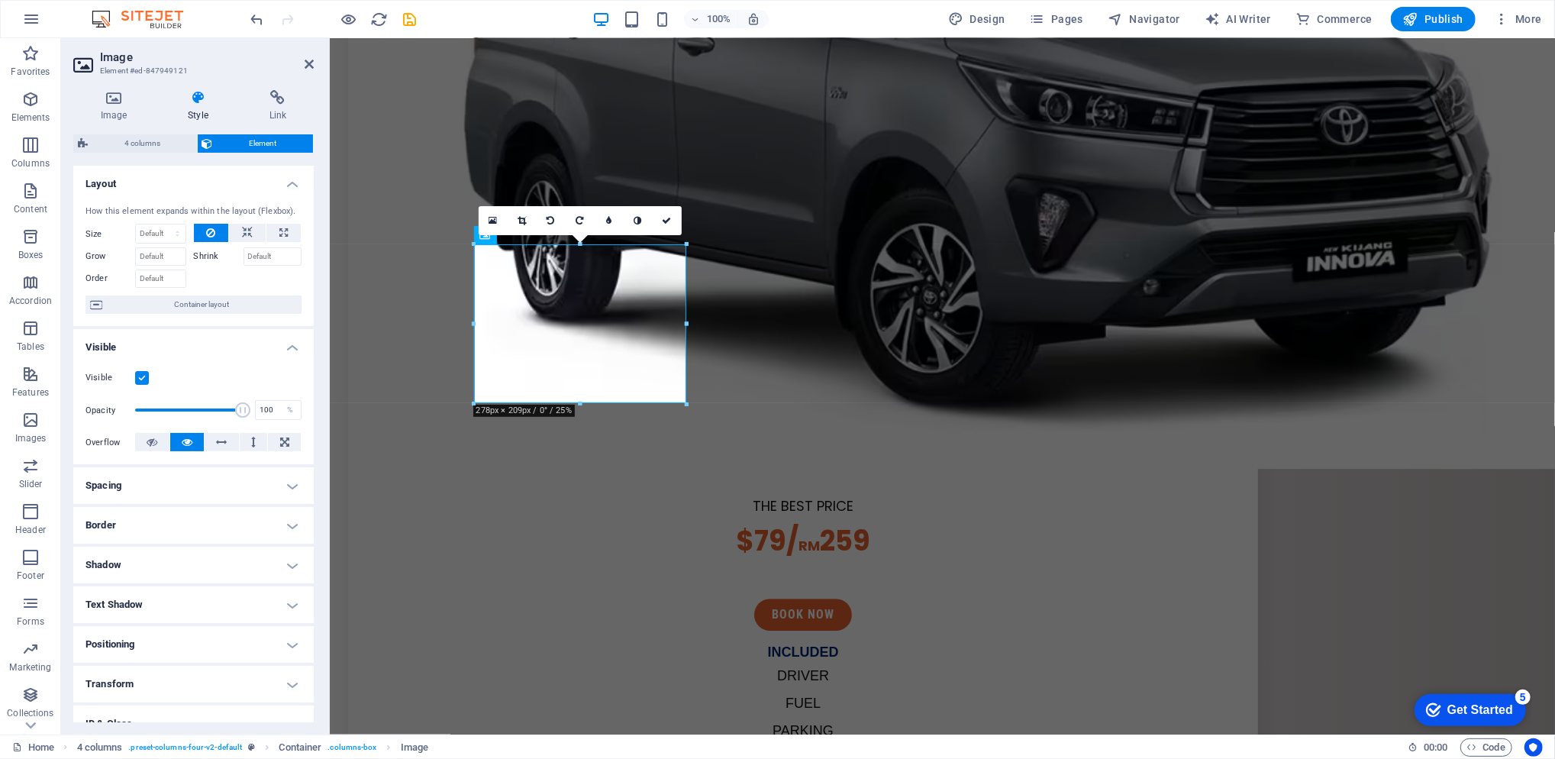
scroll to position [98, 0]
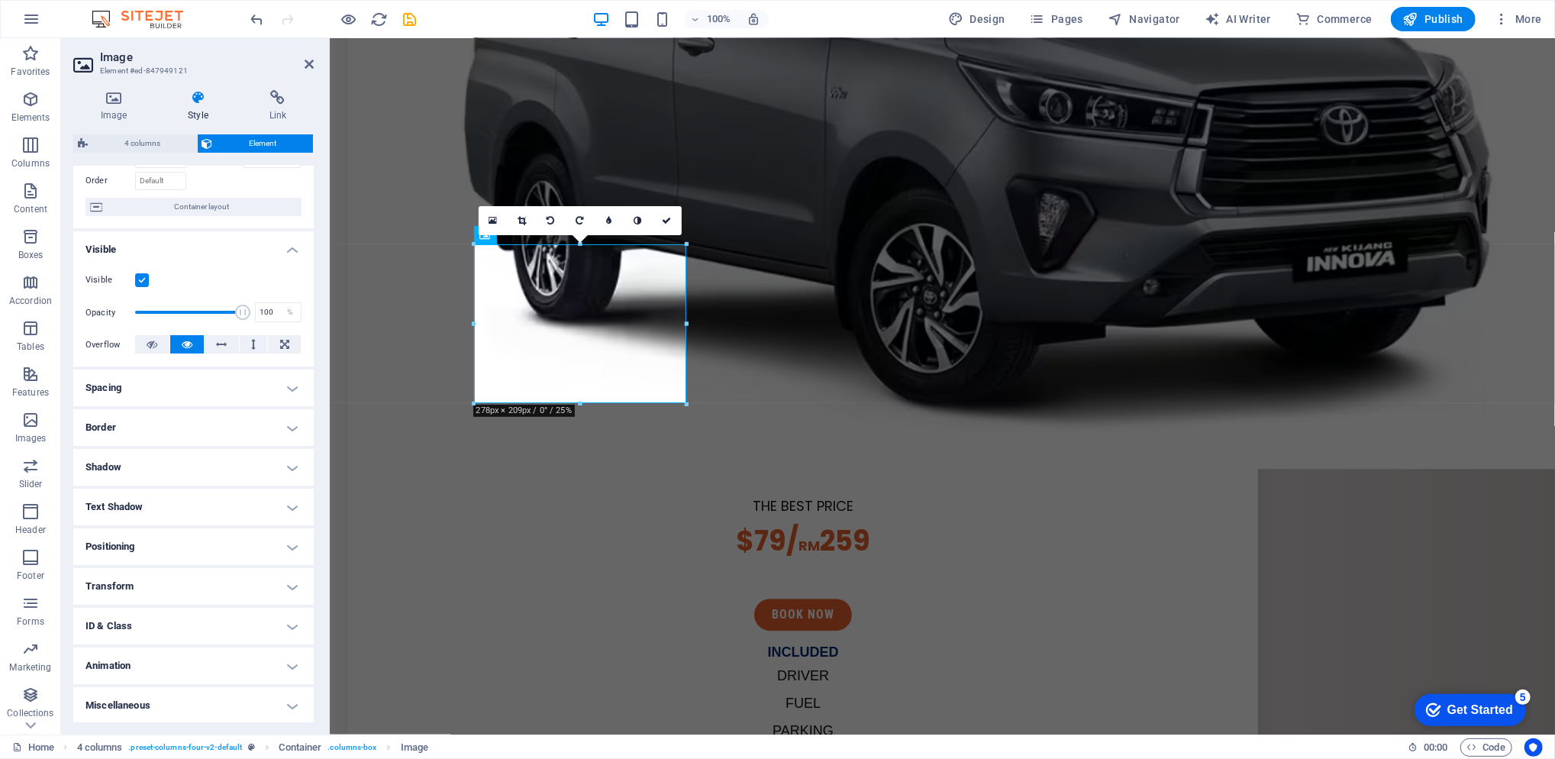
click at [195, 663] on h4 "Animation" at bounding box center [193, 665] width 240 height 37
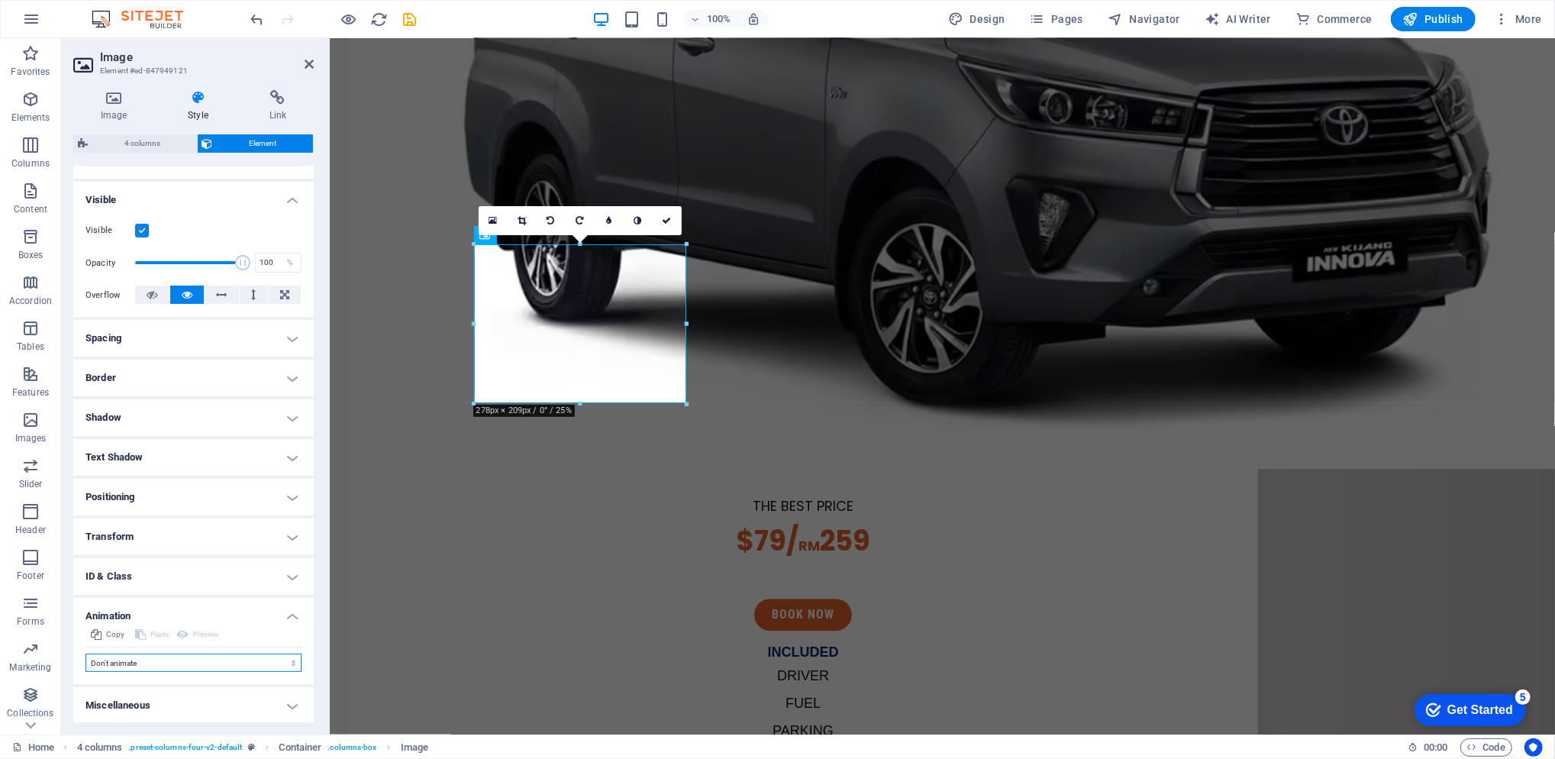
click at [198, 665] on select "Don't animate Show / Hide Slide up/down Zoom in/out Slide left to right Slide r…" at bounding box center [194, 663] width 216 height 18
select select "move-right-to-left"
click at [86, 654] on select "Don't animate Show / Hide Slide up/down Zoom in/out Slide left to right Slide r…" at bounding box center [194, 663] width 216 height 18
select select "scroll"
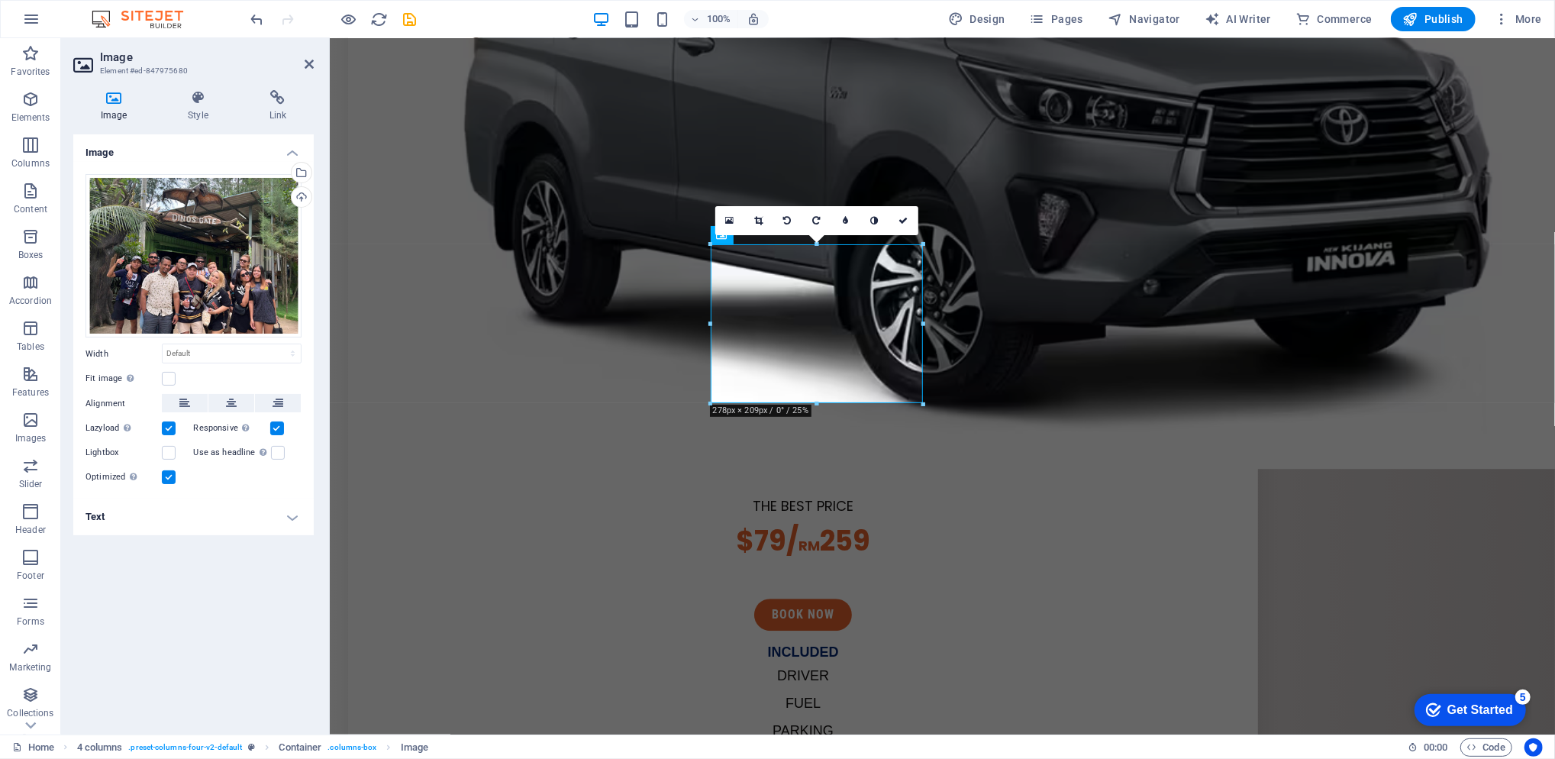
click at [220, 86] on div "Image Style Link Image Drag files here, click to choose files or select files f…" at bounding box center [193, 406] width 265 height 657
click at [220, 89] on div "Image Style Link Image Drag files here, click to choose files or select files f…" at bounding box center [193, 406] width 265 height 657
click at [214, 92] on icon at bounding box center [197, 97] width 75 height 15
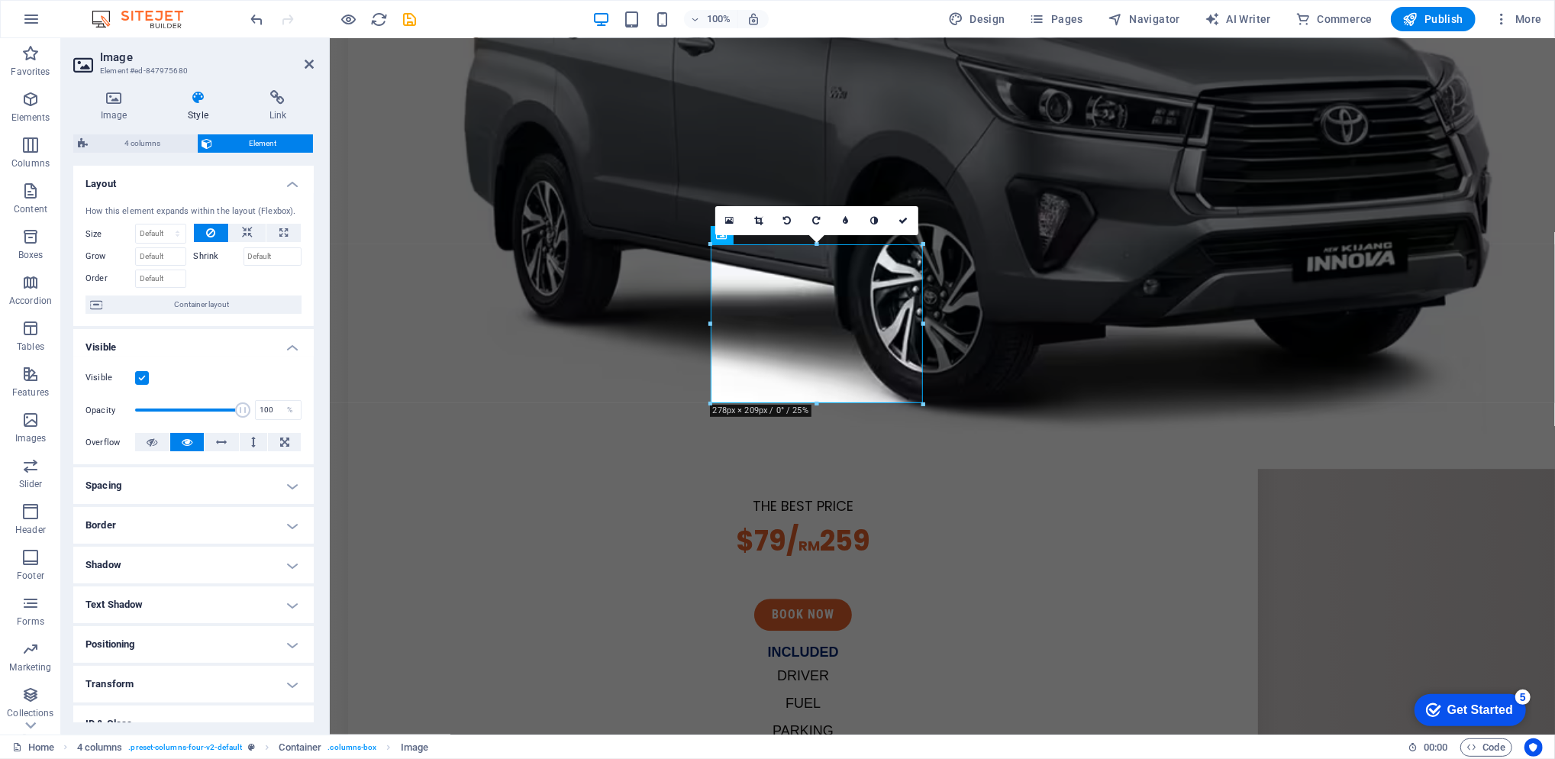
scroll to position [98, 0]
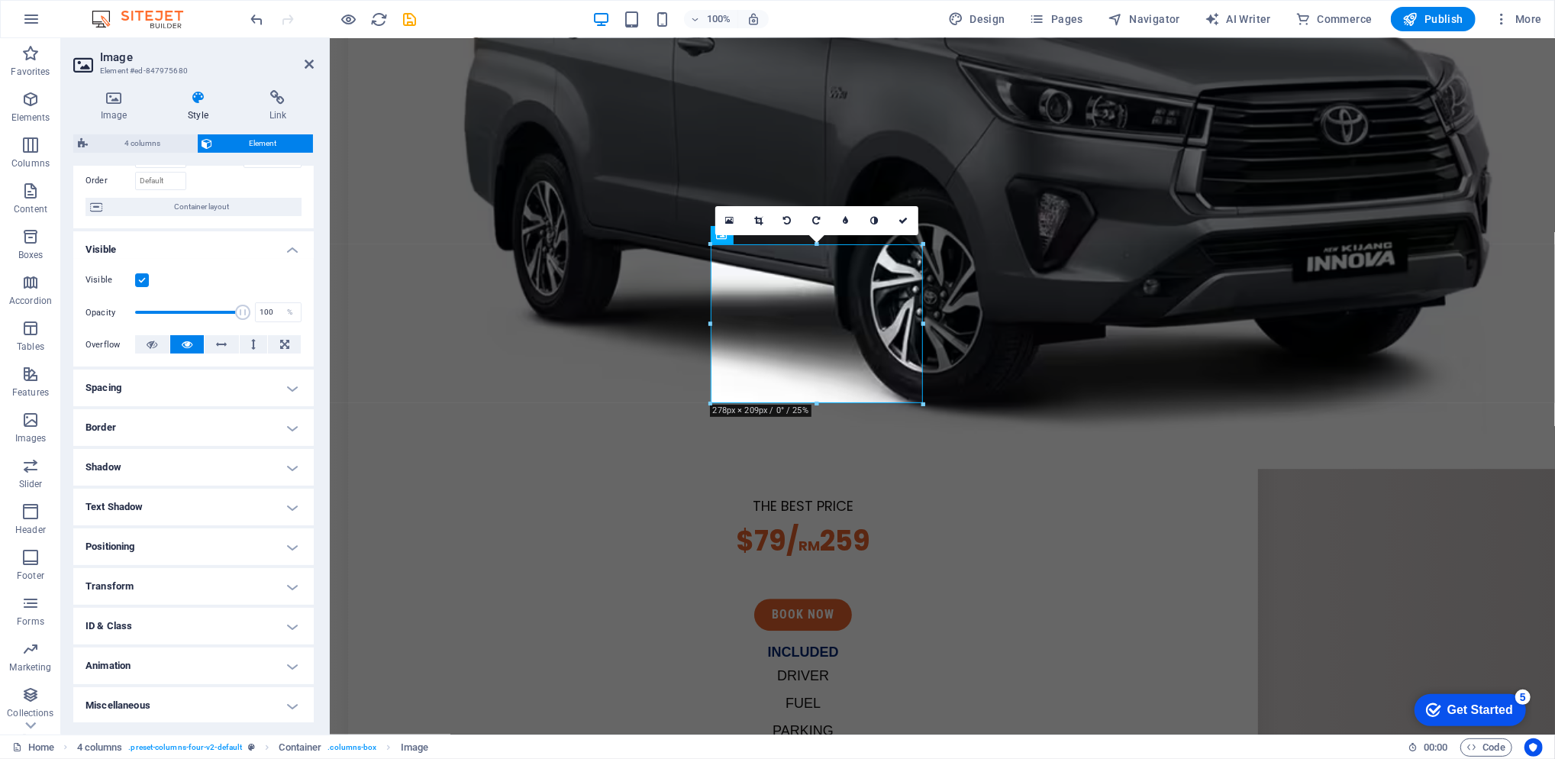
click at [191, 660] on h4 "Animation" at bounding box center [193, 665] width 240 height 37
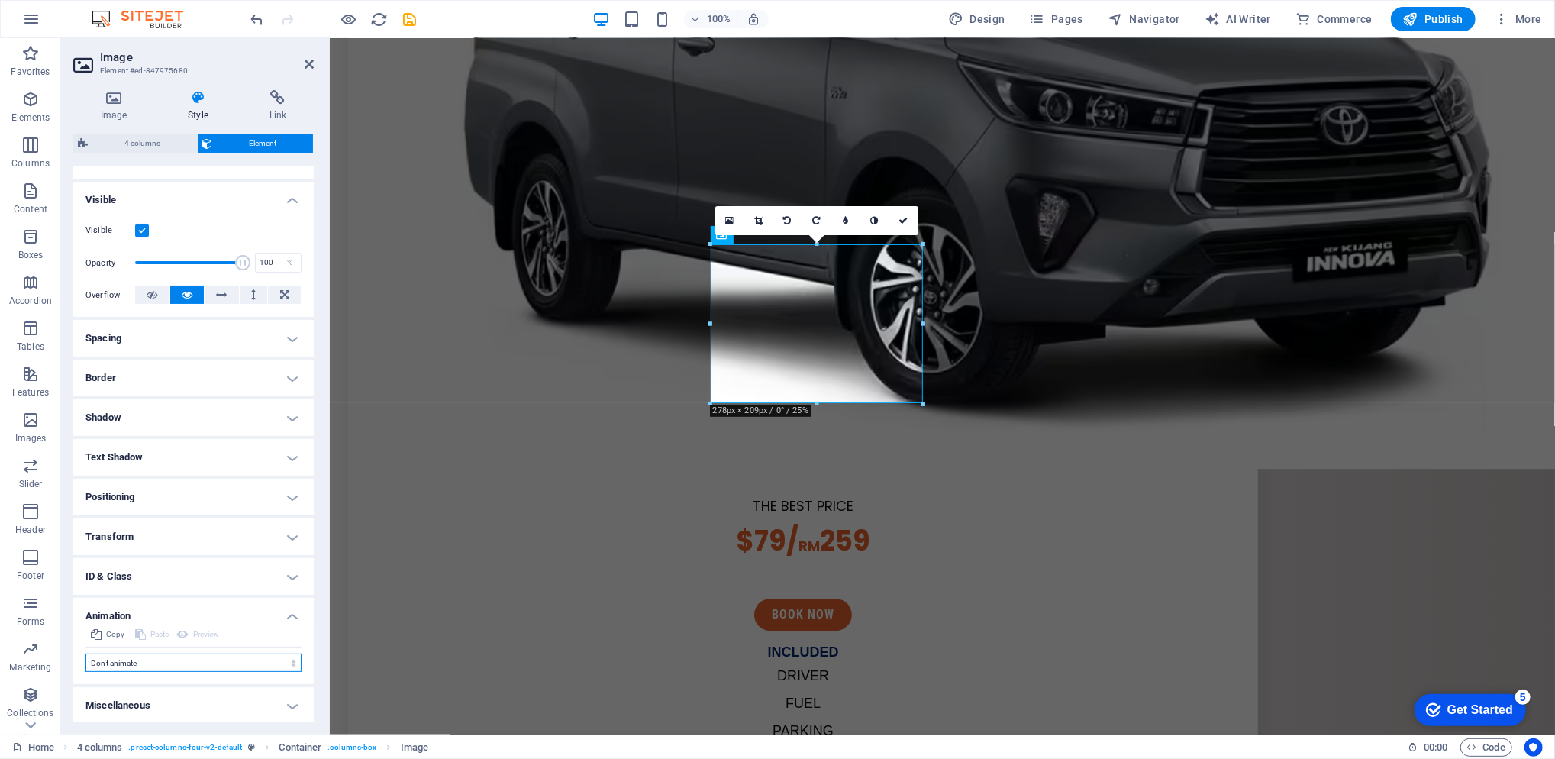
click at [179, 657] on select "Don't animate Show / Hide Slide up/down Zoom in/out Slide left to right Slide r…" at bounding box center [194, 663] width 216 height 18
select select "move-right-to-left"
click at [86, 654] on select "Don't animate Show / Hide Slide up/down Zoom in/out Slide left to right Slide r…" at bounding box center [194, 663] width 216 height 18
select select "scroll"
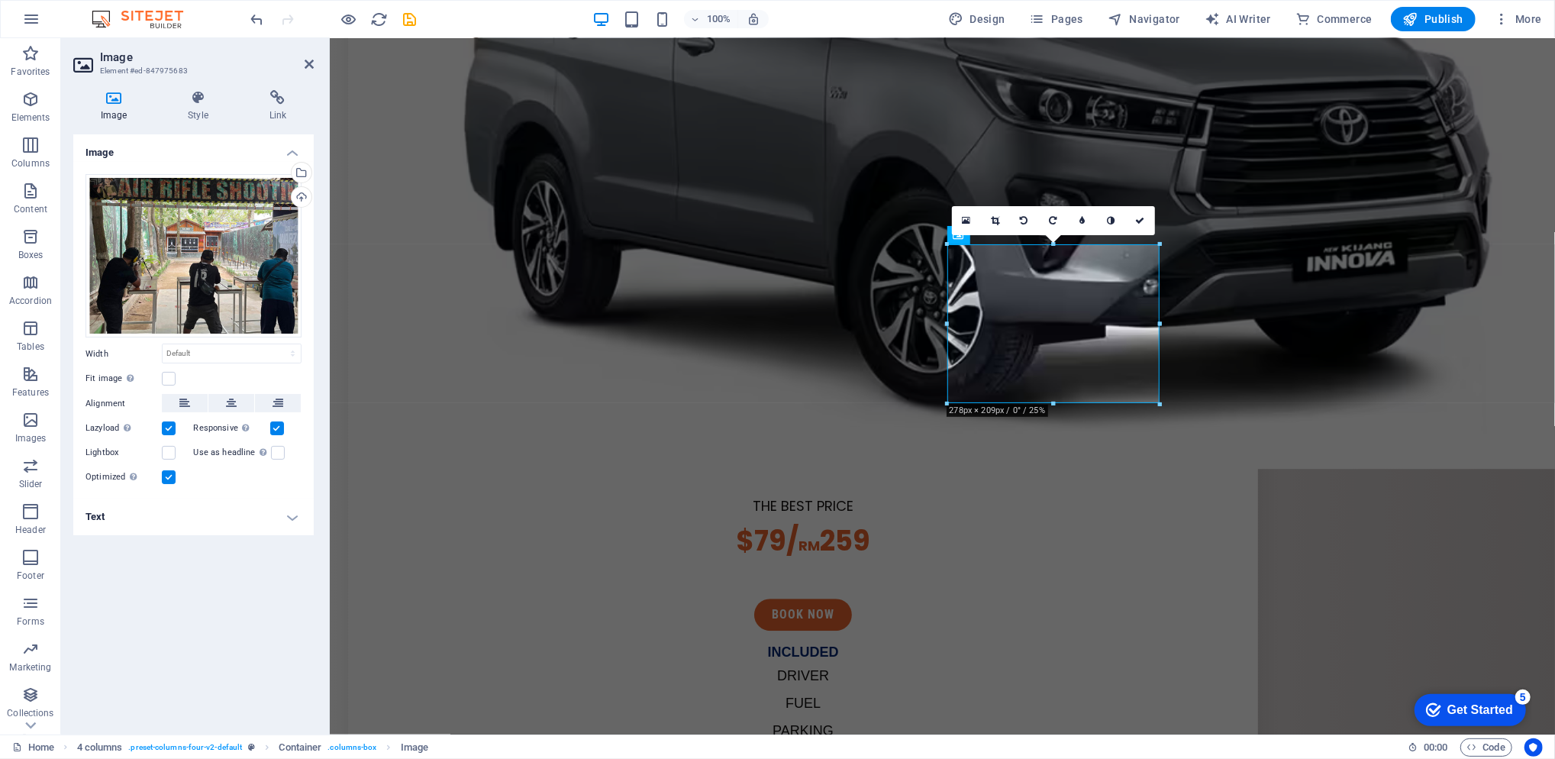
click at [194, 100] on icon at bounding box center [197, 97] width 75 height 15
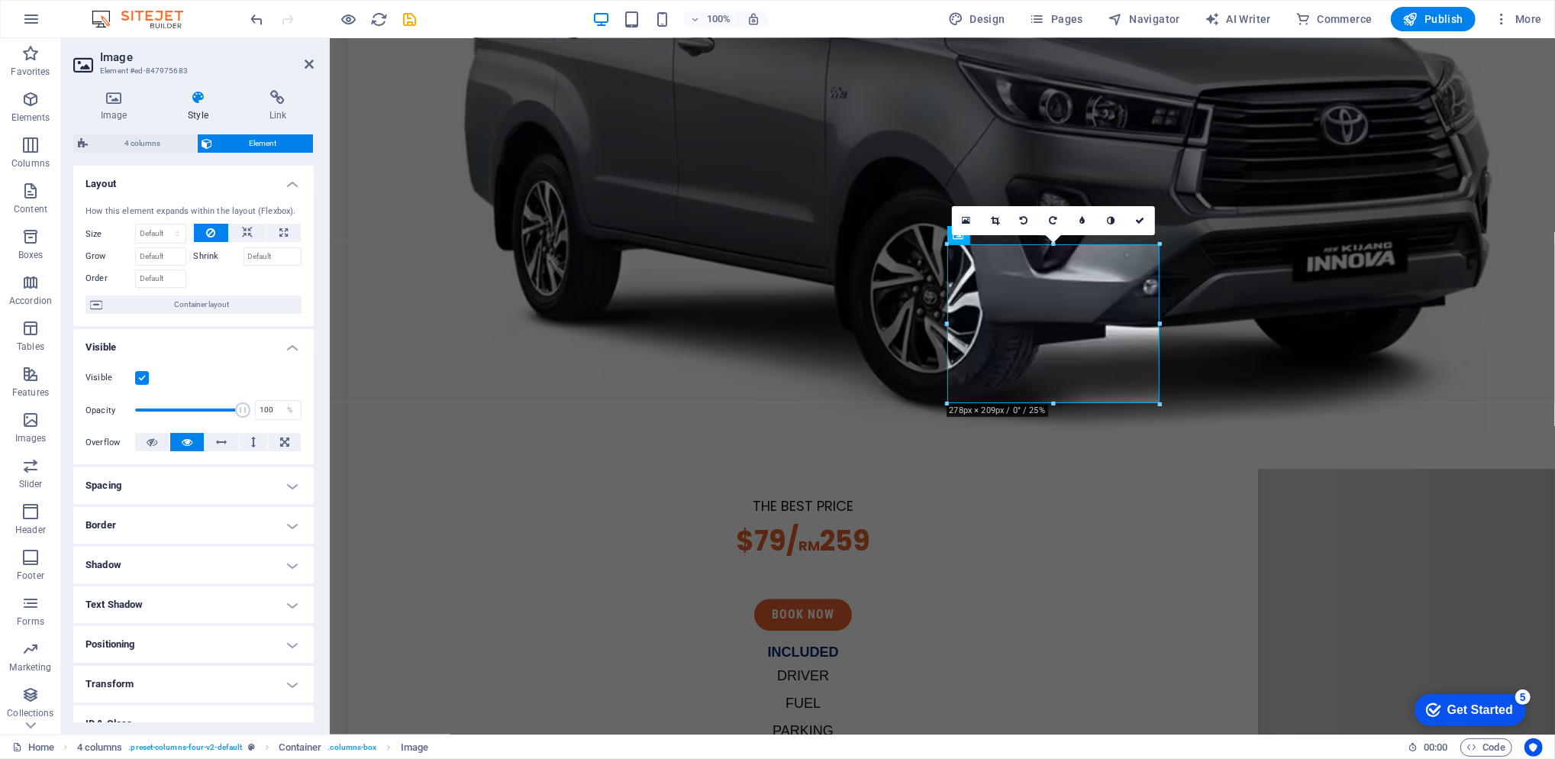
scroll to position [98, 0]
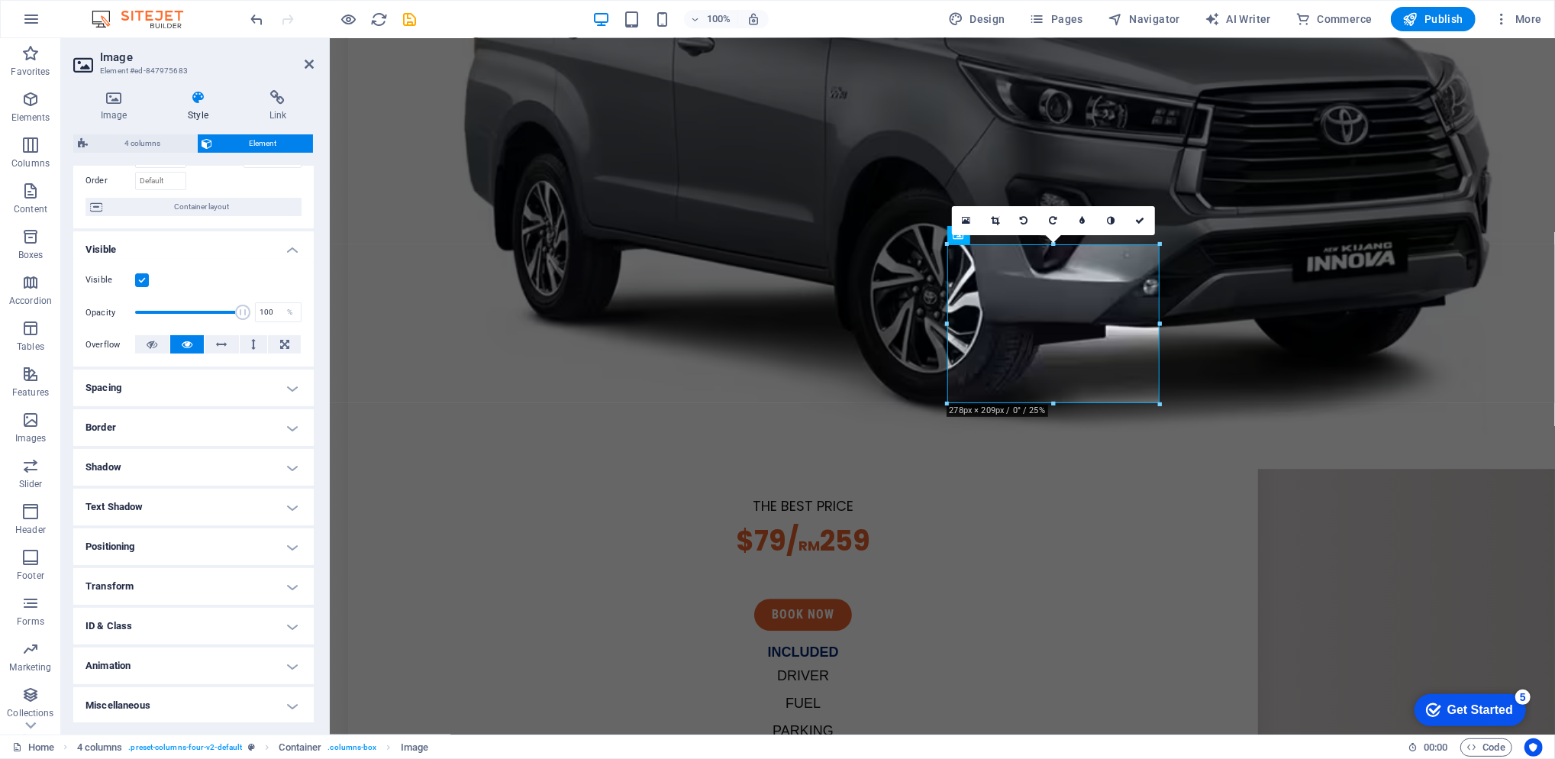
click at [211, 666] on h4 "Animation" at bounding box center [193, 665] width 240 height 37
click at [202, 707] on select "Don't animate Show / Hide Slide up/down Zoom in/out Slide left to right Slide r…" at bounding box center [194, 712] width 216 height 18
select select "move-right-to-left"
click at [86, 703] on select "Don't animate Show / Hide Slide up/down Zoom in/out Slide left to right Slide r…" at bounding box center [194, 712] width 216 height 18
select select "scroll"
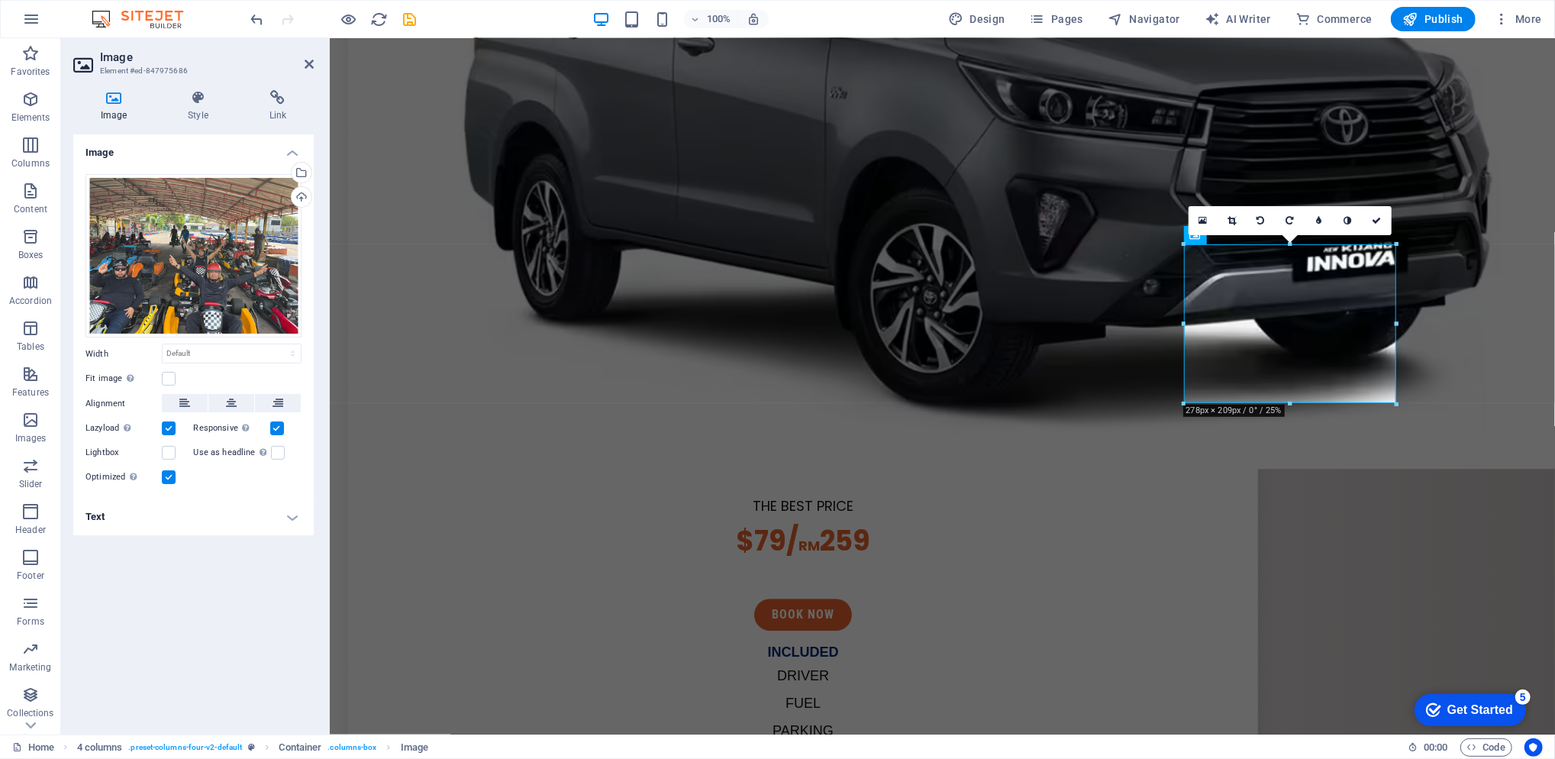
click at [211, 116] on h4 "Style" at bounding box center [200, 106] width 81 height 32
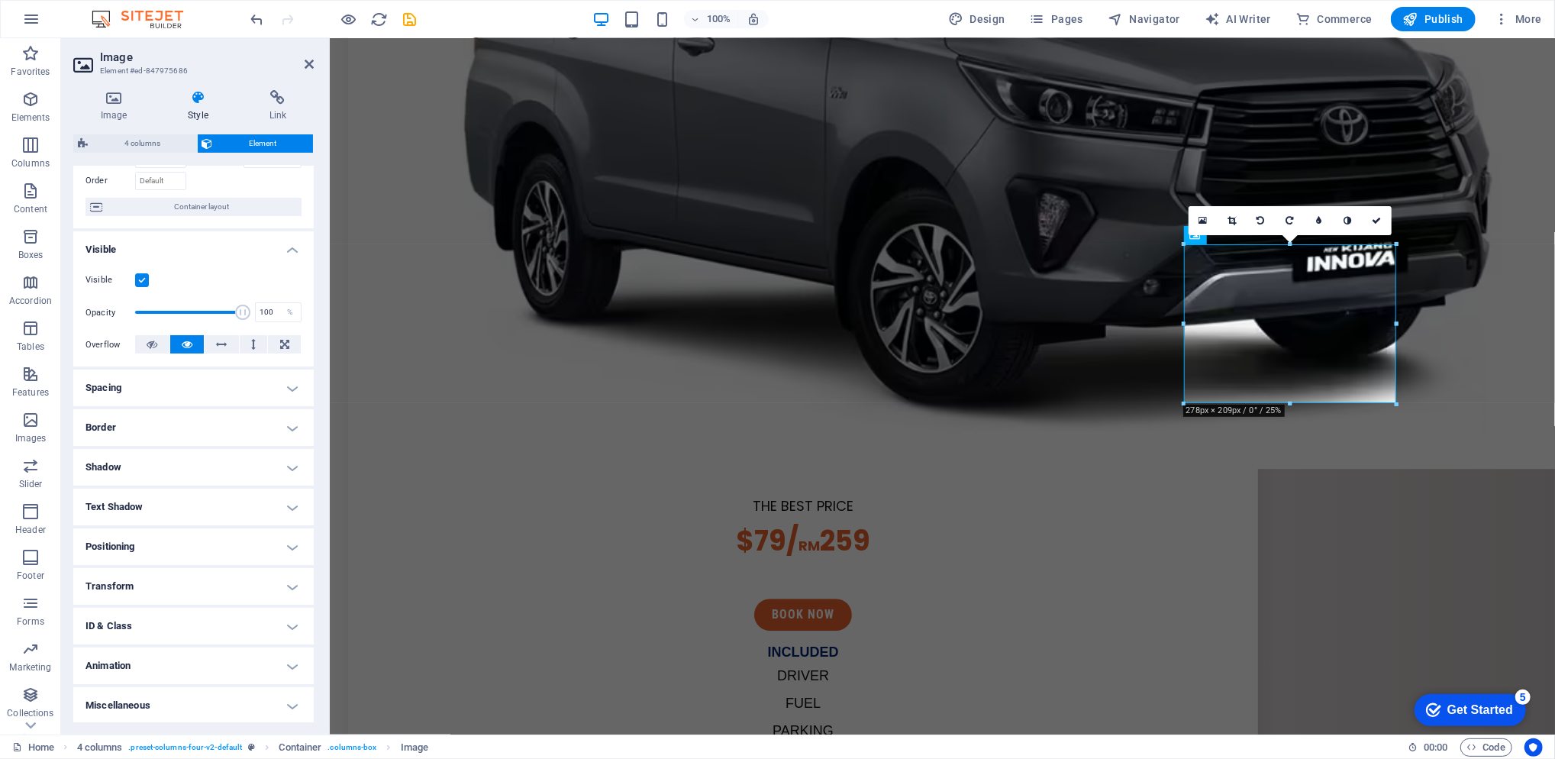
click at [202, 660] on h4 "Animation" at bounding box center [193, 665] width 240 height 37
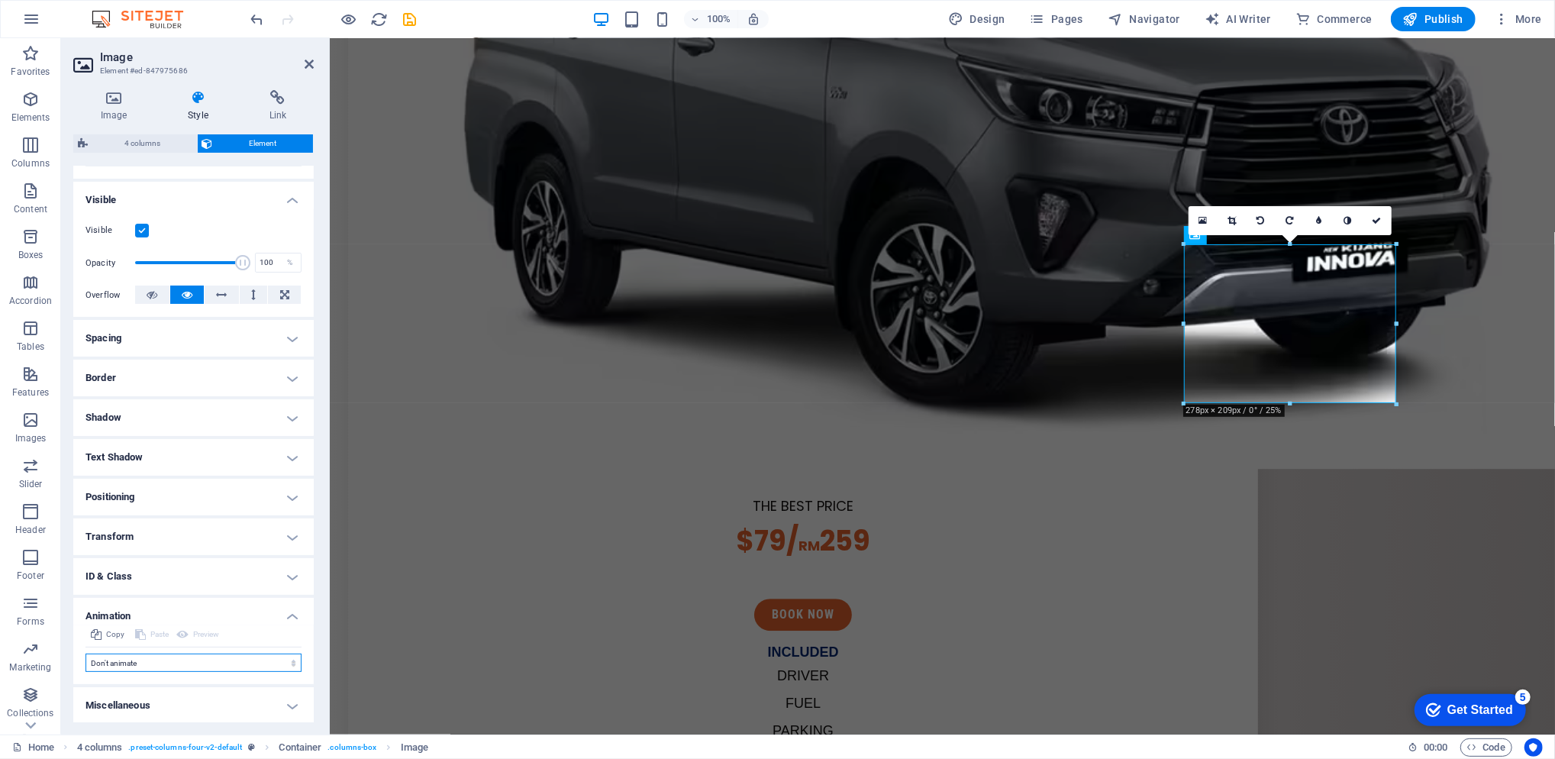
click at [191, 663] on select "Don't animate Show / Hide Slide up/down Zoom in/out Slide left to right Slide r…" at bounding box center [194, 663] width 216 height 18
select select "move-right-to-left"
click at [86, 654] on select "Don't animate Show / Hide Slide up/down Zoom in/out Slide left to right Slide r…" at bounding box center [194, 663] width 216 height 18
select select "scroll"
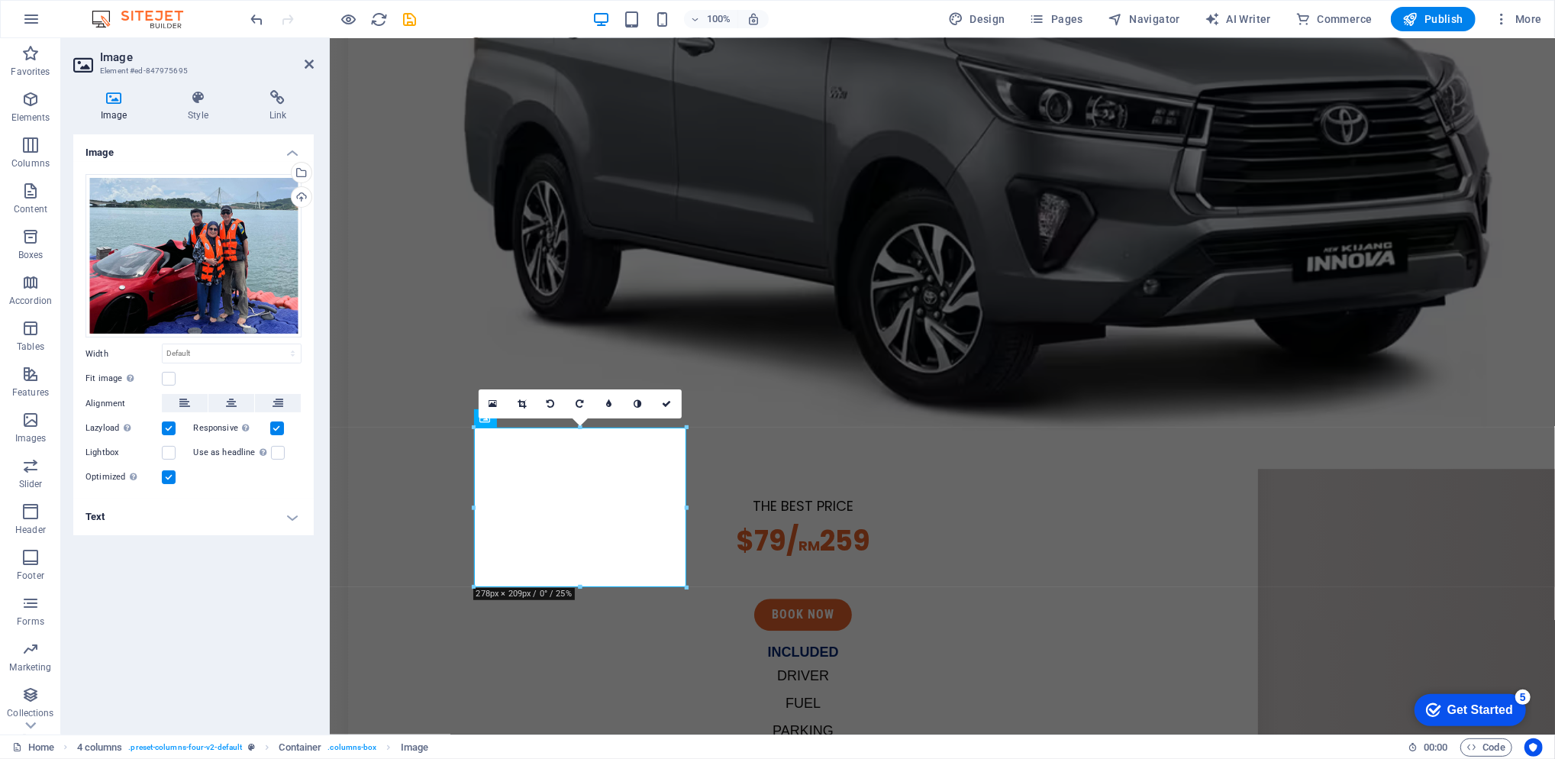
click at [205, 103] on icon at bounding box center [197, 97] width 75 height 15
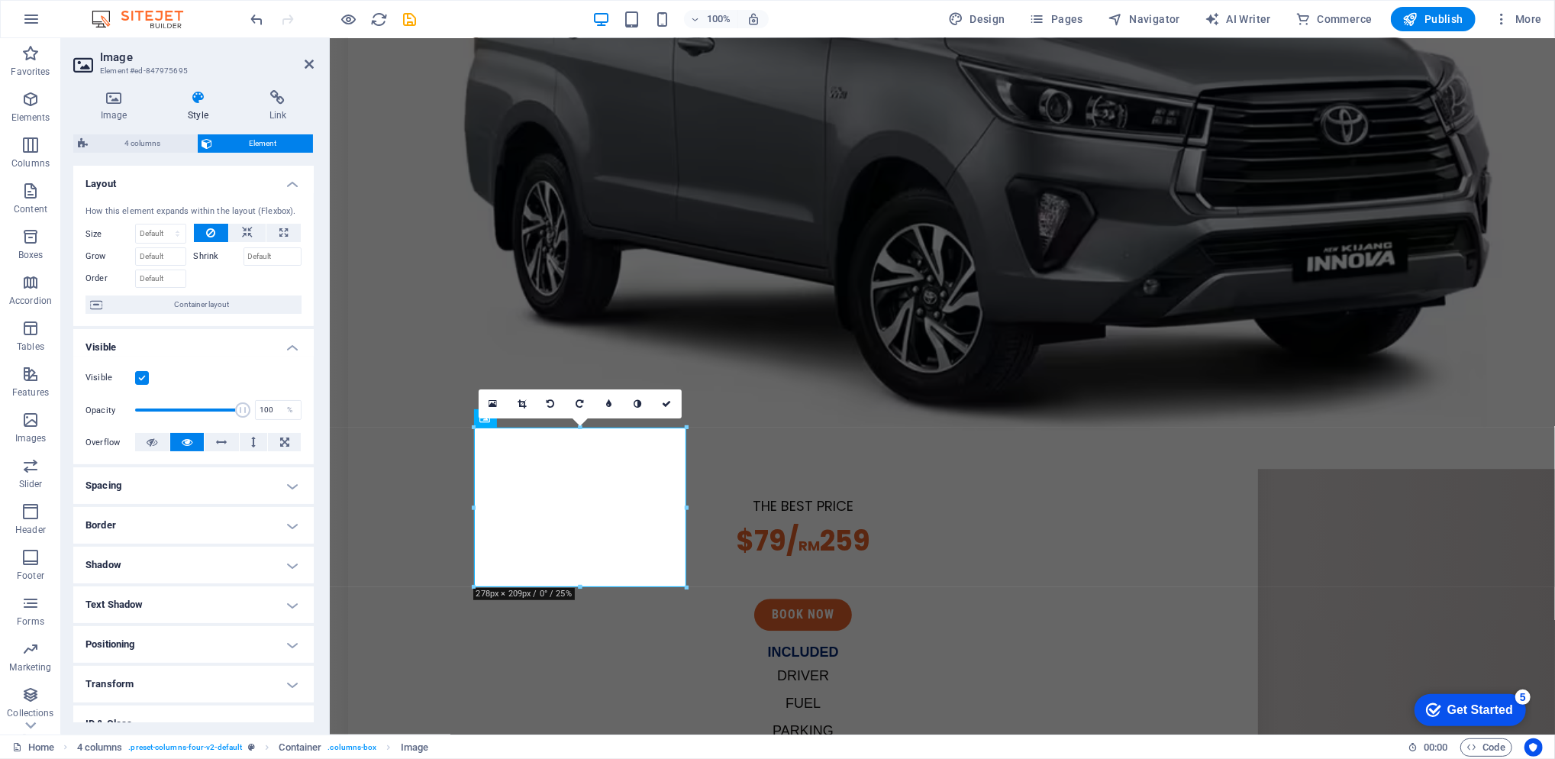
scroll to position [98, 0]
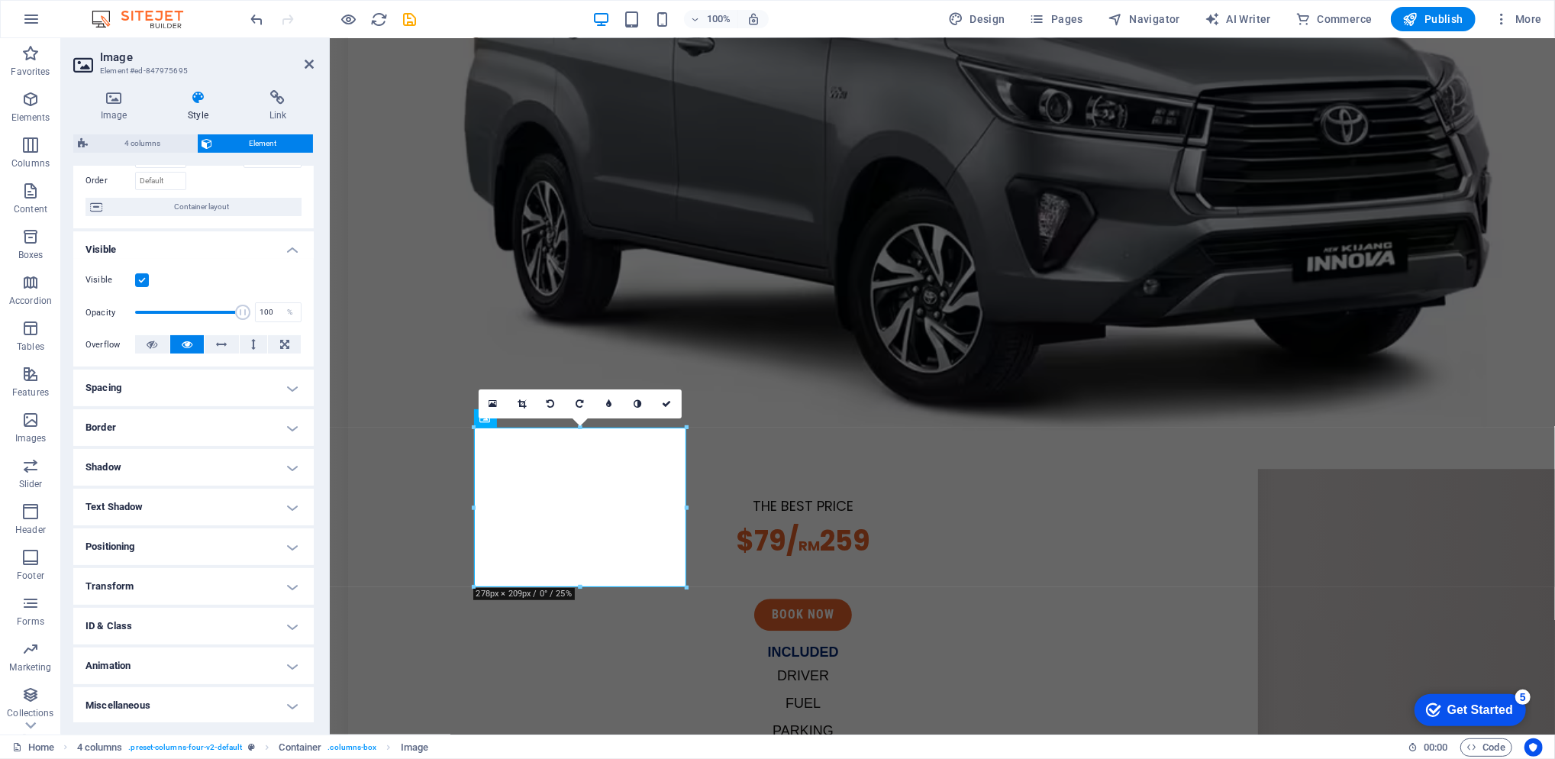
click at [186, 661] on h4 "Animation" at bounding box center [193, 665] width 240 height 37
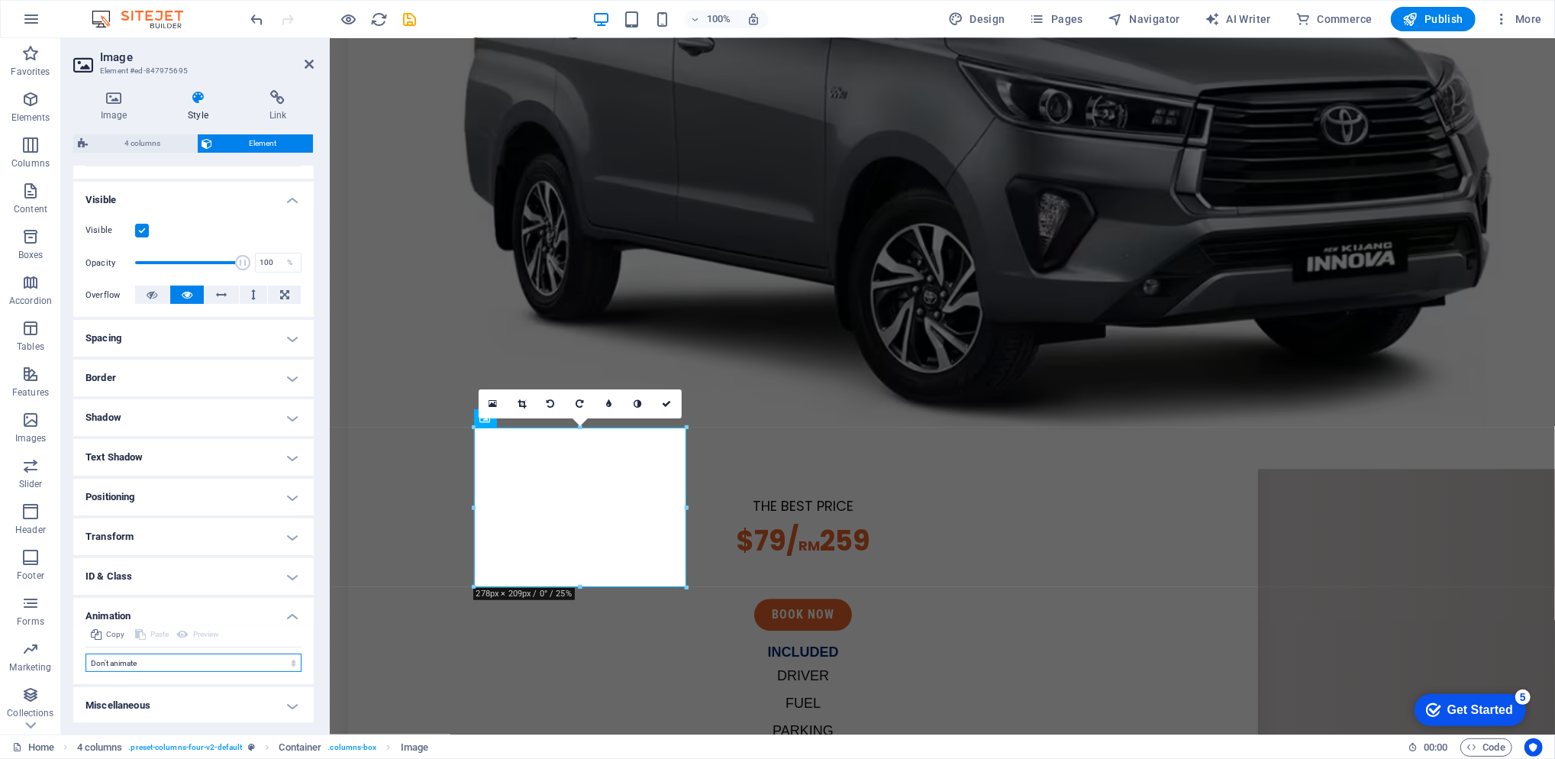
click at [181, 665] on select "Don't animate Show / Hide Slide up/down Zoom in/out Slide left to right Slide r…" at bounding box center [194, 663] width 216 height 18
select select "move-left-to-right"
click at [86, 654] on select "Don't animate Show / Hide Slide up/down Zoom in/out Slide left to right Slide r…" at bounding box center [194, 663] width 216 height 18
select select "scroll"
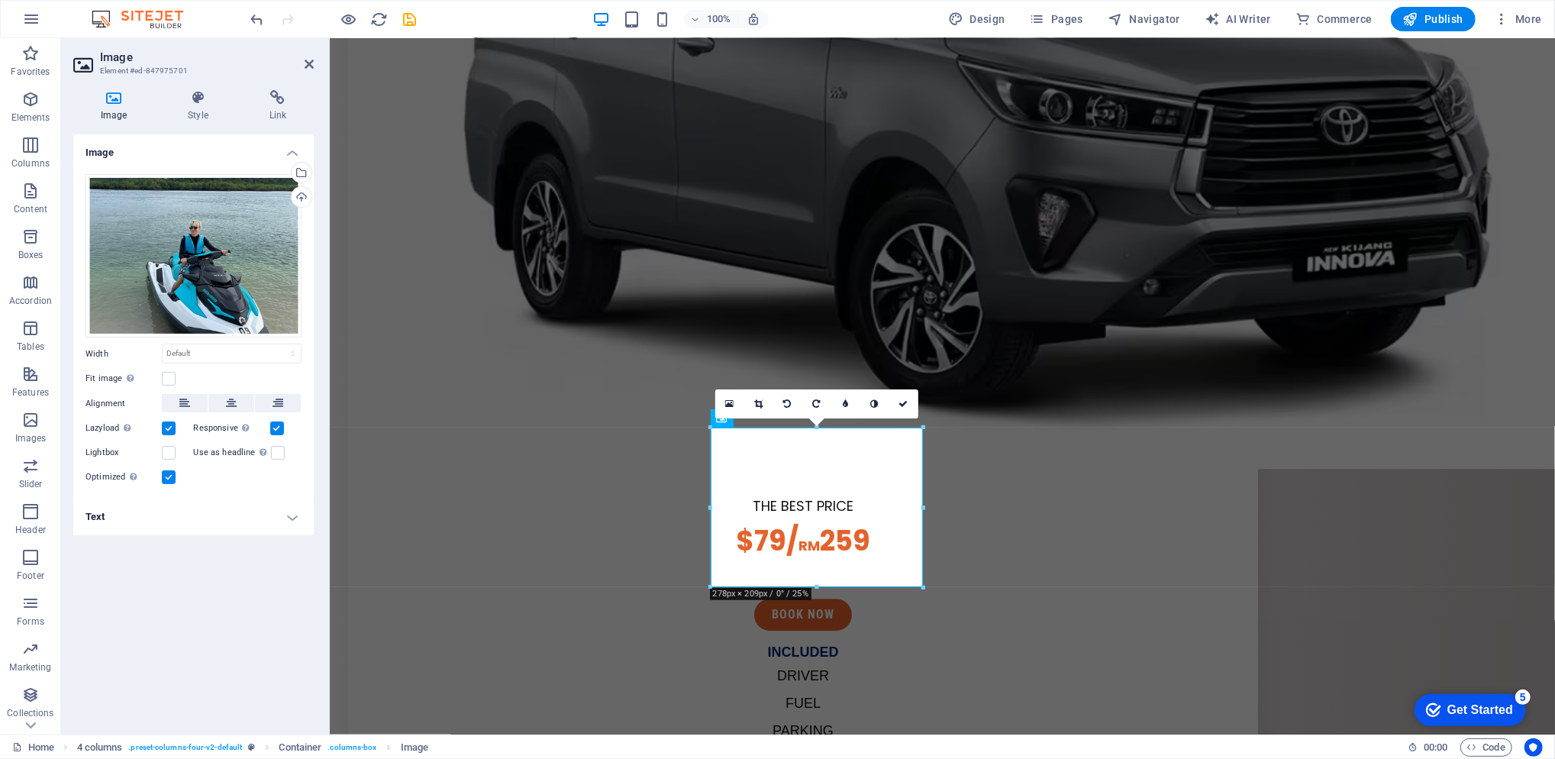
click at [218, 82] on div "Image Style Link Image Drag files here, click to choose files or select files f…" at bounding box center [193, 406] width 265 height 657
click at [205, 99] on icon at bounding box center [197, 97] width 75 height 15
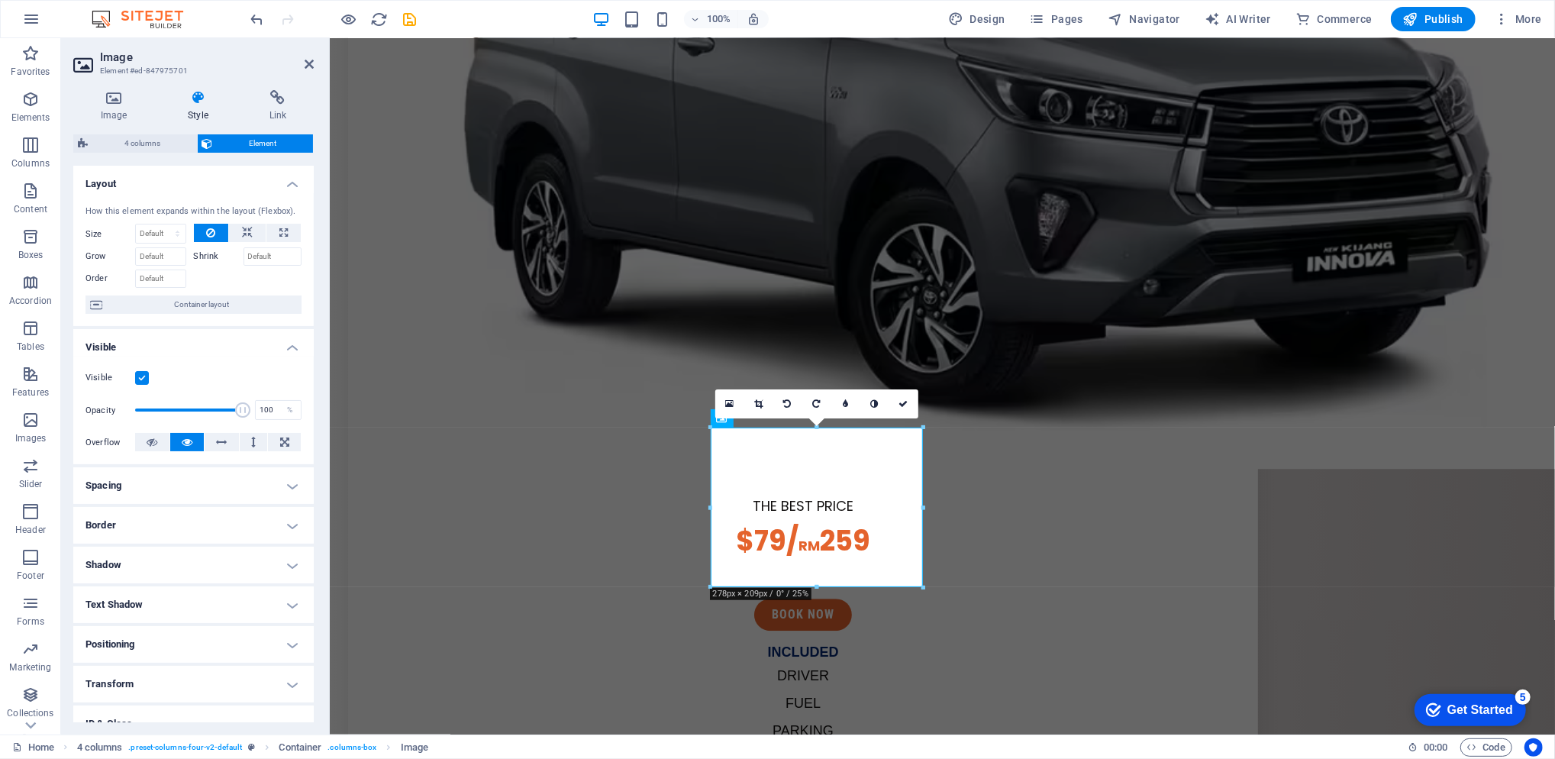
scroll to position [98, 0]
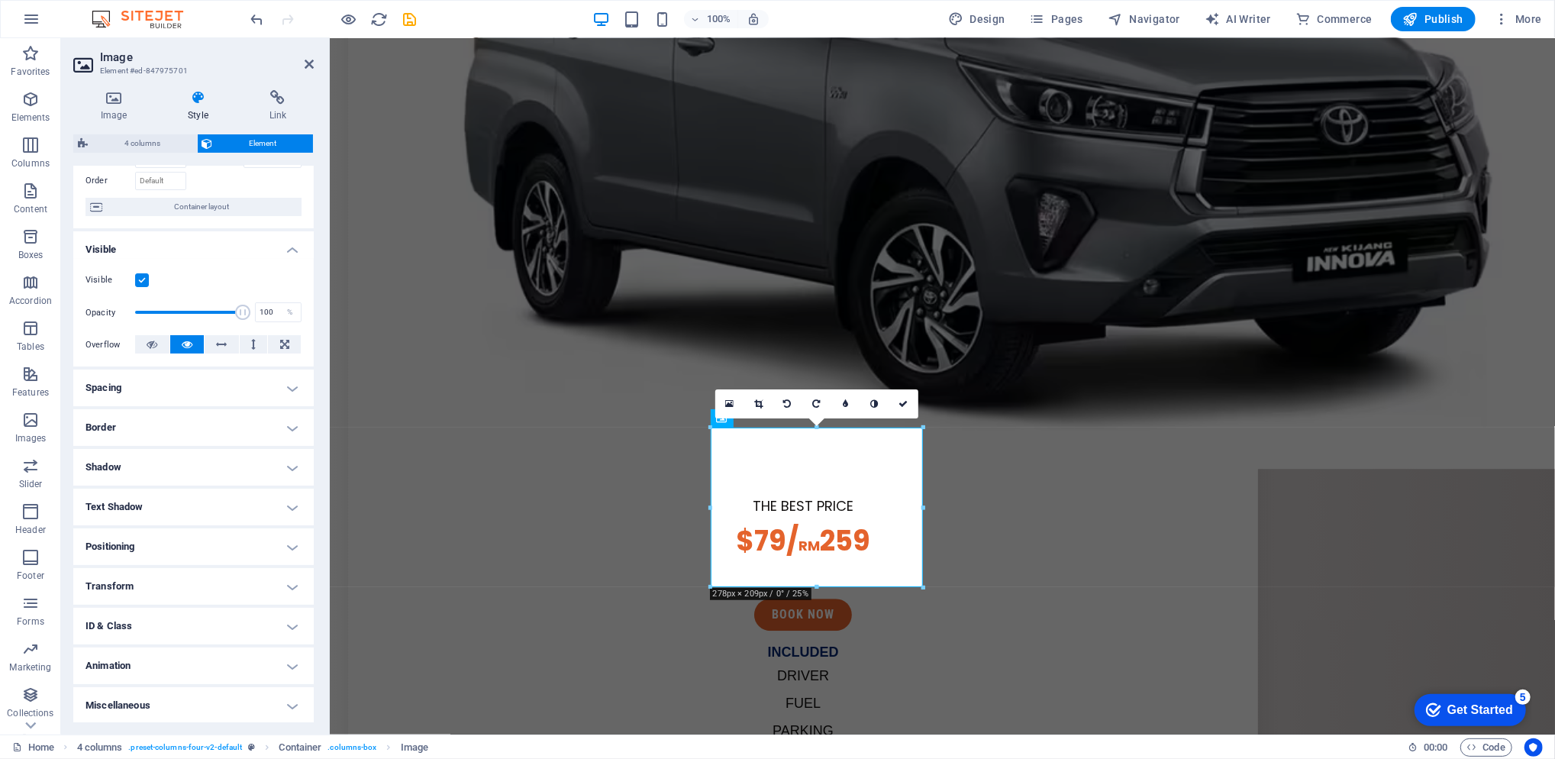
click at [180, 657] on h4 "Animation" at bounding box center [193, 665] width 240 height 37
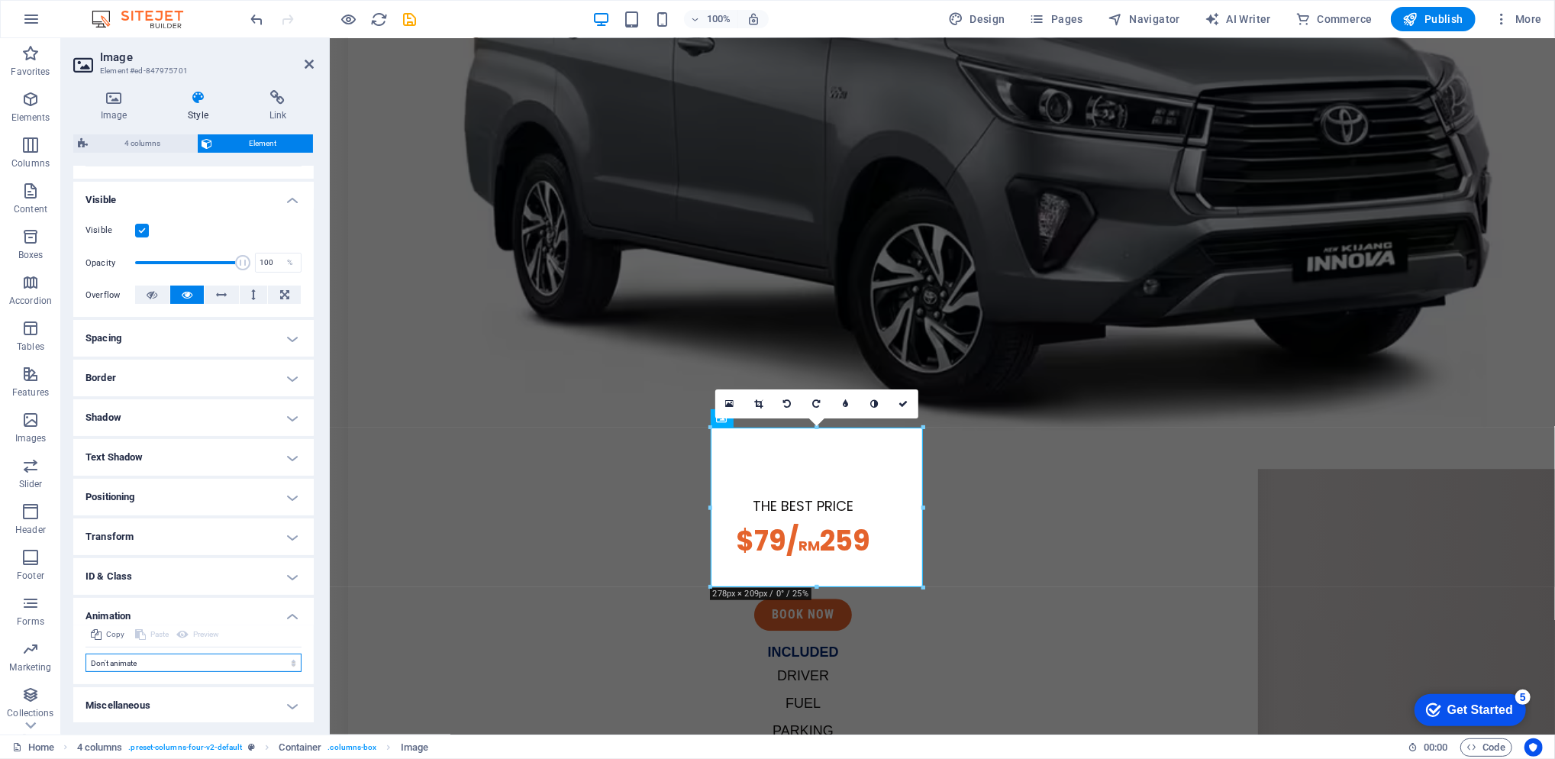
click at [174, 655] on select "Don't animate Show / Hide Slide up/down Zoom in/out Slide left to right Slide r…" at bounding box center [194, 663] width 216 height 18
select select "move-left-to-right"
click at [86, 654] on select "Don't animate Show / Hide Slide up/down Zoom in/out Slide left to right Slide r…" at bounding box center [194, 663] width 216 height 18
select select "scroll"
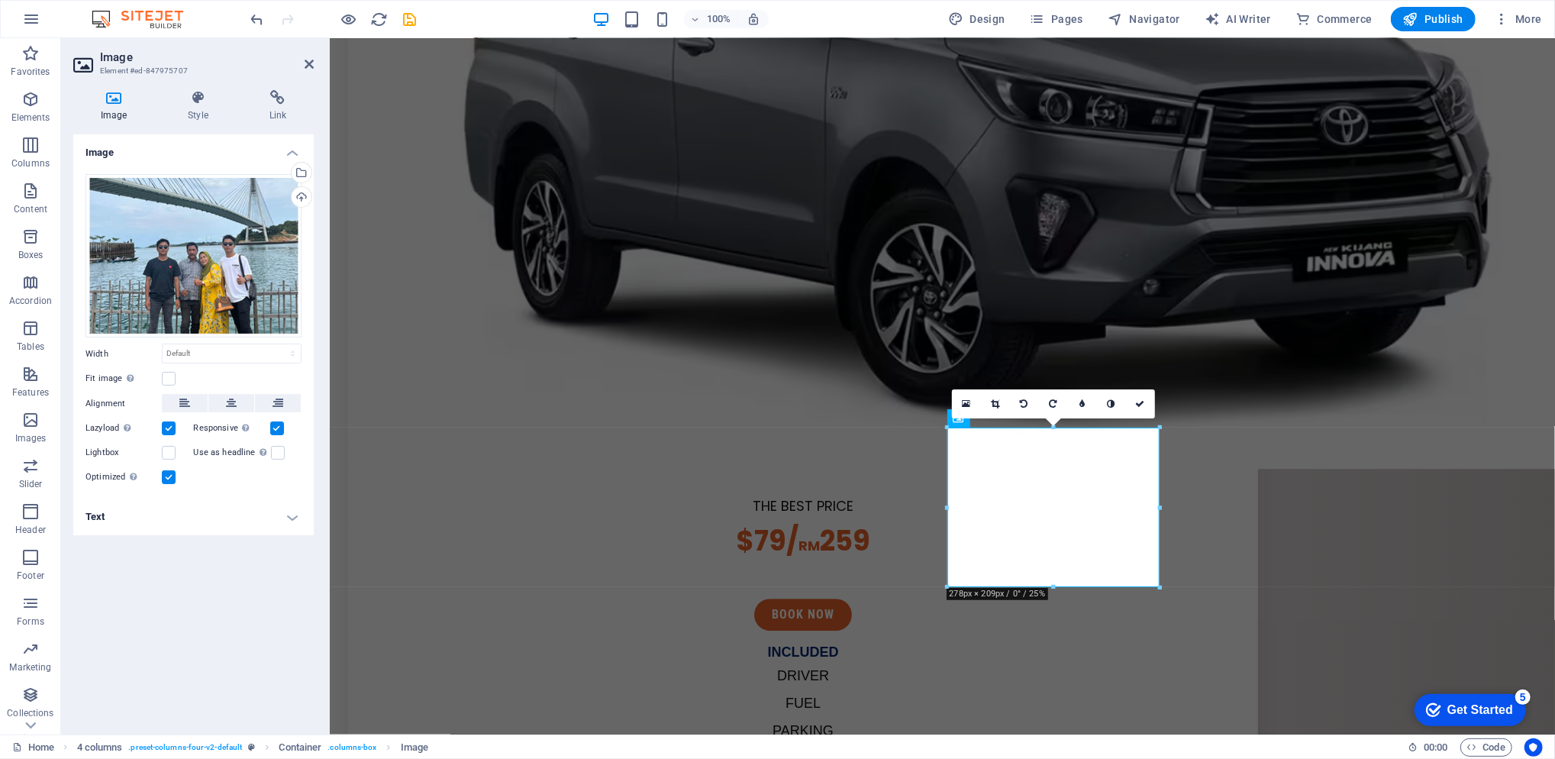
click at [211, 107] on h4 "Style" at bounding box center [200, 106] width 81 height 32
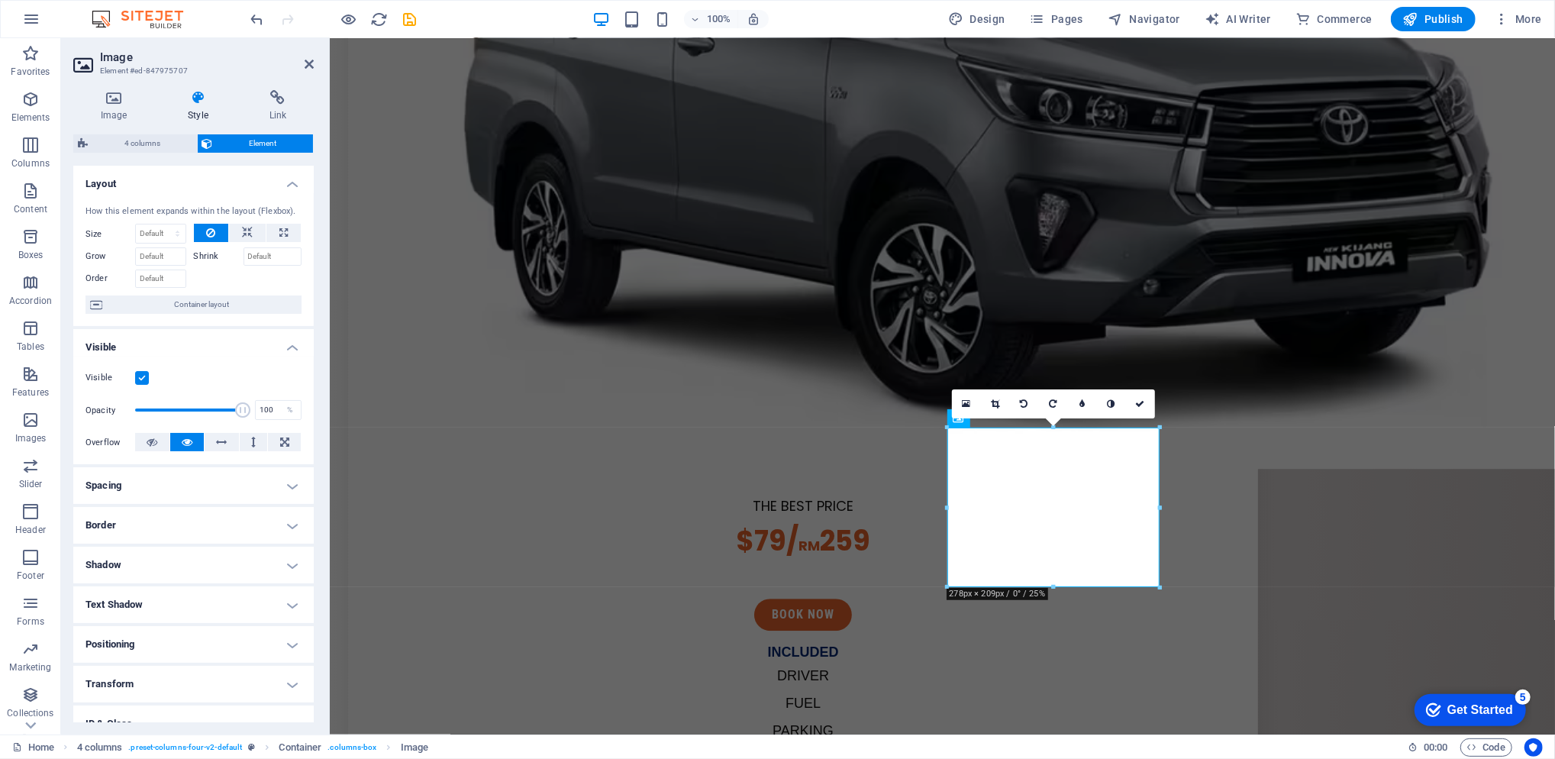
scroll to position [98, 0]
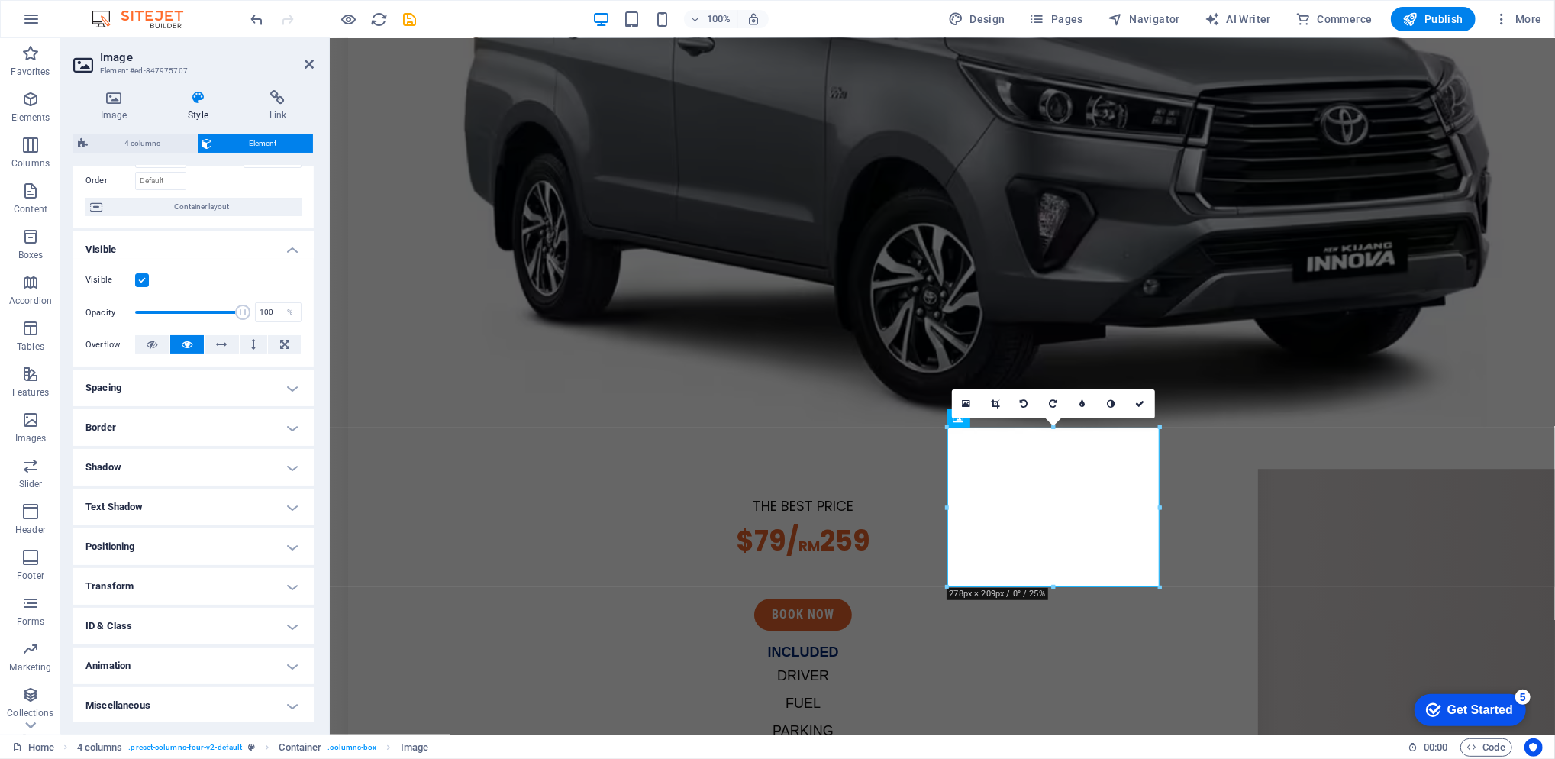
click at [191, 667] on h4 "Animation" at bounding box center [193, 665] width 240 height 37
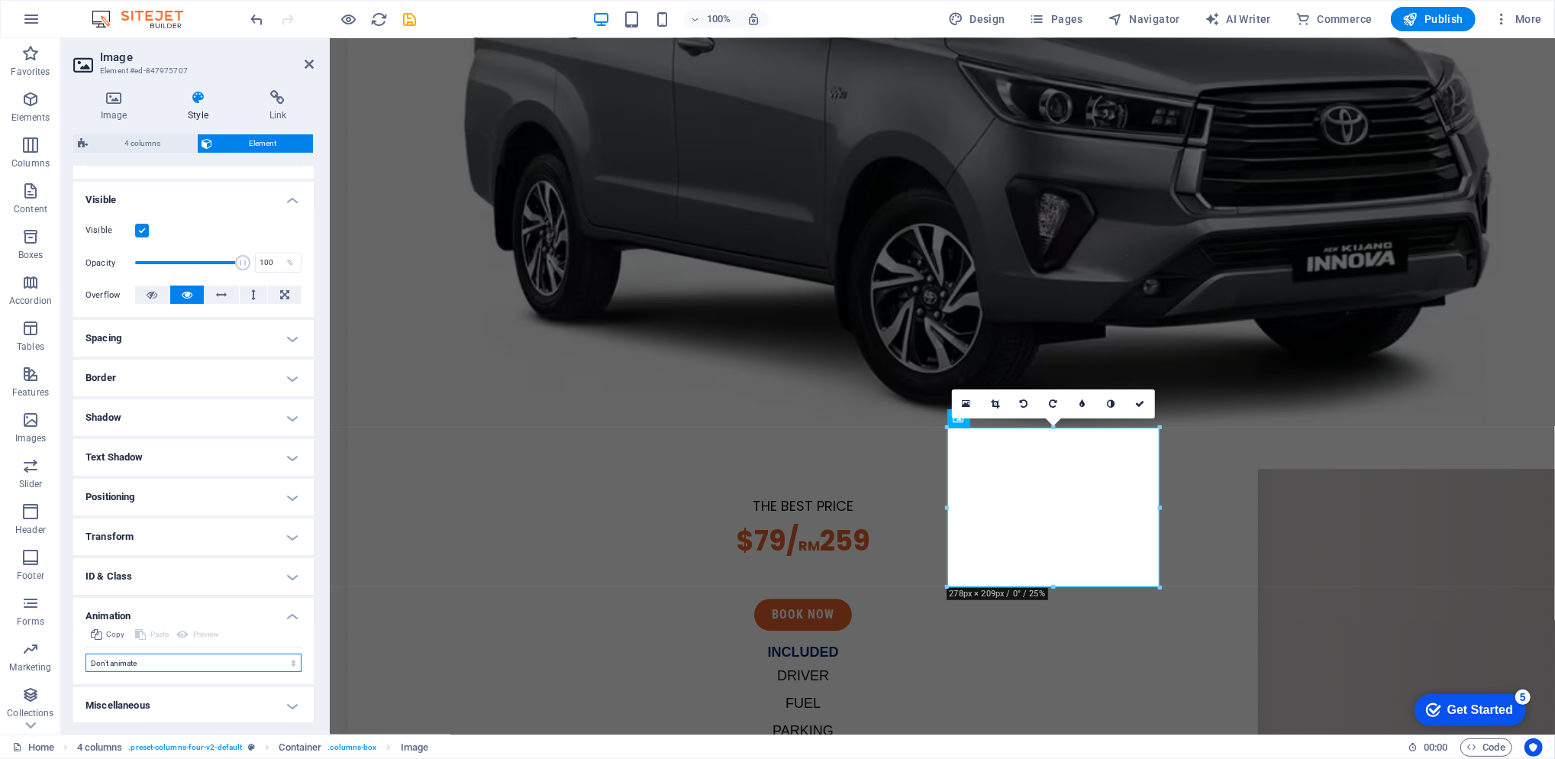
click at [191, 666] on select "Don't animate Show / Hide Slide up/down Zoom in/out Slide left to right Slide r…" at bounding box center [194, 663] width 216 height 18
select select "move-left-to-right"
click at [86, 654] on select "Don't animate Show / Hide Slide up/down Zoom in/out Slide left to right Slide r…" at bounding box center [194, 663] width 216 height 18
select select "scroll"
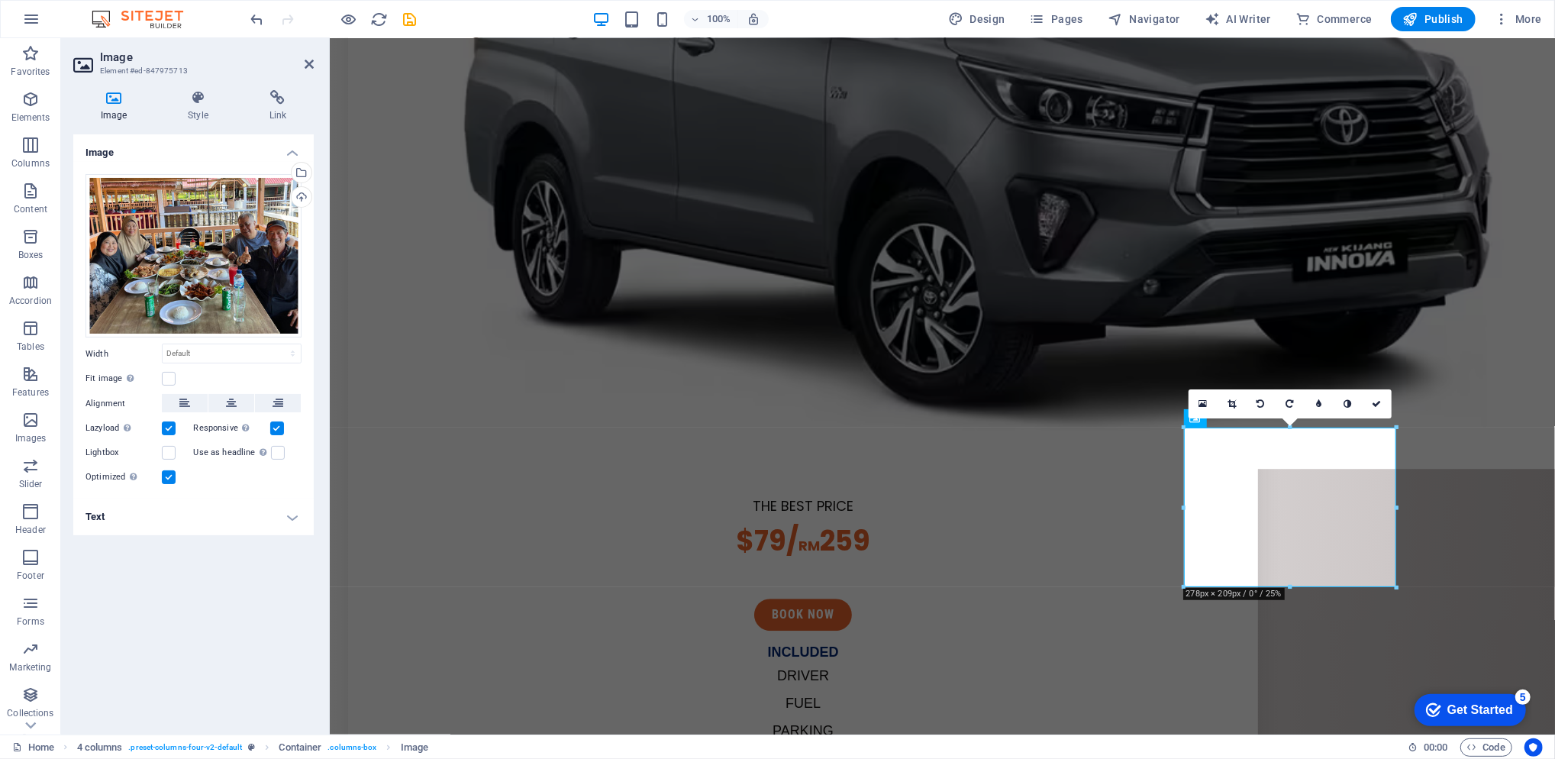
click at [211, 102] on icon at bounding box center [197, 97] width 75 height 15
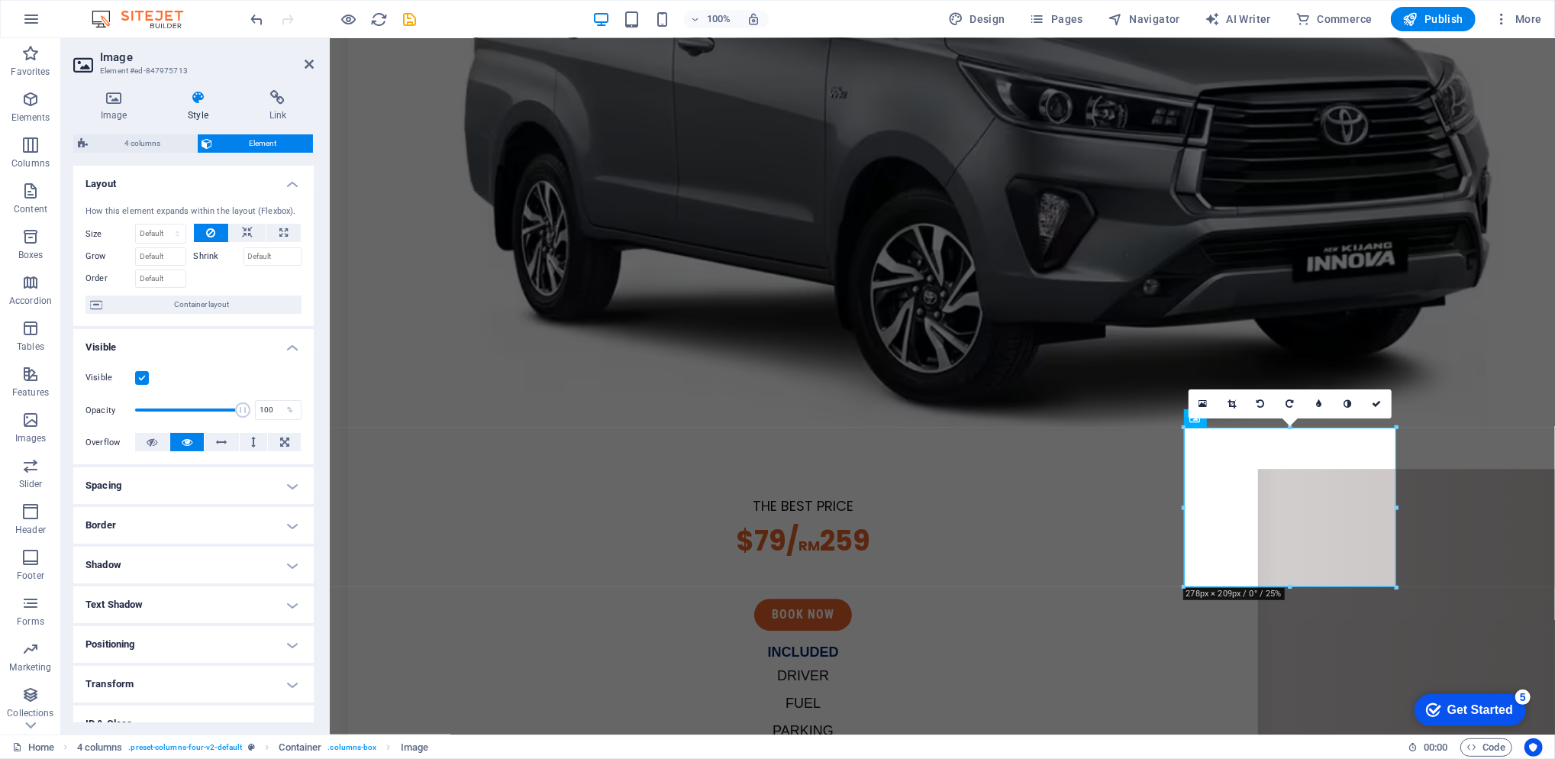
scroll to position [98, 0]
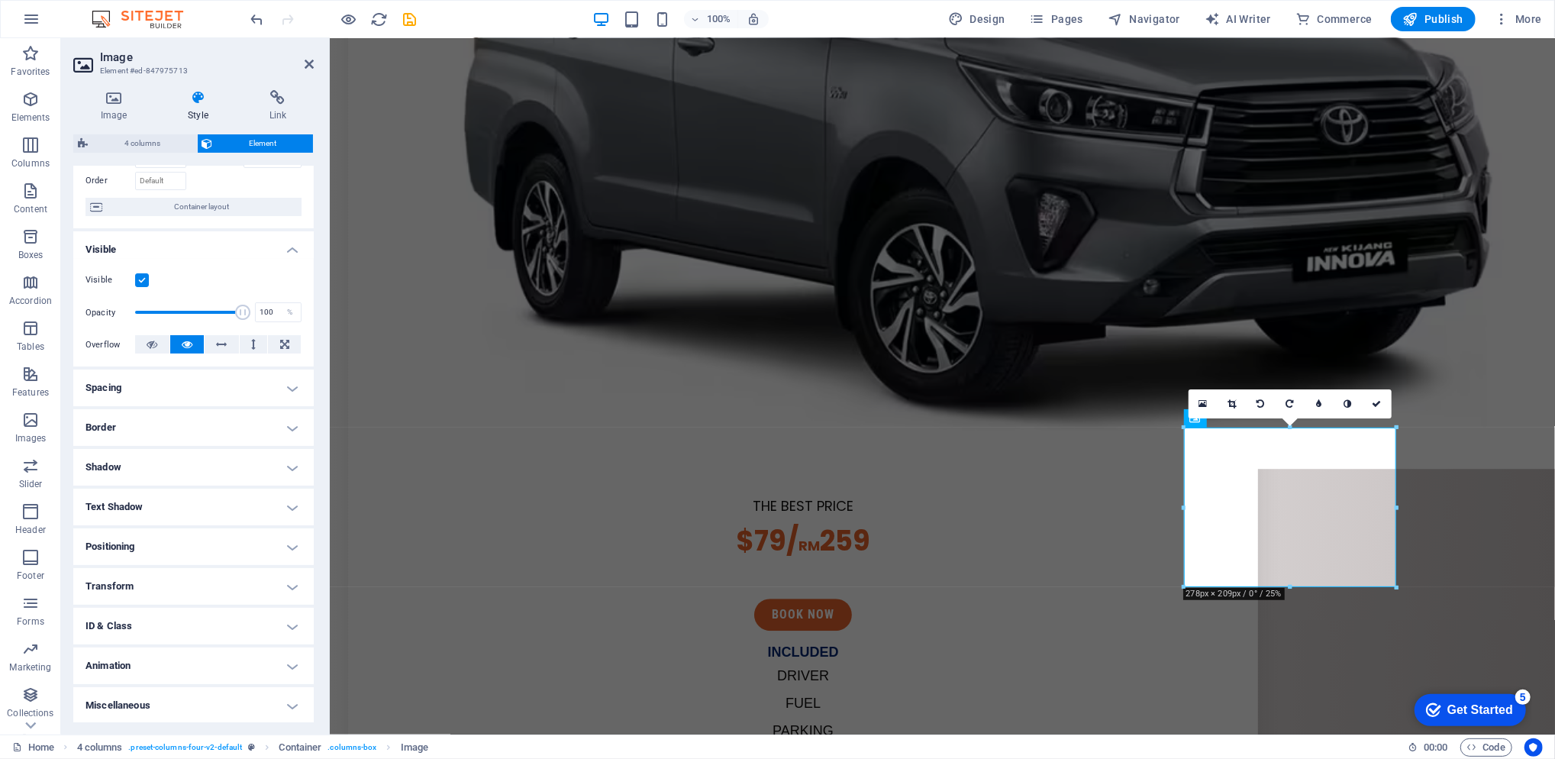
click at [186, 660] on h4 "Animation" at bounding box center [193, 665] width 240 height 37
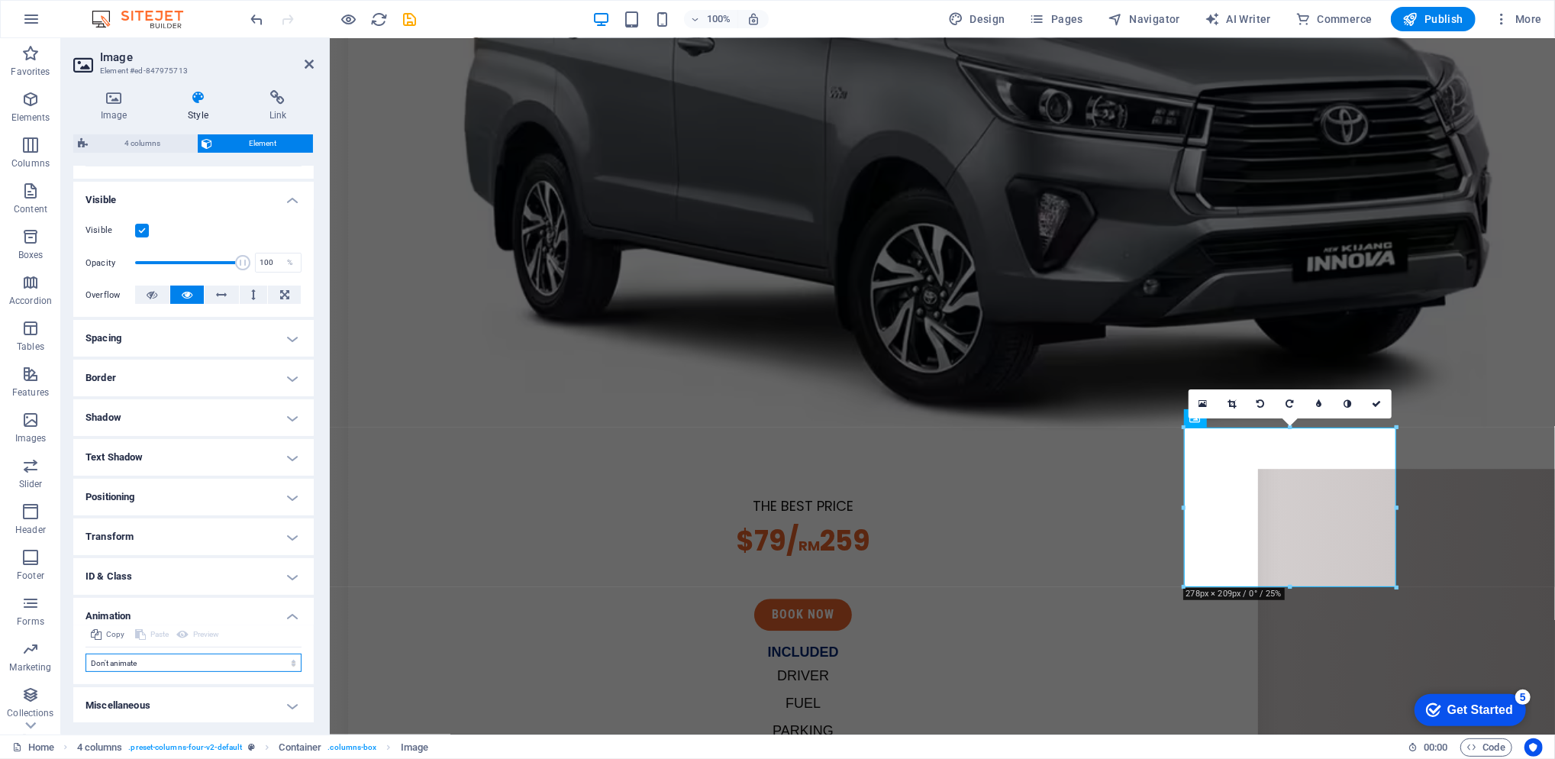
click at [217, 657] on select "Don't animate Show / Hide Slide up/down Zoom in/out Slide left to right Slide r…" at bounding box center [194, 663] width 216 height 18
select select "move-left-to-right"
click at [86, 654] on select "Don't animate Show / Hide Slide up/down Zoom in/out Slide left to right Slide r…" at bounding box center [194, 663] width 216 height 18
select select "scroll"
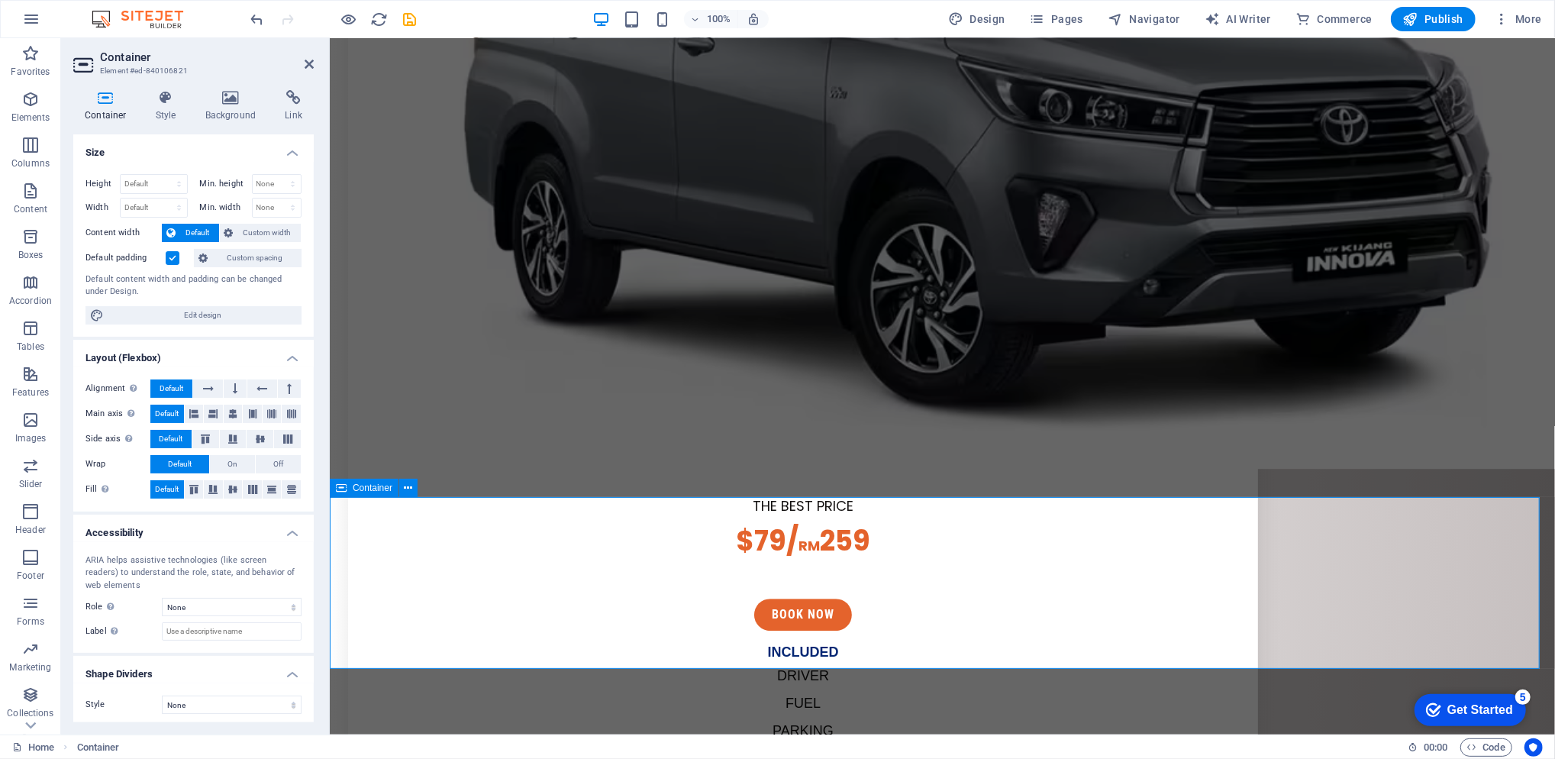
scroll to position [3461, 0]
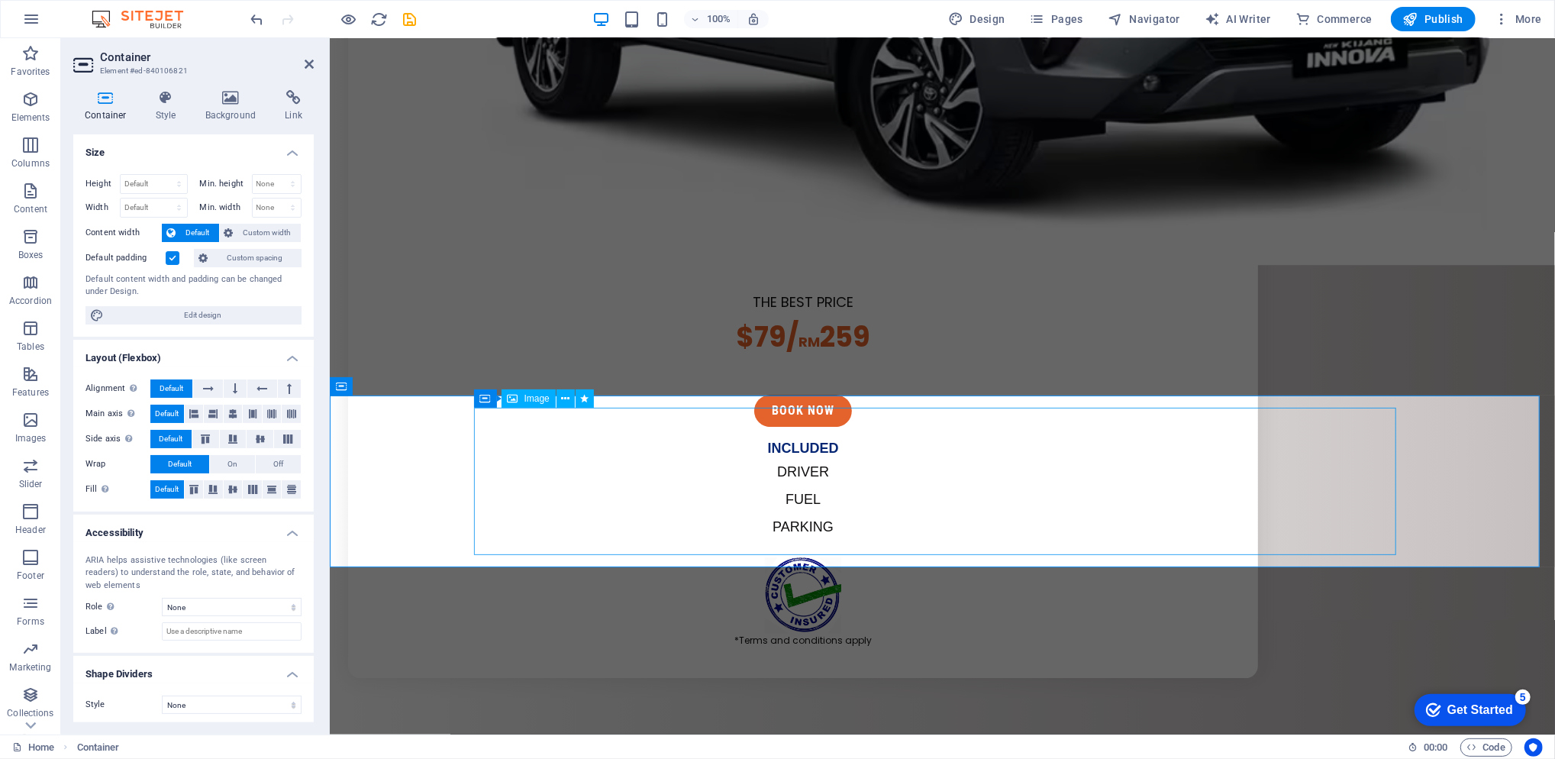
select select "px"
select select "shrink"
select select "show"
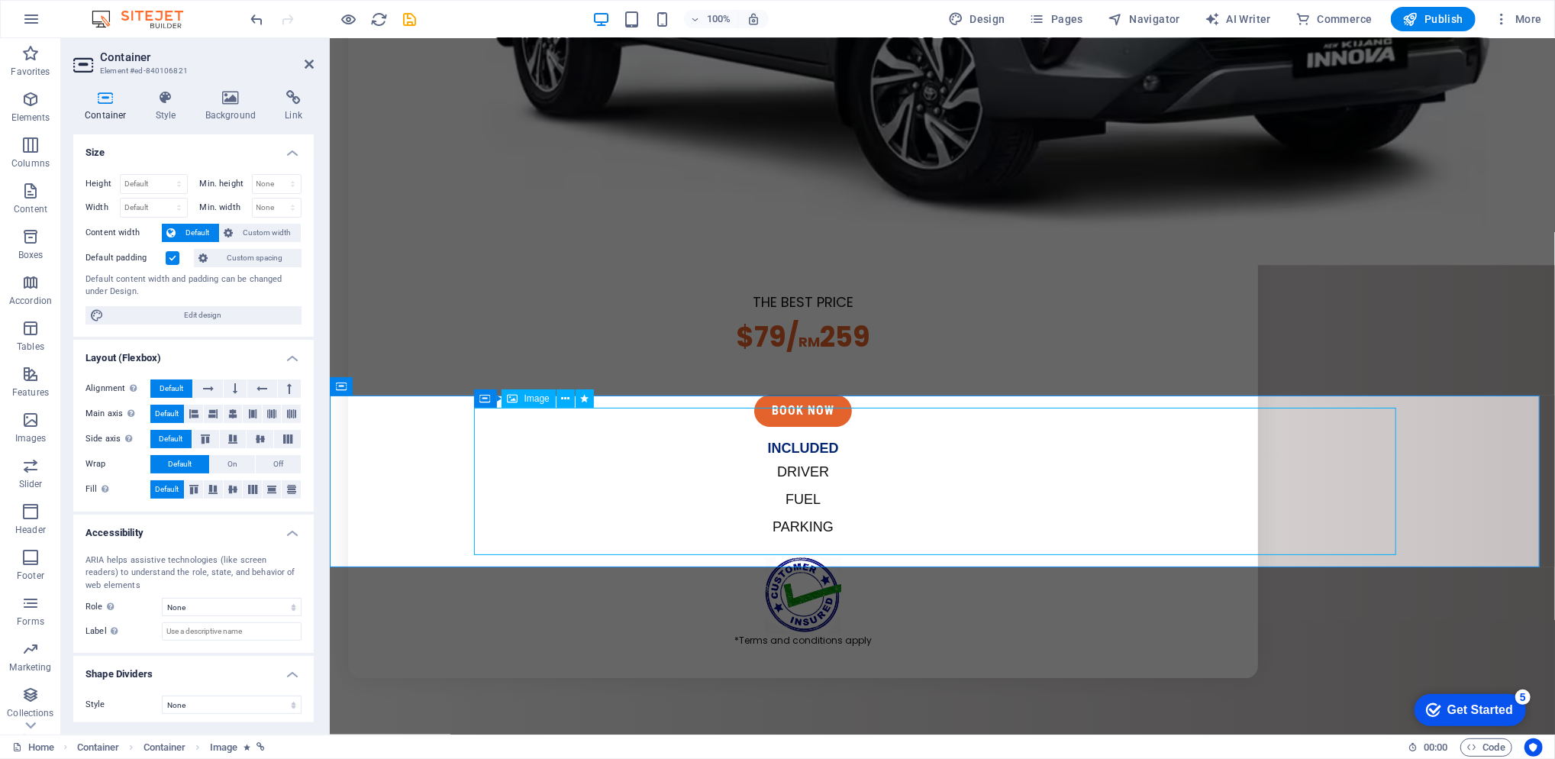
select select "ms"
select select "s"
select select "scroll"
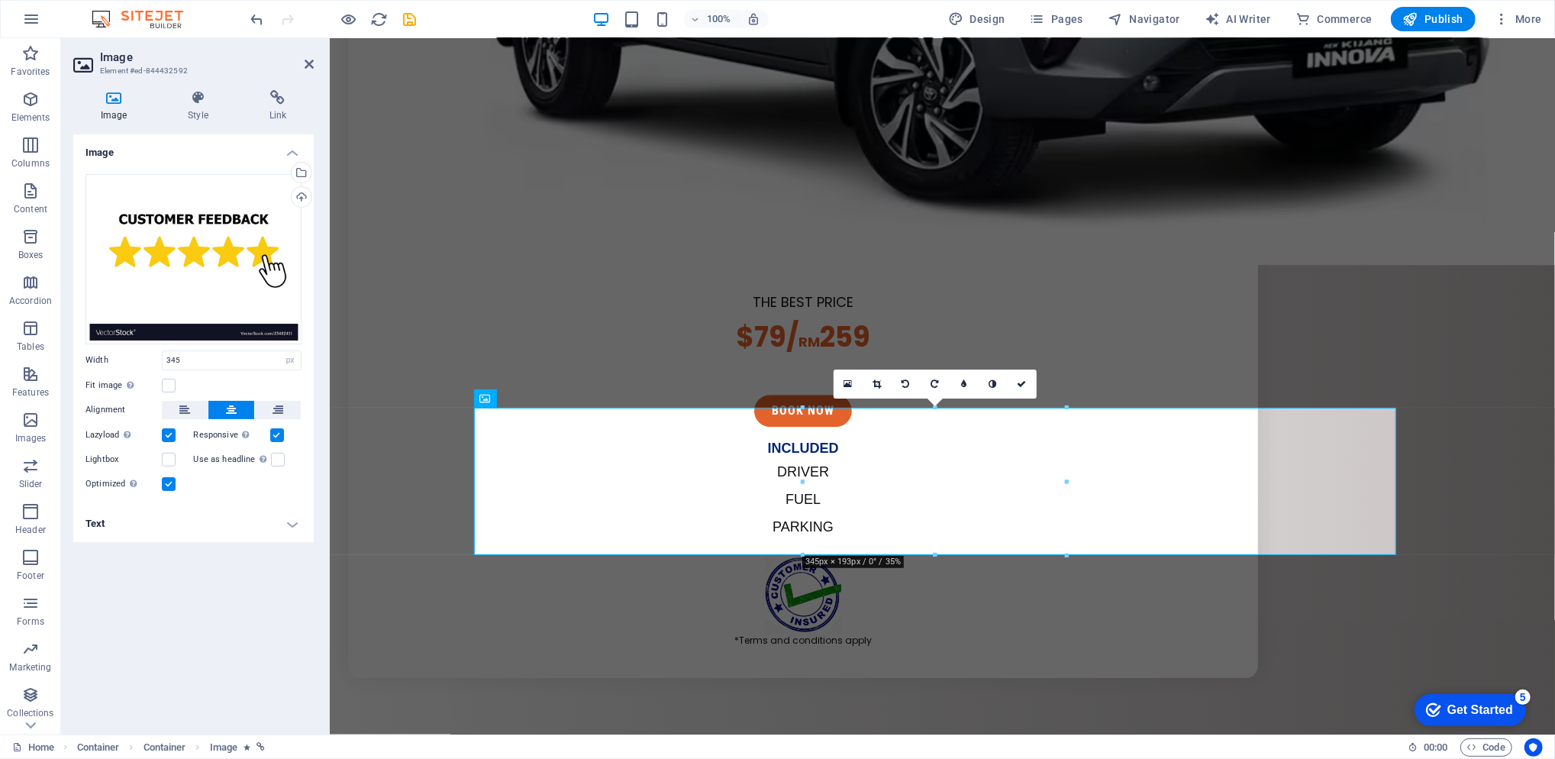
click at [213, 104] on icon at bounding box center [197, 97] width 75 height 15
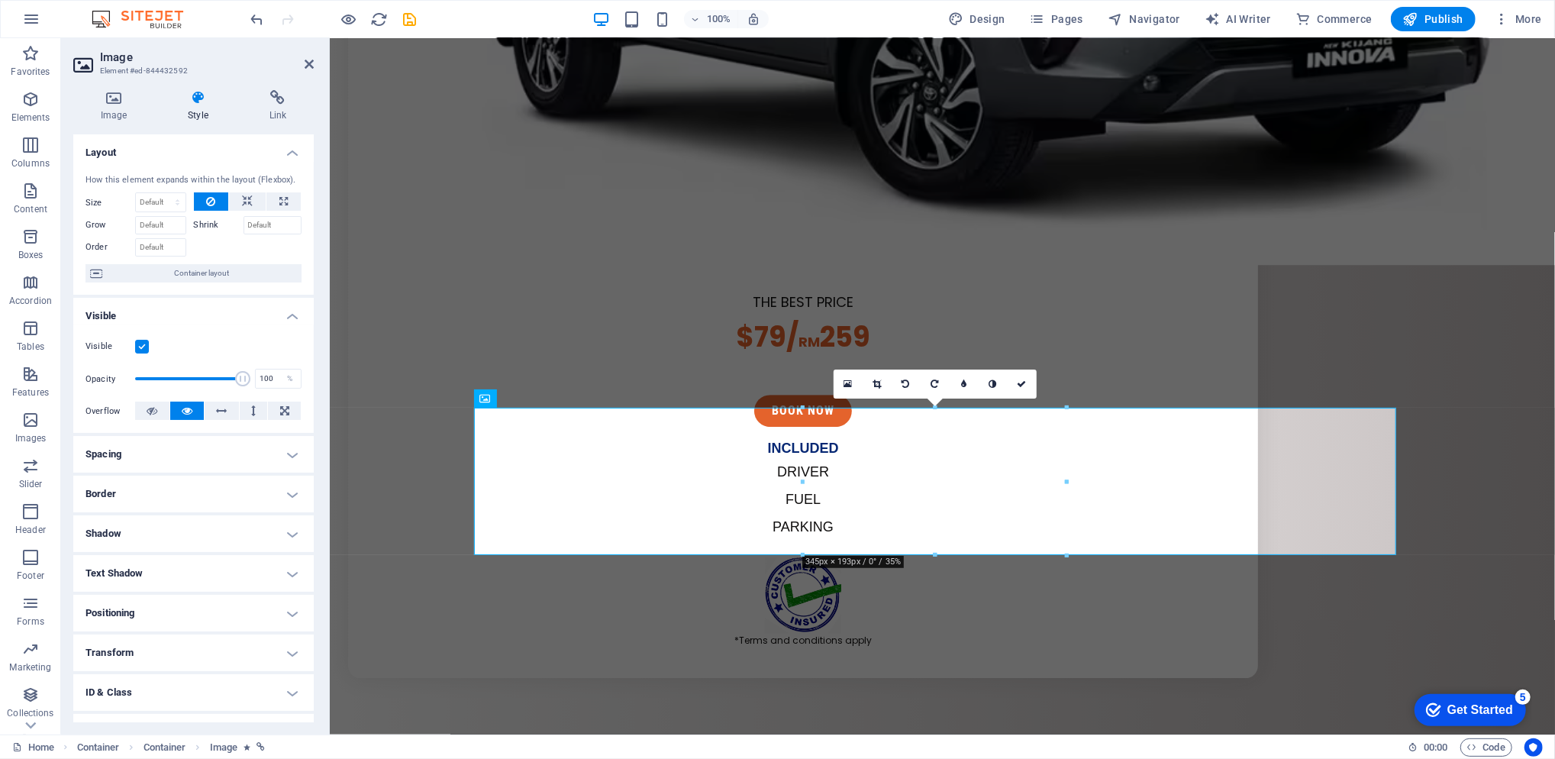
scroll to position [66, 0]
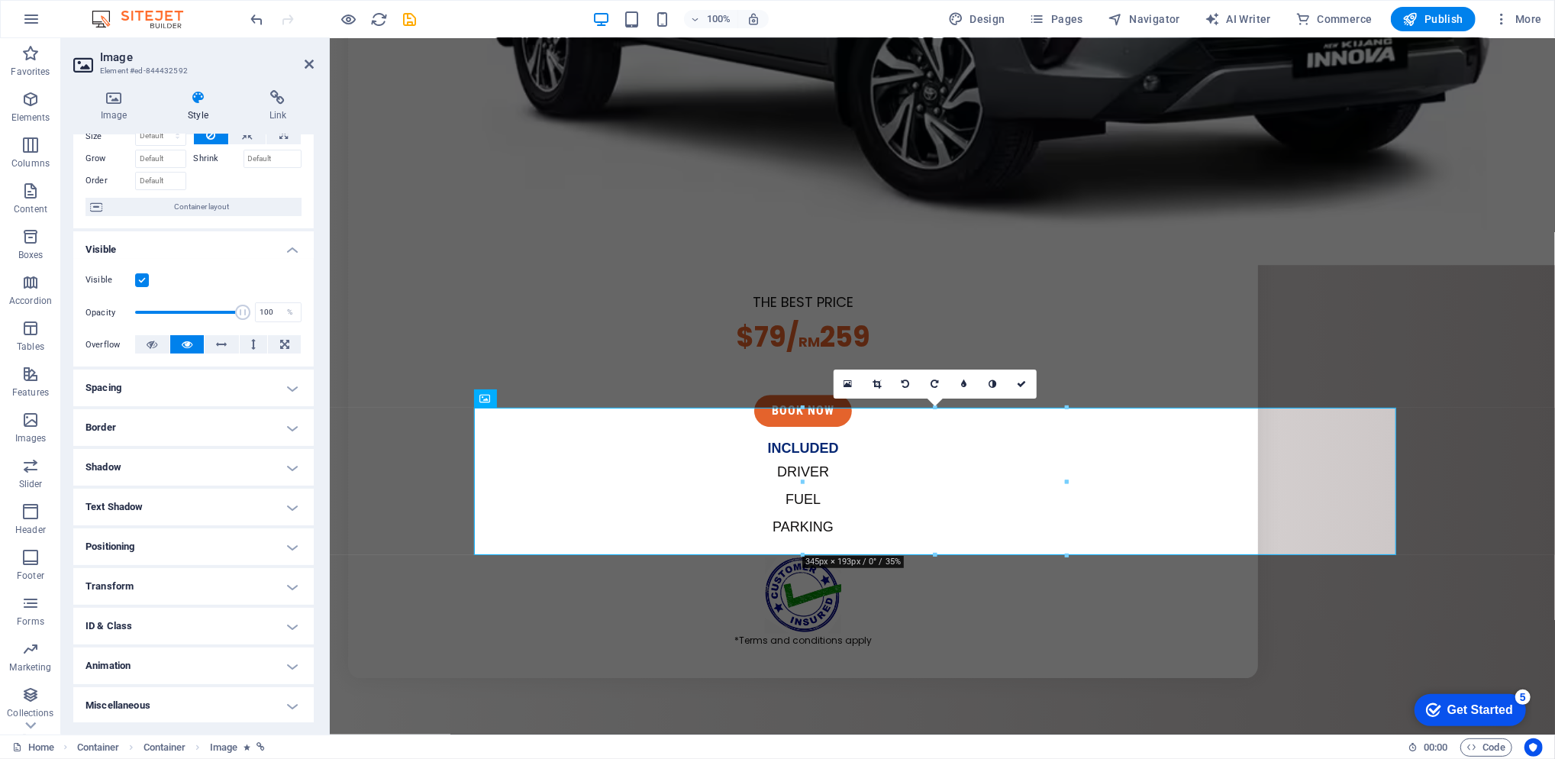
click at [153, 659] on h4 "Animation" at bounding box center [193, 665] width 240 height 37
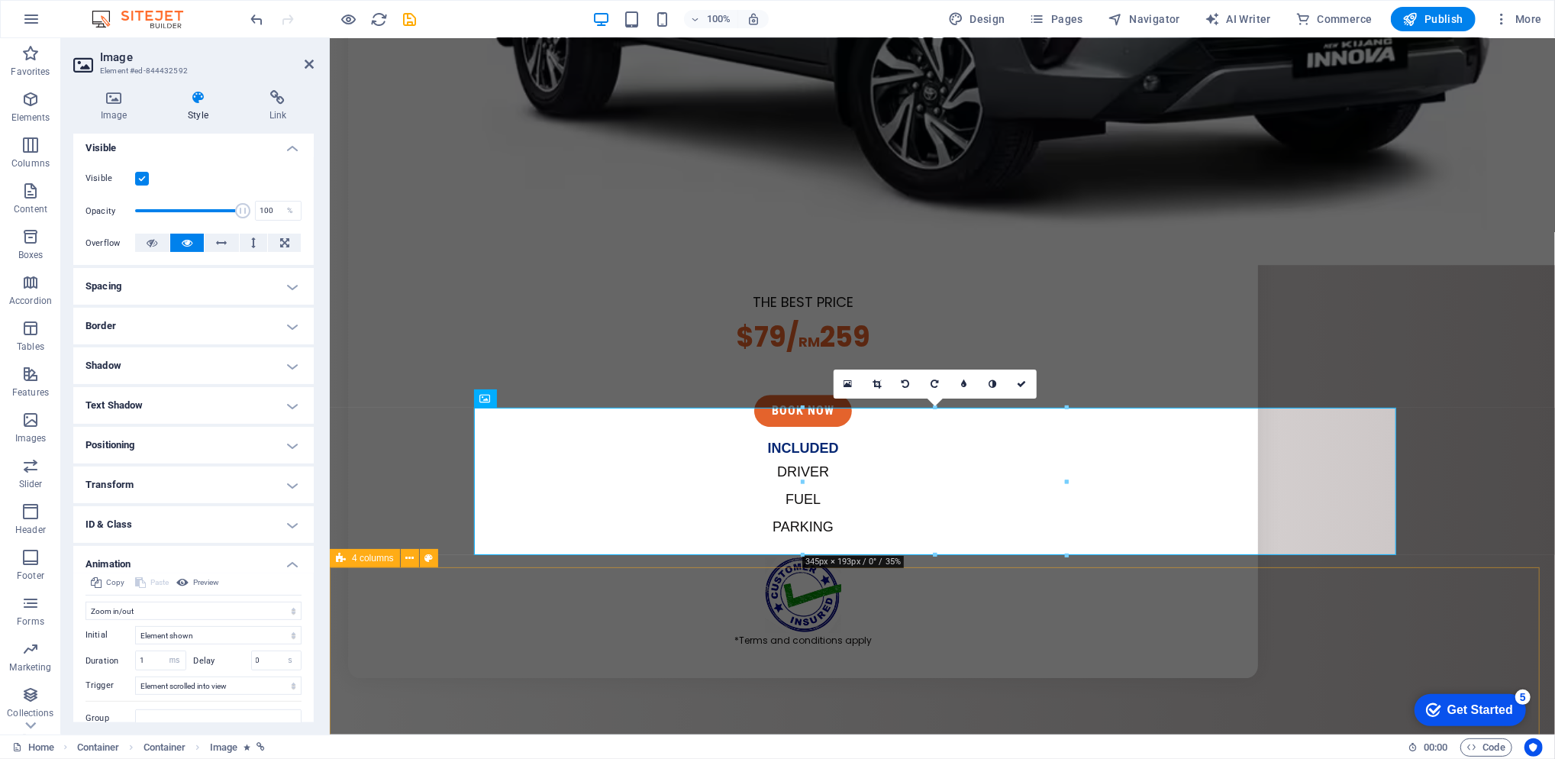
select select "rem"
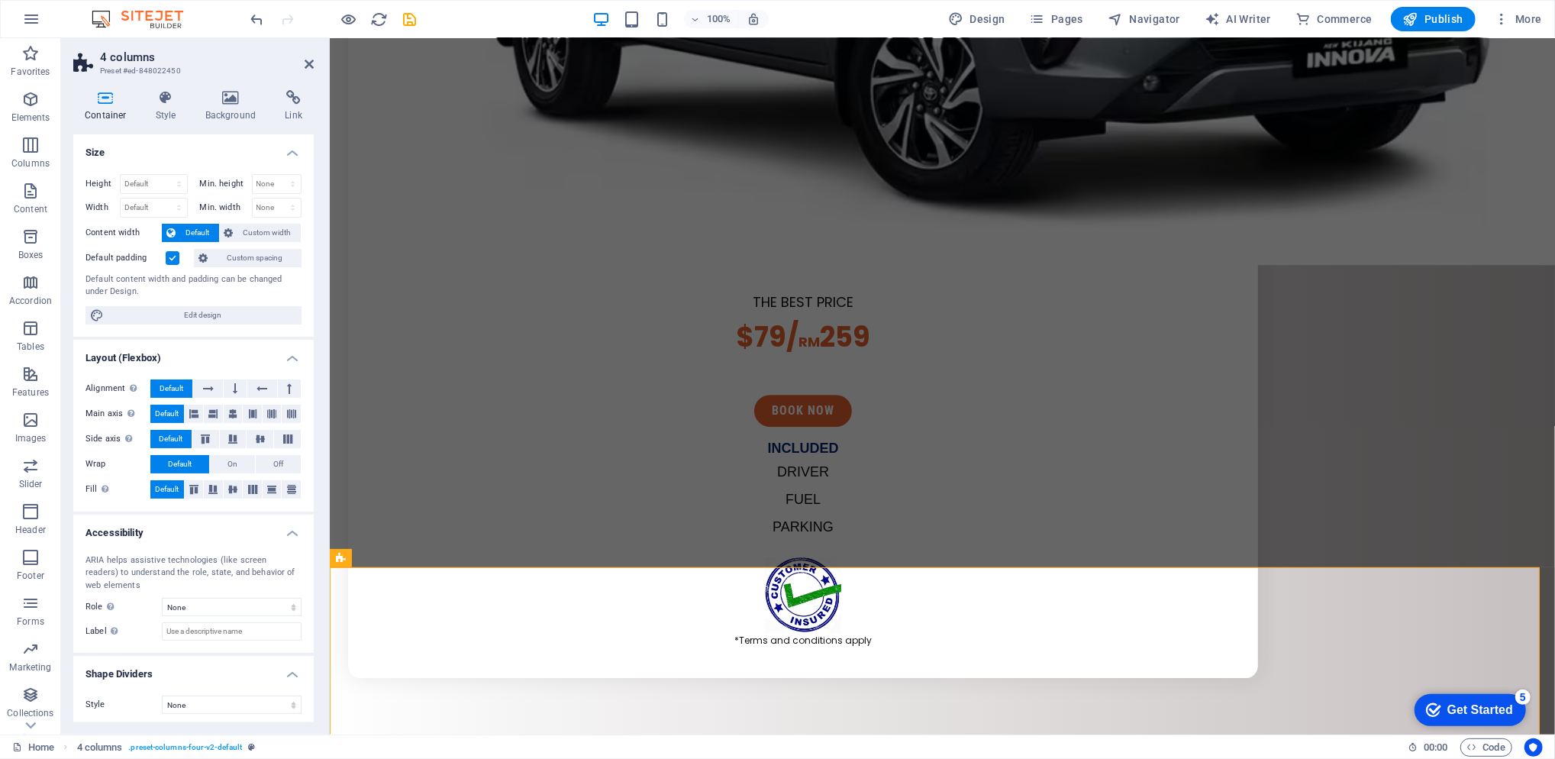
click at [166, 108] on h4 "Style" at bounding box center [169, 106] width 50 height 32
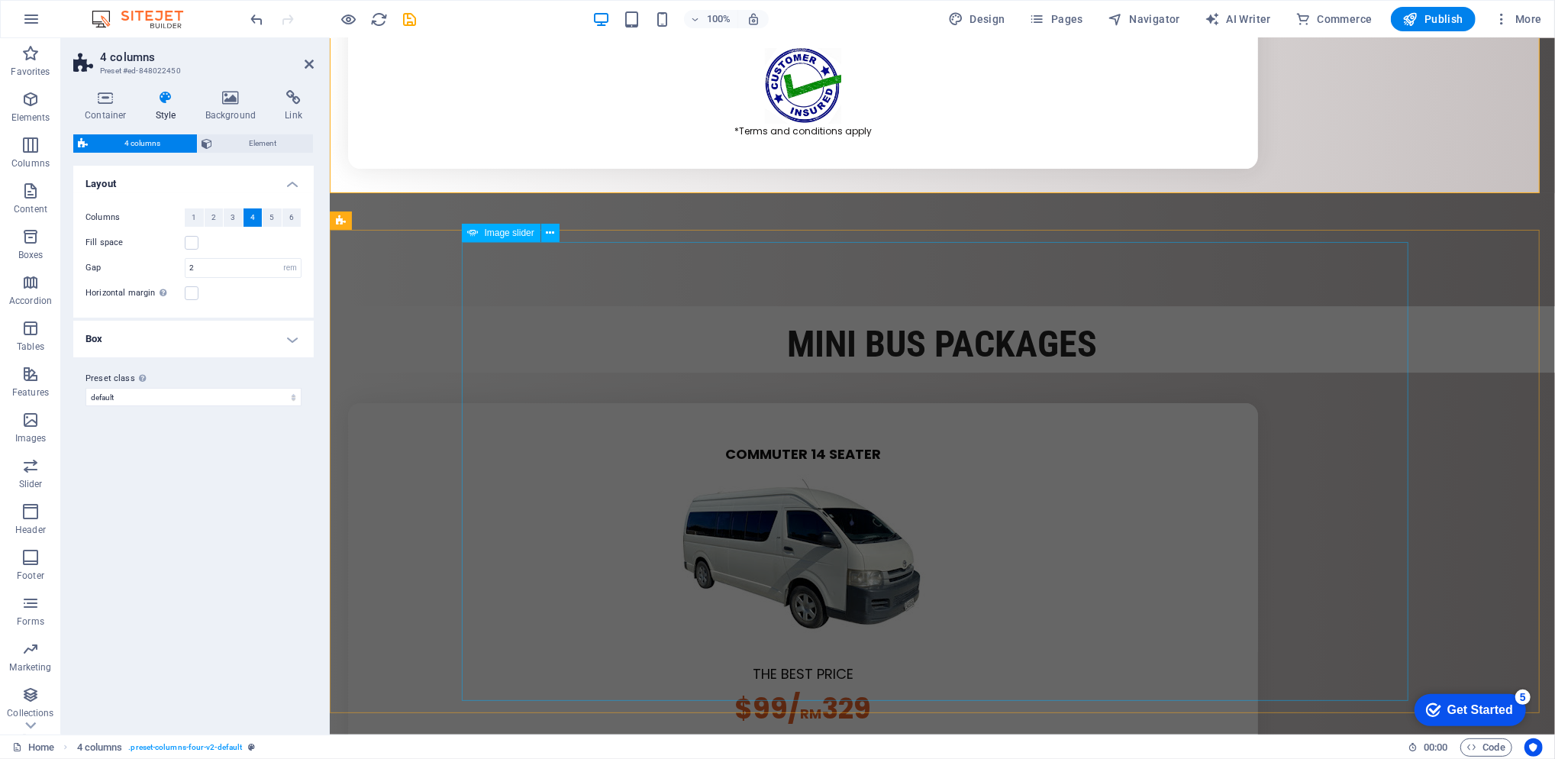
scroll to position [4246, 0]
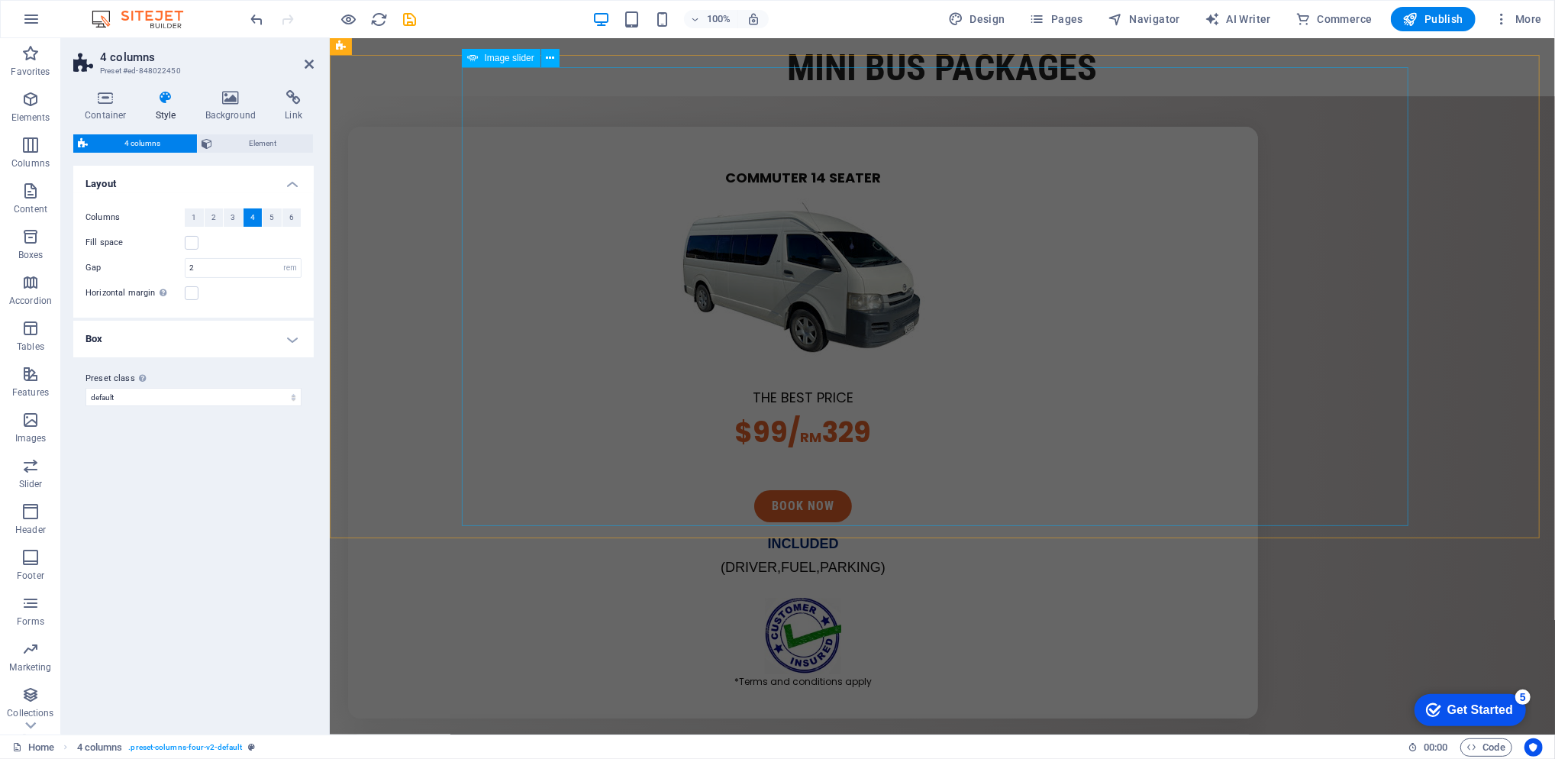
select select "ms"
select select "s"
select select "progressive"
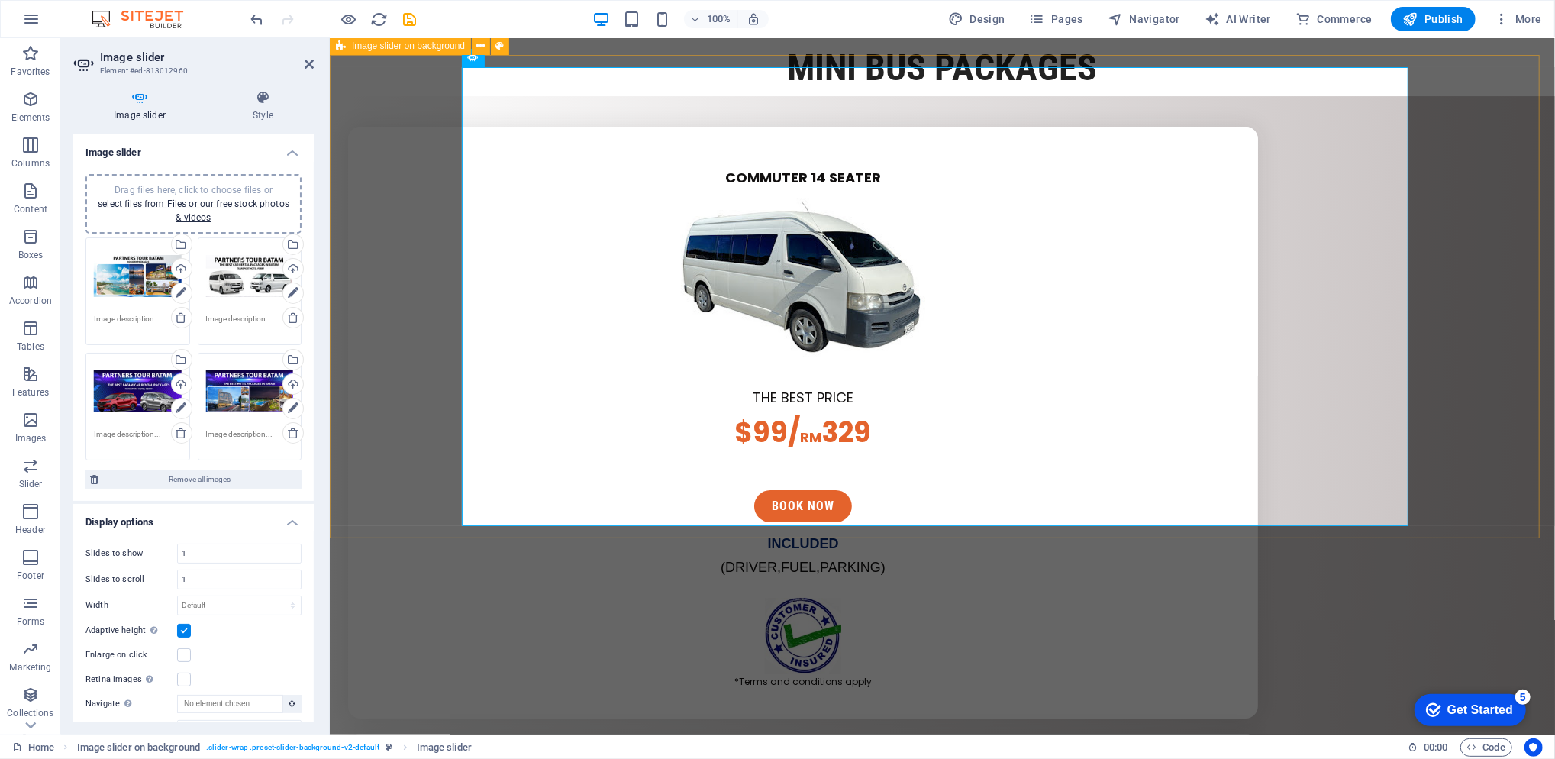
select select "rem"
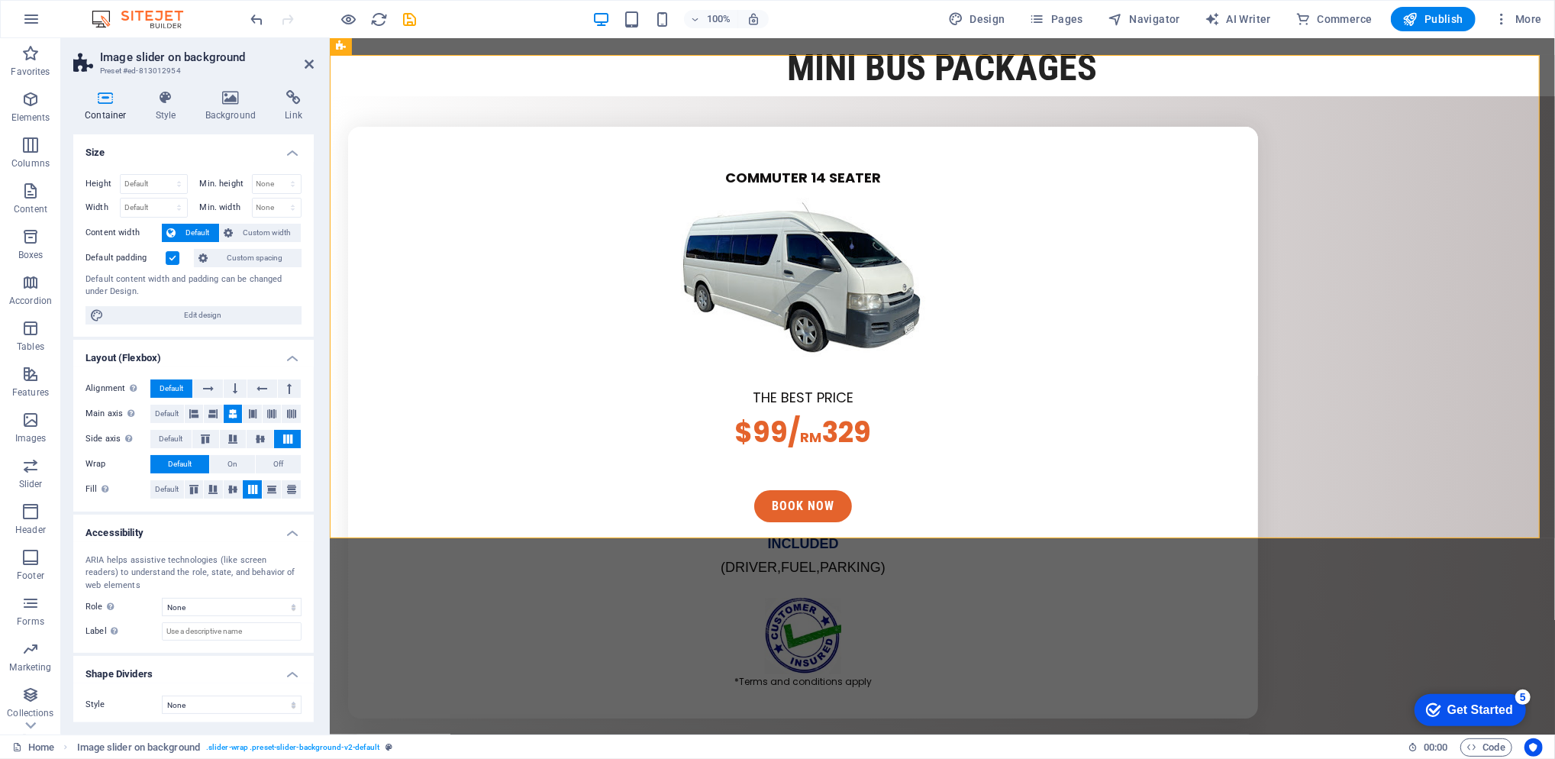
click at [153, 118] on h4 "Style" at bounding box center [169, 106] width 50 height 32
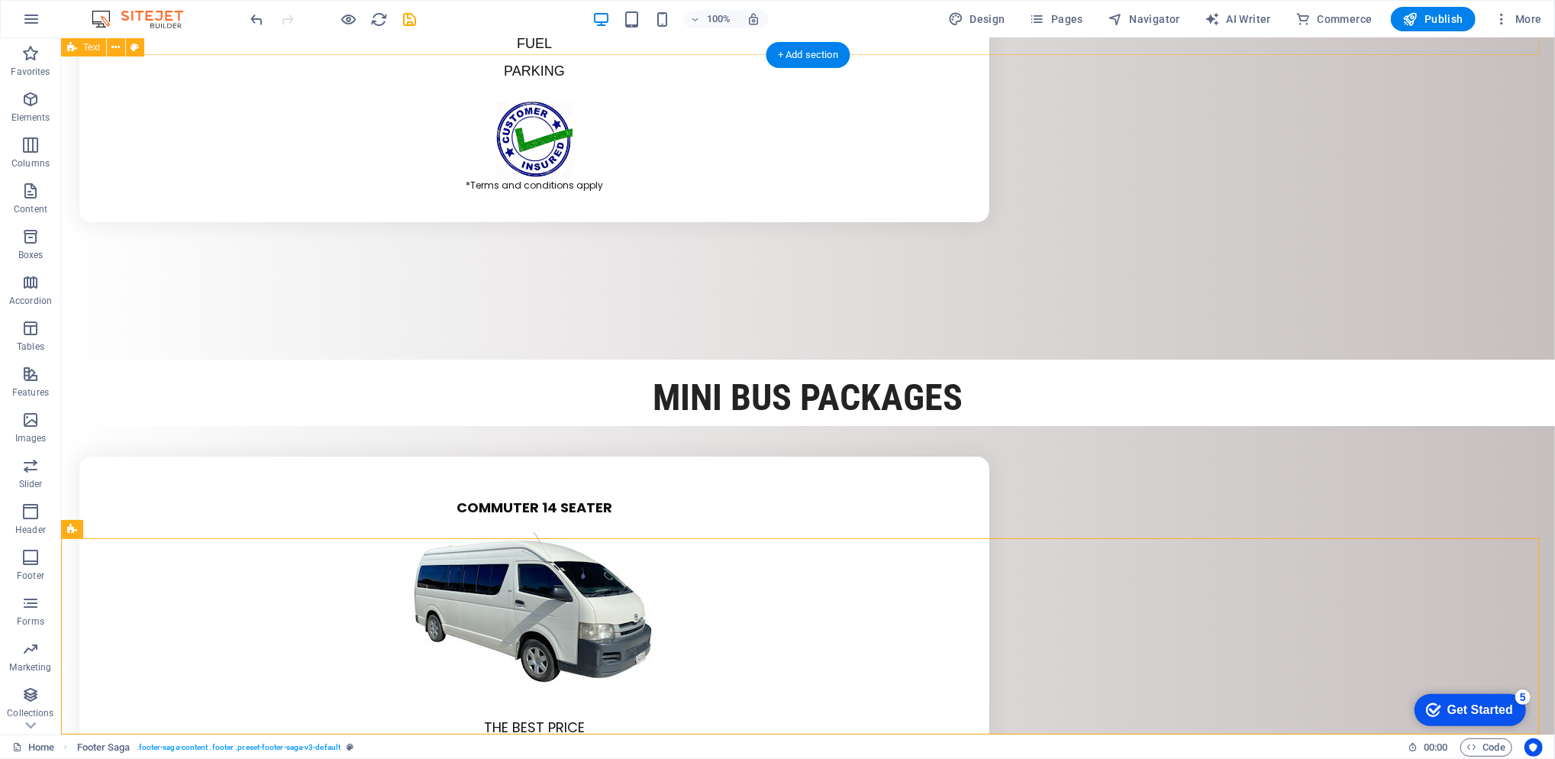
drag, startPoint x: 1514, startPoint y: 47, endPoint x: 1431, endPoint y: 45, distance: 83.2
click at [1442, 15] on span "Publish" at bounding box center [1433, 18] width 60 height 15
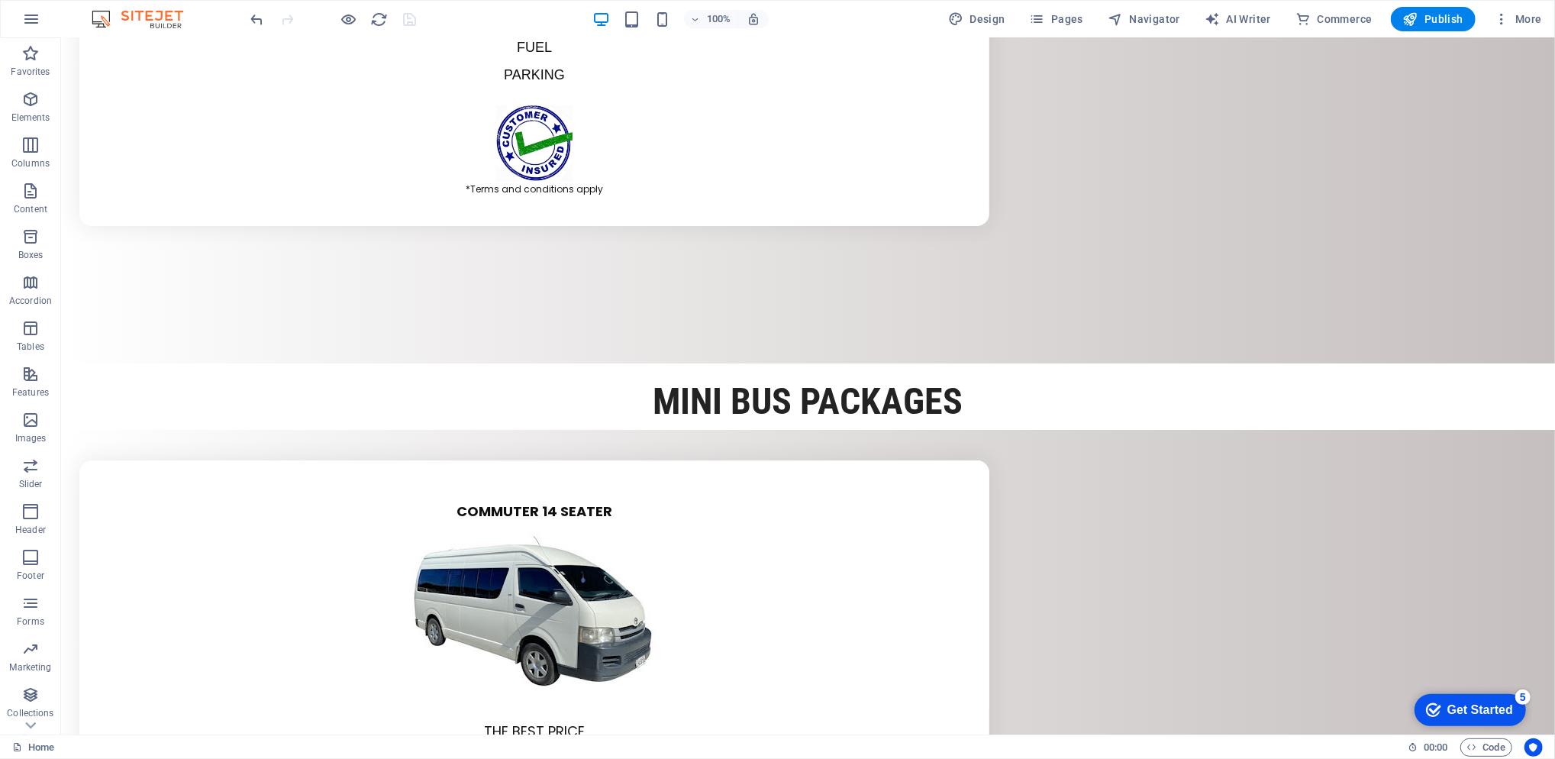
scroll to position [4242, 0]
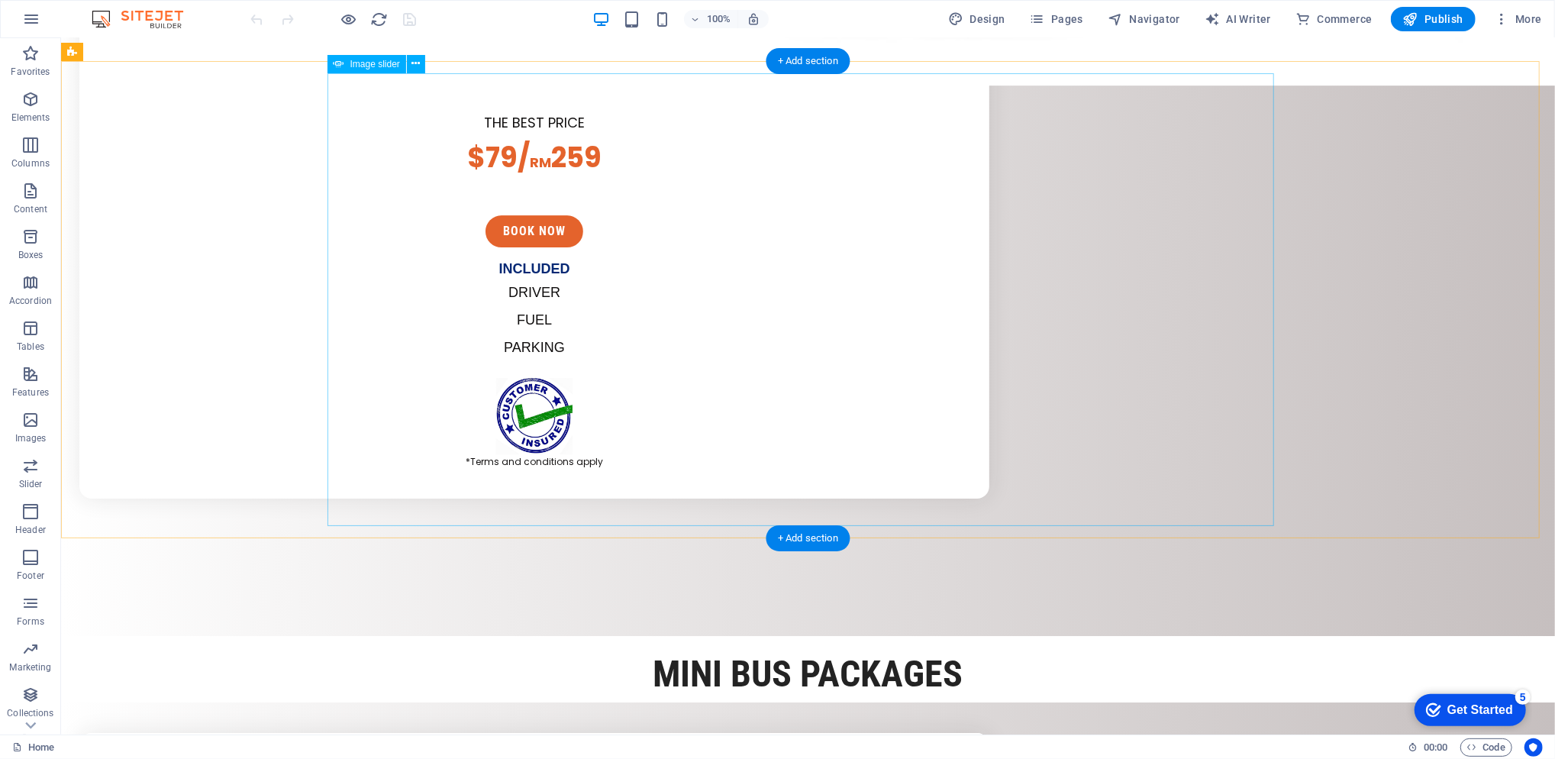
scroll to position [4240, 0]
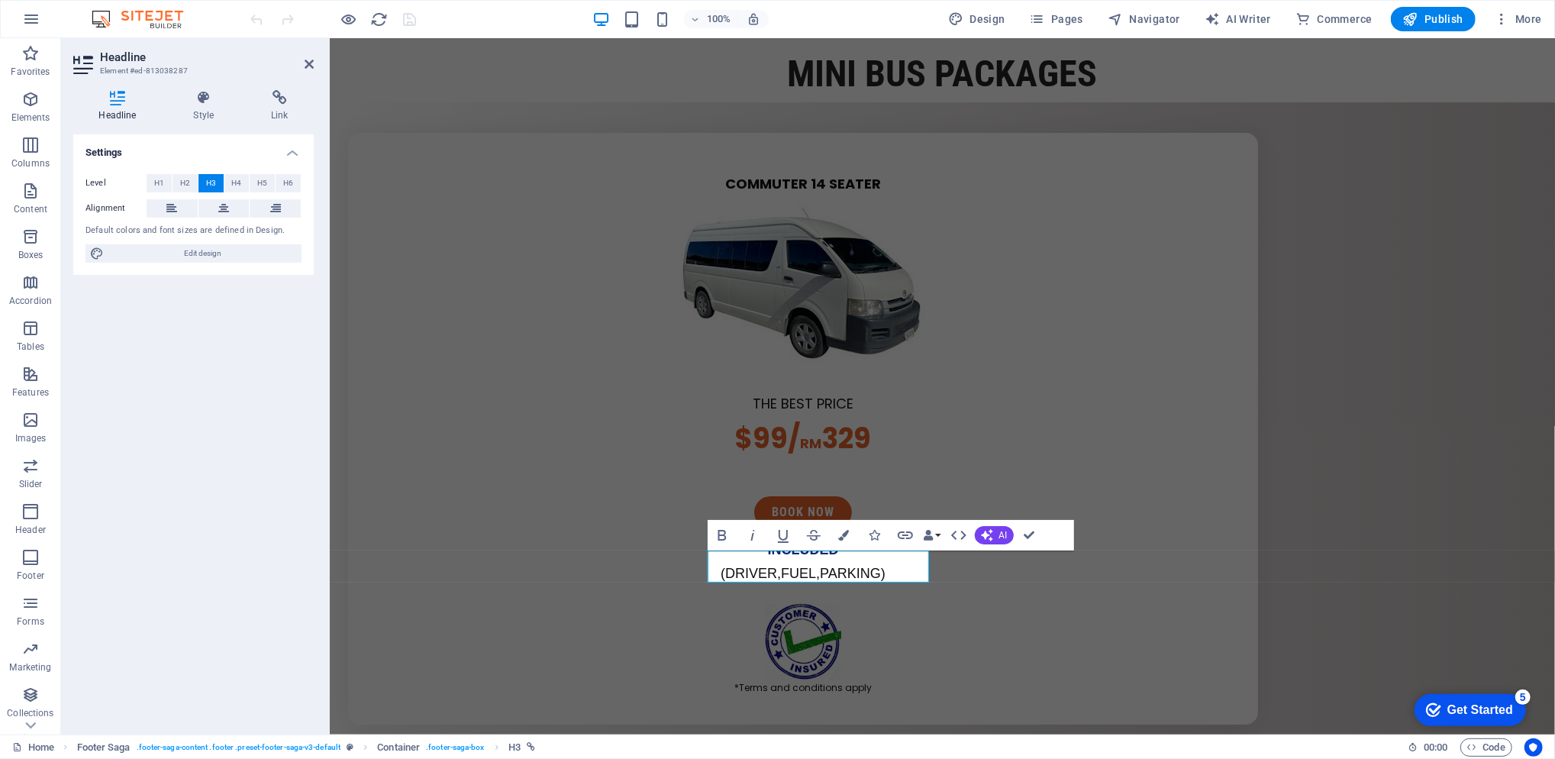
click at [263, 98] on icon at bounding box center [280, 97] width 68 height 15
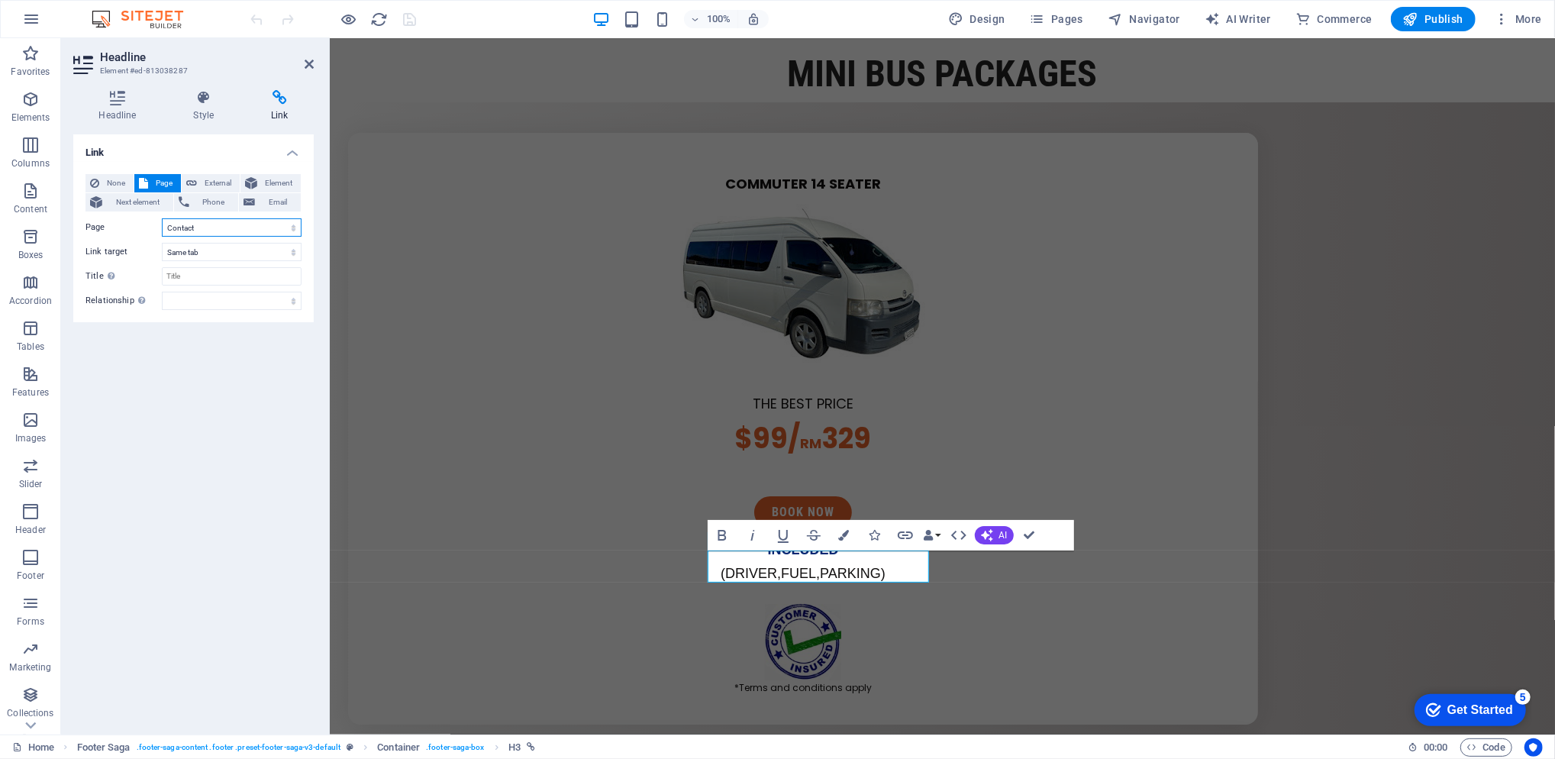
click at [259, 224] on select "Home [GEOGRAPHIC_DATA] About us About us [GEOGRAPHIC_DATA] Contact Home" at bounding box center [232, 227] width 140 height 18
click at [162, 218] on select "Home [GEOGRAPHIC_DATA] About us About us [GEOGRAPHIC_DATA] Contact Home" at bounding box center [232, 227] width 140 height 18
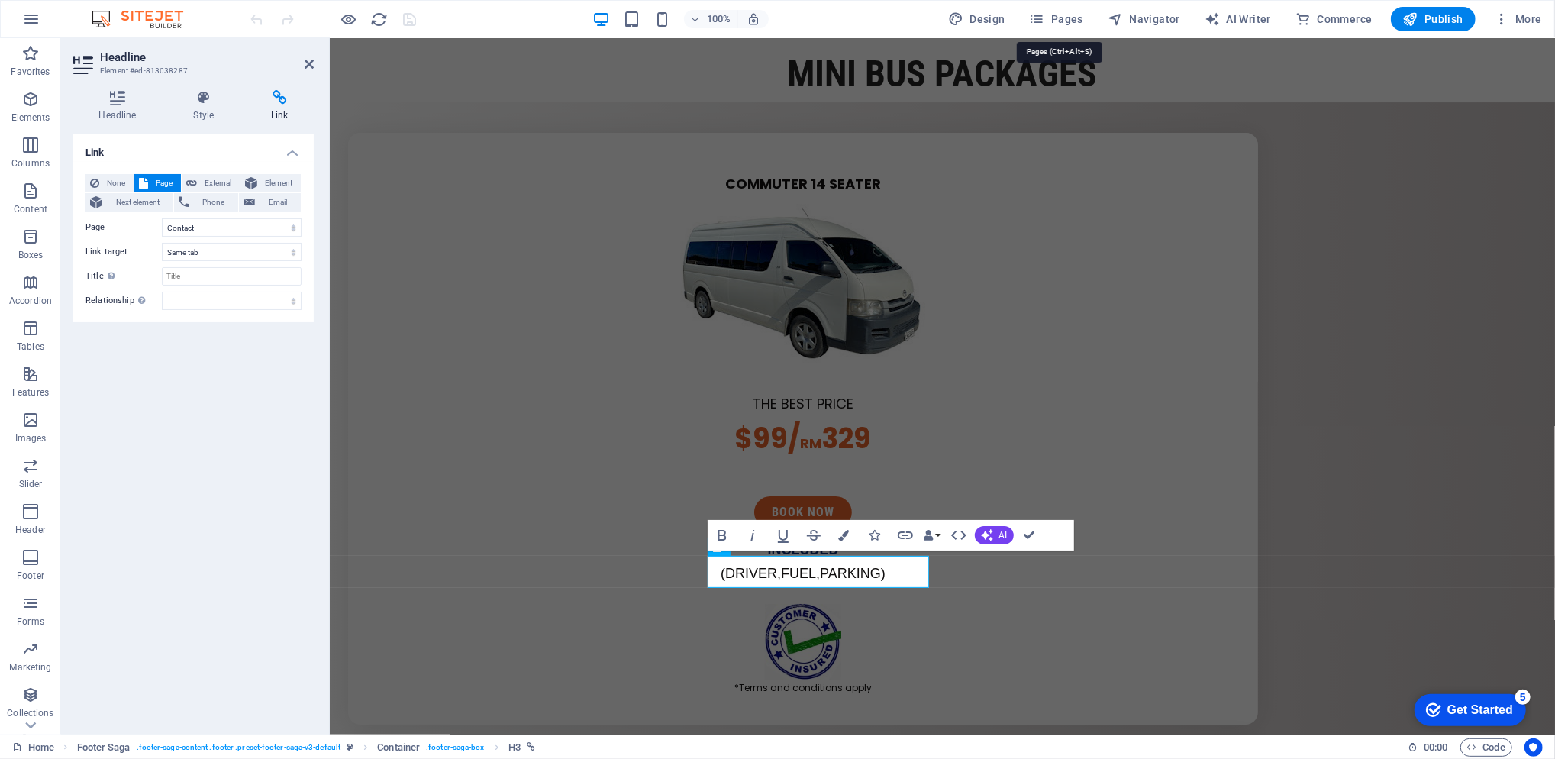
click at [1081, 19] on span "Pages" at bounding box center [1056, 18] width 53 height 15
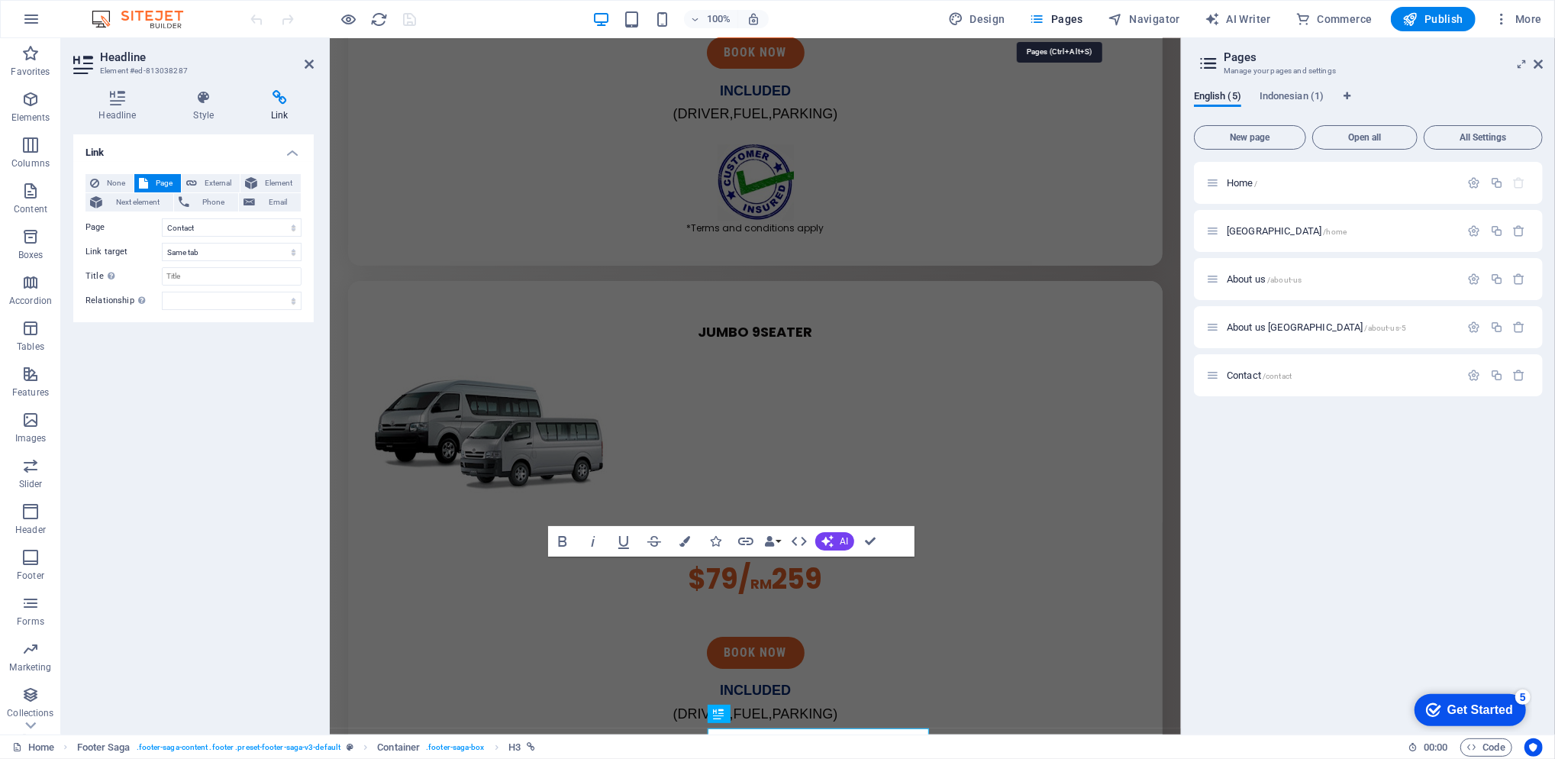
scroll to position [4020, 0]
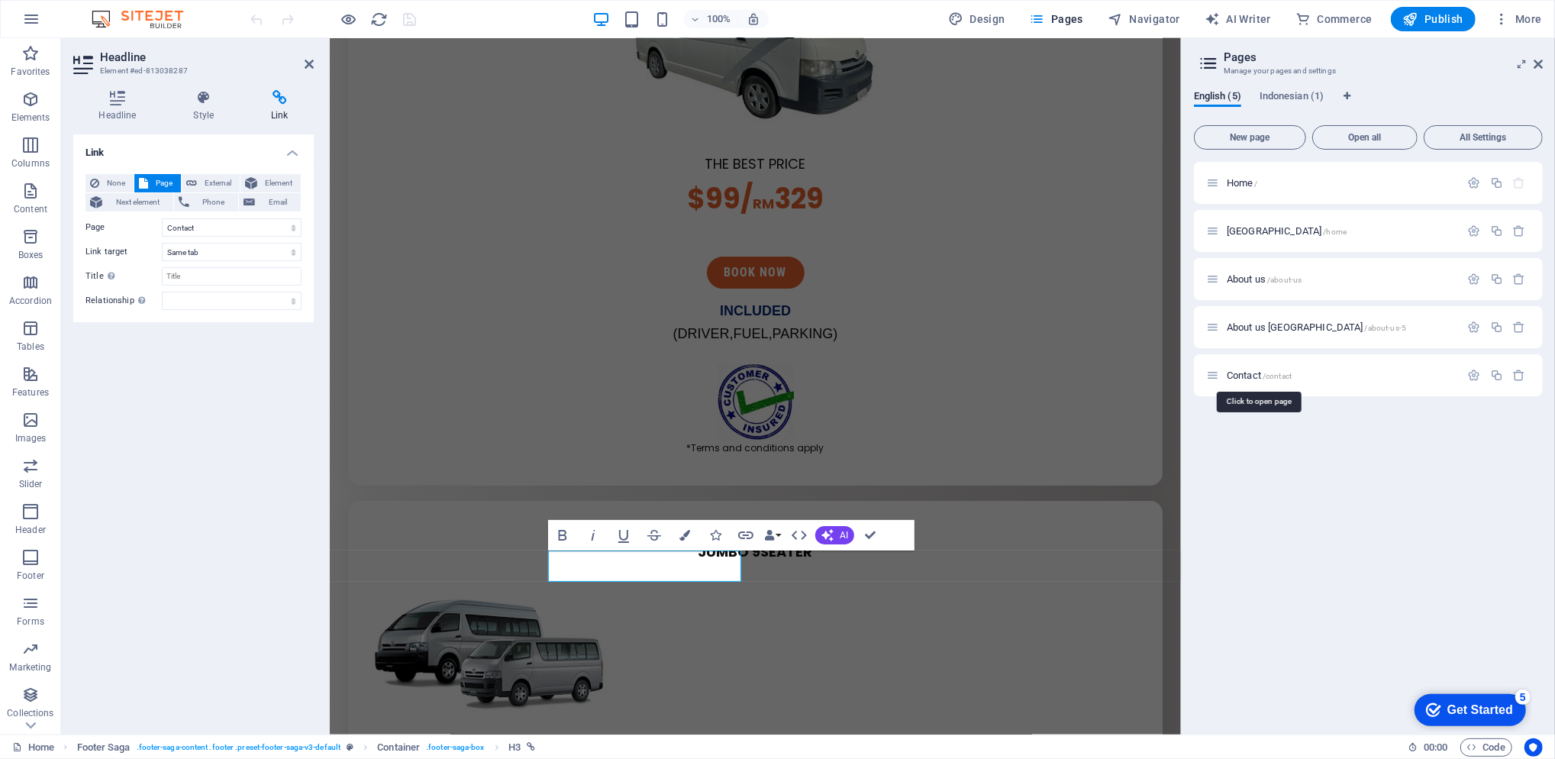
click at [1244, 374] on span "Contact /contact" at bounding box center [1259, 375] width 65 height 11
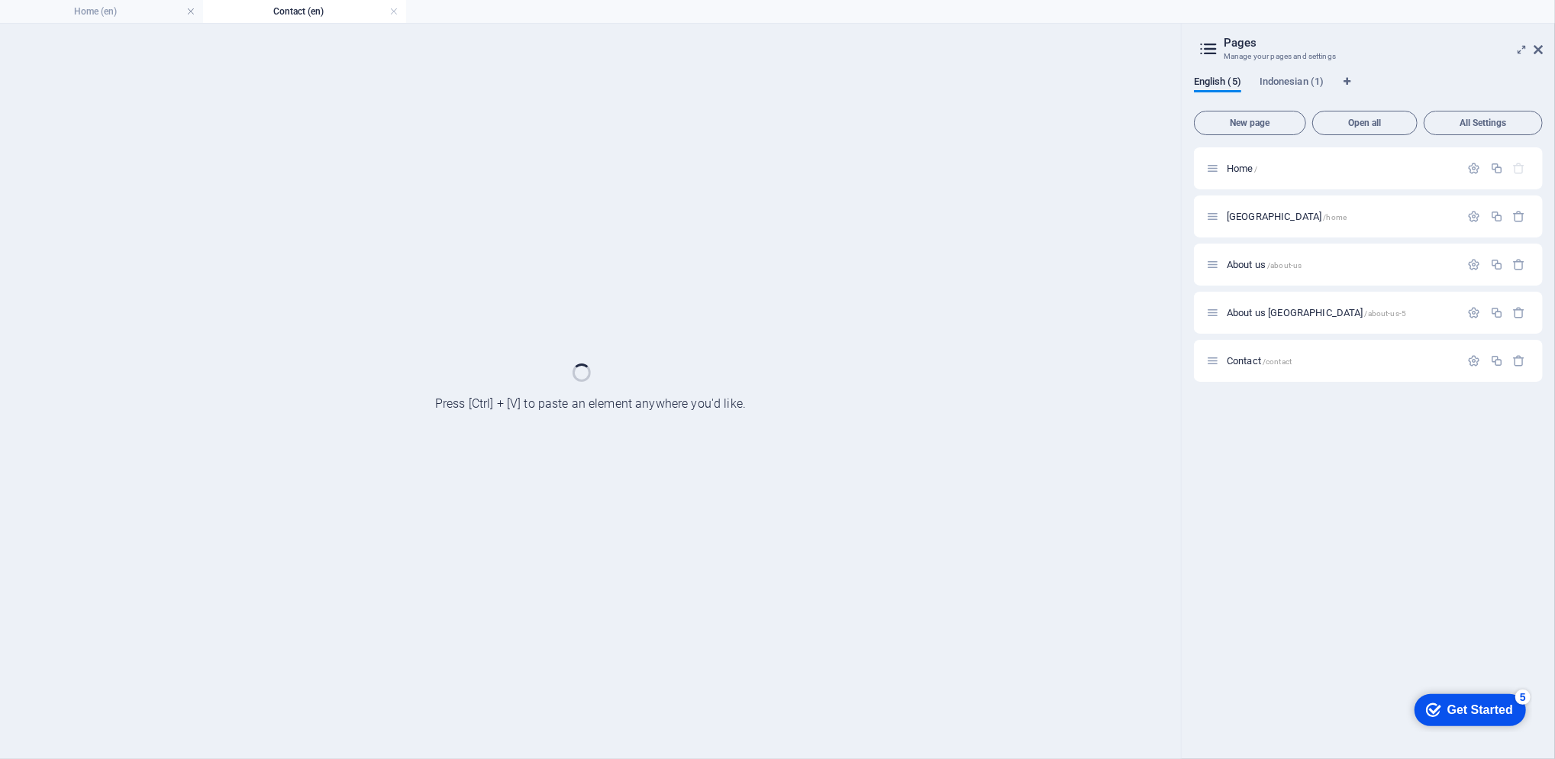
click at [1244, 374] on div "Contact /contact" at bounding box center [1368, 361] width 349 height 42
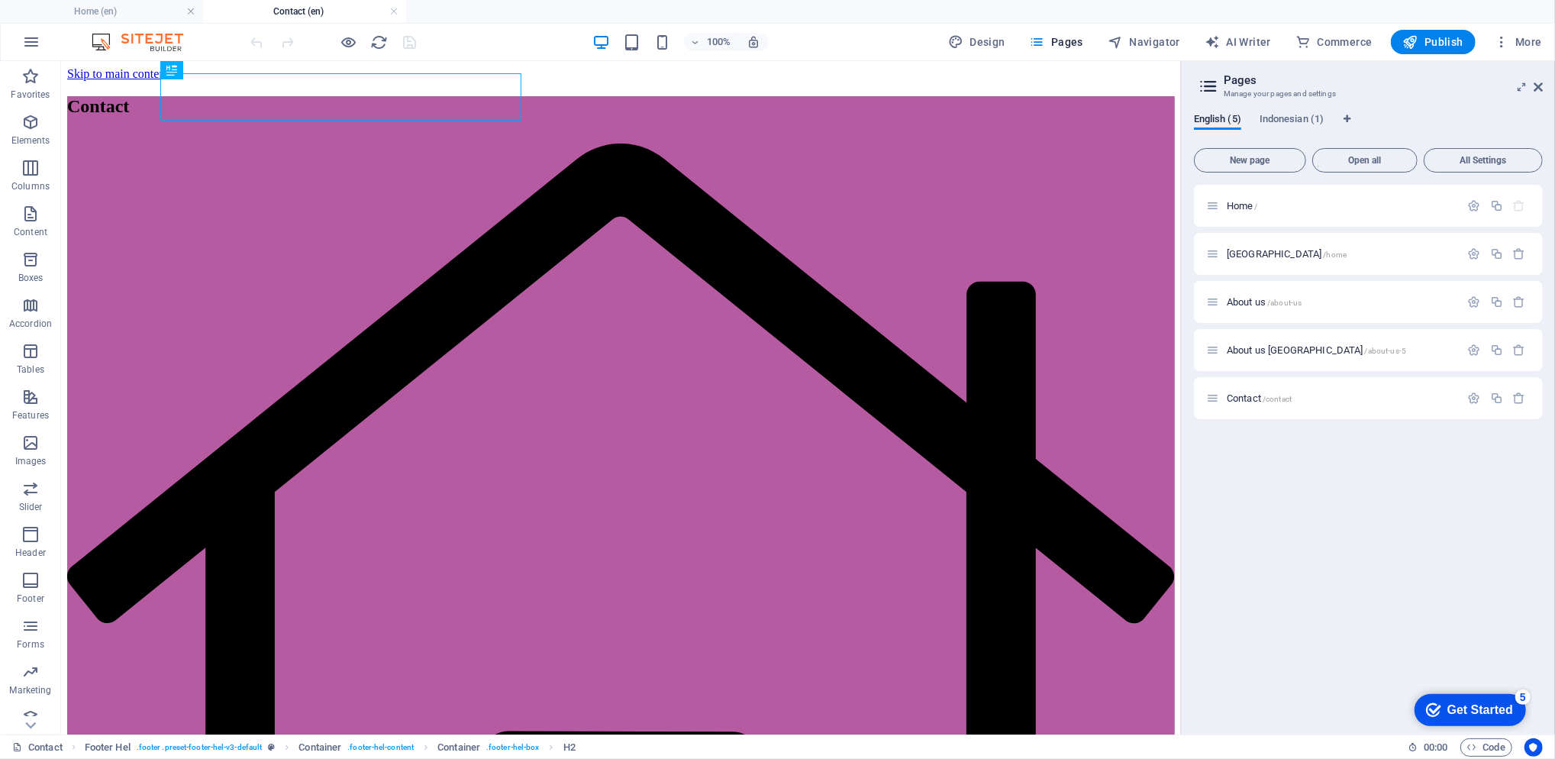
click at [126, 13] on h4 "Home (en)" at bounding box center [101, 11] width 203 height 17
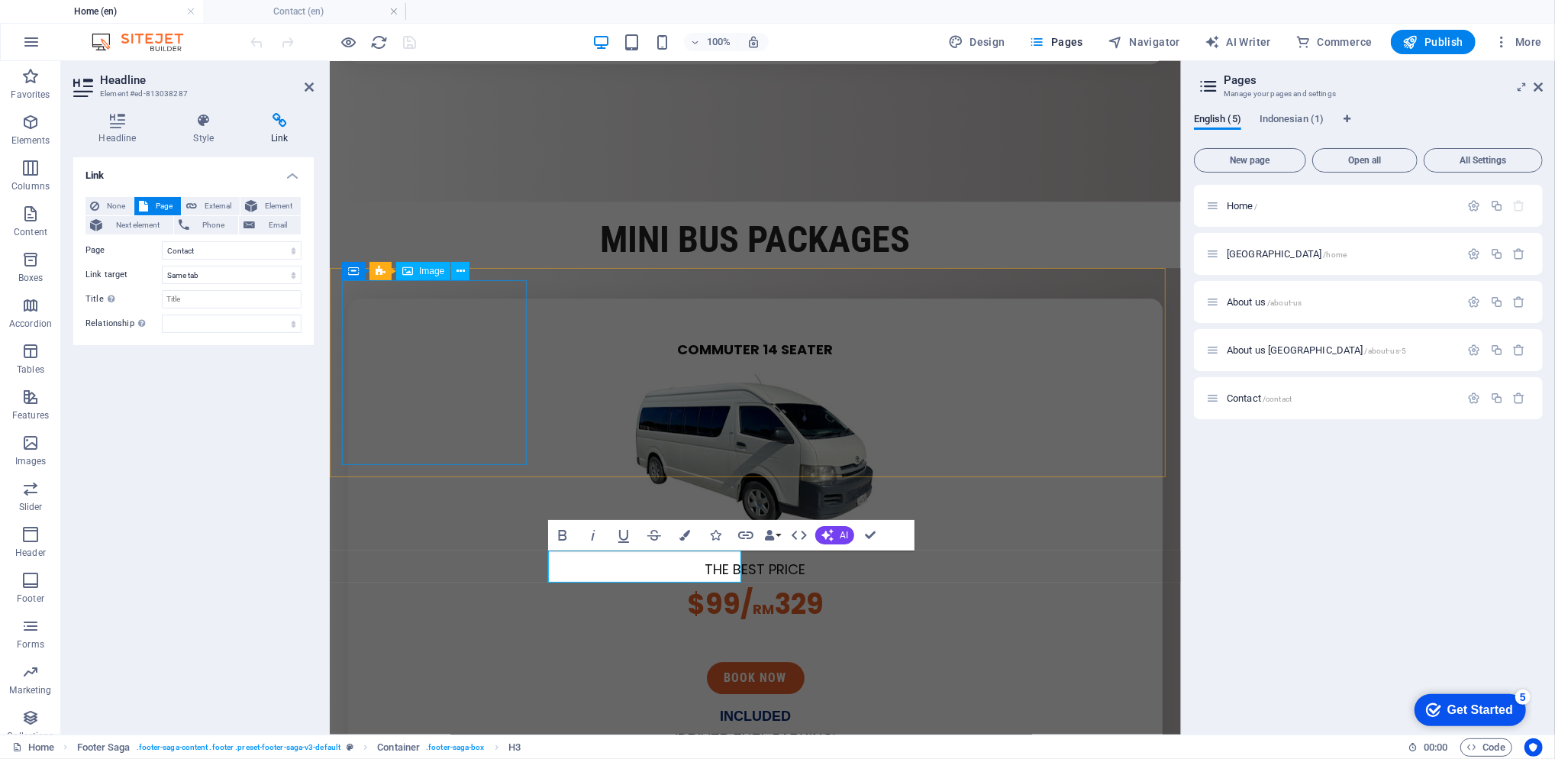
scroll to position [4043, 0]
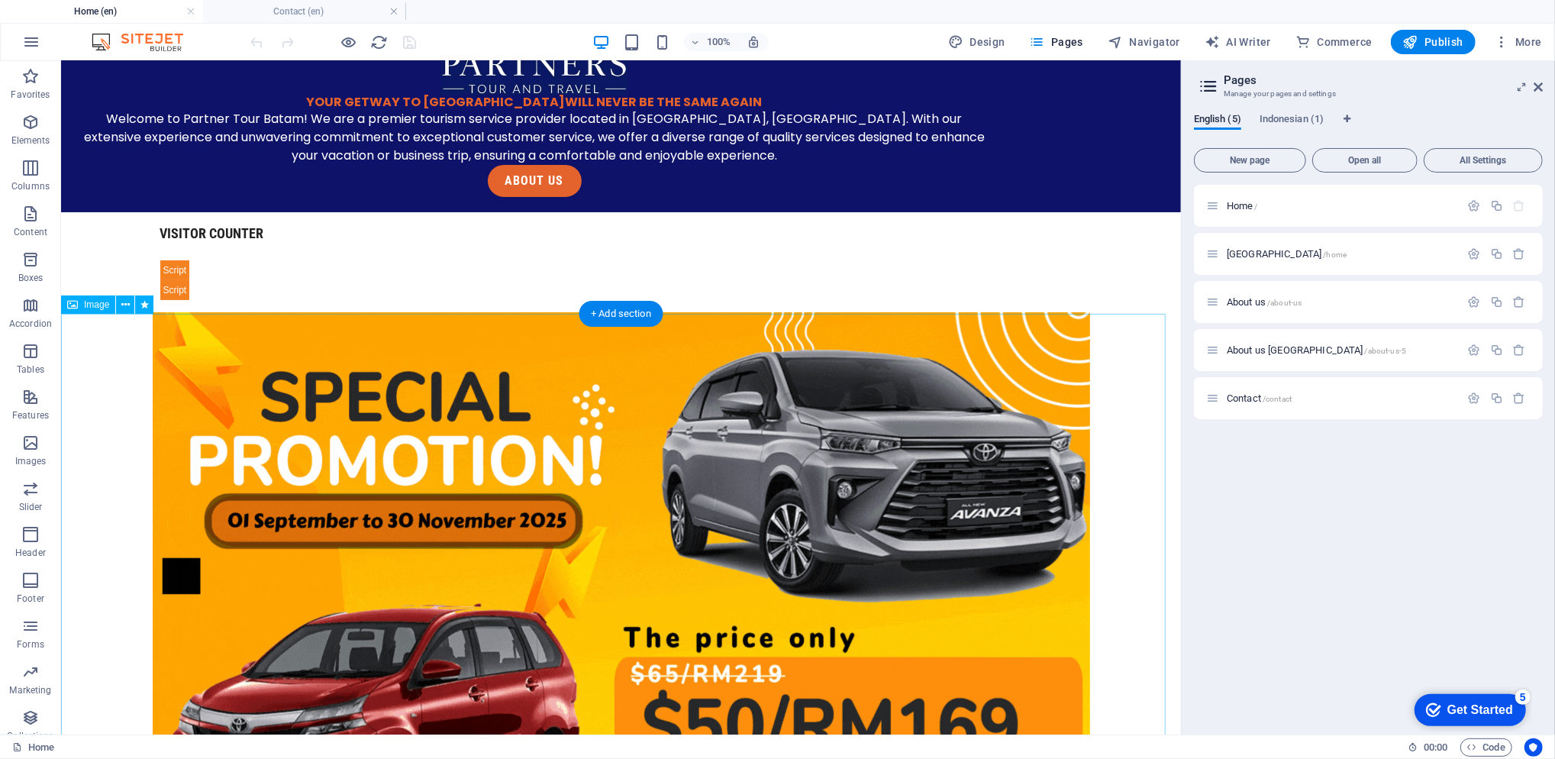
scroll to position [0, 0]
